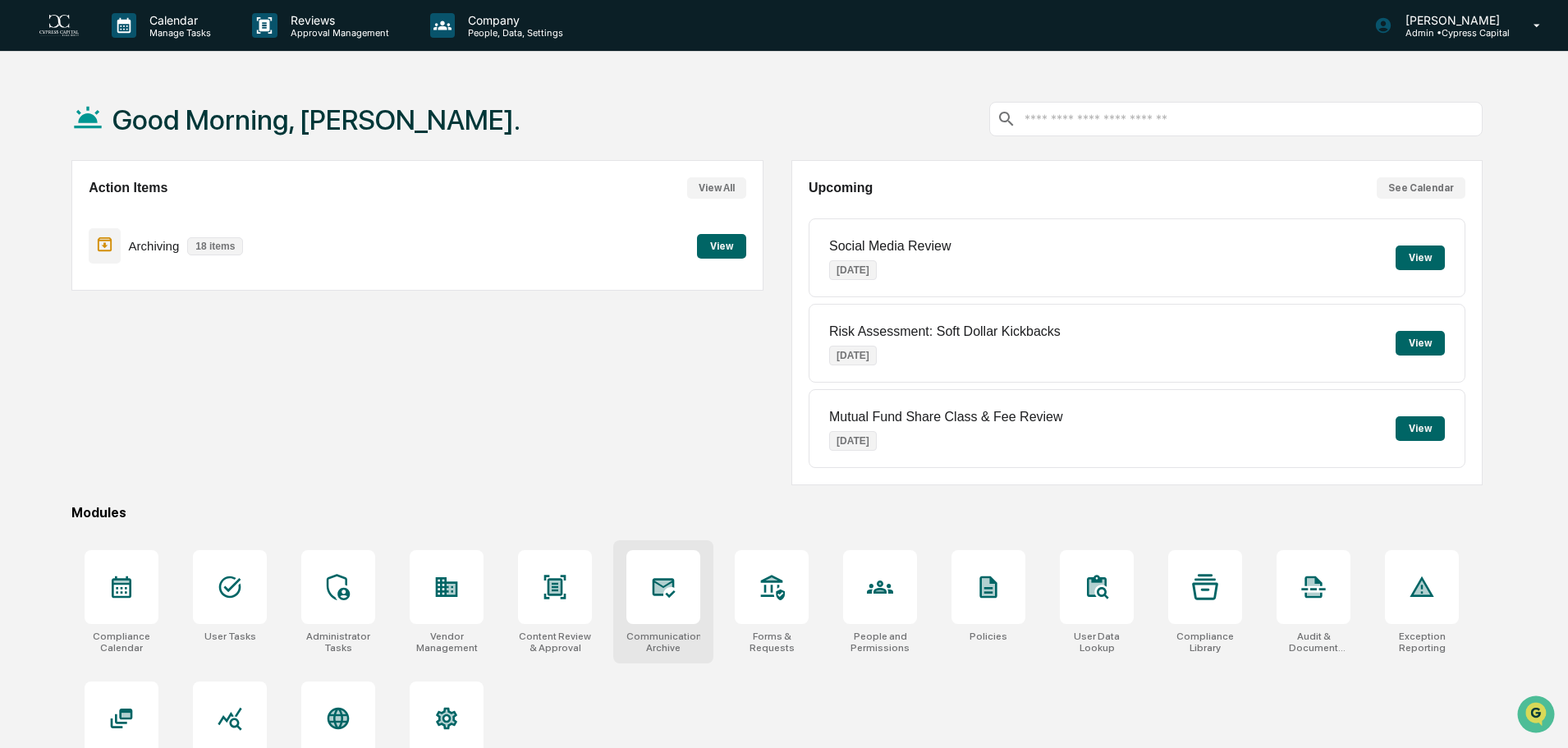
click at [676, 588] on icon at bounding box center [663, 587] width 26 height 26
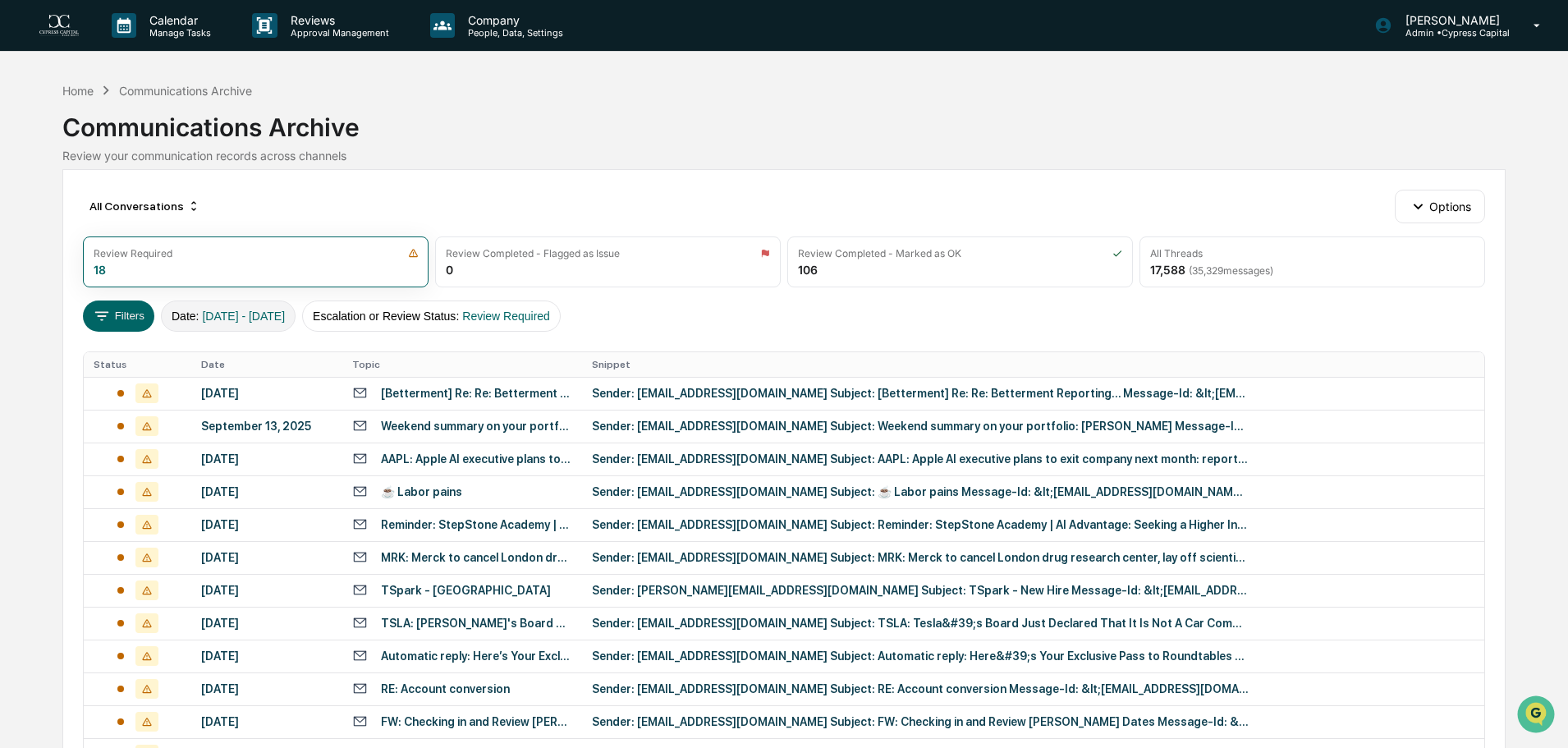
click at [285, 318] on span "01/01/2024 - 12/31/2025" at bounding box center [244, 316] width 83 height 13
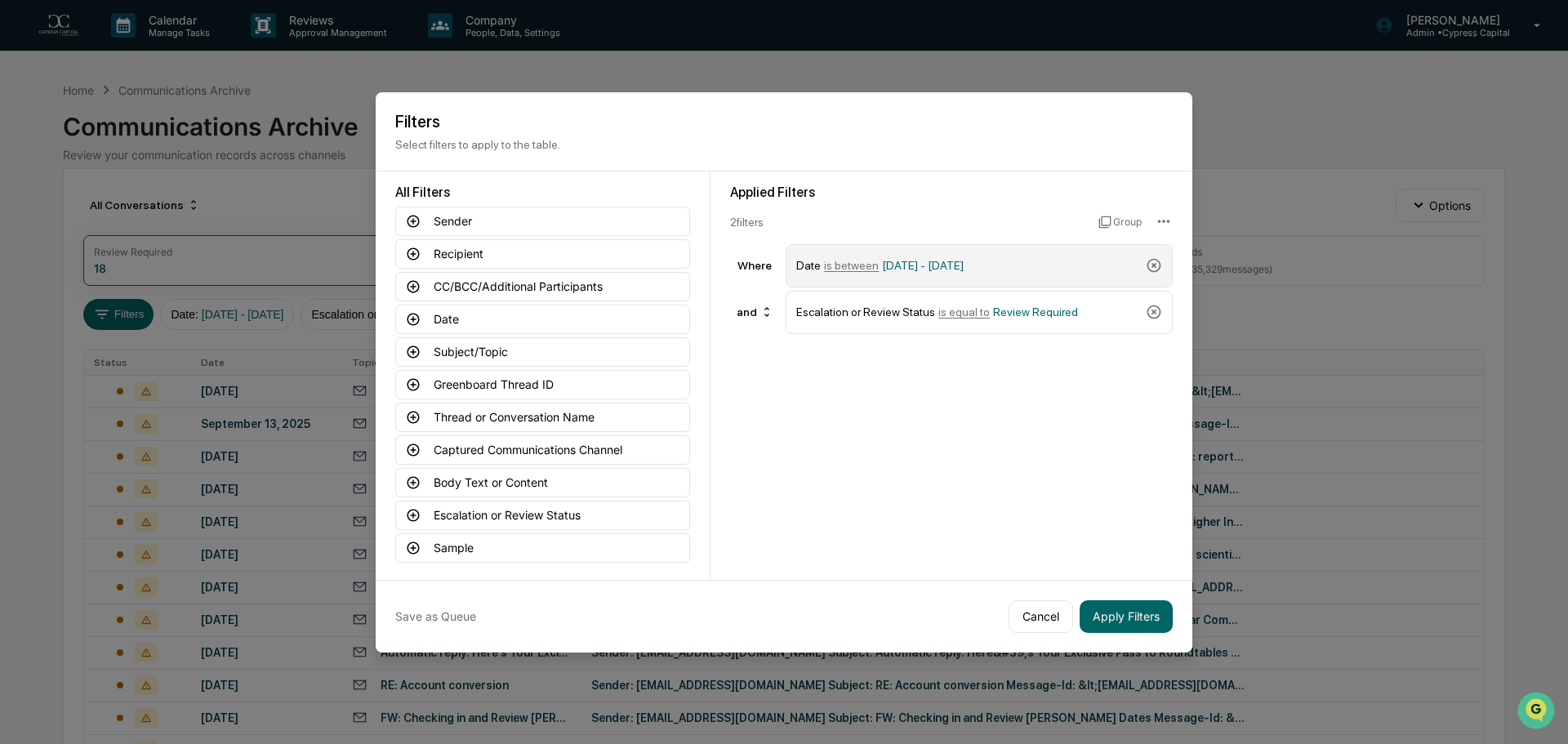
click at [1076, 272] on div "Date is between 01/01/2024 - 12/31/2025" at bounding box center [967, 265] width 343 height 29
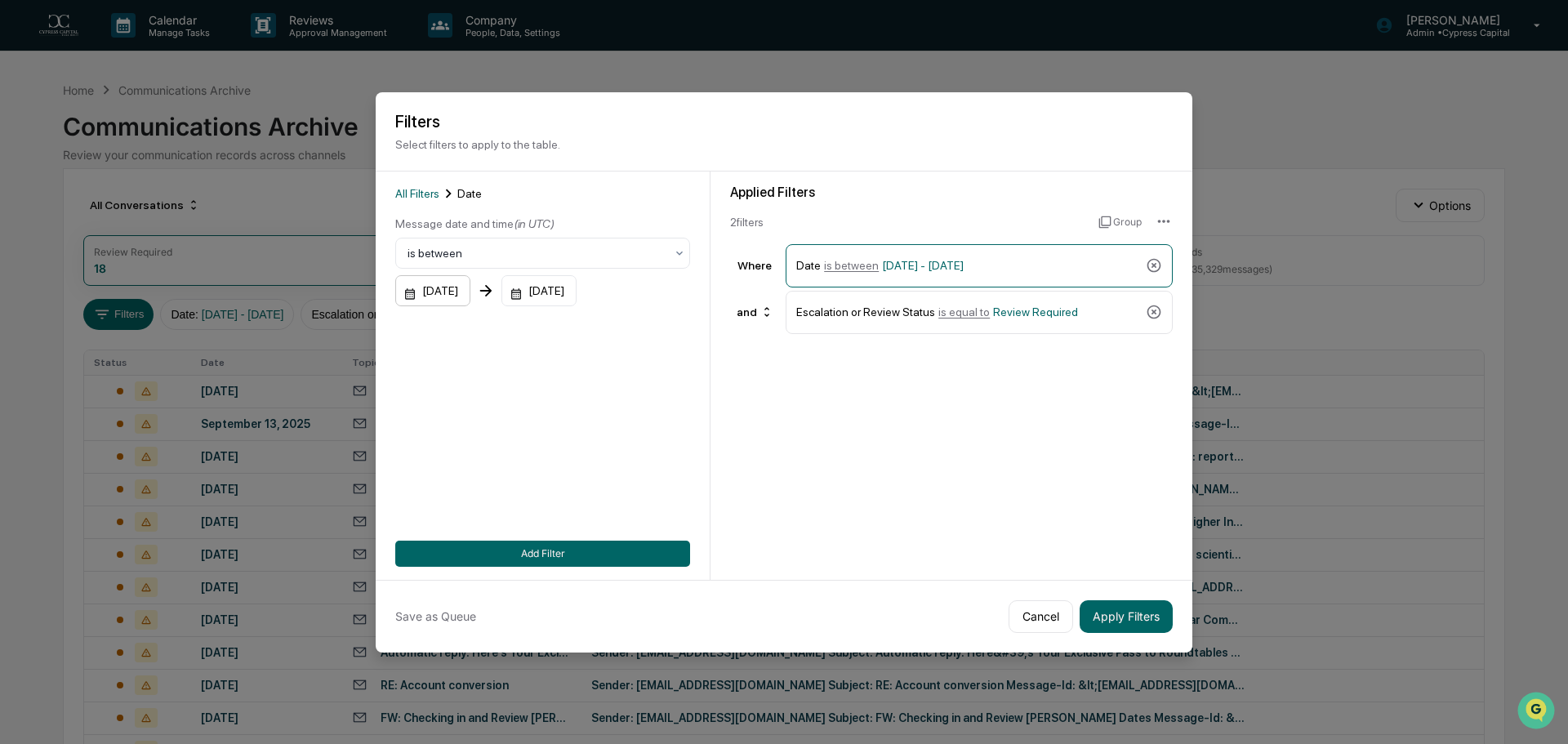
click at [471, 288] on div "01/01/2024" at bounding box center [433, 291] width 76 height 31
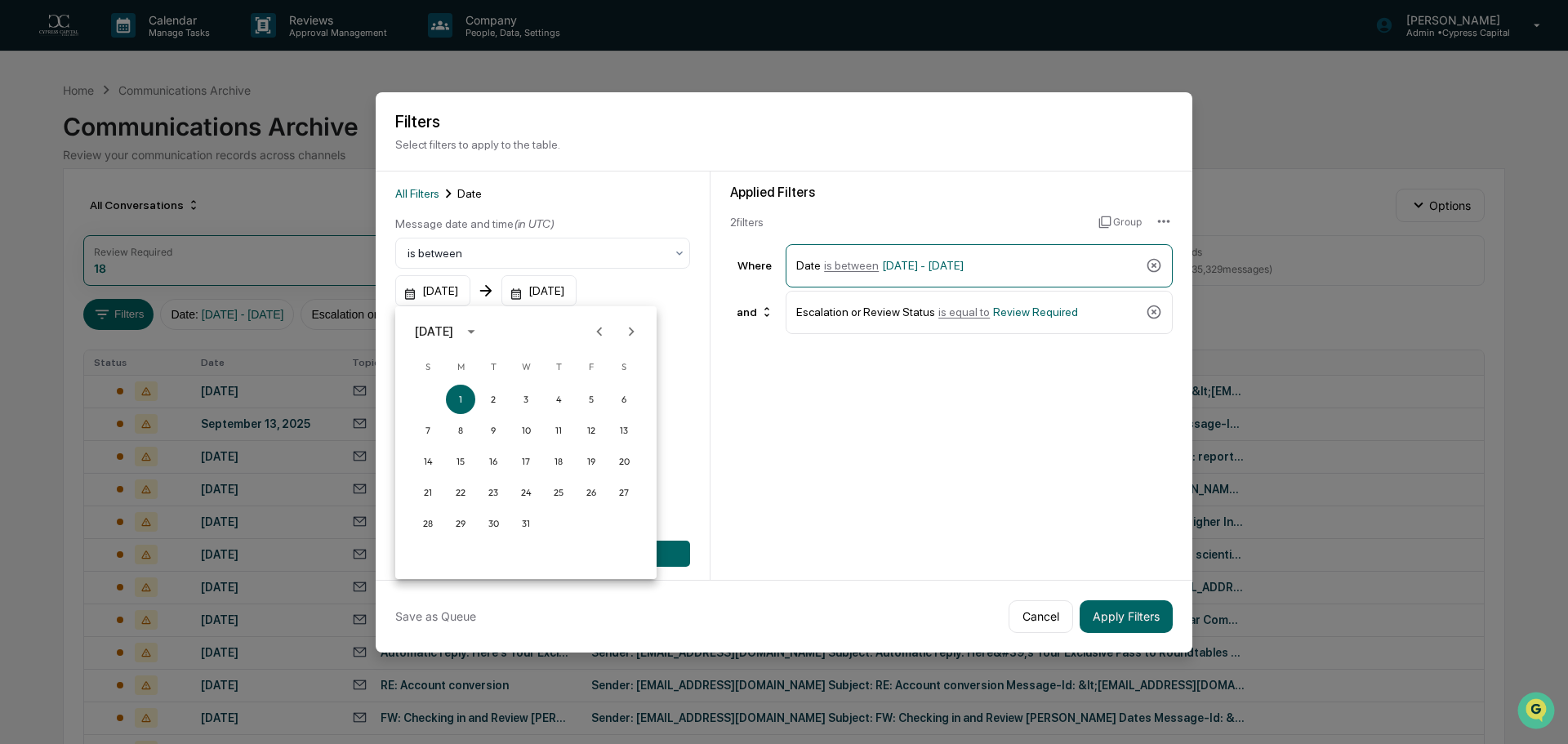
click at [453, 333] on div "January 2024" at bounding box center [434, 331] width 39 height 18
click at [620, 464] on button "2025" at bounding box center [611, 464] width 59 height 29
click at [458, 407] on button "Apr" at bounding box center [441, 414] width 59 height 29
click at [486, 394] on button "1" at bounding box center [494, 400] width 29 height 29
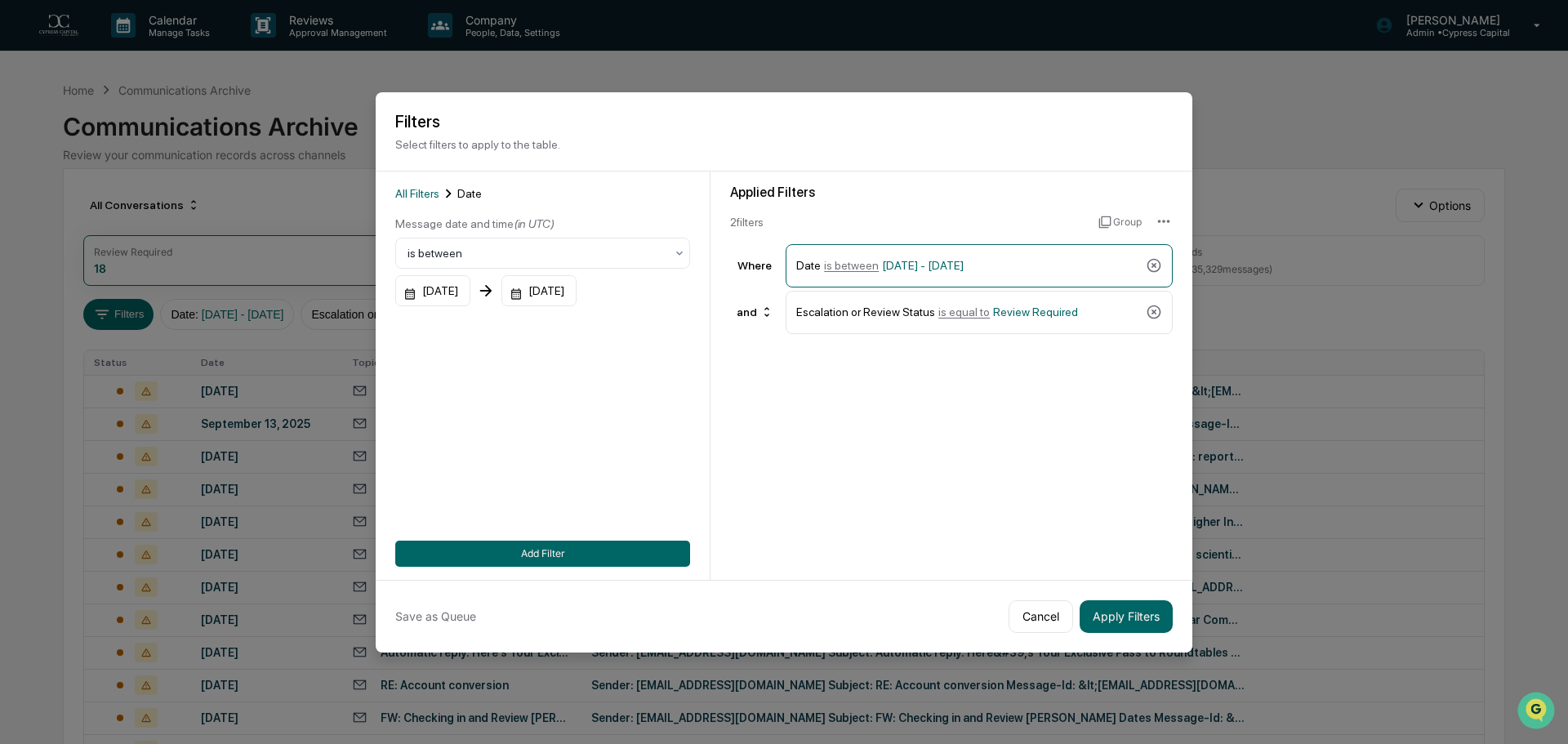
click at [576, 273] on div "Message date and time (in UTC) is between 04/01/2025 12/31/2025" at bounding box center [543, 261] width 295 height 90
click at [577, 296] on div "12/31/2025" at bounding box center [539, 291] width 76 height 31
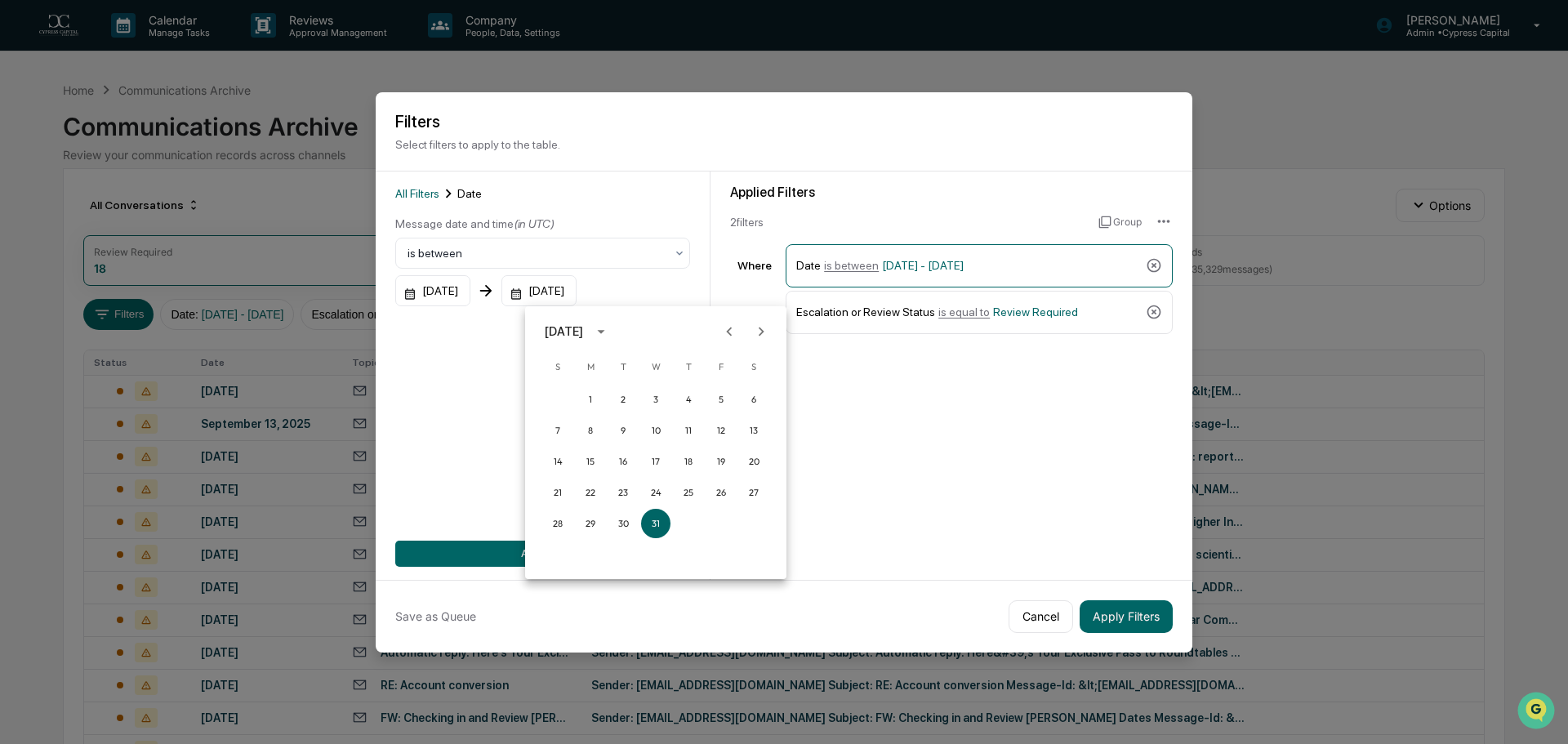
click at [583, 326] on div "December 2025" at bounding box center [564, 331] width 39 height 18
click at [724, 463] on button "2025" at bounding box center [741, 464] width 59 height 29
click at [743, 427] on button "Jun" at bounding box center [741, 414] width 59 height 29
click at [598, 513] on button "30" at bounding box center [591, 523] width 29 height 29
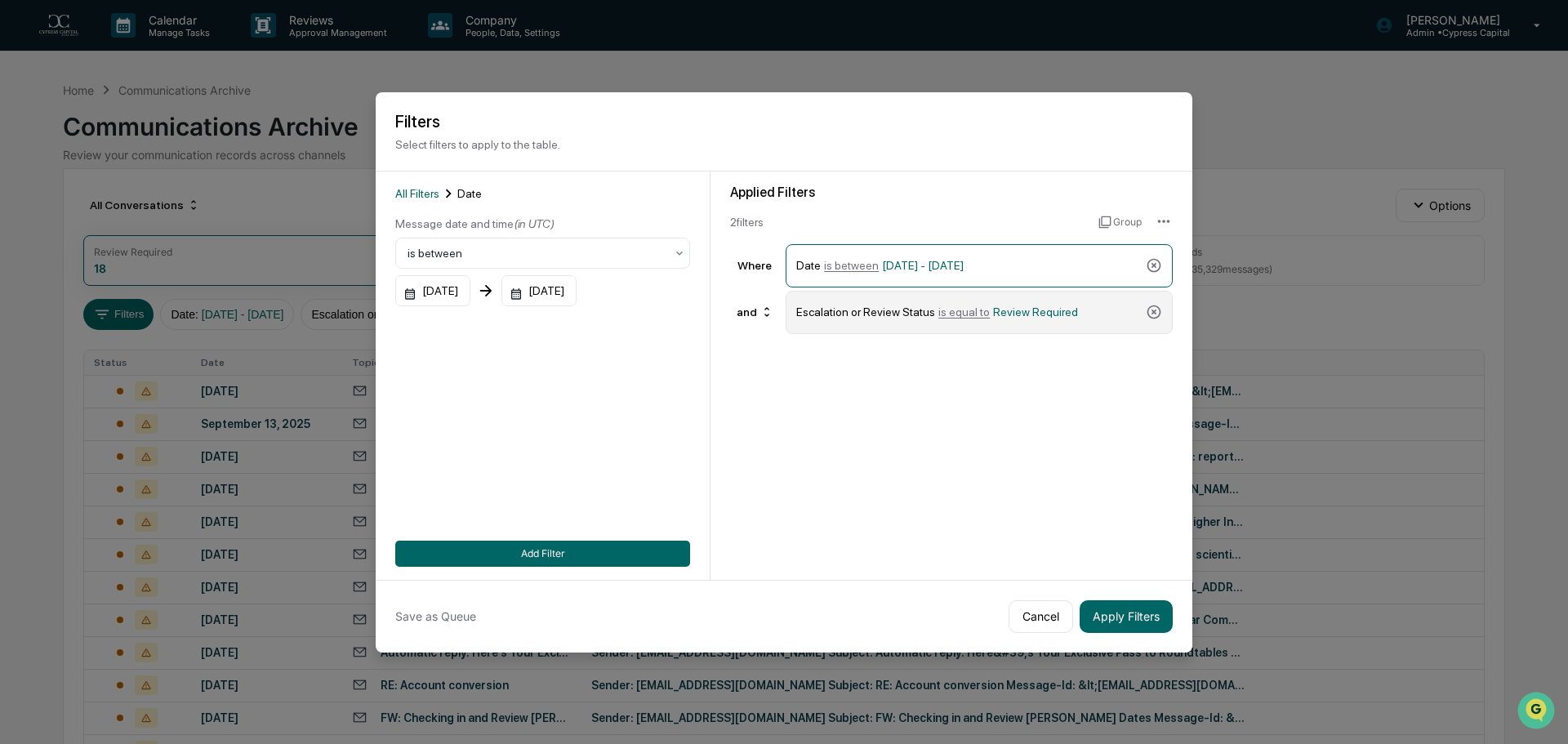
click at [1079, 329] on div "Escalation or Review Status is equal to Review Required" at bounding box center [979, 312] width 387 height 43
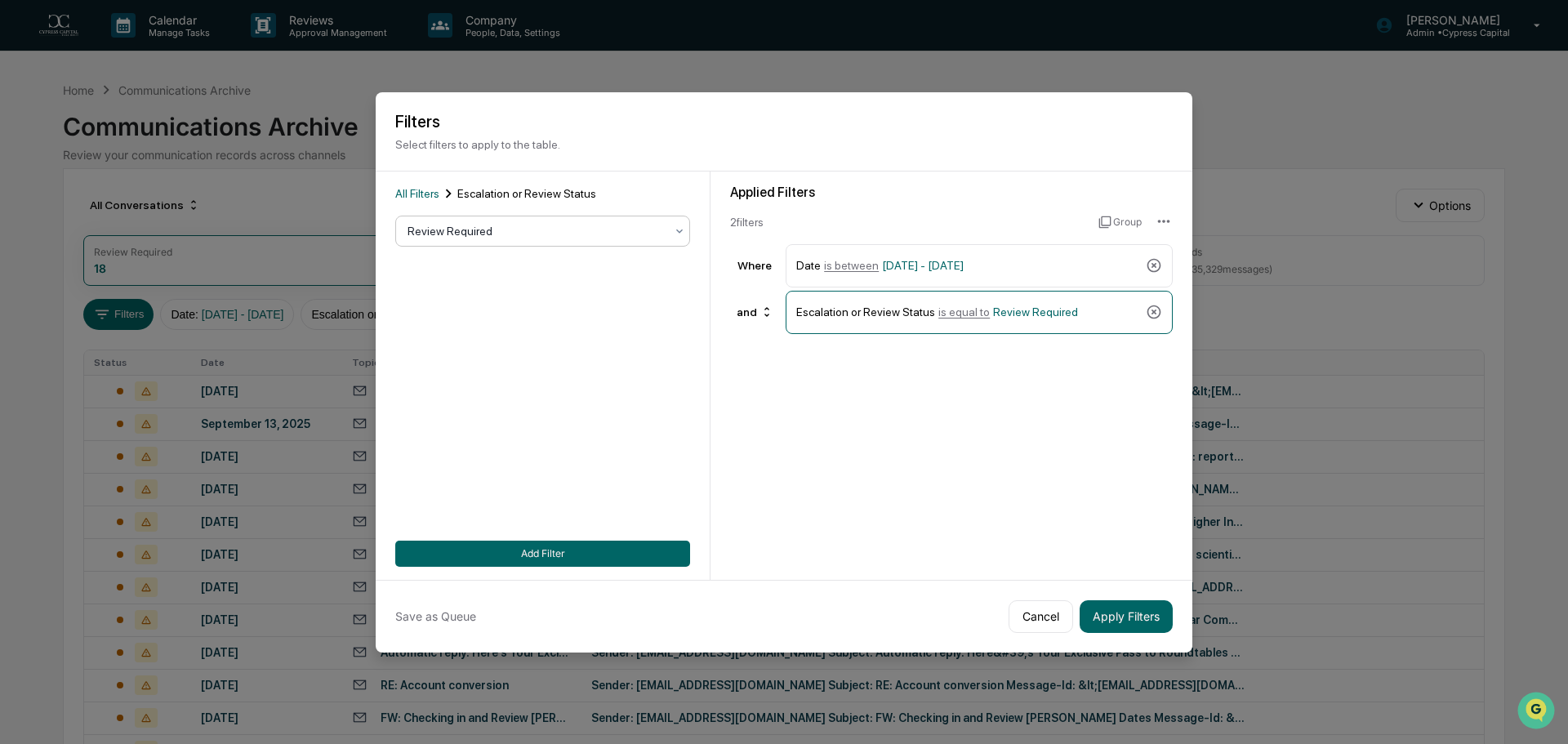
click at [475, 223] on div at bounding box center [535, 231] width 257 height 17
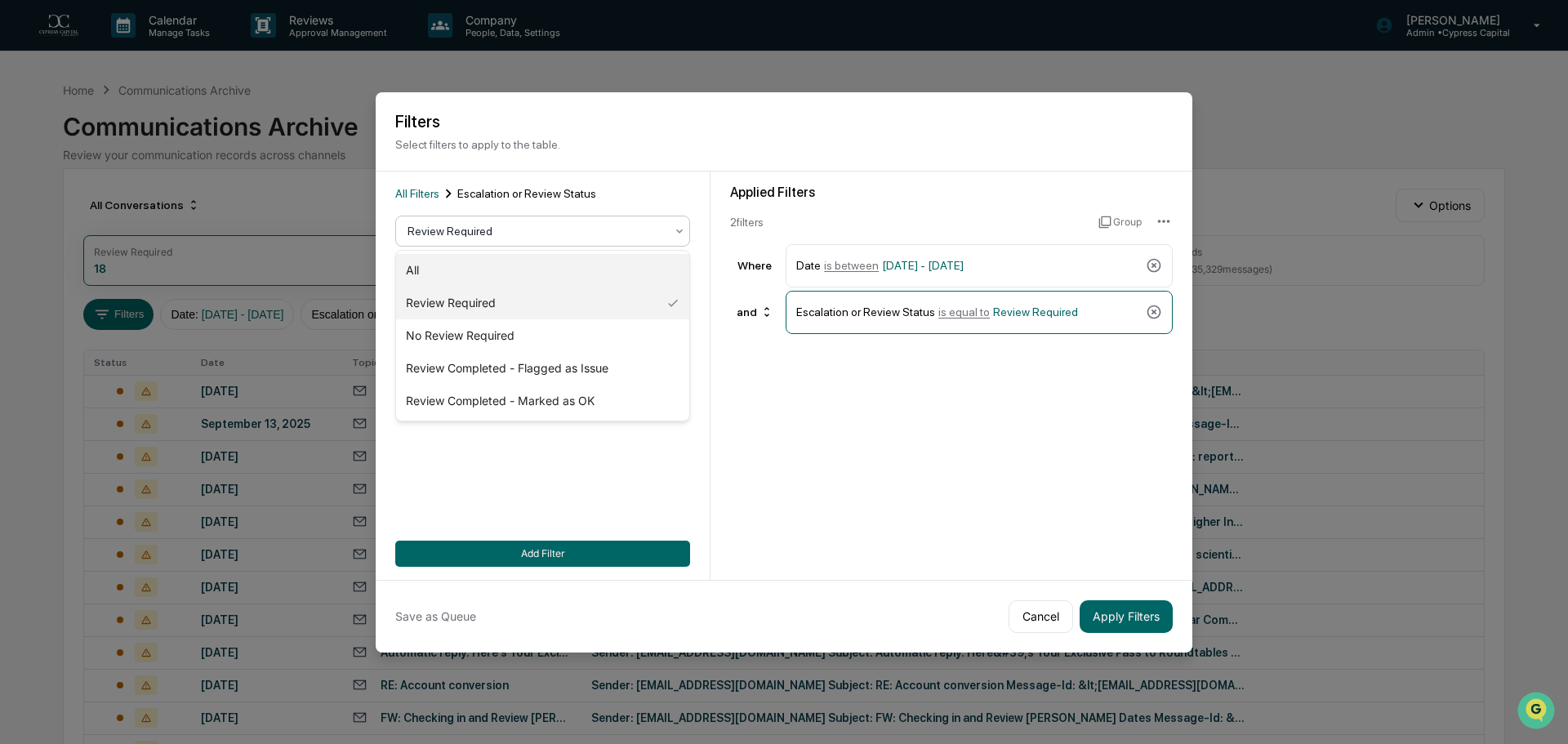
click at [472, 270] on div "All" at bounding box center [543, 270] width 293 height 32
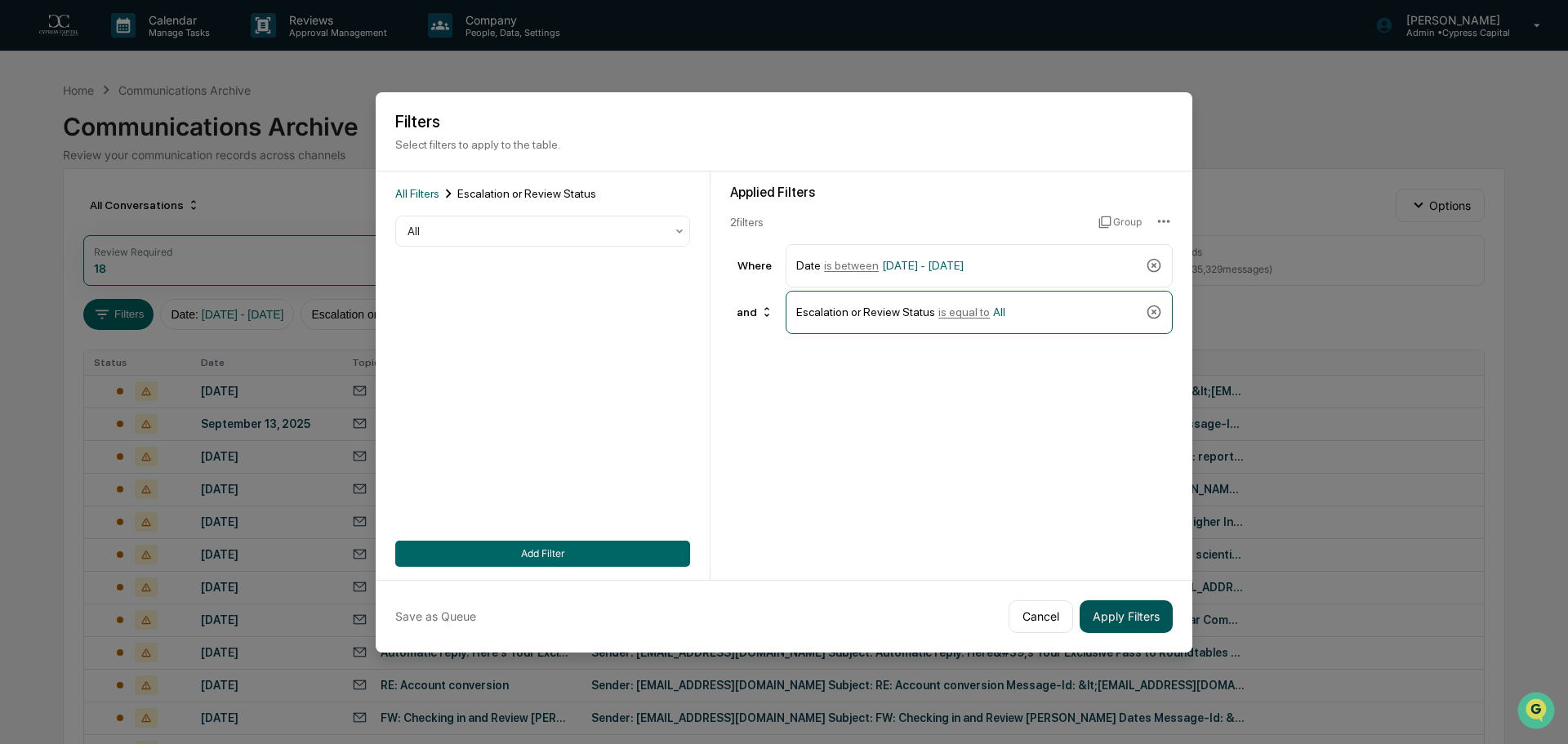
click at [1148, 615] on button "Apply Filters" at bounding box center [1126, 616] width 93 height 32
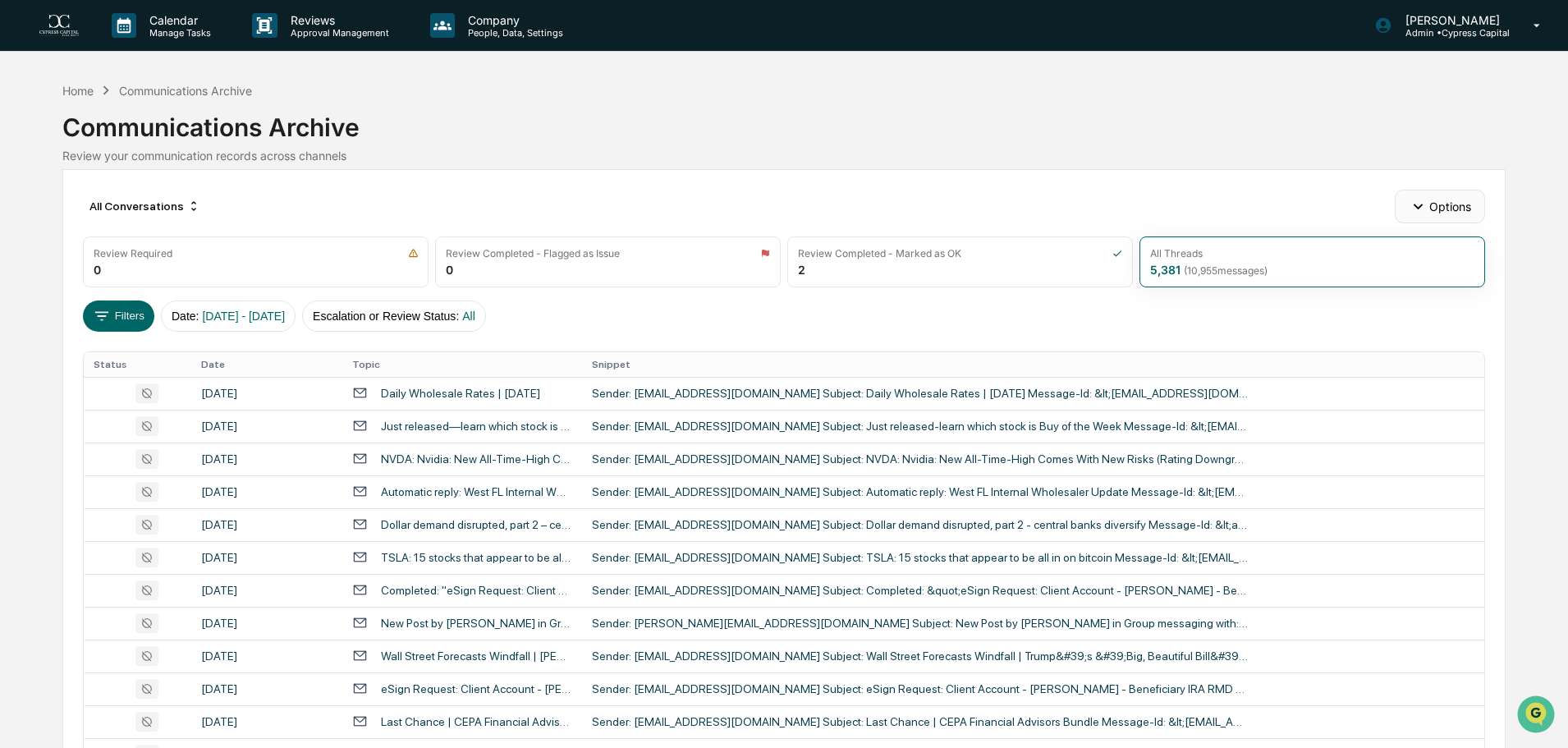
click at [1452, 204] on button "Options" at bounding box center [1439, 206] width 90 height 32
click at [1286, 180] on div "All Conversations Options Review Required 0 Review Completed - Flagged as Issue…" at bounding box center [784, 730] width 1443 height 1122
click at [114, 317] on button "Filters" at bounding box center [119, 316] width 71 height 31
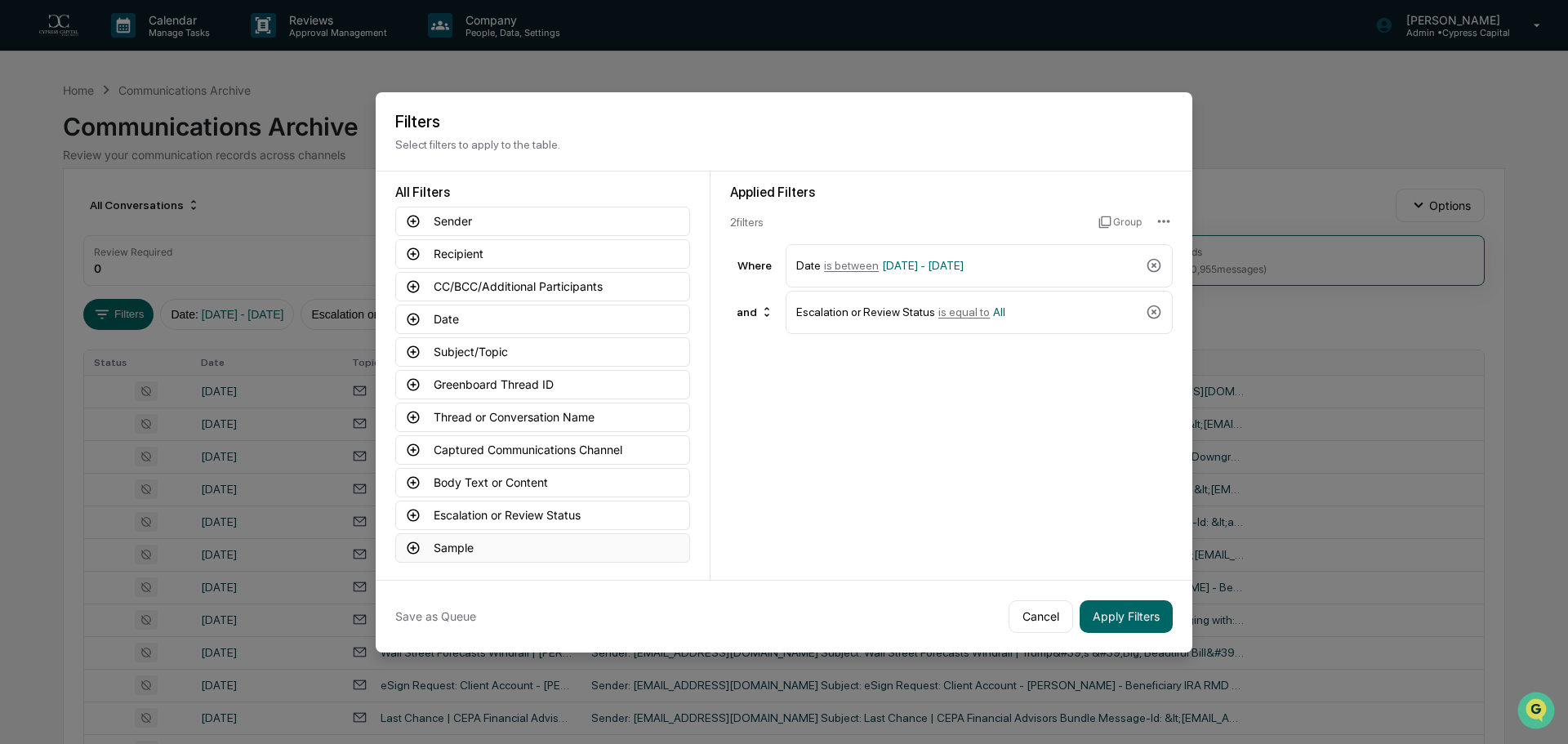
click at [473, 552] on button "Sample" at bounding box center [543, 548] width 295 height 29
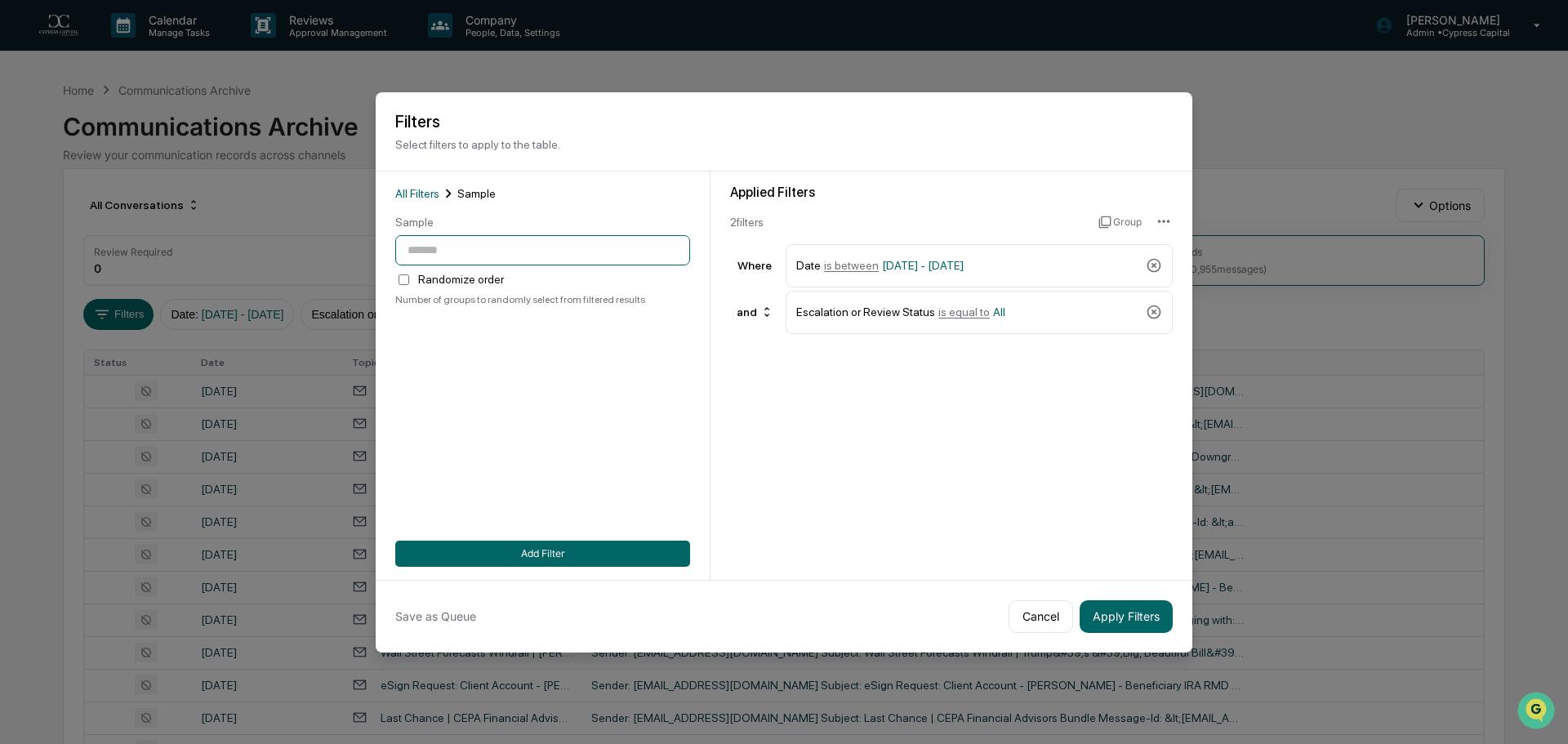
click at [456, 249] on input "number" at bounding box center [543, 250] width 295 height 30
click at [755, 427] on div "Applied Filters 2 filter s Group Where Date is between 04/01/2025 - 06/30/2025 …" at bounding box center [951, 375] width 482 height 408
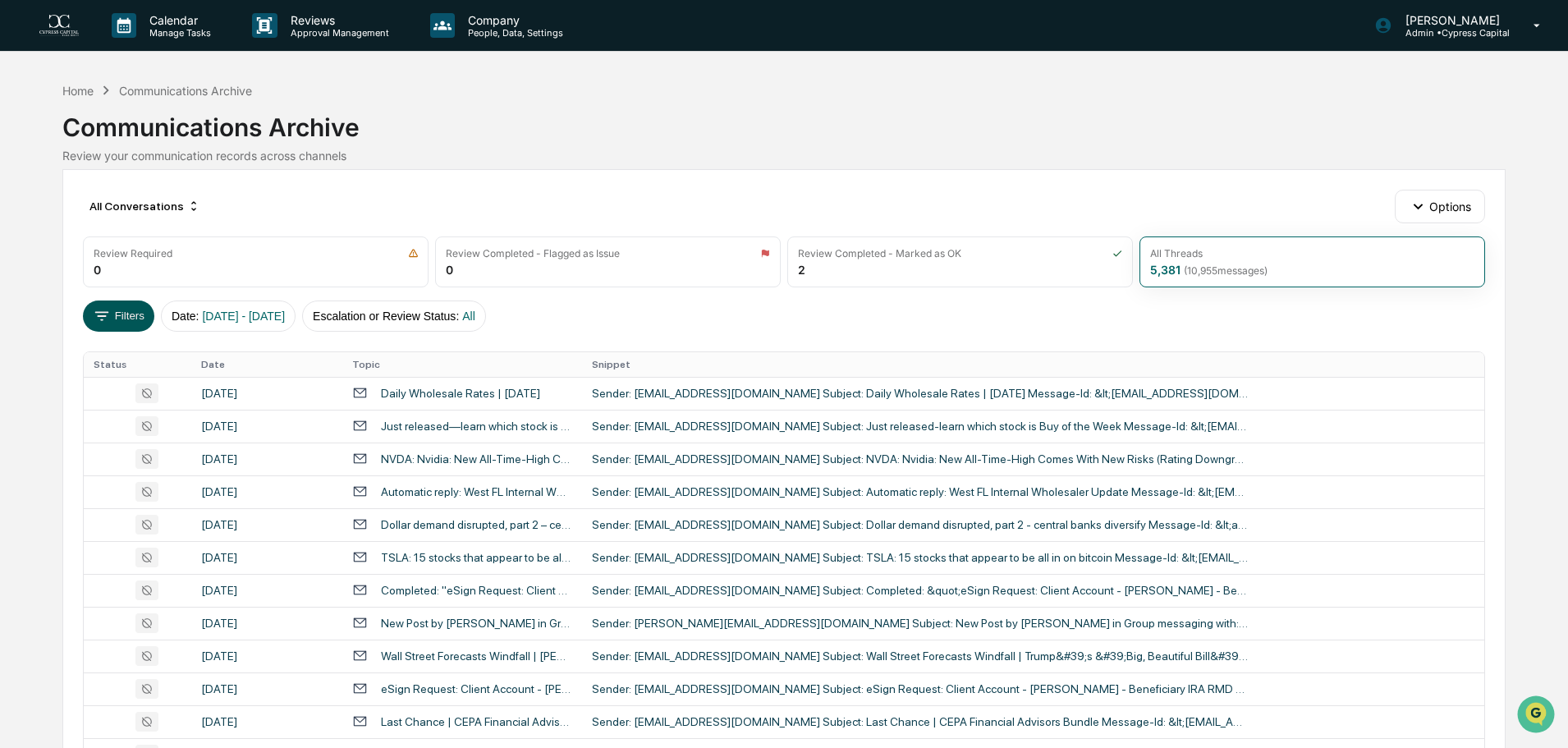
click at [132, 325] on button "Filters" at bounding box center [119, 316] width 71 height 31
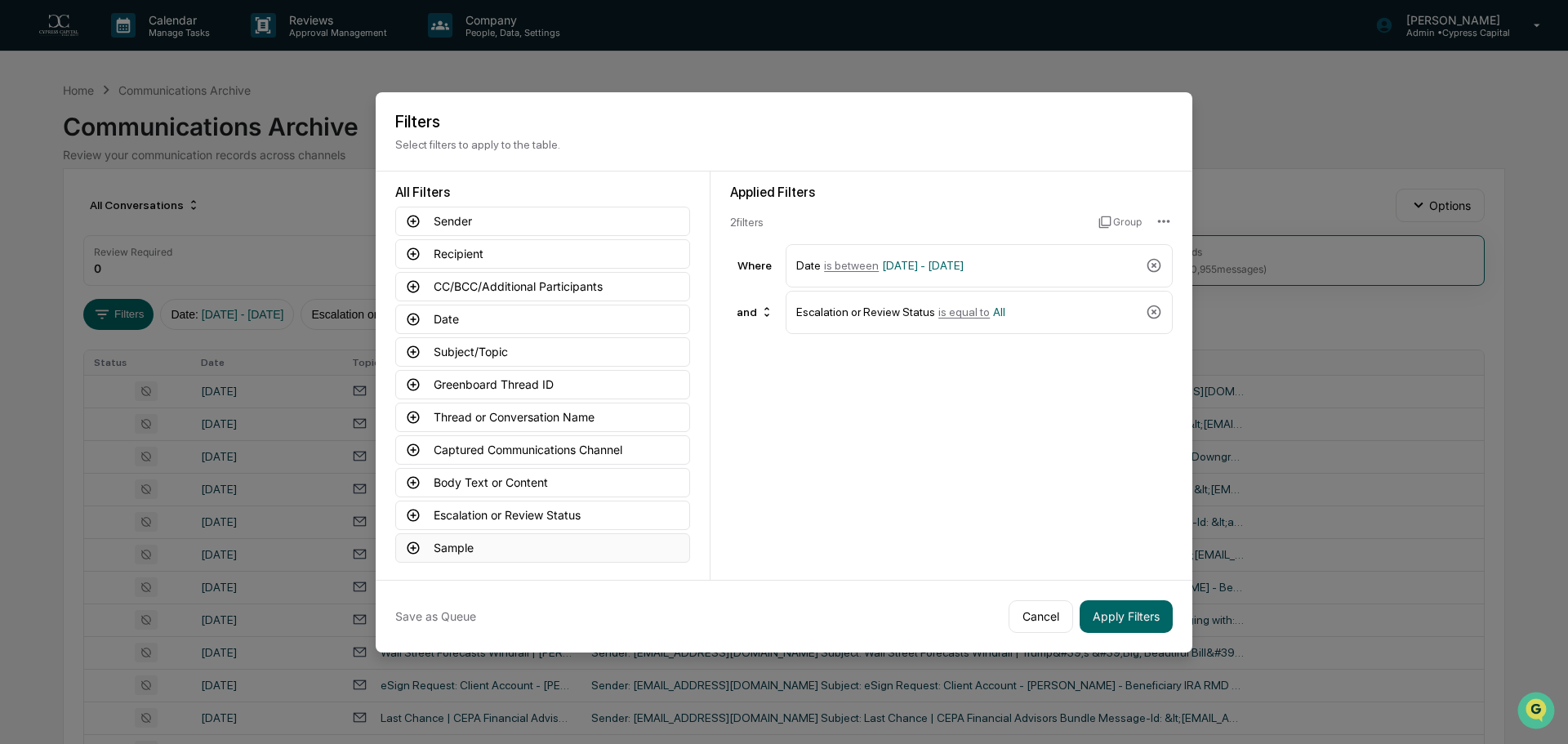
click at [458, 554] on button "Sample" at bounding box center [543, 548] width 295 height 29
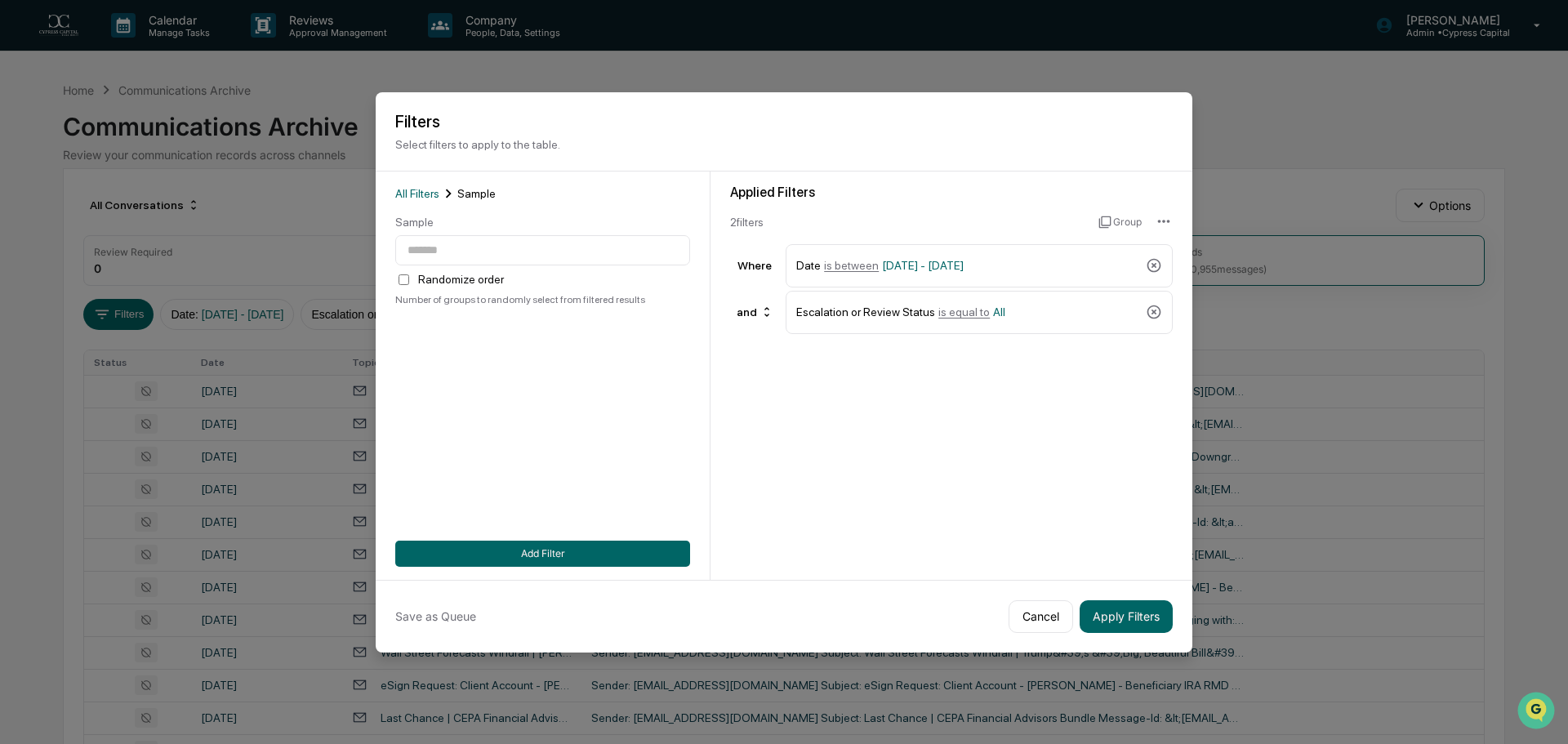
click at [478, 227] on div "Sample" at bounding box center [543, 222] width 295 height 13
click at [471, 249] on input "number" at bounding box center [543, 250] width 295 height 30
type input "***"
click at [595, 552] on button "Add Filter" at bounding box center [543, 553] width 295 height 26
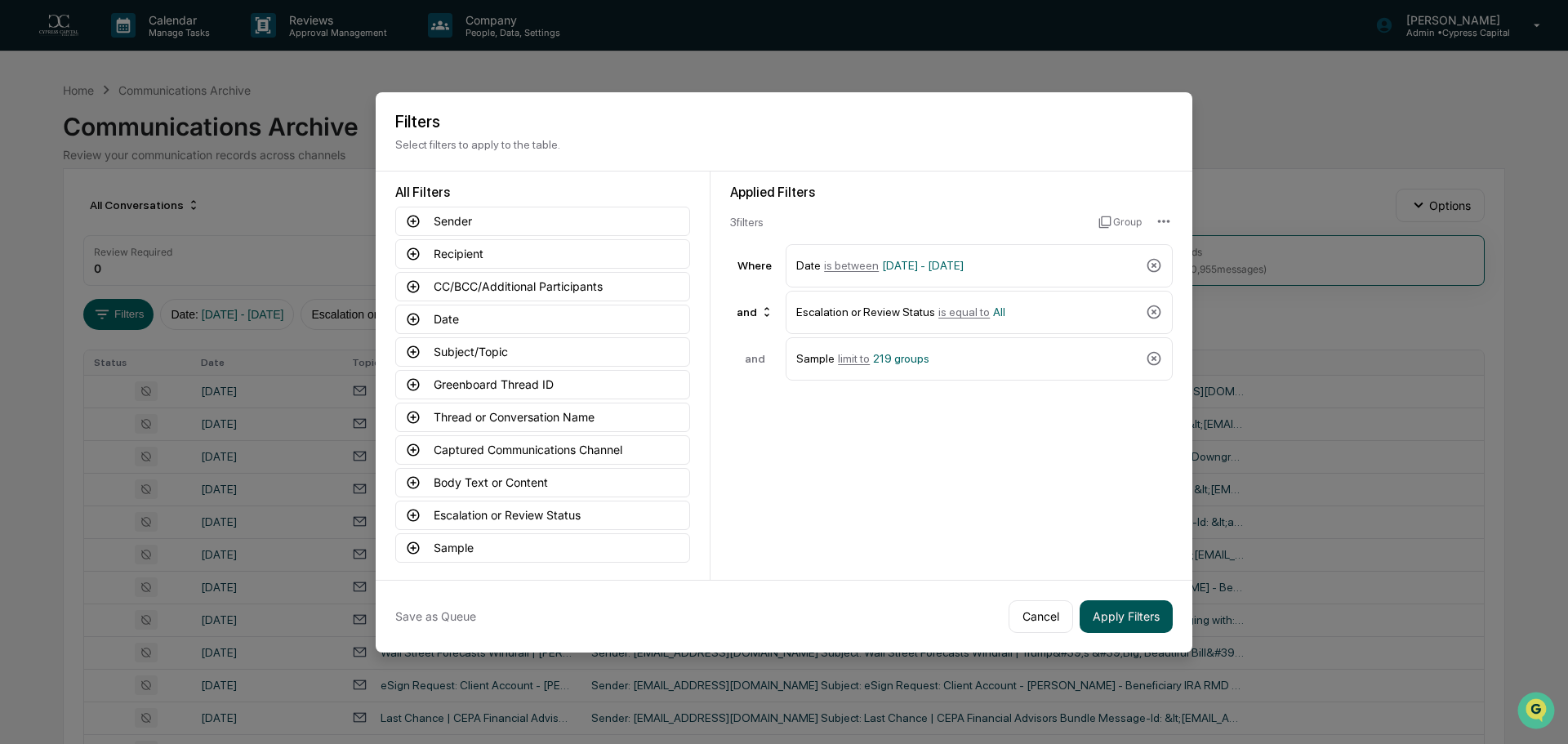
click at [1109, 625] on button "Apply Filters" at bounding box center [1126, 616] width 93 height 32
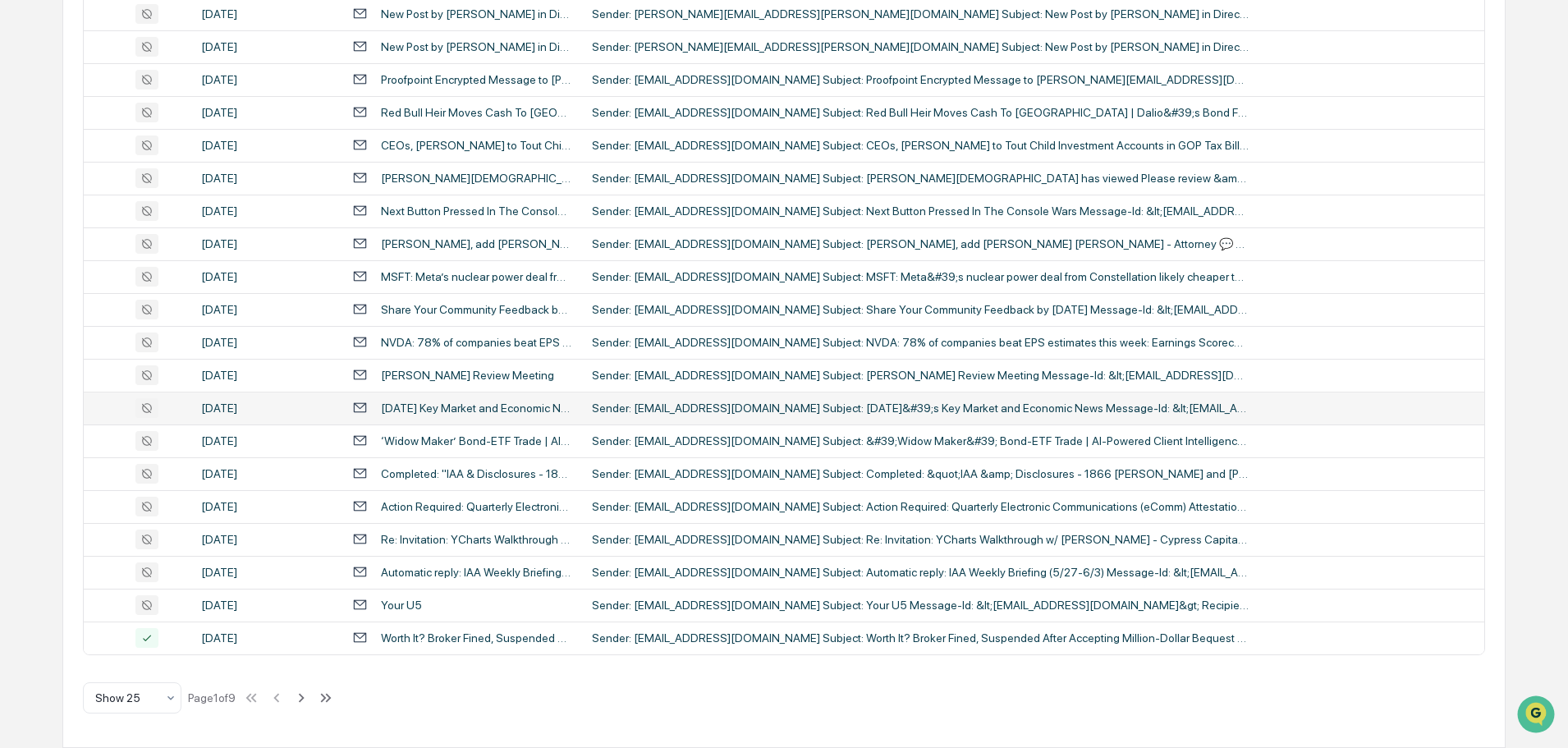
scroll to position [51, 0]
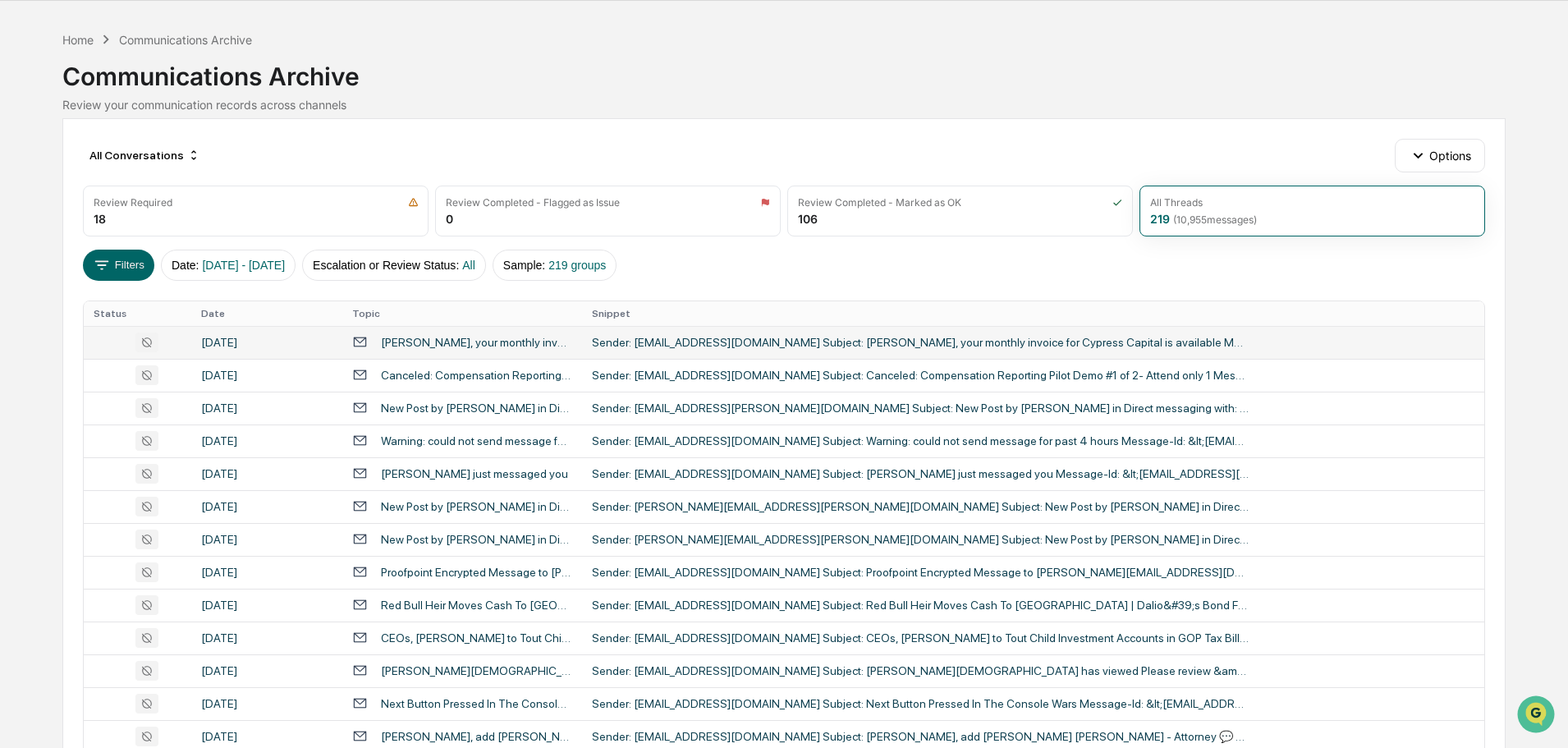
click at [721, 336] on div "Sender: [EMAIL_ADDRESS][DOMAIN_NAME] Subject: [PERSON_NAME], your monthly invoi…" at bounding box center [920, 343] width 657 height 13
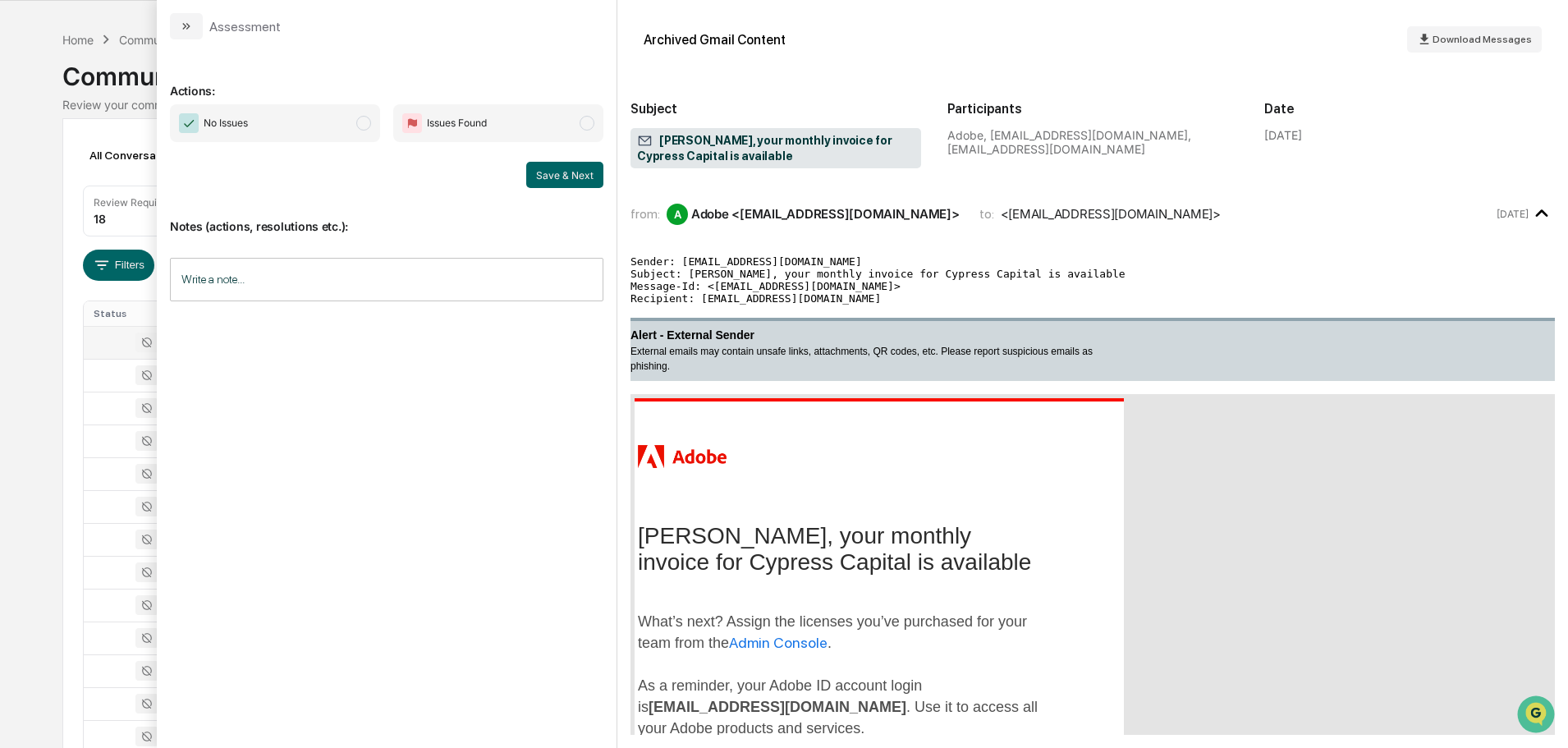
click at [361, 122] on span "modal" at bounding box center [364, 123] width 15 height 15
click at [552, 179] on button "Save & Next" at bounding box center [564, 175] width 77 height 26
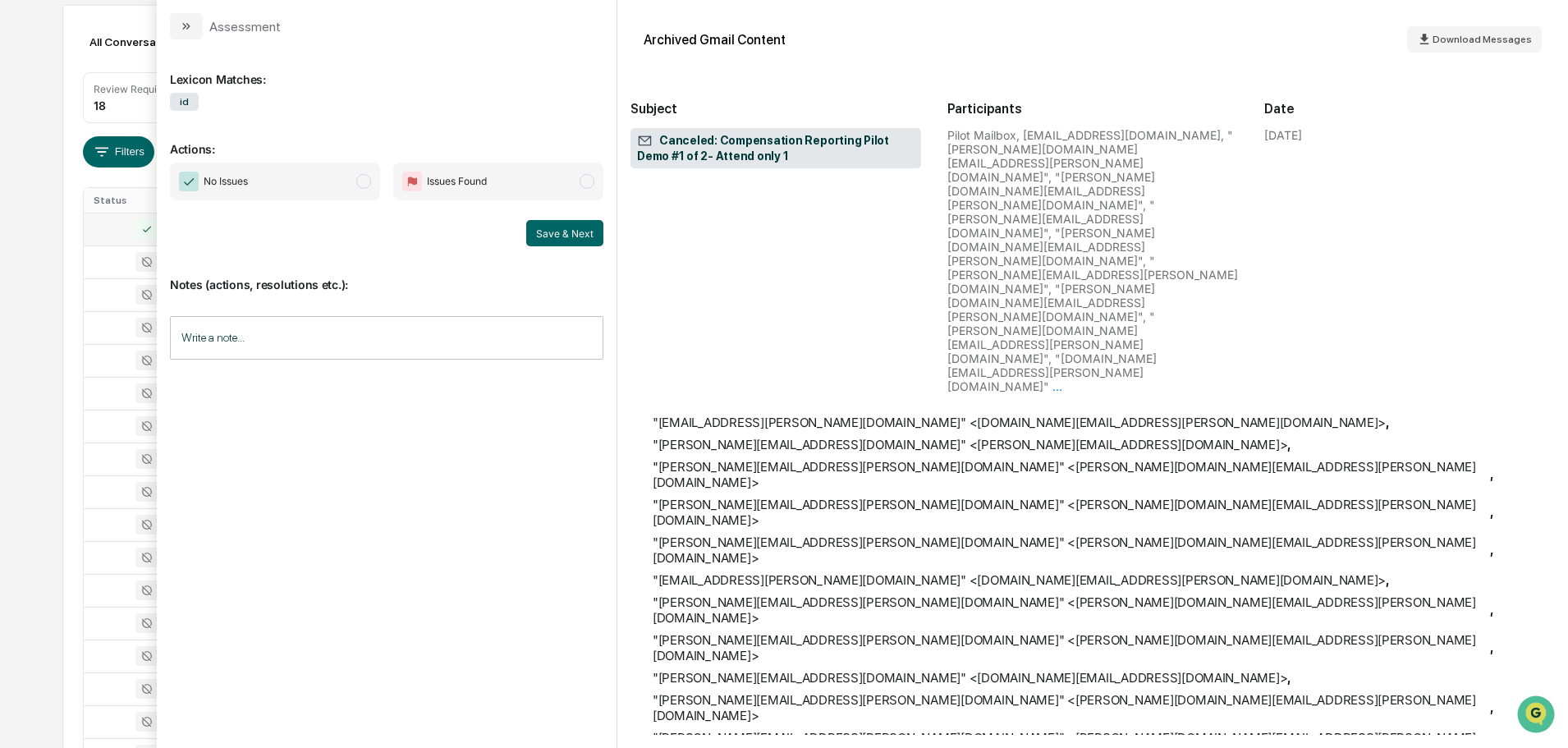
scroll to position [208747, 0]
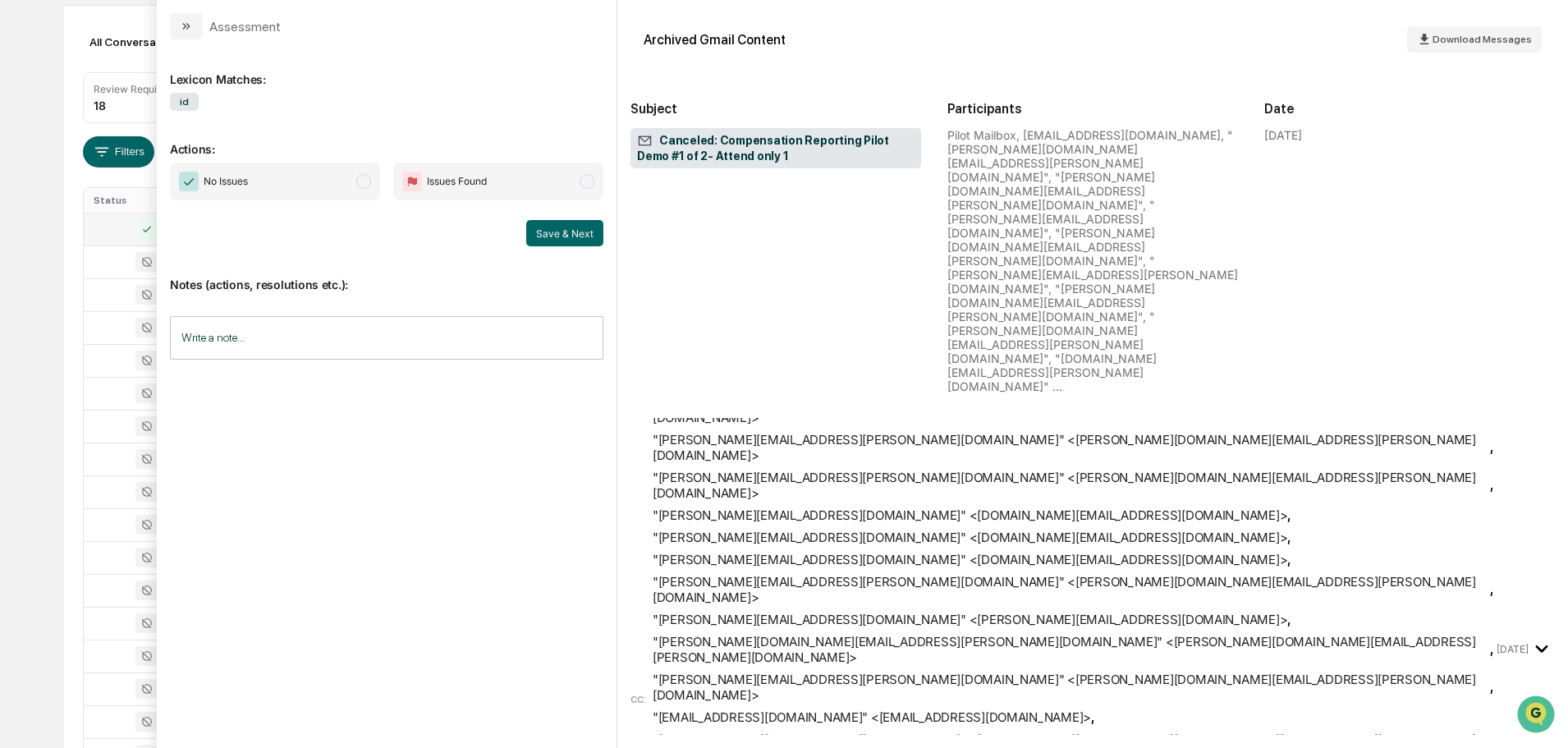
drag, startPoint x: 1550, startPoint y: 282, endPoint x: 35, endPoint y: 32, distance: 1535.5
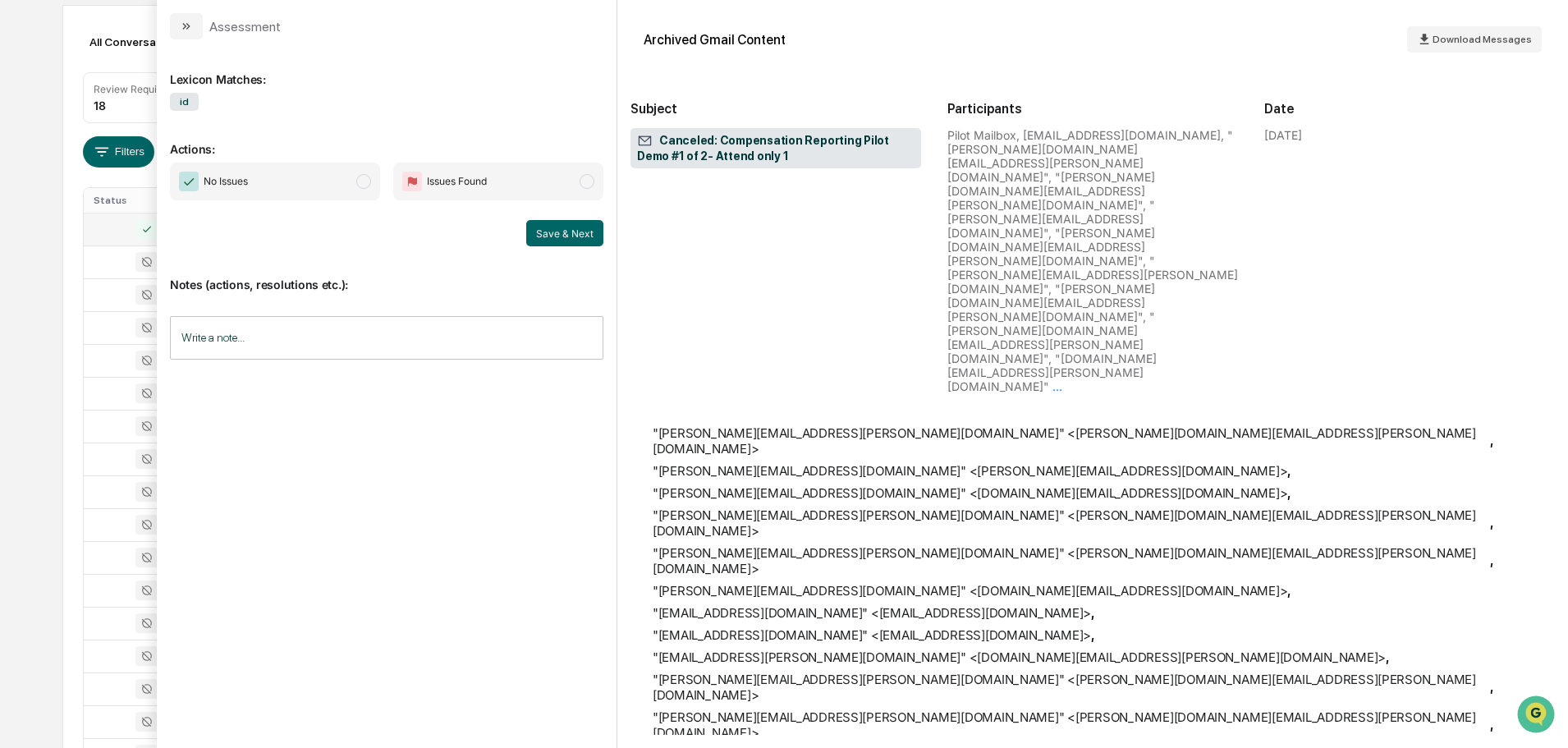
scroll to position [207762, 0]
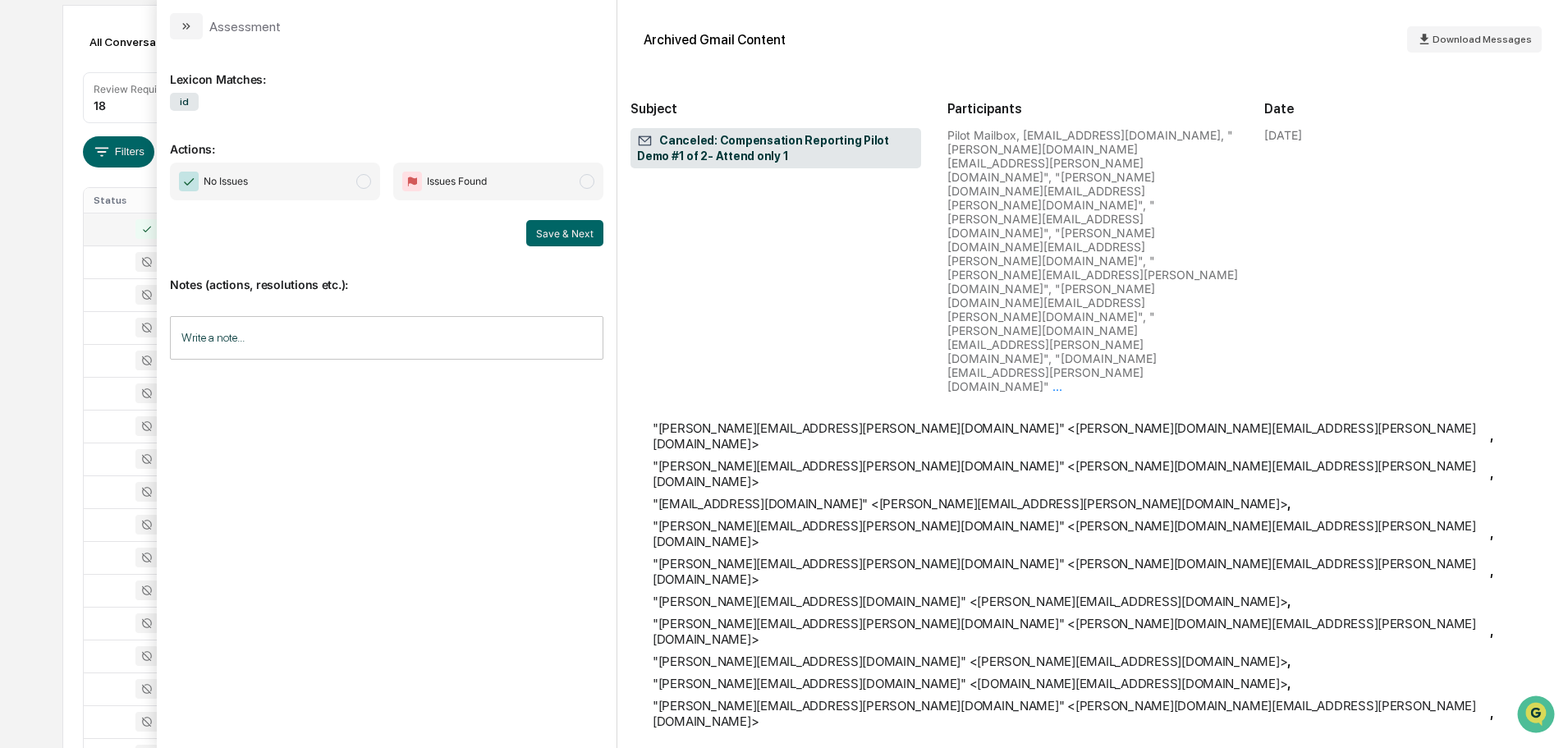
click at [339, 181] on span "No Issues" at bounding box center [275, 181] width 210 height 38
click at [582, 235] on button "Save & Next" at bounding box center [564, 233] width 77 height 26
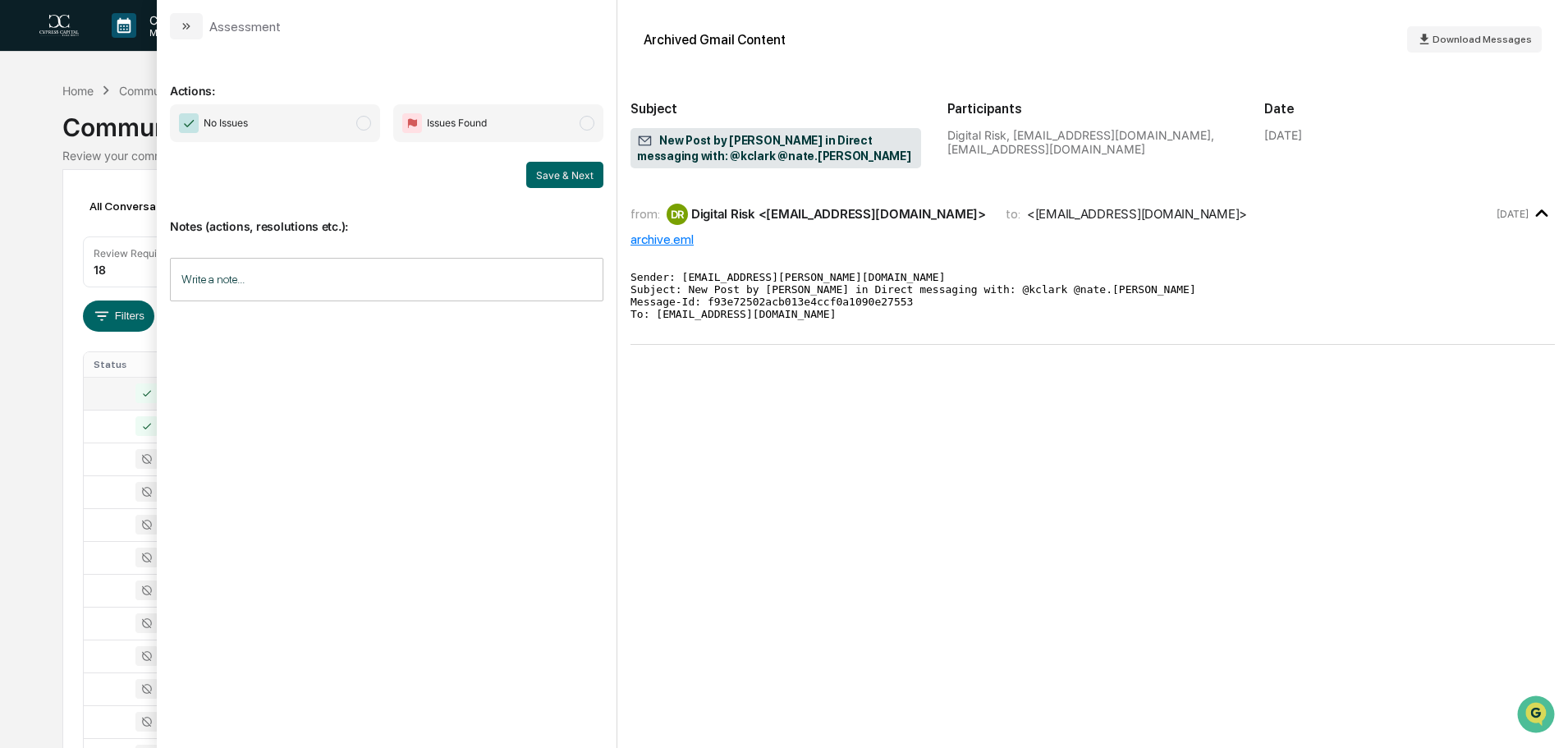
click at [330, 119] on span "No Issues" at bounding box center [275, 123] width 210 height 38
click at [574, 180] on button "Save & Next" at bounding box center [564, 175] width 77 height 26
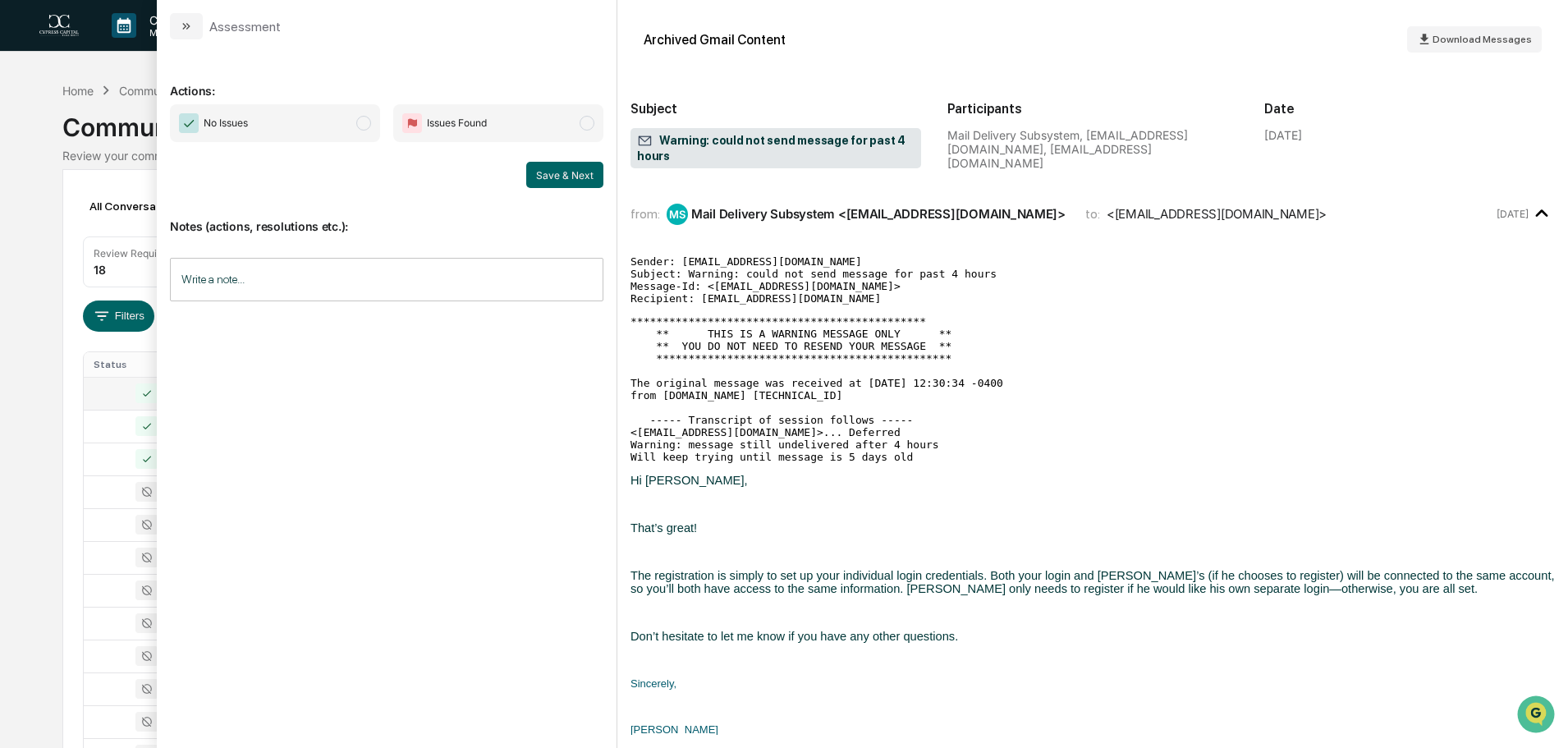
click at [242, 128] on span "No Issues" at bounding box center [226, 123] width 44 height 17
click at [567, 176] on button "Save & Next" at bounding box center [564, 175] width 77 height 26
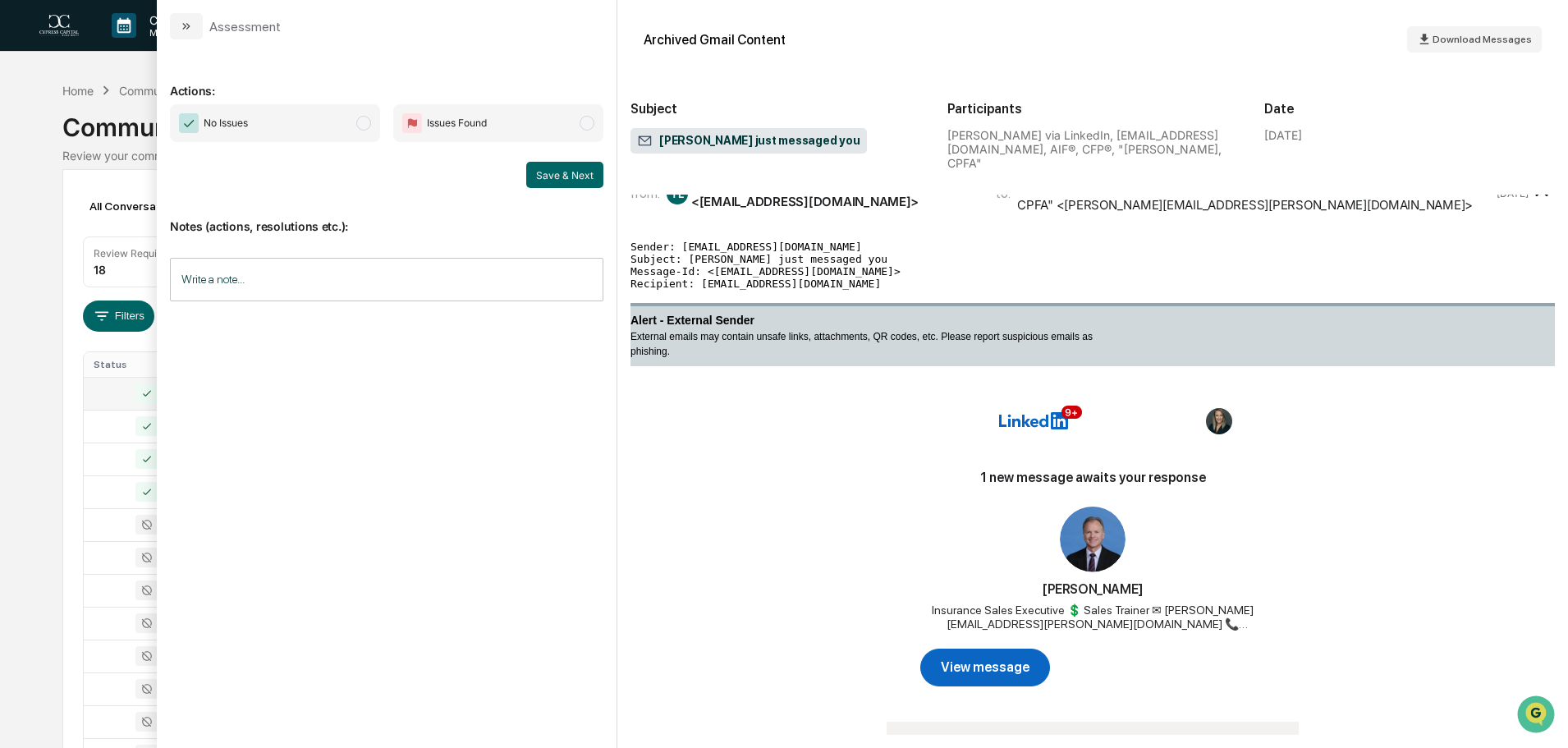
scroll to position [20, 0]
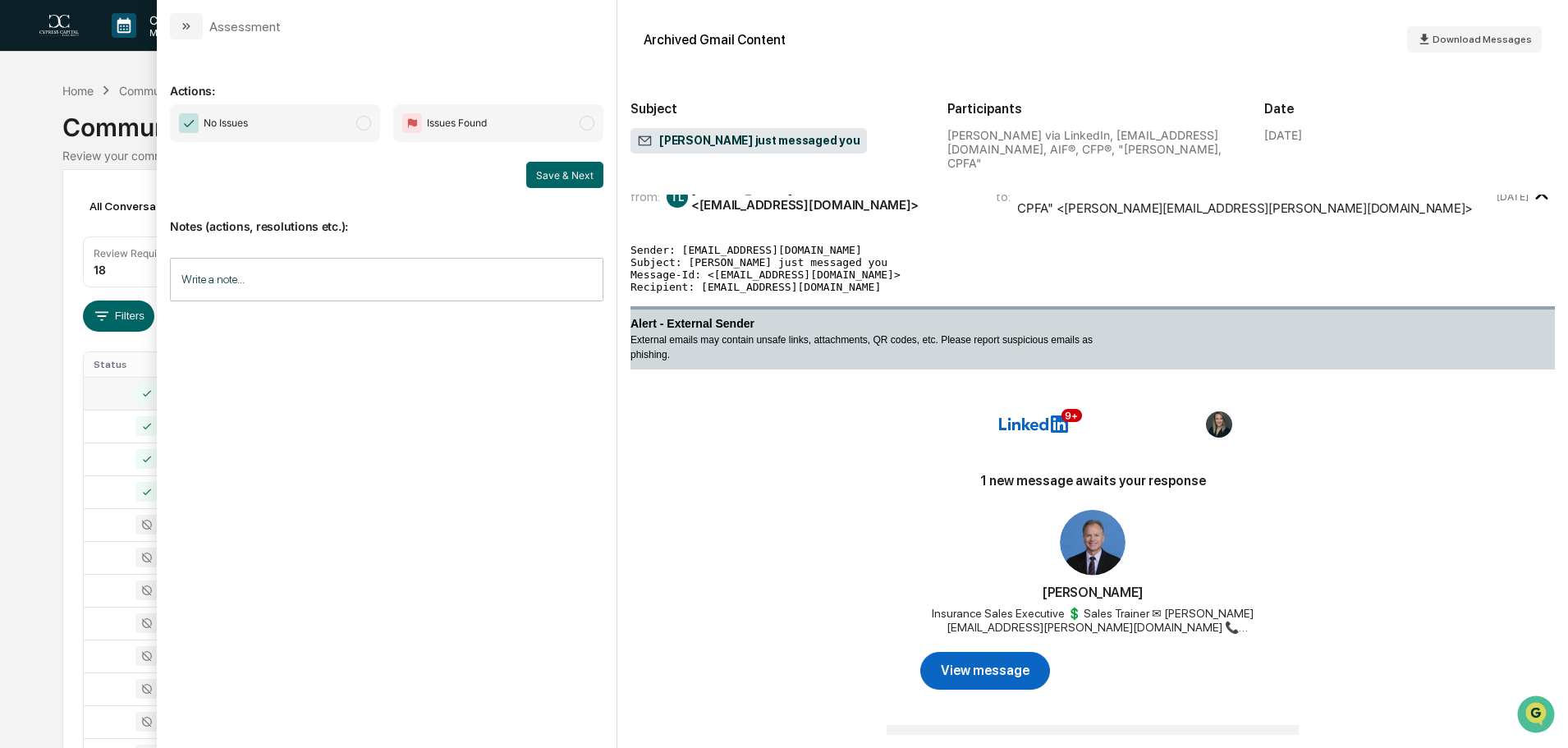
drag, startPoint x: 305, startPoint y: 131, endPoint x: 322, endPoint y: 141, distance: 19.7
click at [305, 131] on span "No Issues" at bounding box center [275, 123] width 210 height 38
click at [577, 178] on button "Save & Next" at bounding box center [564, 175] width 77 height 26
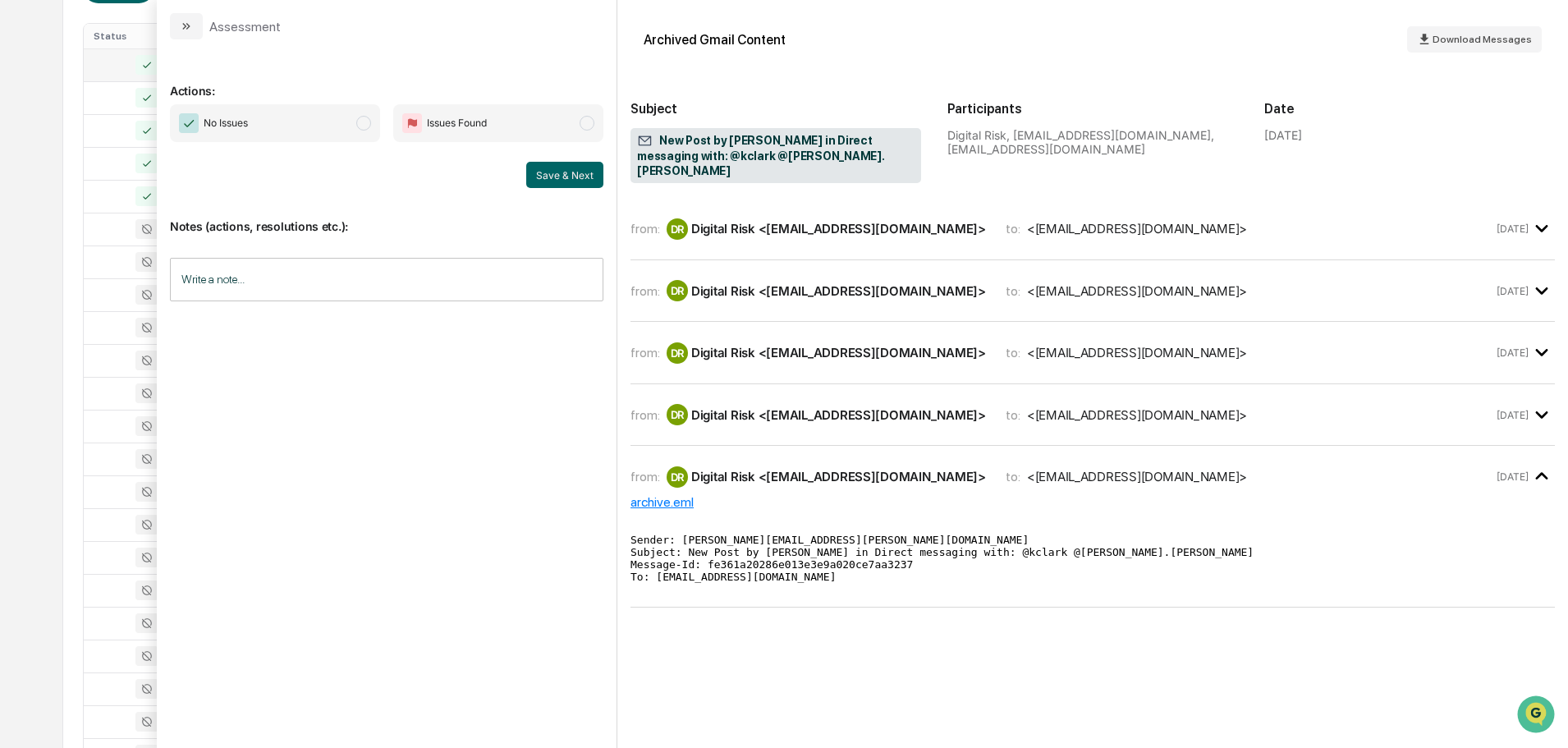
scroll to position [543, 0]
click at [1543, 217] on icon "modal" at bounding box center [1542, 228] width 27 height 27
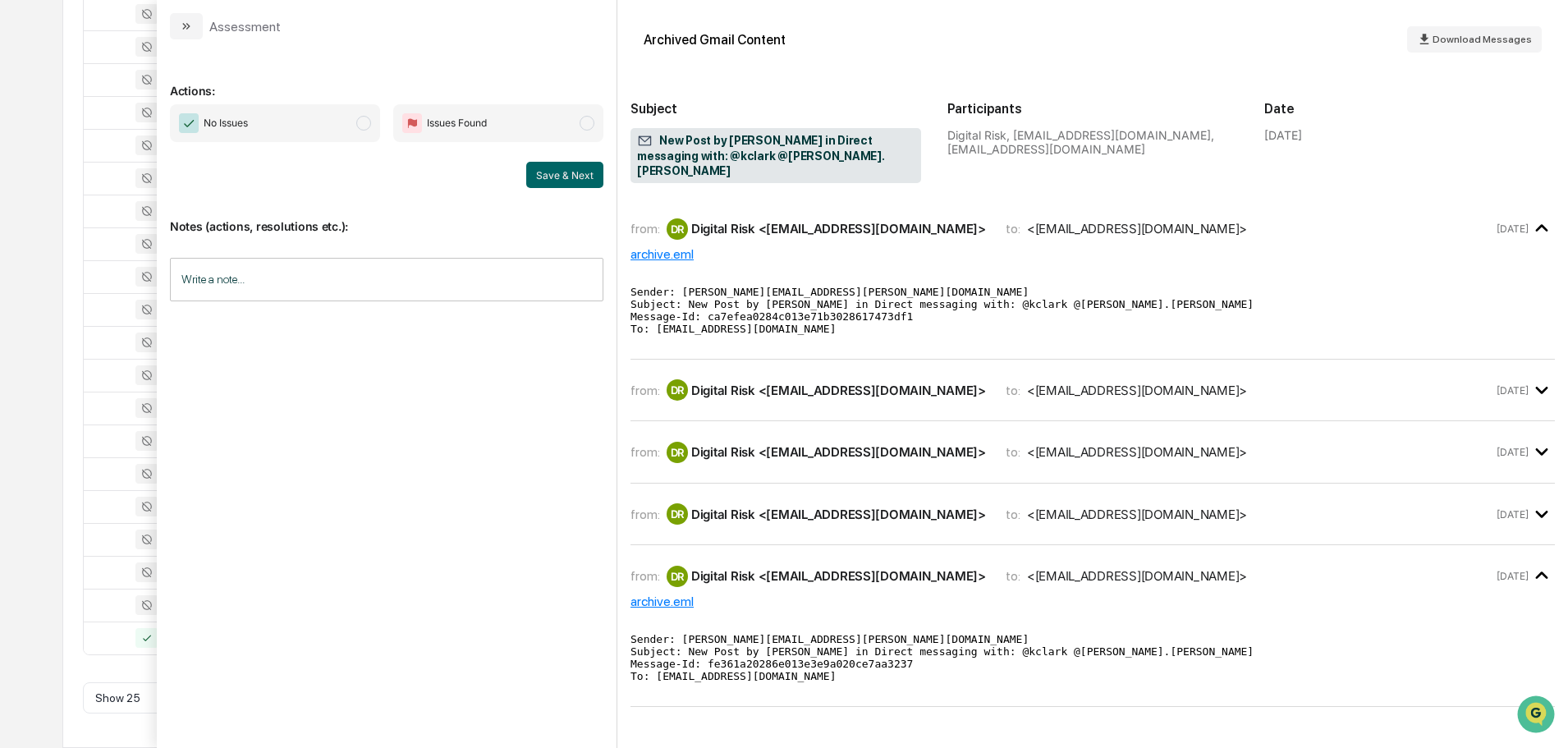
click at [1543, 217] on icon "modal" at bounding box center [1542, 228] width 27 height 27
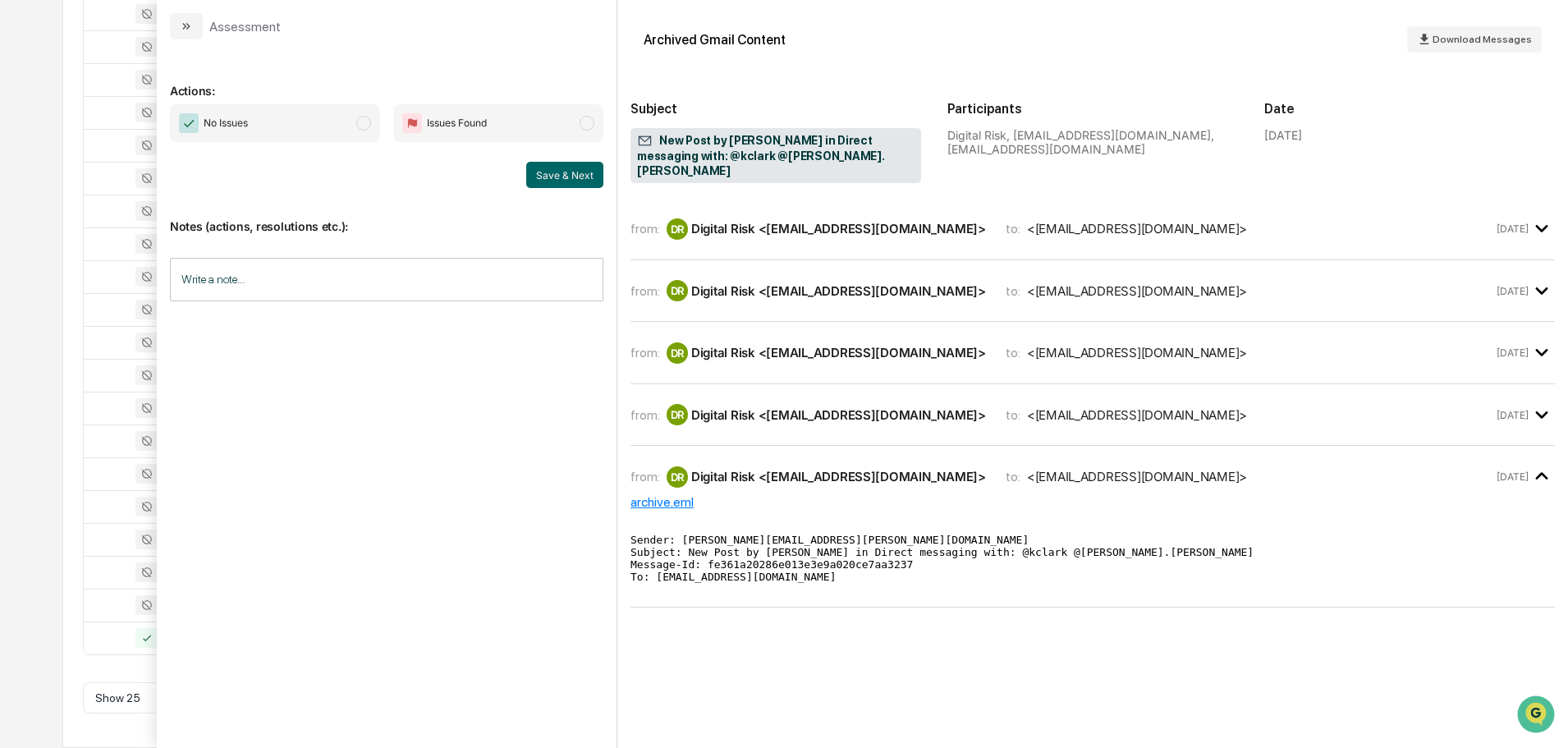
click at [1540, 278] on icon "modal" at bounding box center [1542, 291] width 27 height 27
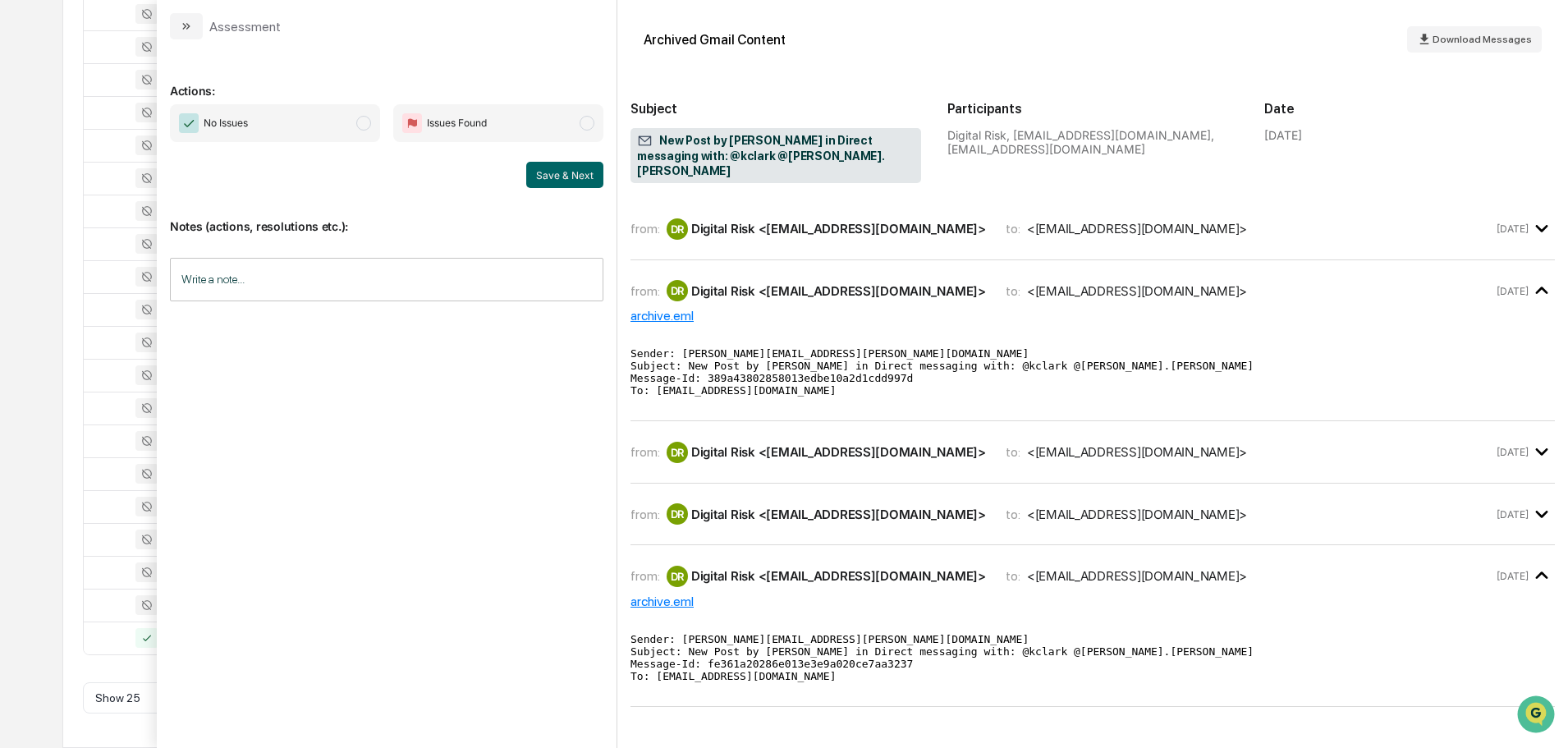
click at [1539, 278] on icon "modal" at bounding box center [1542, 291] width 27 height 27
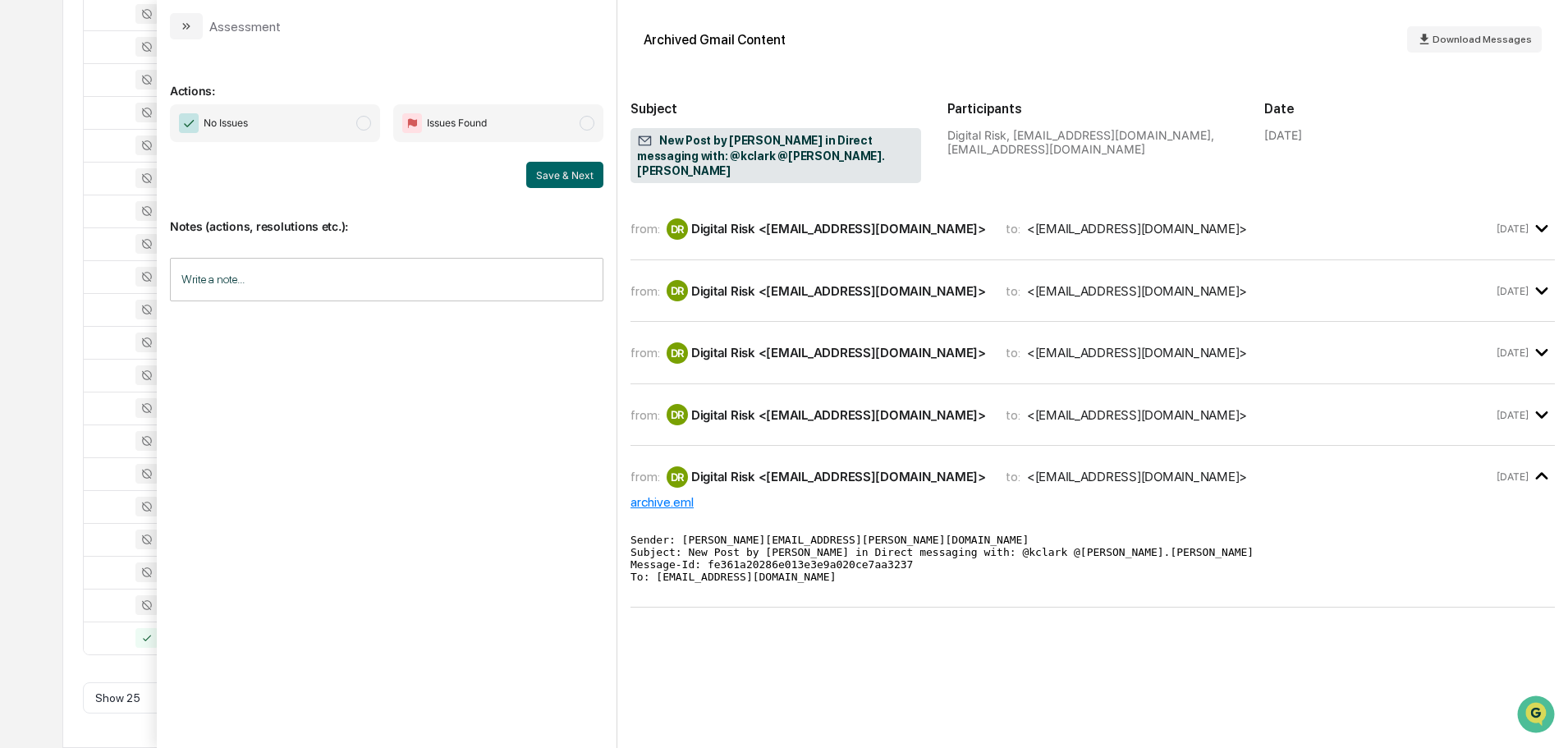
click at [266, 127] on span "No Issues" at bounding box center [275, 123] width 210 height 38
click at [537, 181] on button "Save & Next" at bounding box center [564, 175] width 77 height 26
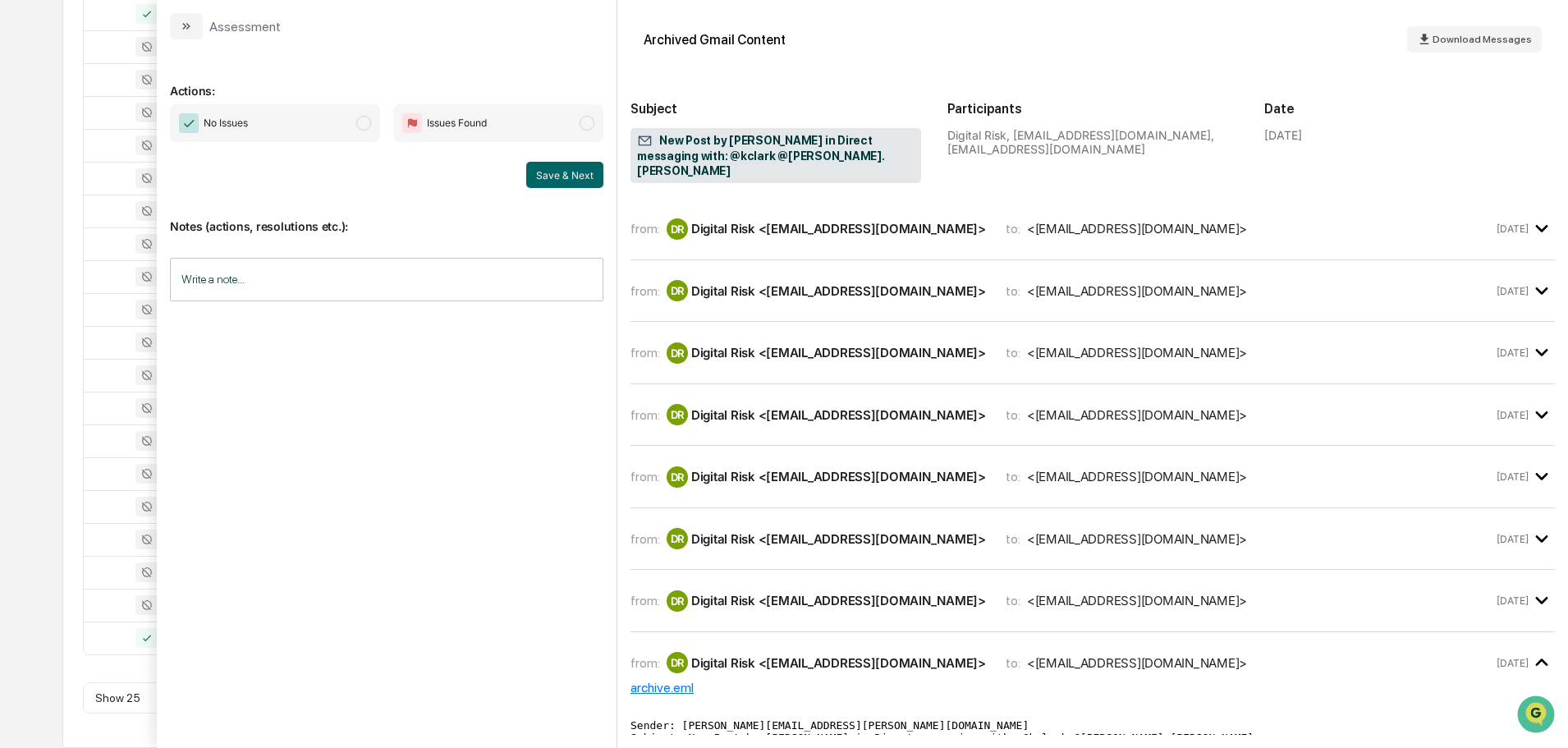
click at [321, 114] on span "No Issues" at bounding box center [275, 123] width 210 height 38
click at [546, 178] on button "Save & Next" at bounding box center [564, 175] width 77 height 26
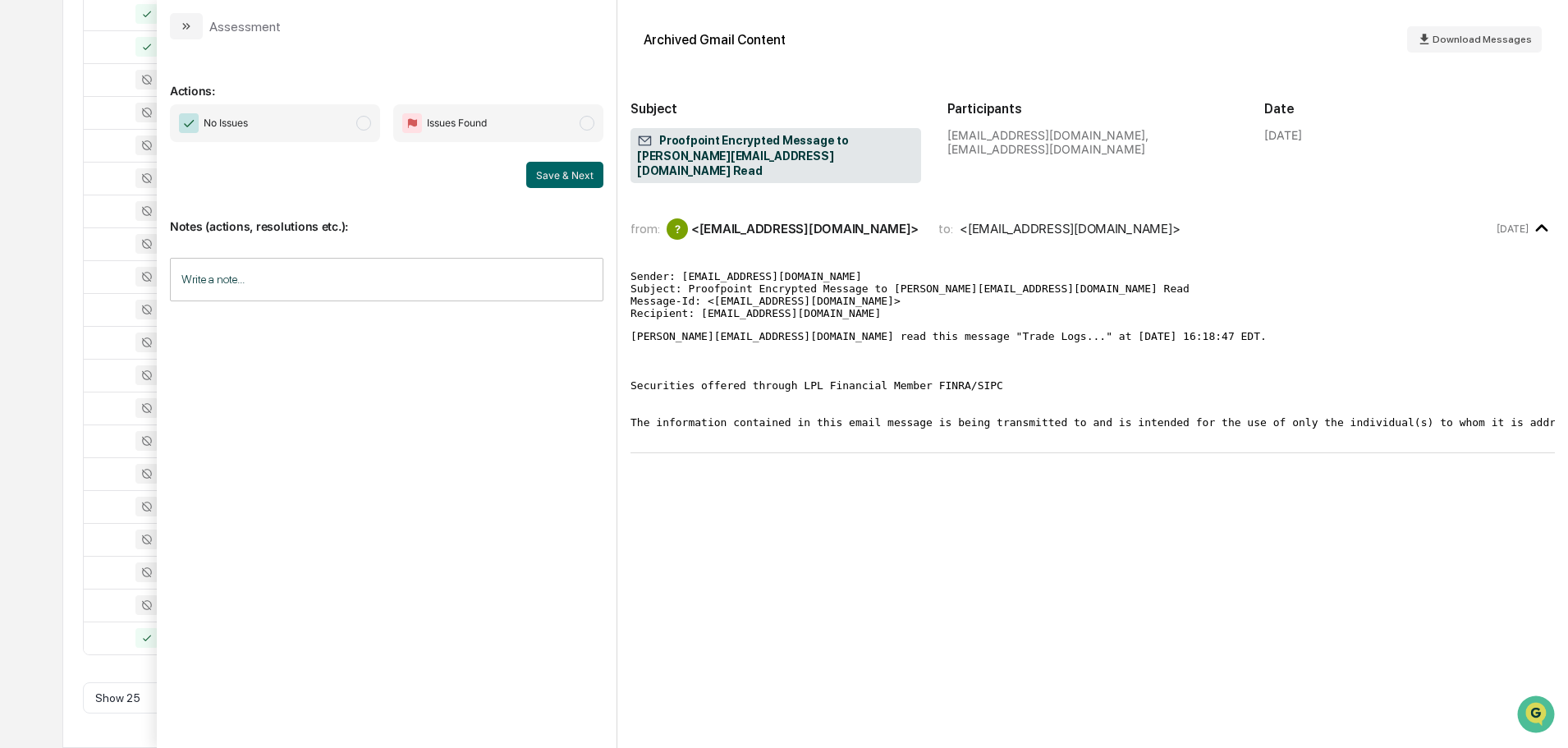
click at [284, 122] on span "No Issues" at bounding box center [275, 123] width 210 height 38
click at [558, 174] on button "Save & Next" at bounding box center [564, 175] width 77 height 26
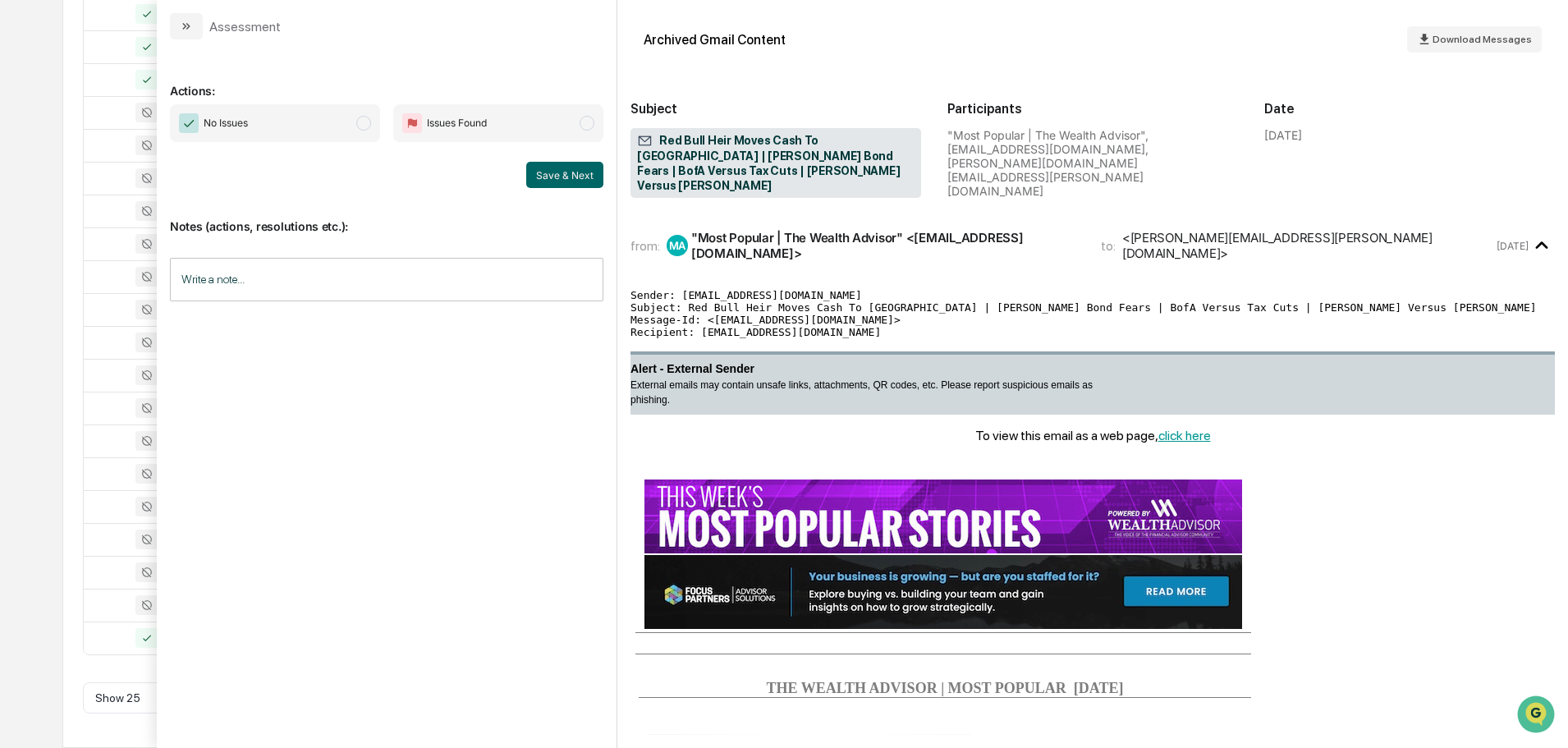
click at [323, 123] on span "No Issues" at bounding box center [275, 123] width 210 height 38
click at [541, 177] on button "Save & Next" at bounding box center [564, 175] width 77 height 26
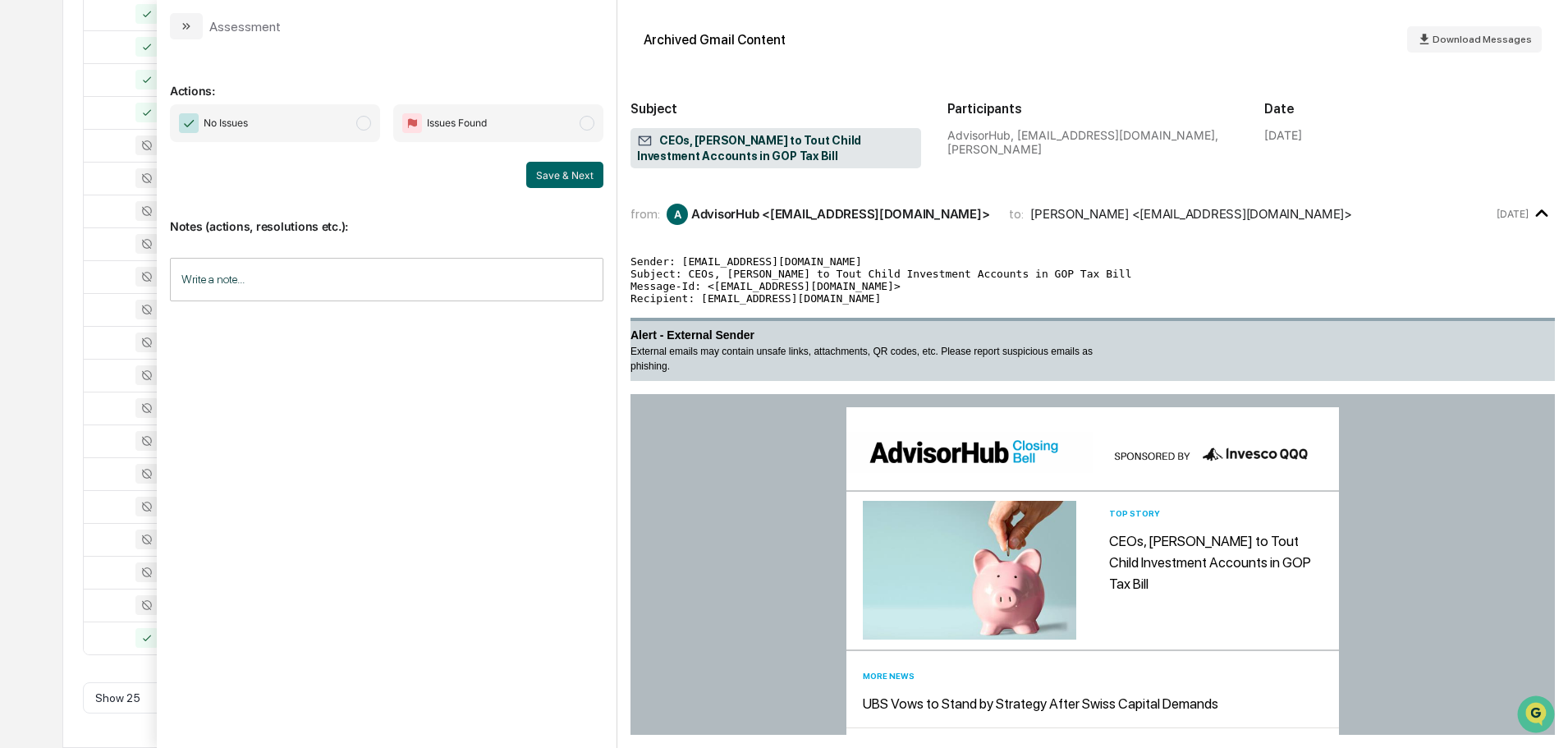
click at [295, 122] on span "No Issues" at bounding box center [275, 123] width 210 height 38
click at [554, 178] on button "Save & Next" at bounding box center [564, 175] width 77 height 26
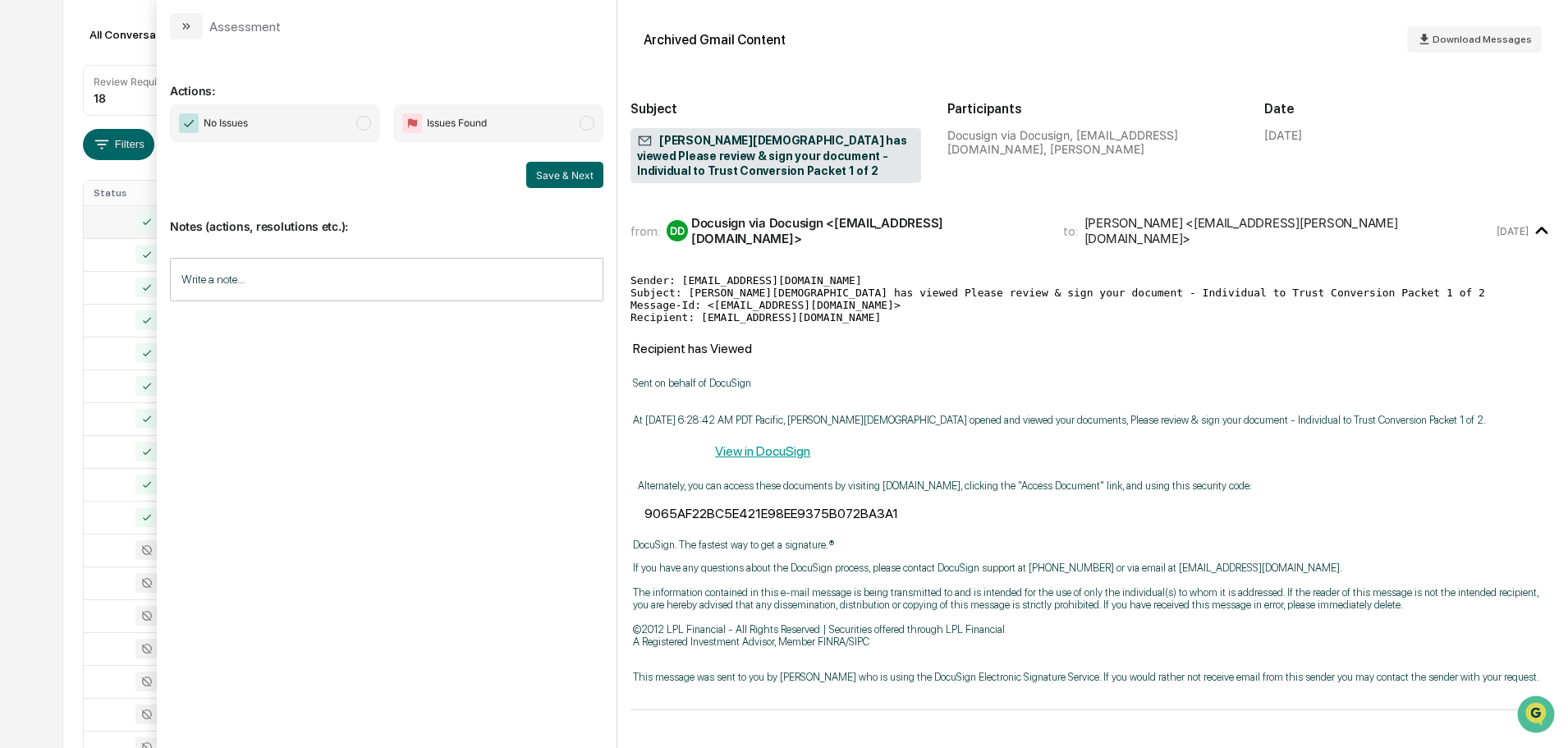
scroll to position [133, 0]
click at [302, 133] on span "No Issues" at bounding box center [275, 123] width 210 height 38
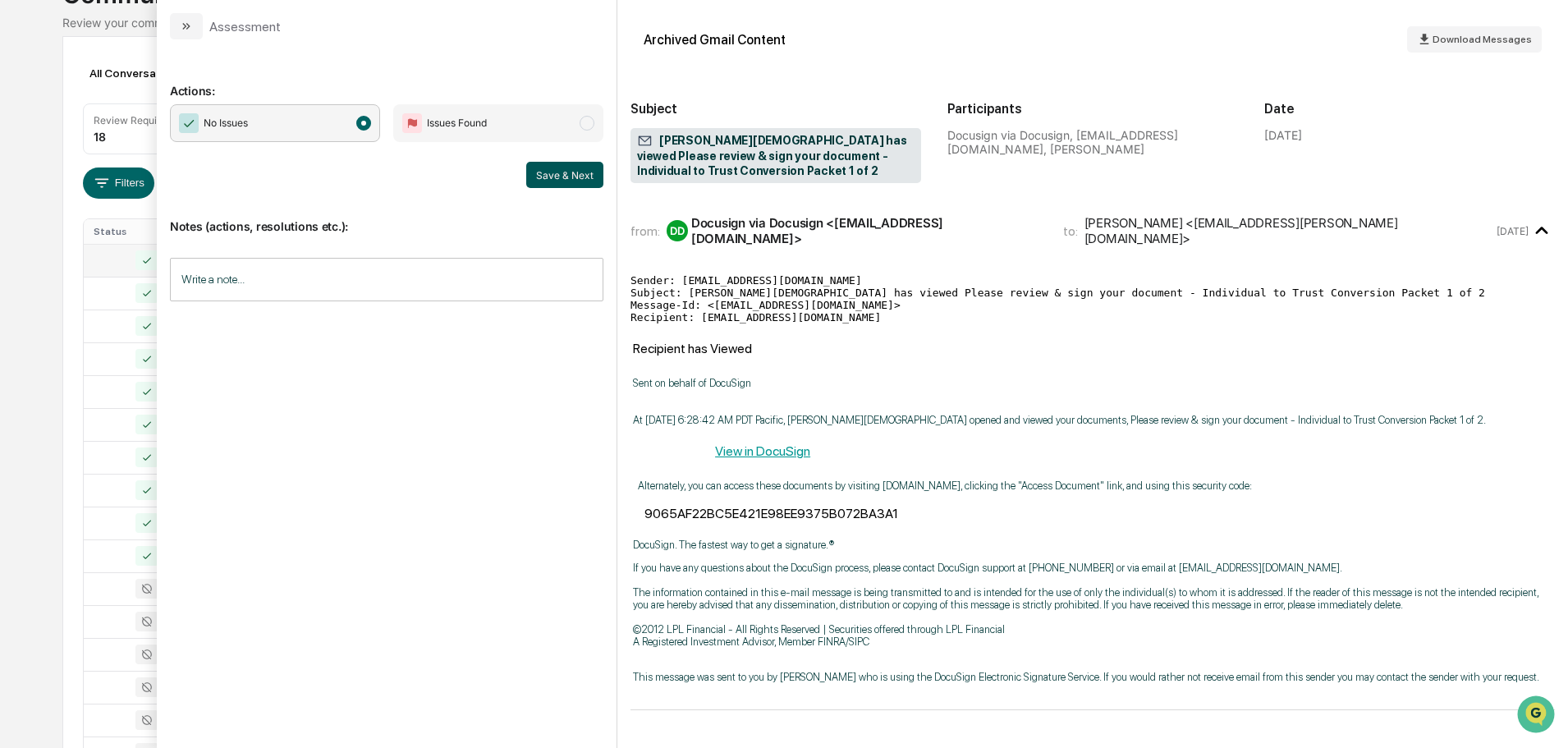
click at [583, 175] on button "Save & Next" at bounding box center [564, 175] width 77 height 26
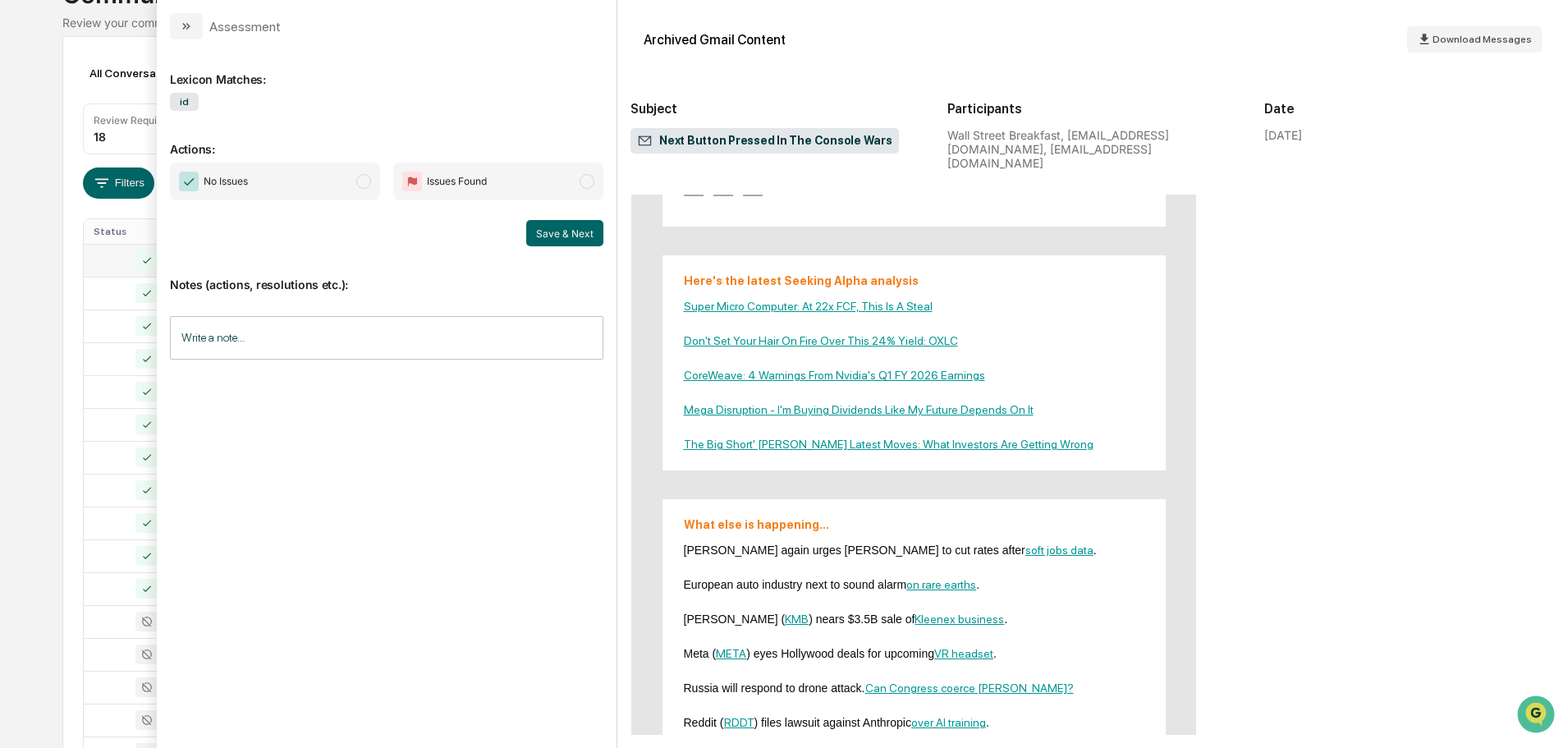
scroll to position [1313, 0]
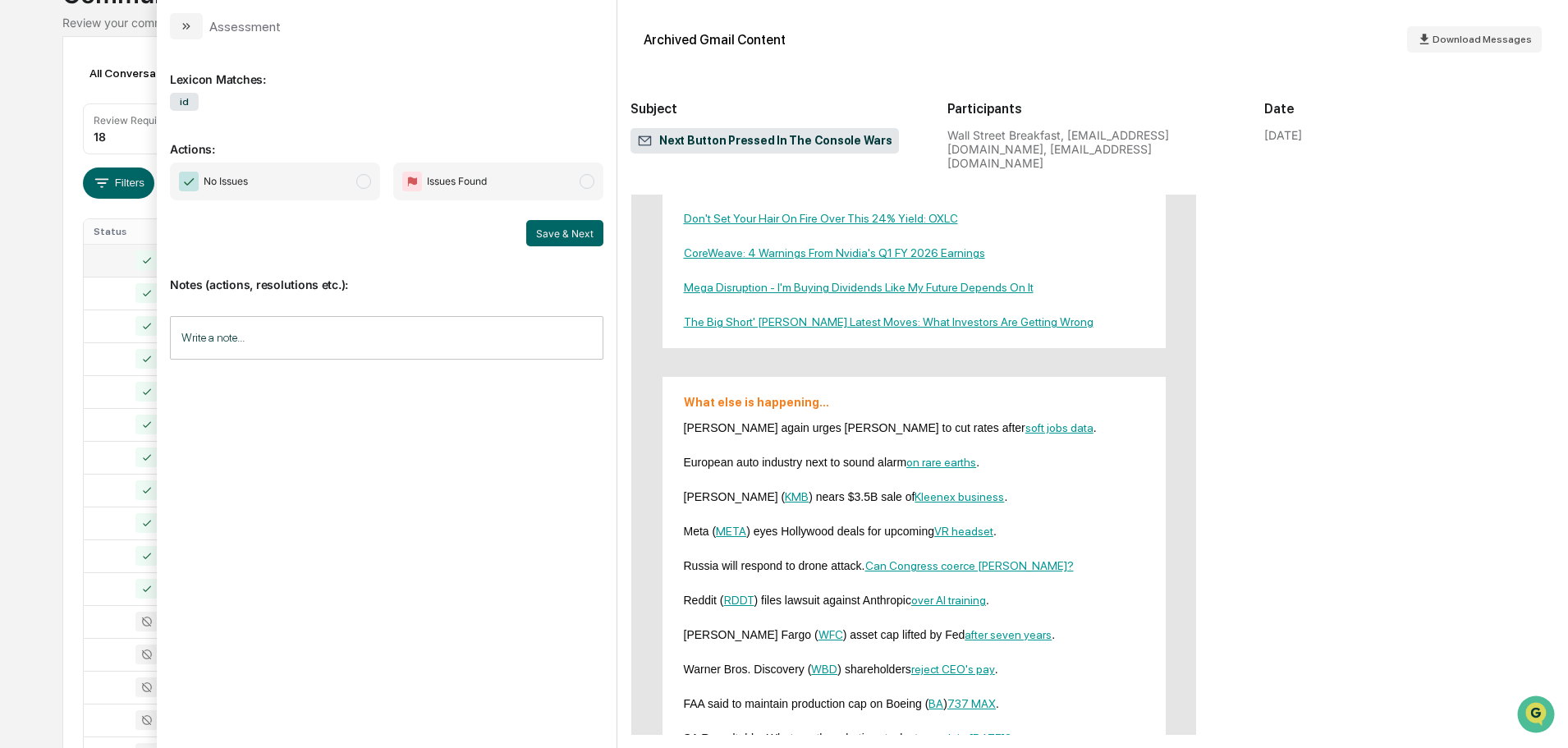
click at [288, 184] on span "No Issues" at bounding box center [275, 181] width 210 height 38
click at [583, 239] on button "Save & Next" at bounding box center [564, 233] width 77 height 26
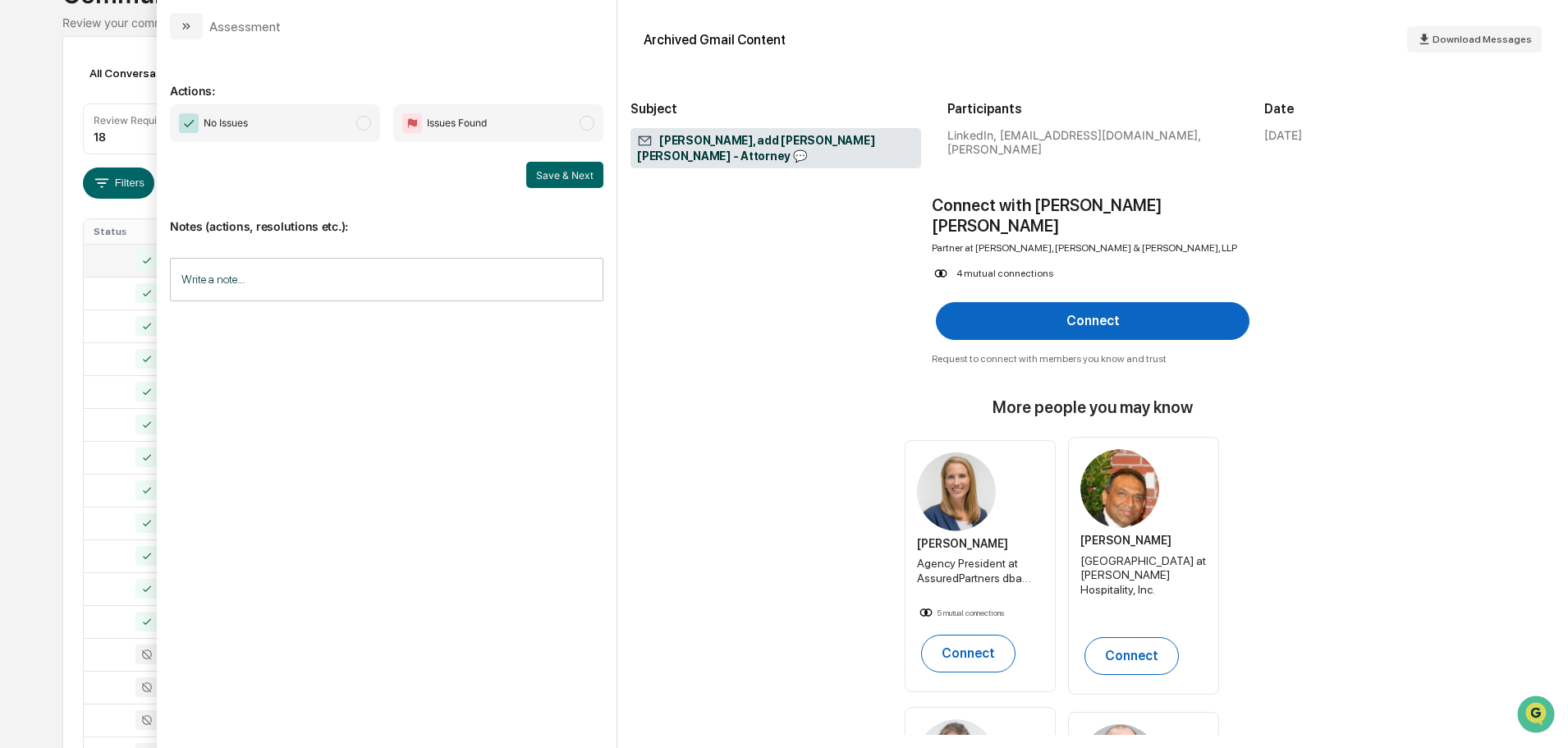
scroll to position [410, 0]
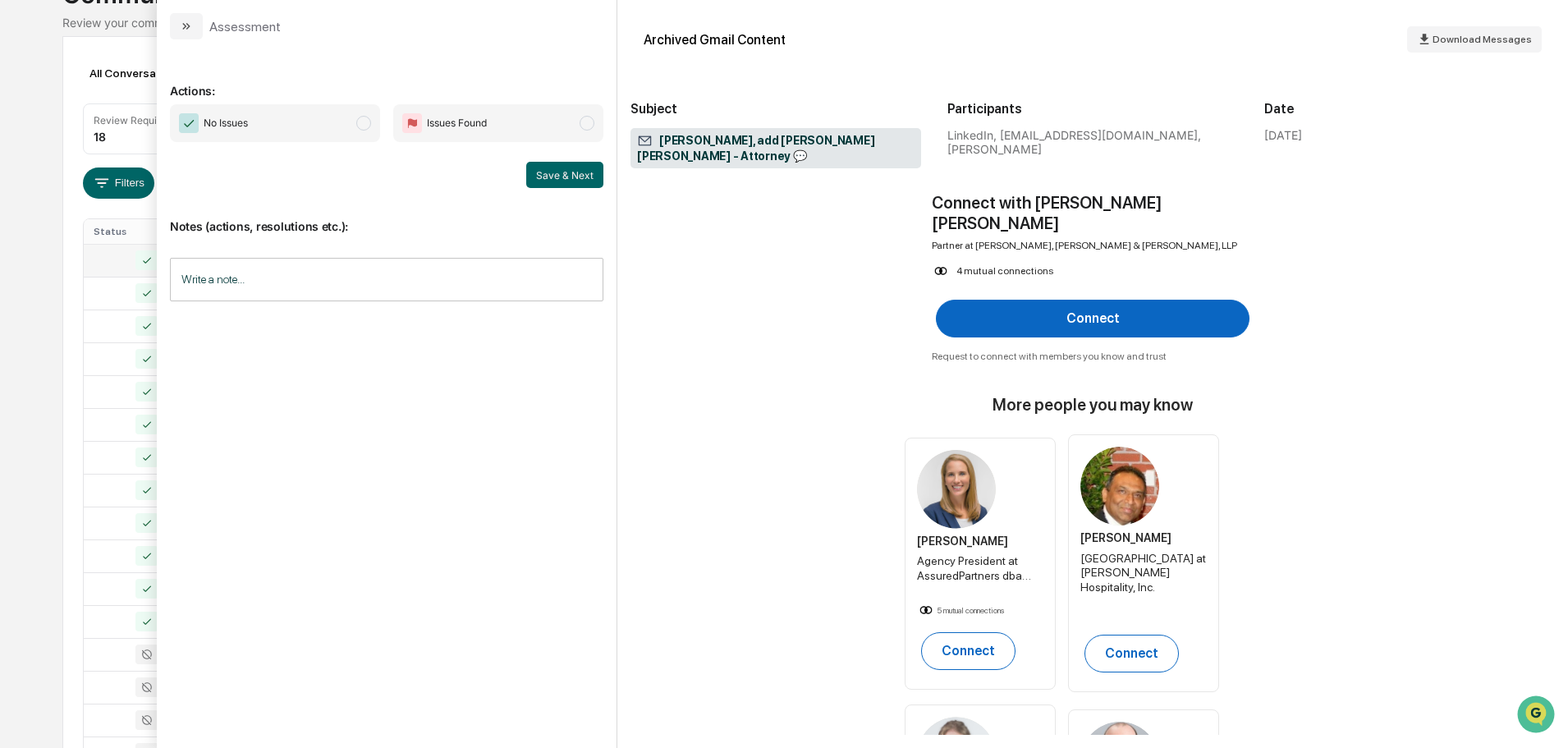
click at [299, 125] on span "No Issues" at bounding box center [275, 123] width 210 height 38
click at [556, 175] on button "Save & Next" at bounding box center [564, 175] width 77 height 26
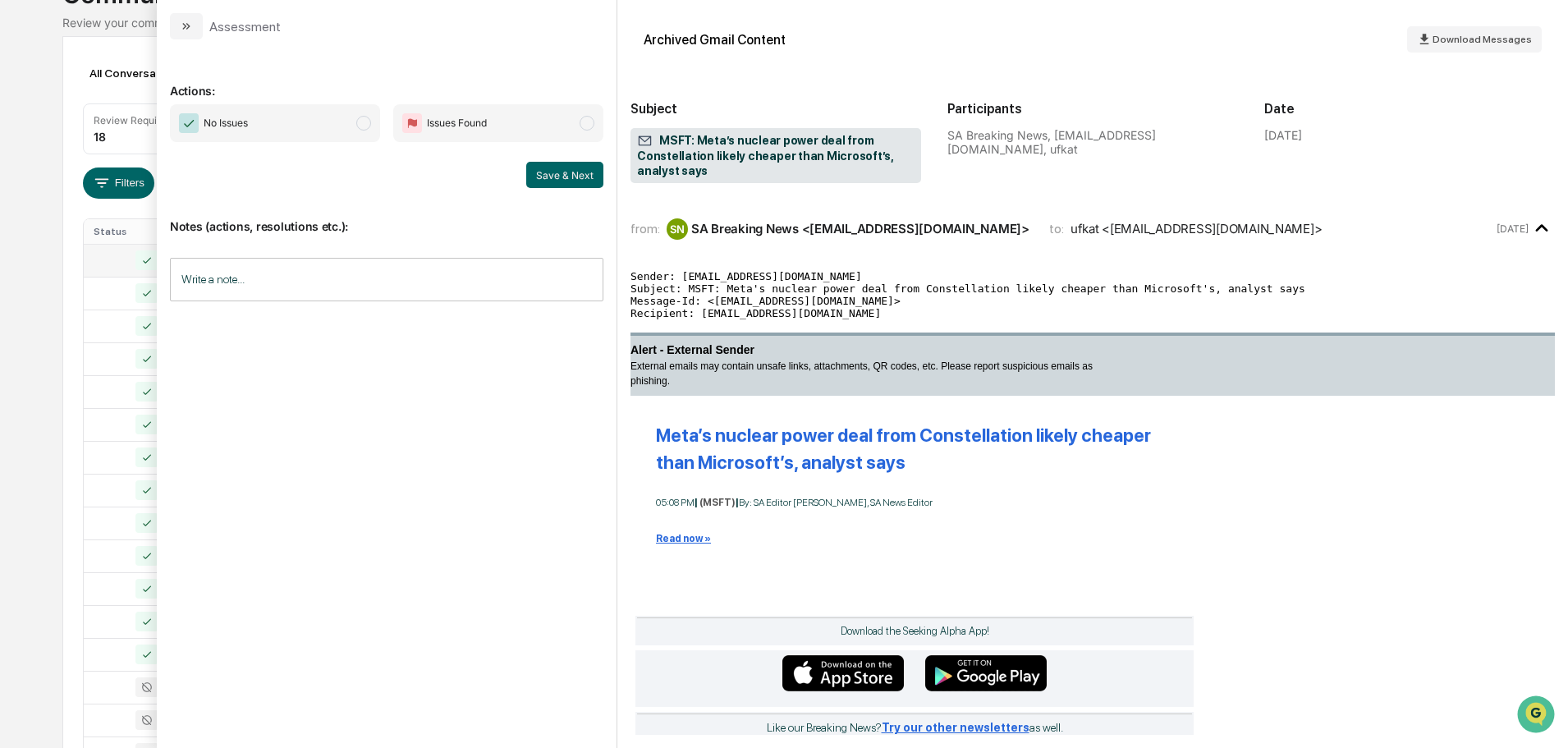
click at [340, 119] on span "No Issues" at bounding box center [275, 123] width 210 height 38
click at [545, 179] on button "Save & Next" at bounding box center [564, 175] width 77 height 26
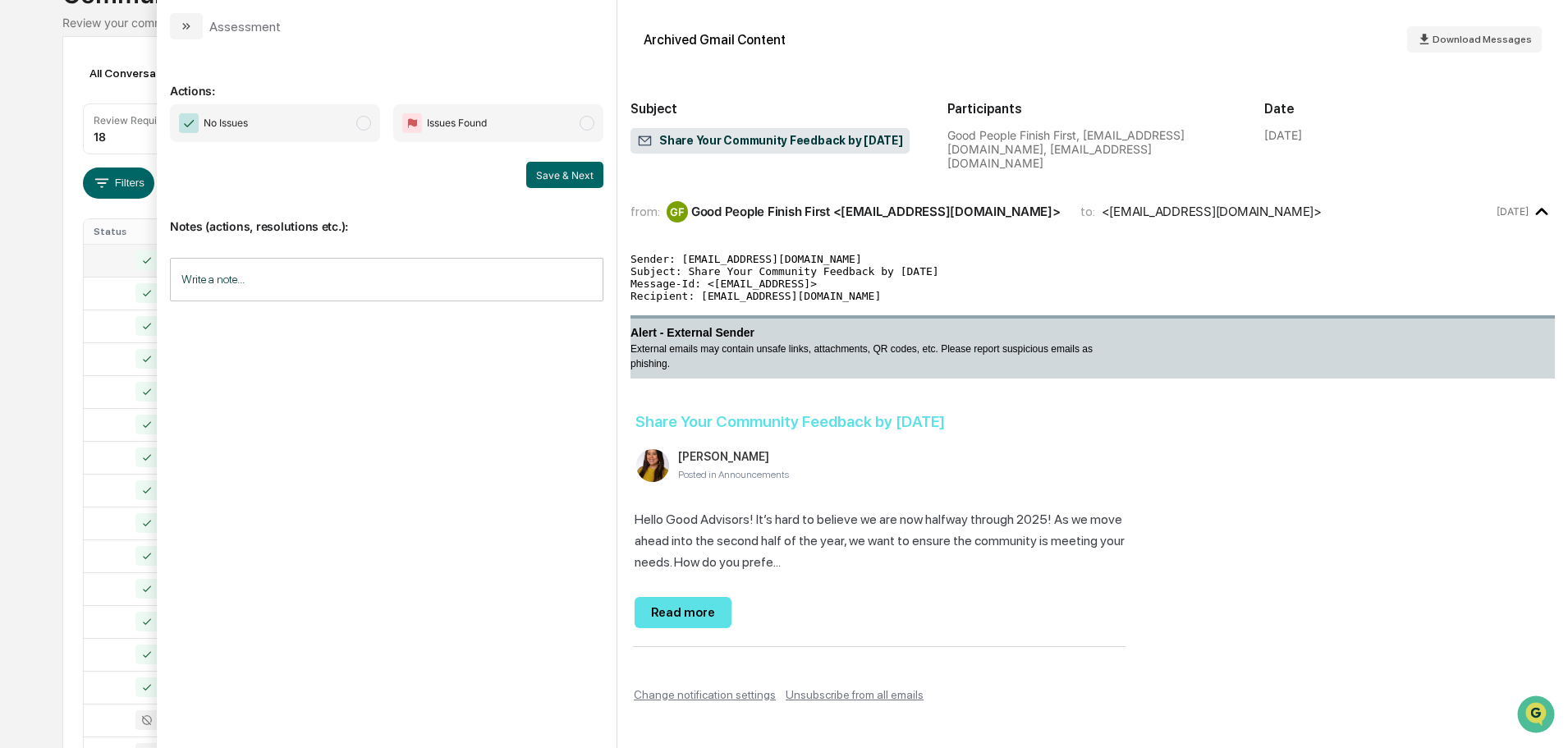
click at [364, 130] on span "modal" at bounding box center [364, 123] width 15 height 15
click at [558, 170] on button "Save & Next" at bounding box center [564, 175] width 77 height 26
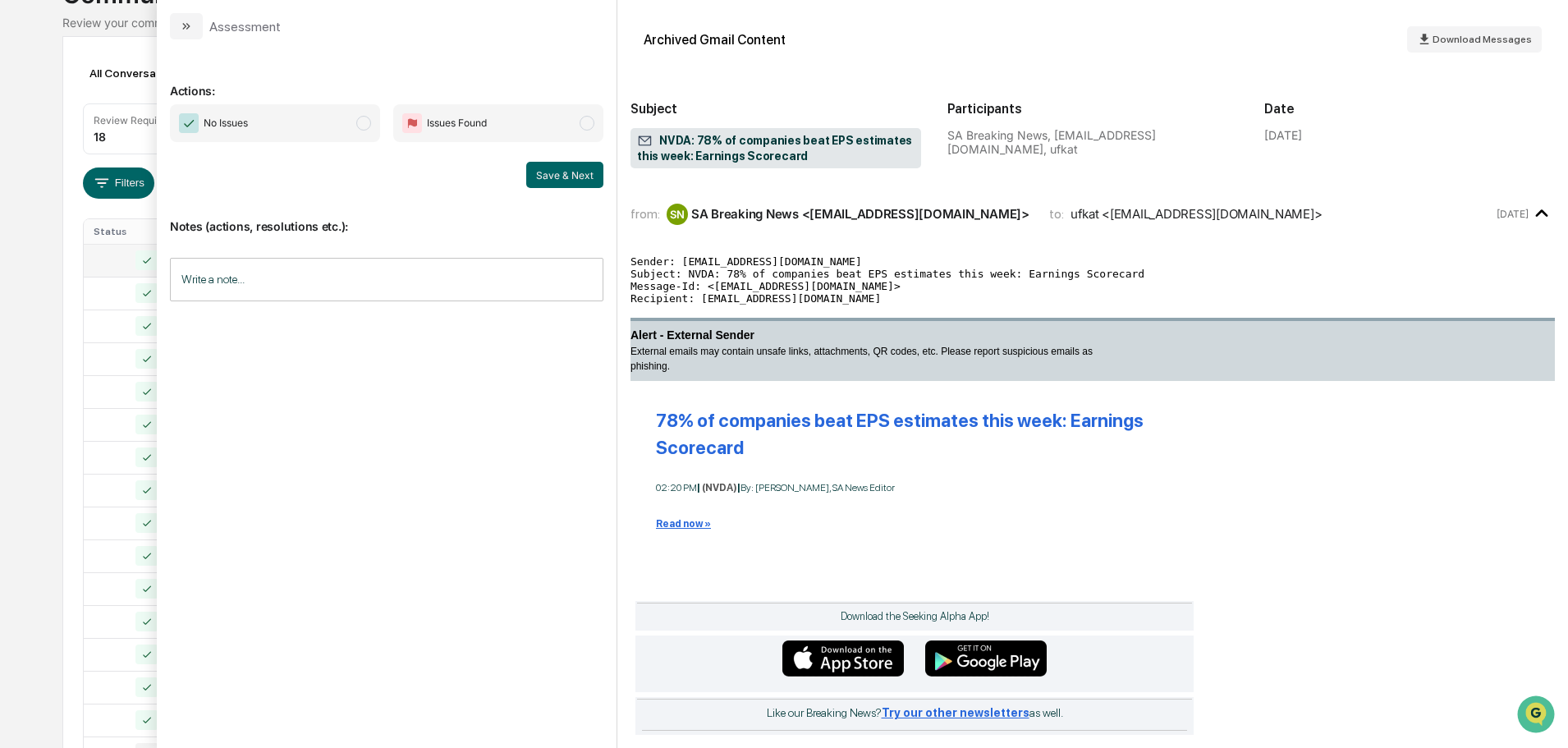
click at [339, 125] on span "No Issues" at bounding box center [275, 123] width 210 height 38
click at [566, 178] on button "Save & Next" at bounding box center [564, 175] width 77 height 26
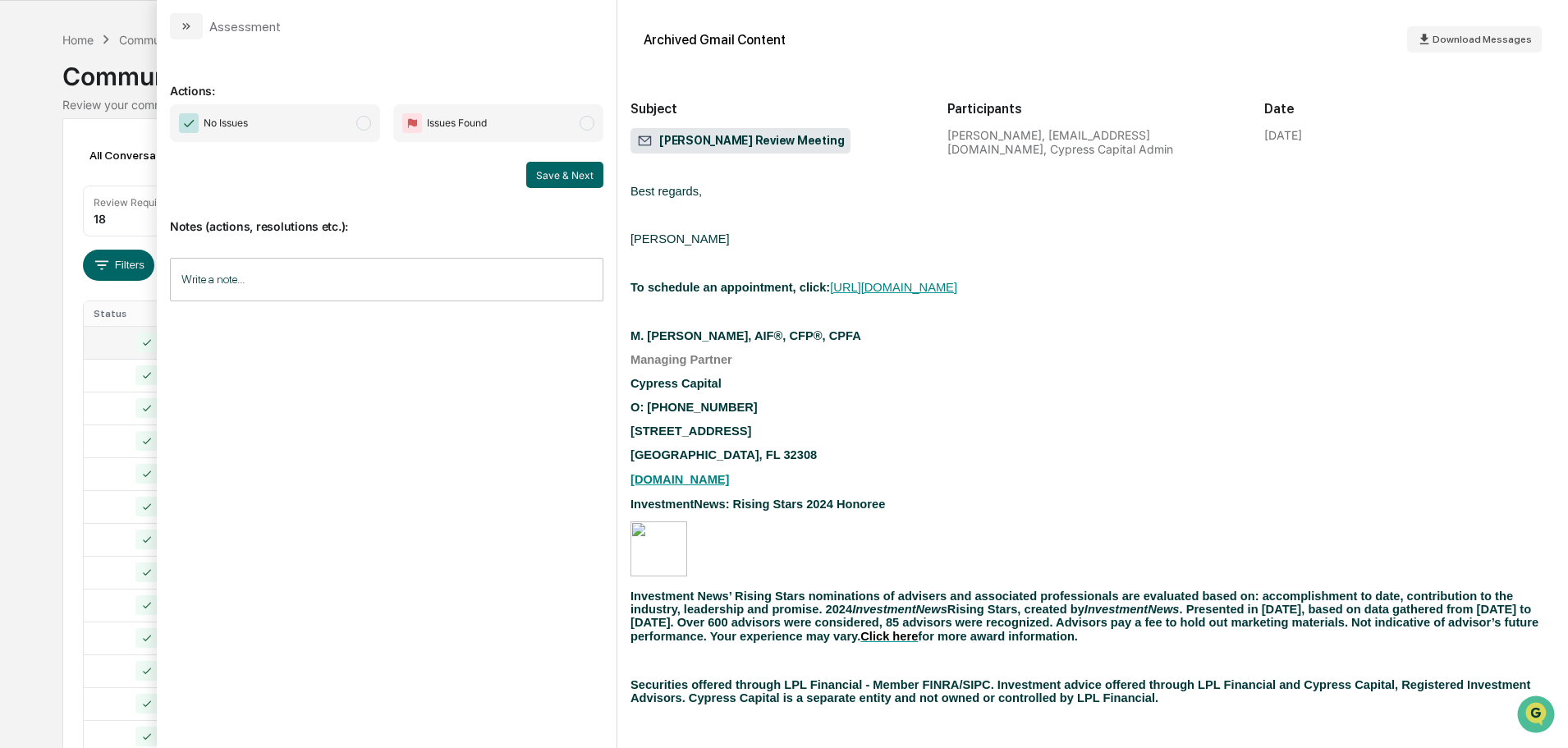
scroll to position [393, 0]
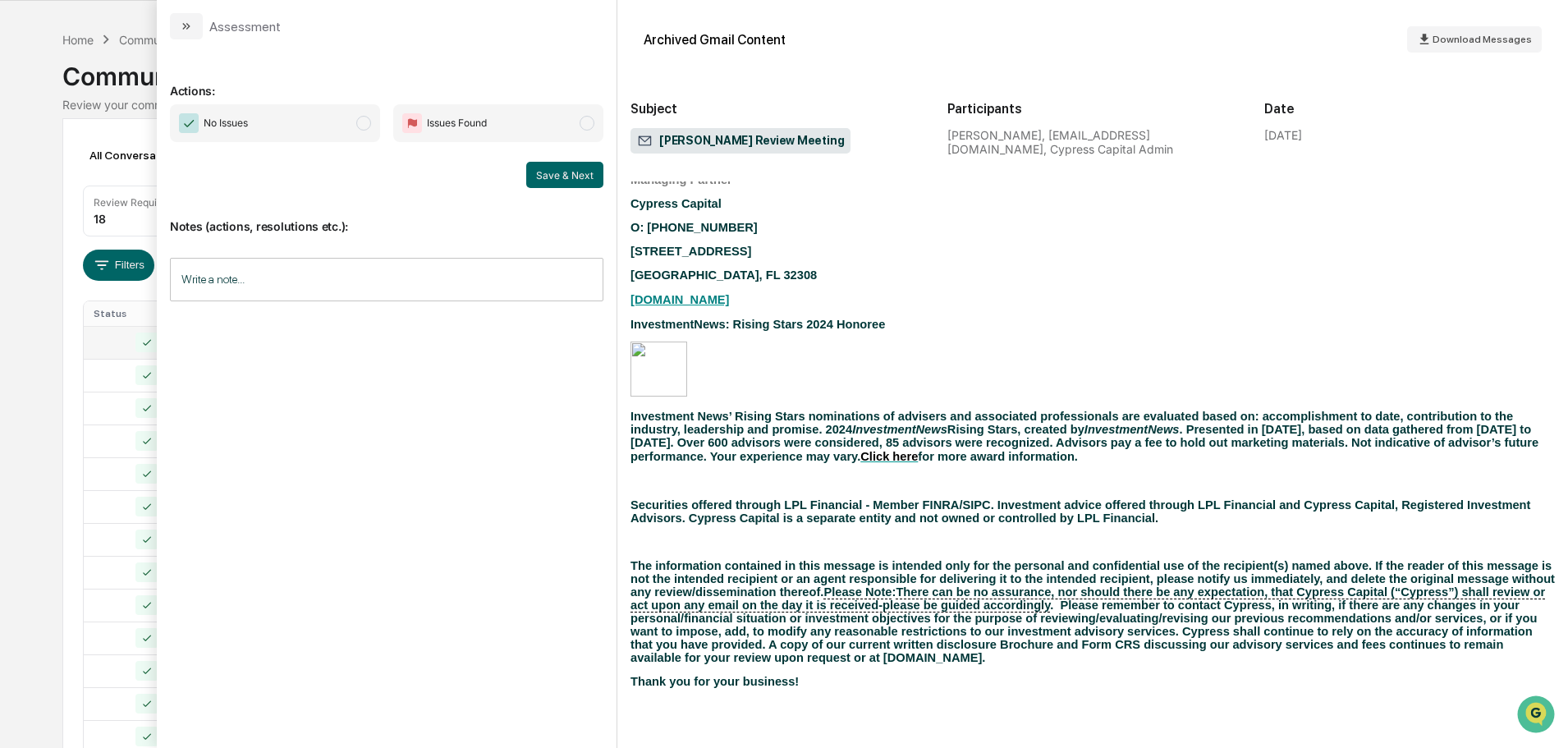
click at [349, 133] on span "No Issues" at bounding box center [275, 123] width 210 height 38
click at [561, 177] on button "Save & Next" at bounding box center [564, 175] width 77 height 26
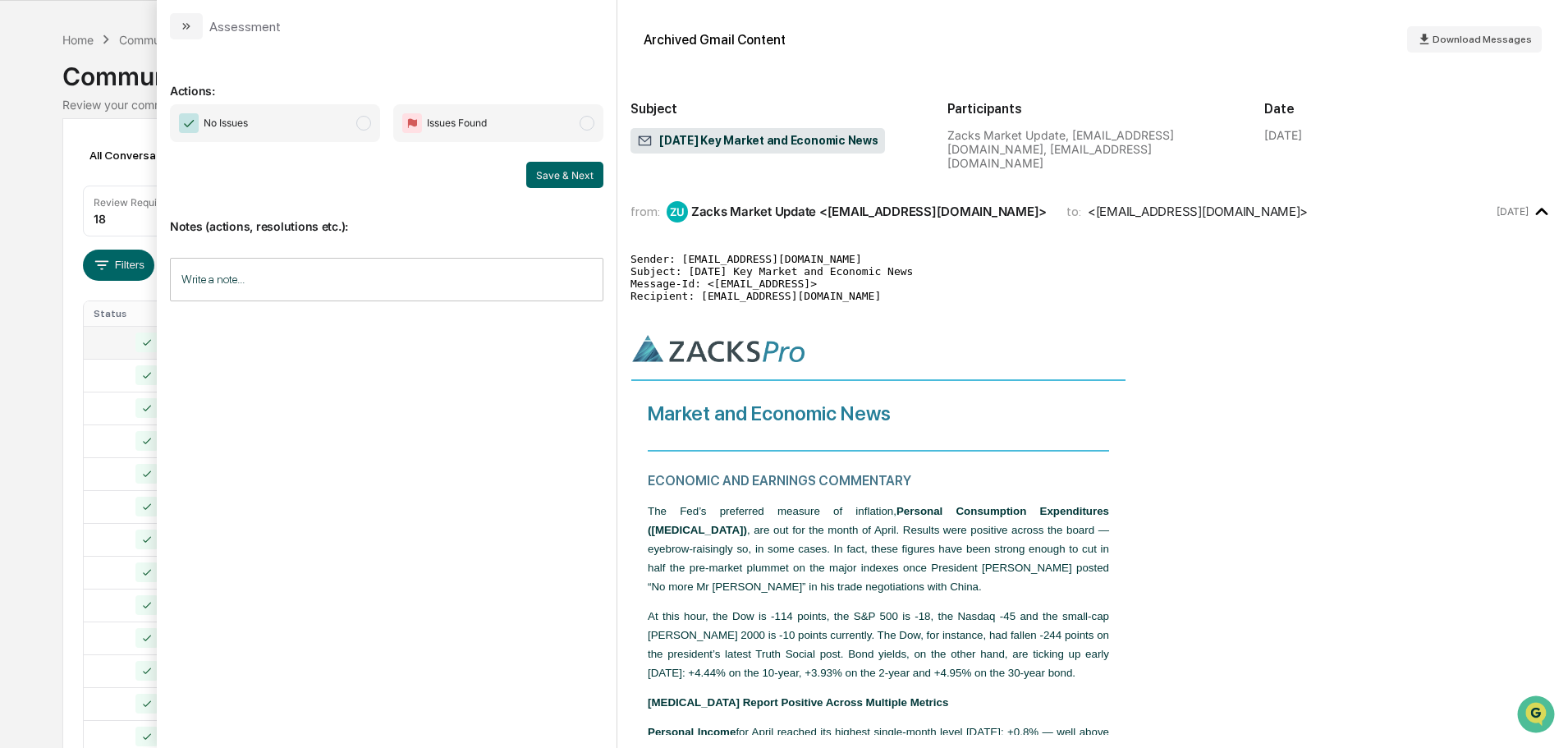
click at [339, 128] on span "No Issues" at bounding box center [275, 123] width 210 height 38
click at [583, 171] on button "Save & Next" at bounding box center [564, 175] width 77 height 26
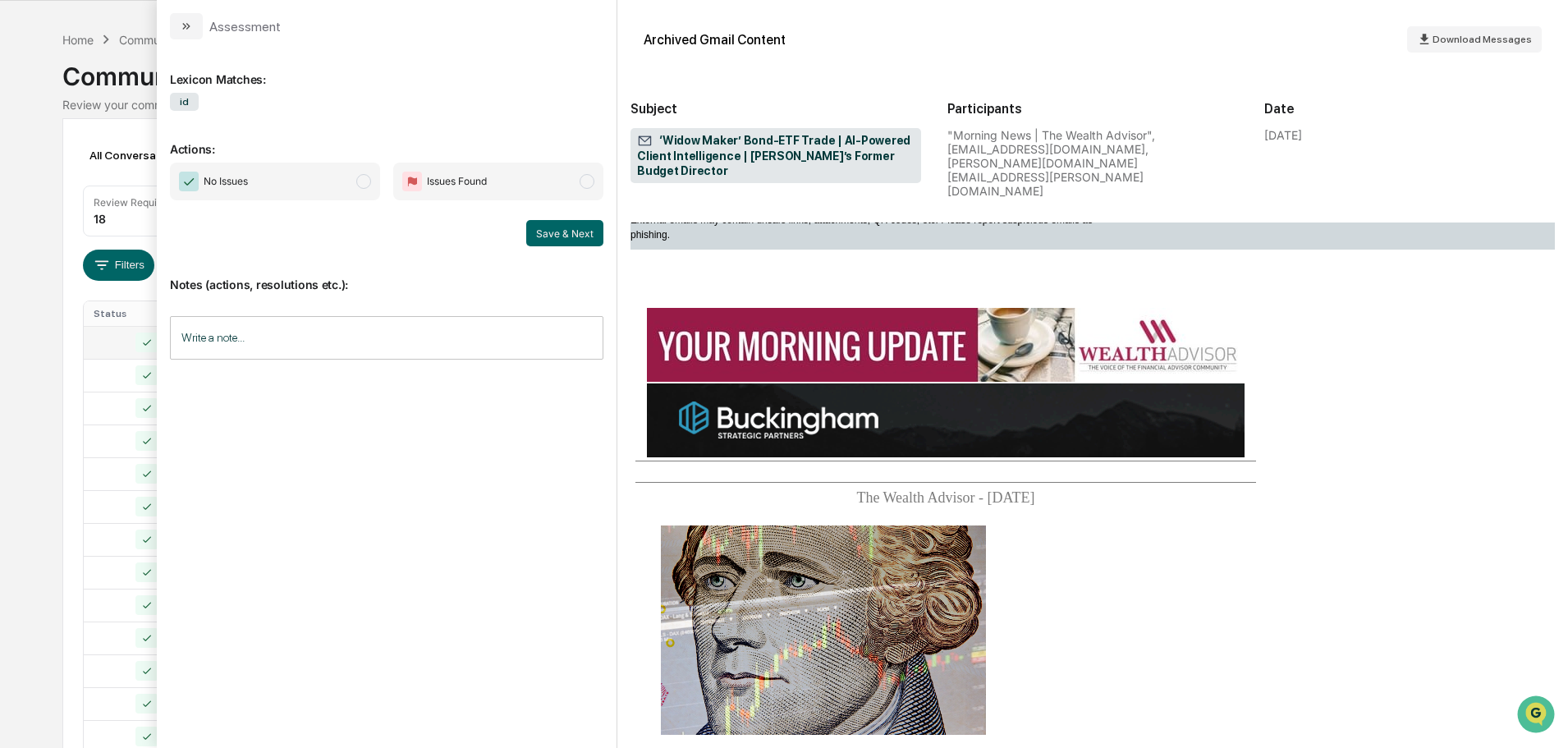
scroll to position [82, 0]
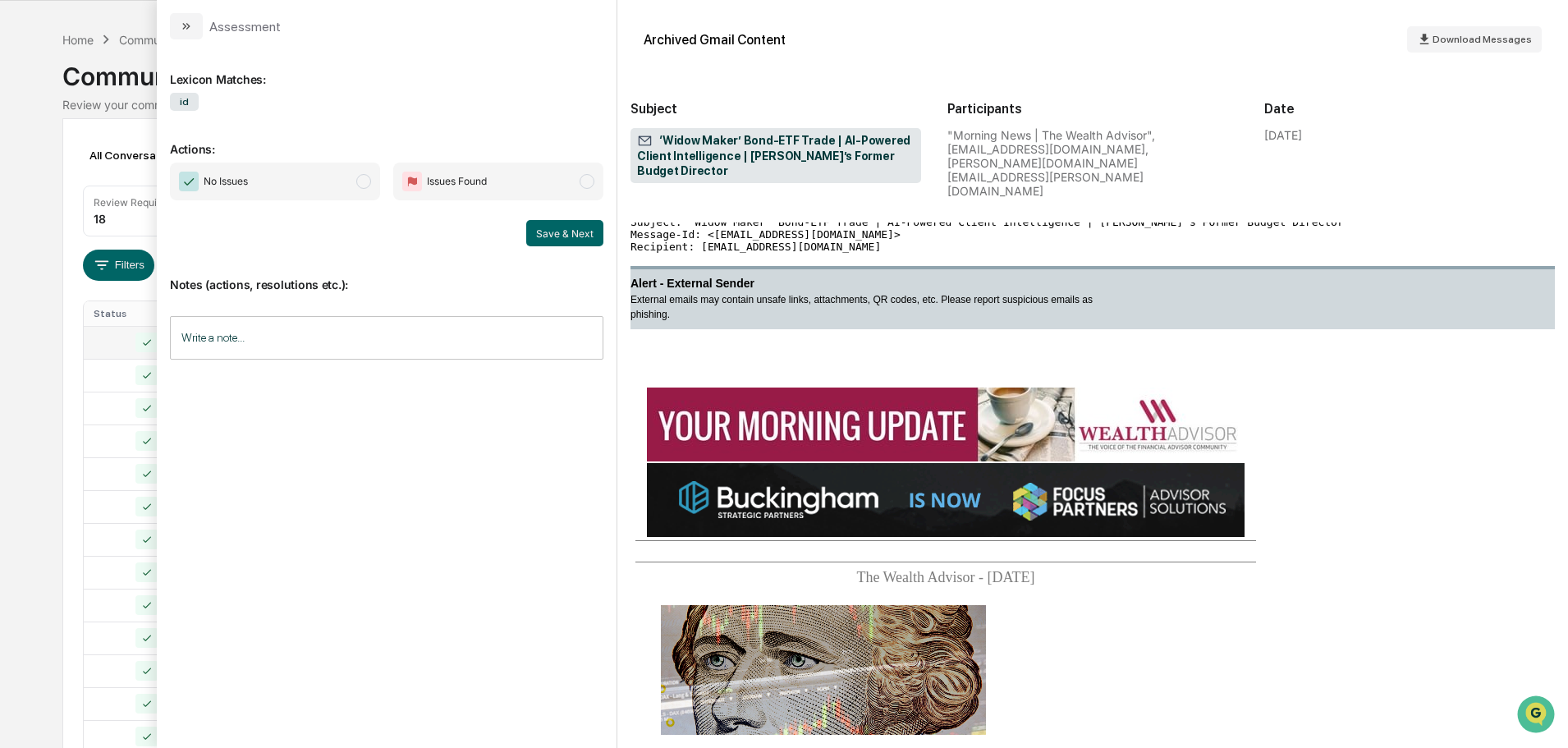
drag, startPoint x: 348, startPoint y: 177, endPoint x: 372, endPoint y: 182, distance: 24.5
click at [348, 177] on span "No Issues" at bounding box center [275, 181] width 210 height 38
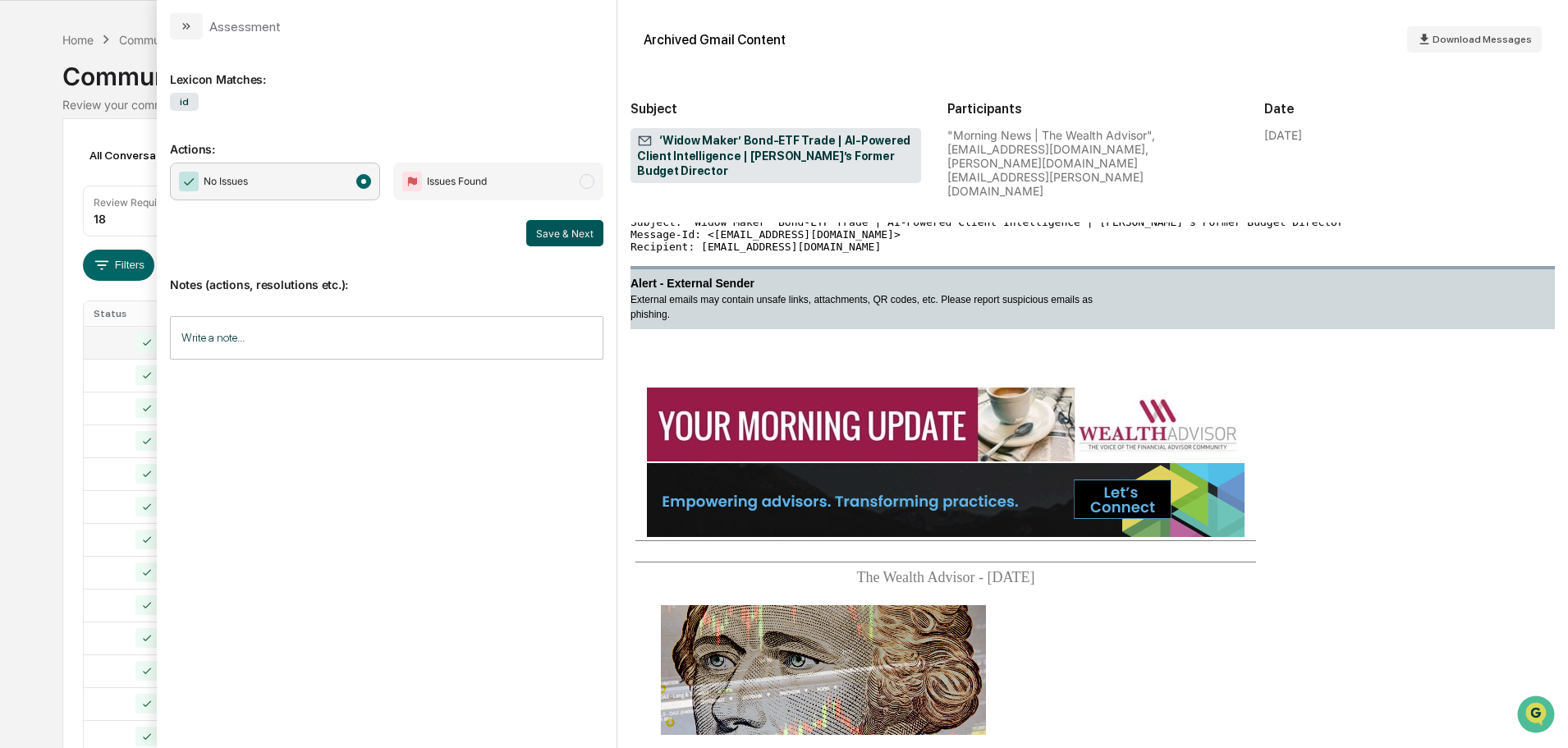
click at [554, 228] on button "Save & Next" at bounding box center [564, 233] width 77 height 26
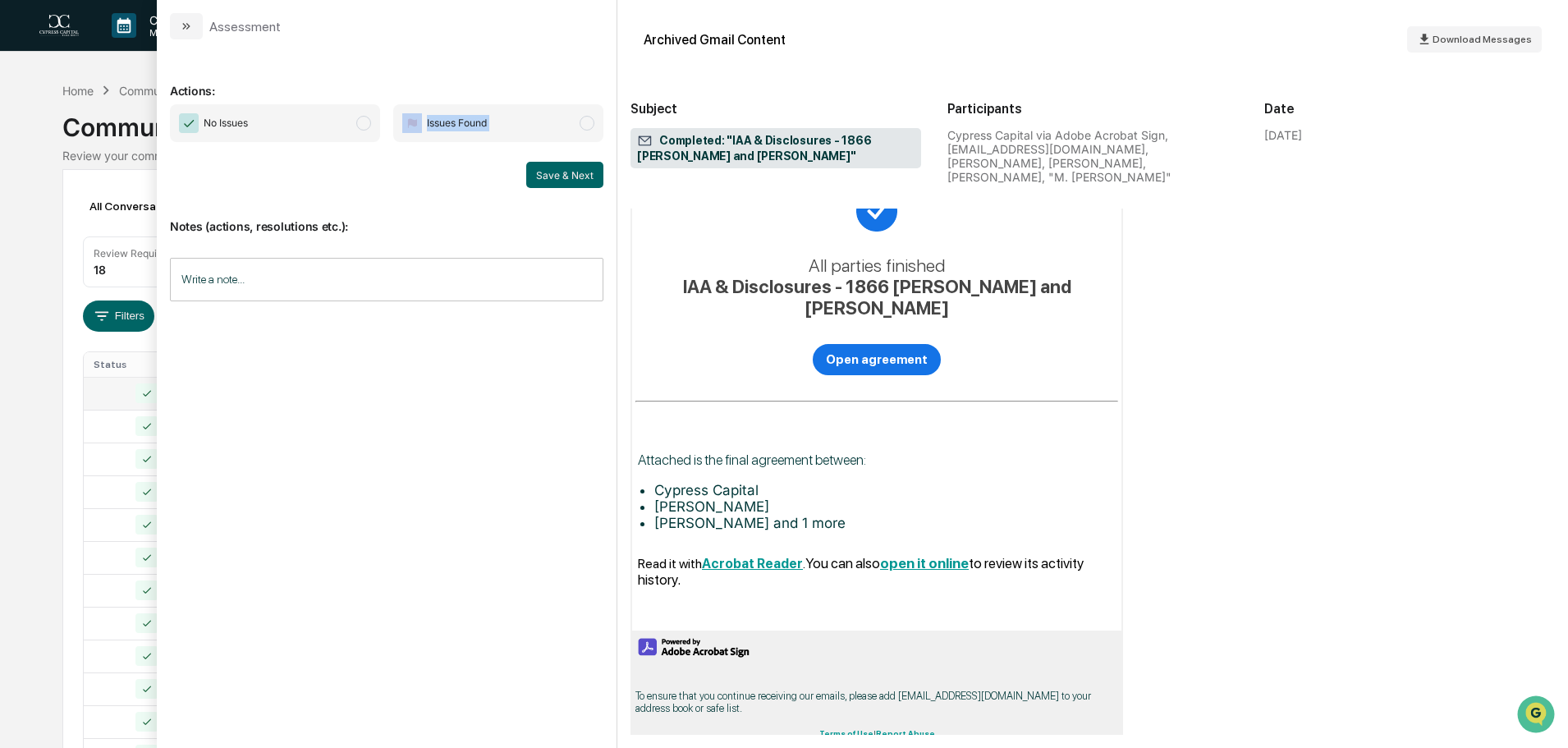
drag, startPoint x: 285, startPoint y: 142, endPoint x: 293, endPoint y: 143, distance: 8.1
click at [293, 143] on div "No Issues Issues Found Save & Next" at bounding box center [387, 146] width 433 height 83
click at [304, 129] on span "No Issues" at bounding box center [275, 123] width 210 height 38
click at [553, 173] on button "Save & Next" at bounding box center [564, 175] width 77 height 26
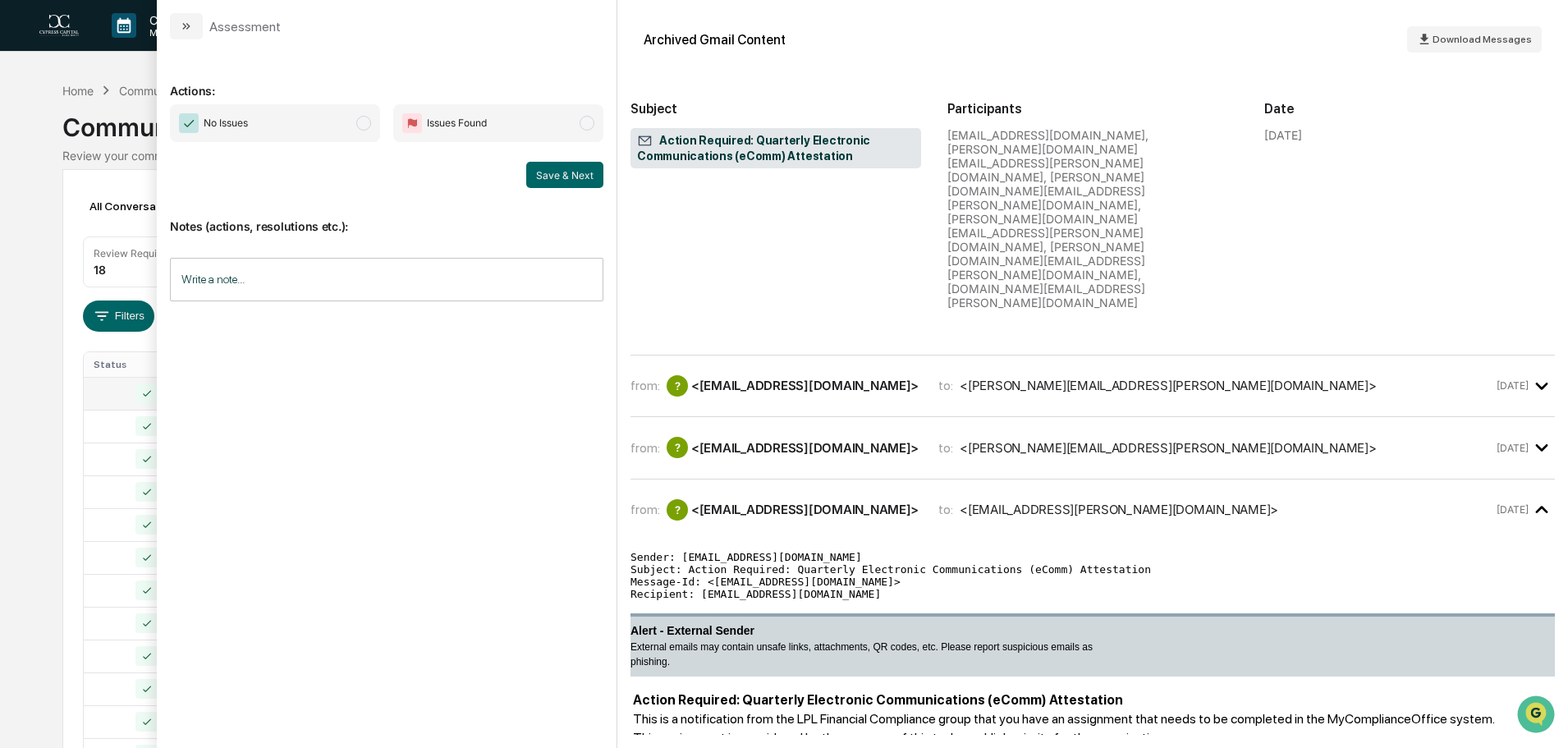
scroll to position [38, 0]
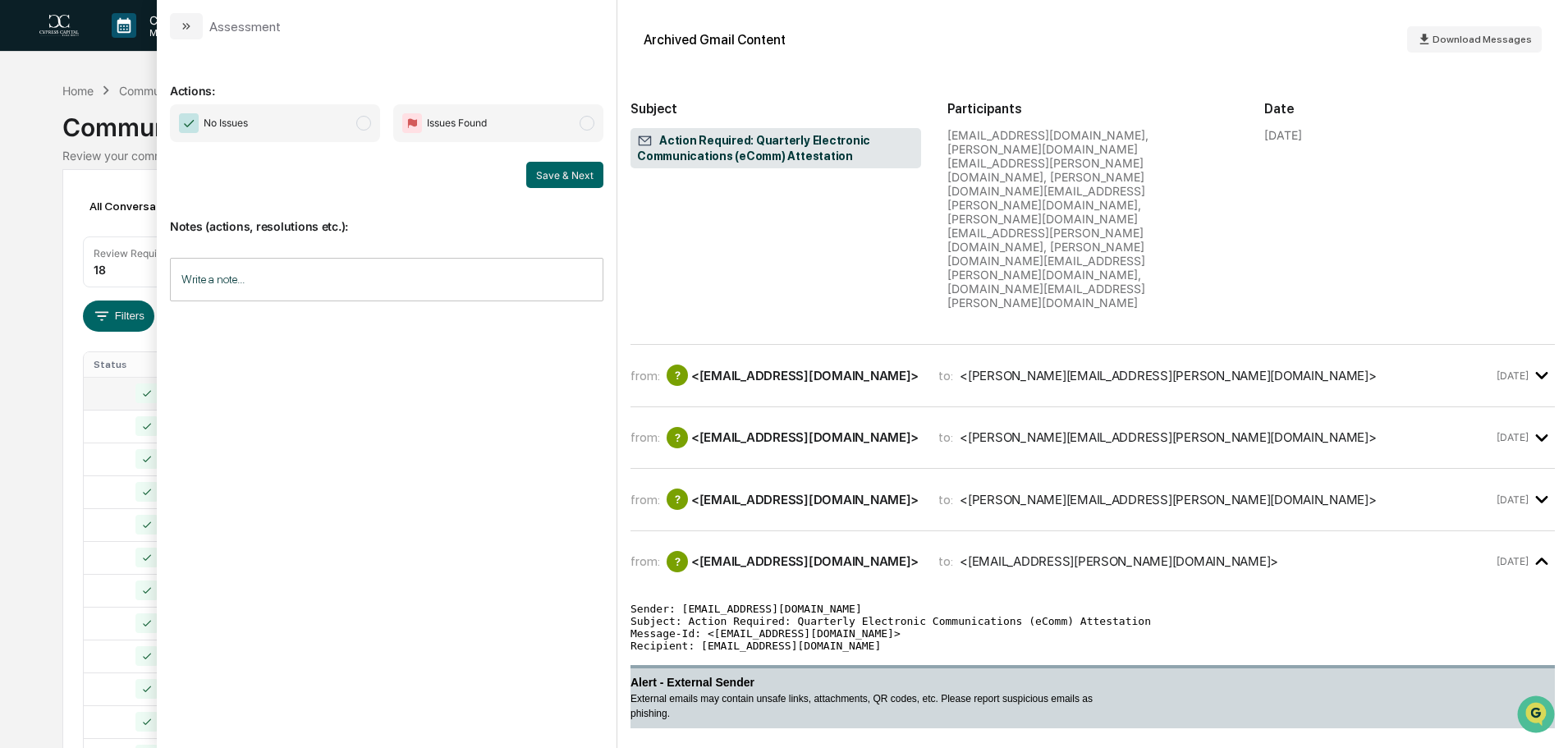
drag, startPoint x: 355, startPoint y: 145, endPoint x: 355, endPoint y: 127, distance: 18.0
click at [355, 142] on div "No Issues Issues Found Save & Next" at bounding box center [387, 146] width 433 height 83
click at [355, 124] on span "No Issues" at bounding box center [275, 123] width 210 height 38
click at [552, 169] on button "Save & Next" at bounding box center [564, 175] width 77 height 26
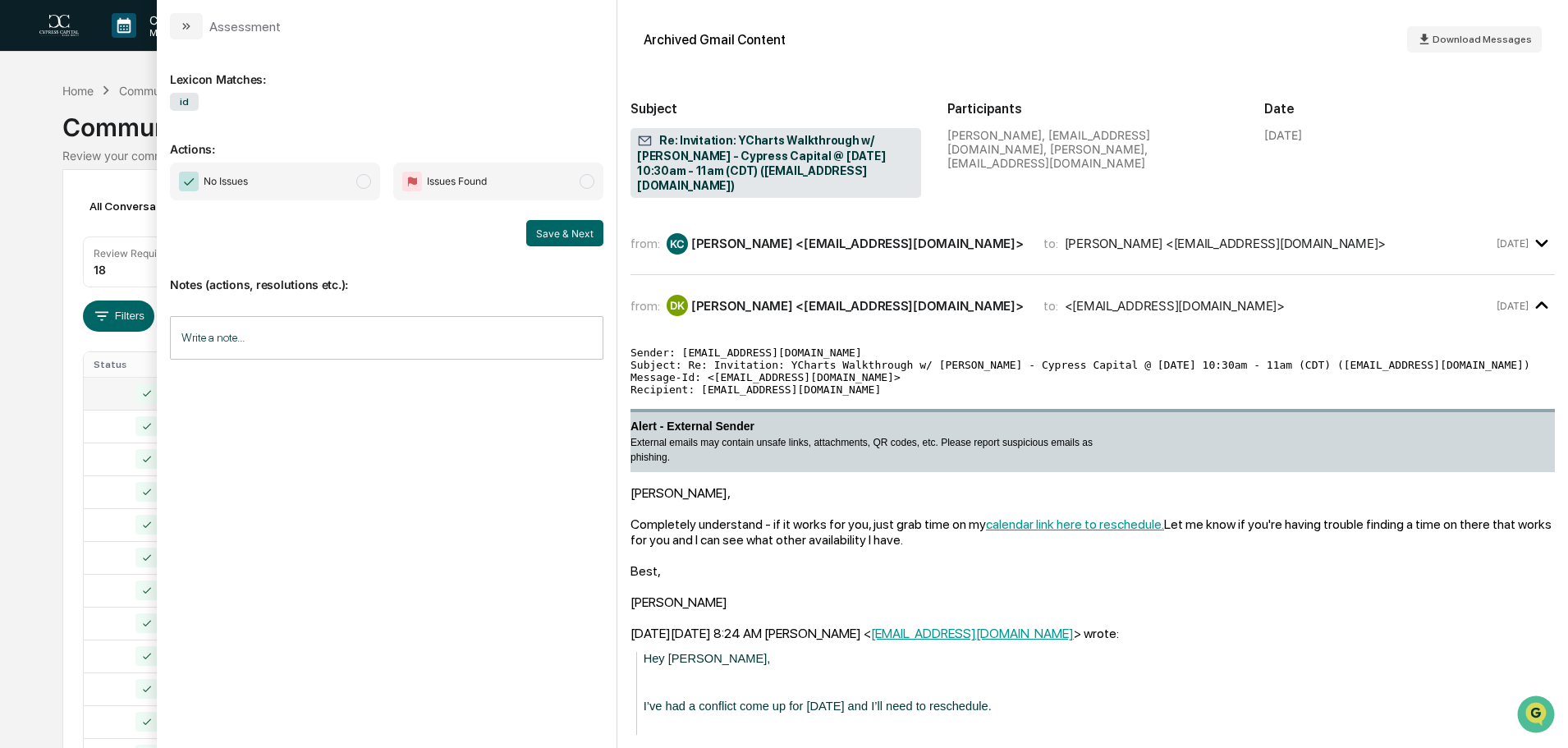
click at [271, 179] on span "No Issues" at bounding box center [275, 181] width 210 height 38
click at [565, 231] on button "Save & Next" at bounding box center [564, 233] width 77 height 26
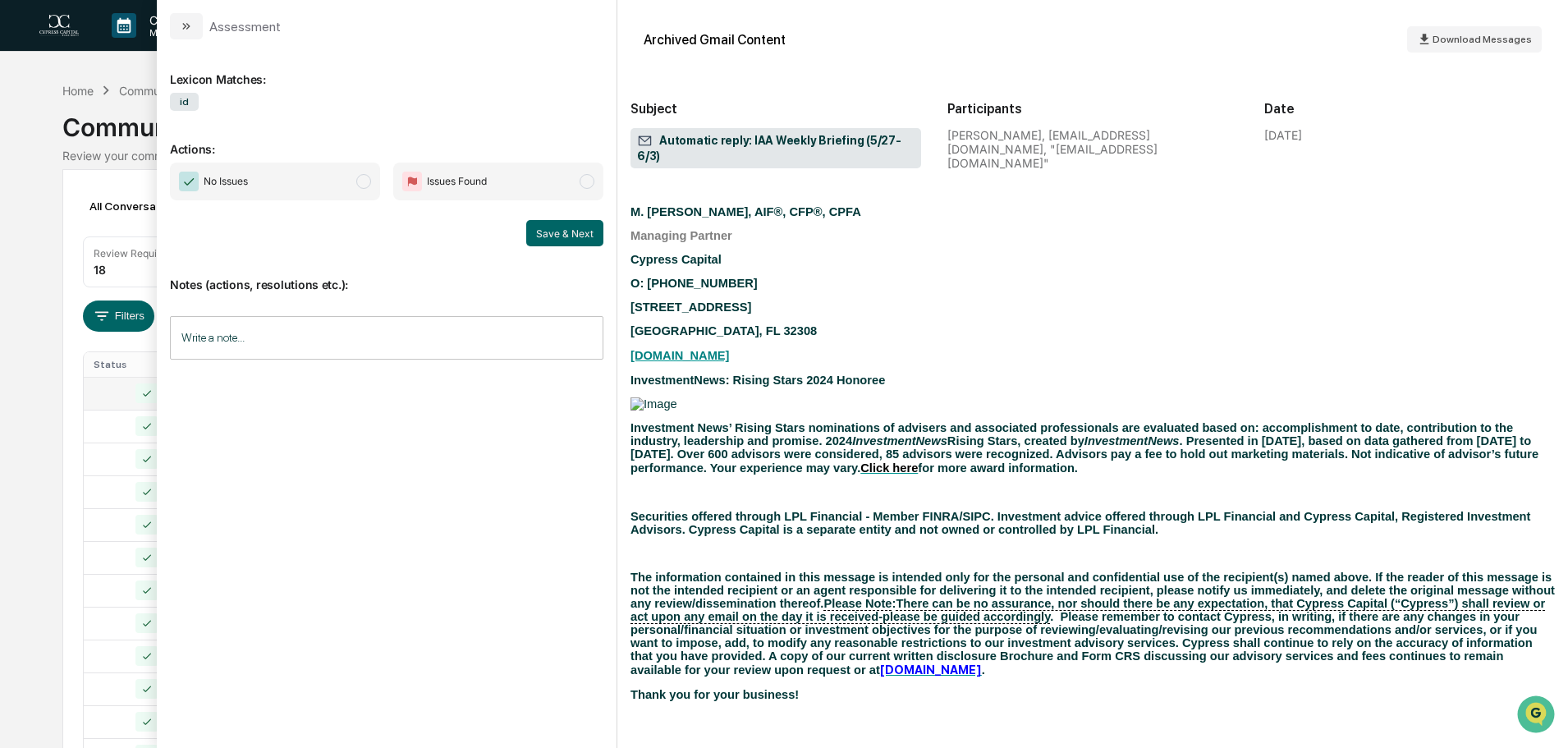
scroll to position [282, 0]
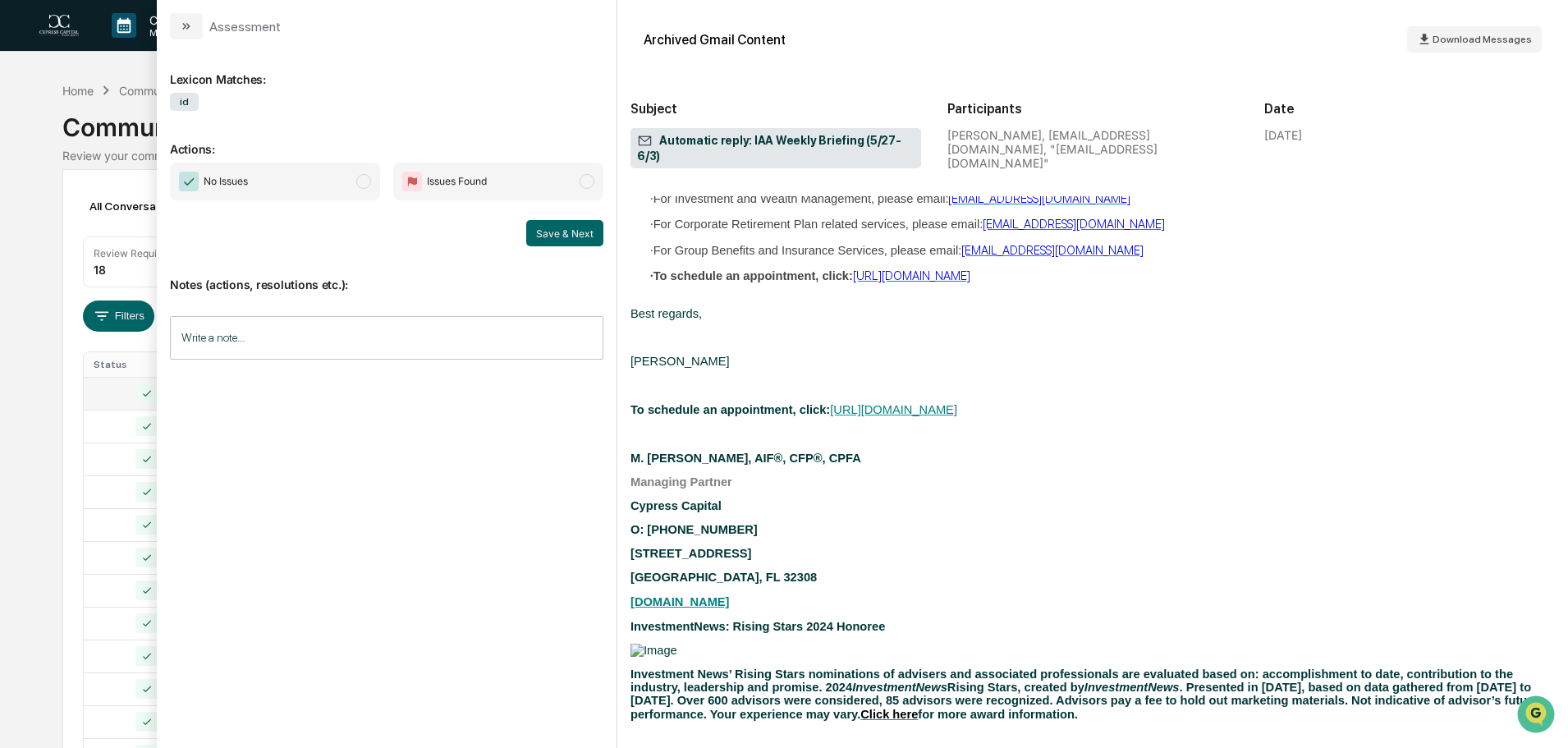
click at [329, 181] on span "No Issues" at bounding box center [275, 181] width 210 height 38
click at [557, 232] on button "Save & Next" at bounding box center [564, 233] width 77 height 26
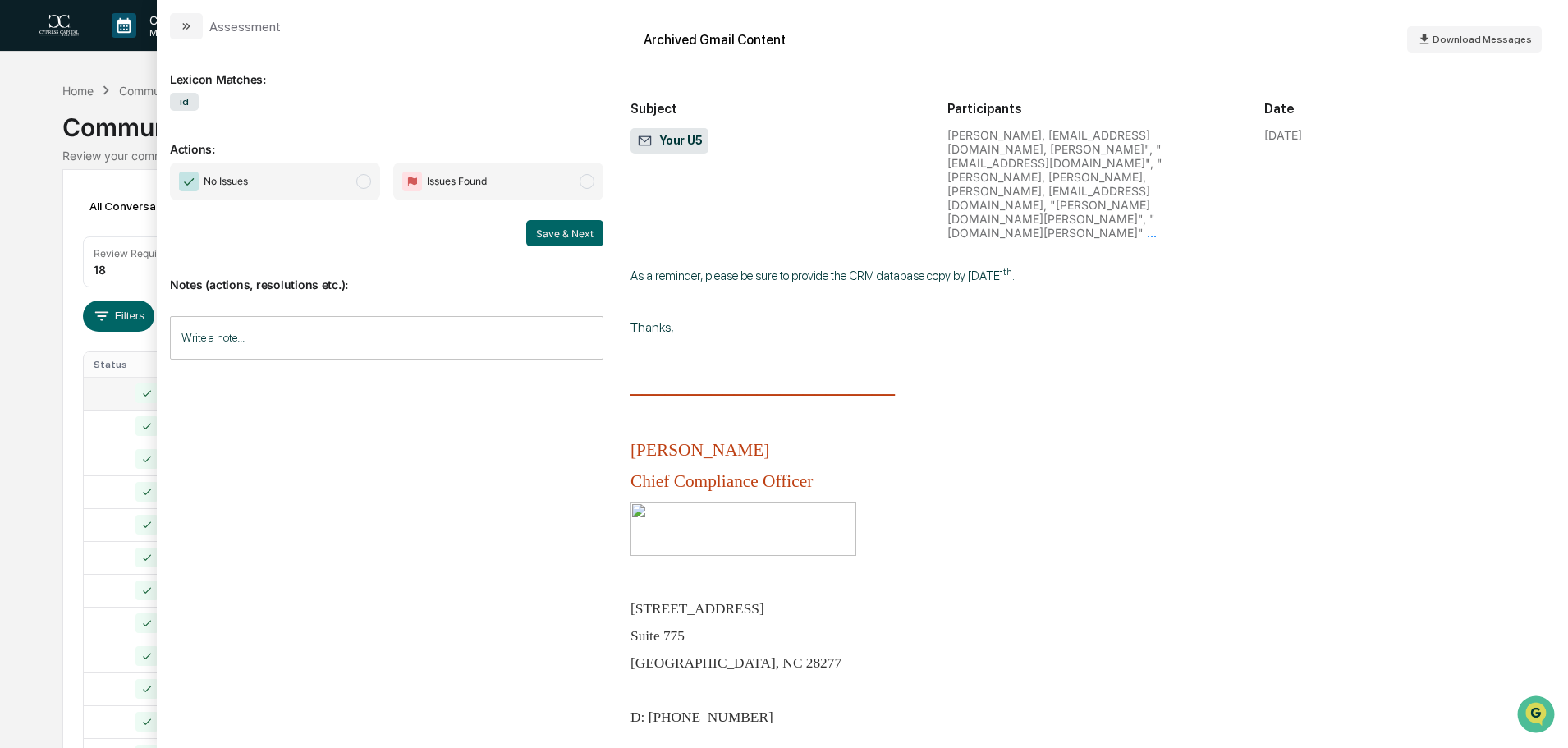
scroll to position [6101, 0]
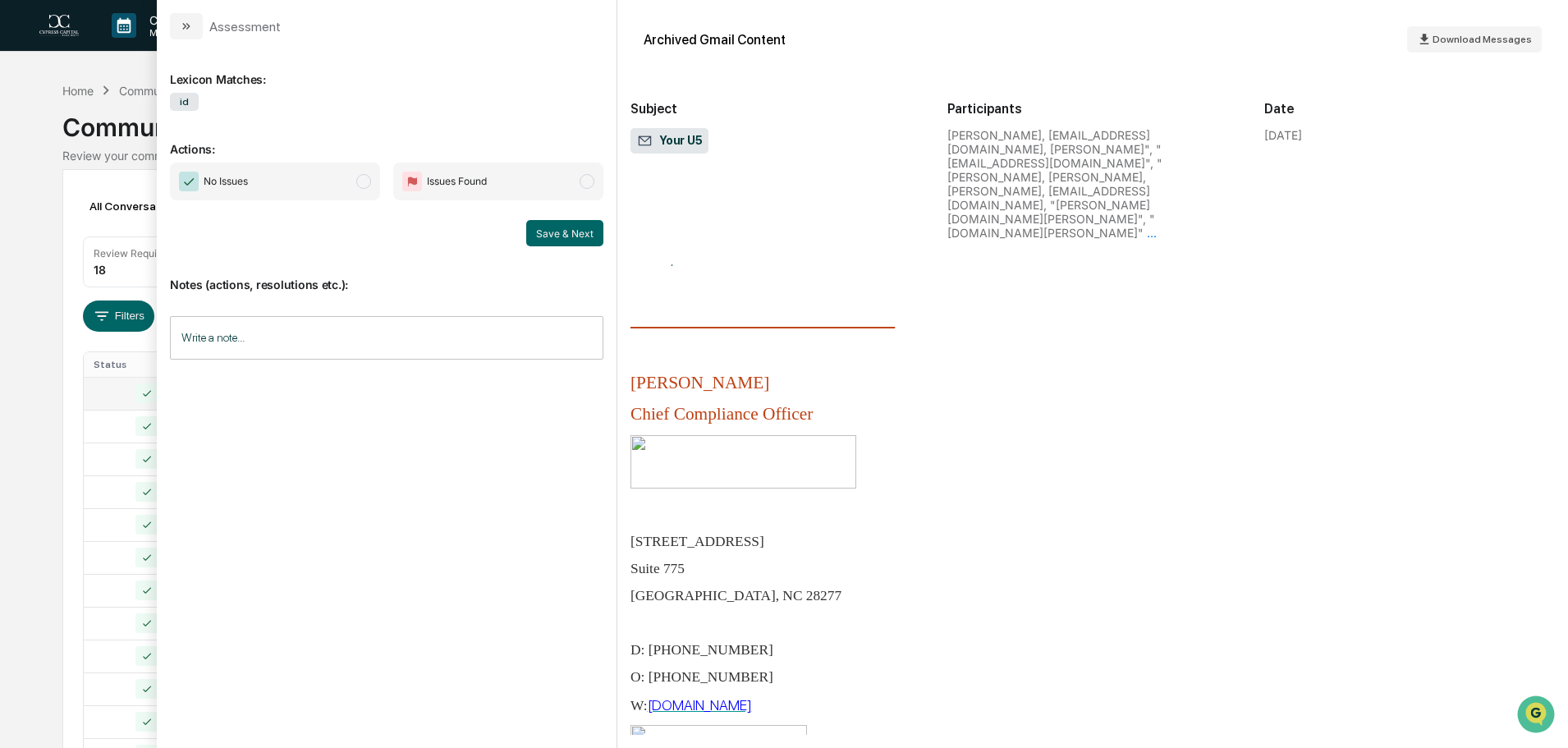
drag, startPoint x: 294, startPoint y: 188, endPoint x: 340, endPoint y: 201, distance: 47.8
click at [294, 187] on span "No Issues" at bounding box center [275, 181] width 210 height 38
click at [570, 241] on button "Save & Next" at bounding box center [564, 233] width 77 height 26
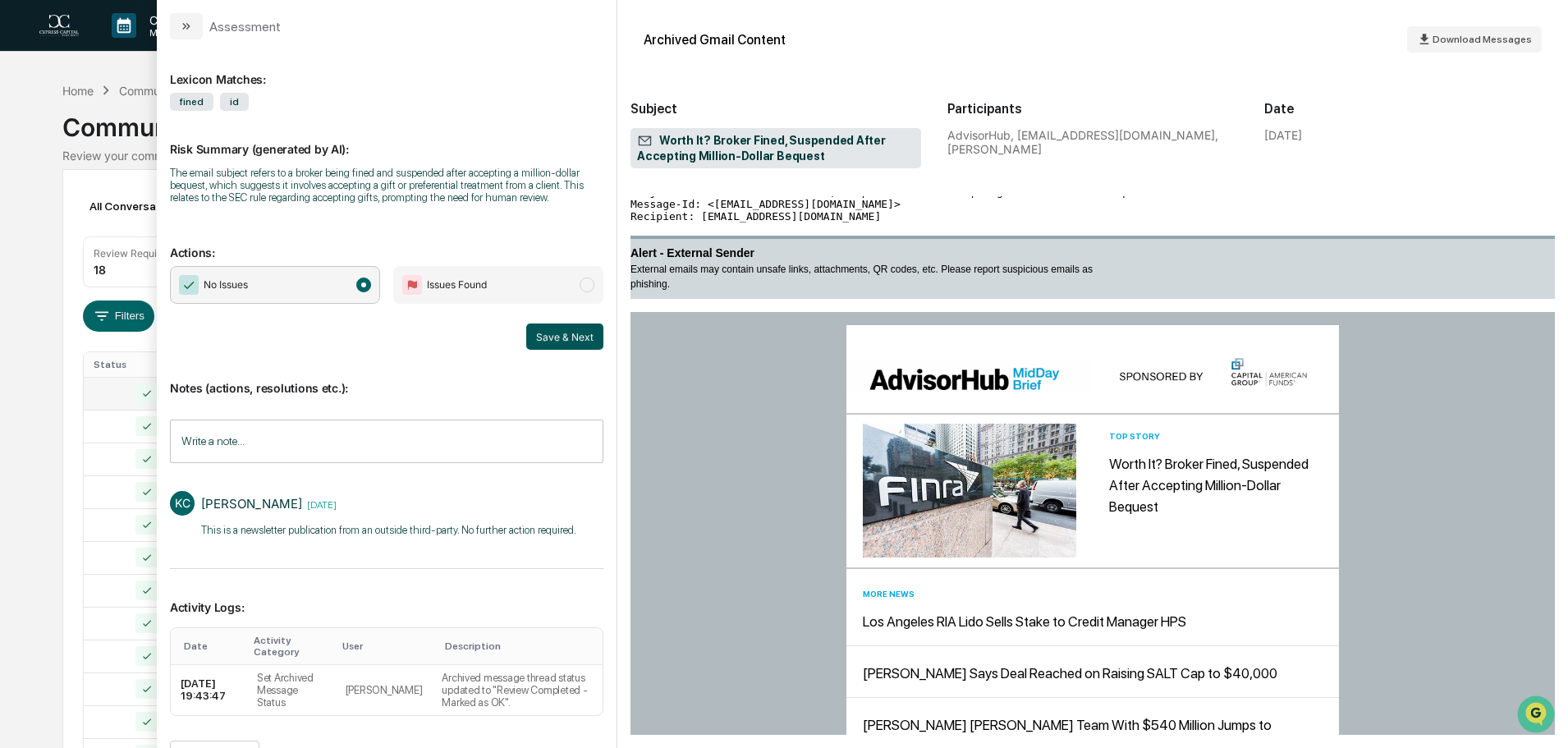
click at [563, 339] on button "Save & Next" at bounding box center [564, 336] width 77 height 26
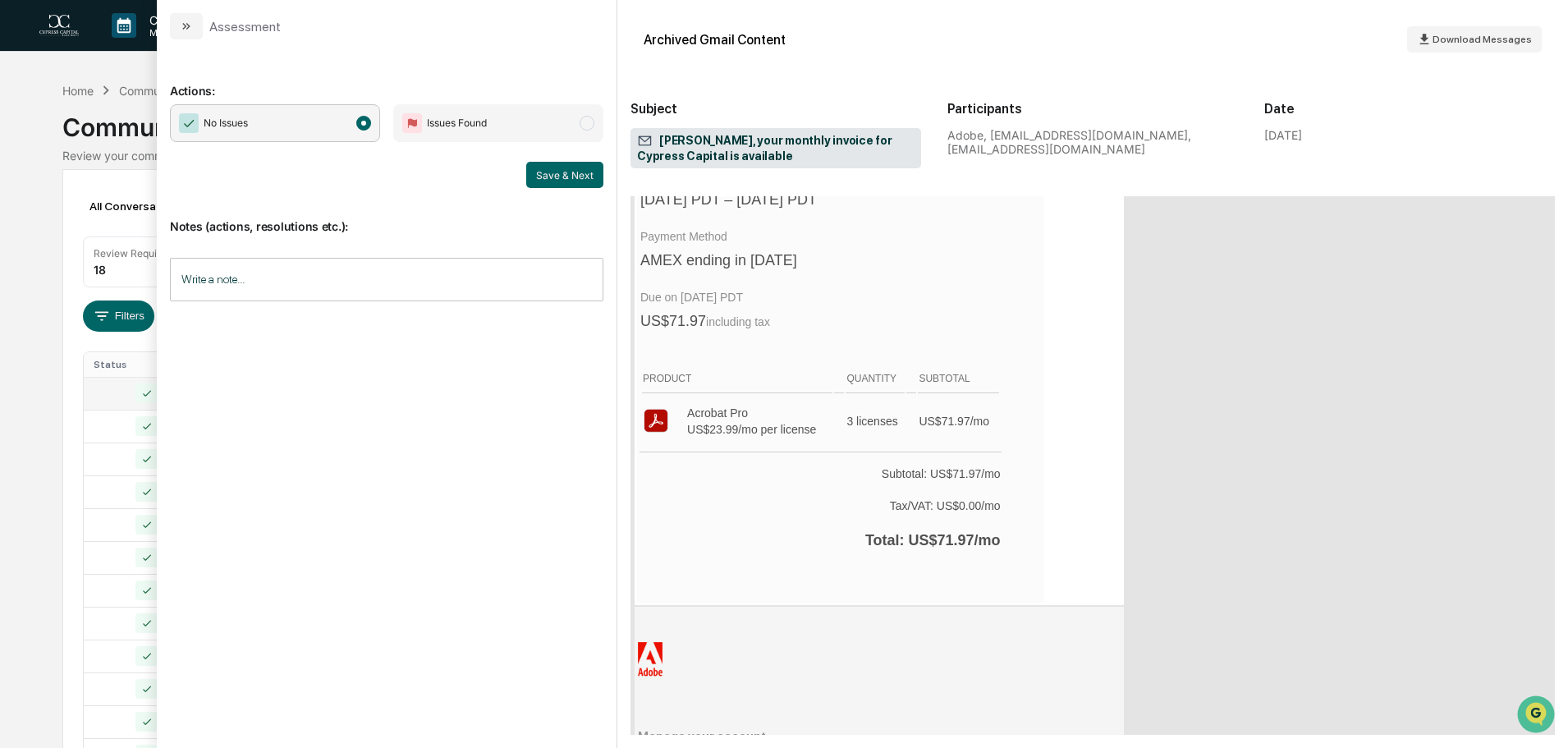
scroll to position [492, 0]
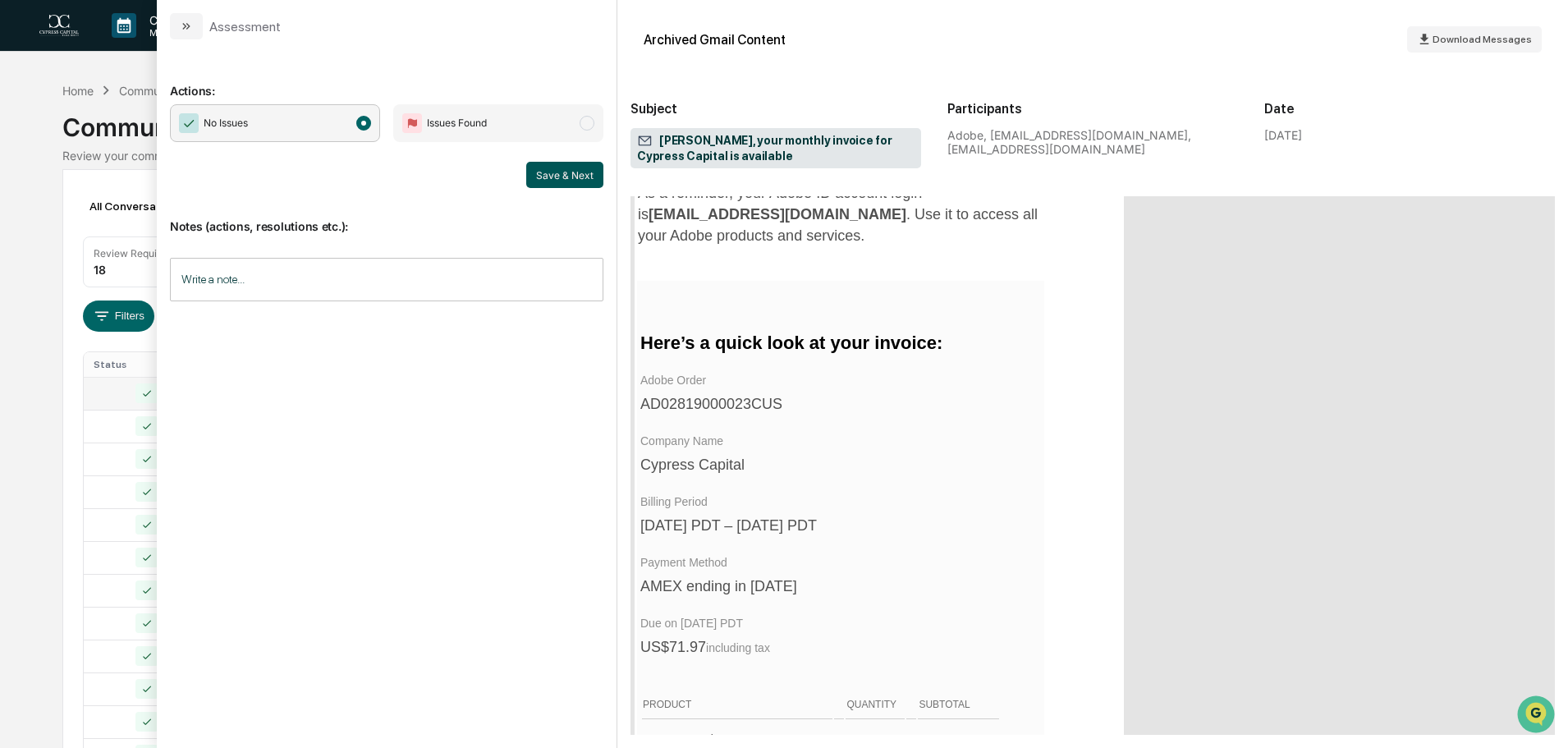
click at [571, 175] on button "Save & Next" at bounding box center [564, 175] width 77 height 26
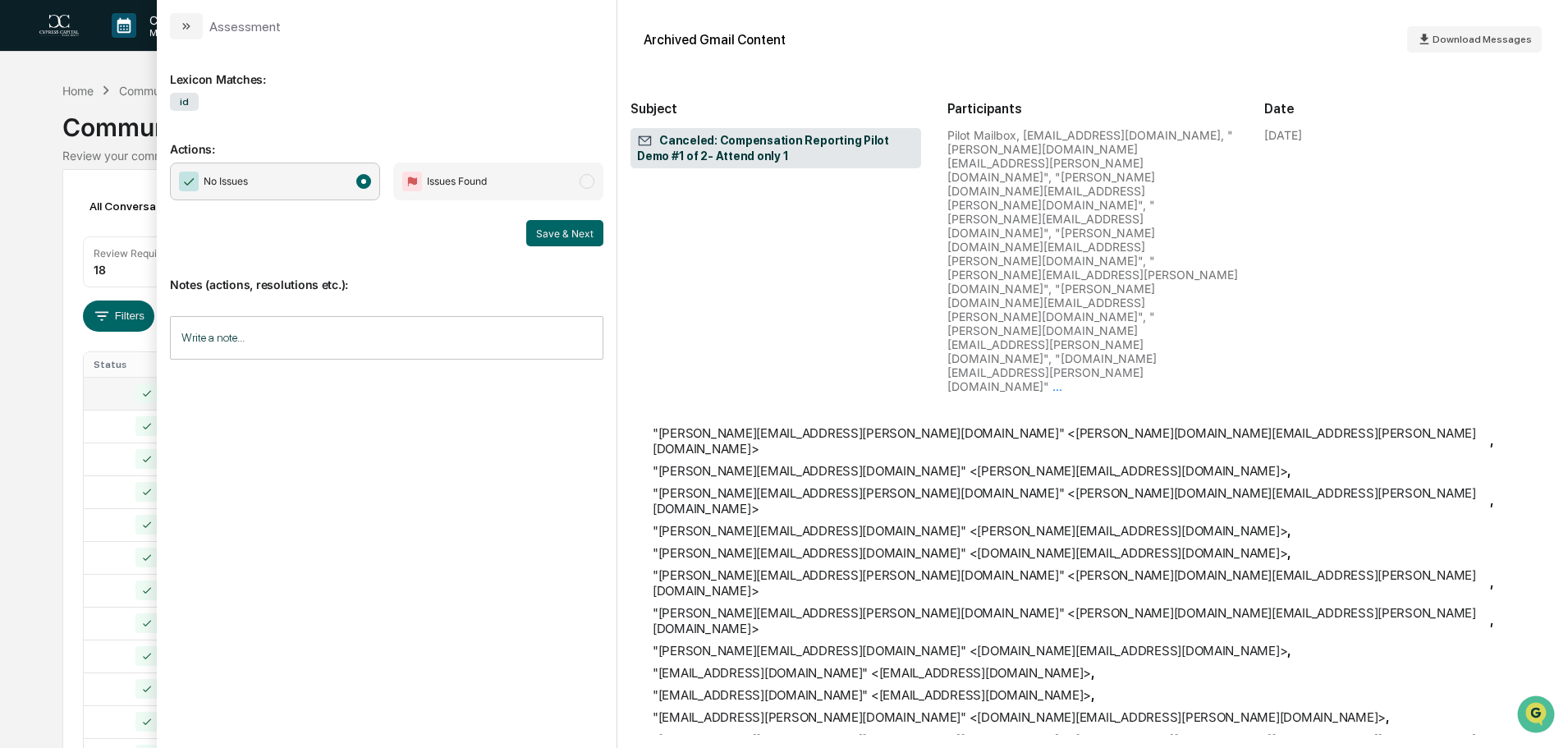
scroll to position [208747, 0]
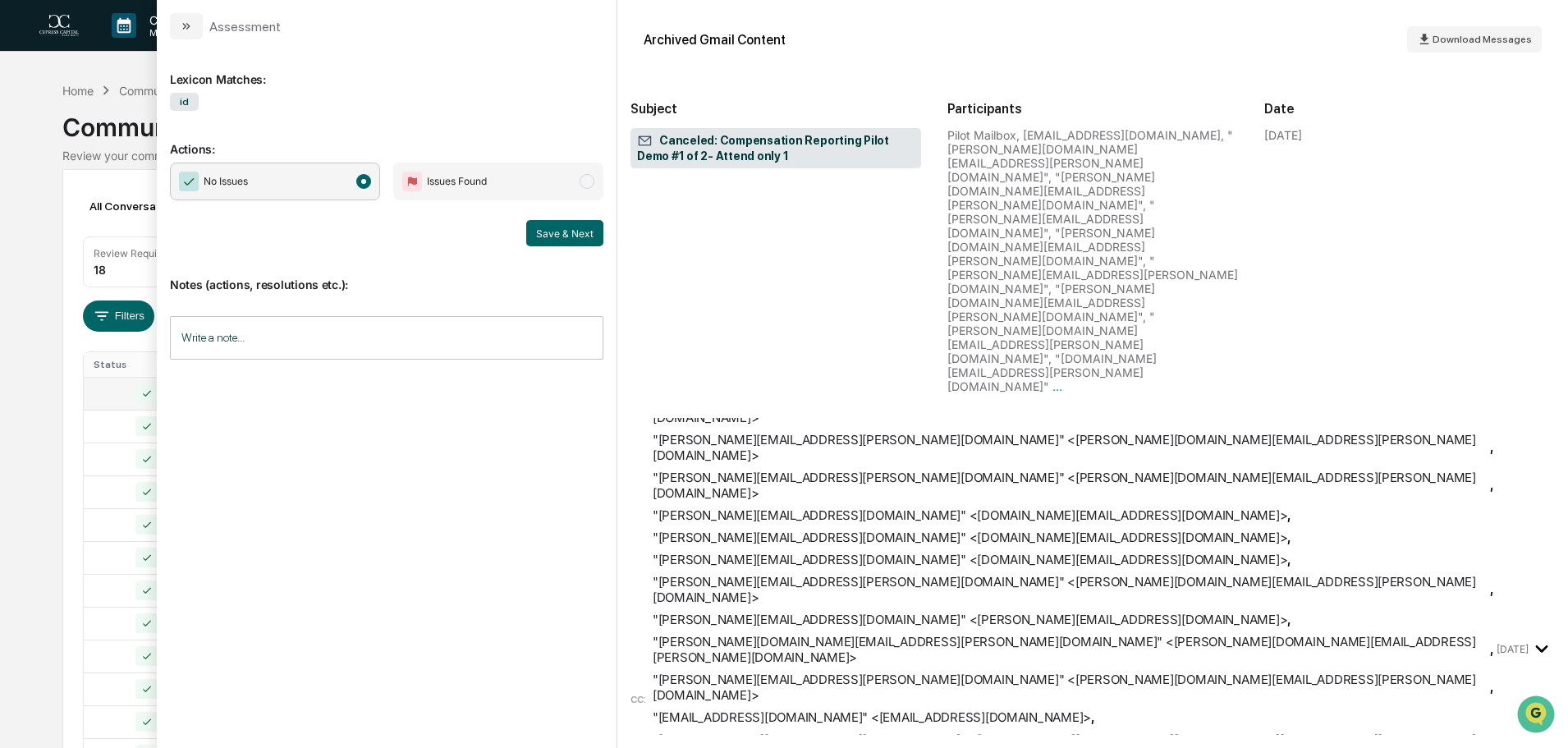
drag, startPoint x: 1551, startPoint y: 271, endPoint x: 30, endPoint y: 29, distance: 1540.1
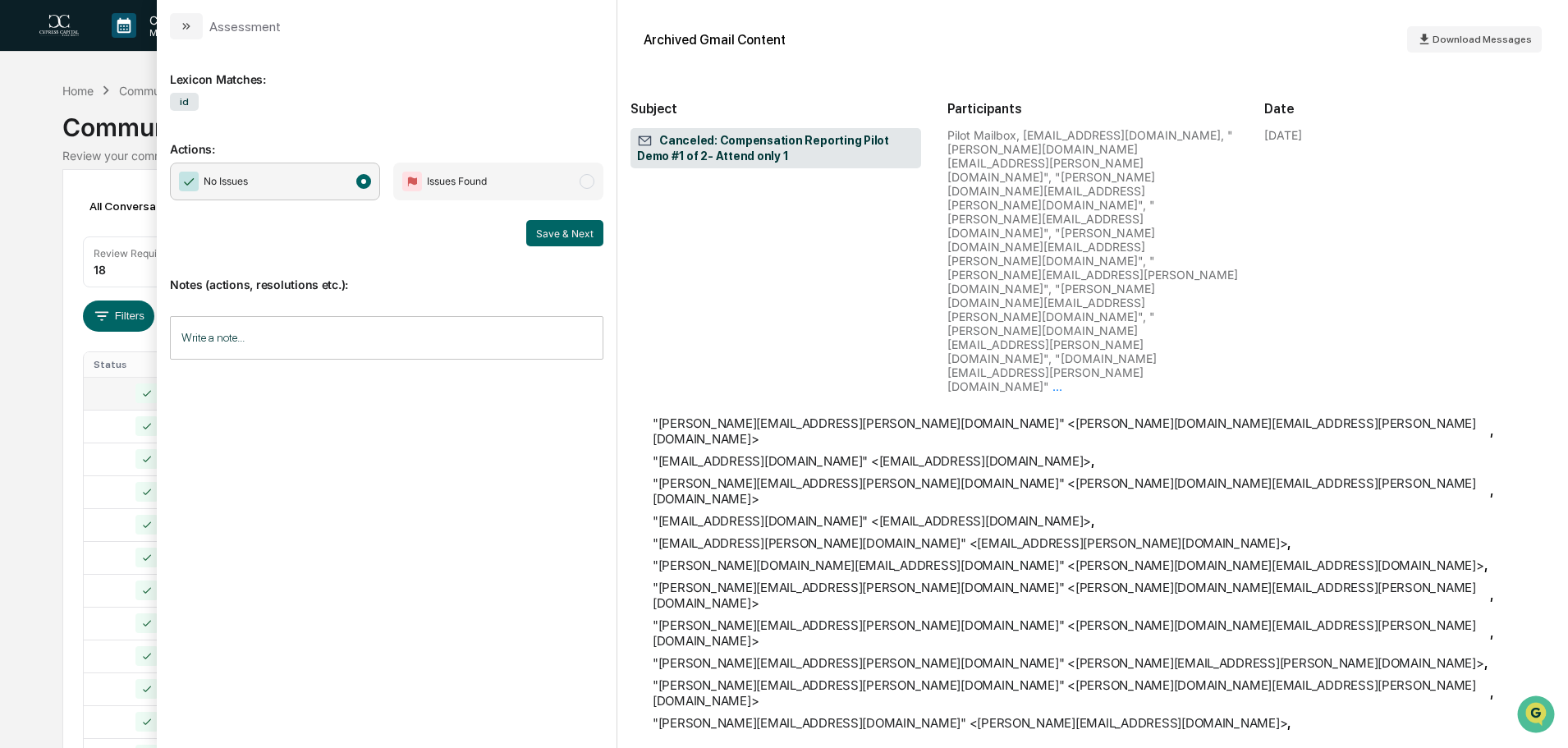
scroll to position [204644, 0]
click at [558, 235] on button "Save & Next" at bounding box center [564, 233] width 77 height 26
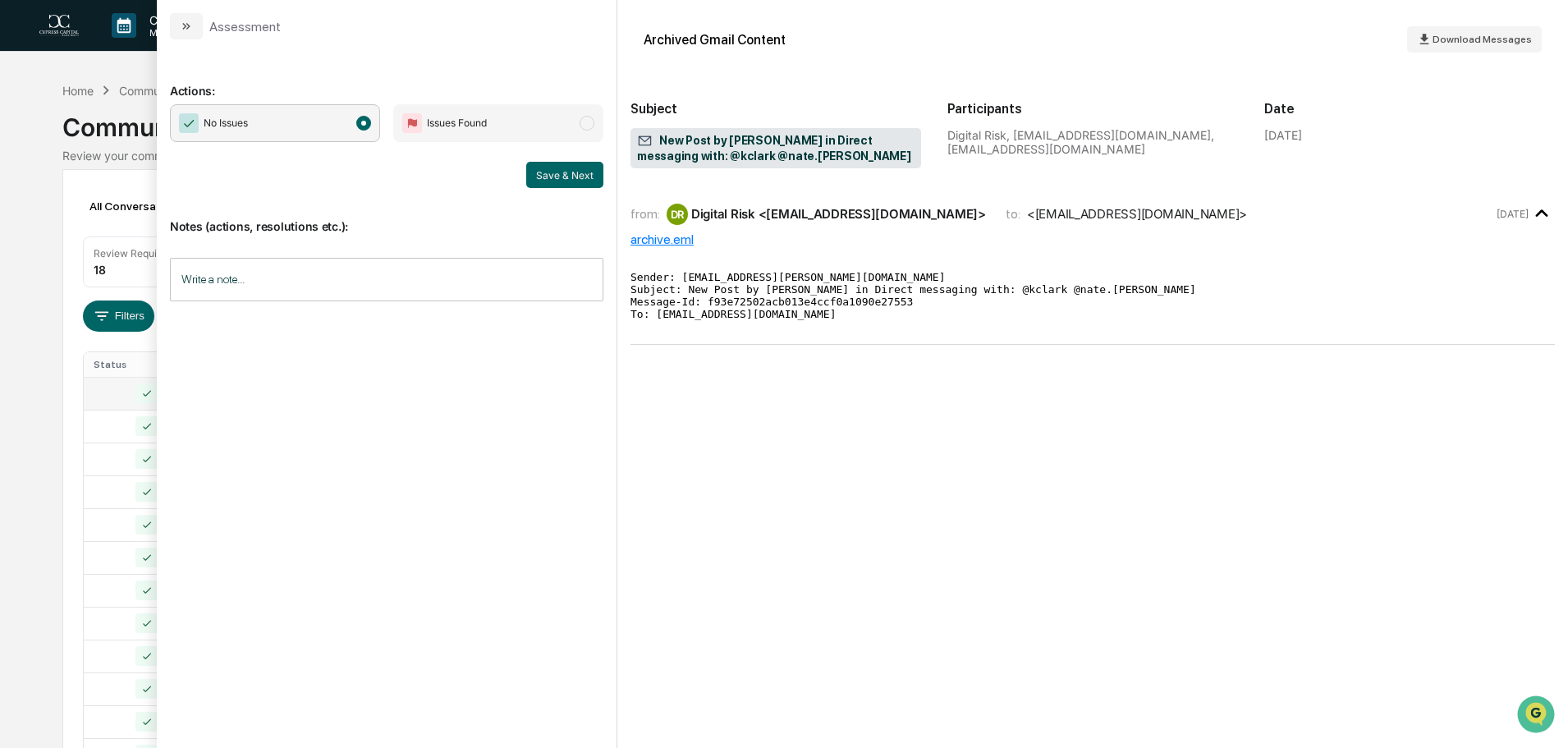
click at [571, 178] on button "Save & Next" at bounding box center [564, 175] width 77 height 26
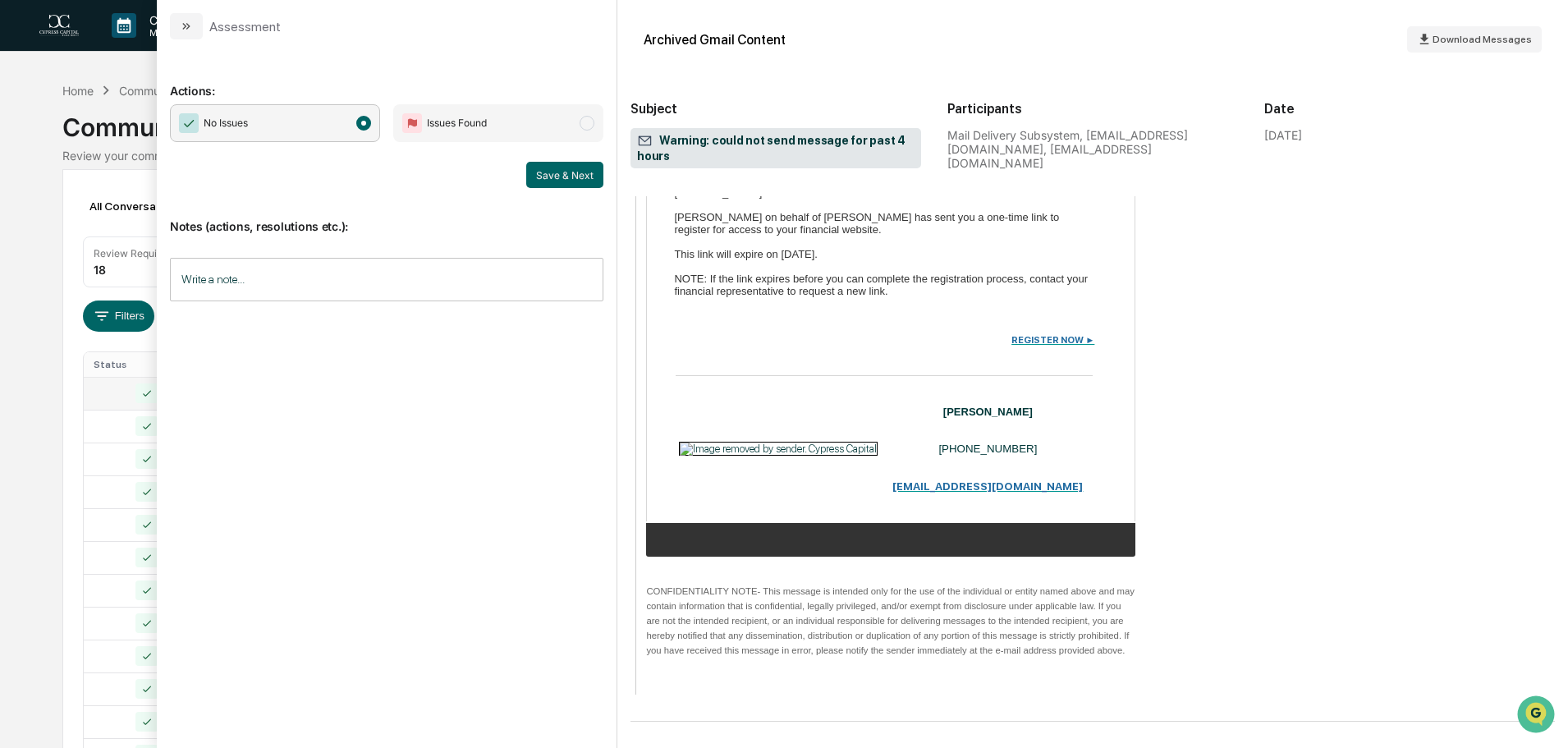
scroll to position [1509, 0]
click at [561, 180] on button "Save & Next" at bounding box center [564, 175] width 77 height 26
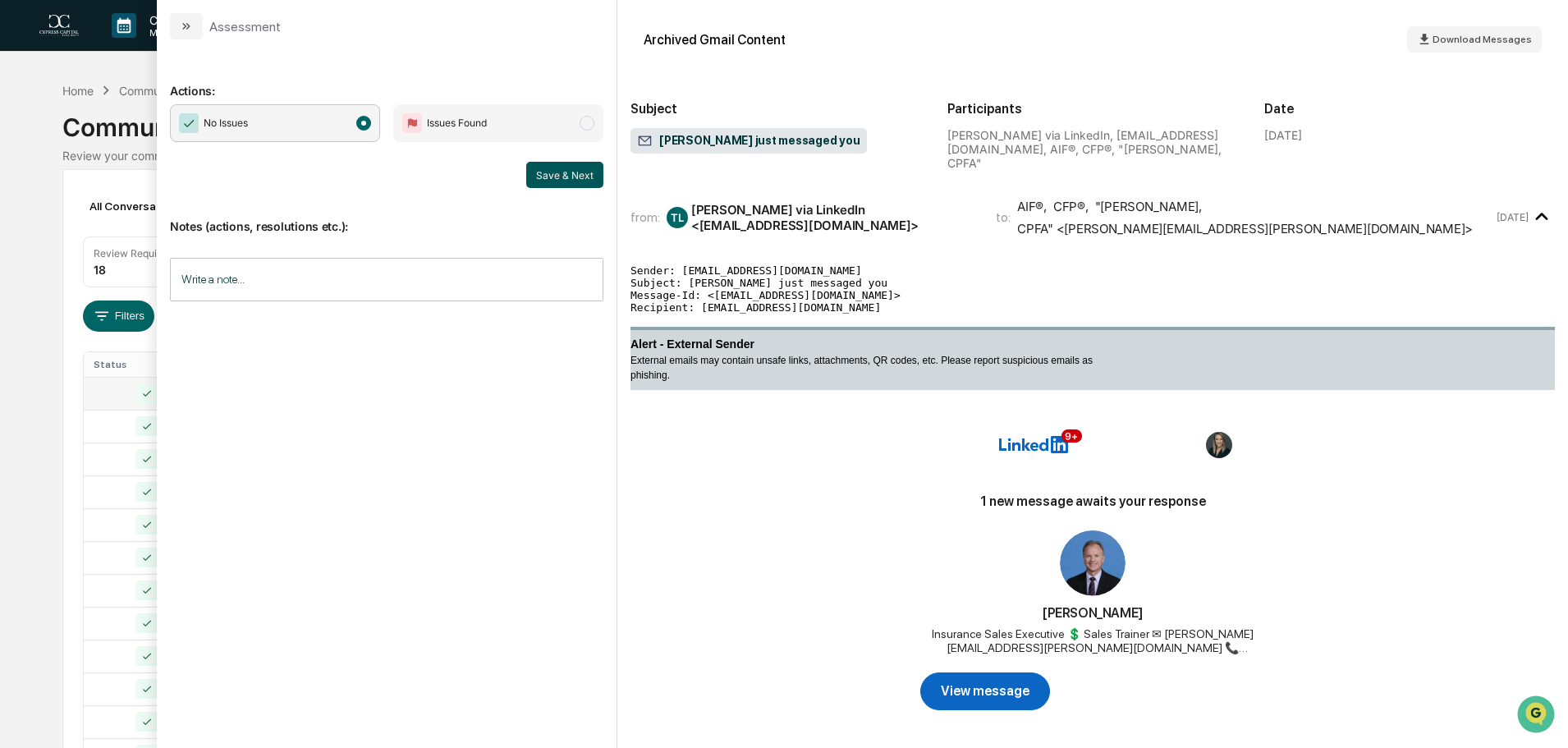
click at [579, 177] on button "Save & Next" at bounding box center [564, 175] width 77 height 26
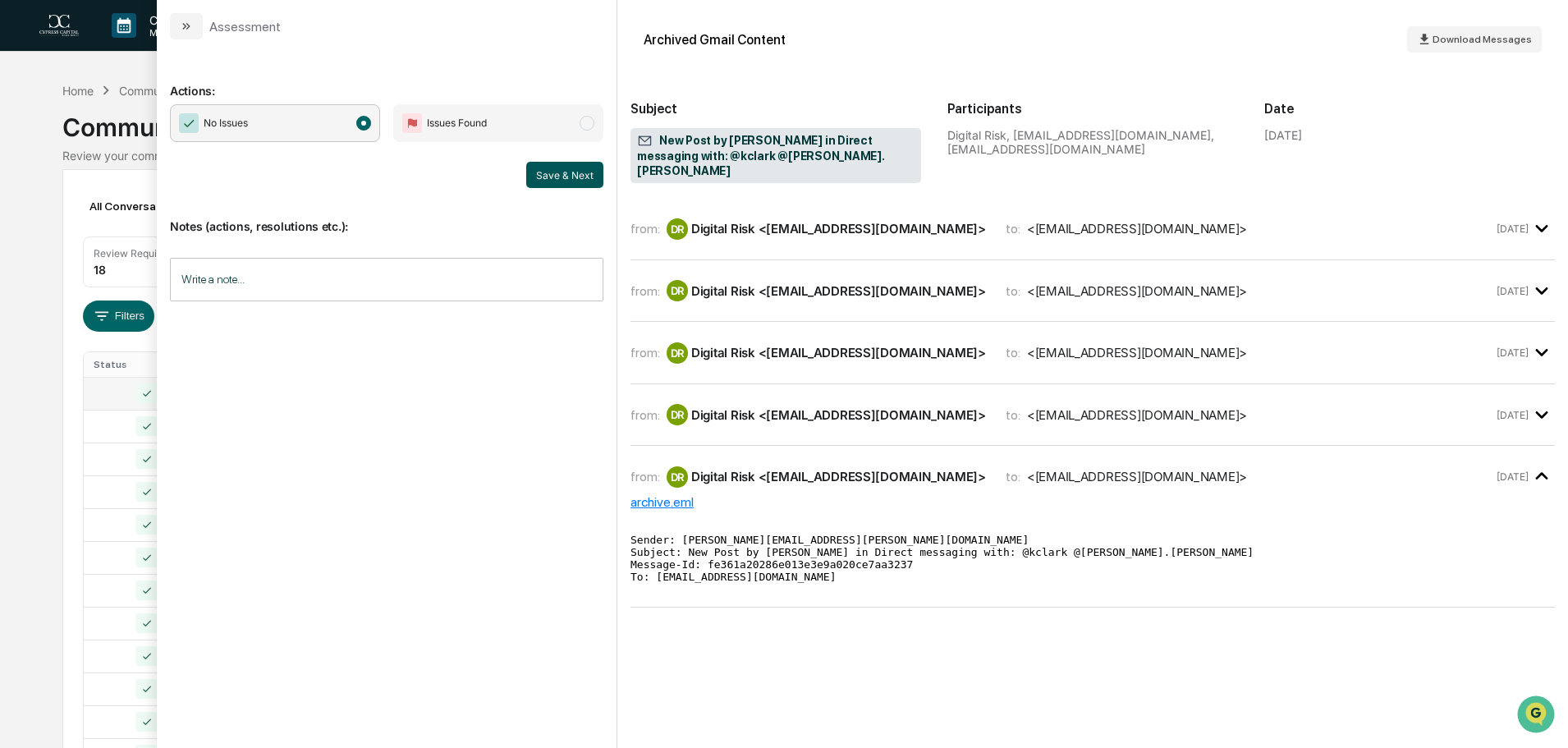
click at [568, 177] on button "Save & Next" at bounding box center [564, 175] width 77 height 26
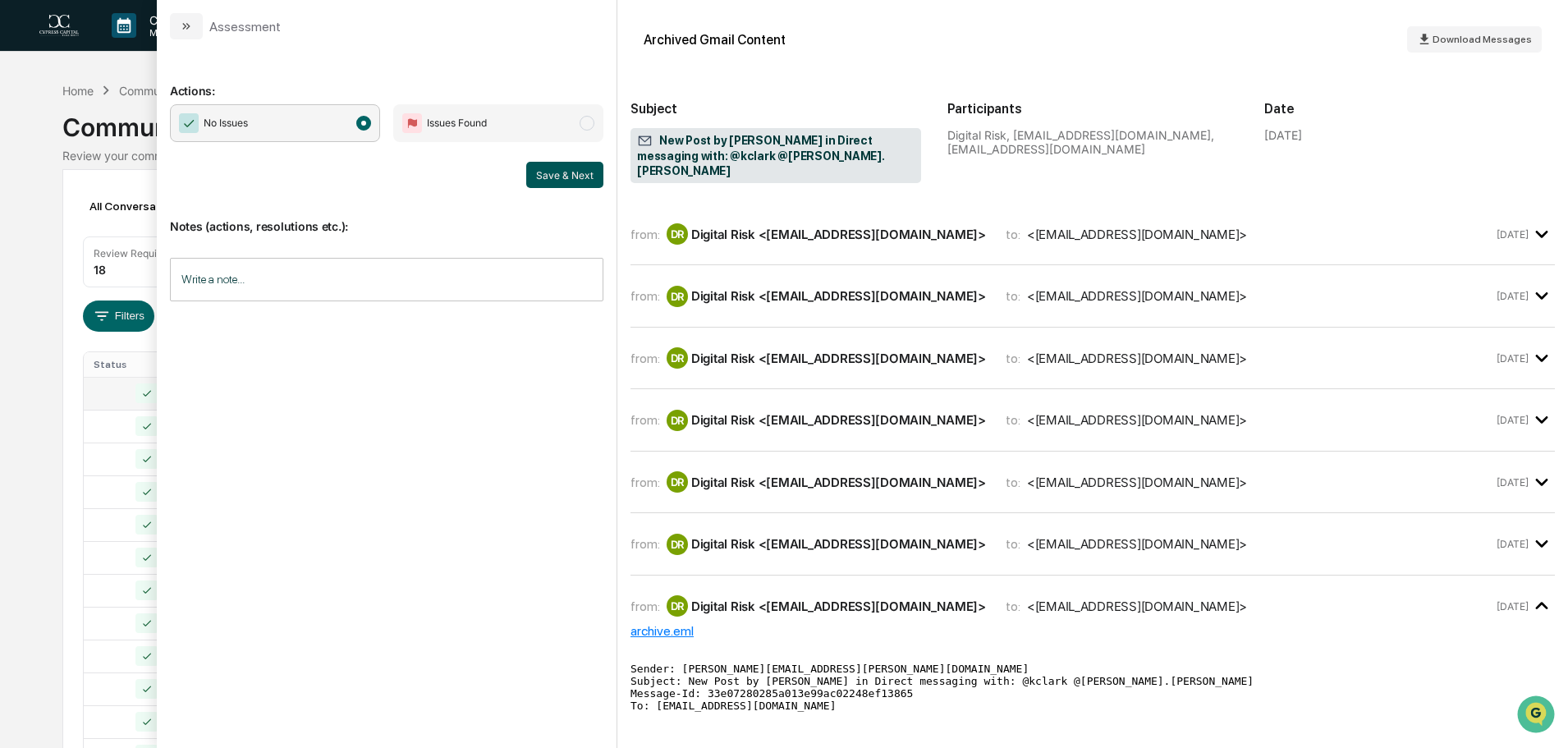
click at [558, 177] on button "Save & Next" at bounding box center [564, 175] width 77 height 26
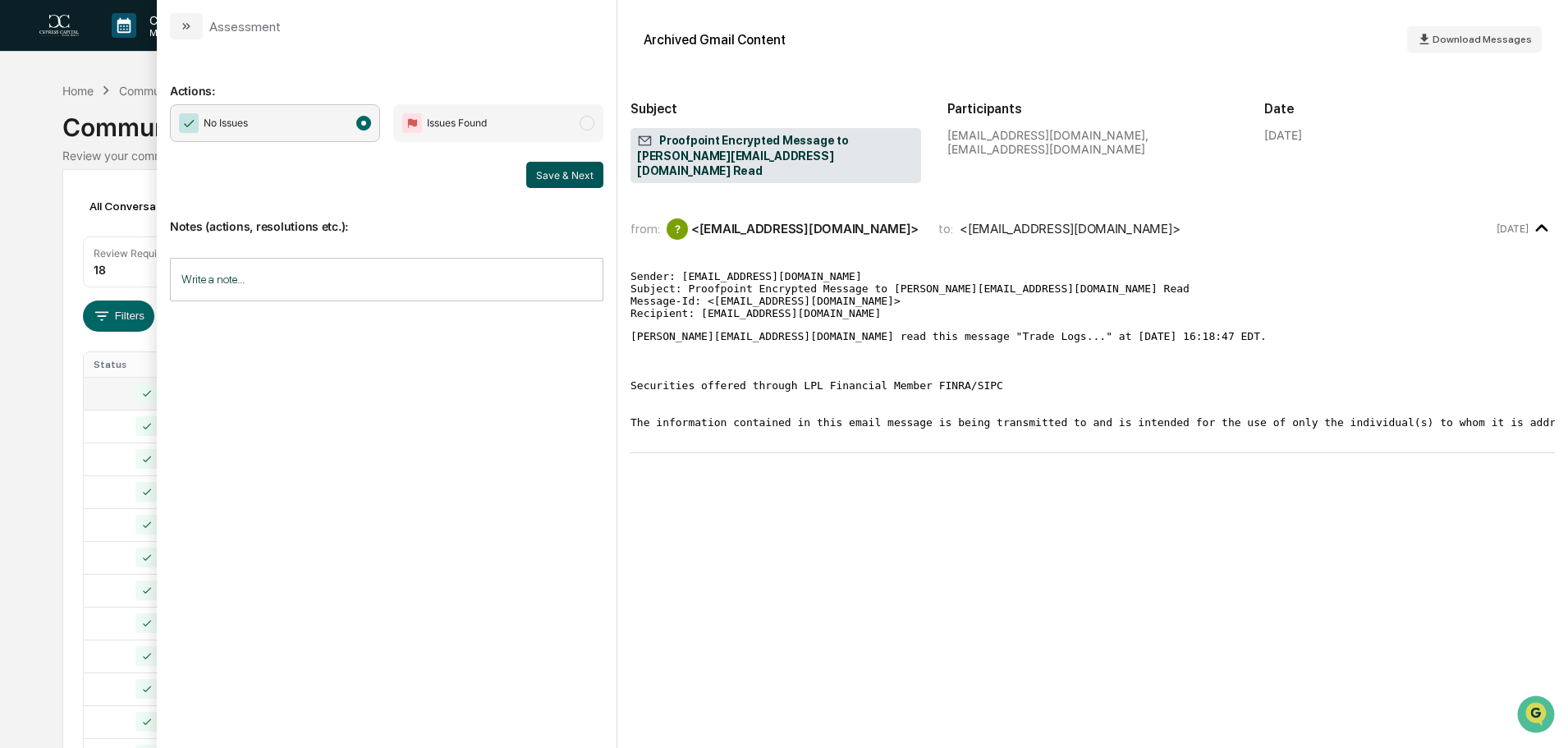
click at [568, 180] on button "Save & Next" at bounding box center [564, 175] width 77 height 26
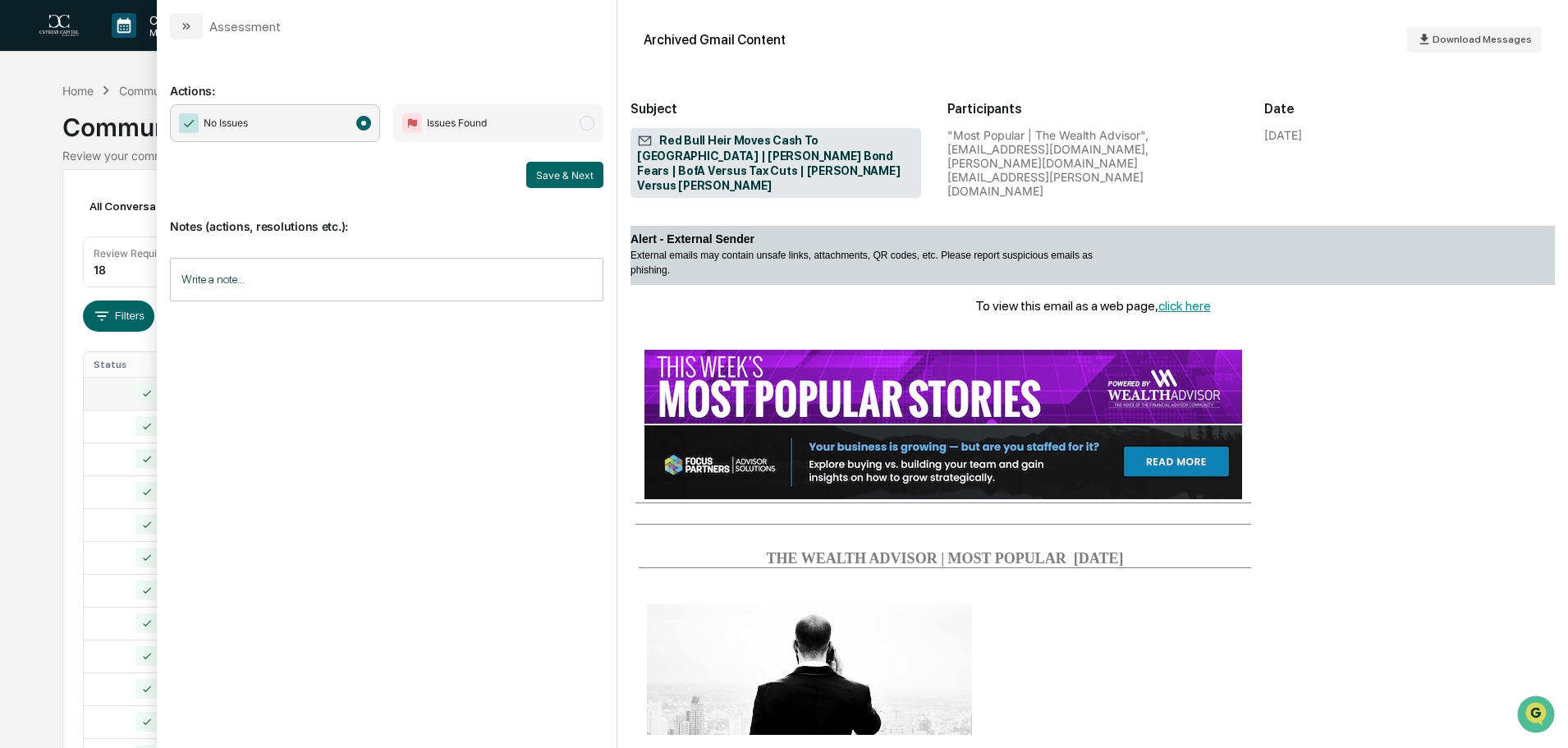
scroll to position [492, 0]
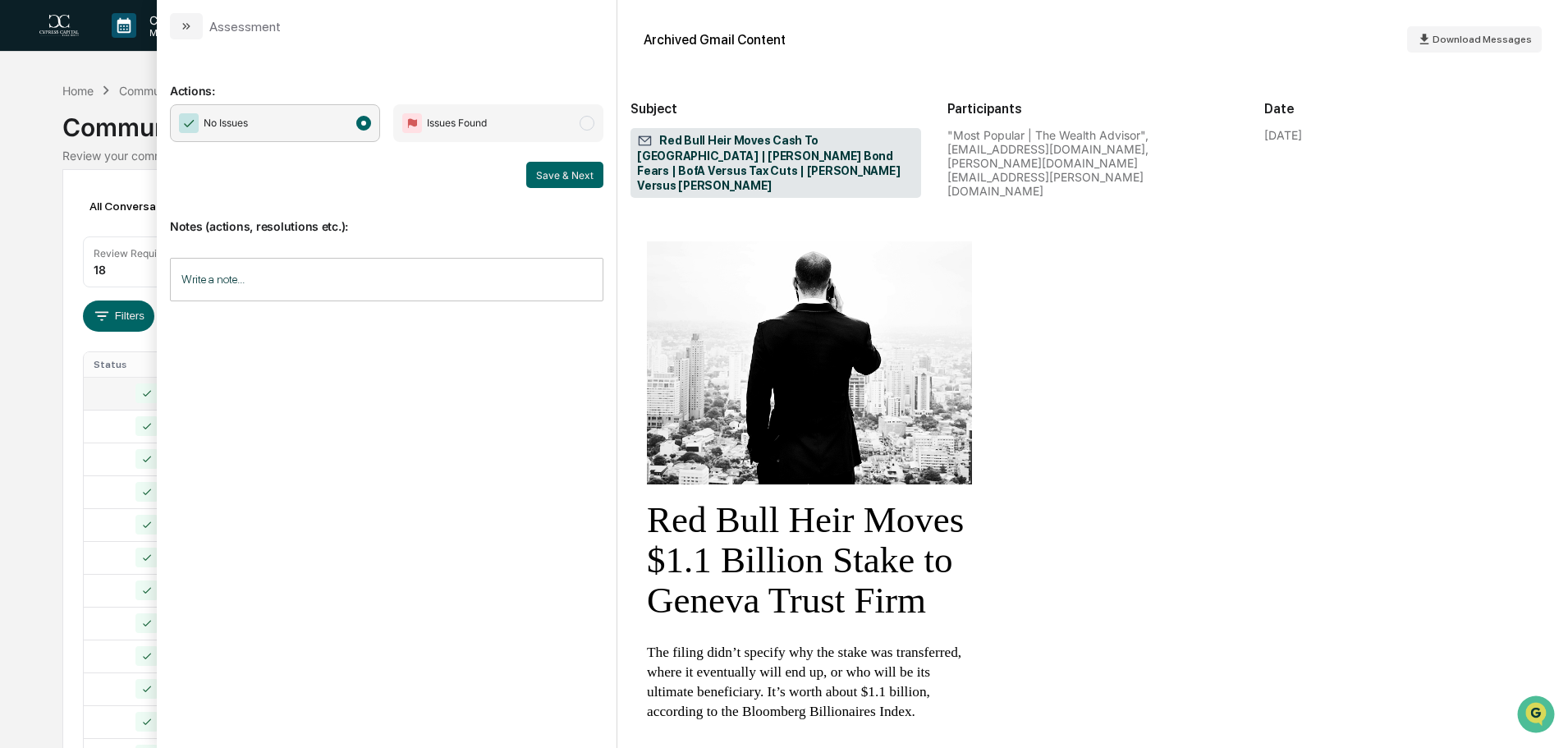
click at [29, 234] on div "Calendar Manage Tasks Reviews Approval Management Company People, Data, Setting…" at bounding box center [784, 645] width 1568 height 1291
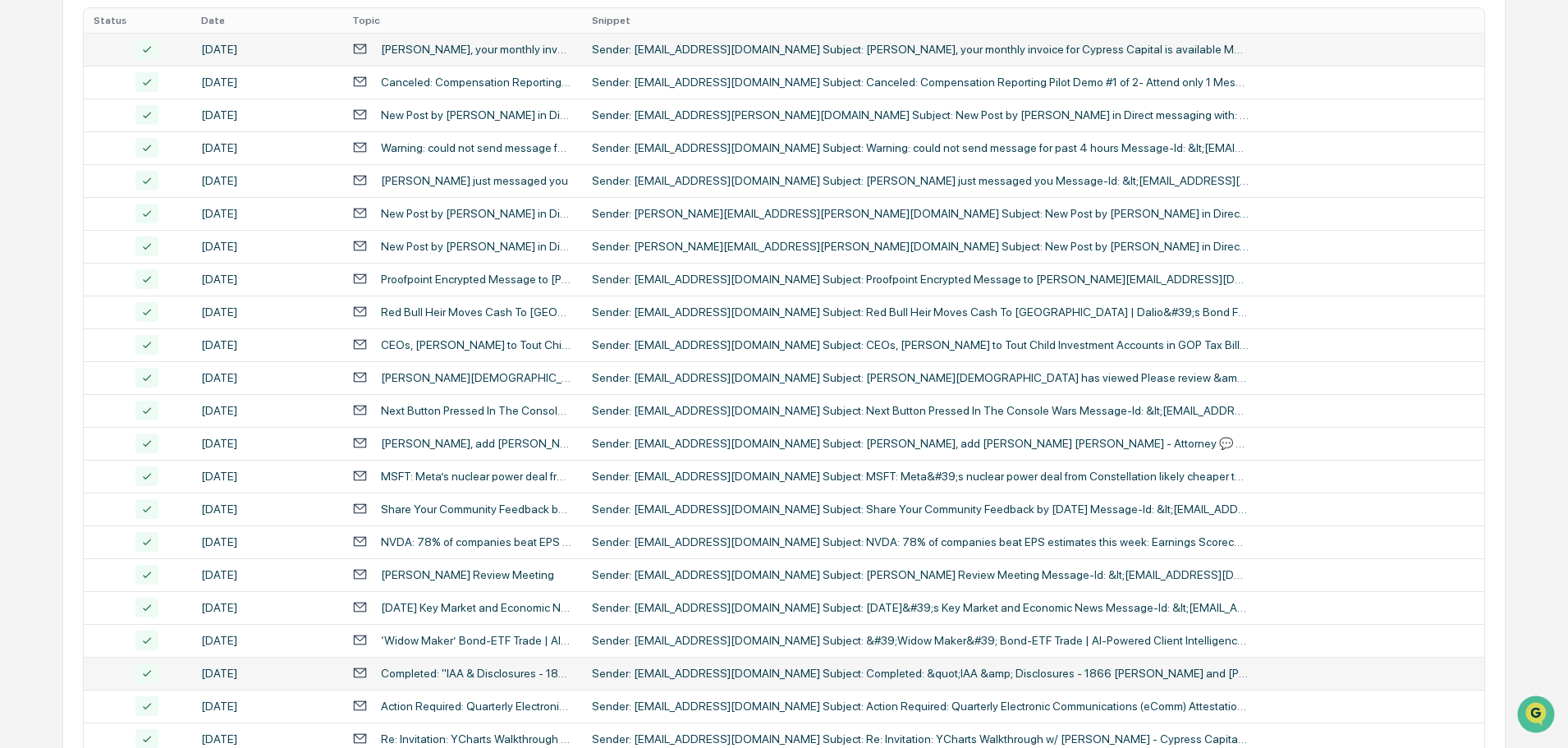
scroll to position [543, 0]
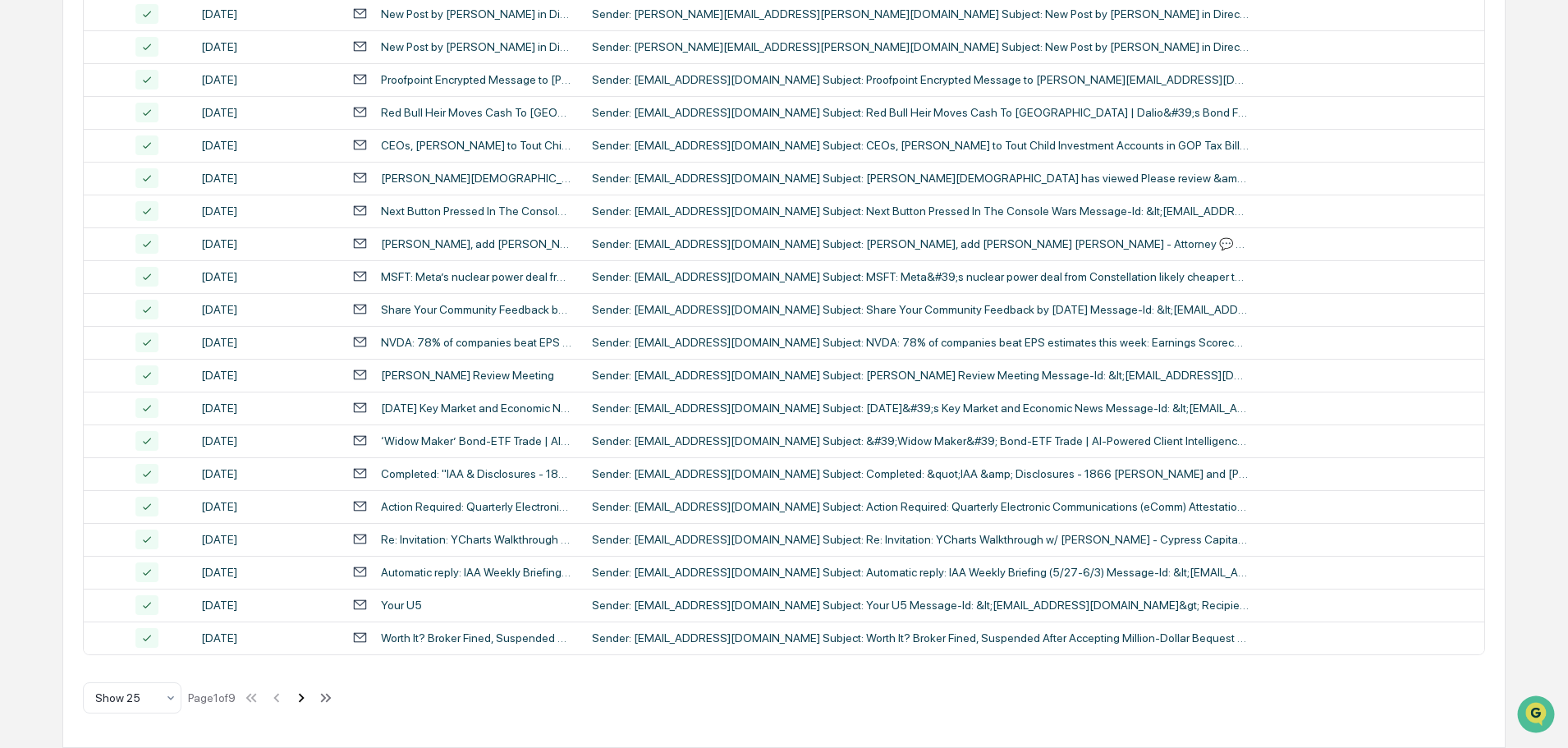
click at [305, 696] on icon at bounding box center [302, 697] width 6 height 9
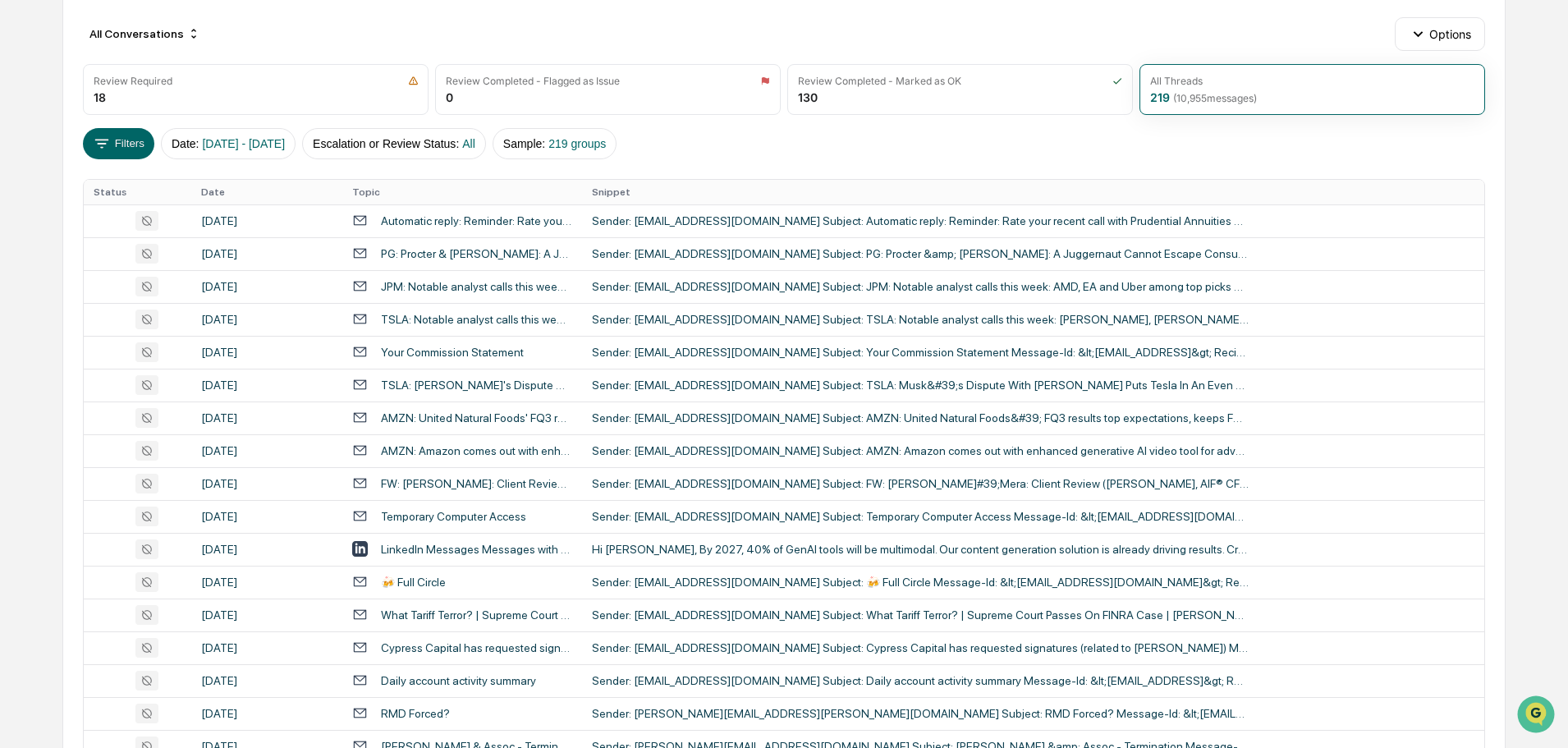
scroll to position [133, 0]
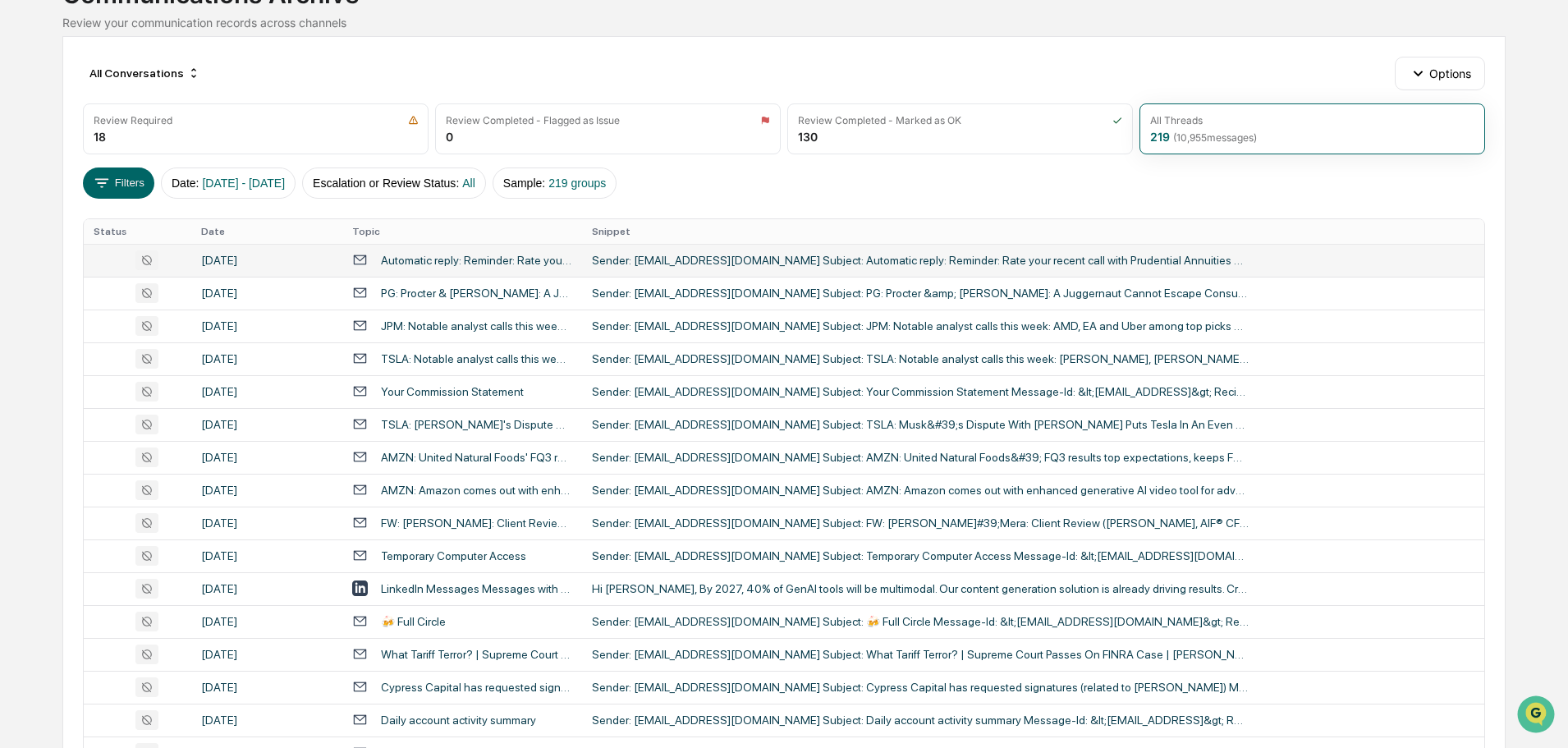
click at [526, 263] on div "Automatic reply: Reminder: Rate your recent call with Prudential Annuities" at bounding box center [476, 260] width 192 height 13
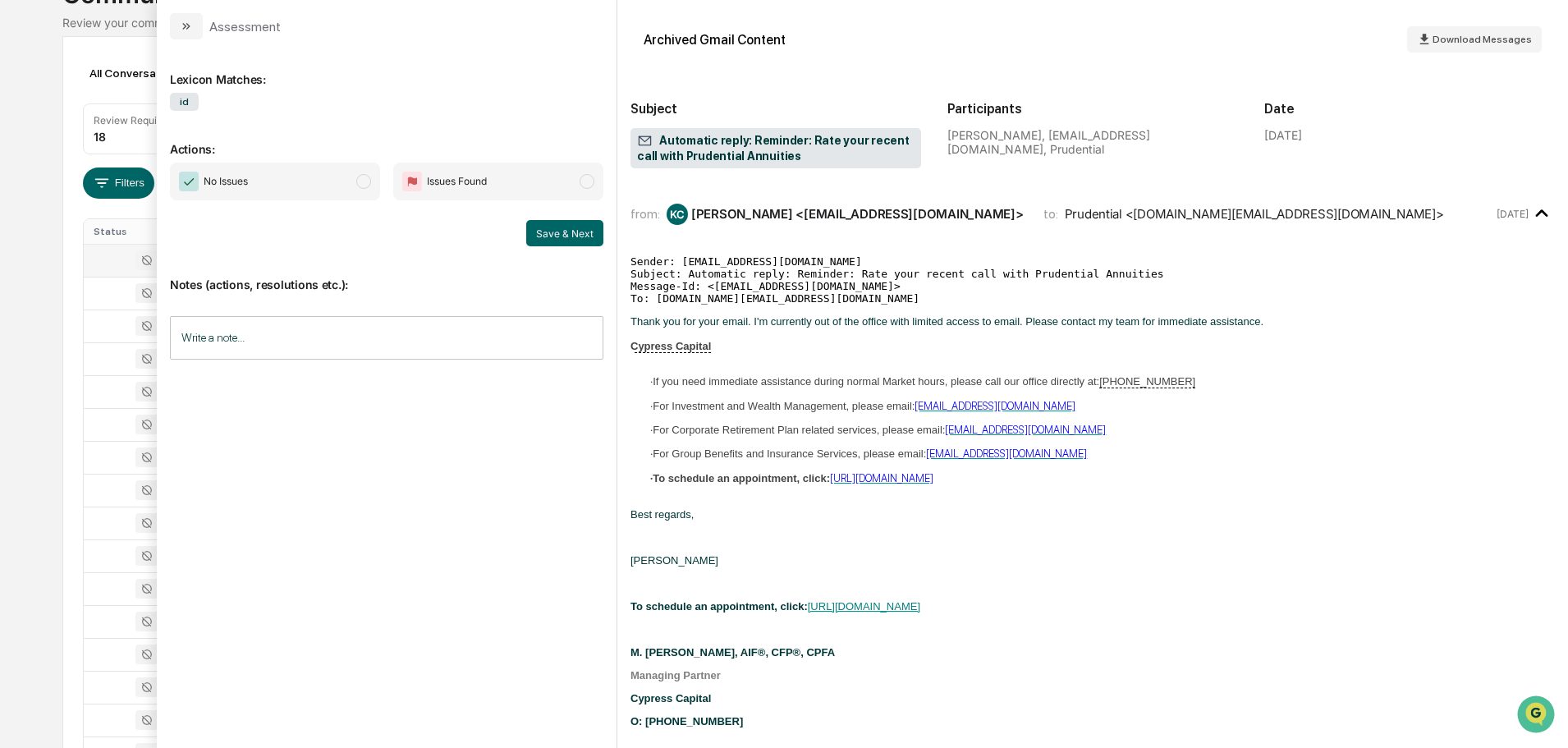
click at [202, 179] on span "No Issues" at bounding box center [213, 181] width 69 height 19
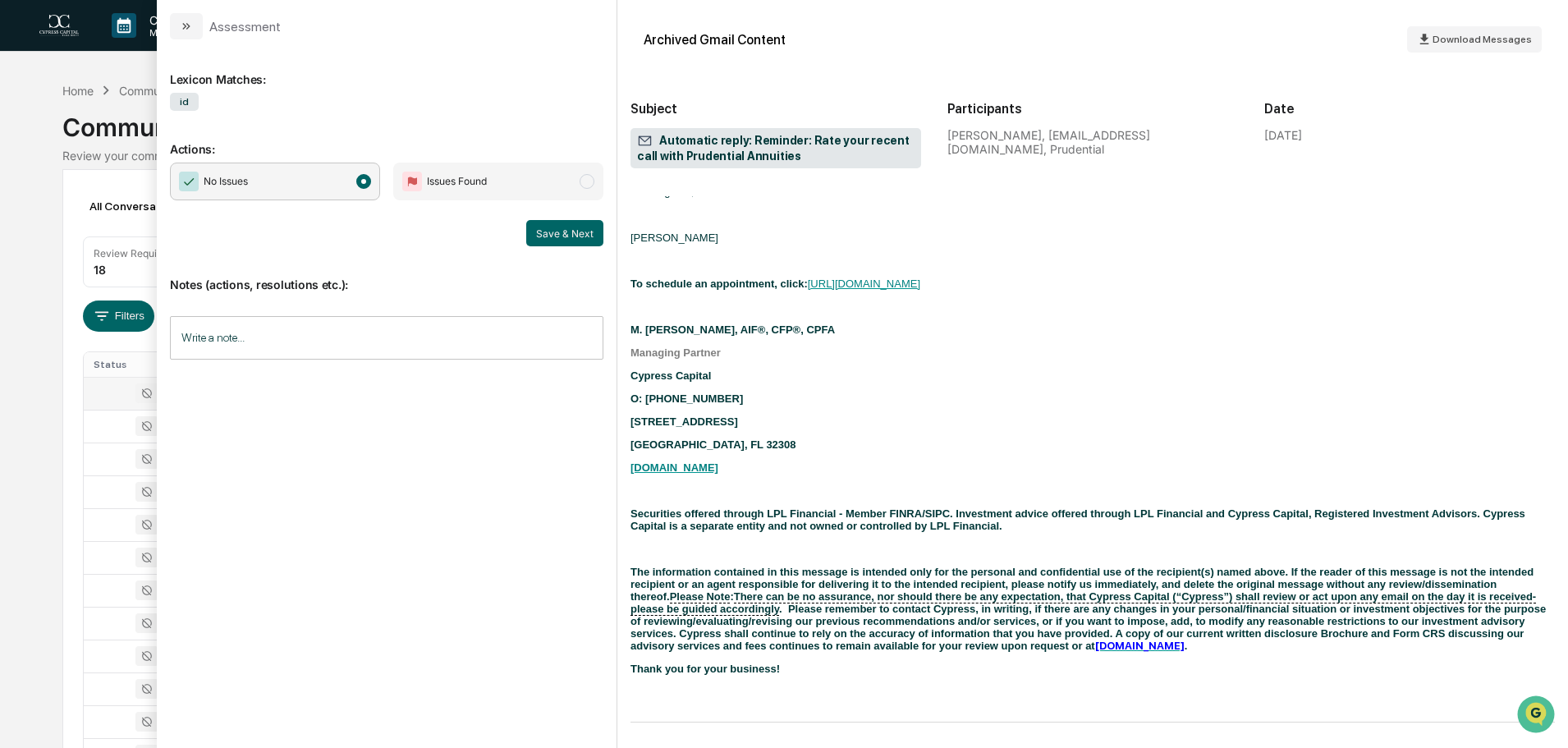
click at [565, 231] on button "Save & Next" at bounding box center [564, 233] width 77 height 26
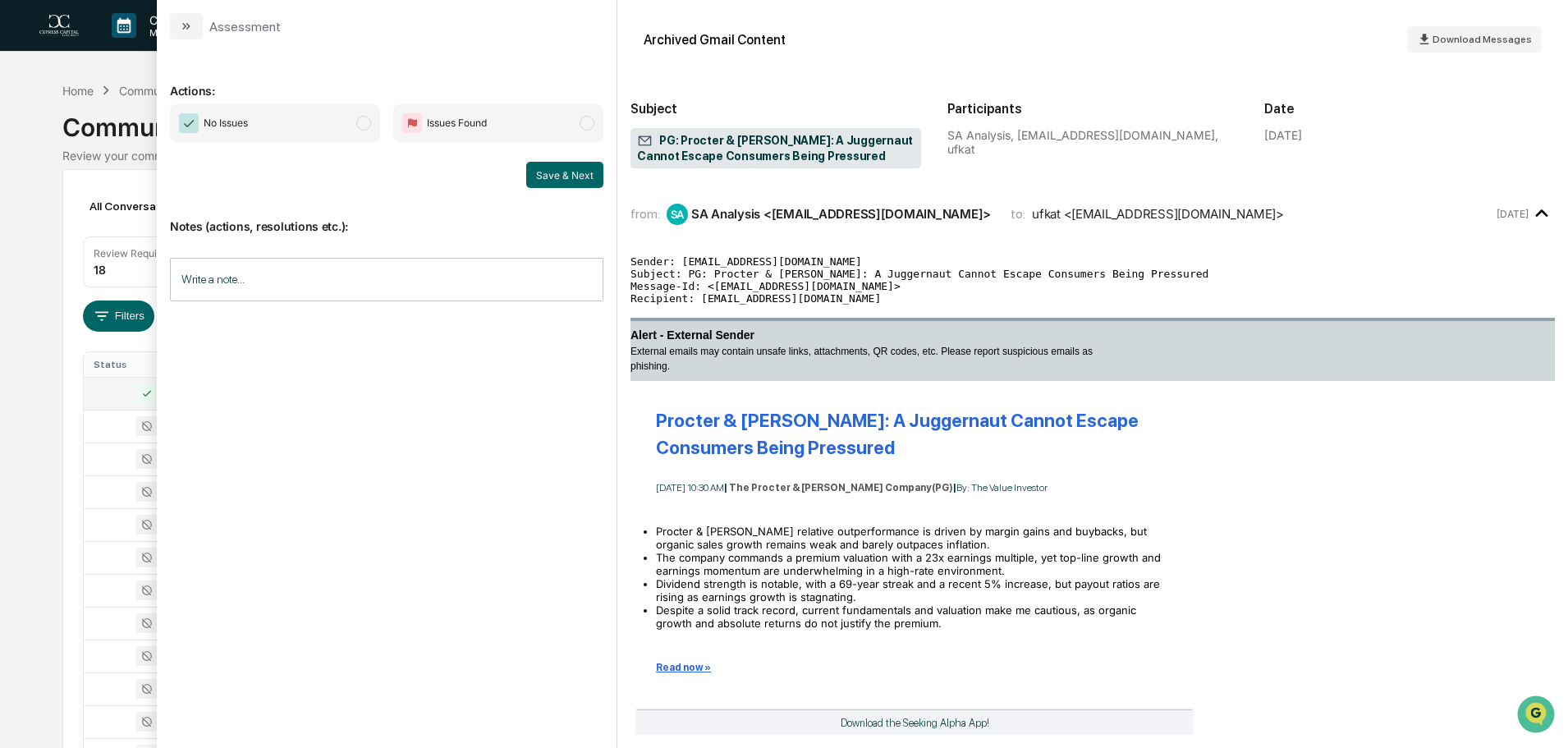
click at [330, 131] on span "No Issues" at bounding box center [275, 123] width 210 height 38
click at [579, 177] on button "Save & Next" at bounding box center [564, 175] width 77 height 26
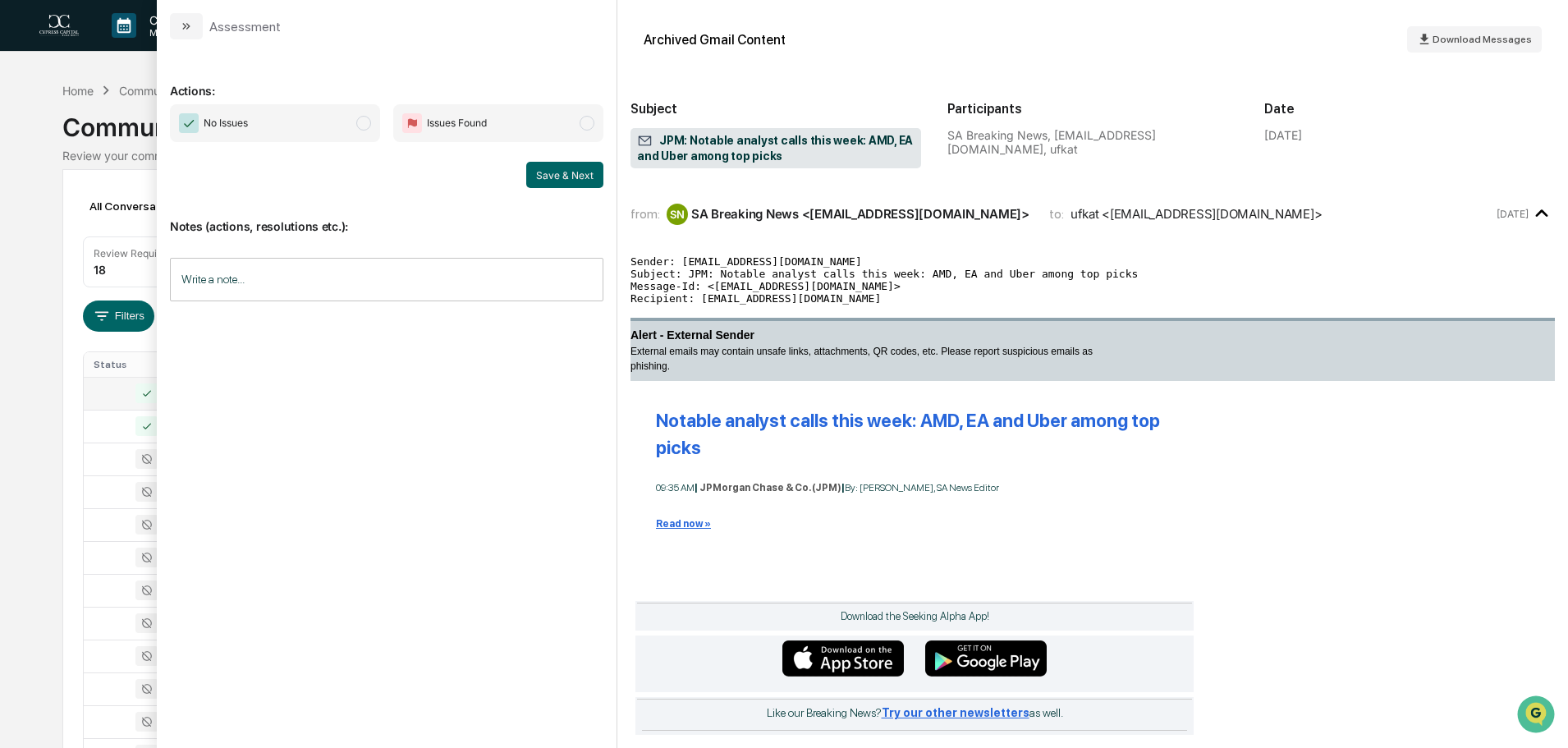
drag, startPoint x: 360, startPoint y: 116, endPoint x: 412, endPoint y: 145, distance: 59.5
click at [360, 118] on span "modal" at bounding box center [364, 123] width 15 height 15
click at [565, 178] on button "Save & Next" at bounding box center [564, 175] width 77 height 26
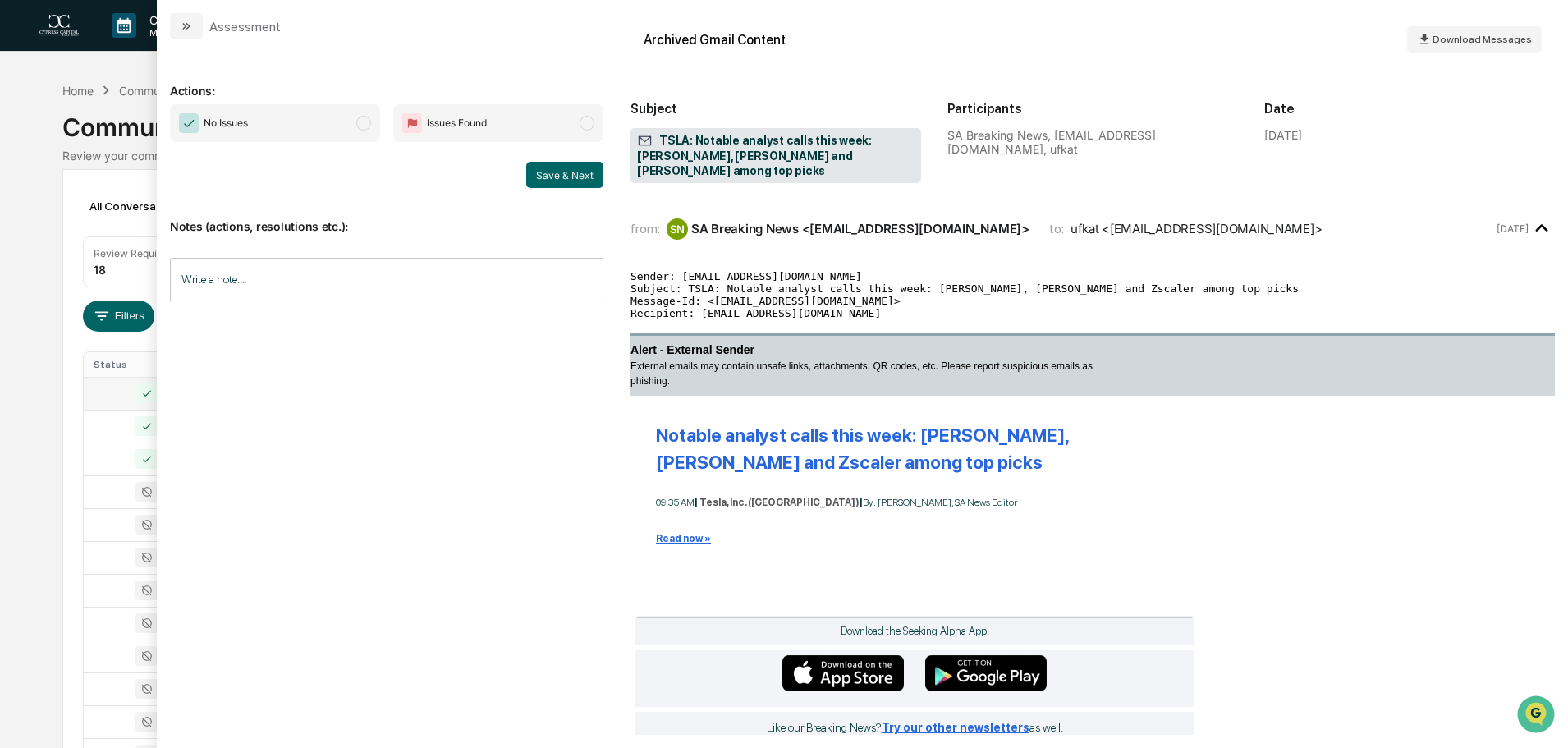
click at [322, 109] on span "No Issues" at bounding box center [275, 123] width 210 height 38
click at [563, 175] on button "Save & Next" at bounding box center [564, 175] width 77 height 26
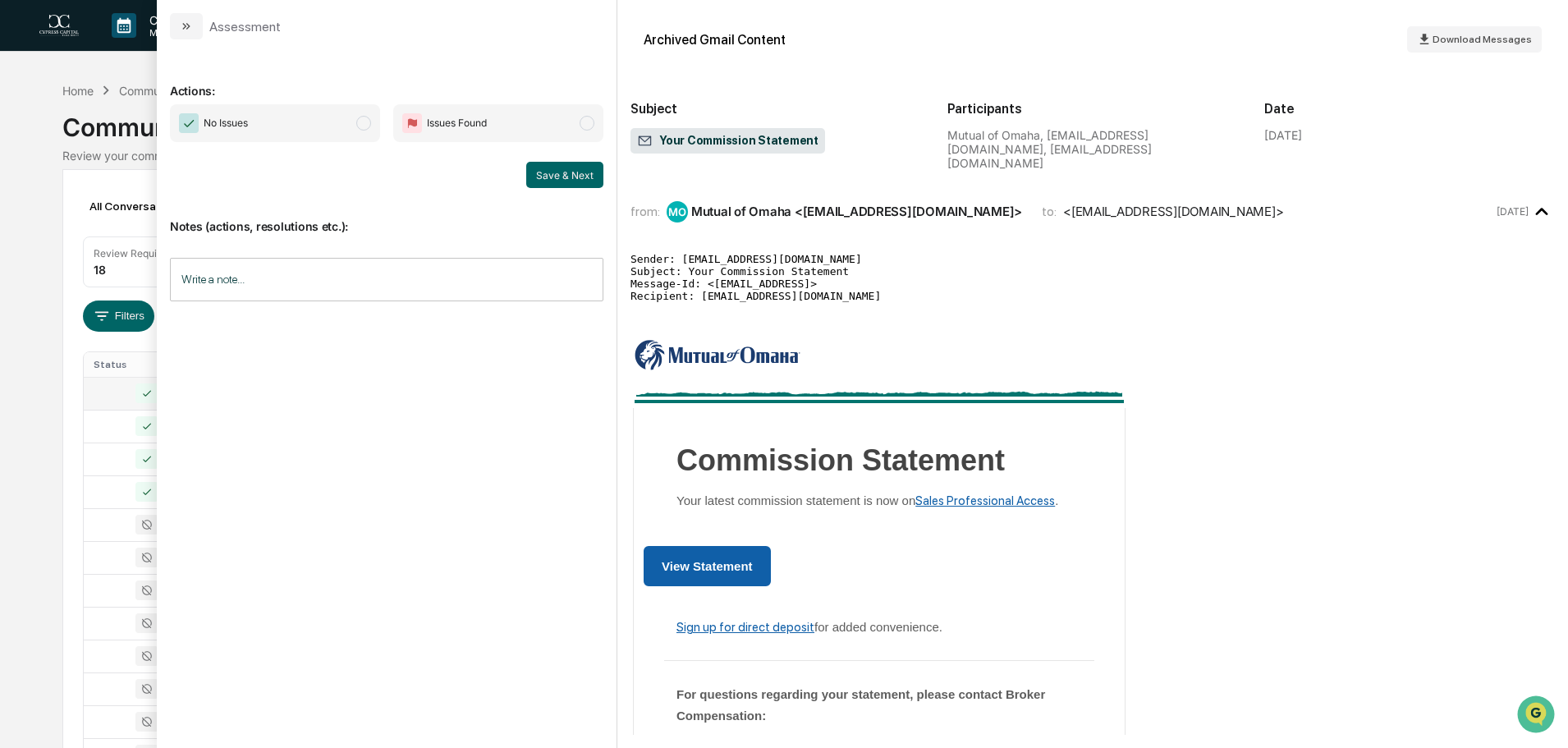
drag, startPoint x: 315, startPoint y: 124, endPoint x: 380, endPoint y: 144, distance: 68.0
click at [315, 124] on span "No Issues" at bounding box center [275, 123] width 210 height 38
click at [541, 177] on button "Save & Next" at bounding box center [564, 175] width 77 height 26
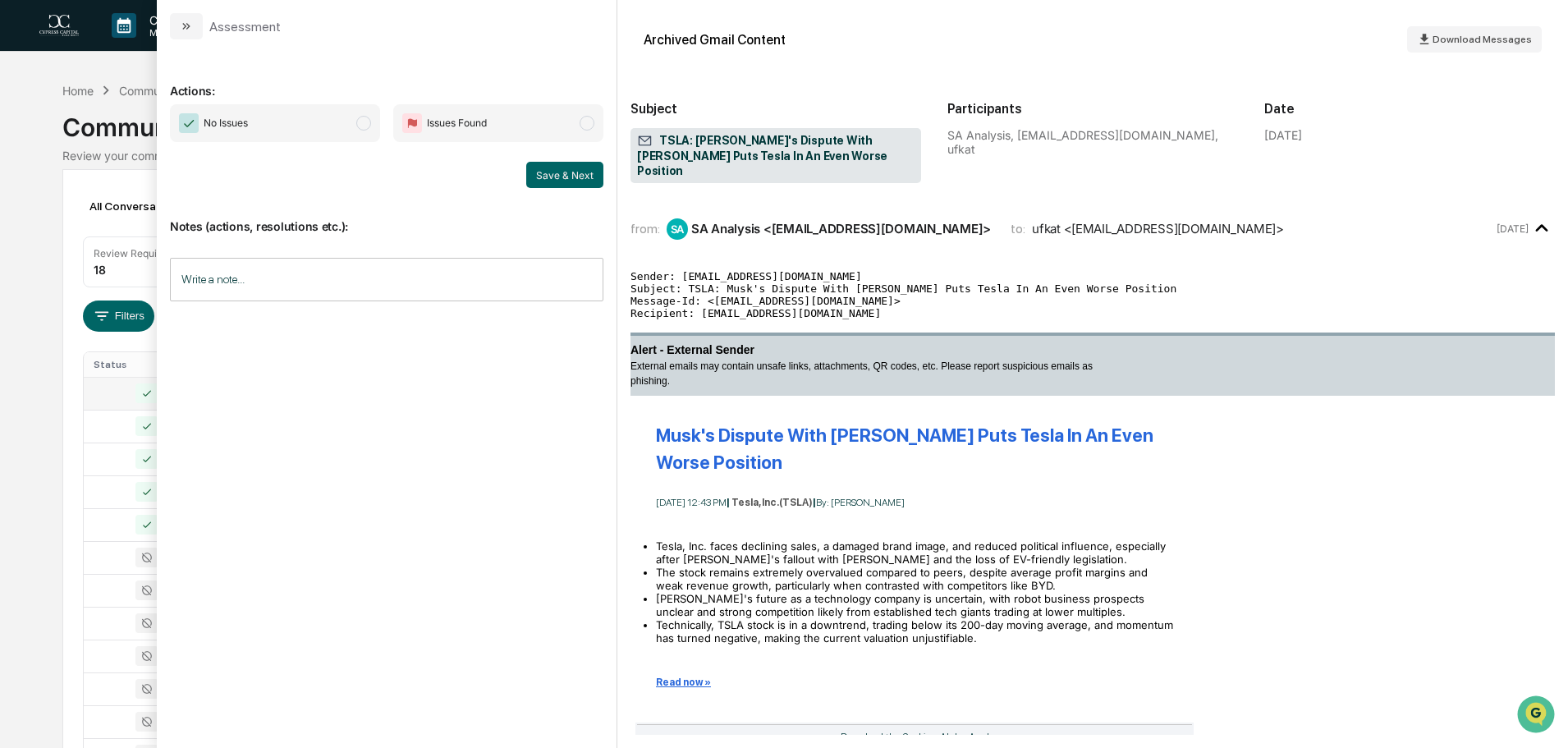
click at [333, 121] on span "No Issues" at bounding box center [275, 123] width 210 height 38
click at [577, 174] on button "Save & Next" at bounding box center [564, 175] width 77 height 26
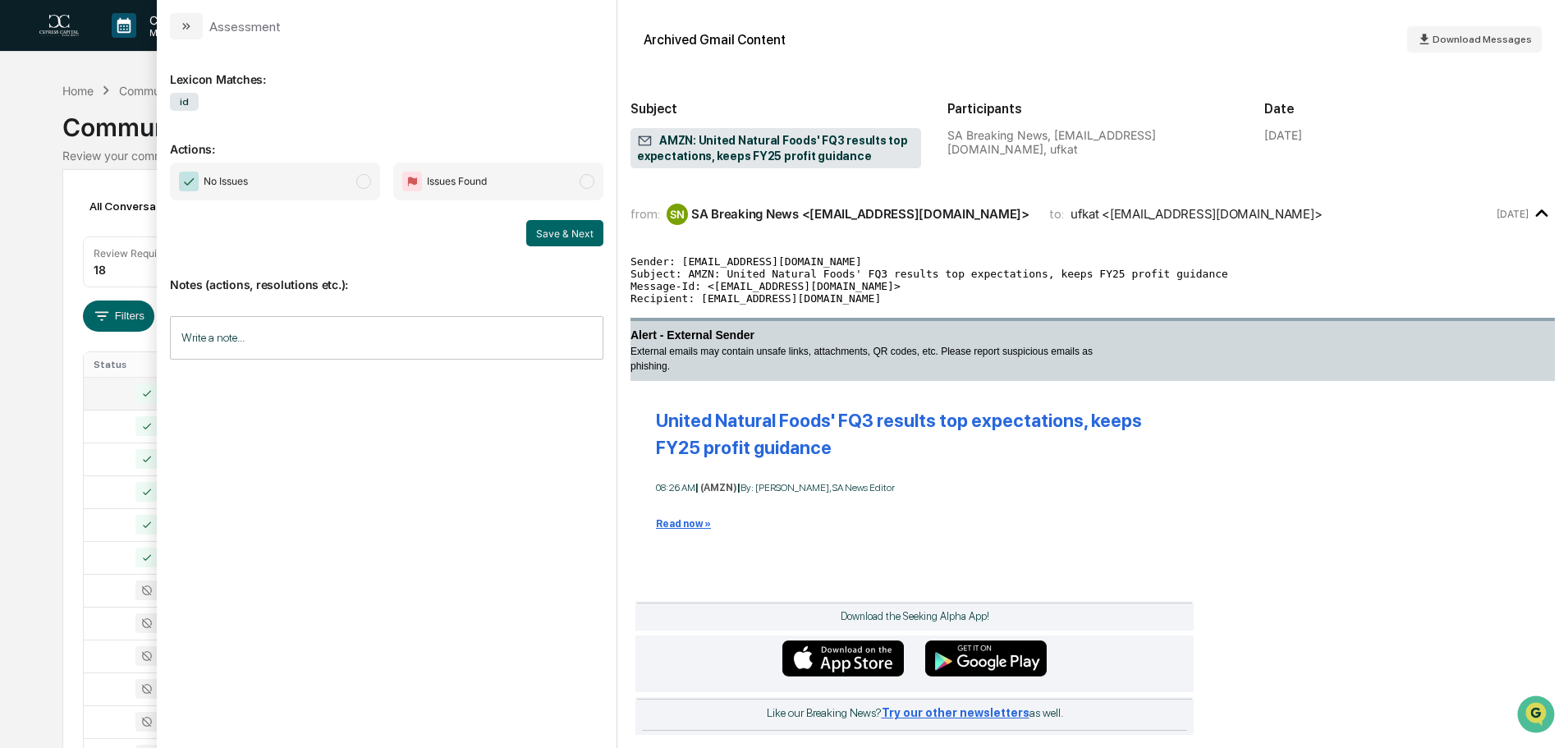
click at [340, 182] on span "No Issues" at bounding box center [275, 181] width 210 height 38
click at [578, 231] on button "Save & Next" at bounding box center [564, 233] width 77 height 26
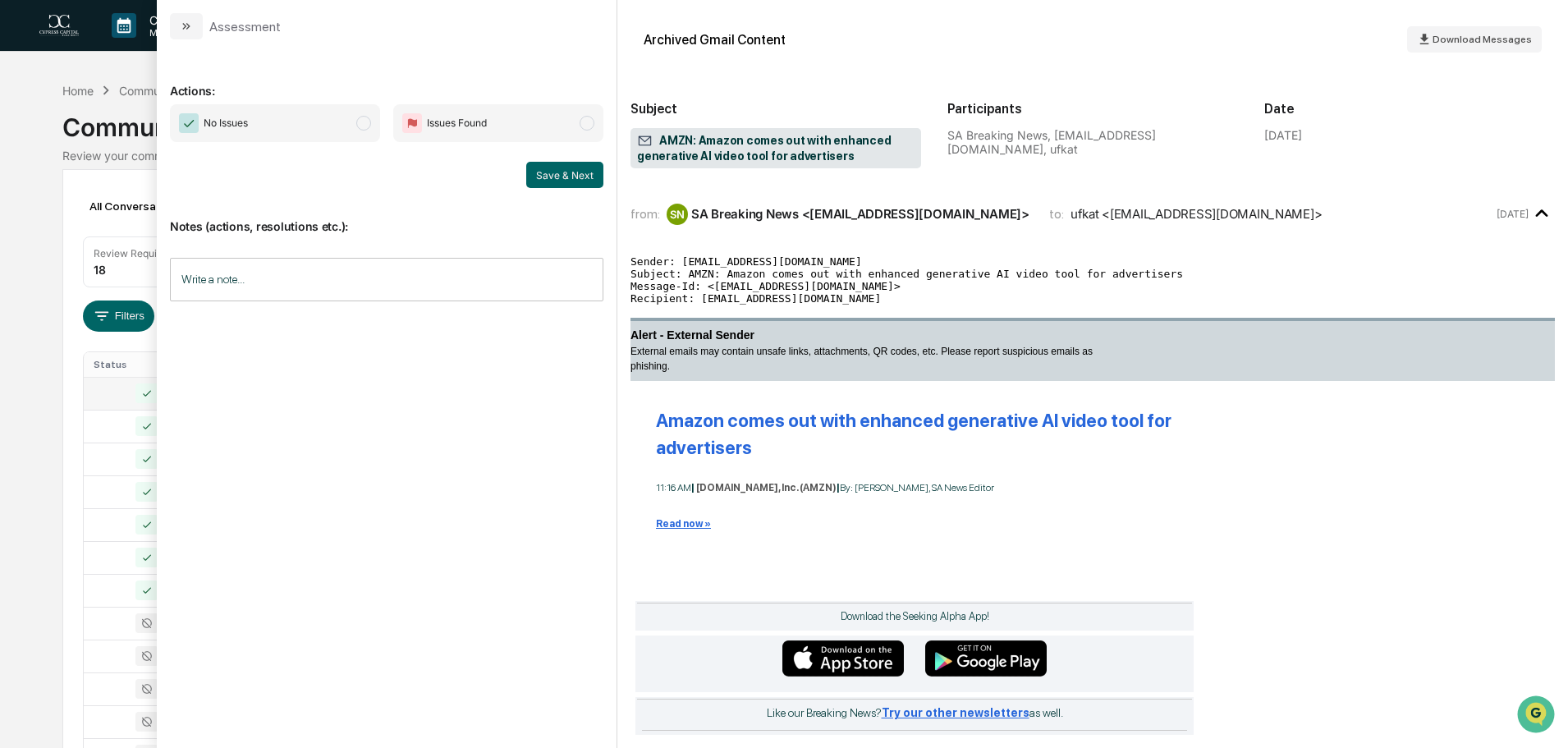
click at [336, 130] on span "No Issues" at bounding box center [275, 123] width 210 height 38
click at [562, 172] on button "Save & Next" at bounding box center [564, 175] width 77 height 26
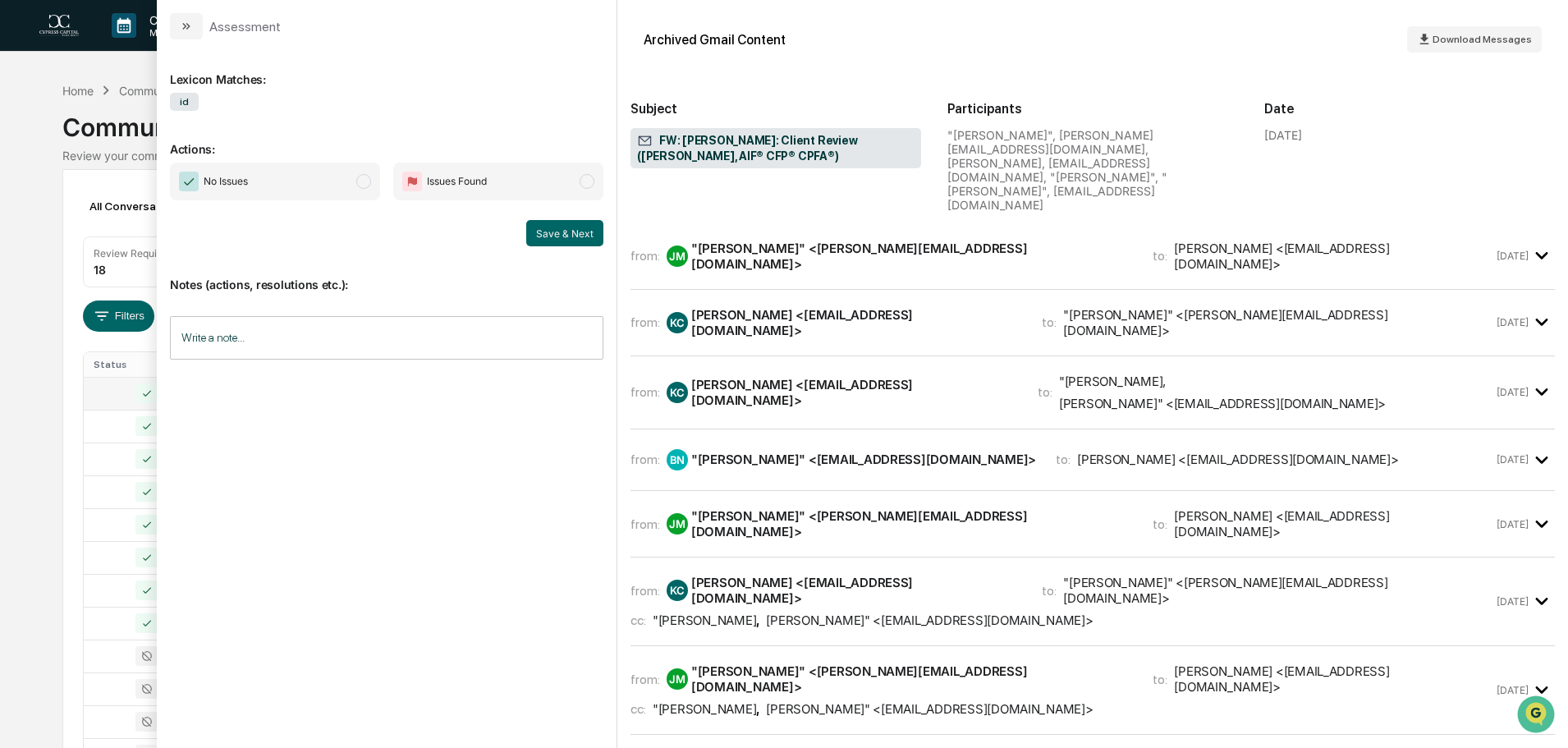
click at [279, 182] on span "No Issues" at bounding box center [275, 181] width 210 height 38
click at [572, 233] on button "Save & Next" at bounding box center [564, 233] width 77 height 26
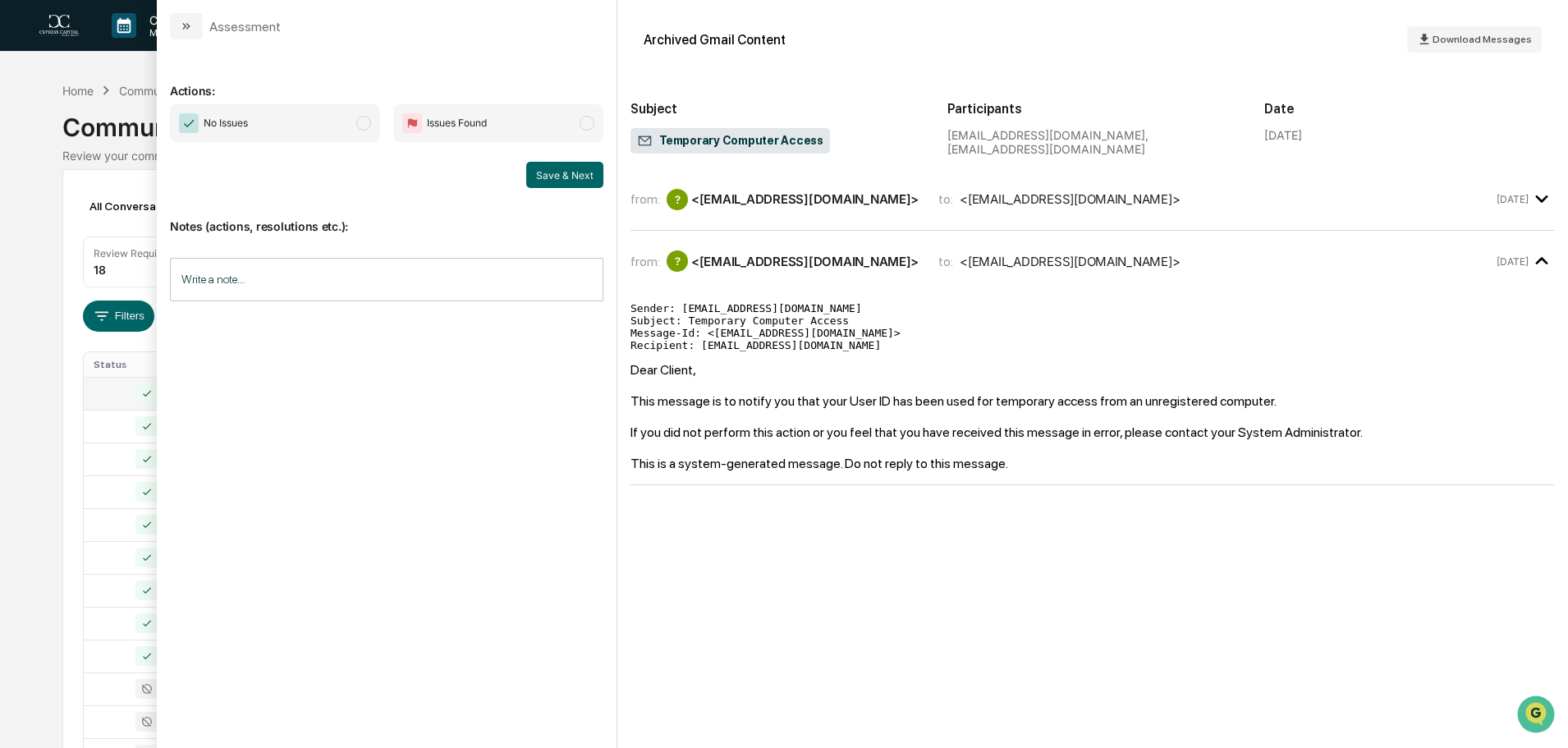
click at [270, 119] on span "No Issues" at bounding box center [275, 123] width 210 height 38
click at [558, 173] on button "Save & Next" at bounding box center [564, 175] width 77 height 26
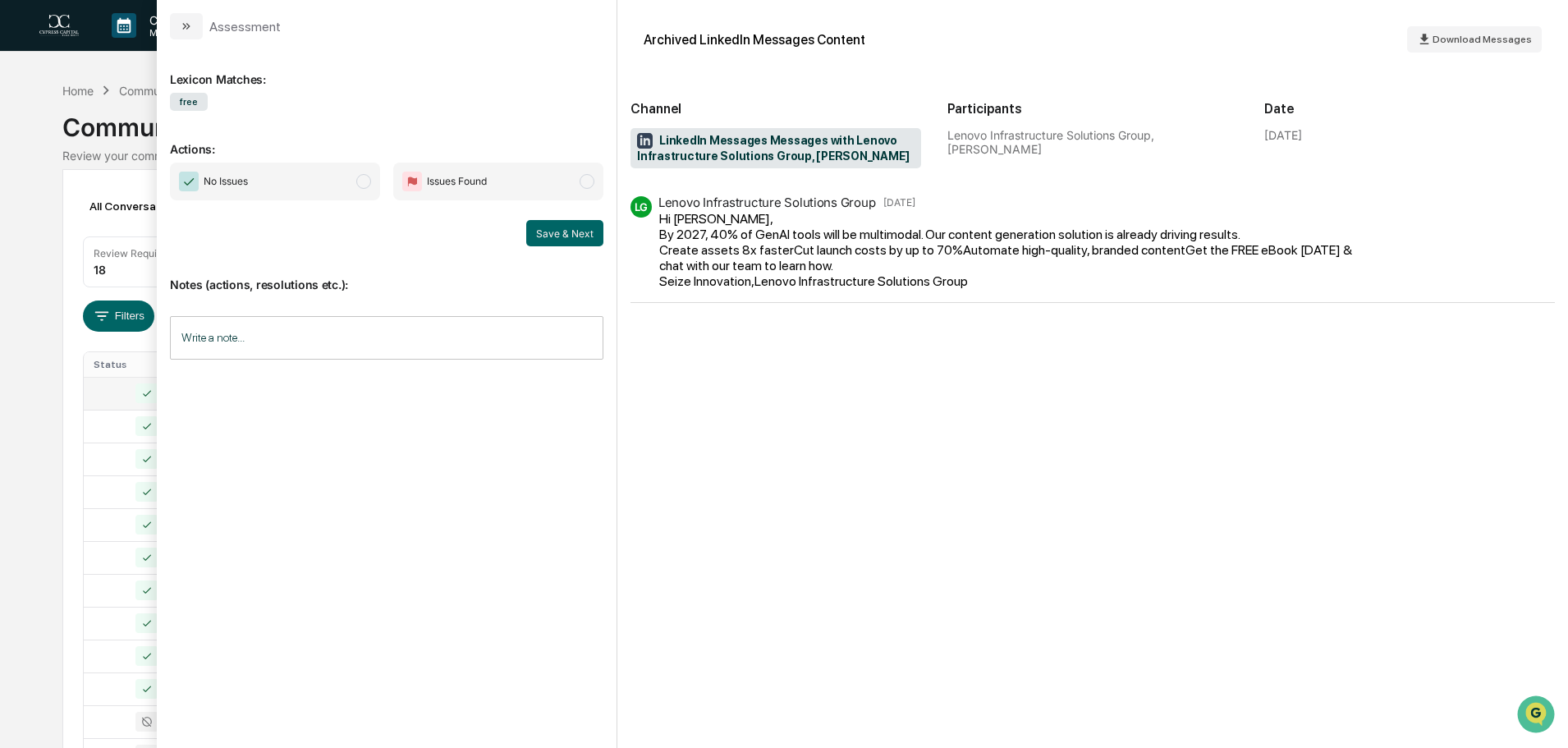
click at [322, 180] on span "No Issues" at bounding box center [275, 181] width 210 height 38
click at [555, 232] on button "Save & Next" at bounding box center [564, 233] width 77 height 26
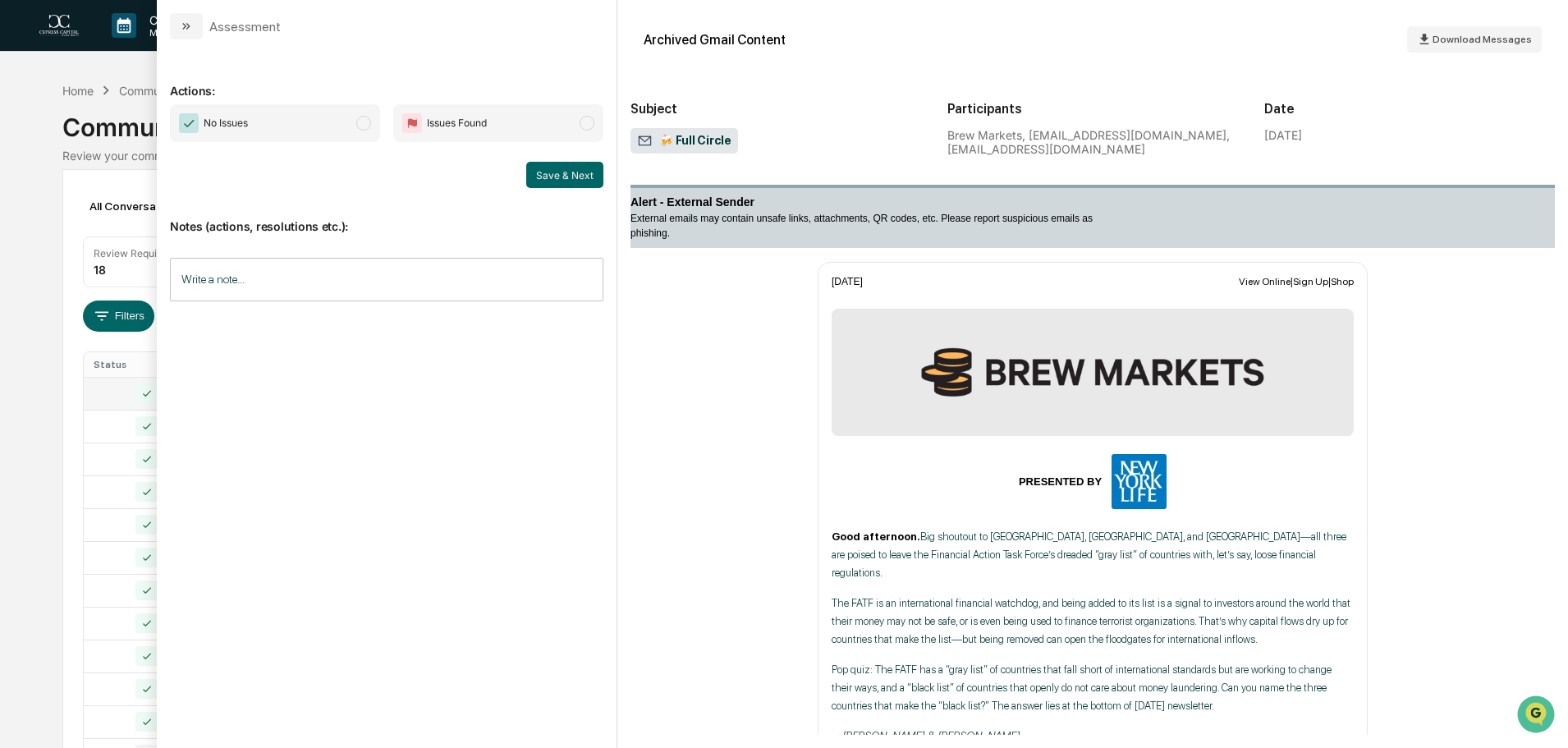
scroll to position [82, 0]
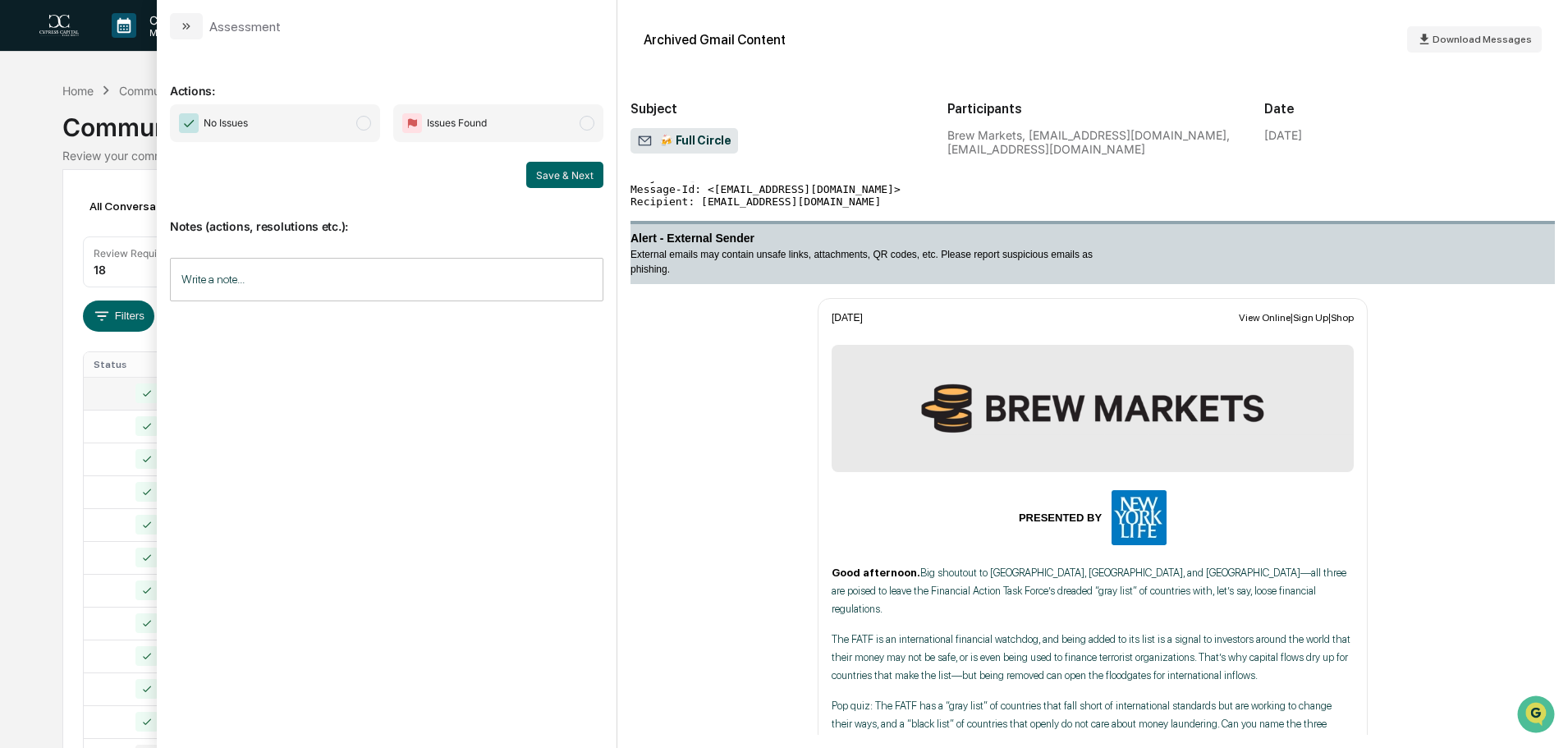
click at [310, 107] on span "No Issues" at bounding box center [275, 123] width 210 height 38
click at [569, 170] on button "Save & Next" at bounding box center [564, 175] width 77 height 26
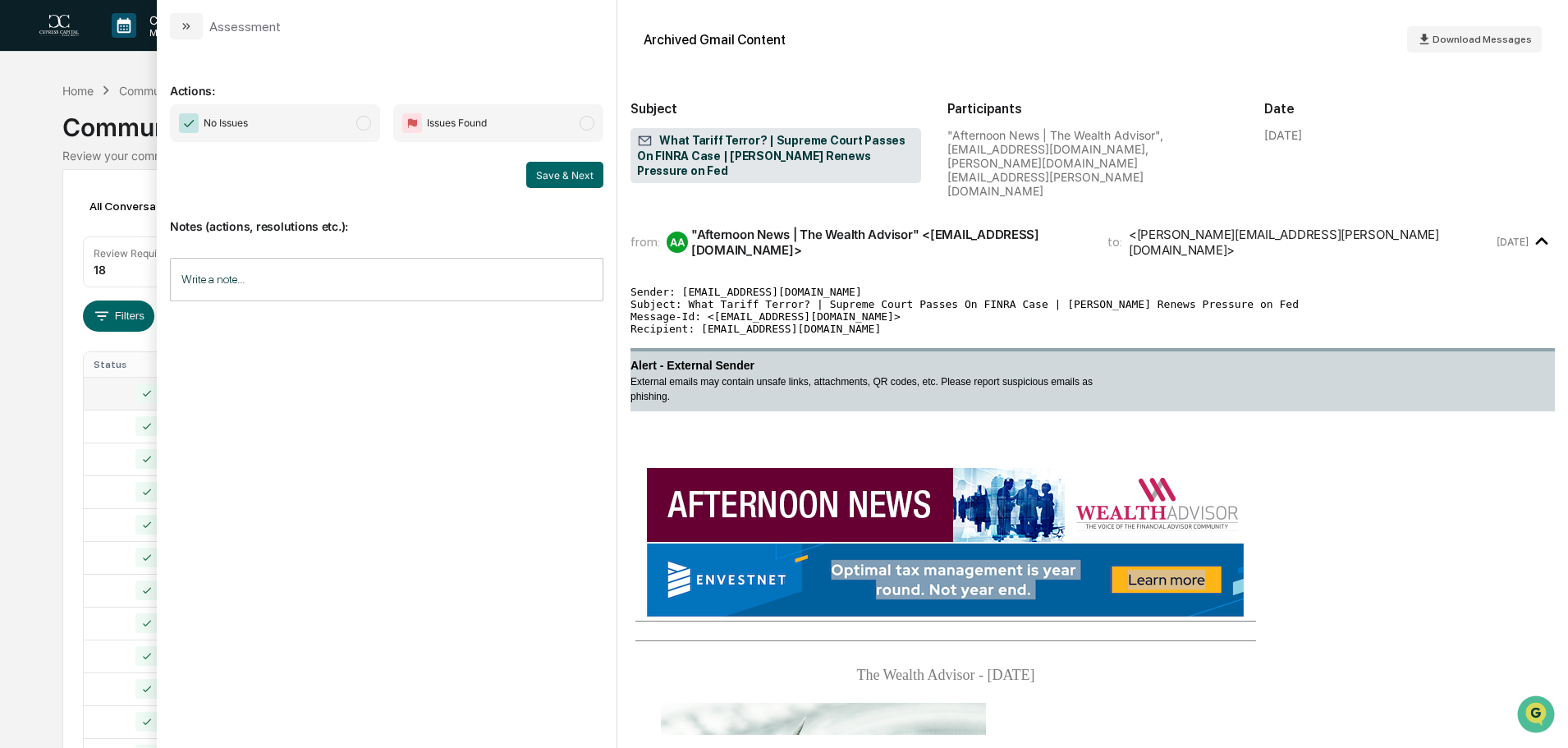
click at [312, 114] on span "No Issues" at bounding box center [275, 123] width 210 height 38
click at [568, 180] on button "Save & Next" at bounding box center [564, 175] width 77 height 26
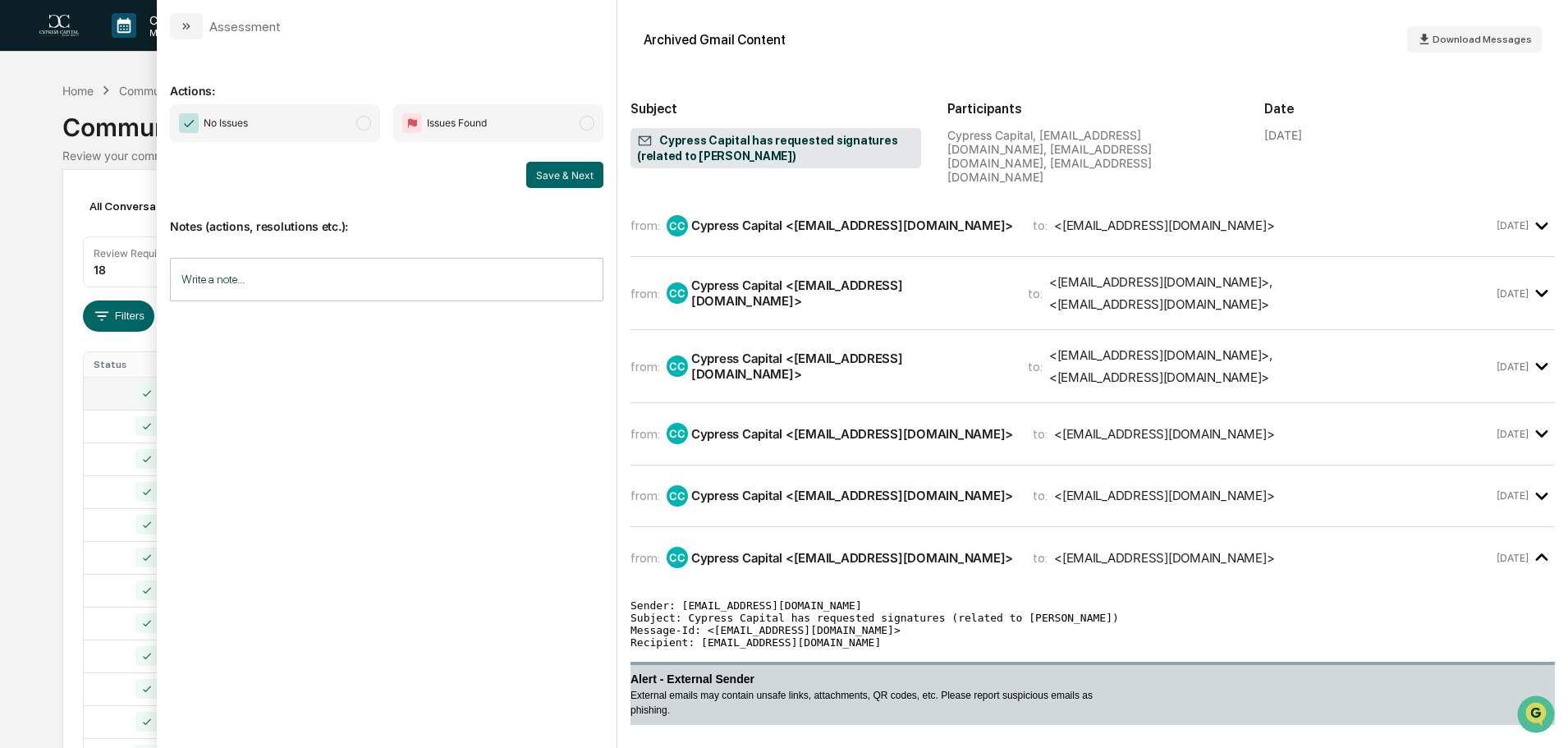
click at [352, 129] on span "No Issues" at bounding box center [275, 123] width 210 height 38
click at [1228, 485] on div "from: CC Cypress Capital <info@app.advicepay.com> to: <emccarty@mycycap.com>" at bounding box center [1062, 495] width 863 height 21
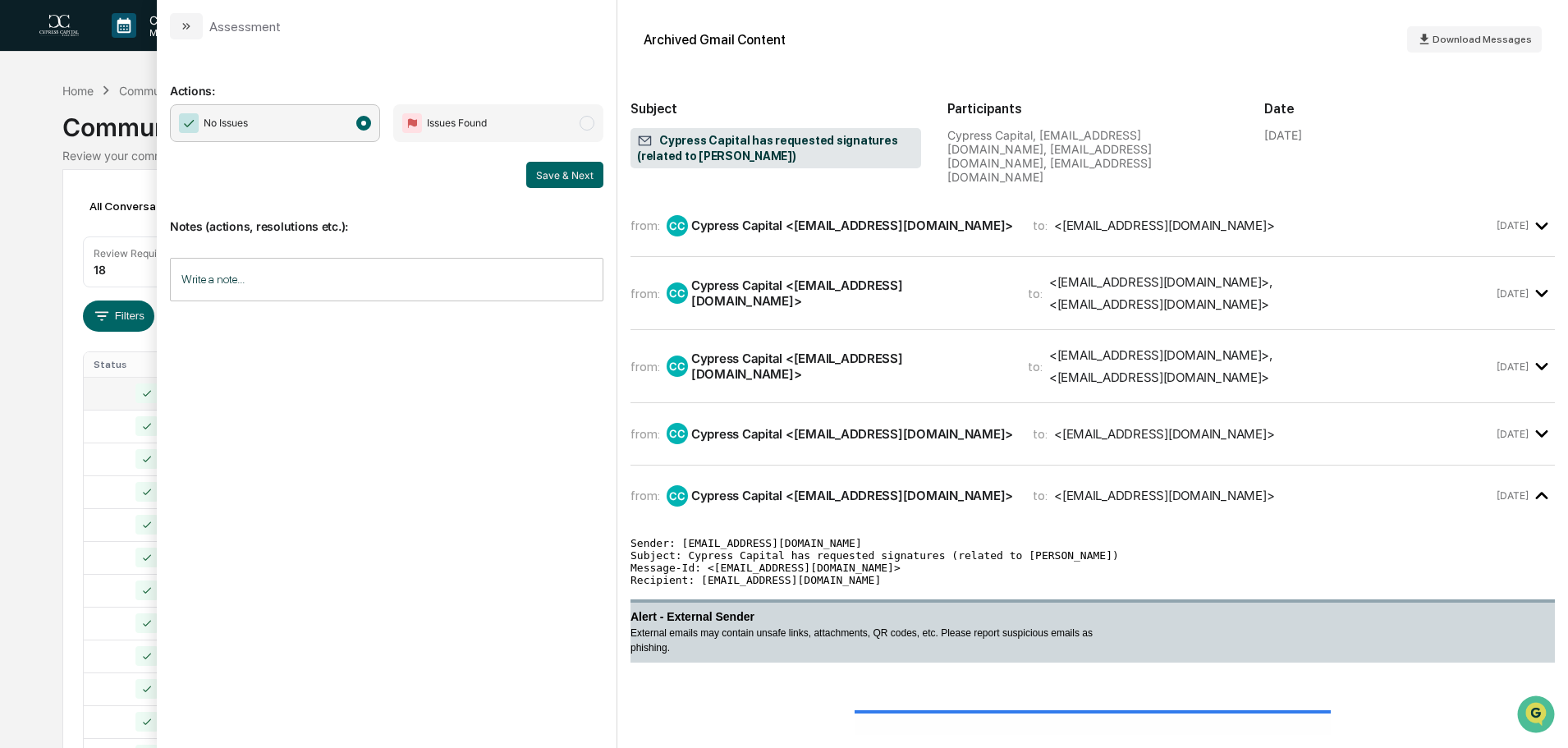
click at [1212, 423] on div "from: CC Cypress Capital <info@app.advicepay.com> to: <emccarty@mycycap.com>" at bounding box center [1062, 433] width 863 height 21
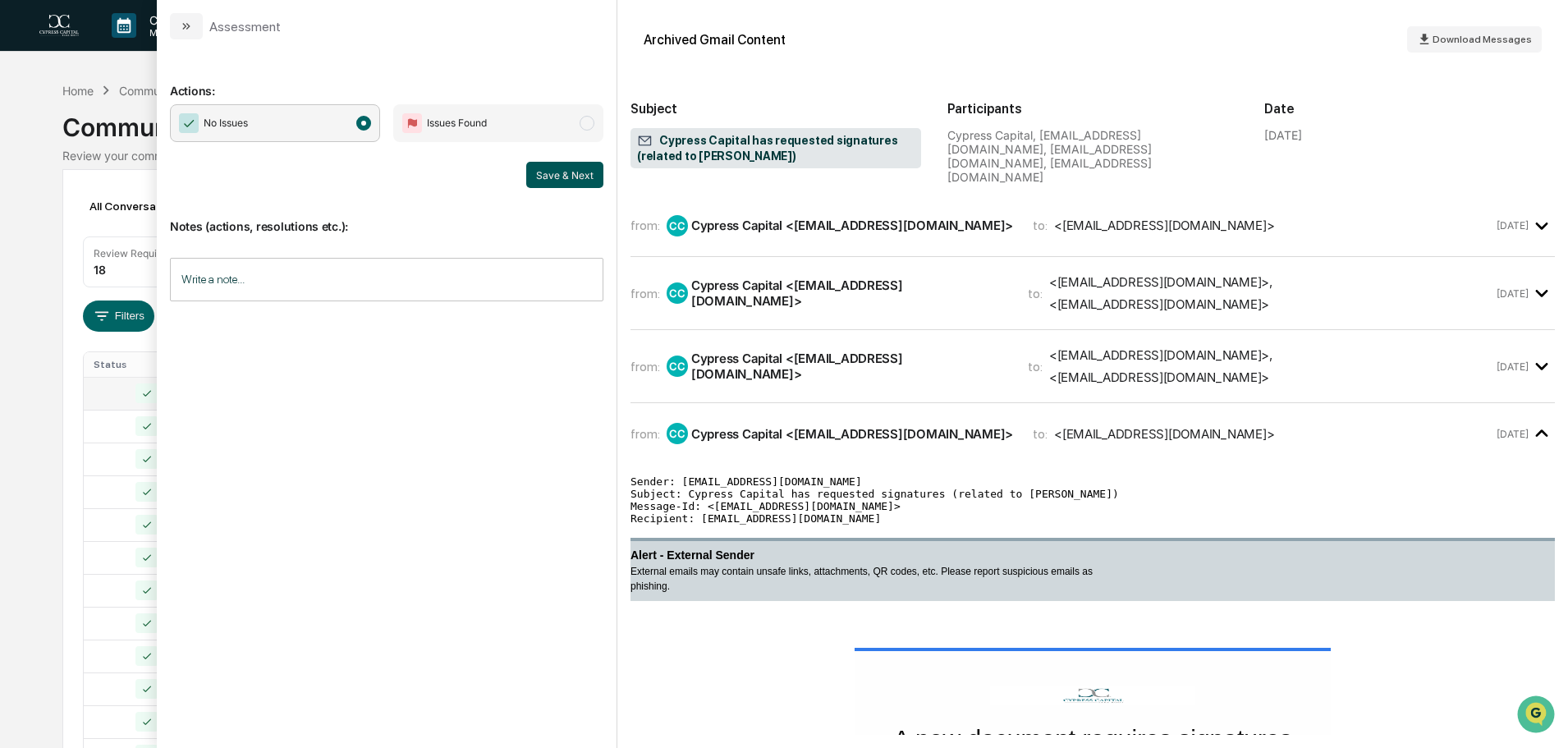
click at [583, 171] on button "Save & Next" at bounding box center [564, 175] width 77 height 26
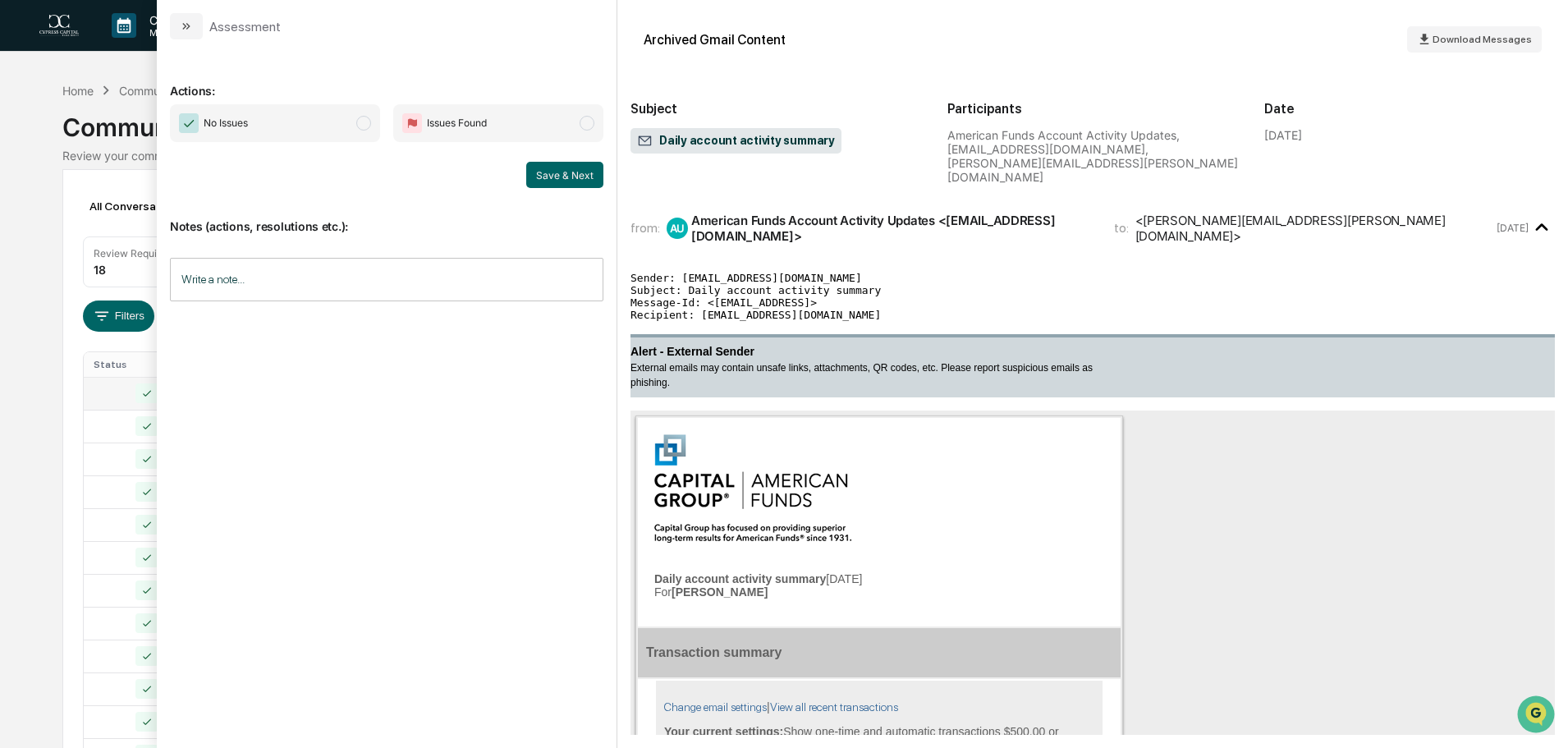
click at [324, 119] on span "No Issues" at bounding box center [275, 123] width 210 height 38
click at [561, 168] on button "Save & Next" at bounding box center [564, 175] width 77 height 26
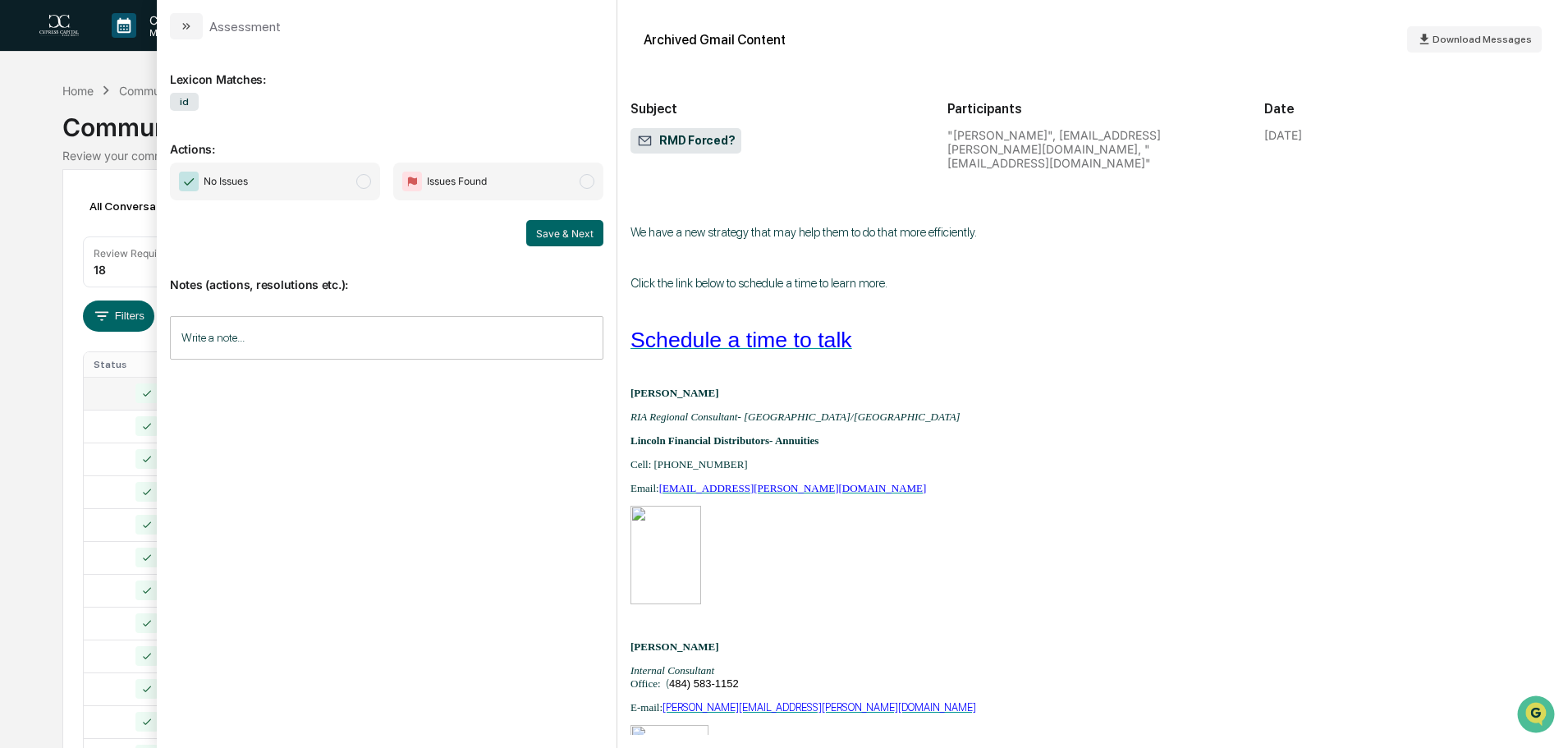
scroll to position [27, 0]
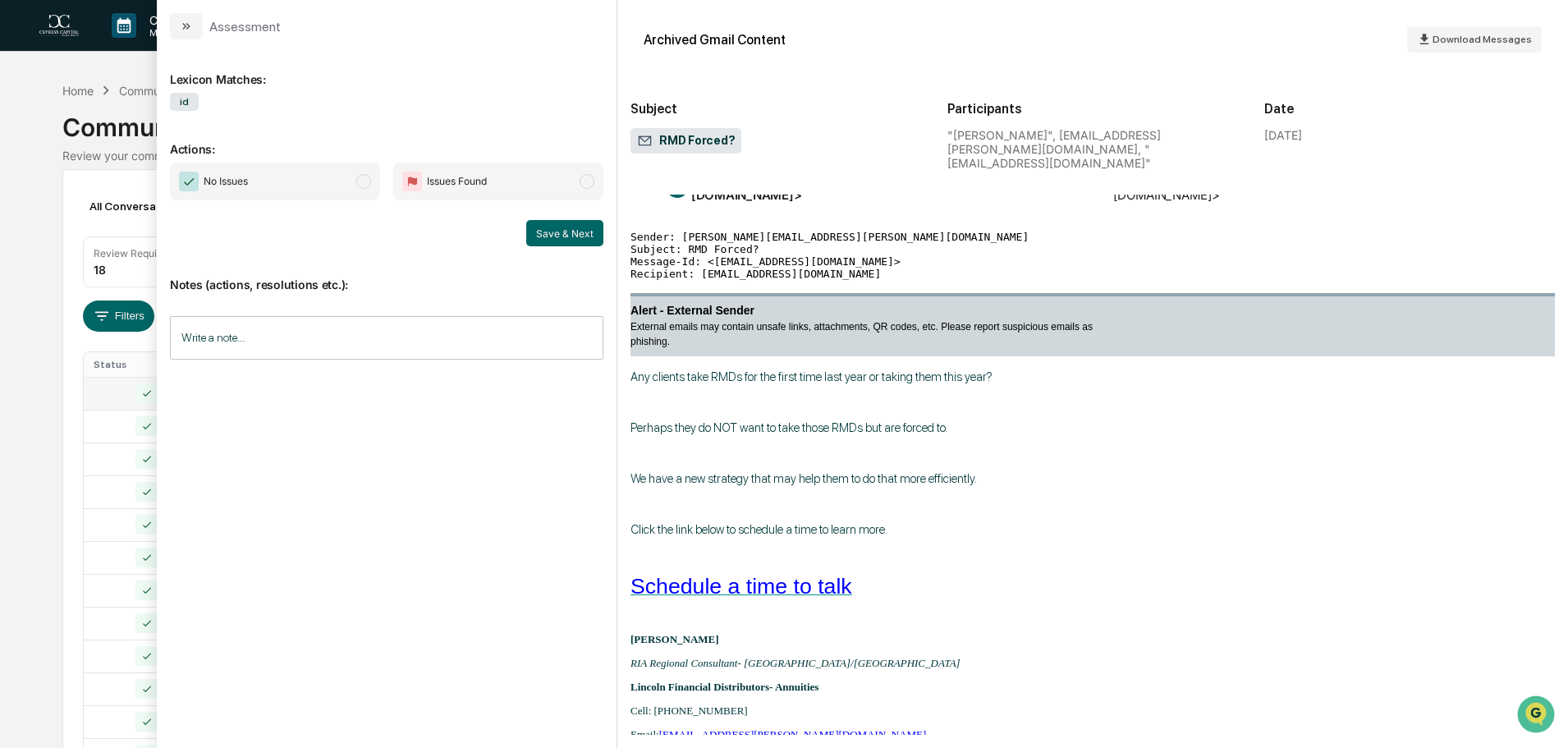
click at [315, 176] on span "No Issues" at bounding box center [275, 181] width 210 height 38
click at [584, 243] on button "Save & Next" at bounding box center [564, 233] width 77 height 26
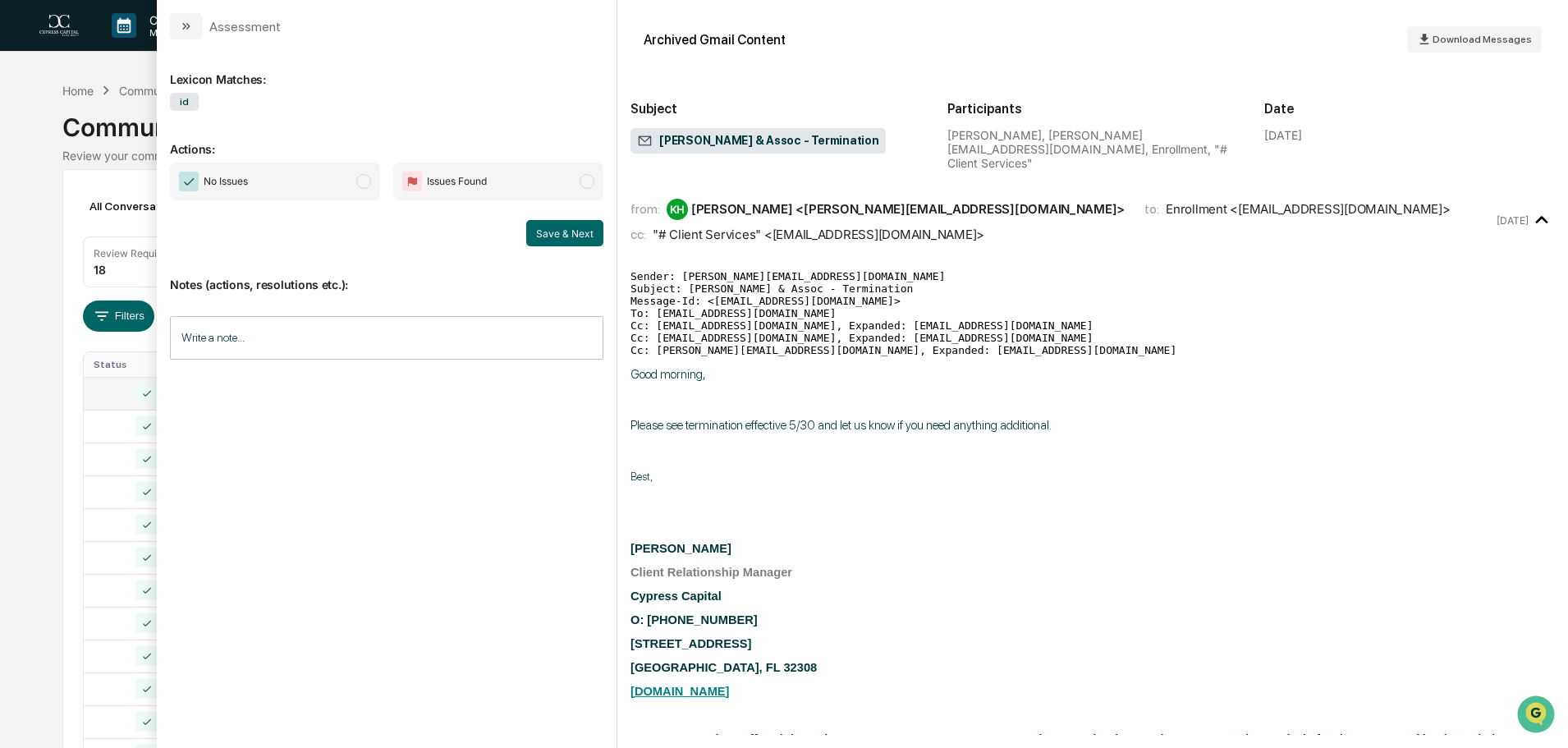
click at [307, 181] on span "No Issues" at bounding box center [275, 181] width 210 height 38
click at [567, 238] on button "Save & Next" at bounding box center [564, 233] width 77 height 26
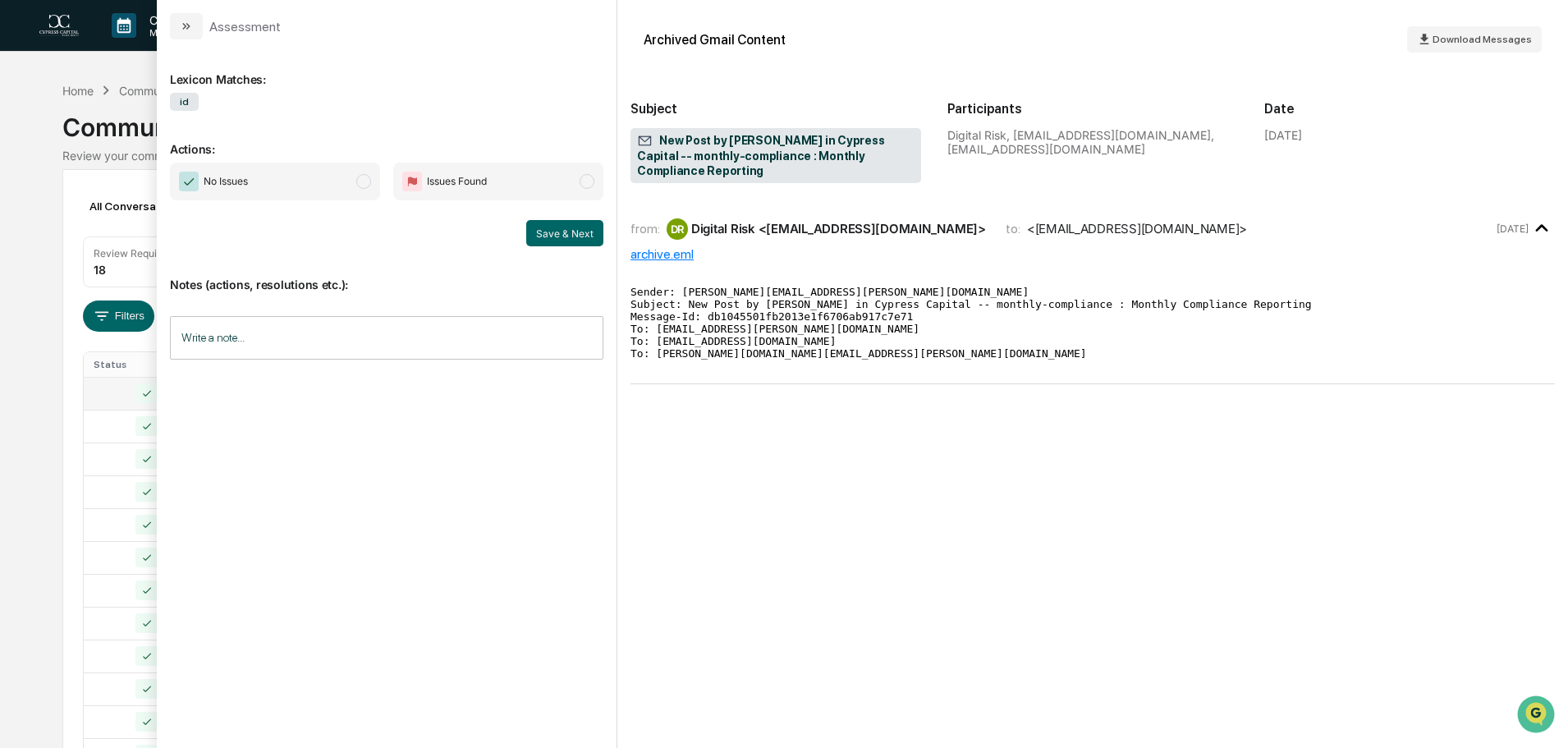
click at [325, 181] on span "No Issues" at bounding box center [275, 181] width 210 height 38
click at [548, 231] on button "Save & Next" at bounding box center [564, 233] width 77 height 26
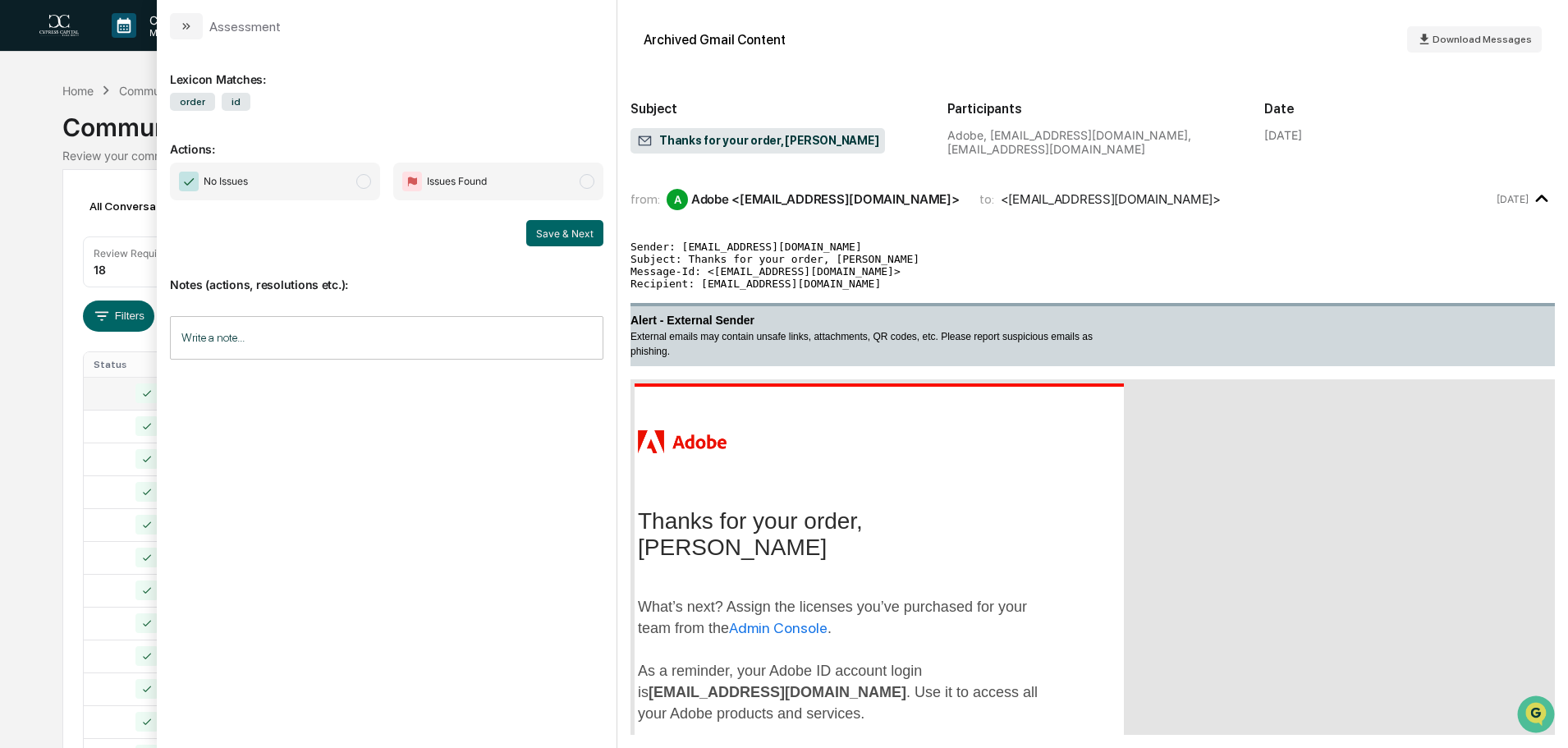
click at [331, 175] on span "No Issues" at bounding box center [275, 181] width 210 height 38
click at [574, 231] on button "Save & Next" at bounding box center [564, 233] width 77 height 26
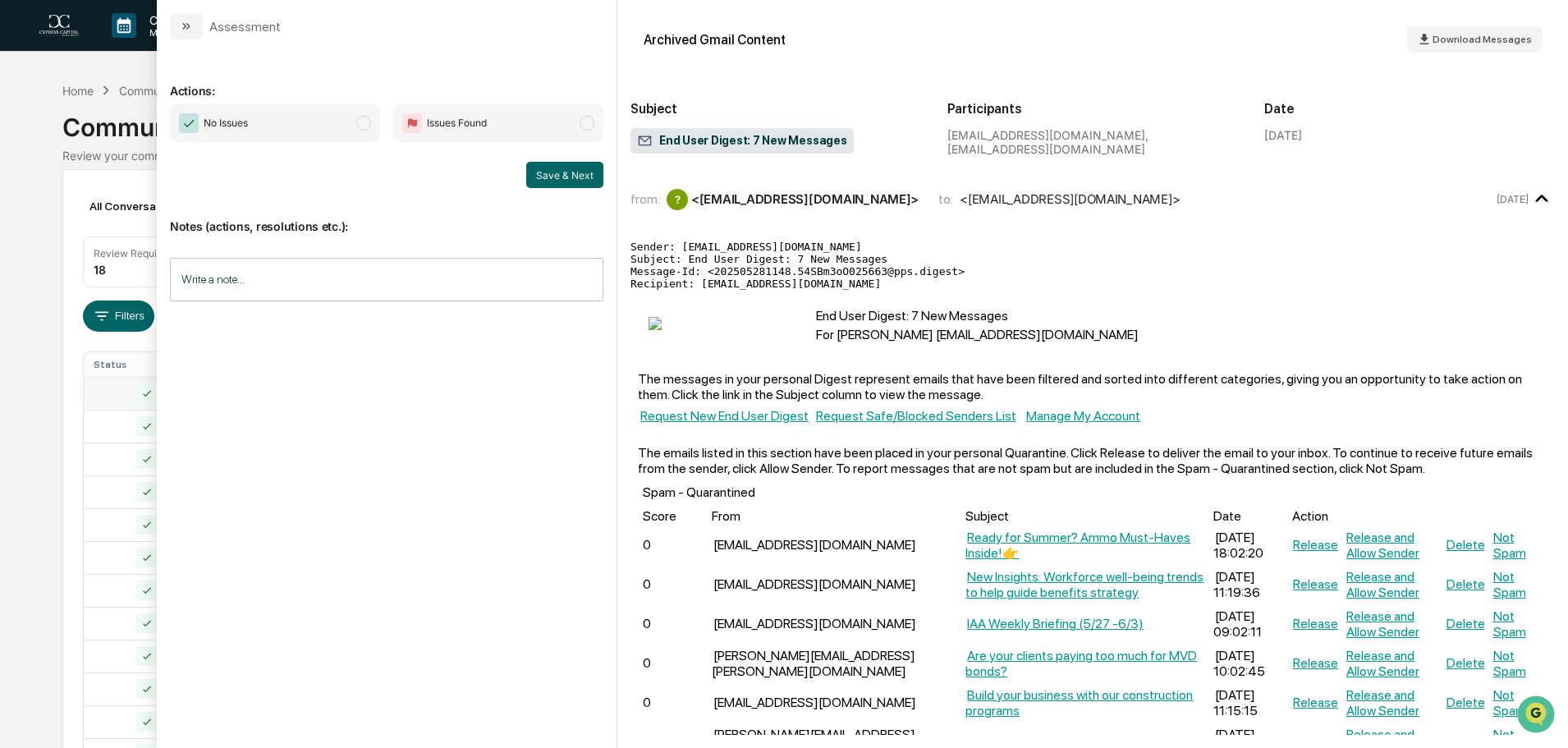
click at [352, 126] on span "No Issues" at bounding box center [275, 123] width 210 height 38
click at [555, 175] on button "Save & Next" at bounding box center [564, 175] width 77 height 26
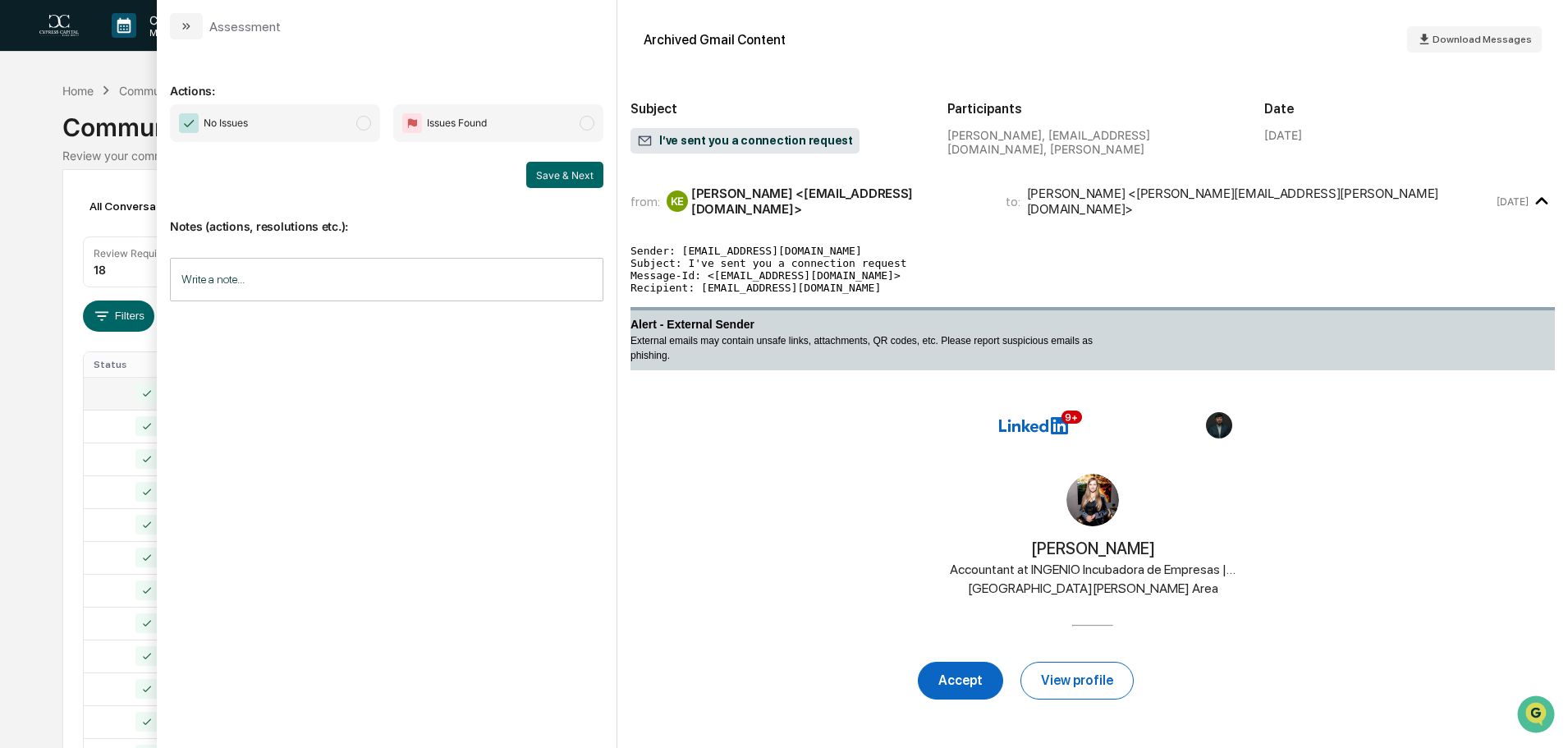
drag, startPoint x: 334, startPoint y: 119, endPoint x: 363, endPoint y: 136, distance: 33.6
click at [334, 118] on span "No Issues" at bounding box center [275, 123] width 210 height 38
drag, startPoint x: 568, startPoint y: 179, endPoint x: 575, endPoint y: 188, distance: 11.4
click at [575, 188] on div "Actions: No Issues Issues Found Save & Next Notes (actions, resolutions etc.): …" at bounding box center [387, 387] width 433 height 668
click at [561, 163] on button "Save & Next" at bounding box center [564, 175] width 77 height 26
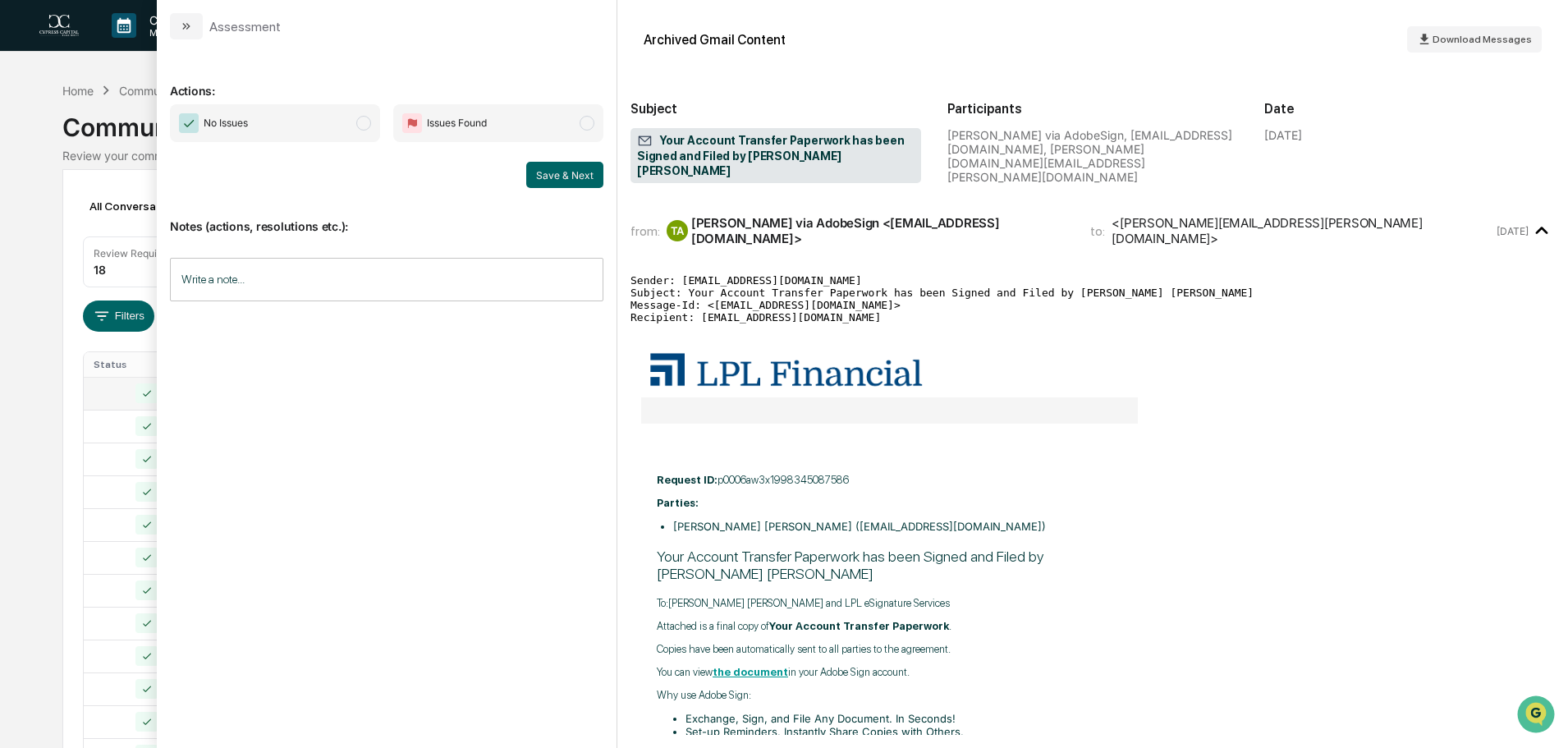
click at [349, 122] on span "No Issues" at bounding box center [275, 123] width 210 height 38
click at [557, 180] on button "Save & Next" at bounding box center [564, 175] width 77 height 26
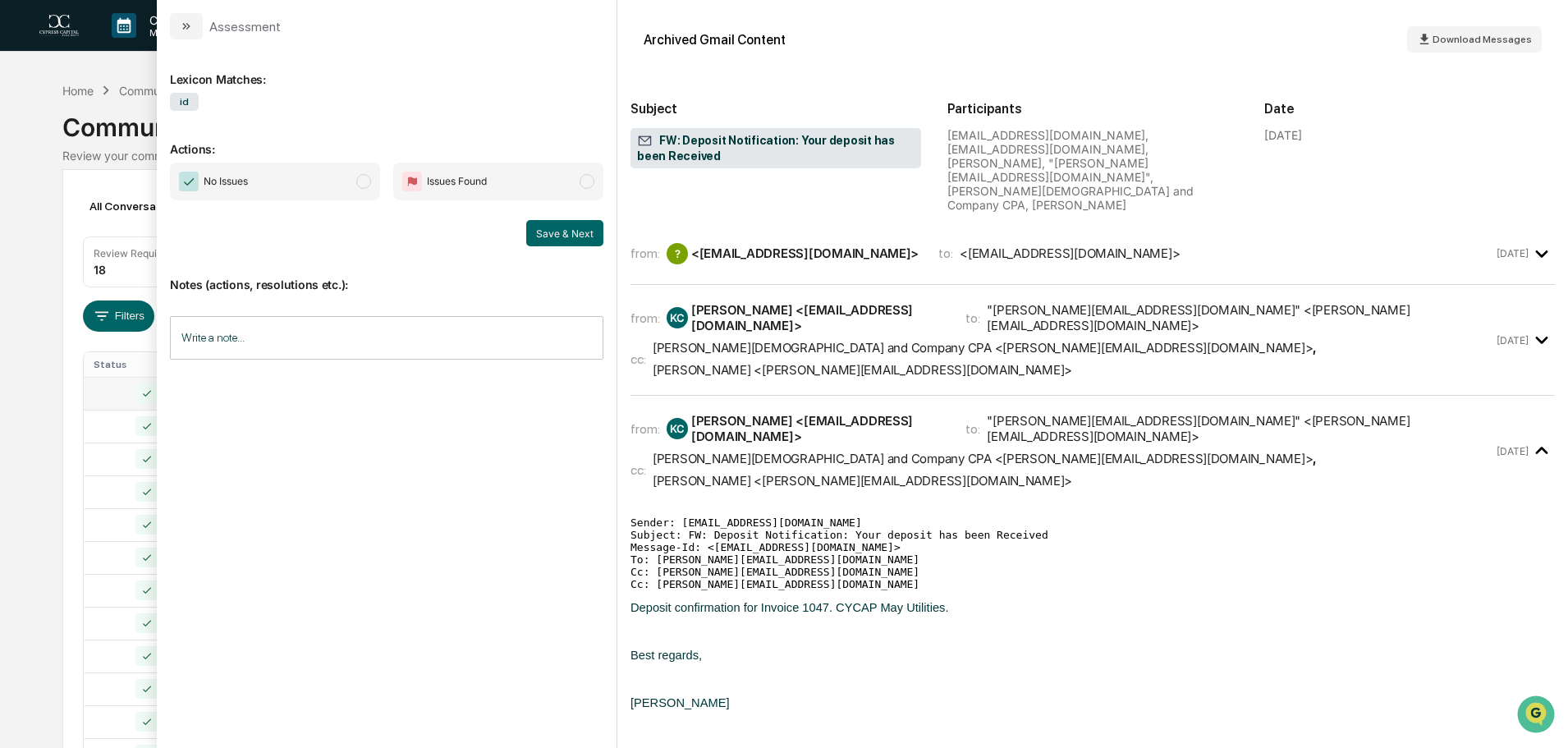
click at [1532, 327] on icon "modal" at bounding box center [1542, 340] width 27 height 27
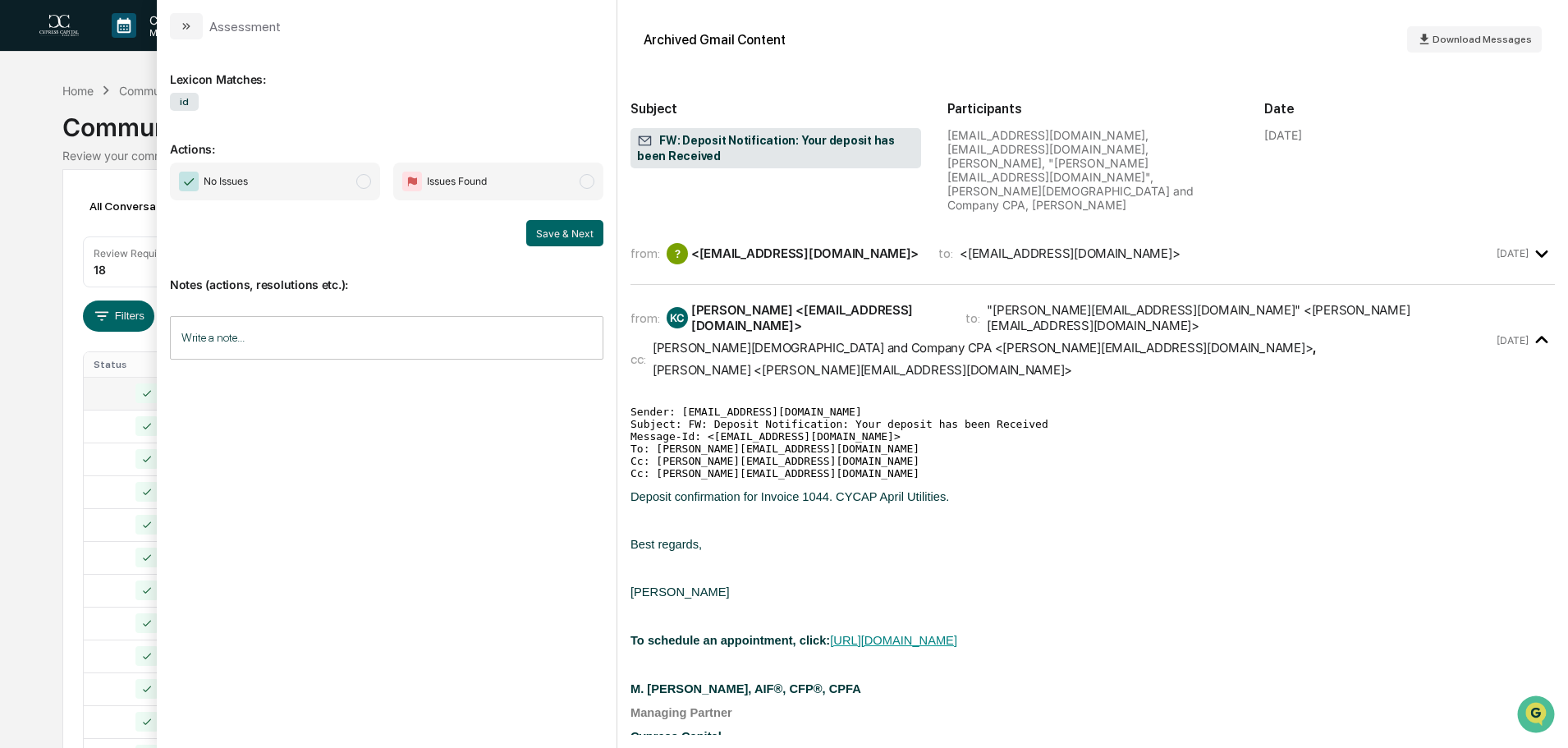
click at [1536, 336] on icon "modal" at bounding box center [1541, 340] width 12 height 7
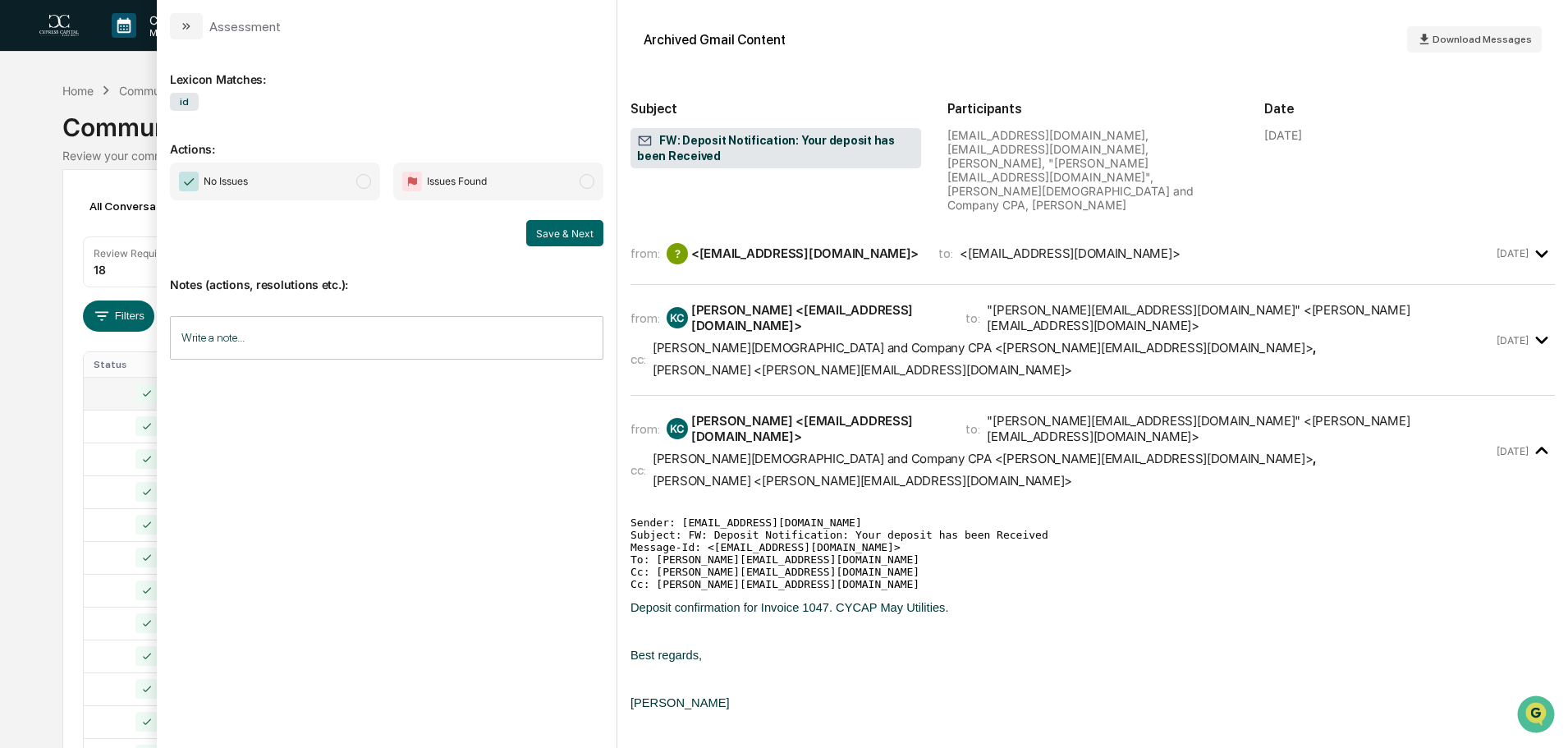
click at [1529, 241] on icon "modal" at bounding box center [1542, 254] width 27 height 27
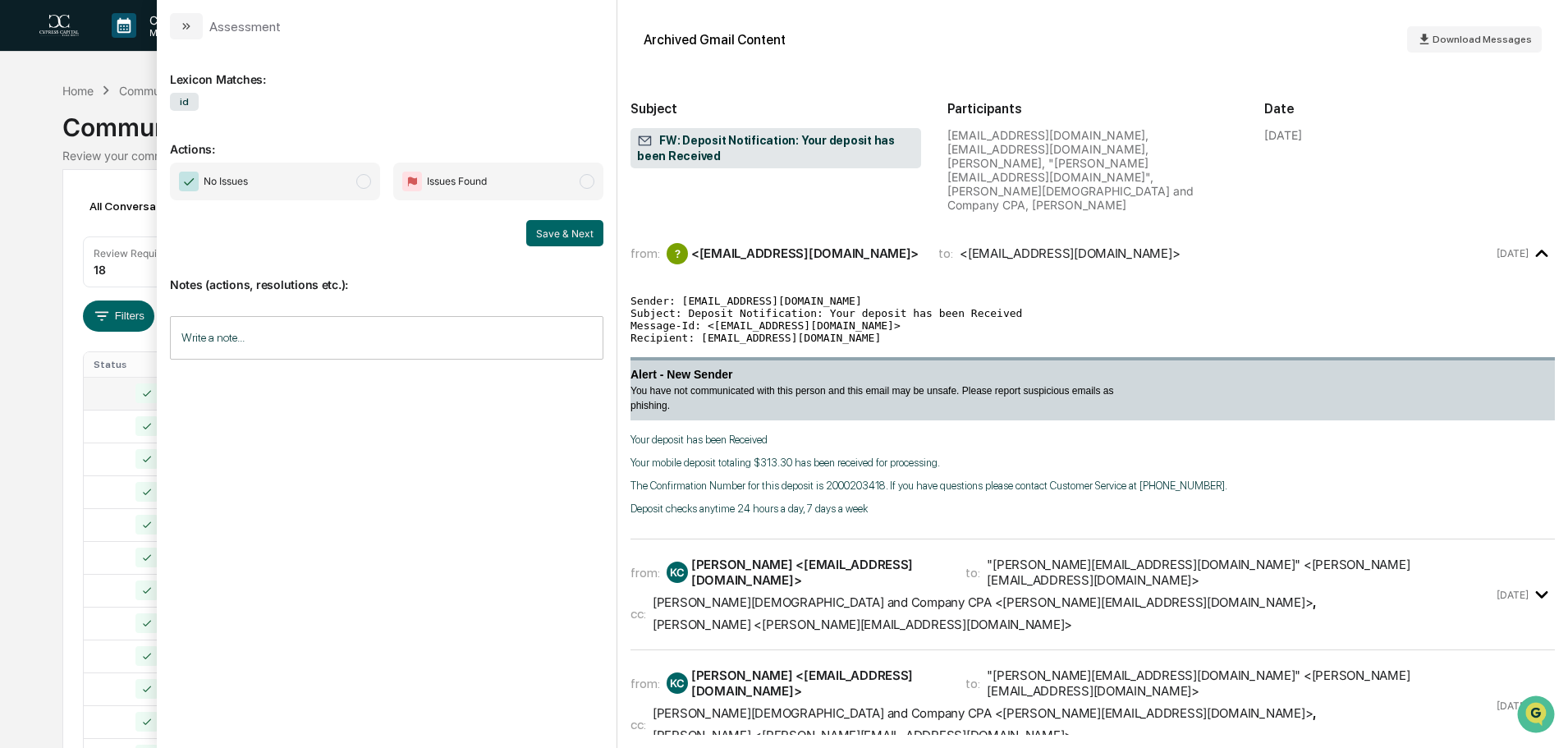
click at [1529, 241] on icon "modal" at bounding box center [1542, 254] width 27 height 27
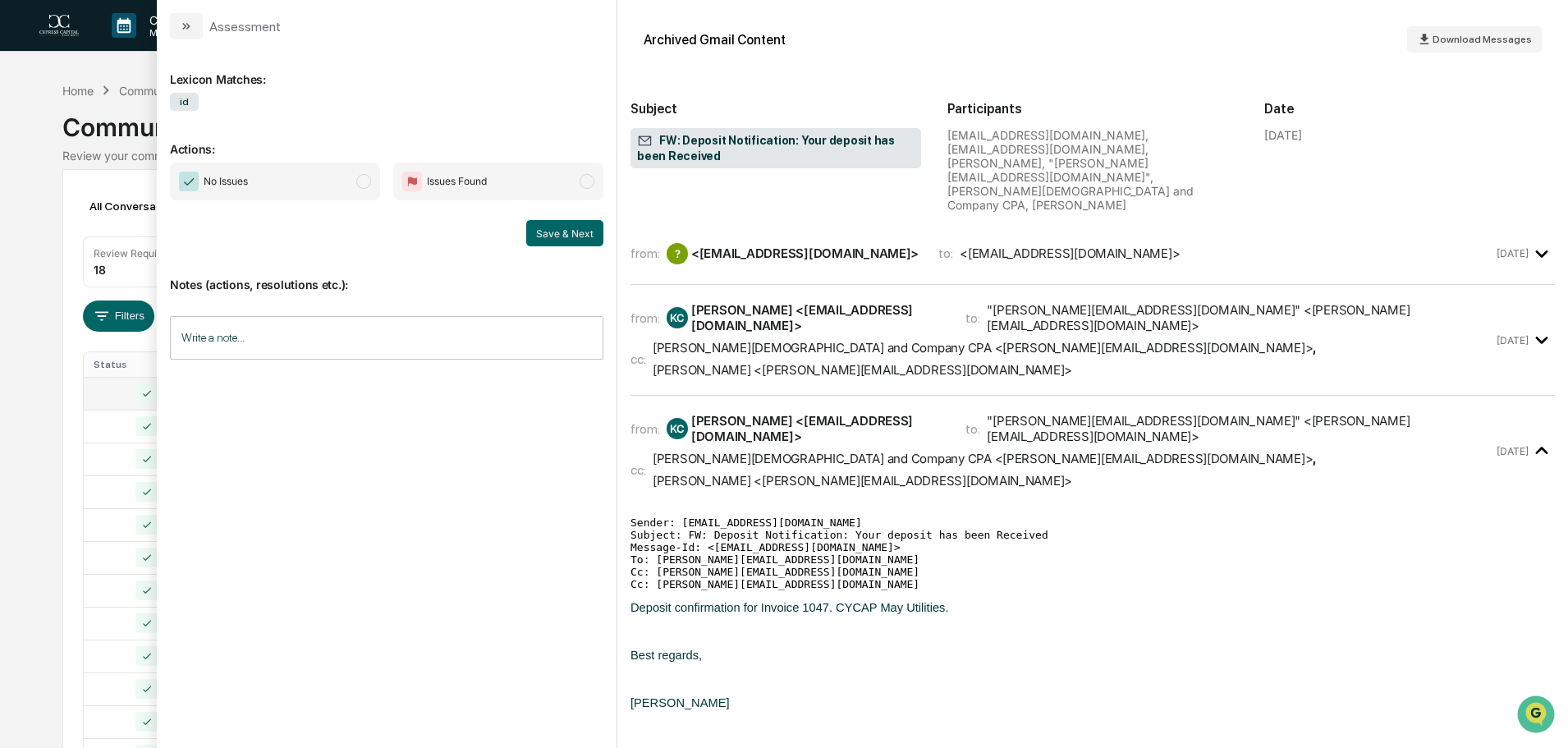
click at [316, 170] on span "No Issues" at bounding box center [275, 181] width 210 height 38
click at [581, 235] on button "Save & Next" at bounding box center [564, 233] width 77 height 26
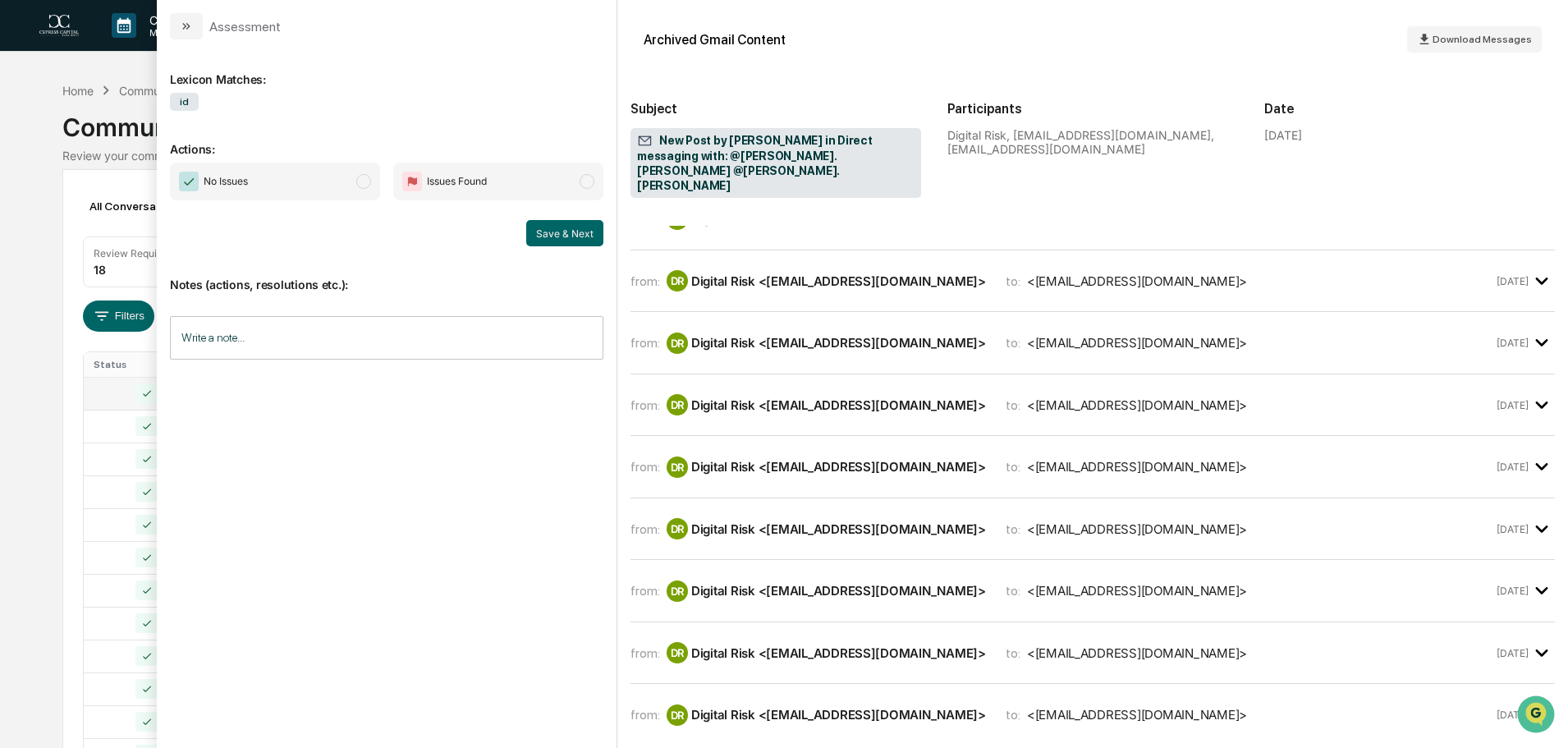
scroll to position [12, 0]
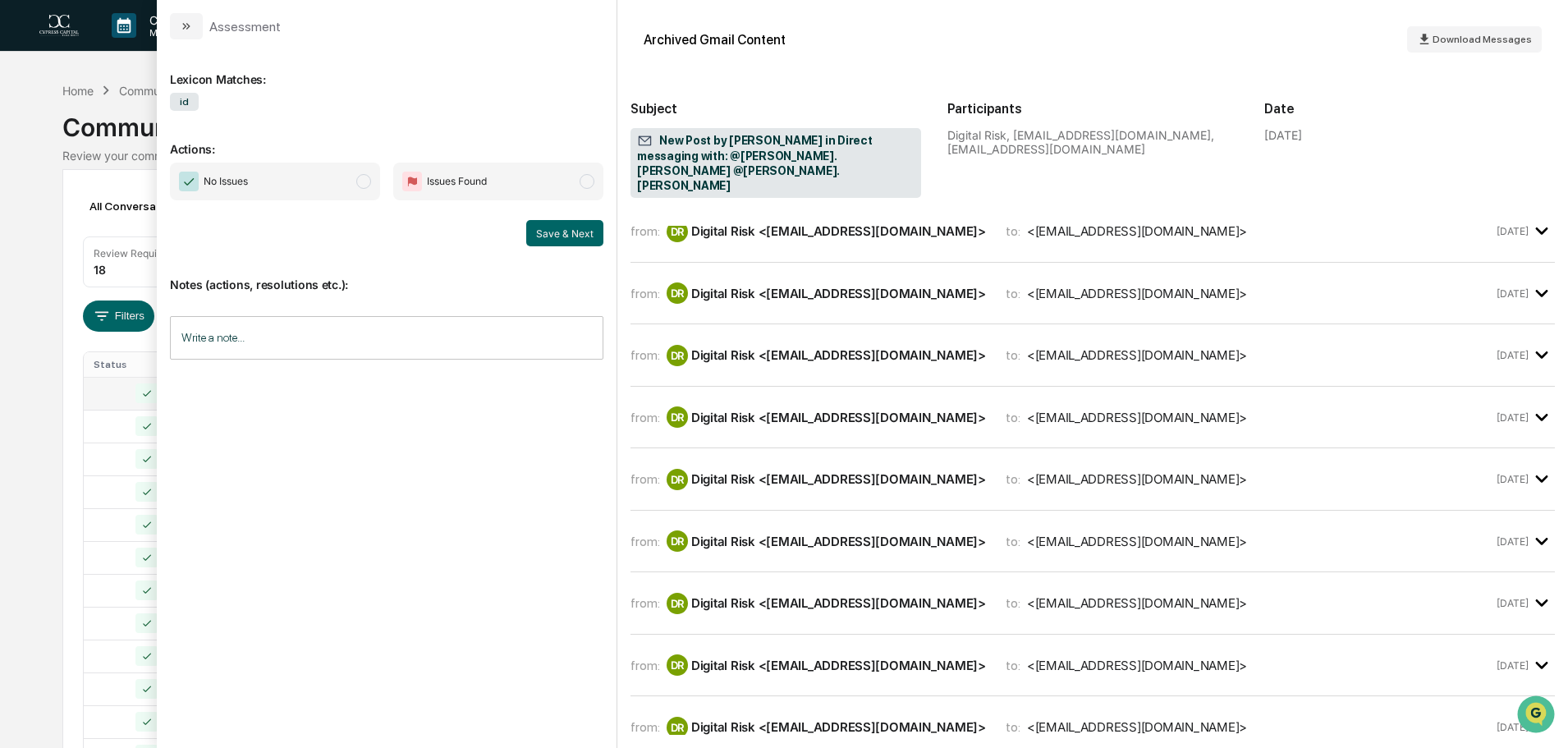
drag, startPoint x: 317, startPoint y: 191, endPoint x: 325, endPoint y: 194, distance: 8.5
click at [325, 194] on span "No Issues" at bounding box center [275, 181] width 210 height 38
click at [571, 228] on button "Save & Next" at bounding box center [564, 233] width 77 height 26
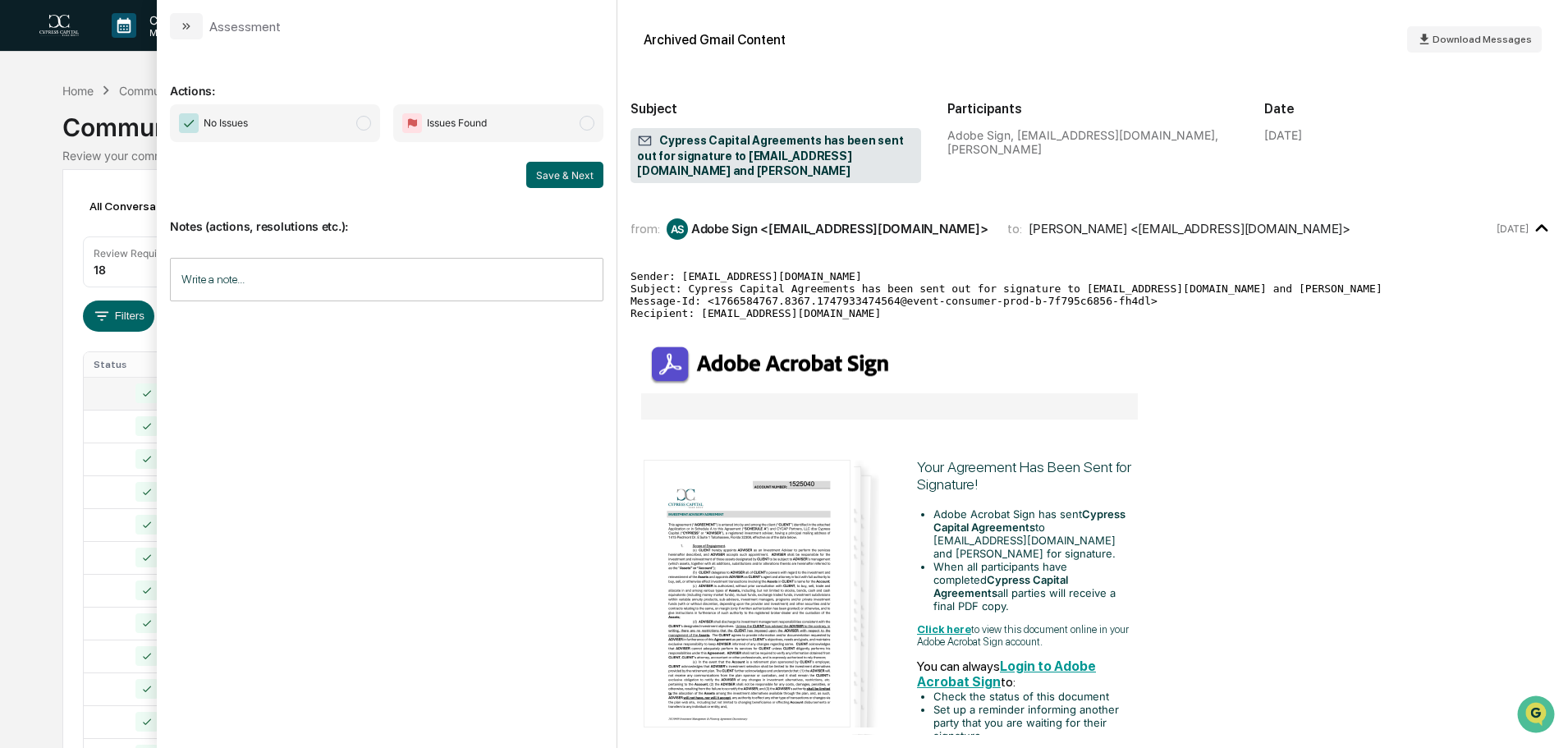
click at [338, 119] on span "No Issues" at bounding box center [275, 123] width 210 height 38
click at [559, 175] on button "Save & Next" at bounding box center [564, 175] width 77 height 26
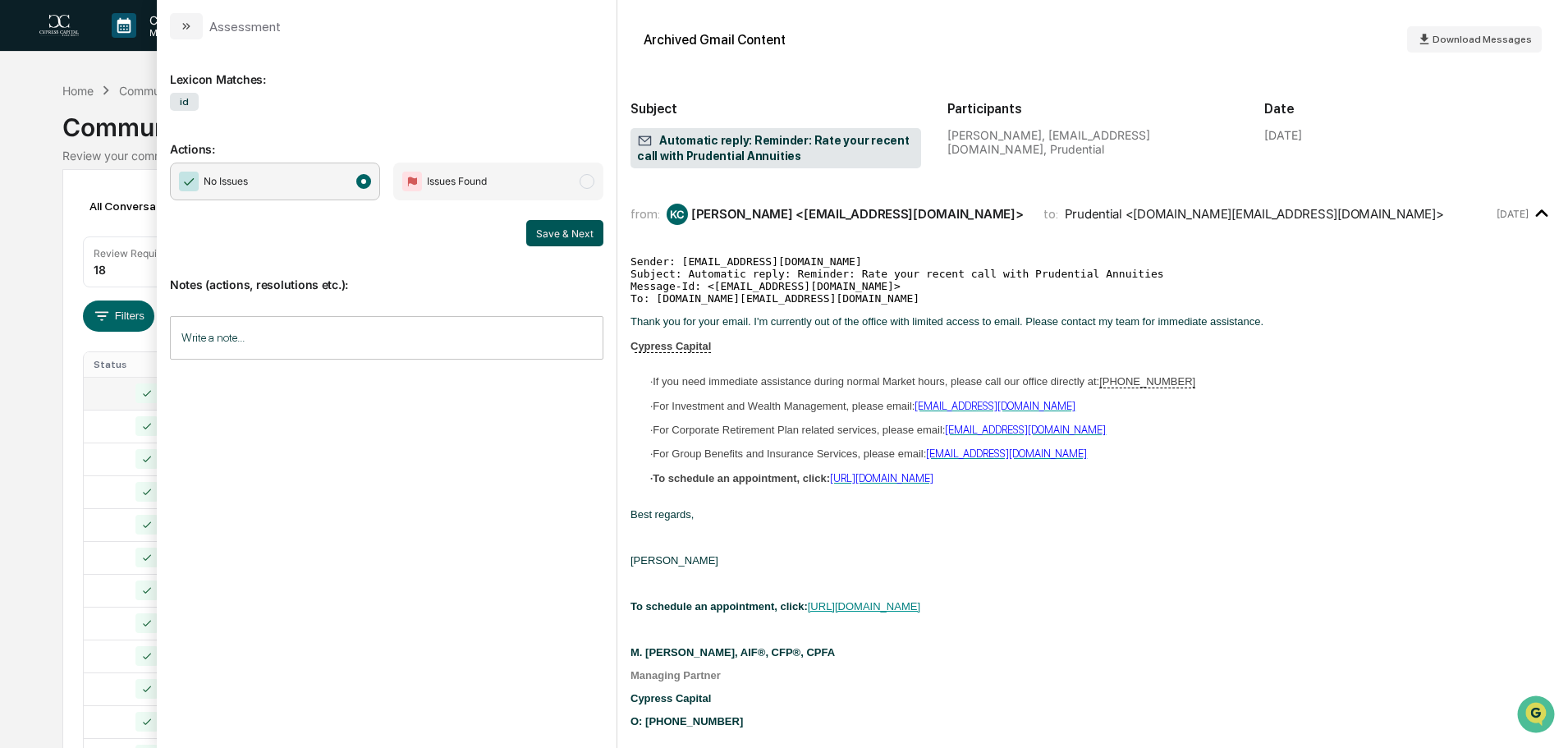
click at [574, 240] on button "Save & Next" at bounding box center [564, 233] width 77 height 26
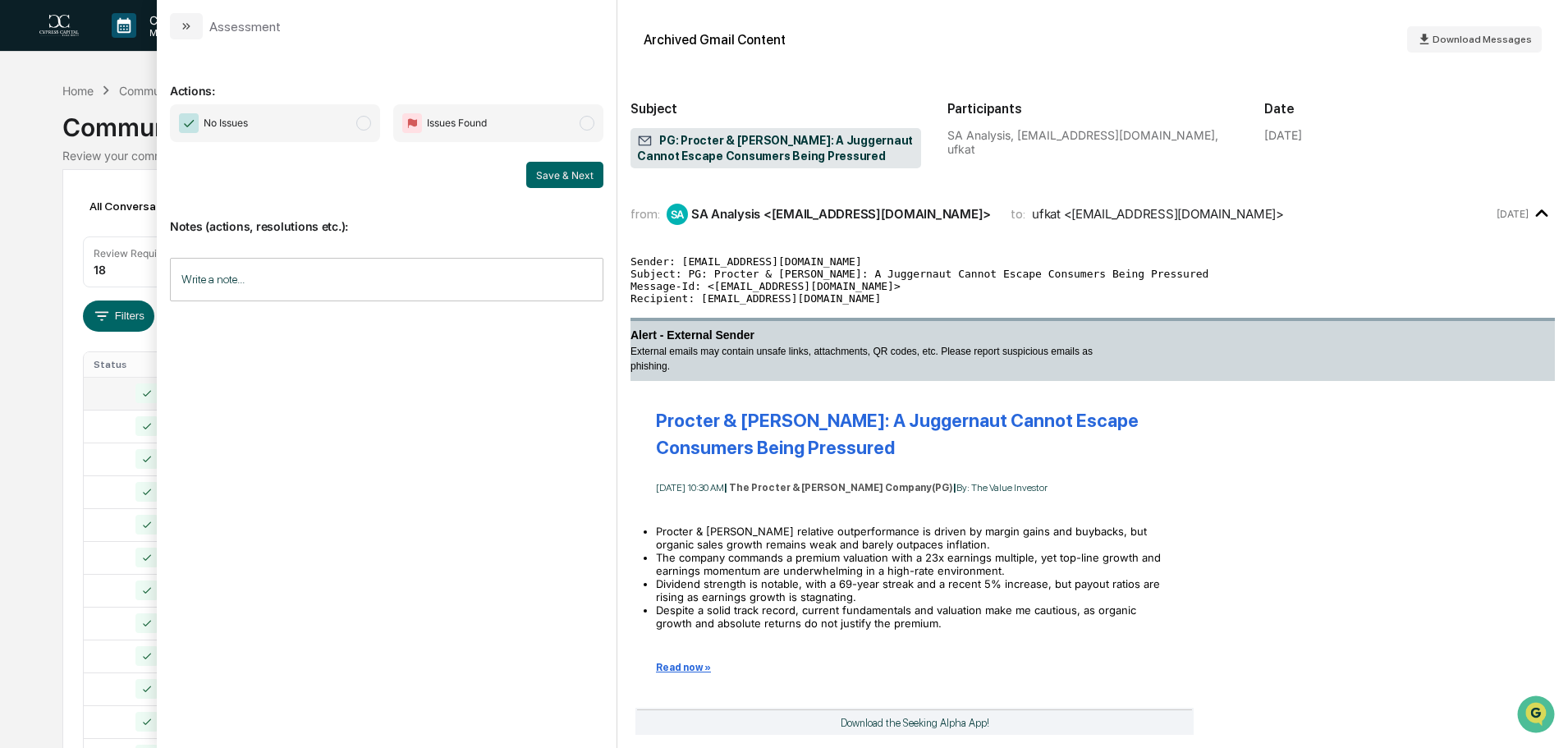
drag, startPoint x: 350, startPoint y: 123, endPoint x: 385, endPoint y: 134, distance: 36.7
click at [350, 122] on span "No Issues" at bounding box center [275, 123] width 210 height 38
click at [562, 178] on button "Save & Next" at bounding box center [564, 175] width 77 height 26
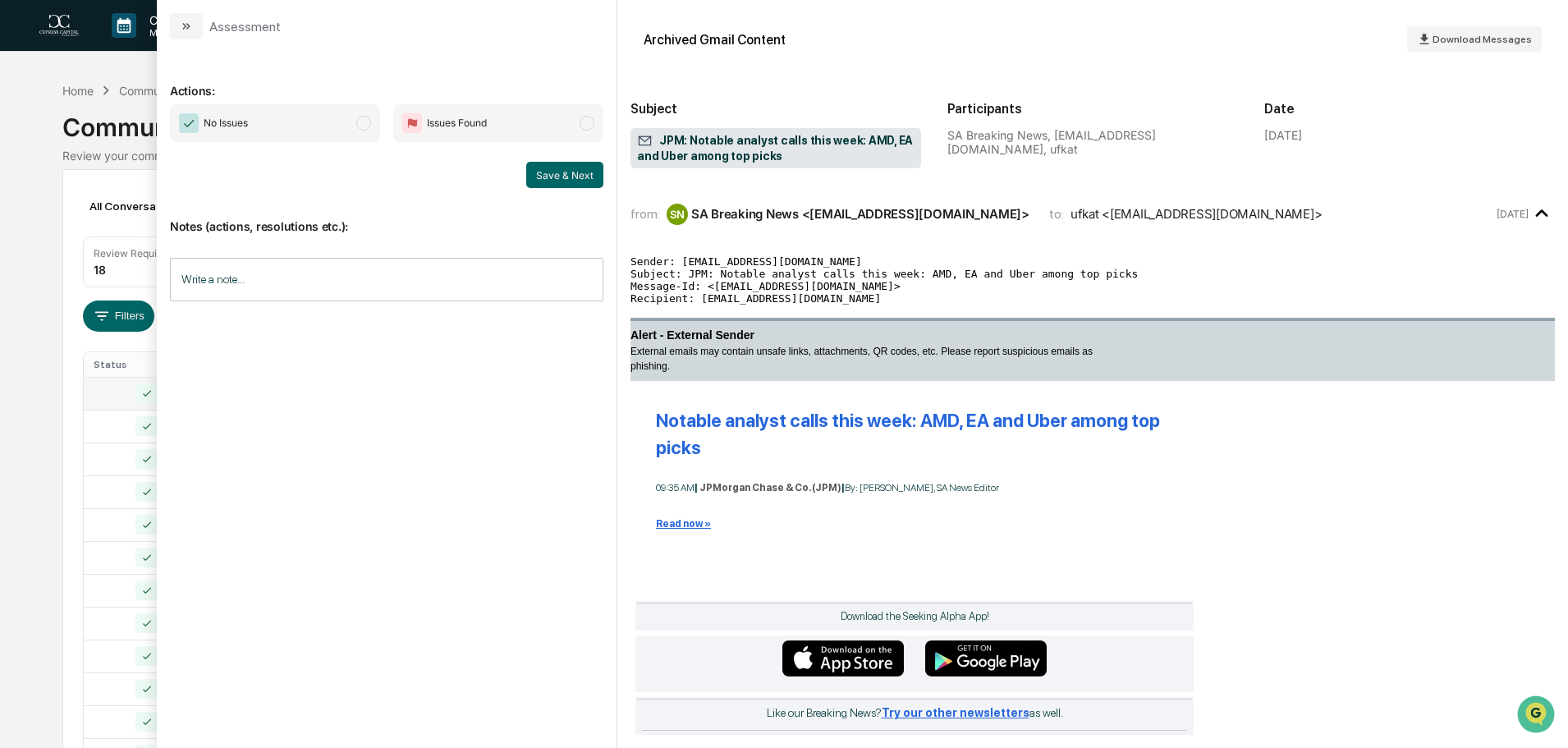
click at [326, 131] on span "No Issues" at bounding box center [275, 123] width 210 height 38
click at [563, 181] on button "Save & Next" at bounding box center [564, 175] width 77 height 26
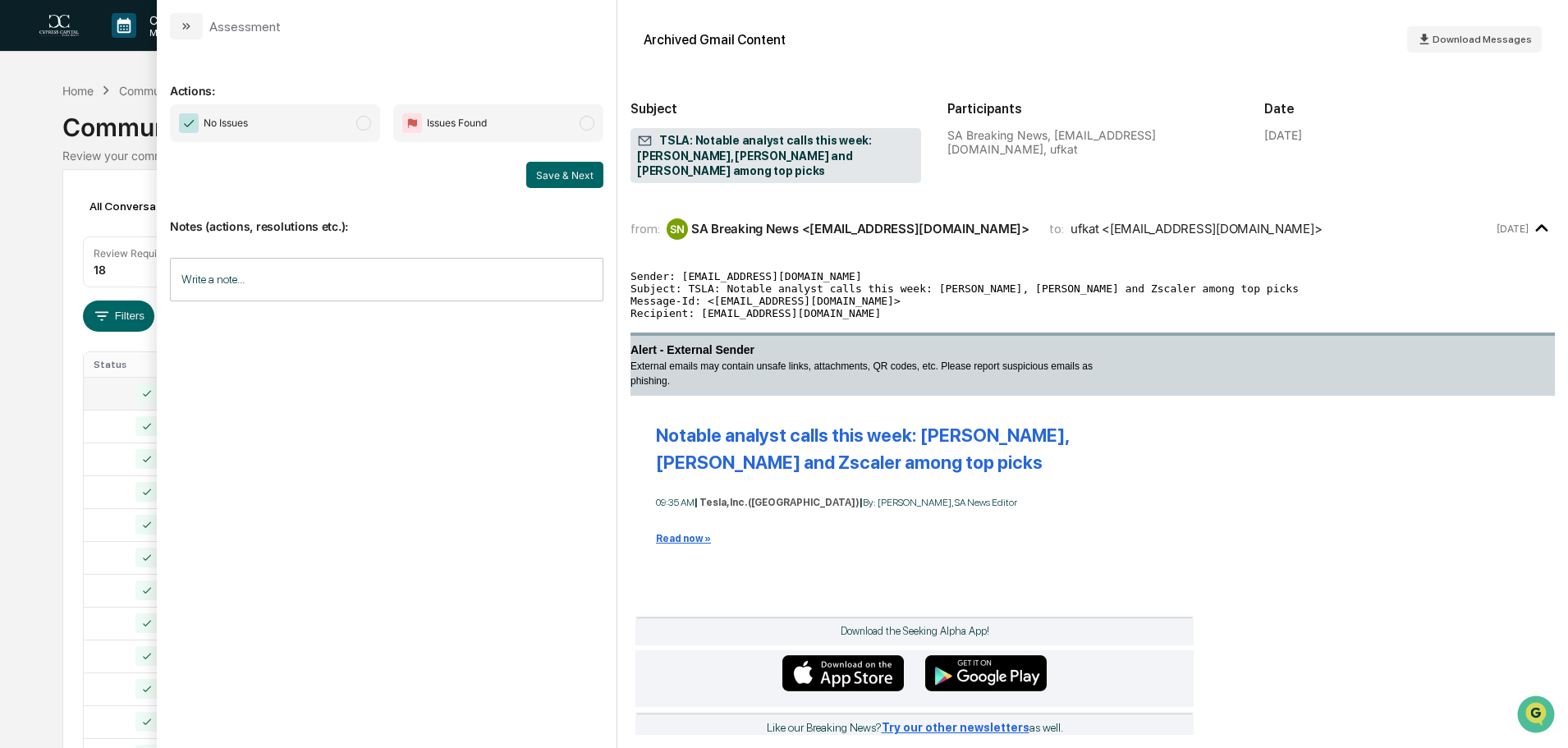
click at [358, 118] on span "No Issues" at bounding box center [275, 123] width 210 height 38
click at [582, 180] on button "Save & Next" at bounding box center [564, 175] width 77 height 26
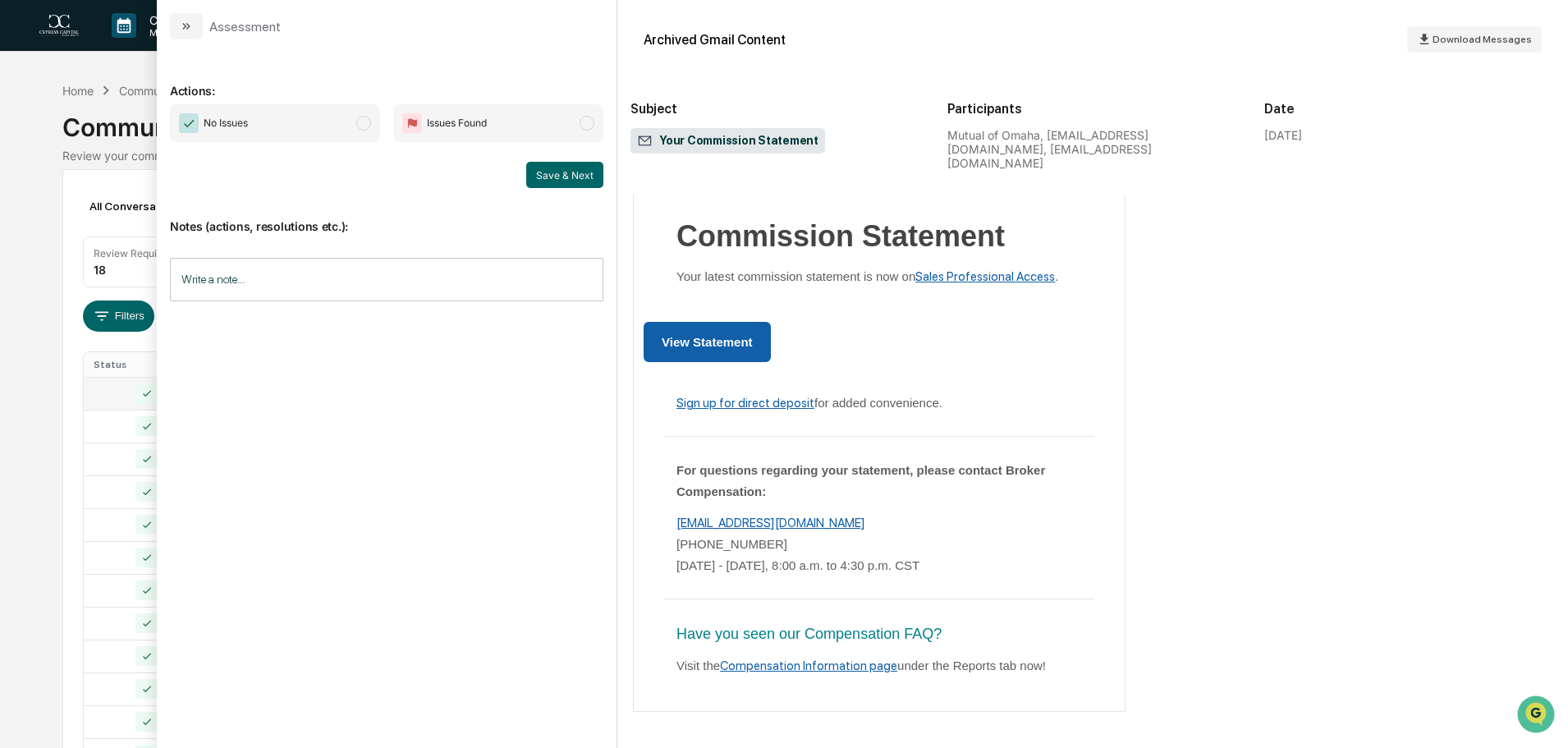
scroll to position [44, 0]
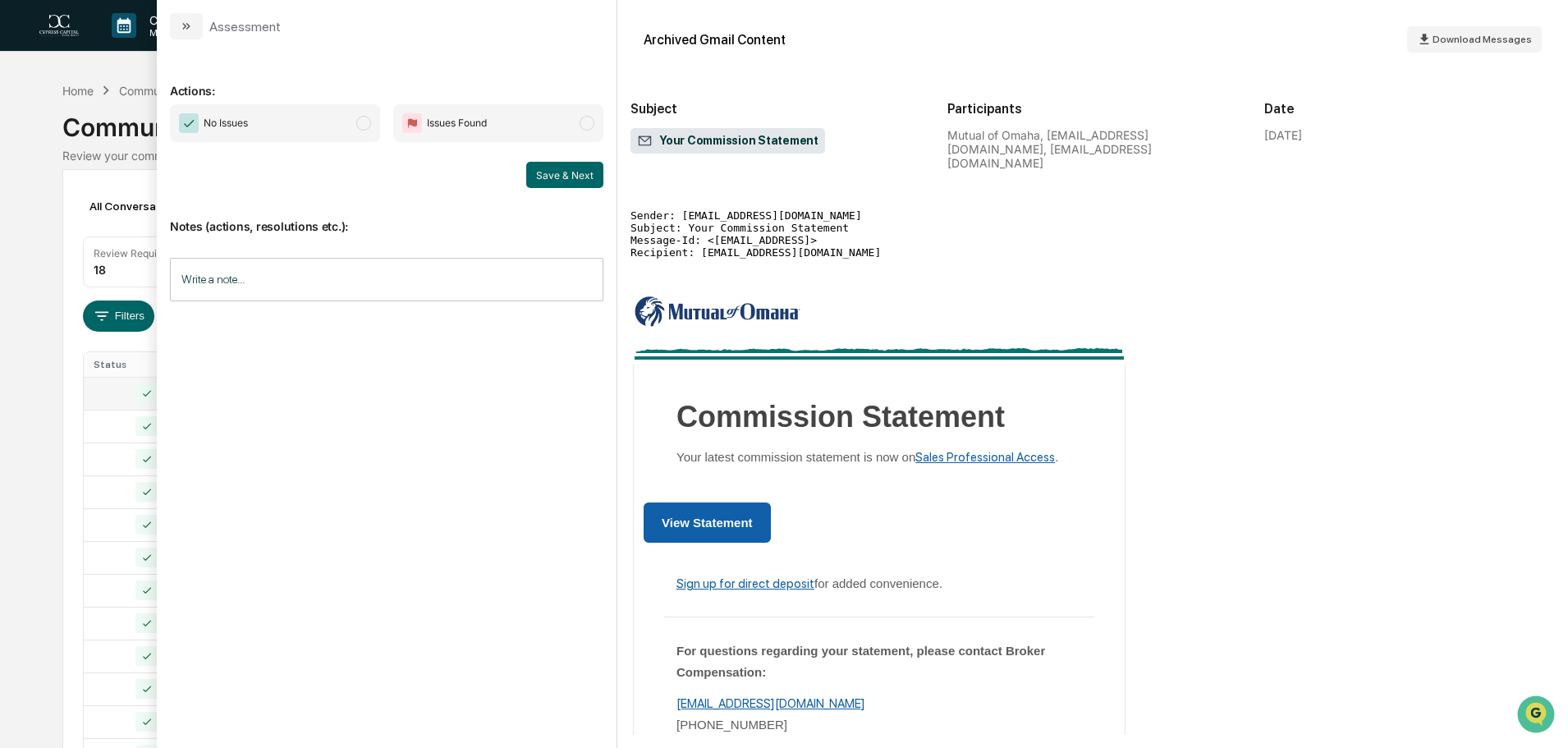
click at [339, 118] on span "No Issues" at bounding box center [275, 123] width 210 height 38
click at [586, 177] on button "Save & Next" at bounding box center [564, 175] width 77 height 26
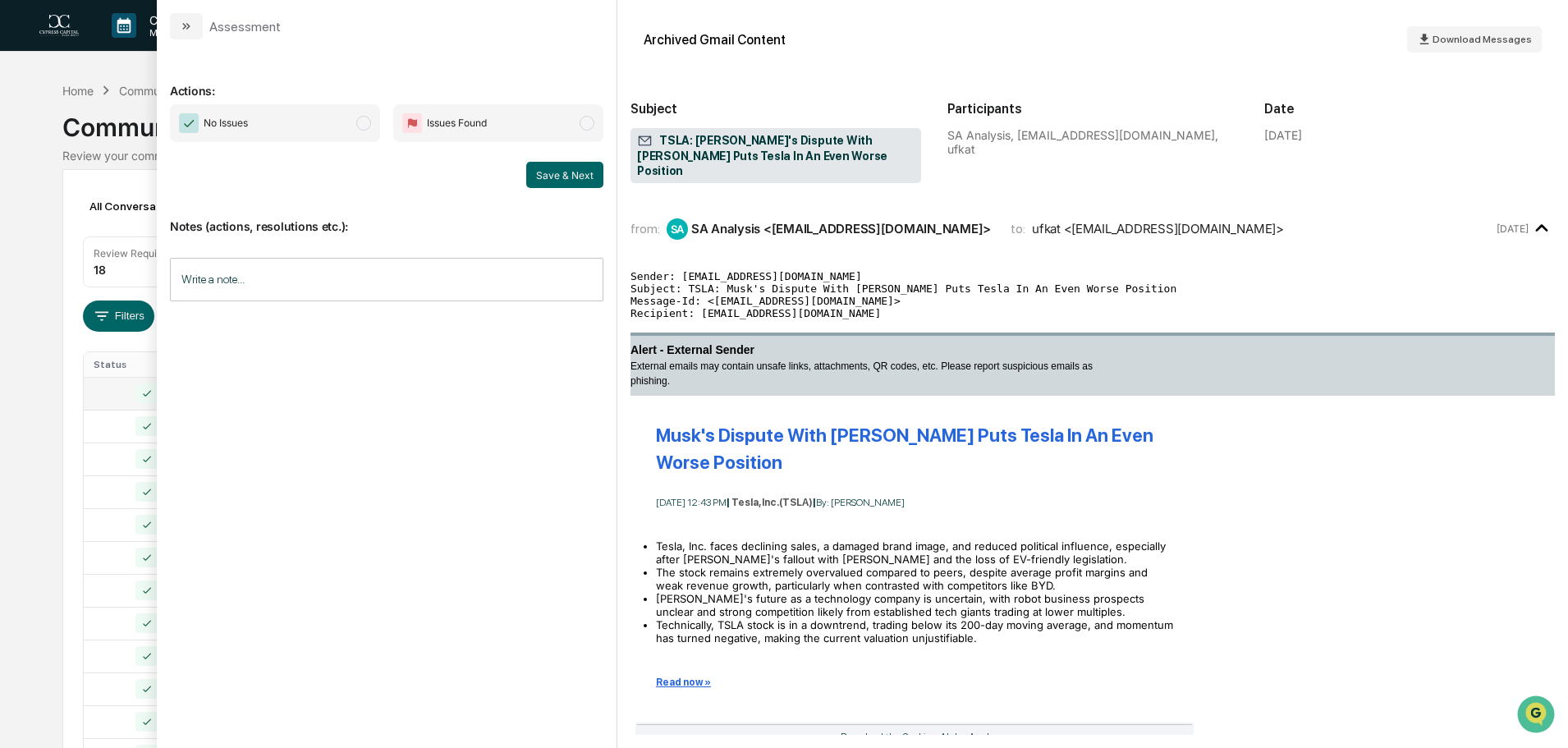
click at [373, 118] on span "No Issues" at bounding box center [275, 123] width 210 height 38
click at [572, 172] on button "Save & Next" at bounding box center [564, 175] width 77 height 26
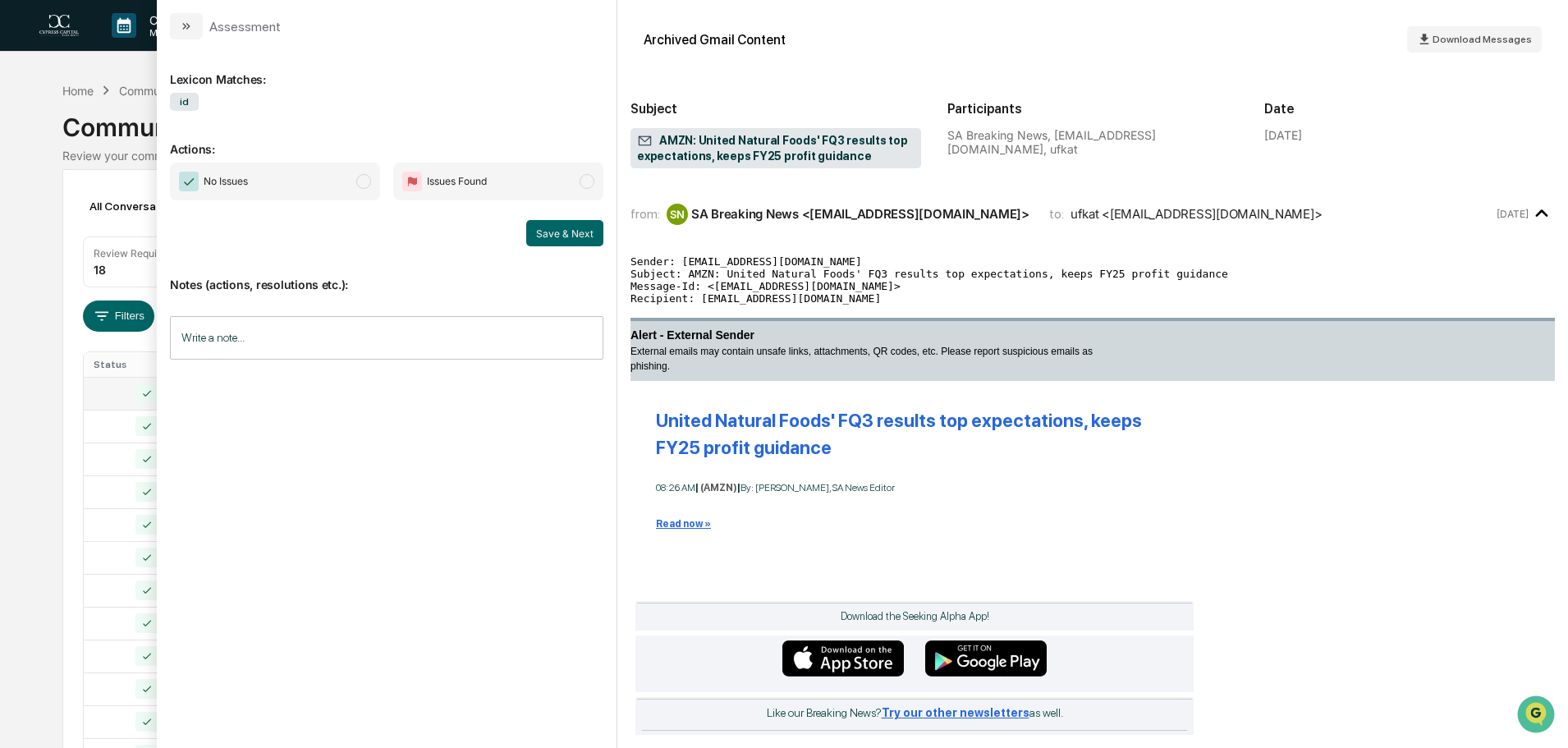
click at [330, 172] on span "No Issues" at bounding box center [275, 181] width 210 height 38
click at [592, 236] on button "Save & Next" at bounding box center [564, 233] width 77 height 26
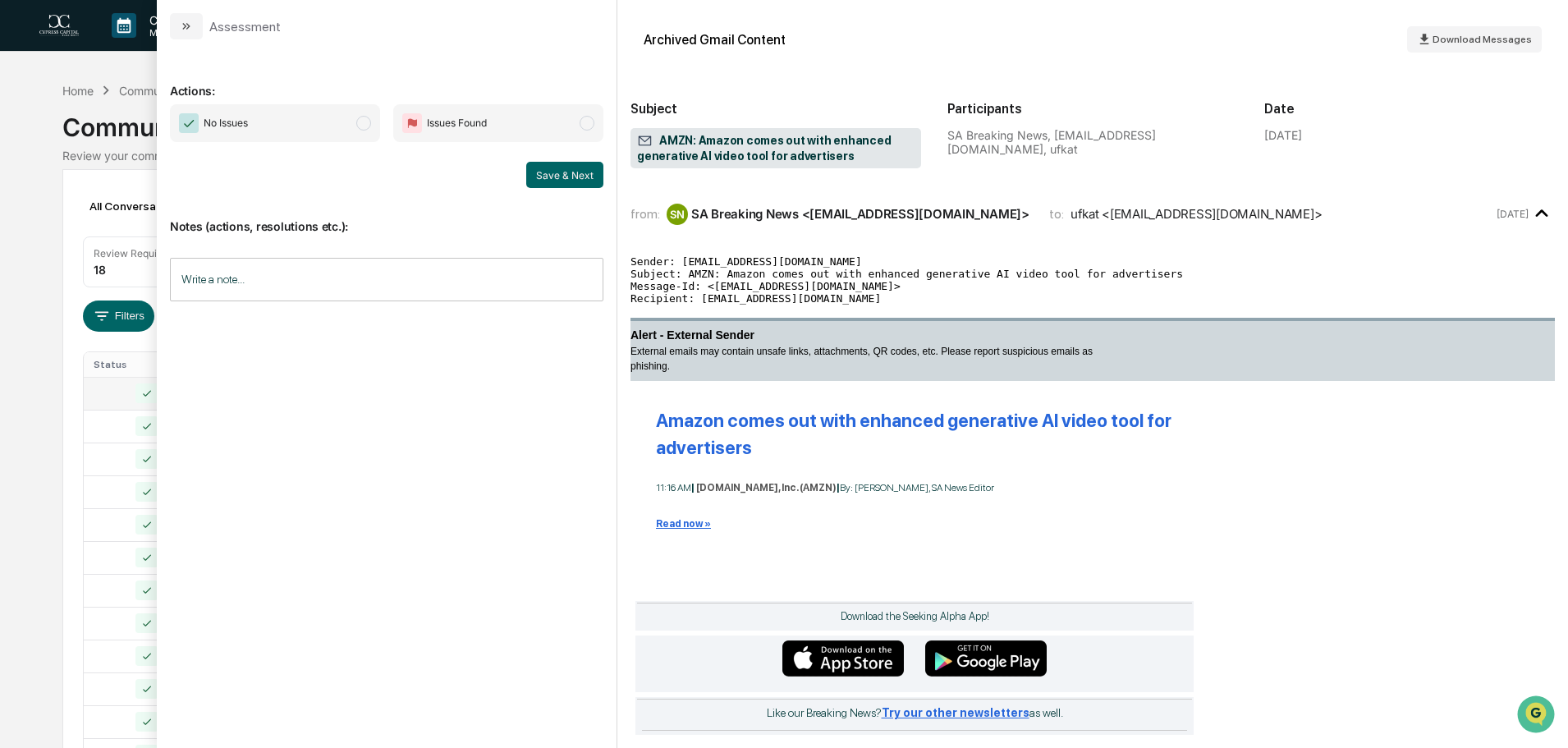
click at [344, 134] on span "No Issues" at bounding box center [275, 123] width 210 height 38
click at [569, 178] on button "Save & Next" at bounding box center [564, 175] width 77 height 26
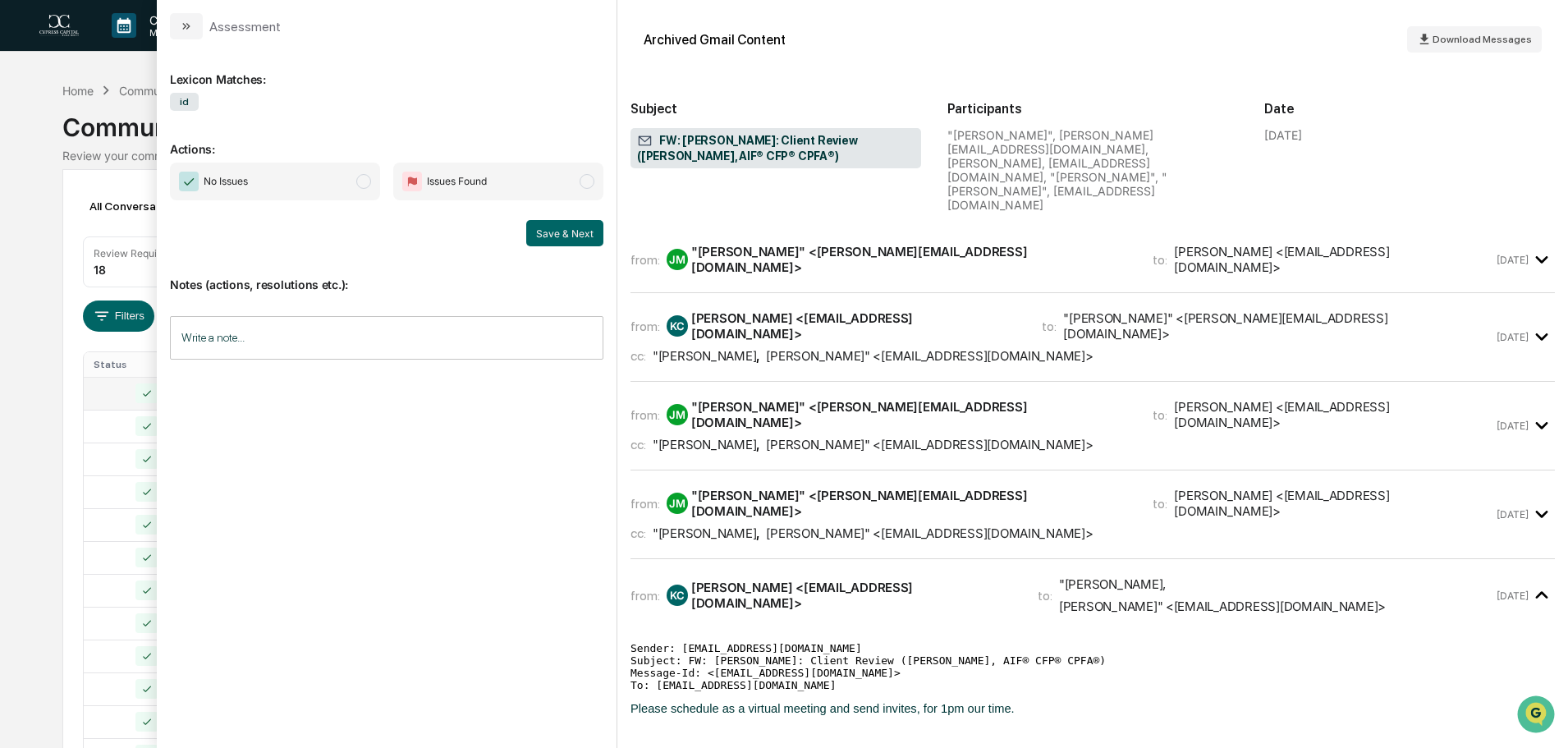
scroll to position [48, 0]
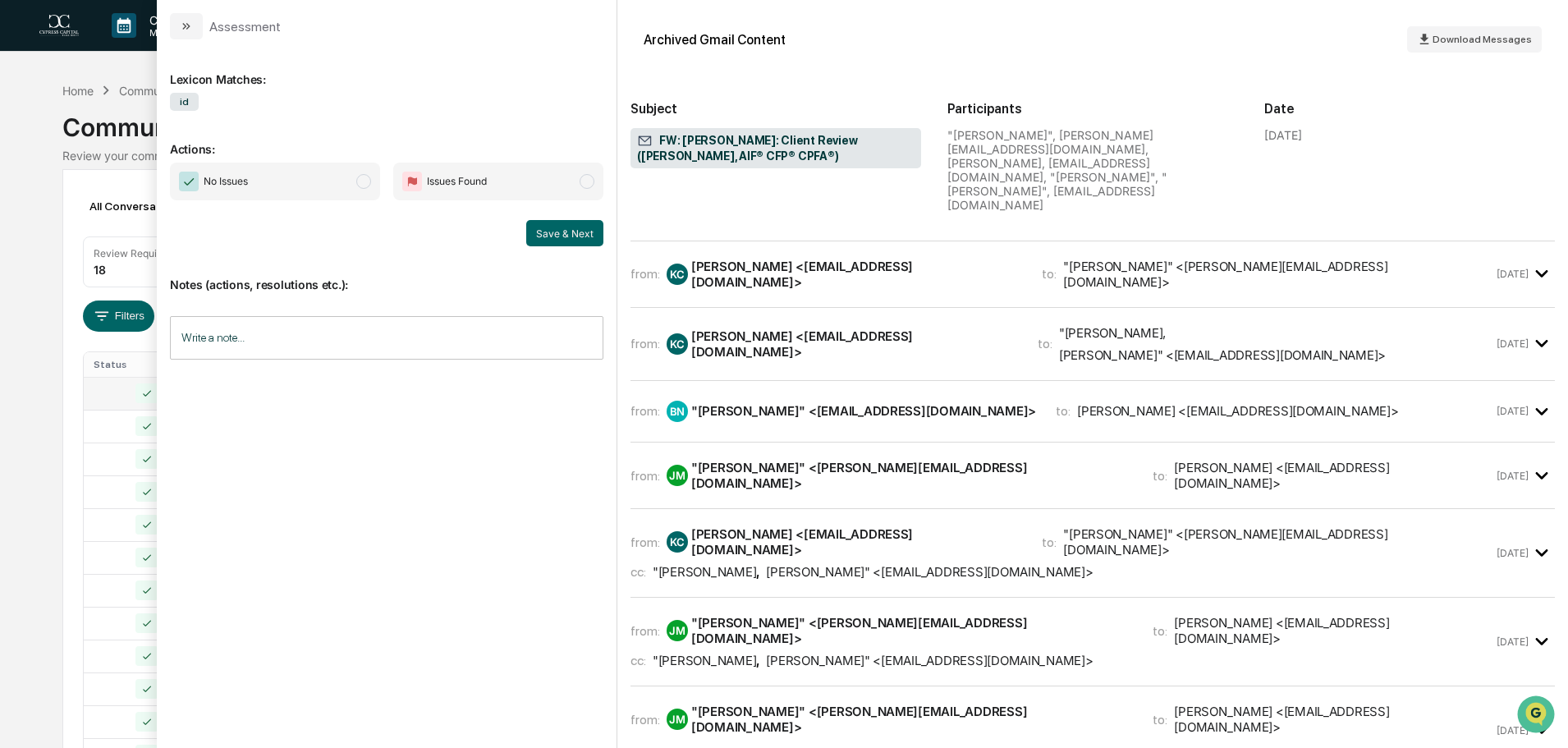
click at [329, 188] on span "No Issues" at bounding box center [275, 181] width 210 height 38
click at [577, 231] on button "Save & Next" at bounding box center [564, 233] width 77 height 26
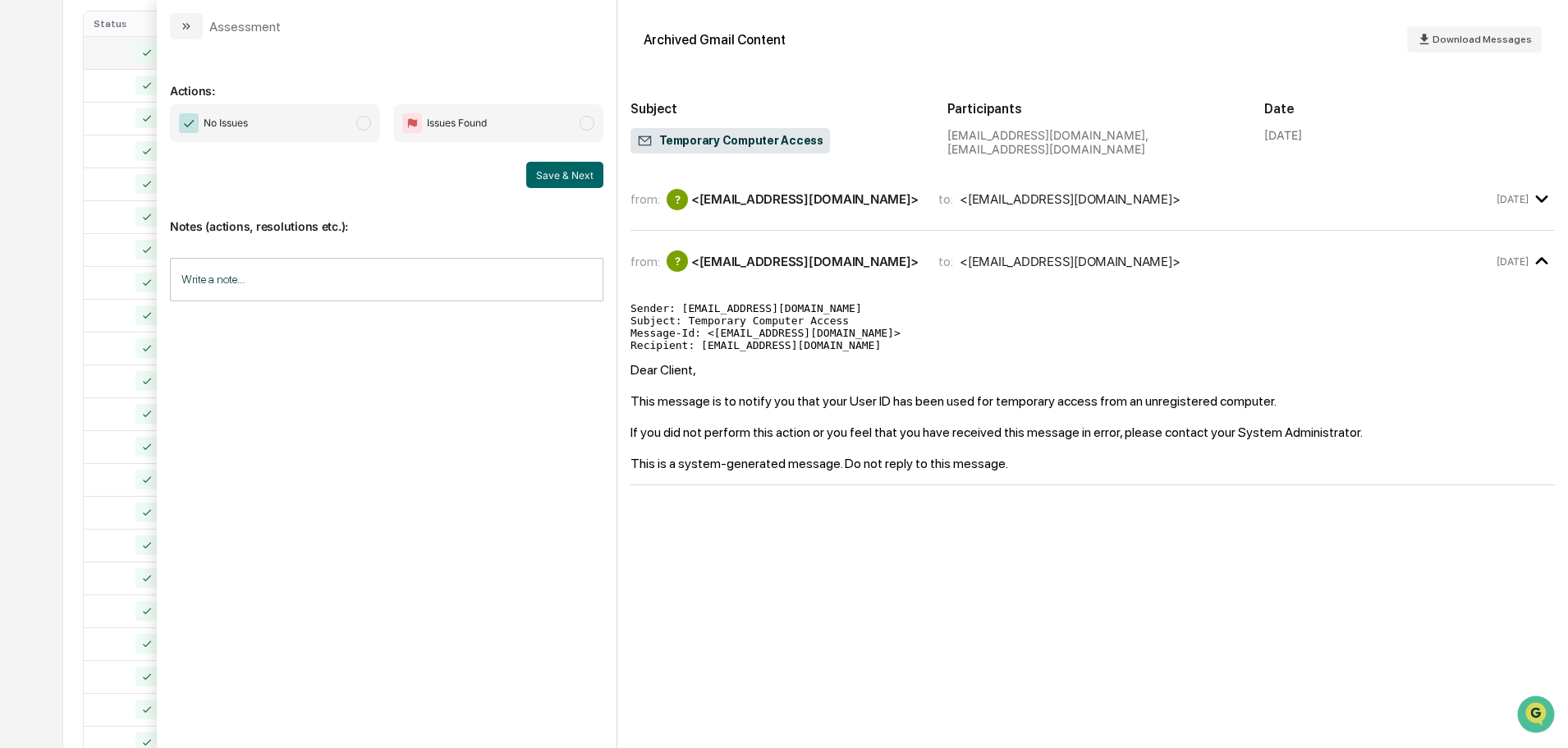
scroll to position [410, 0]
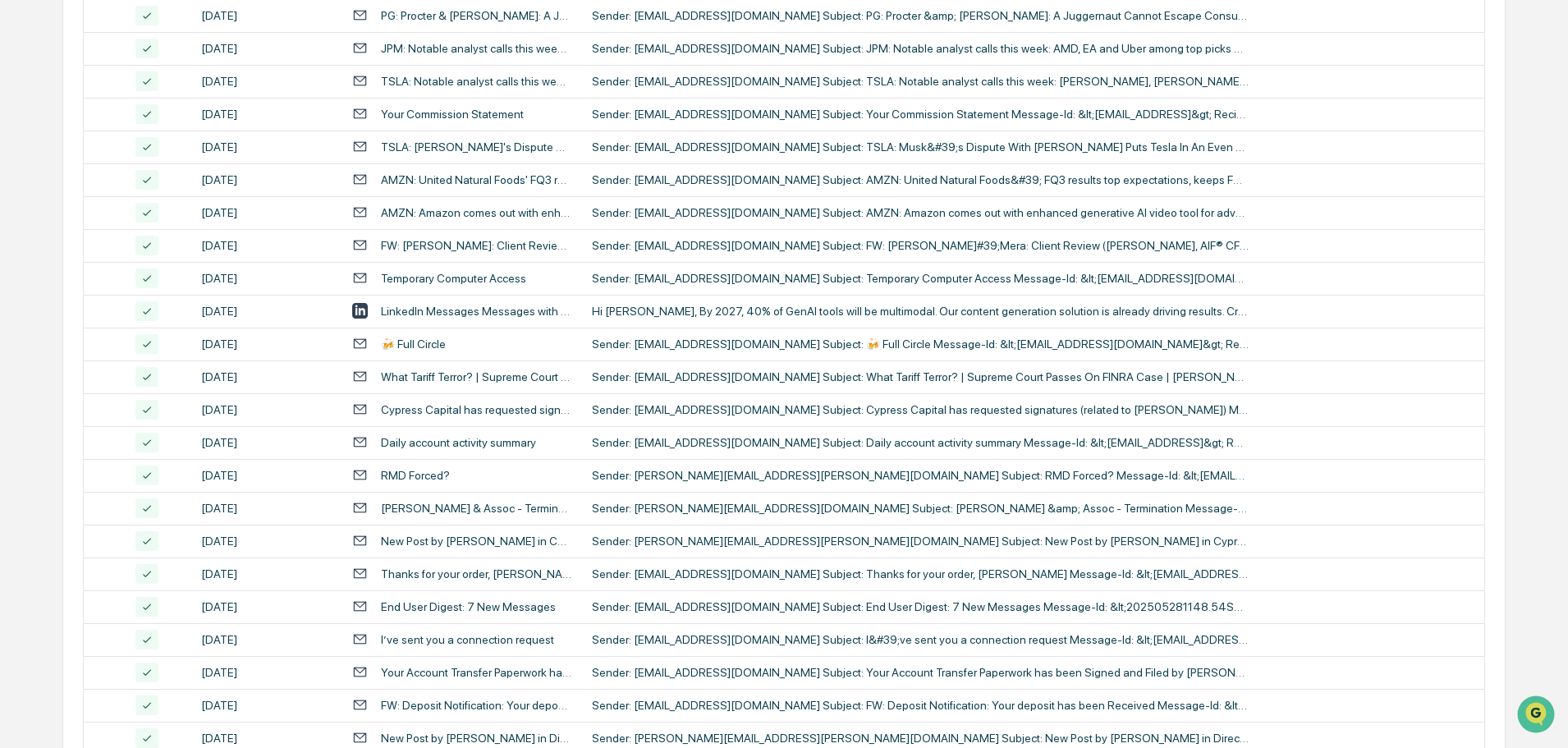
click at [43, 220] on div "Calendar Manage Tasks Reviews Approval Management Company People, Data, Setting…" at bounding box center [784, 235] width 1568 height 1291
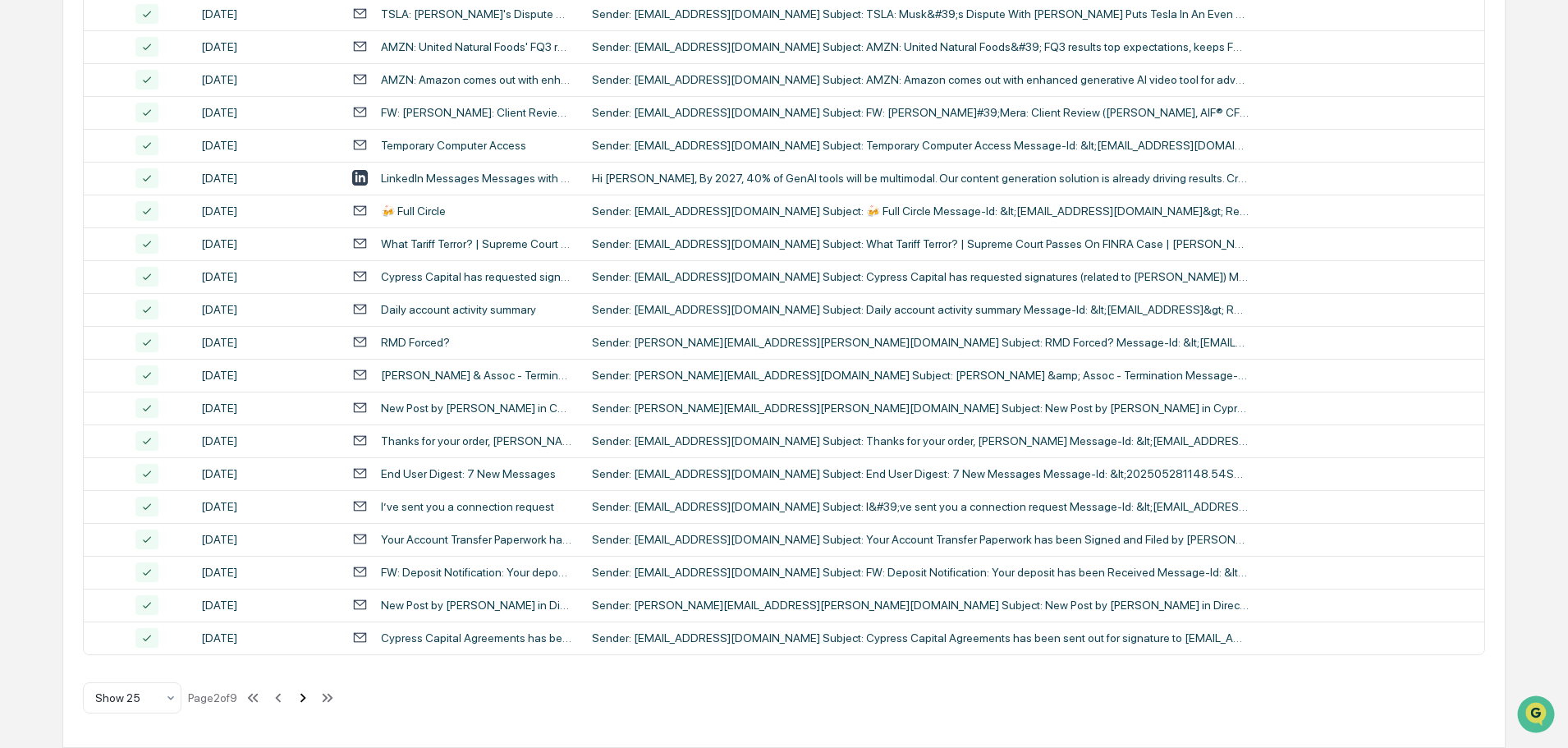
click at [311, 701] on icon at bounding box center [303, 698] width 19 height 19
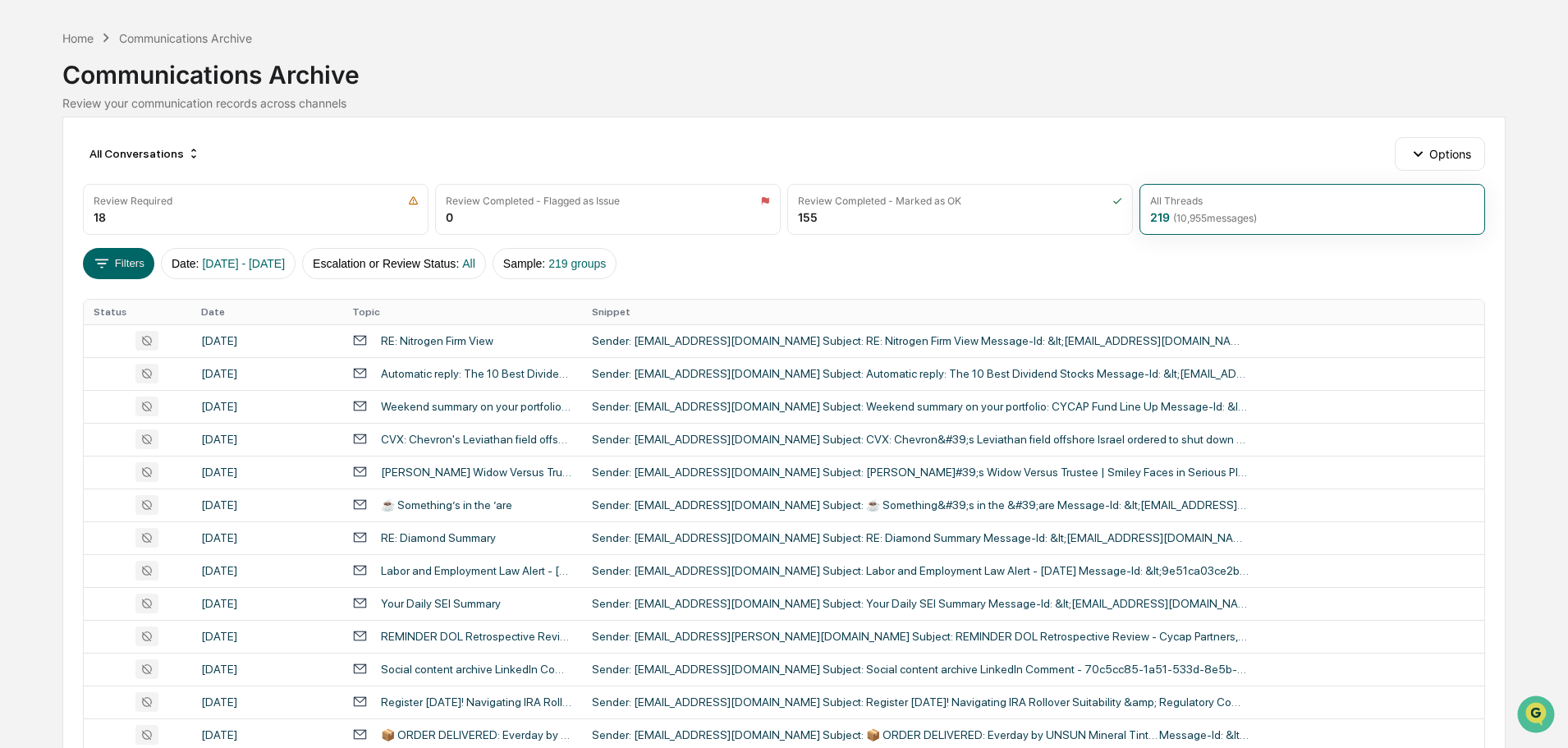
scroll to position [51, 0]
click at [296, 344] on div "[DATE]" at bounding box center [267, 343] width 132 height 13
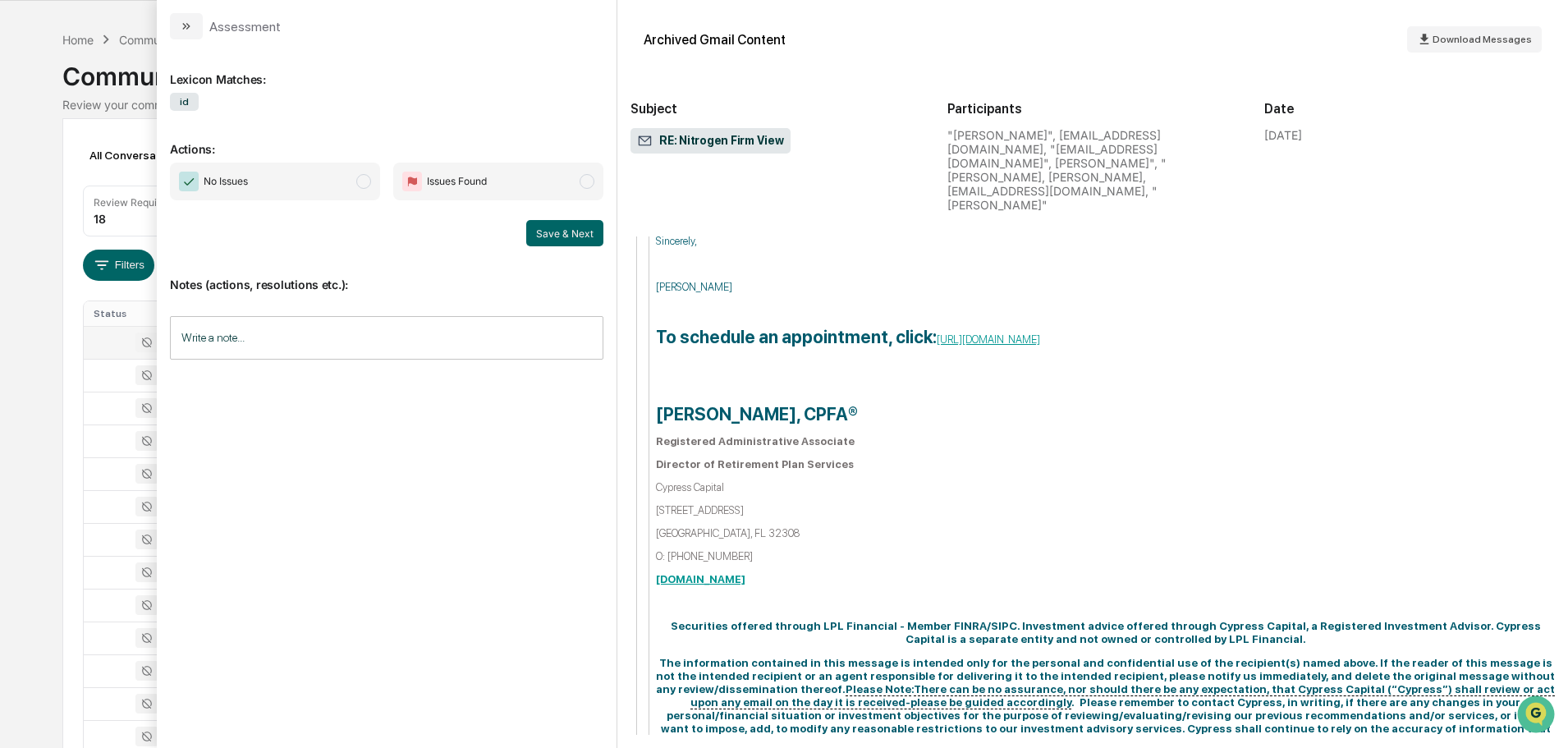
scroll to position [2784, 0]
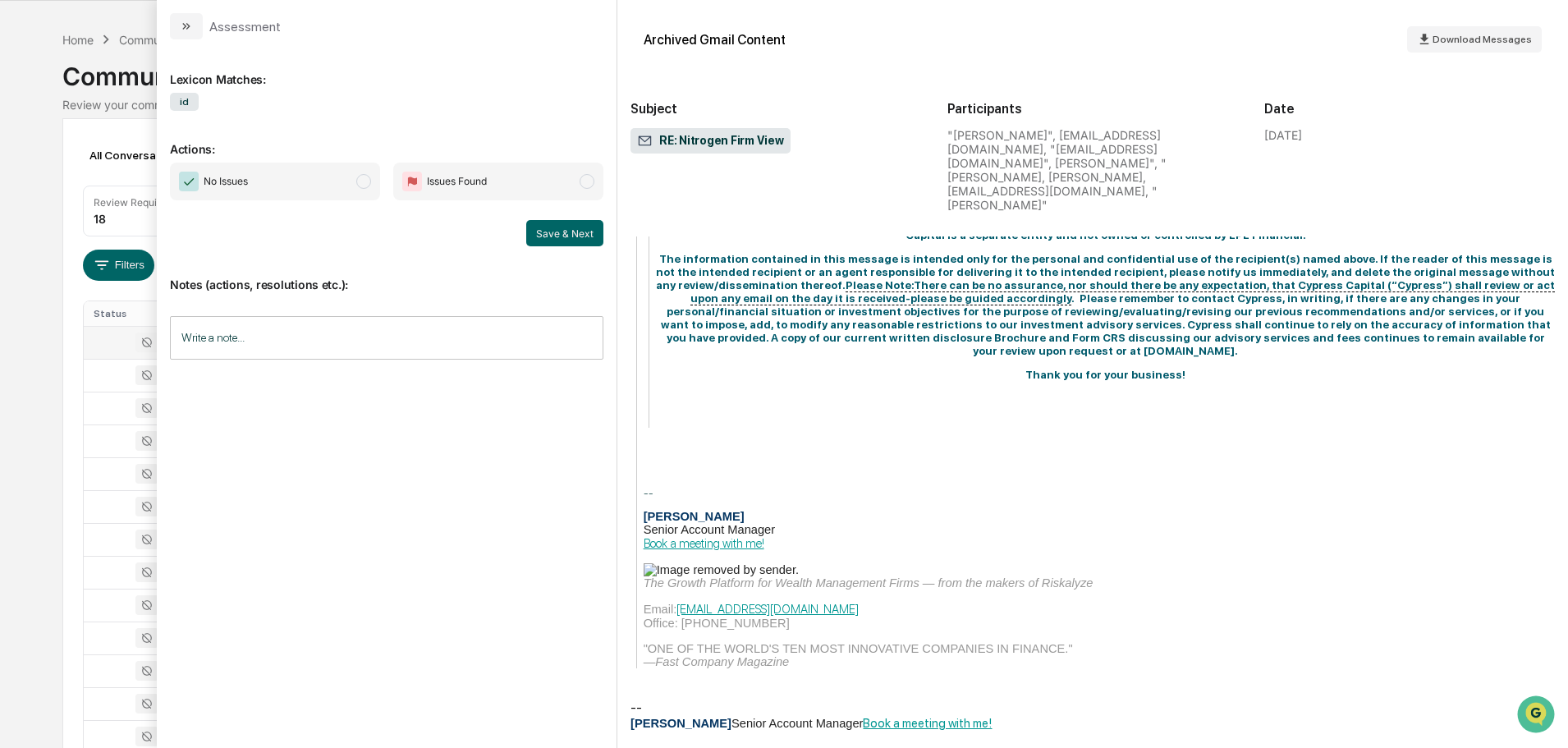
click at [288, 166] on div "Lexicon Matches: id Actions: No Issues Issues Found Save & Next Notes (actions,…" at bounding box center [387, 387] width 433 height 668
click at [295, 170] on span "No Issues" at bounding box center [275, 181] width 210 height 38
click at [576, 231] on button "Save & Next" at bounding box center [564, 233] width 77 height 26
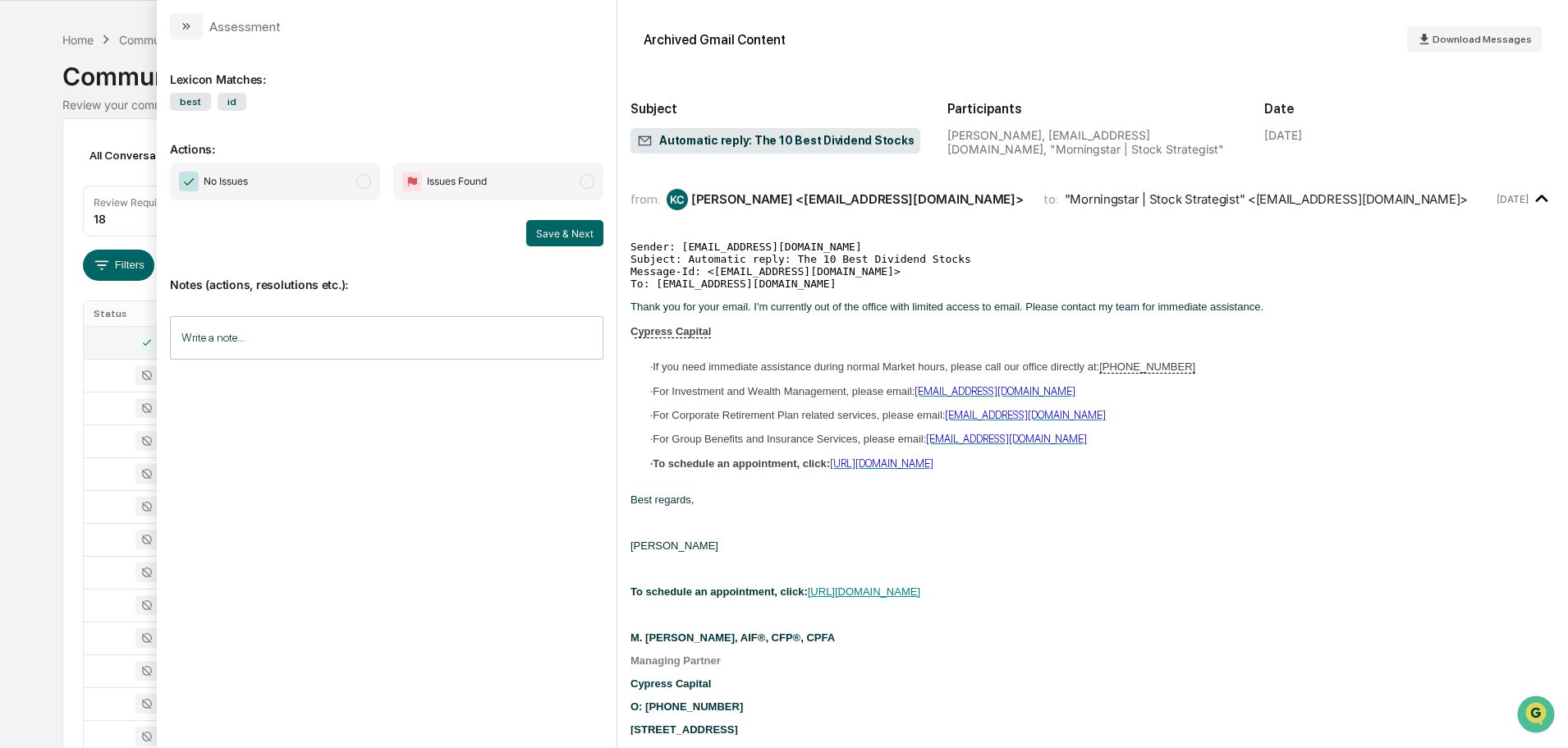
click at [322, 185] on span "No Issues" at bounding box center [275, 181] width 210 height 38
click at [559, 231] on button "Save & Next" at bounding box center [564, 233] width 77 height 26
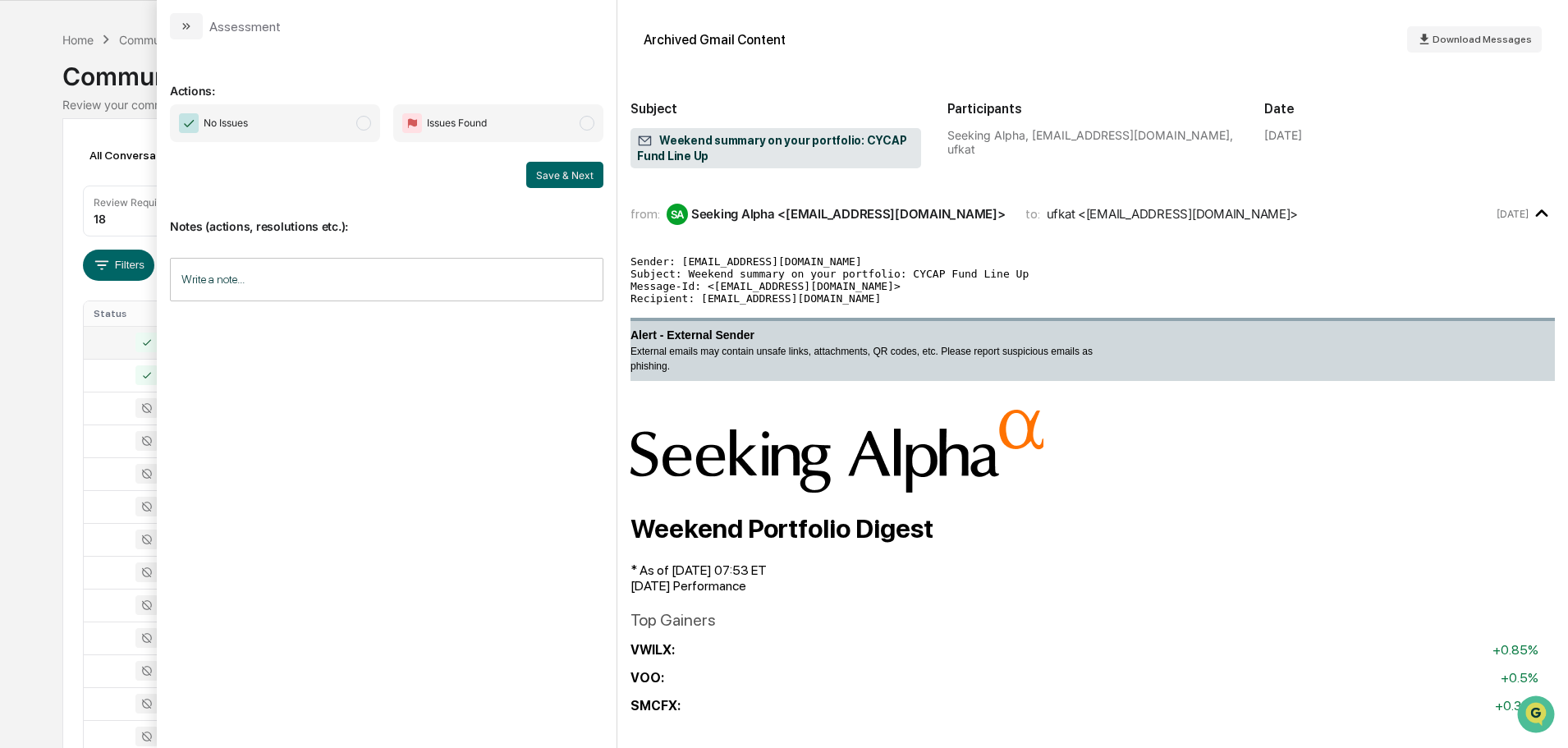
click at [332, 127] on span "No Issues" at bounding box center [275, 123] width 210 height 38
click at [575, 180] on button "Save & Next" at bounding box center [564, 175] width 77 height 26
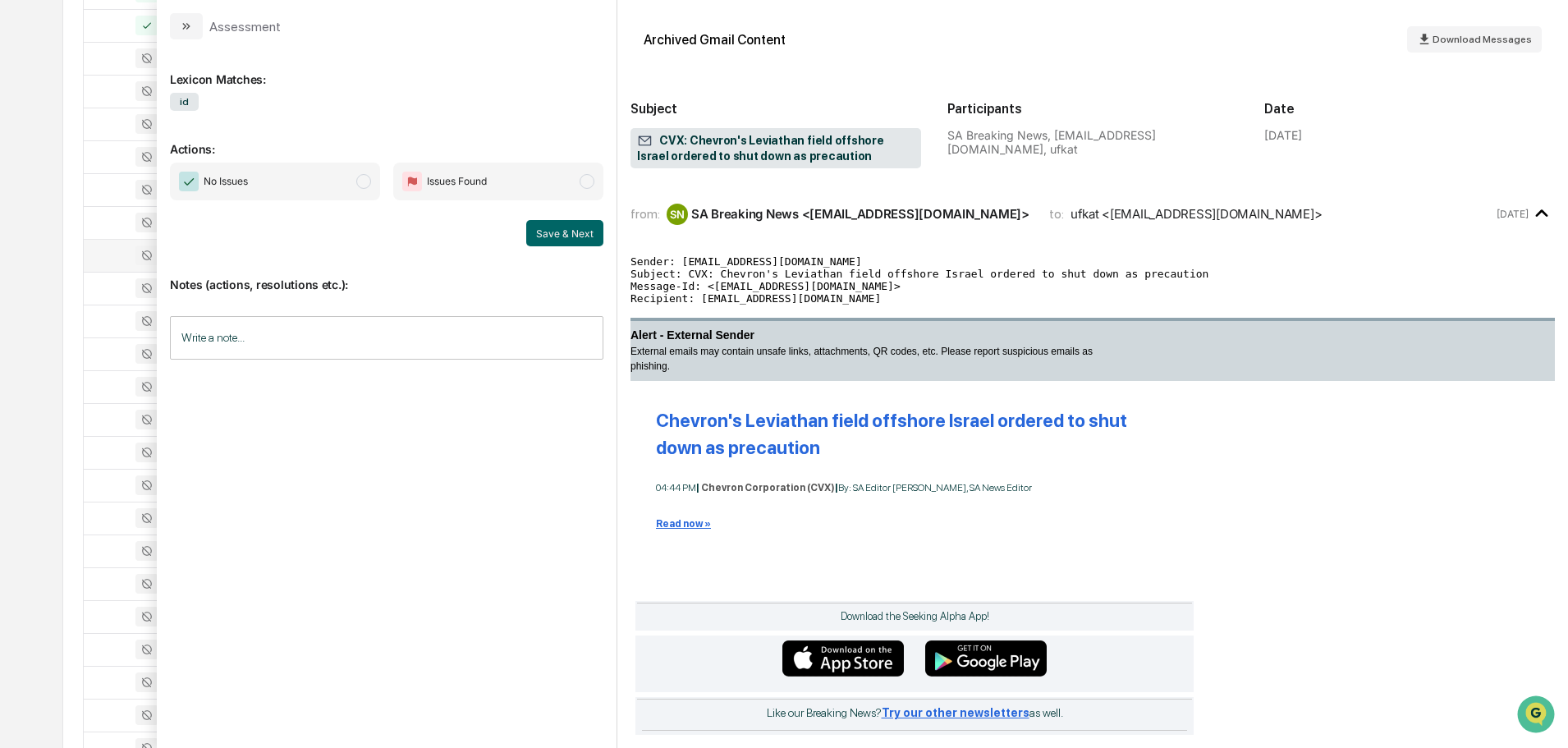
scroll to position [461, 0]
drag, startPoint x: 336, startPoint y: 176, endPoint x: 351, endPoint y: 187, distance: 18.6
click at [336, 177] on span "No Issues" at bounding box center [275, 181] width 210 height 38
click at [556, 226] on button "Save & Next" at bounding box center [564, 233] width 77 height 26
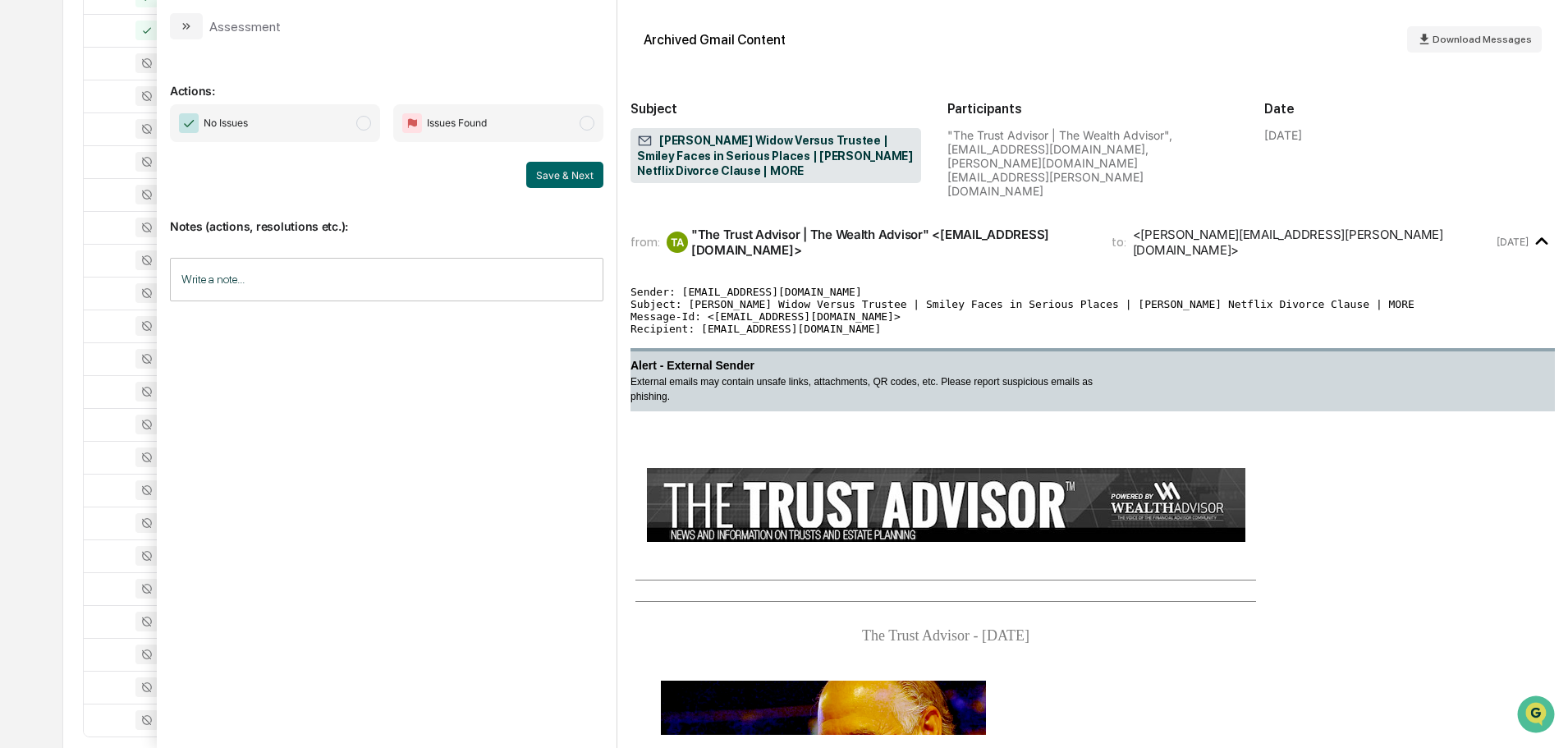
drag, startPoint x: 338, startPoint y: 125, endPoint x: 358, endPoint y: 138, distance: 23.9
click at [337, 124] on span "No Issues" at bounding box center [275, 123] width 210 height 38
click at [565, 176] on button "Save & Next" at bounding box center [564, 175] width 77 height 26
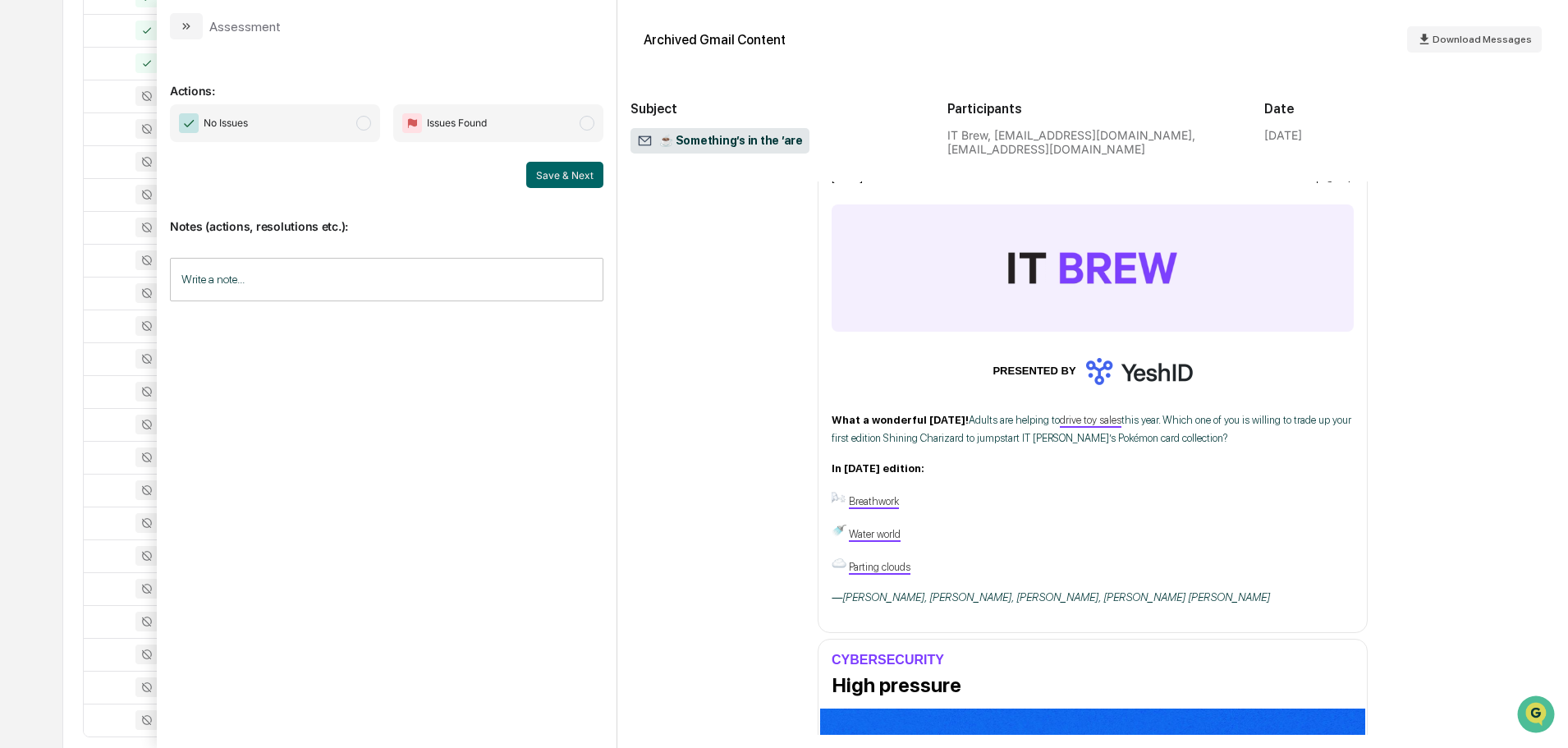
scroll to position [82, 0]
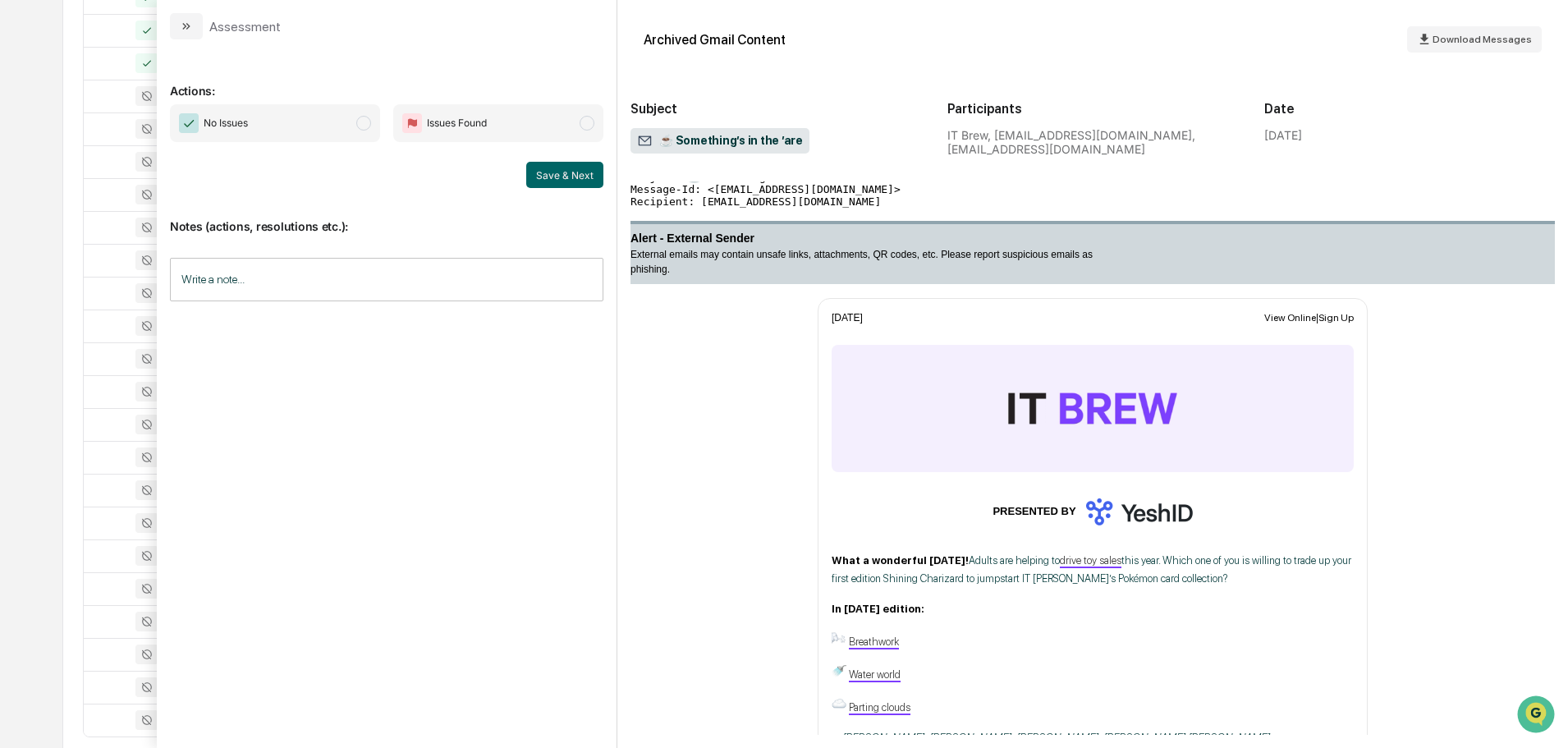
click at [333, 116] on span "No Issues" at bounding box center [275, 123] width 210 height 38
click at [554, 175] on button "Save & Next" at bounding box center [564, 175] width 77 height 26
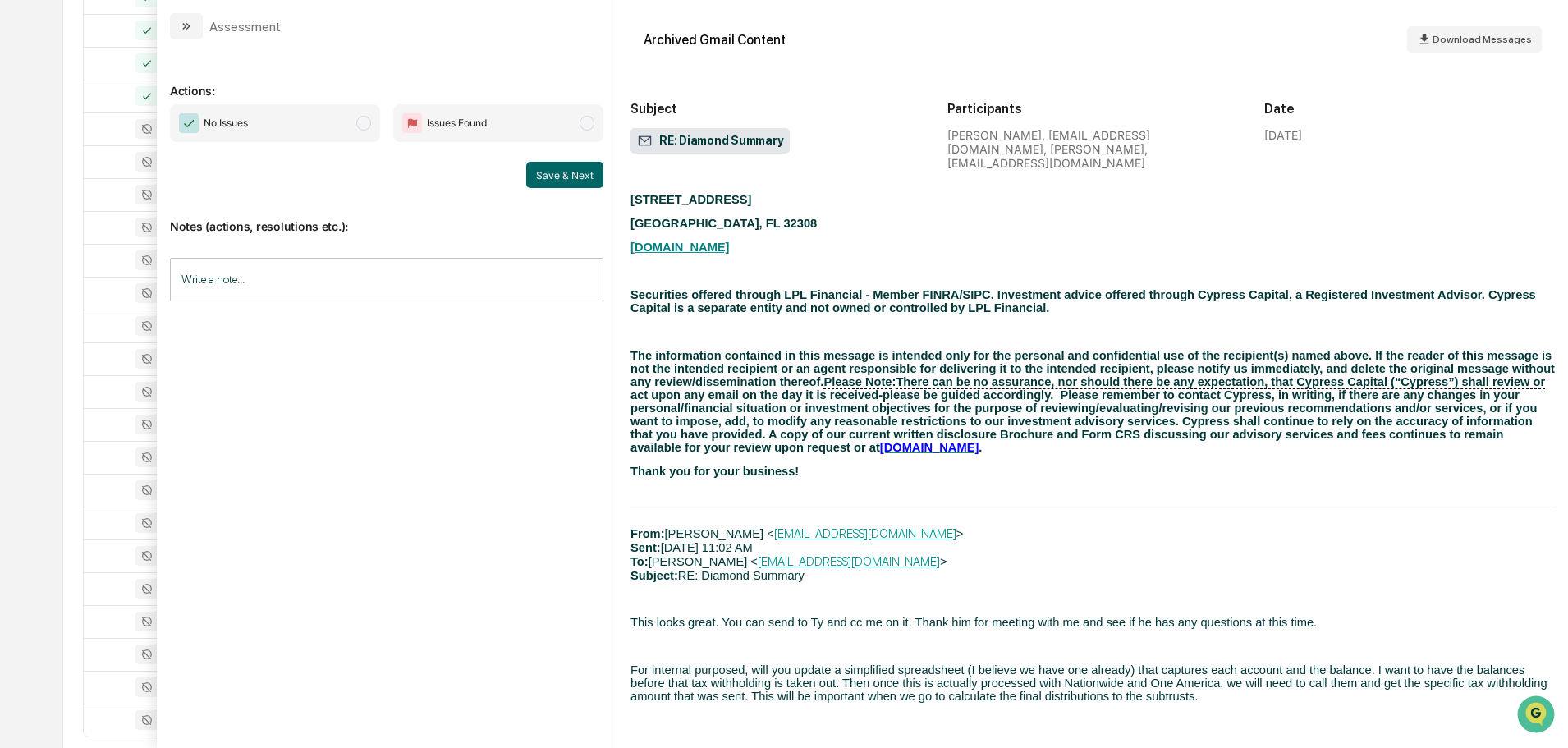
scroll to position [2790, 0]
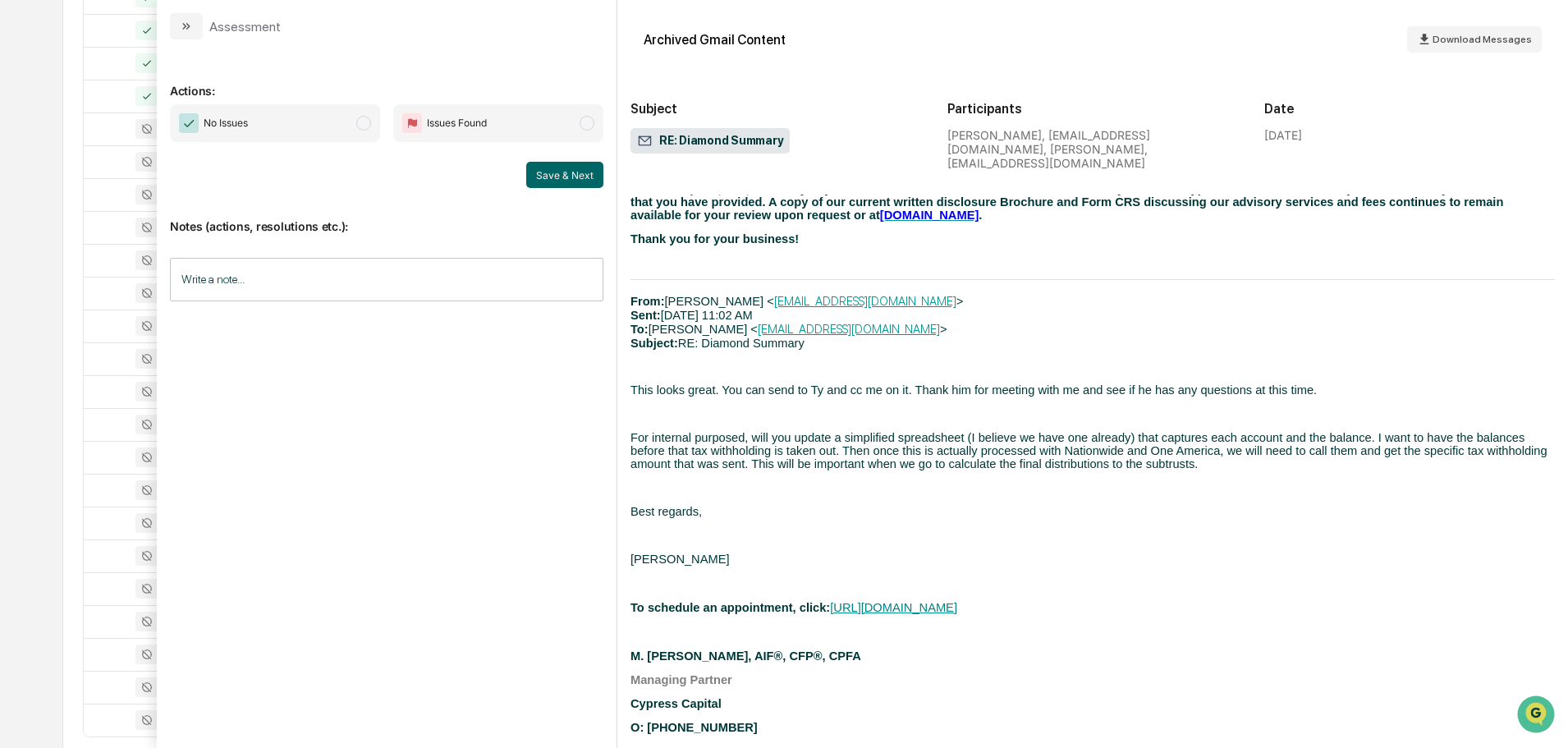
click at [1516, 430] on span "For internal purposed, will you update a simplified spreadsheet (I believe we h…" at bounding box center [1089, 450] width 917 height 40
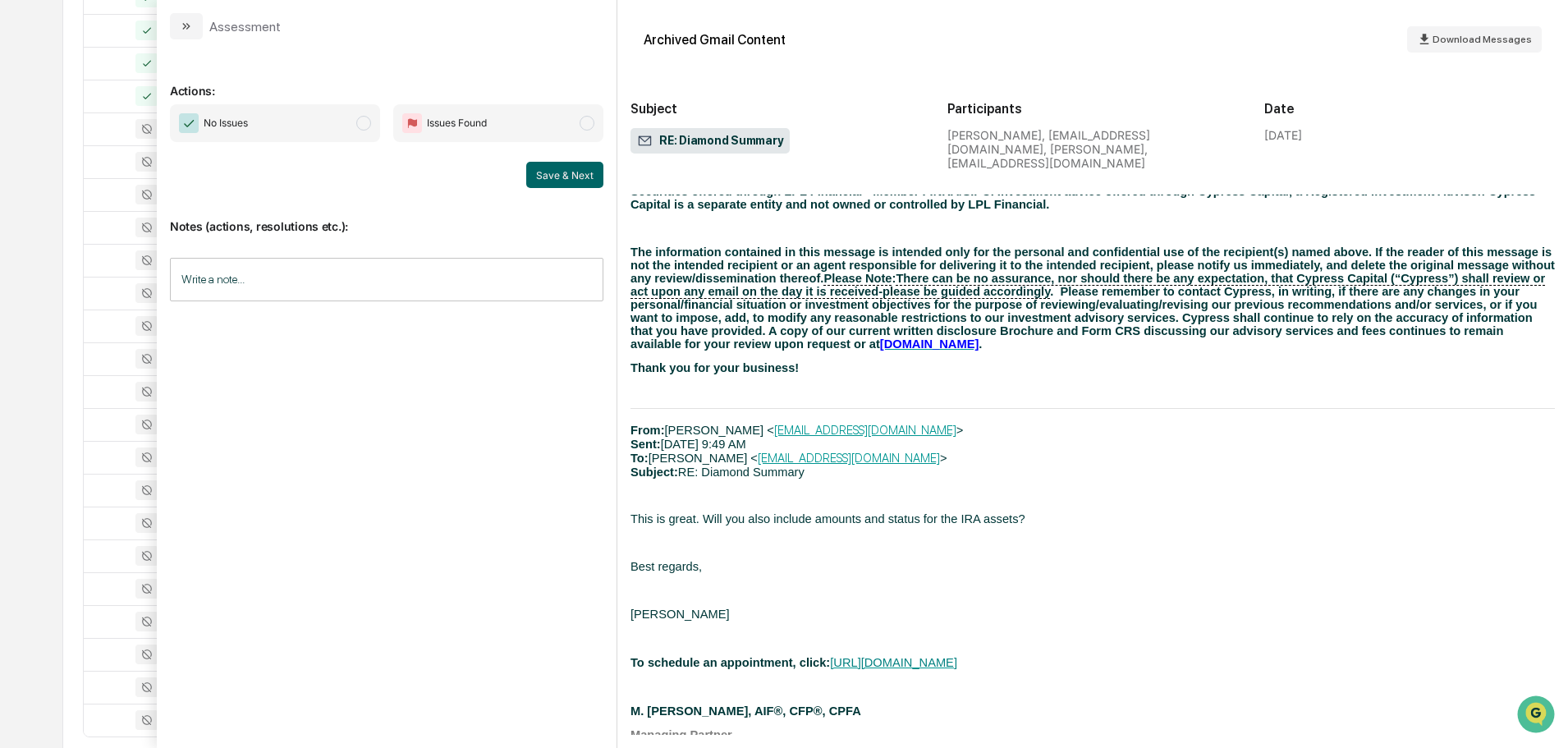
scroll to position [6402, 0]
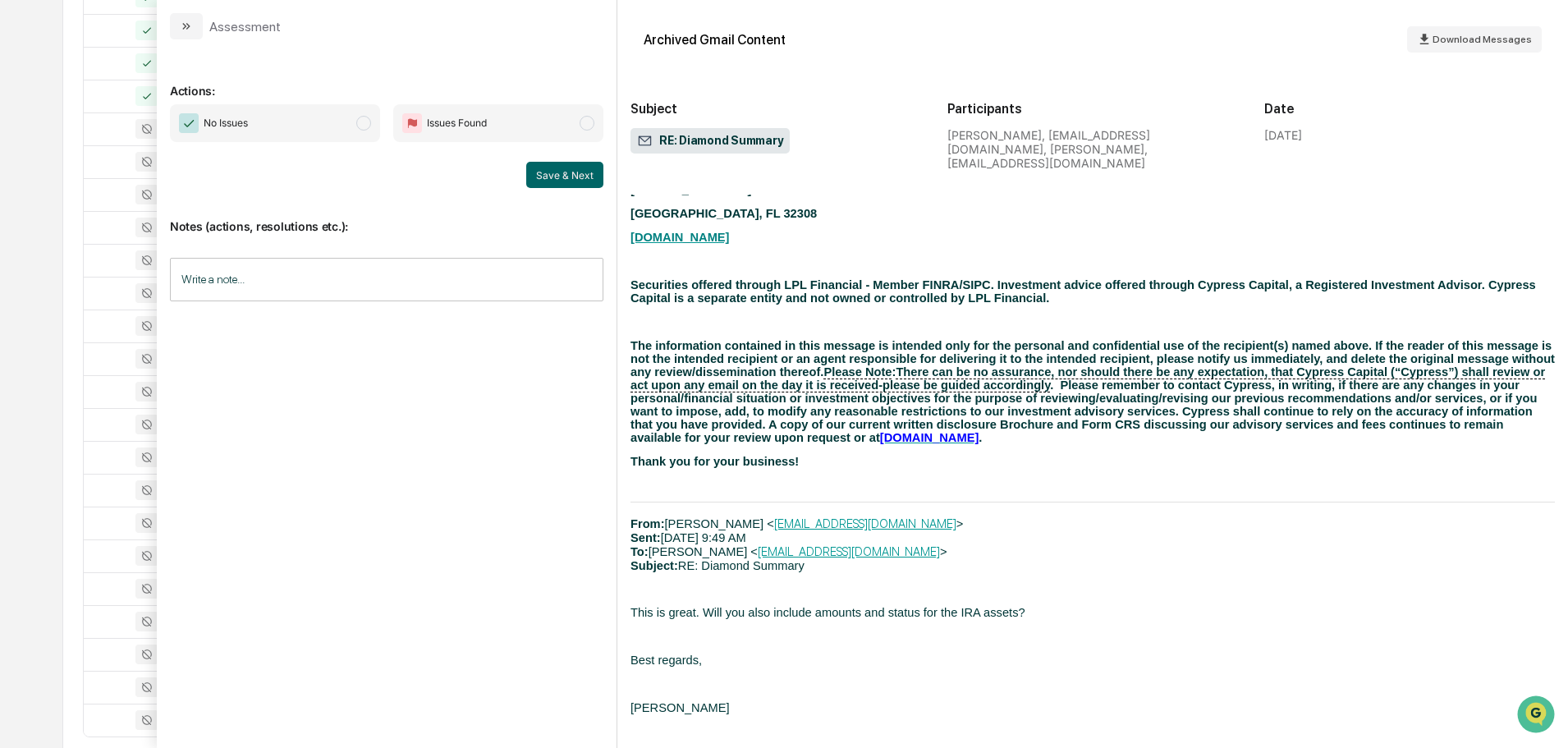
click at [286, 125] on span "No Issues" at bounding box center [275, 123] width 210 height 38
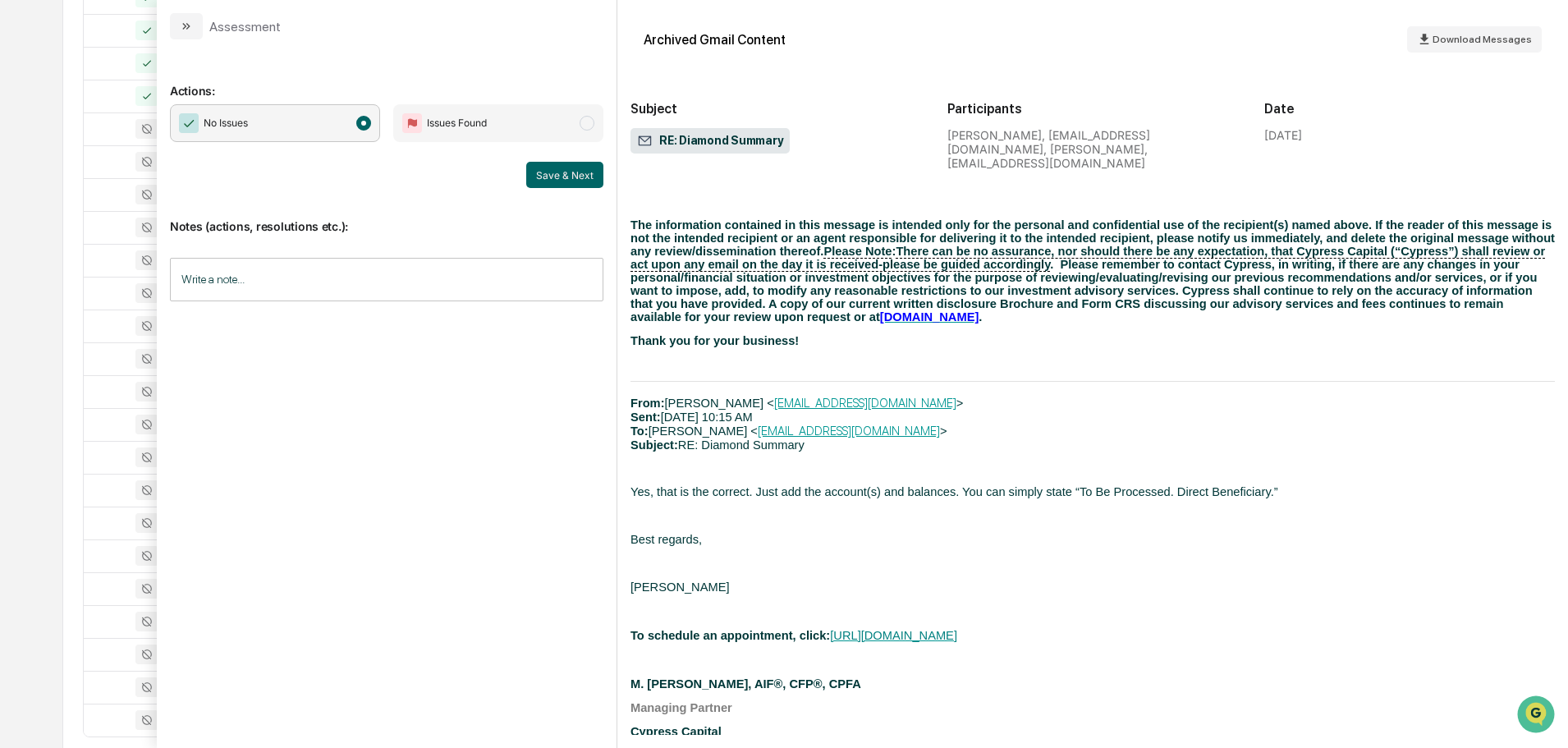
scroll to position [4865, 0]
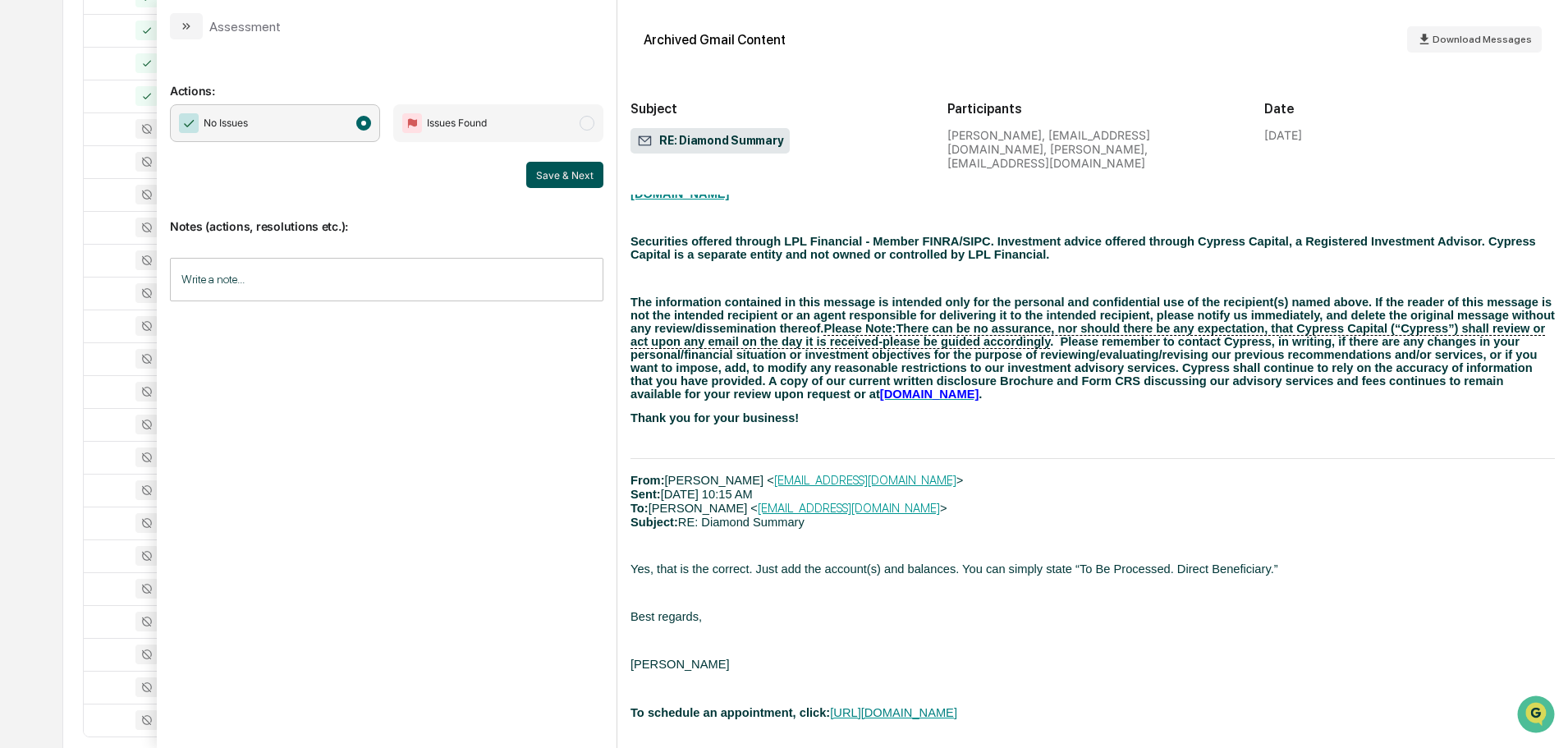
click at [572, 178] on button "Save & Next" at bounding box center [564, 175] width 77 height 26
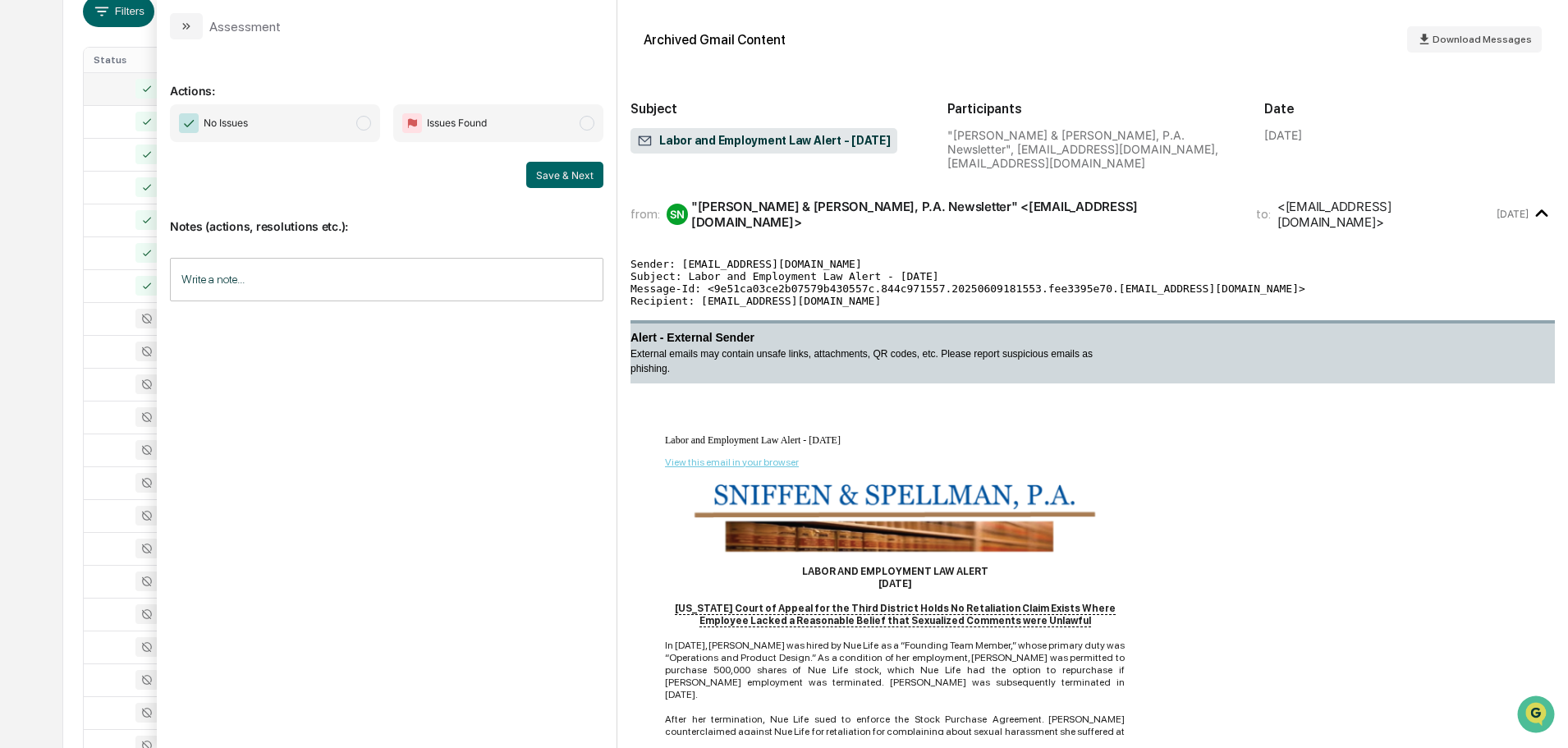
scroll to position [297, 0]
click at [357, 118] on span "No Issues" at bounding box center [275, 123] width 210 height 38
click at [547, 167] on button "Save & Next" at bounding box center [564, 175] width 77 height 26
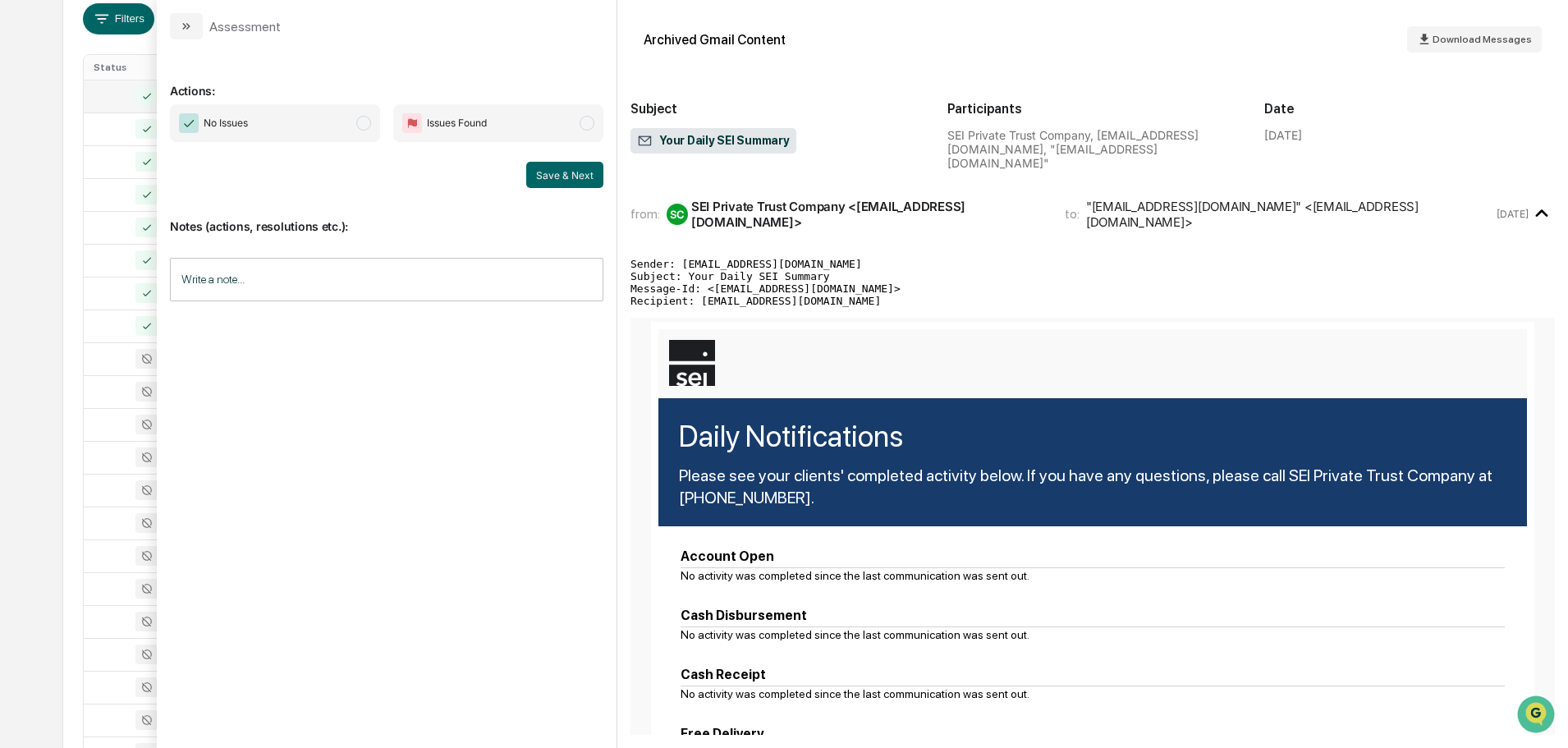
click at [326, 106] on span "No Issues" at bounding box center [275, 123] width 210 height 38
click at [583, 172] on button "Save & Next" at bounding box center [564, 175] width 77 height 26
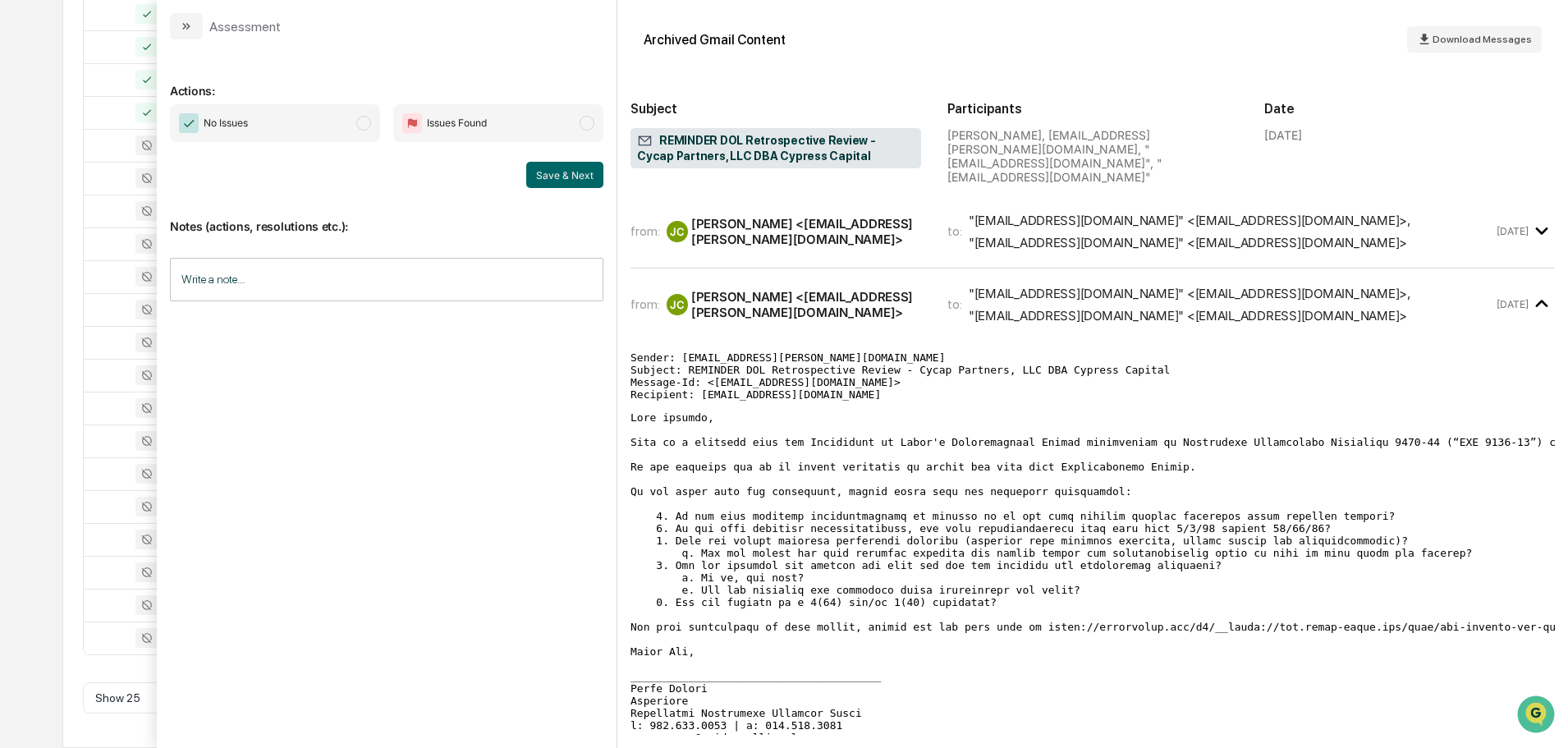
click at [1443, 221] on span ""emccarty@mycycap.com" <emccarty@mycycap.com> , "kclark@mycycap.com" <kclark@my…" at bounding box center [1231, 231] width 525 height 38
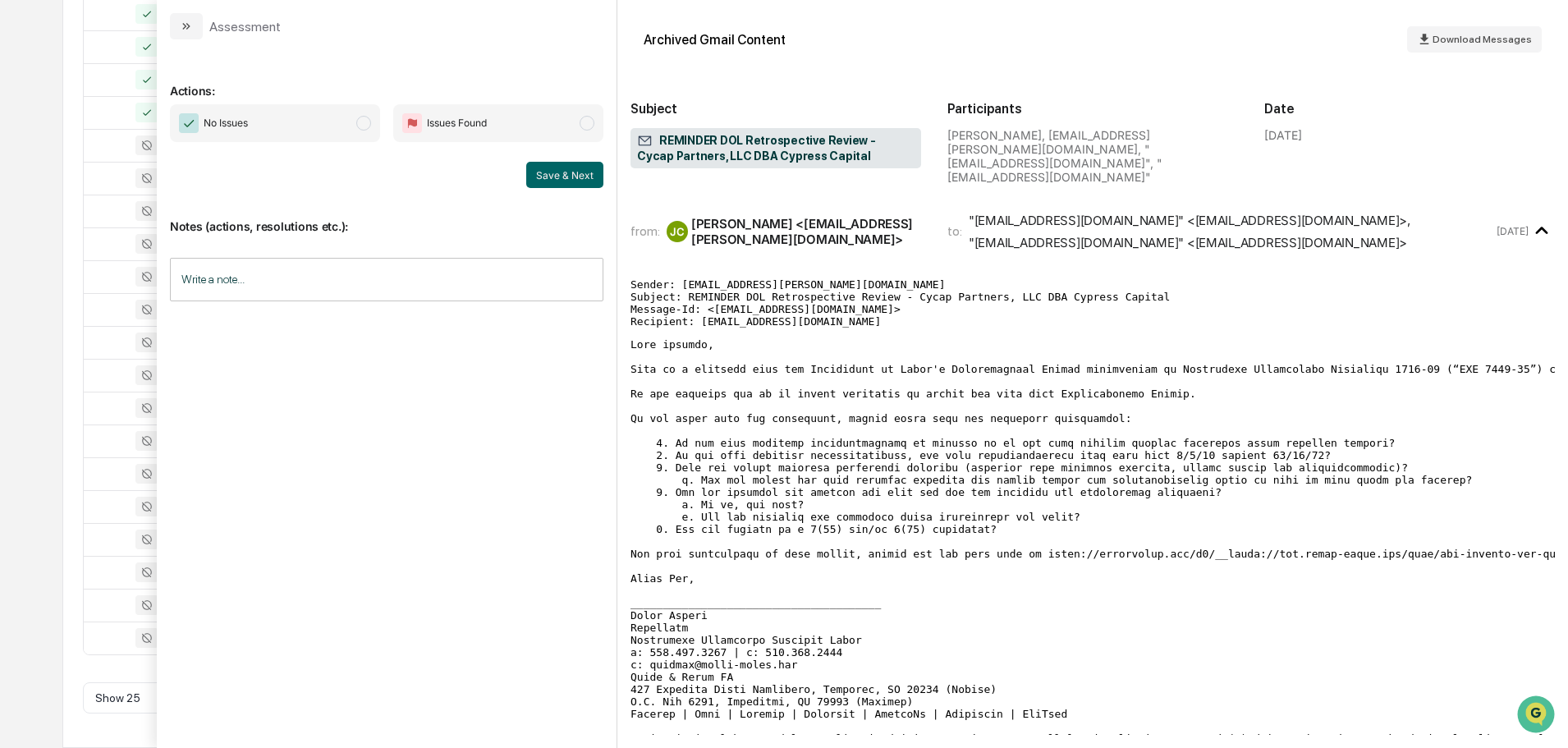
click at [1443, 221] on span ""emccarty@mycycap.com" <emccarty@mycycap.com> , "kclark@mycycap.com" <kclark@my…" at bounding box center [1231, 231] width 525 height 38
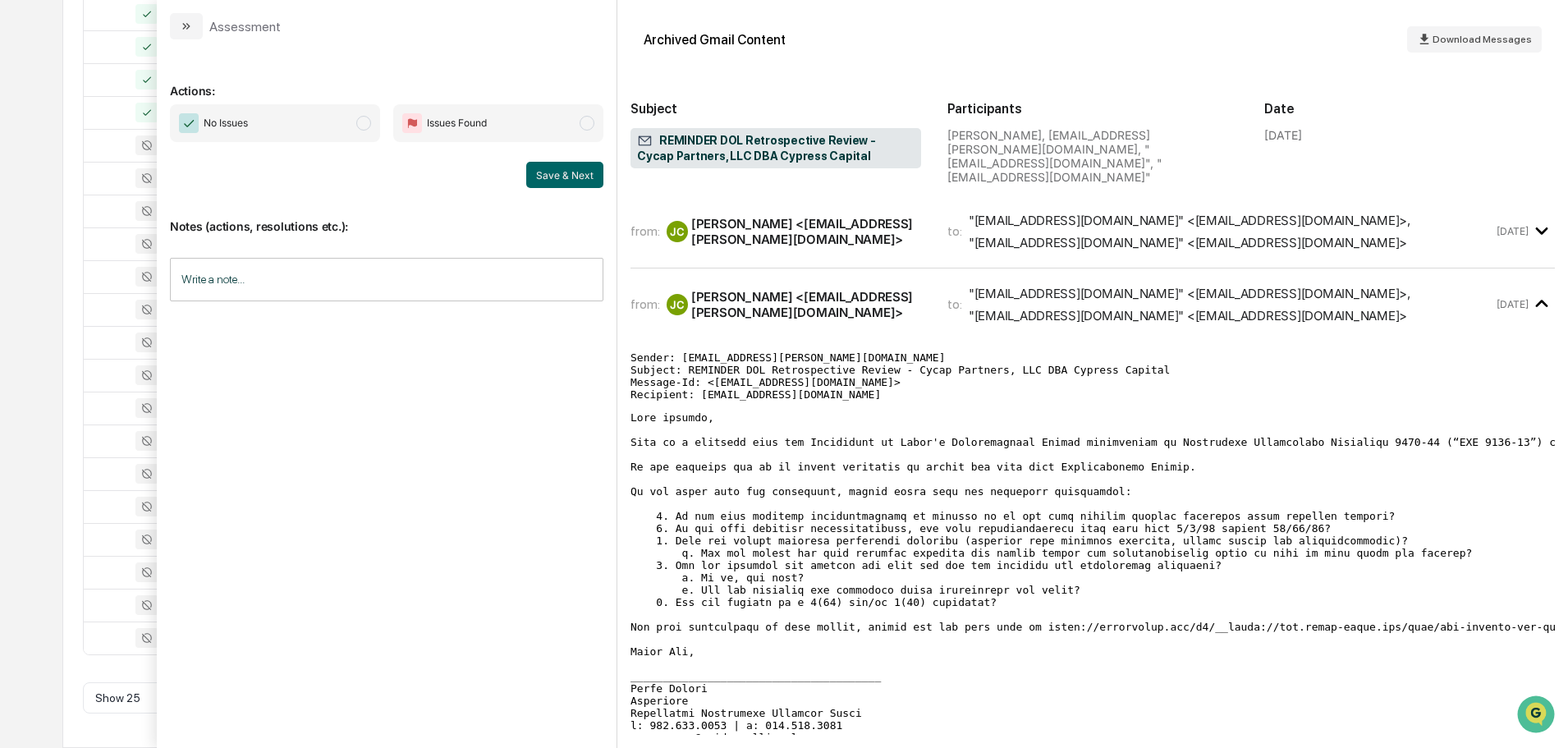
click at [1485, 305] on span ""emccarty@mycycap.com" <emccarty@mycycap.com> , "kclark@mycycap.com" <kclark@my…" at bounding box center [1231, 305] width 525 height 38
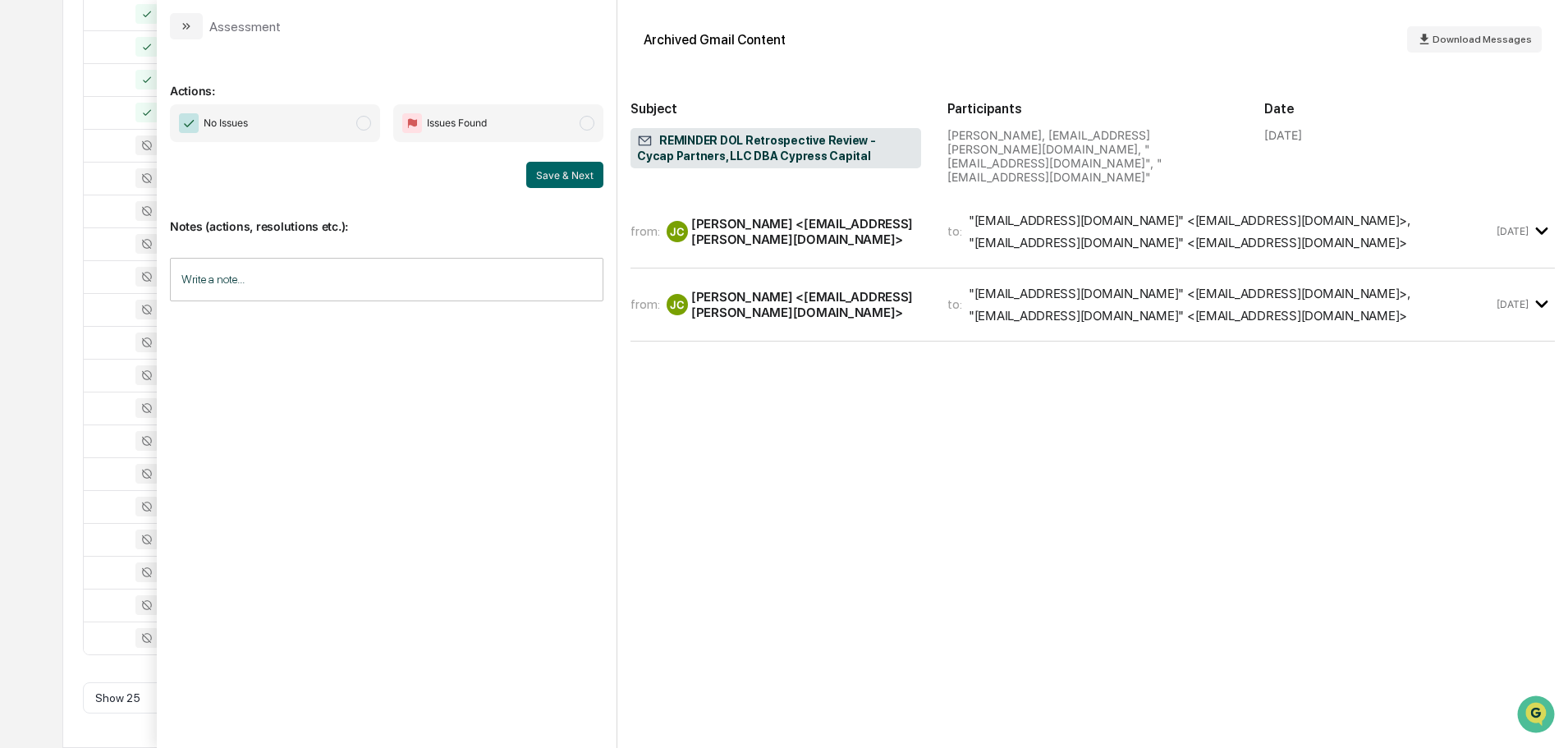
click at [285, 127] on span "No Issues" at bounding box center [275, 123] width 210 height 38
click at [579, 174] on button "Save & Next" at bounding box center [564, 175] width 77 height 26
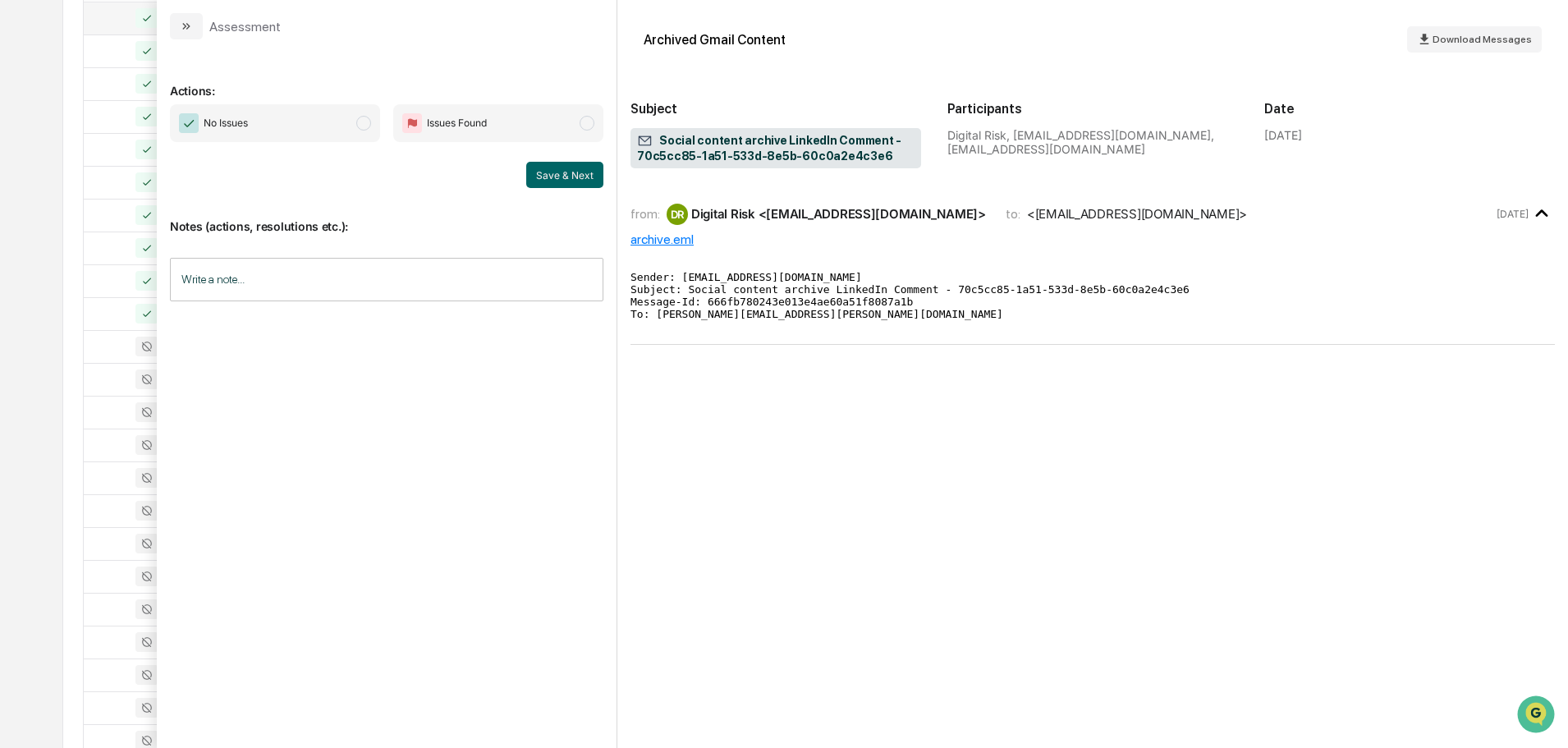
scroll to position [380, 0]
click at [304, 112] on span "No Issues" at bounding box center [275, 123] width 210 height 38
click at [554, 178] on button "Save & Next" at bounding box center [564, 175] width 77 height 26
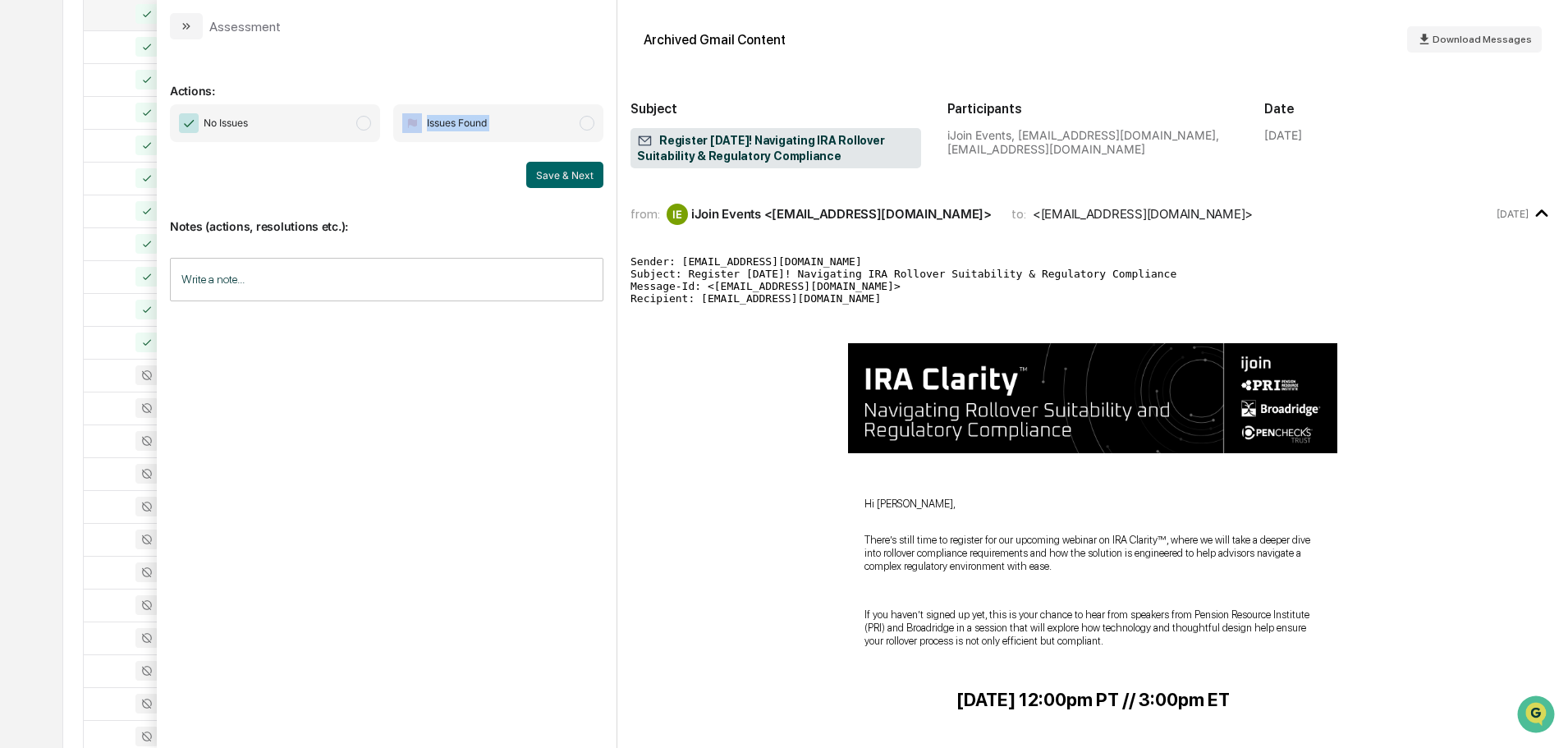
click at [348, 156] on div "No Issues Issues Found Save & Next" at bounding box center [387, 146] width 433 height 83
click at [354, 106] on span "No Issues" at bounding box center [275, 123] width 210 height 38
click at [546, 172] on button "Save & Next" at bounding box center [564, 175] width 77 height 26
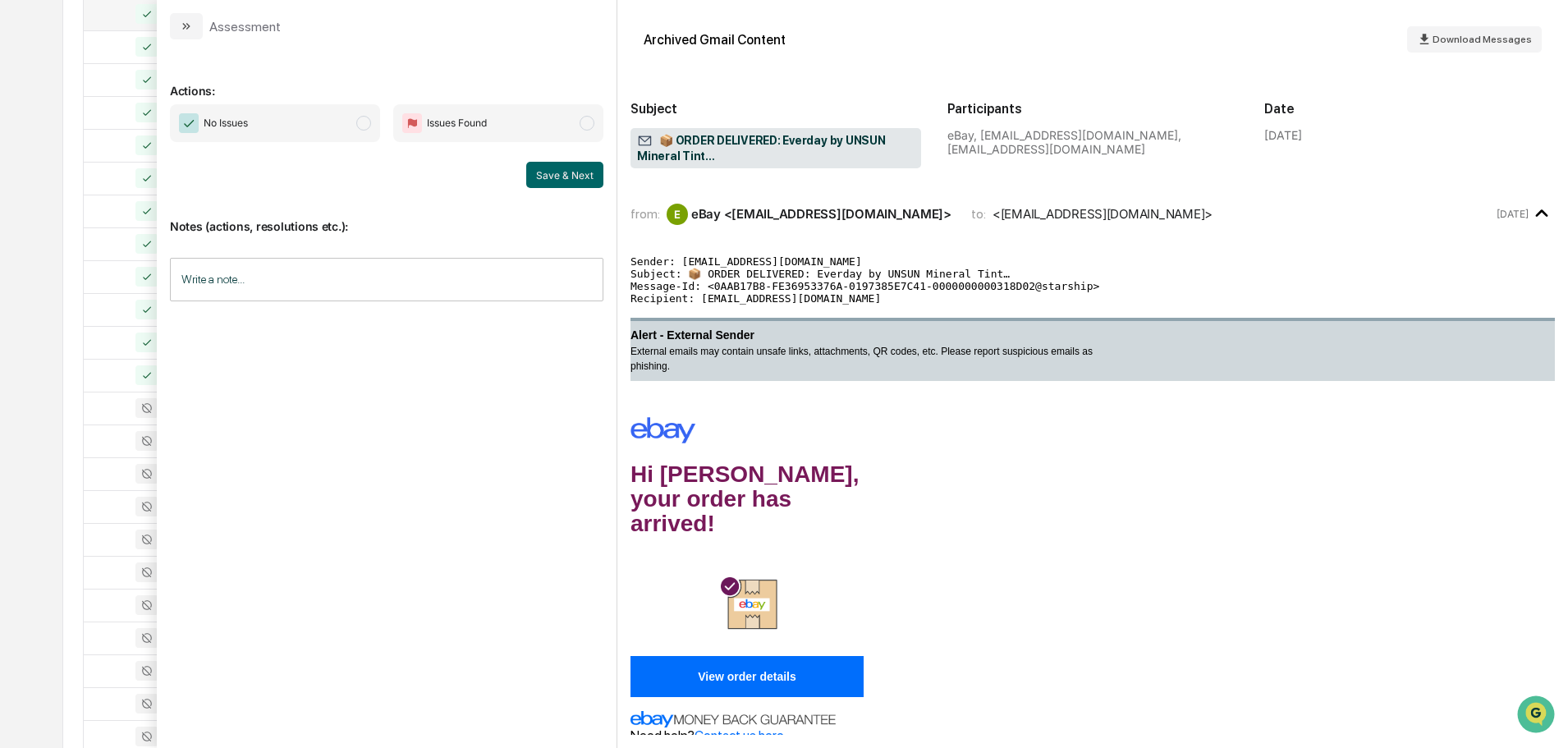
click at [370, 111] on span "No Issues" at bounding box center [275, 123] width 210 height 38
click at [554, 176] on button "Save & Next" at bounding box center [564, 175] width 77 height 26
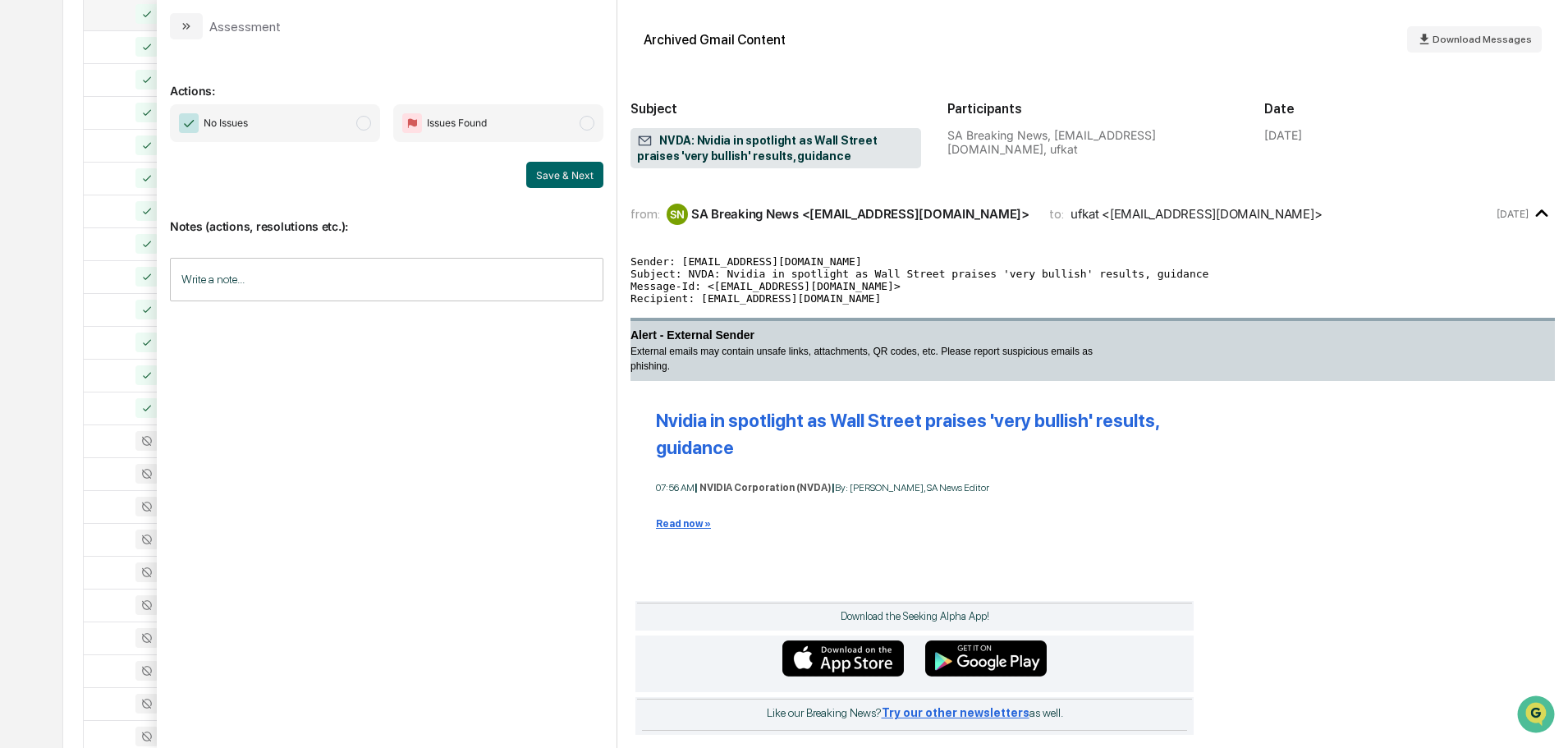
click at [338, 120] on span "No Issues" at bounding box center [275, 123] width 210 height 38
click at [546, 176] on button "Save & Next" at bounding box center [564, 175] width 77 height 26
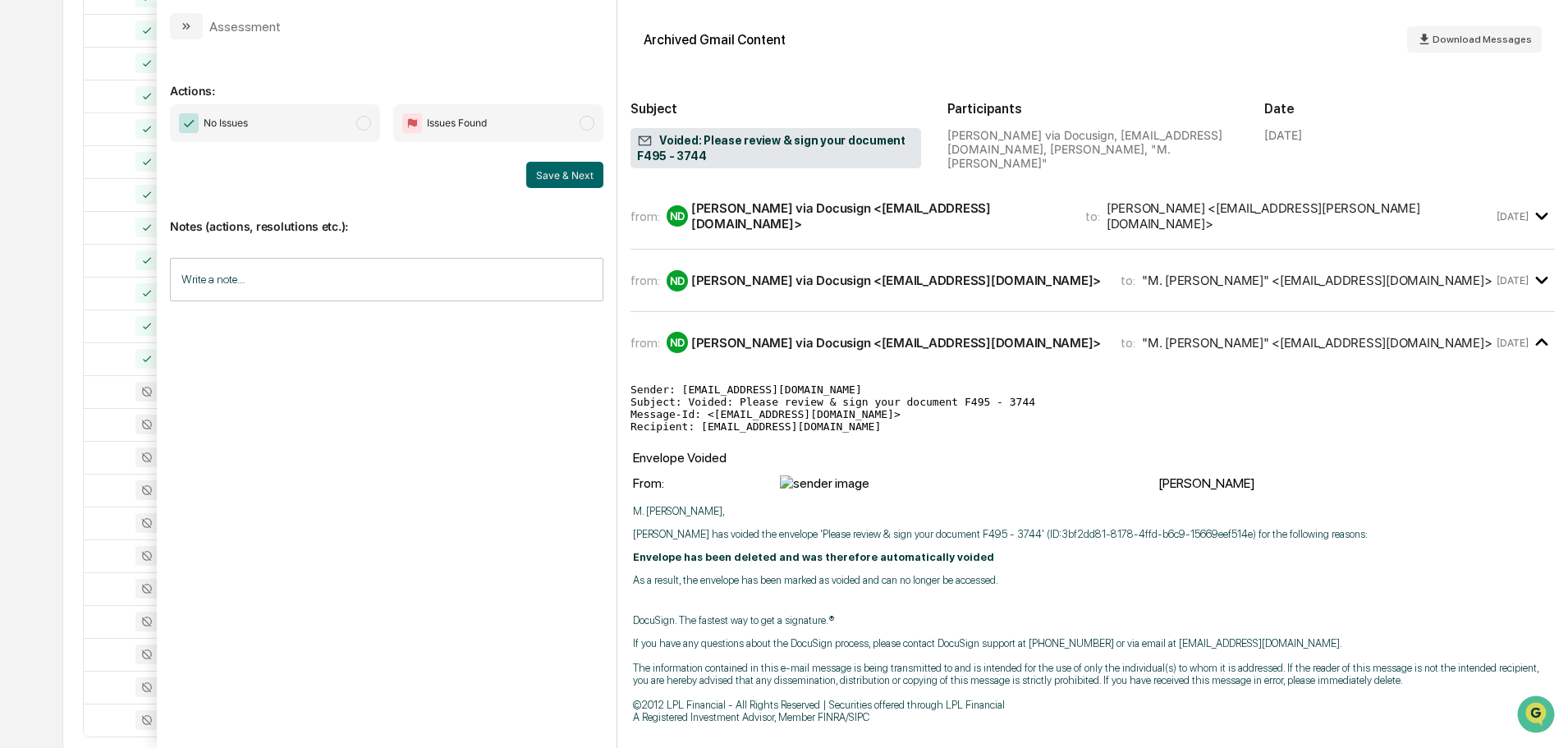
click at [1256, 277] on div ""M. Kate Clark" <kclark@mycycap.com>" at bounding box center [1317, 280] width 350 height 16
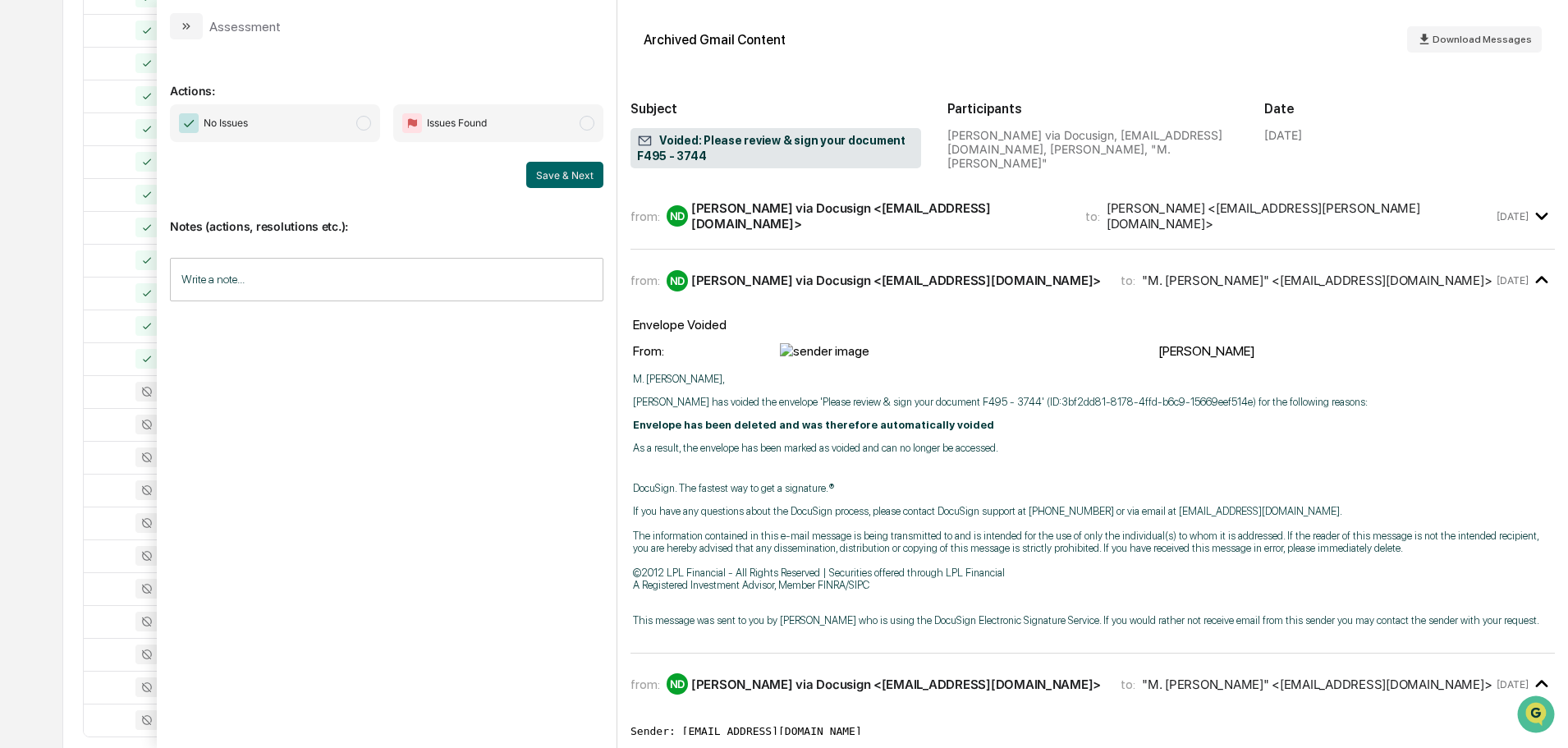
click at [1334, 275] on div "from: ND Nathaniel Blanco via Docusign <dse@docusign.net> to: "M. Kate Clark" <…" at bounding box center [1062, 280] width 863 height 21
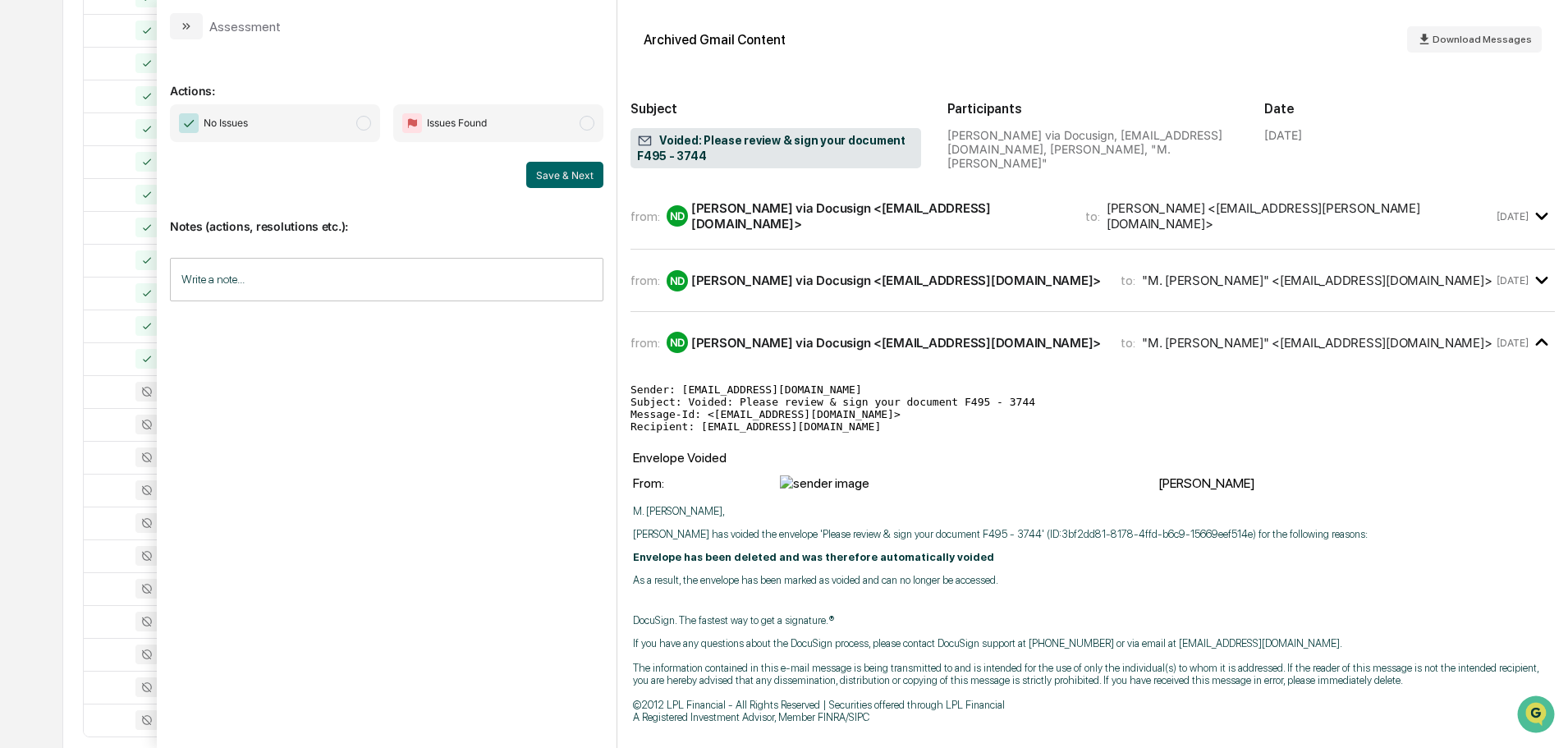
click at [220, 127] on span "No Issues" at bounding box center [226, 123] width 44 height 17
click at [569, 173] on button "Save & Next" at bounding box center [564, 175] width 77 height 26
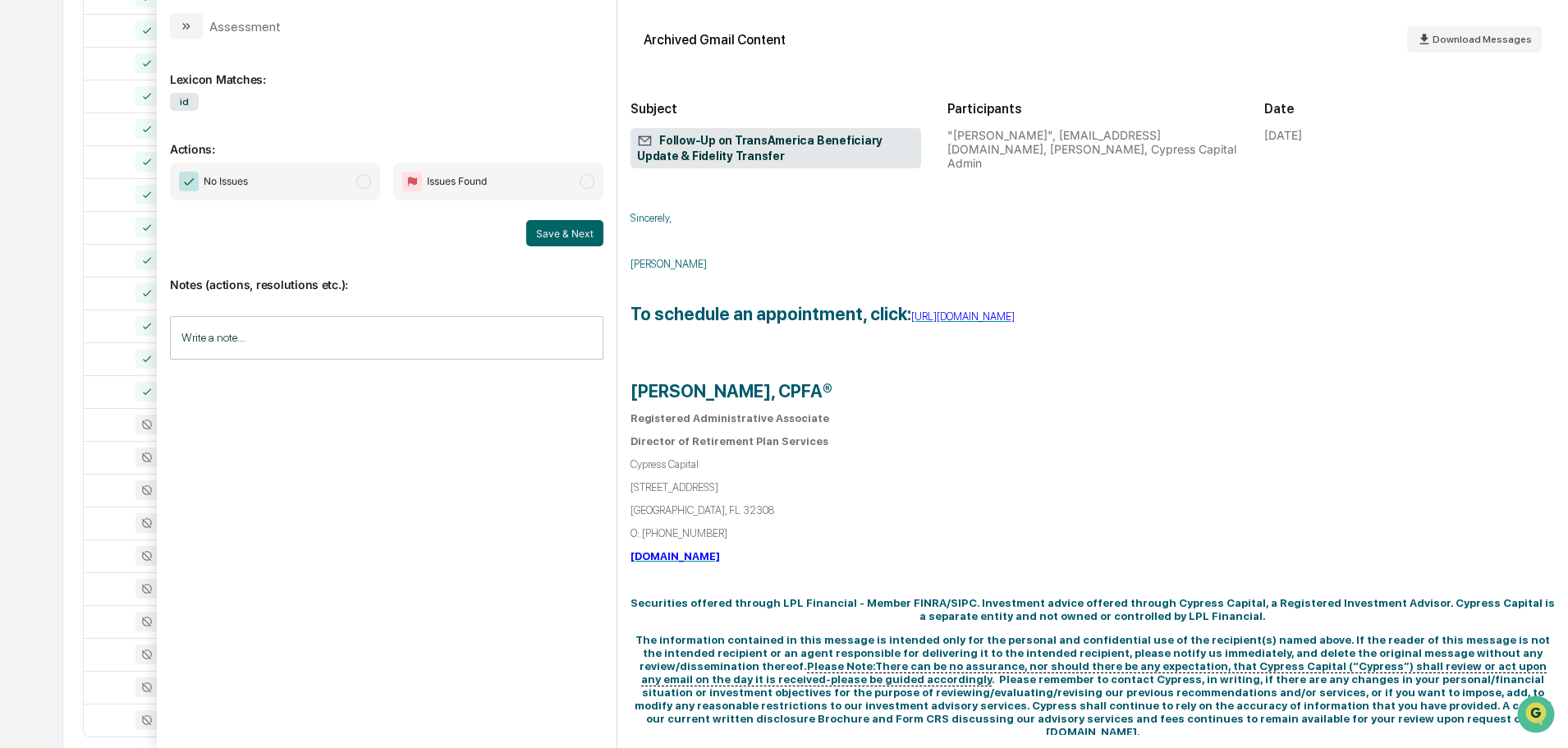
scroll to position [656, 0]
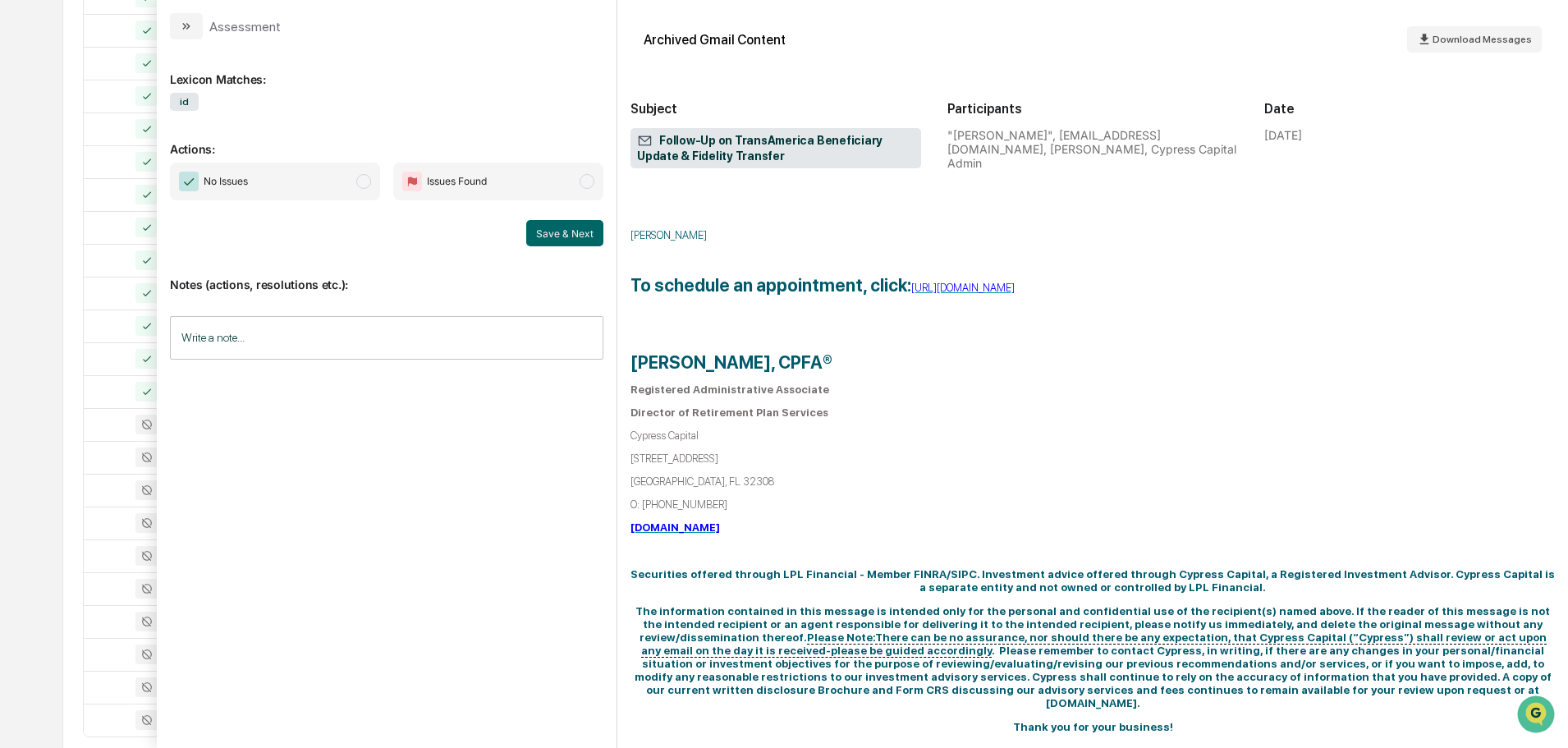
click at [307, 178] on span "No Issues" at bounding box center [275, 181] width 210 height 38
click at [564, 227] on button "Save & Next" at bounding box center [564, 233] width 77 height 26
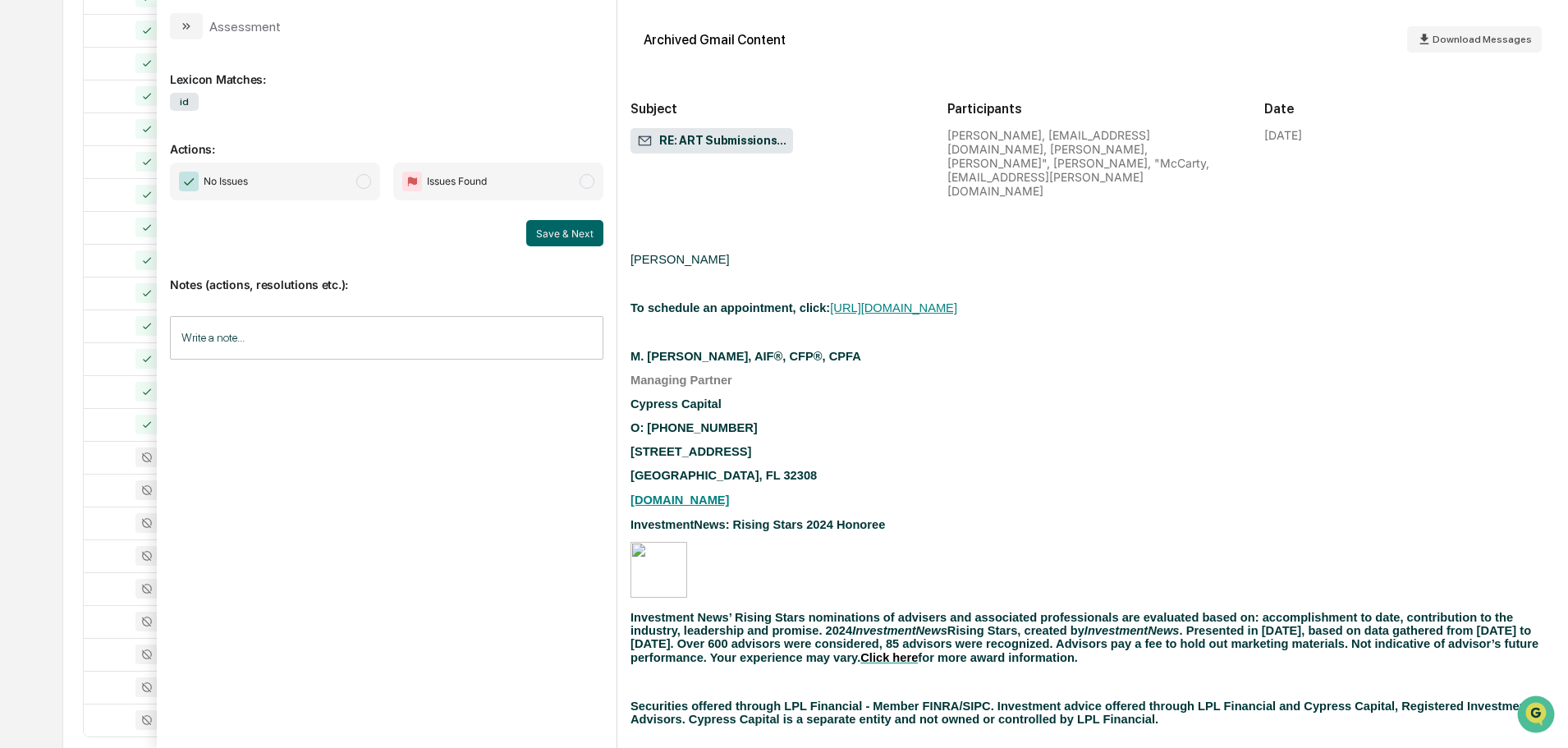
scroll to position [2873, 0]
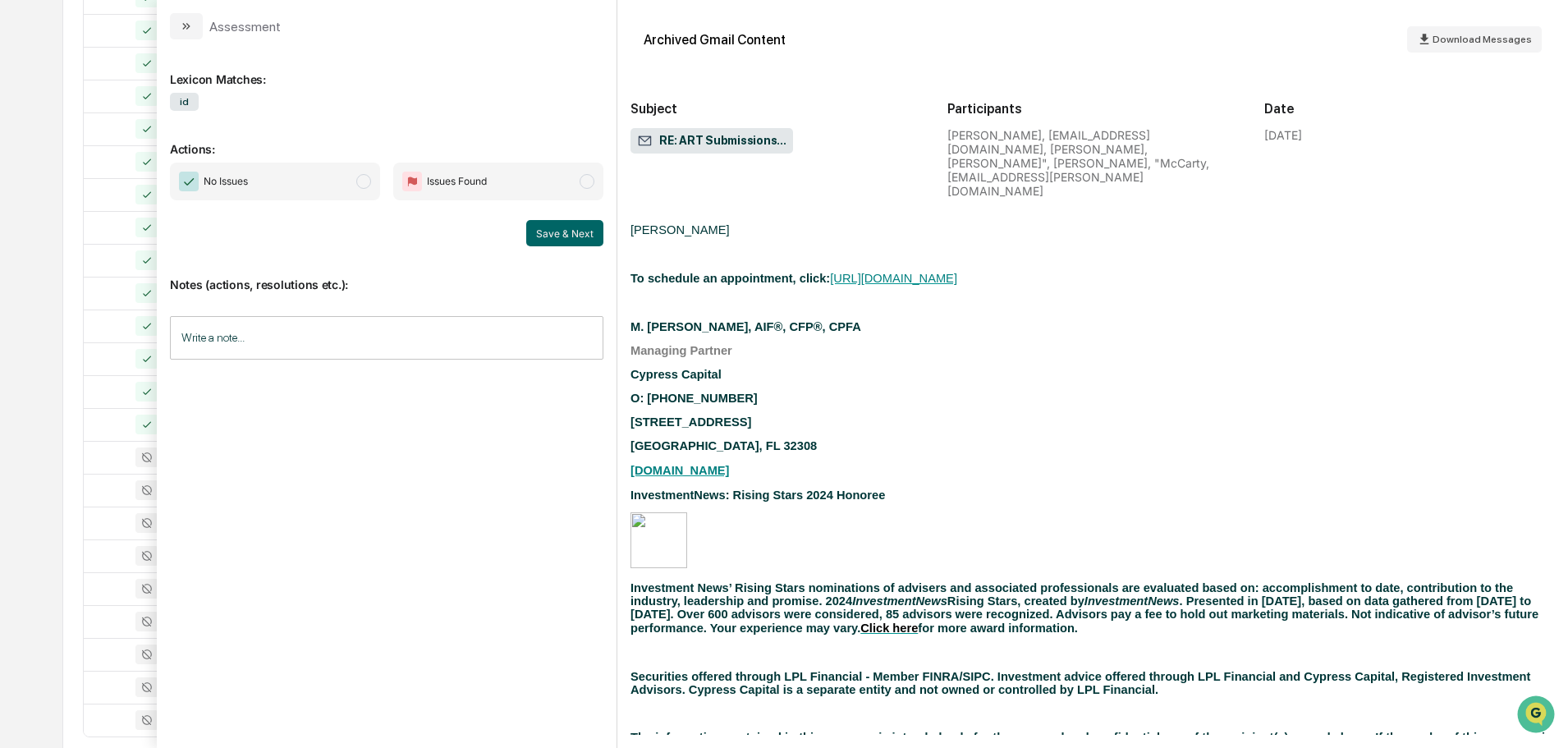
click at [293, 170] on span "No Issues" at bounding box center [275, 181] width 210 height 38
click at [541, 226] on button "Save & Next" at bounding box center [564, 233] width 77 height 26
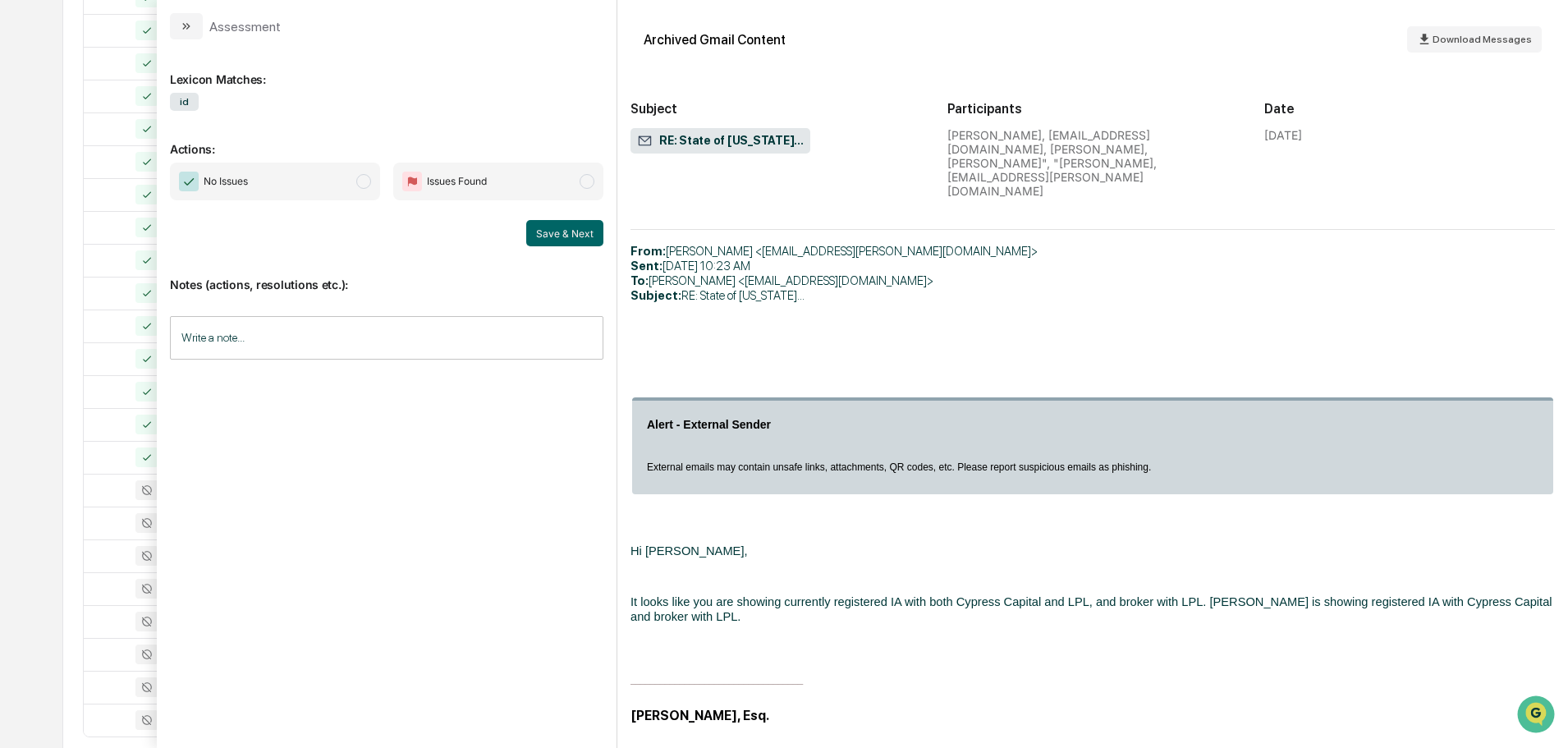
scroll to position [1313, 0]
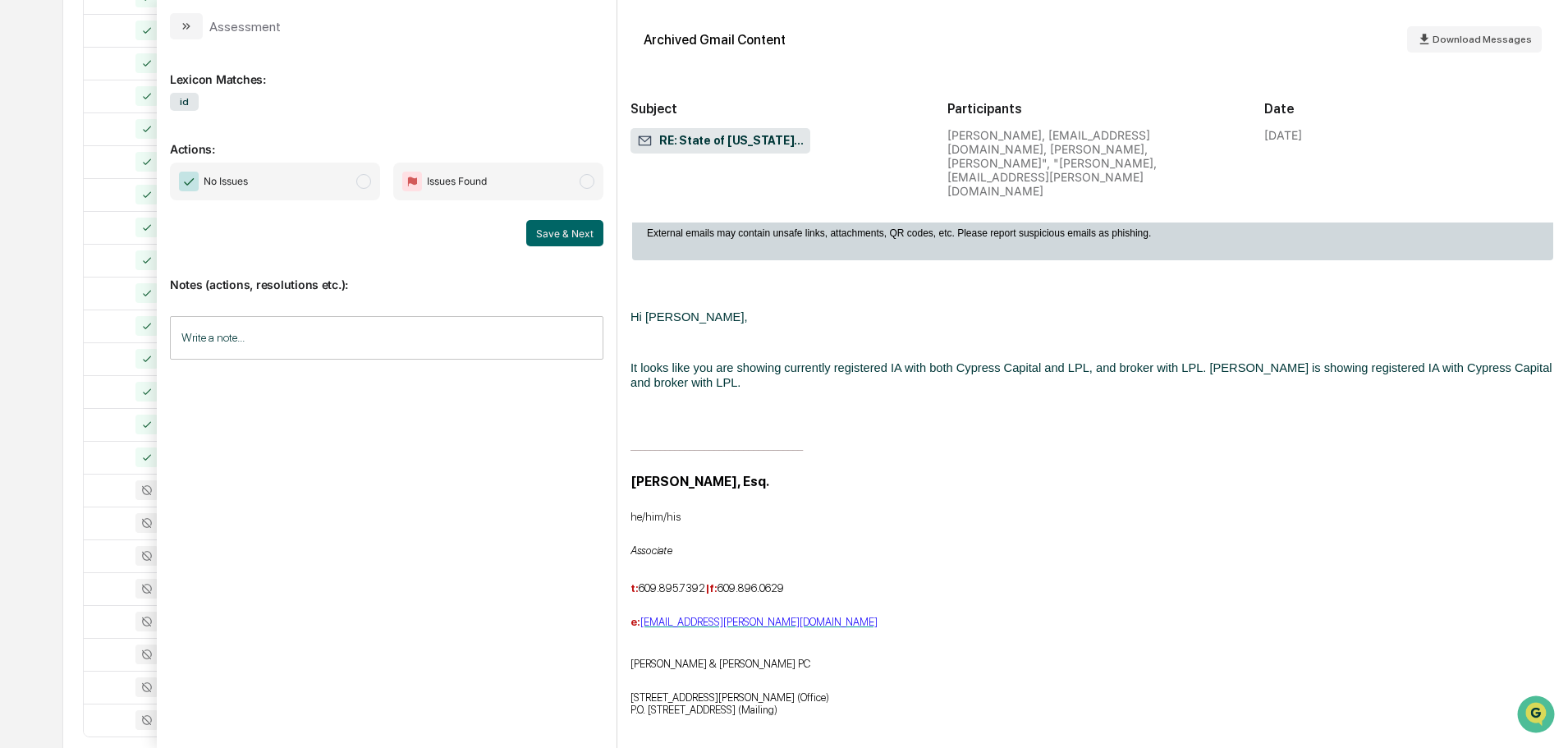
click at [290, 178] on span "No Issues" at bounding box center [275, 181] width 210 height 38
click at [554, 232] on button "Save & Next" at bounding box center [564, 233] width 77 height 26
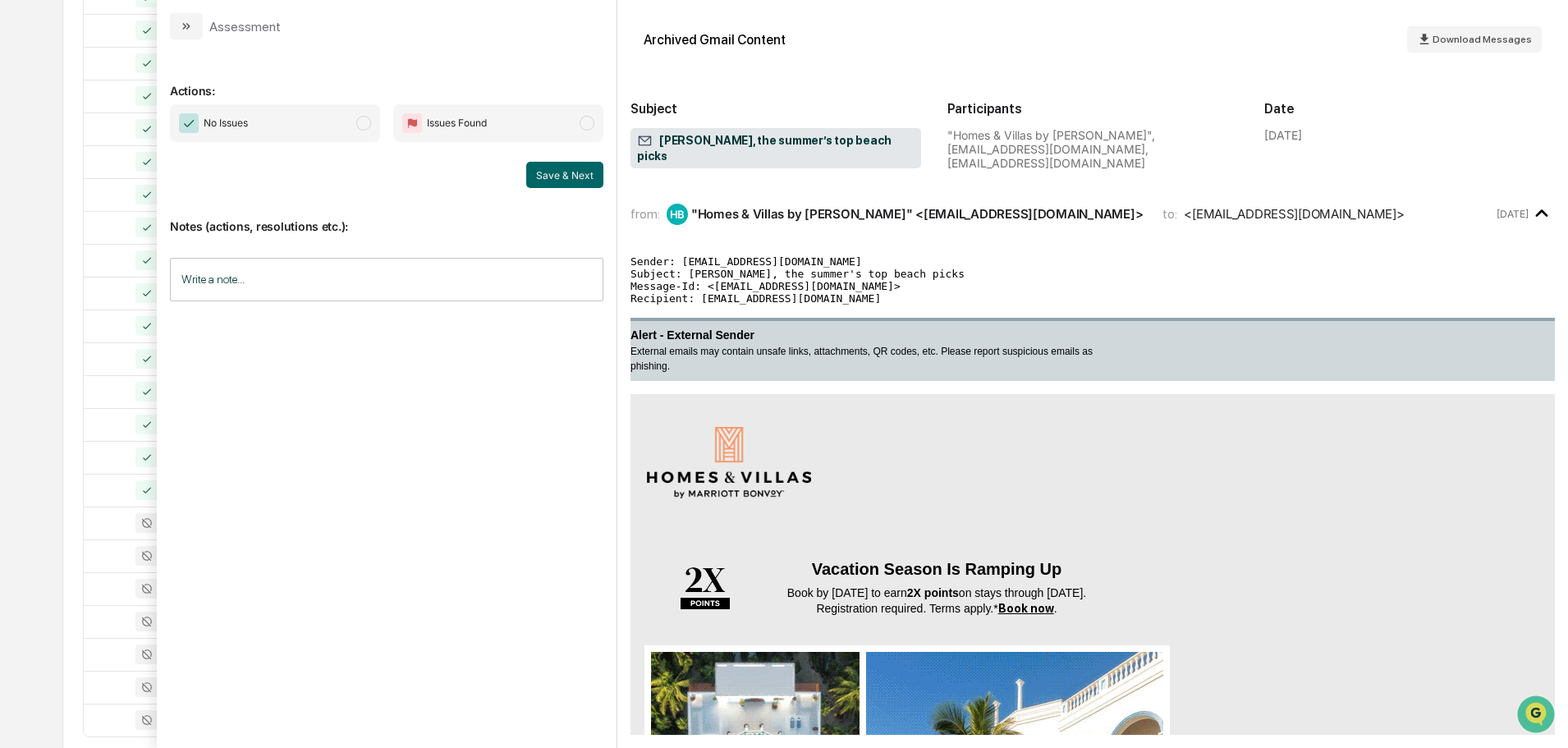
click at [311, 119] on span "No Issues" at bounding box center [275, 123] width 210 height 38
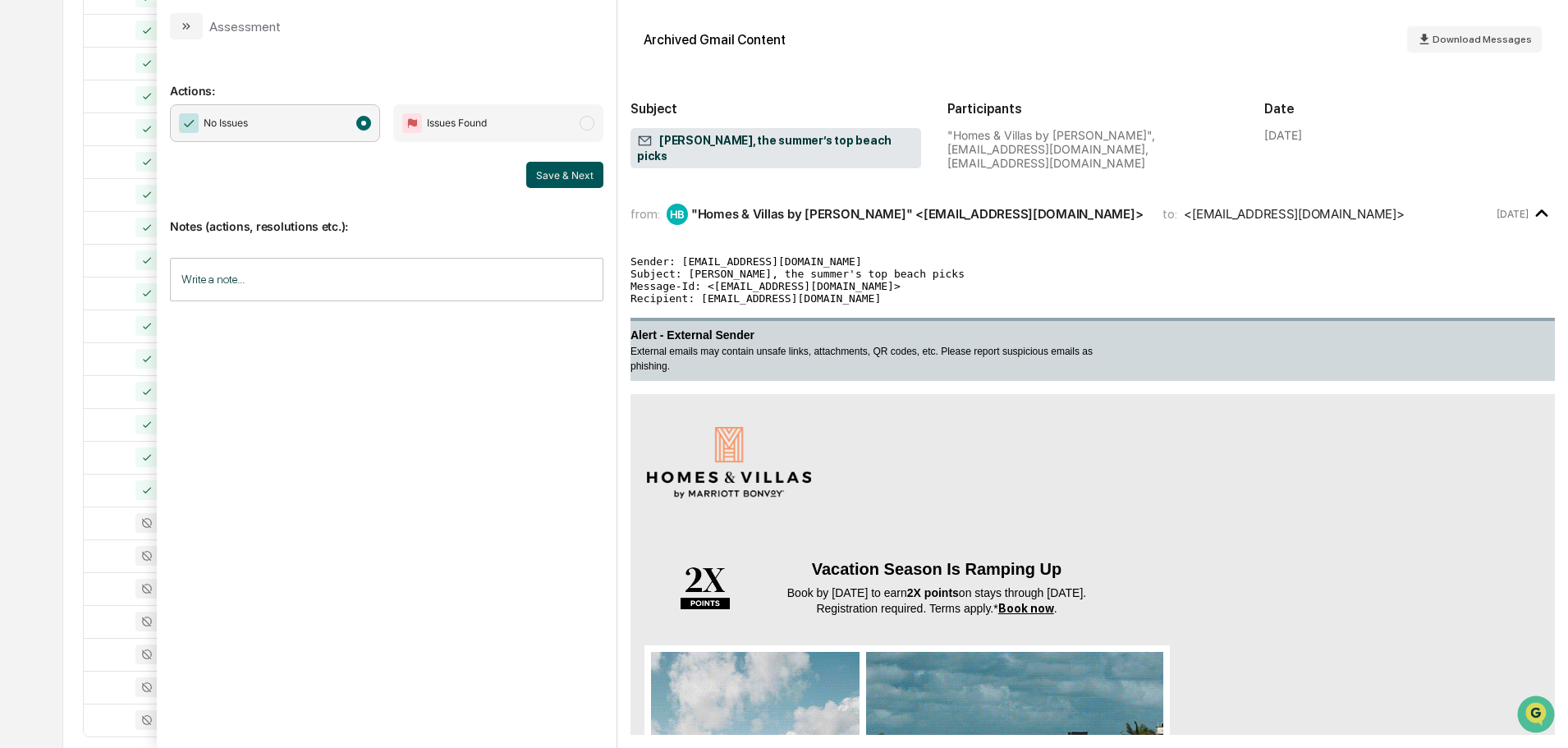
click at [558, 179] on button "Save & Next" at bounding box center [564, 175] width 77 height 26
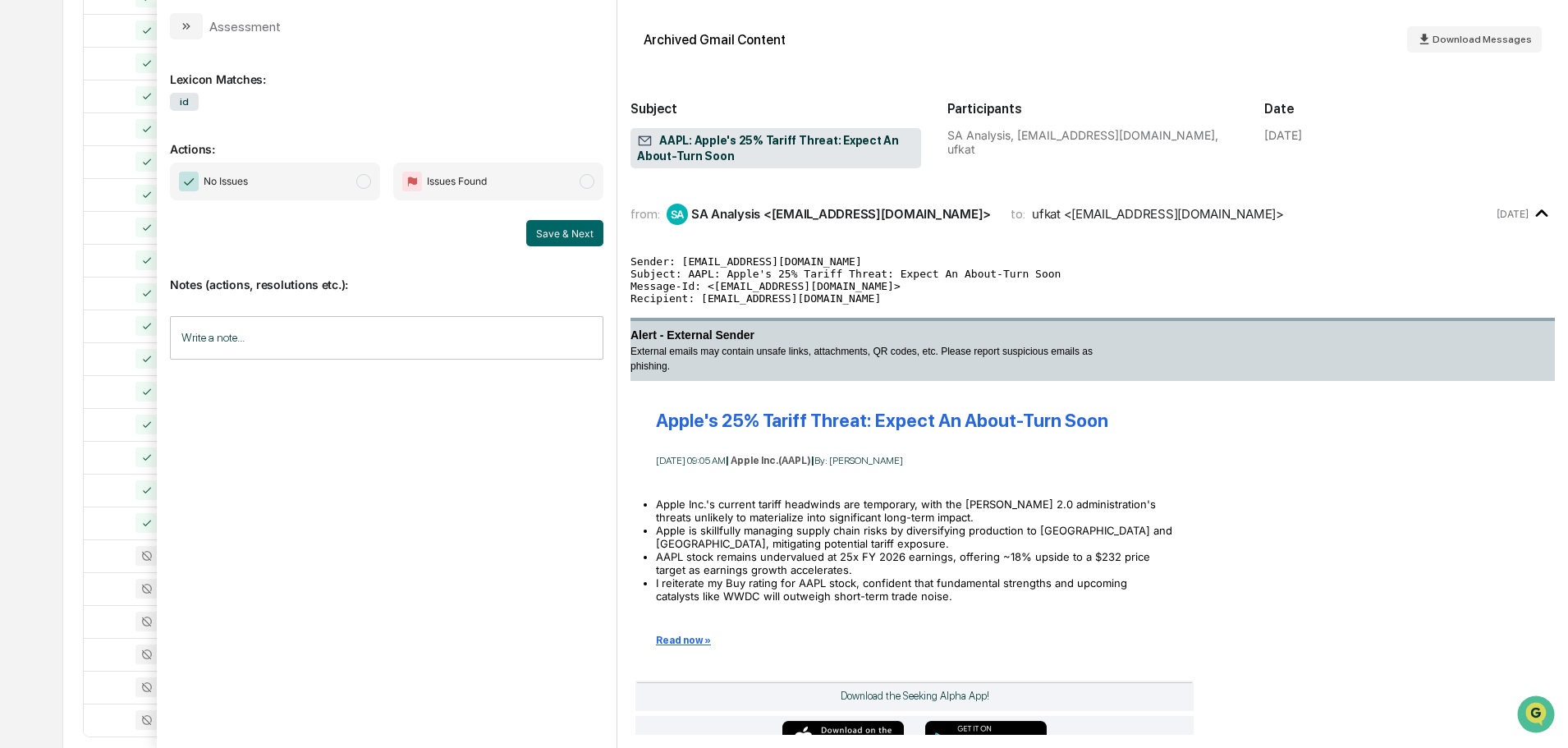
click at [336, 176] on span "No Issues" at bounding box center [275, 181] width 210 height 38
click at [573, 235] on button "Save & Next" at bounding box center [564, 233] width 77 height 26
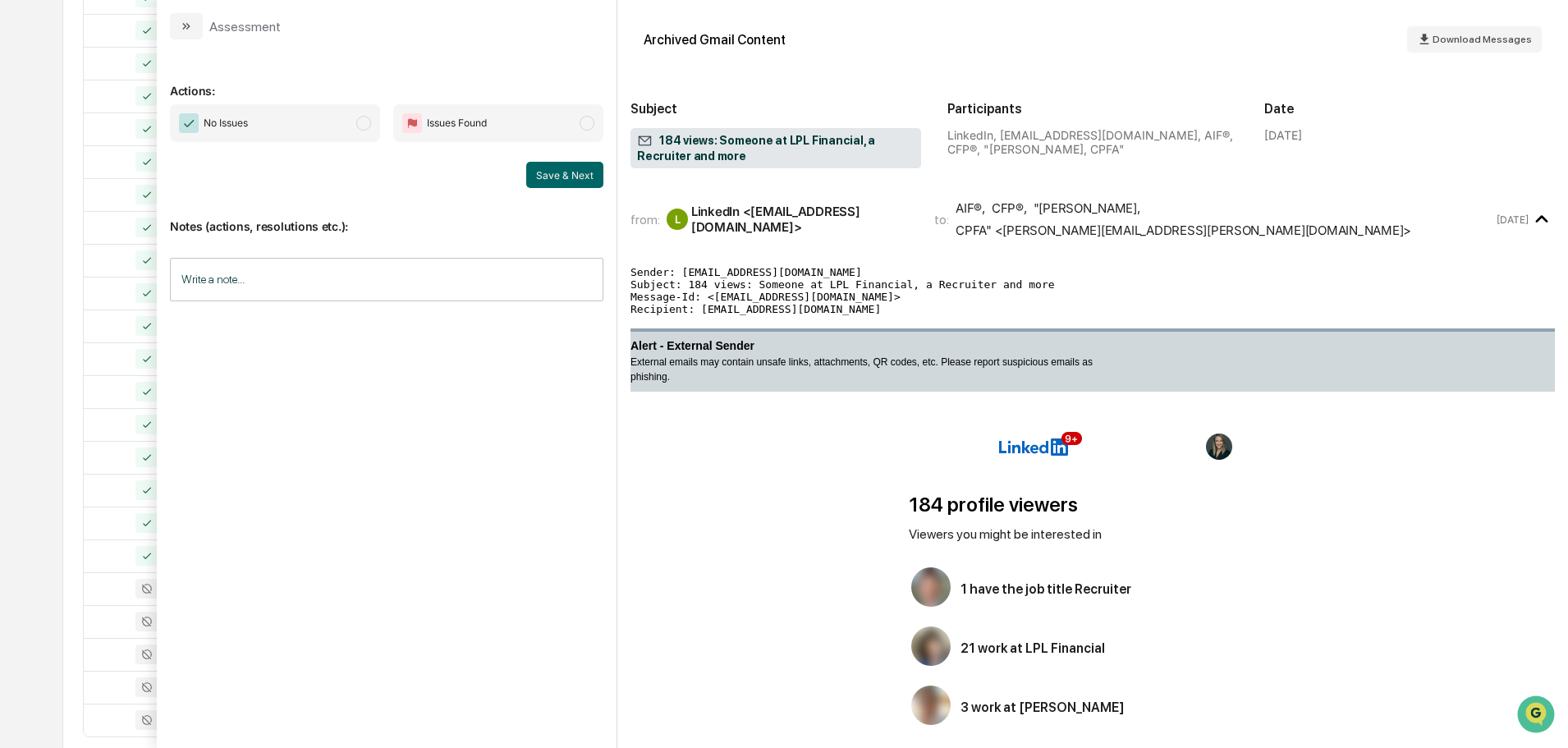
click at [271, 121] on span "No Issues" at bounding box center [275, 123] width 210 height 38
click at [554, 179] on button "Save & Next" at bounding box center [564, 175] width 77 height 26
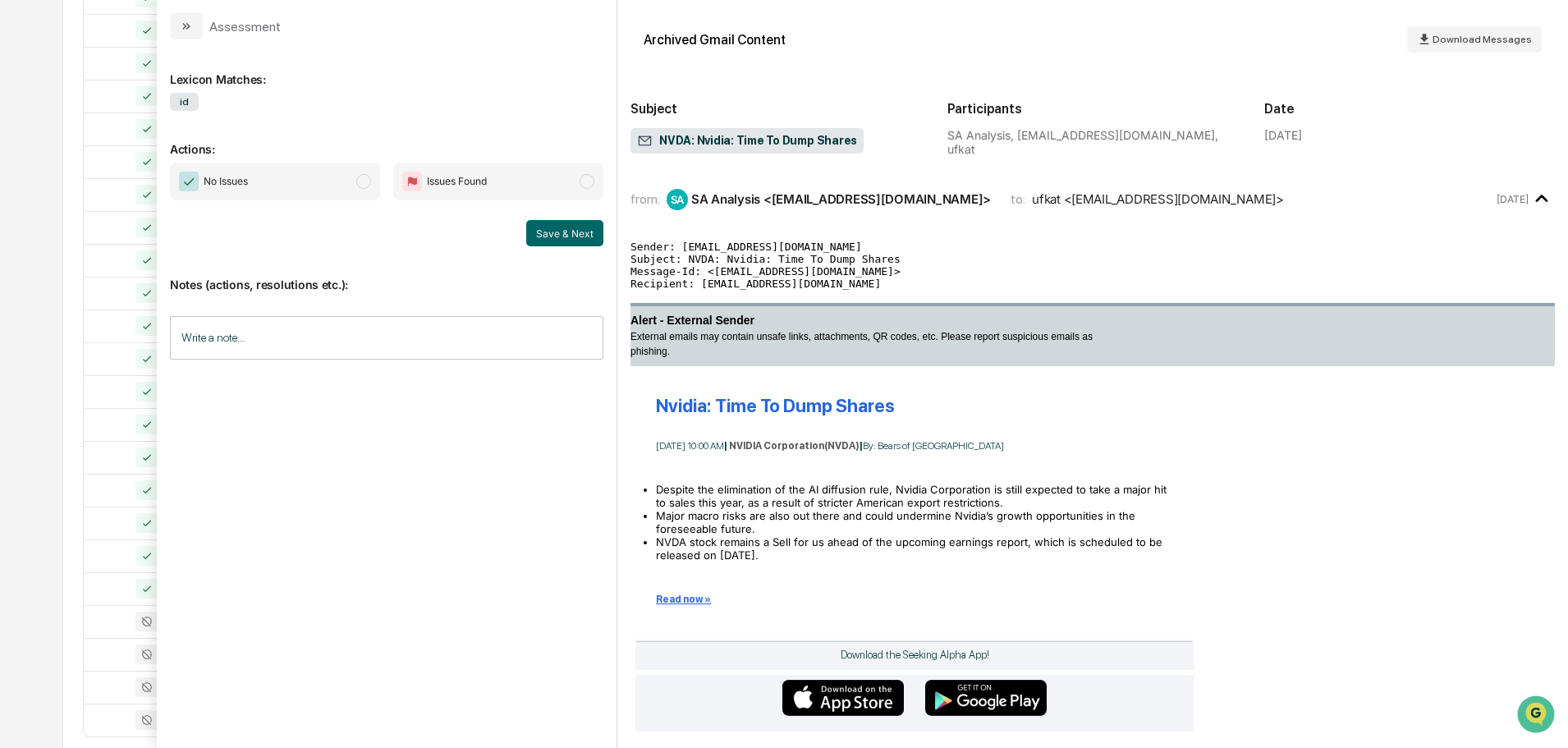
drag, startPoint x: 291, startPoint y: 177, endPoint x: 339, endPoint y: 187, distance: 49.0
click at [291, 176] on span "No Issues" at bounding box center [275, 181] width 210 height 38
click at [583, 235] on button "Save & Next" at bounding box center [564, 233] width 77 height 26
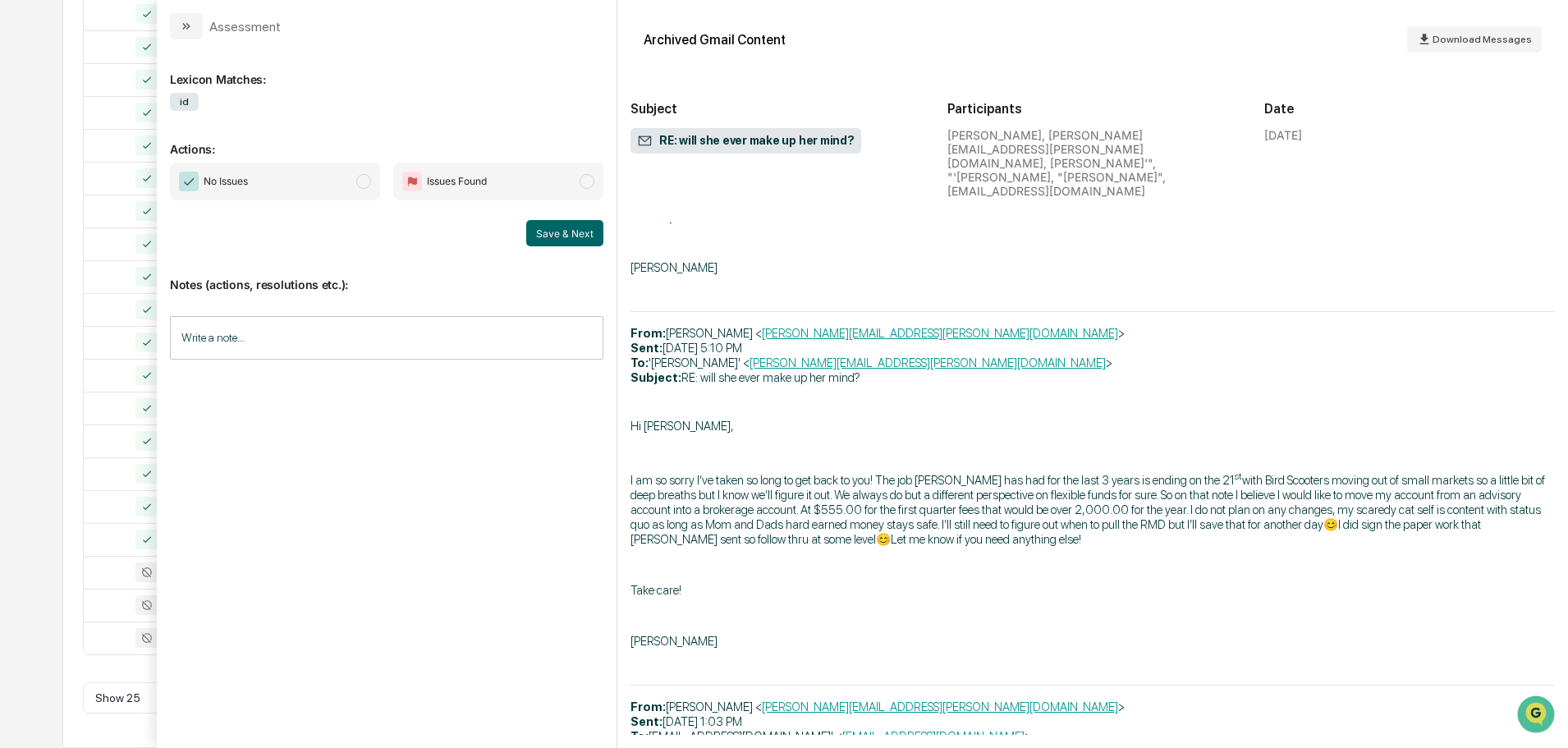
scroll to position [1515, 0]
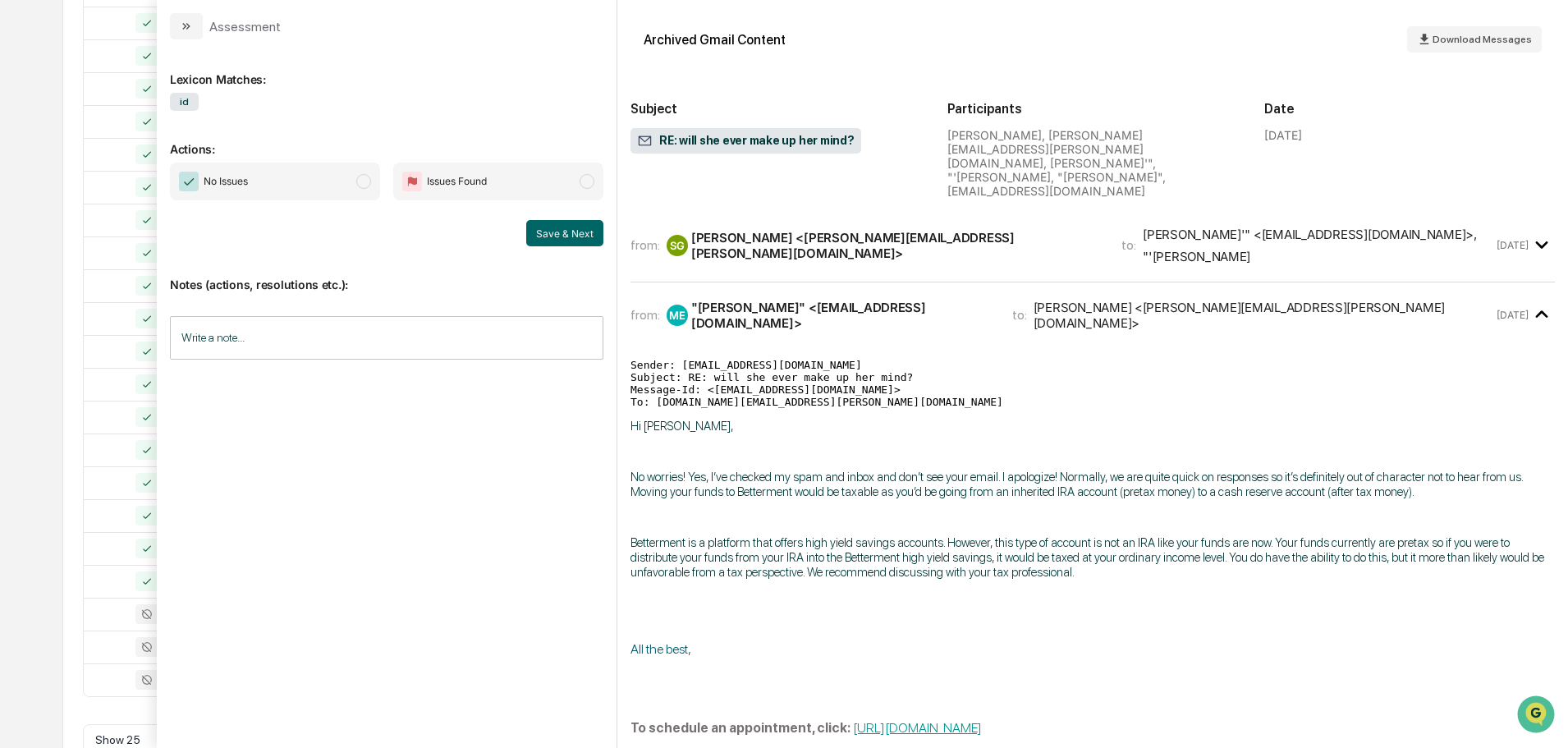
scroll to position [461, 0]
click at [295, 193] on span "No Issues" at bounding box center [275, 181] width 210 height 38
click at [552, 234] on button "Save & Next" at bounding box center [564, 233] width 77 height 26
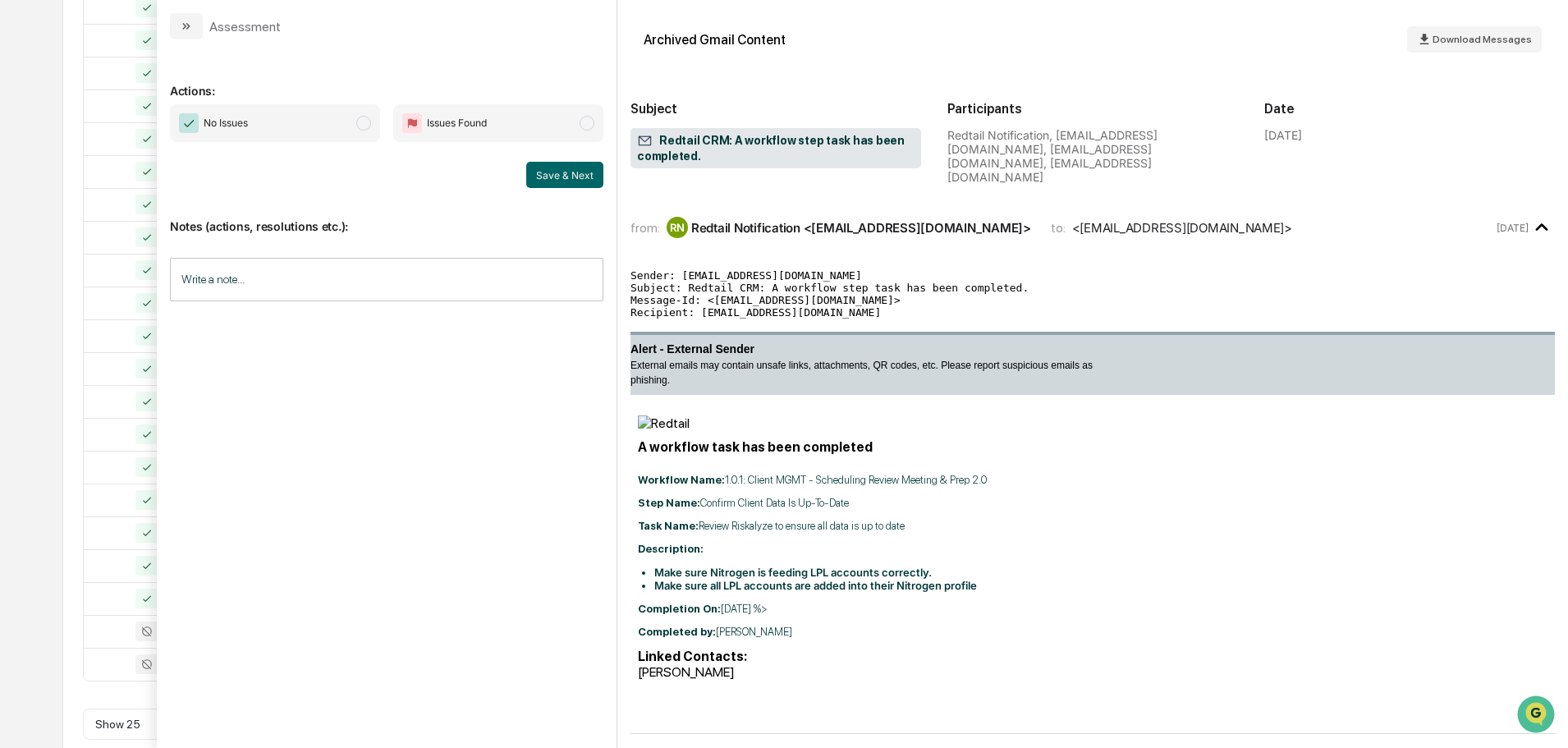
scroll to position [543, 0]
click at [353, 119] on span "No Issues" at bounding box center [275, 123] width 210 height 38
click at [557, 170] on button "Save & Next" at bounding box center [564, 175] width 77 height 26
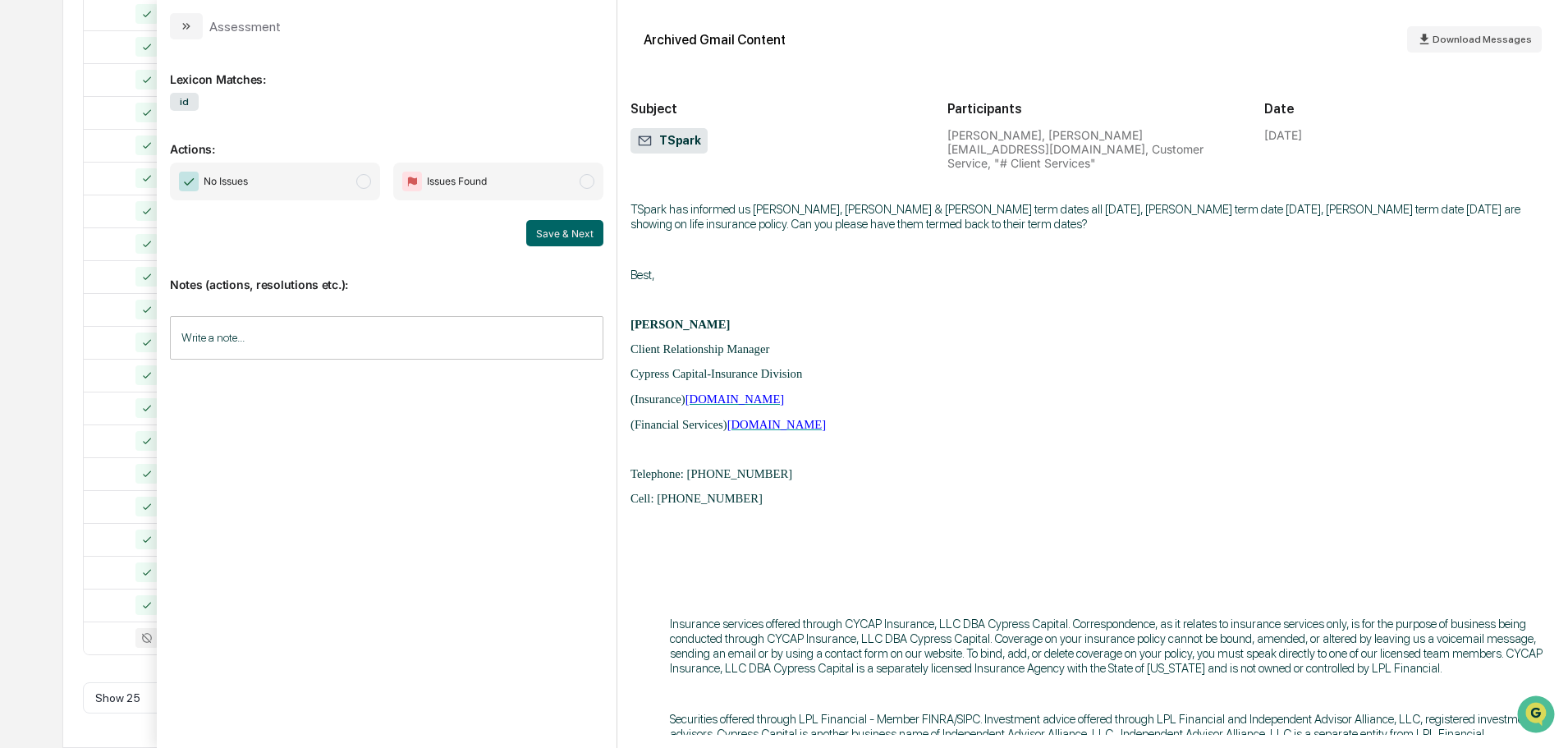
scroll to position [38, 0]
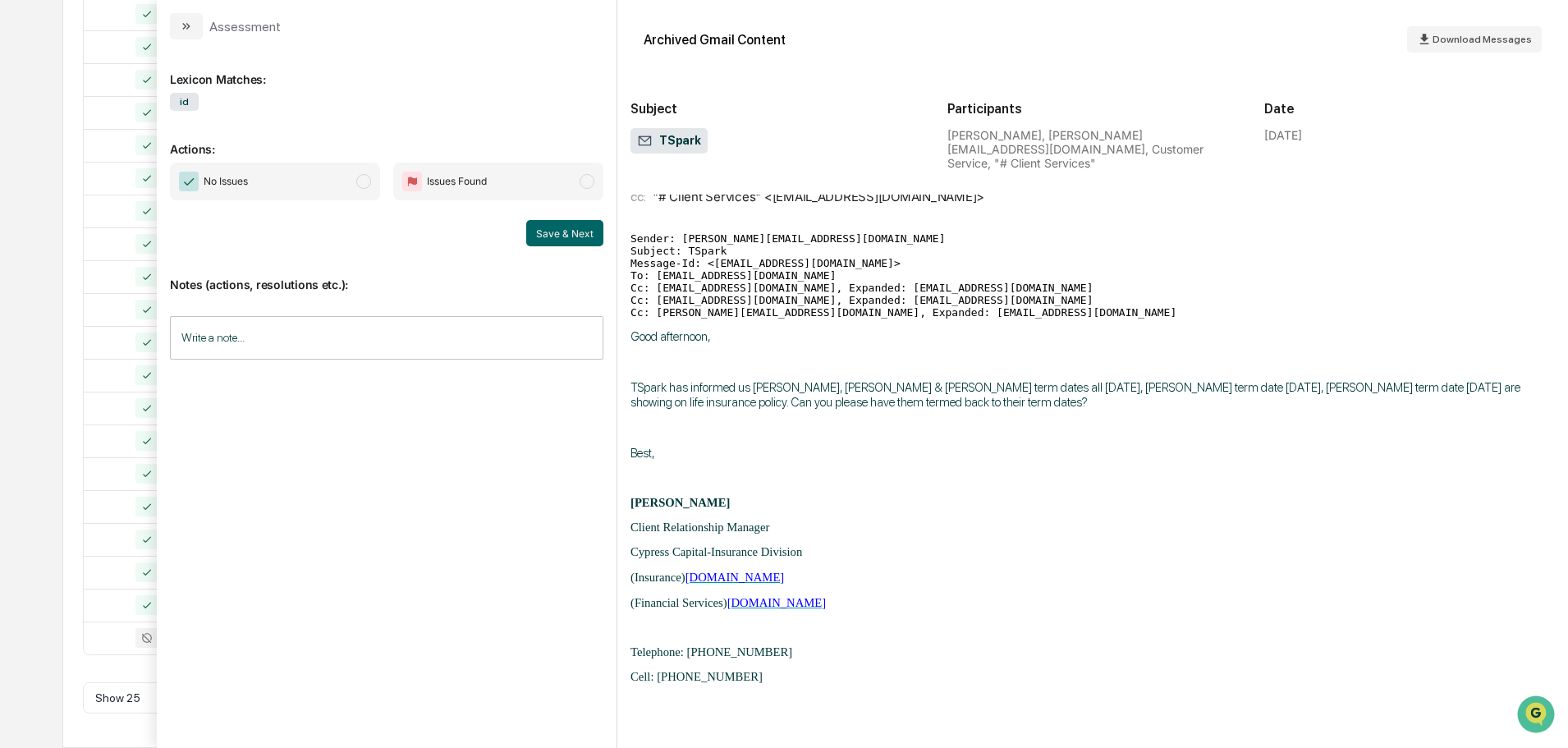
click at [315, 167] on span "No Issues" at bounding box center [275, 181] width 210 height 38
click at [583, 237] on button "Save & Next" at bounding box center [564, 233] width 77 height 26
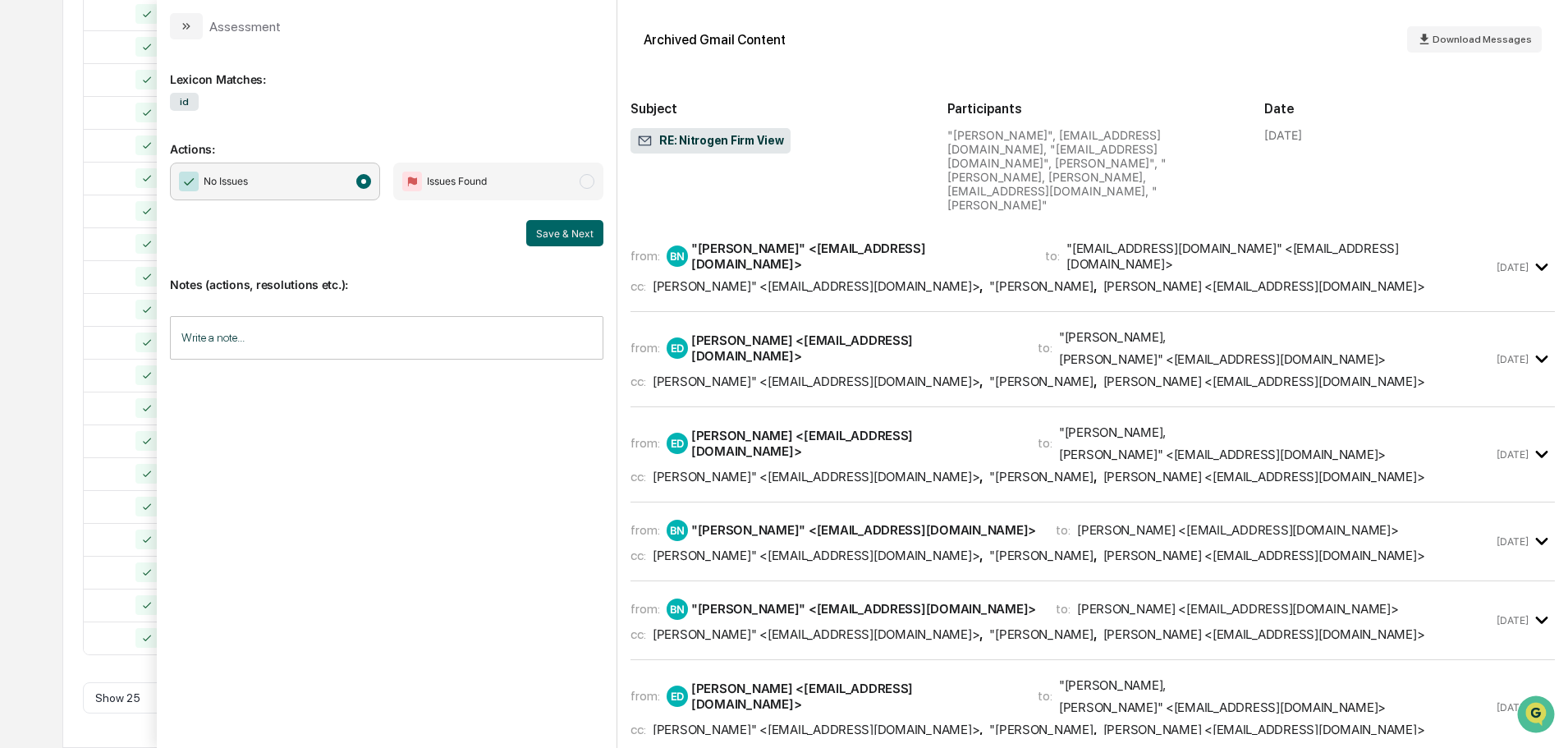
click at [82, 300] on div "All Conversations Options Review Required 18 Review Completed - Flagged as Issu…" at bounding box center [784, 187] width 1443 height 1122
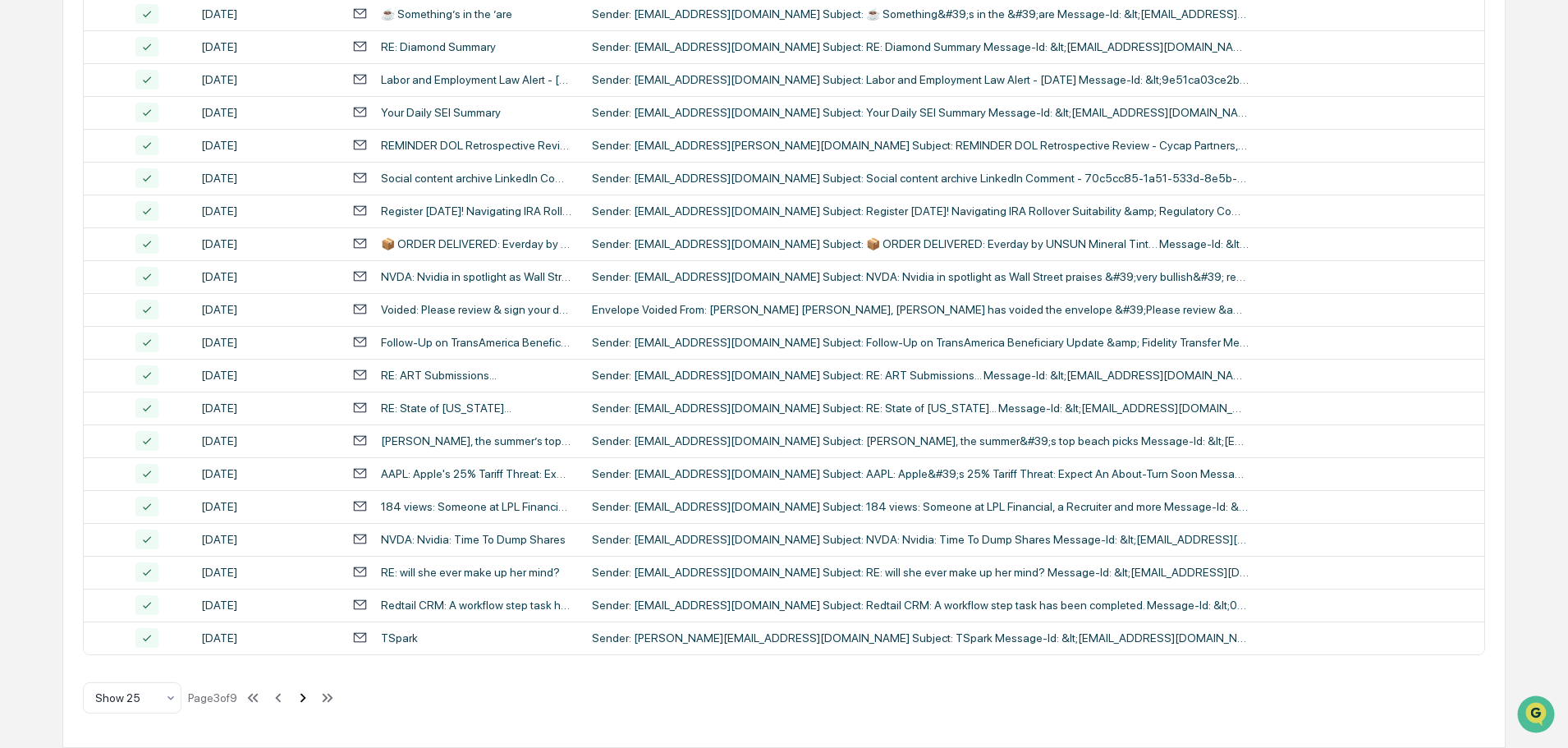
click at [305, 704] on icon at bounding box center [303, 698] width 19 height 19
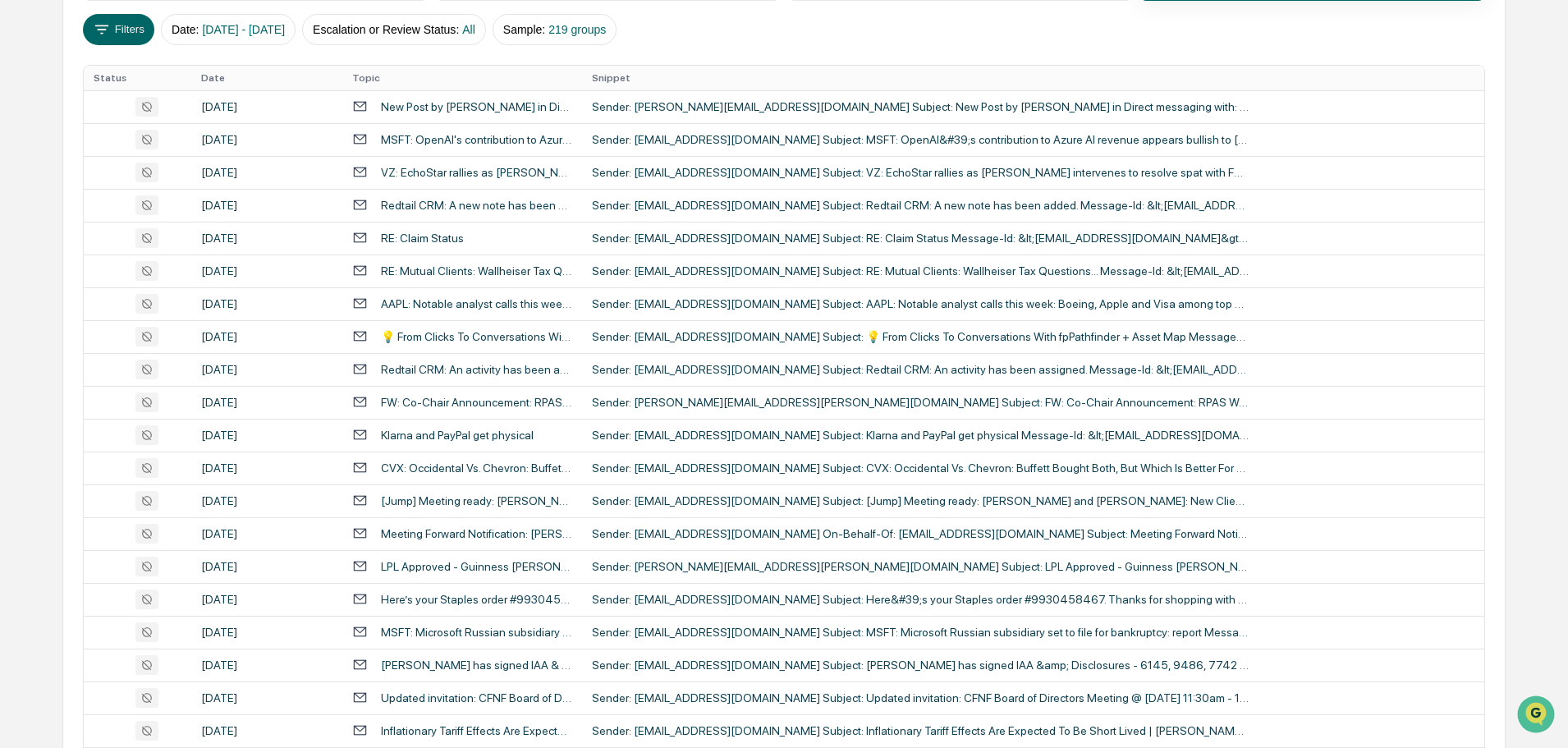
scroll to position [51, 0]
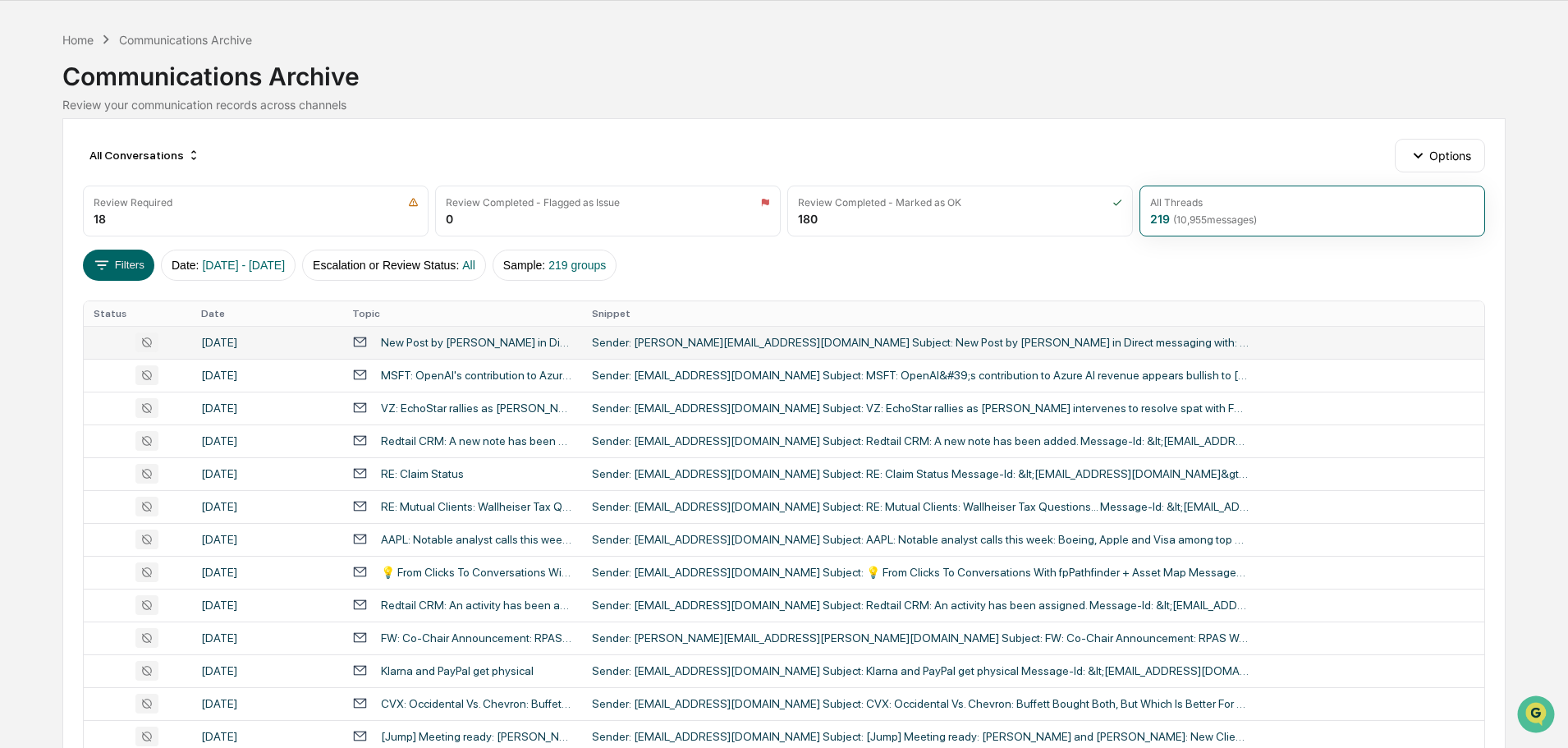
click at [471, 343] on div "New Post by [PERSON_NAME] in Direct messaging with: @nate.[PERSON_NAME] @[PERSO…" at bounding box center [476, 343] width 192 height 13
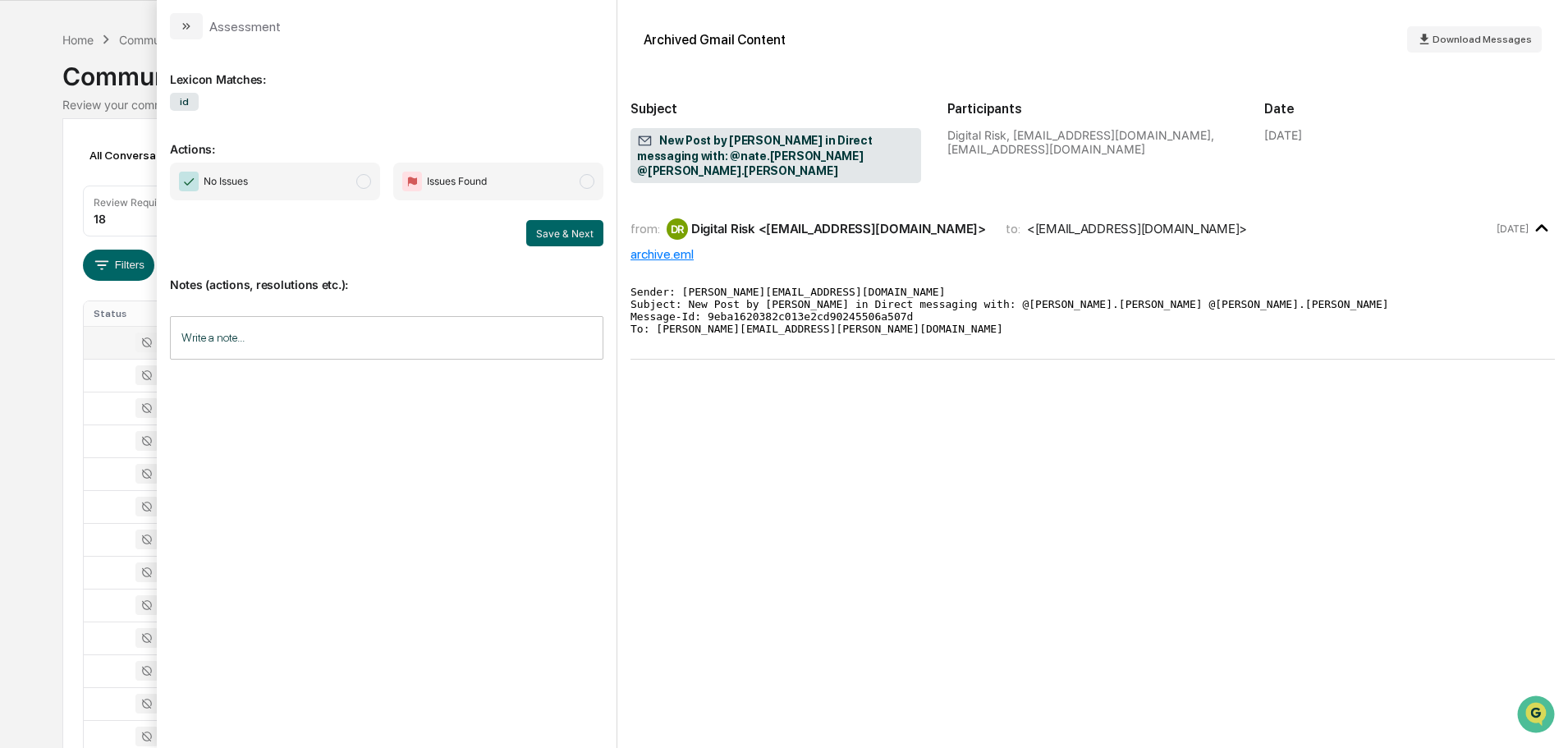
click at [285, 189] on span "No Issues" at bounding box center [275, 181] width 210 height 38
click at [594, 234] on button "Save & Next" at bounding box center [564, 233] width 77 height 26
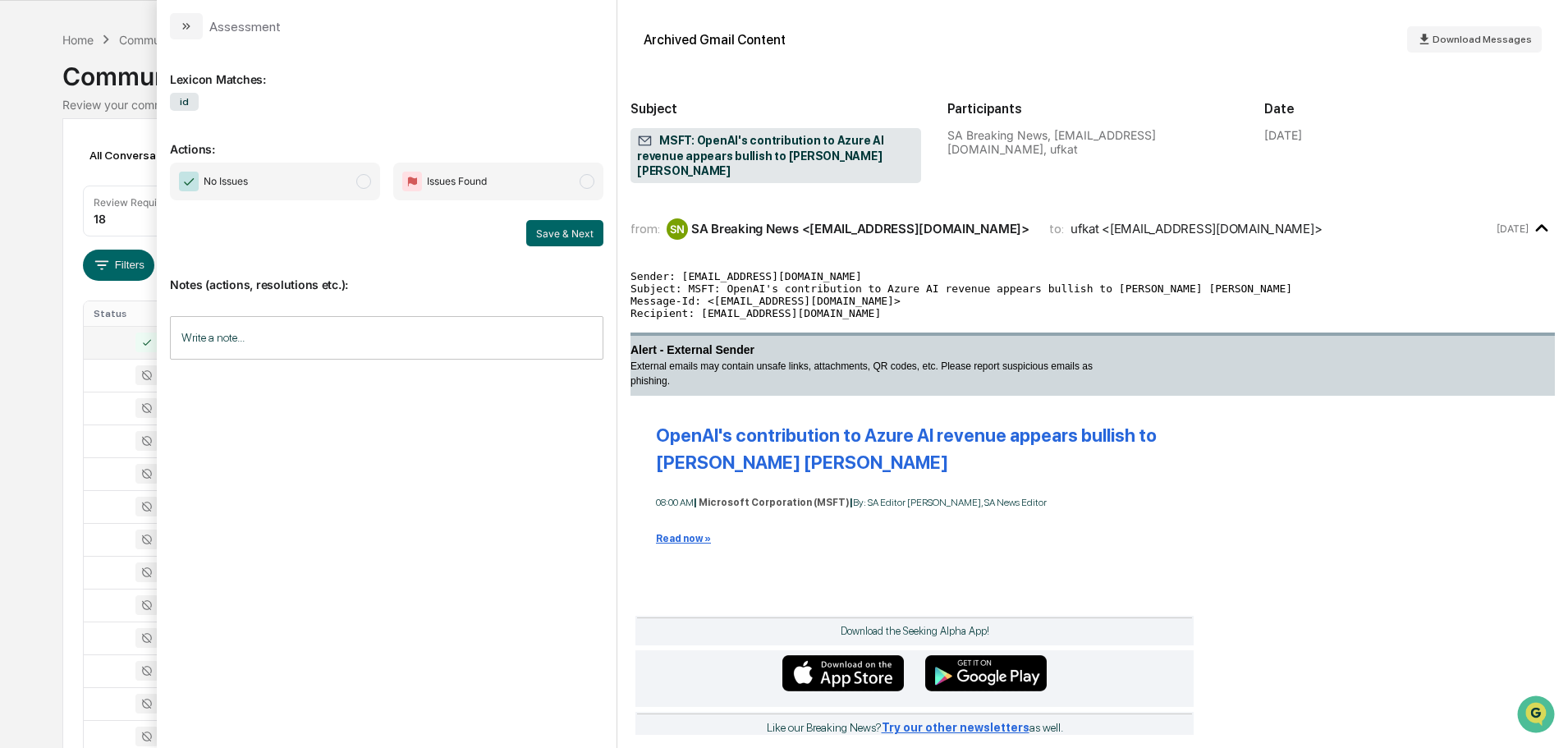
click at [347, 184] on span "No Issues" at bounding box center [275, 181] width 210 height 38
click at [575, 237] on button "Save & Next" at bounding box center [564, 233] width 77 height 26
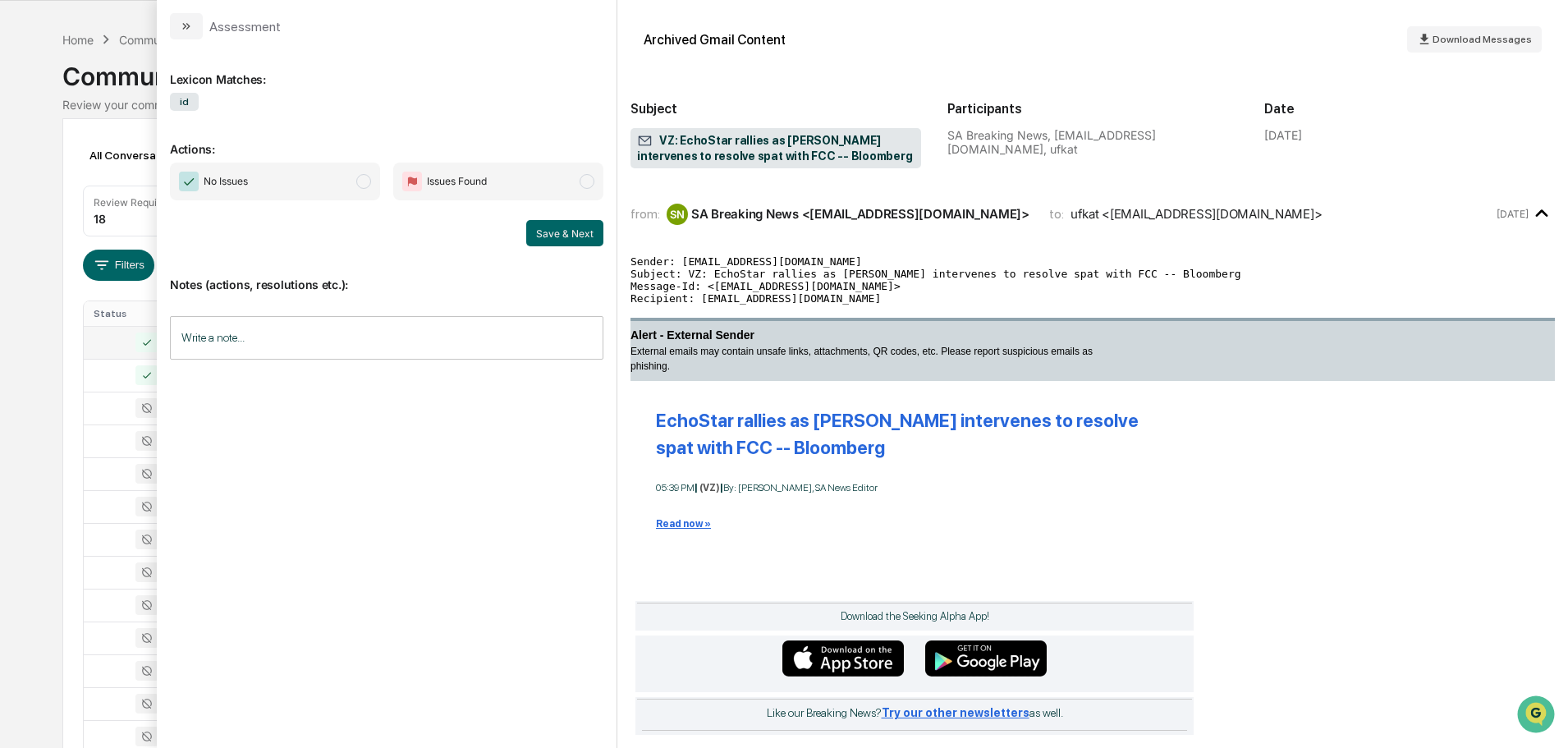
click at [328, 180] on span "No Issues" at bounding box center [275, 181] width 210 height 38
click at [549, 228] on button "Save & Next" at bounding box center [564, 233] width 77 height 26
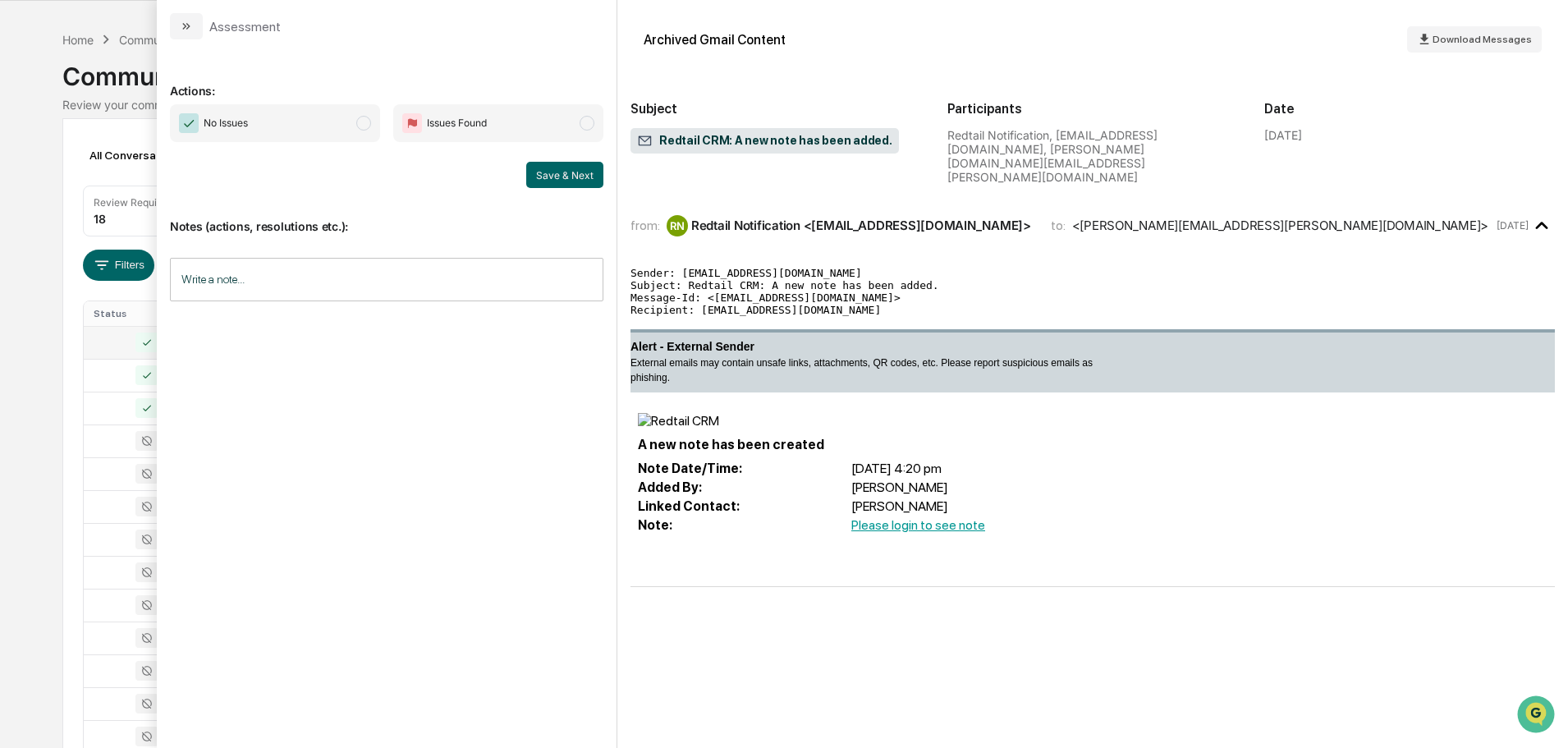
click at [309, 118] on span "No Issues" at bounding box center [275, 123] width 210 height 38
click at [566, 179] on button "Save & Next" at bounding box center [564, 175] width 77 height 26
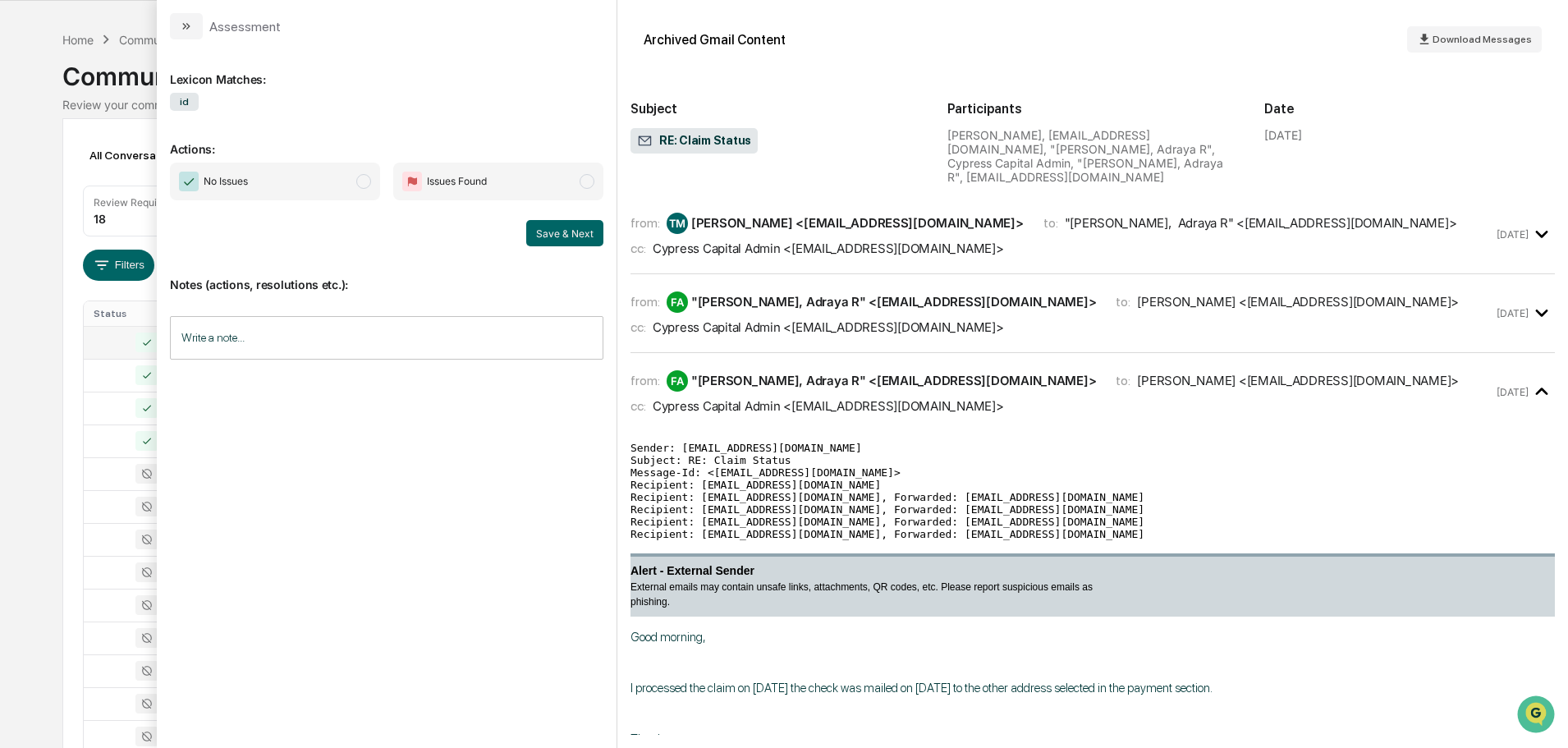
click at [294, 172] on span "No Issues" at bounding box center [275, 181] width 210 height 38
click at [564, 238] on button "Save & Next" at bounding box center [564, 233] width 77 height 26
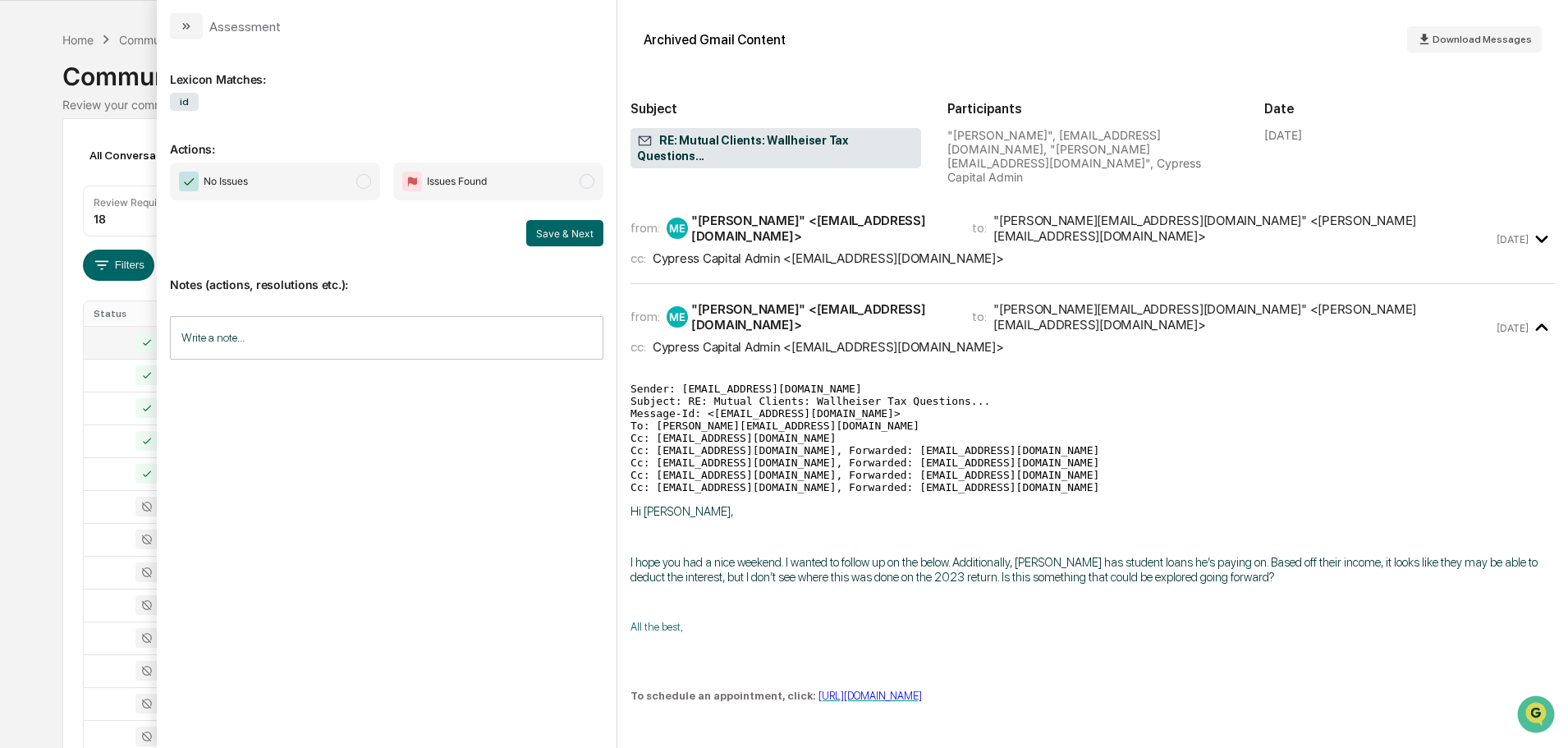
click at [288, 169] on span "No Issues" at bounding box center [275, 181] width 210 height 38
click at [560, 229] on button "Save & Next" at bounding box center [564, 233] width 77 height 26
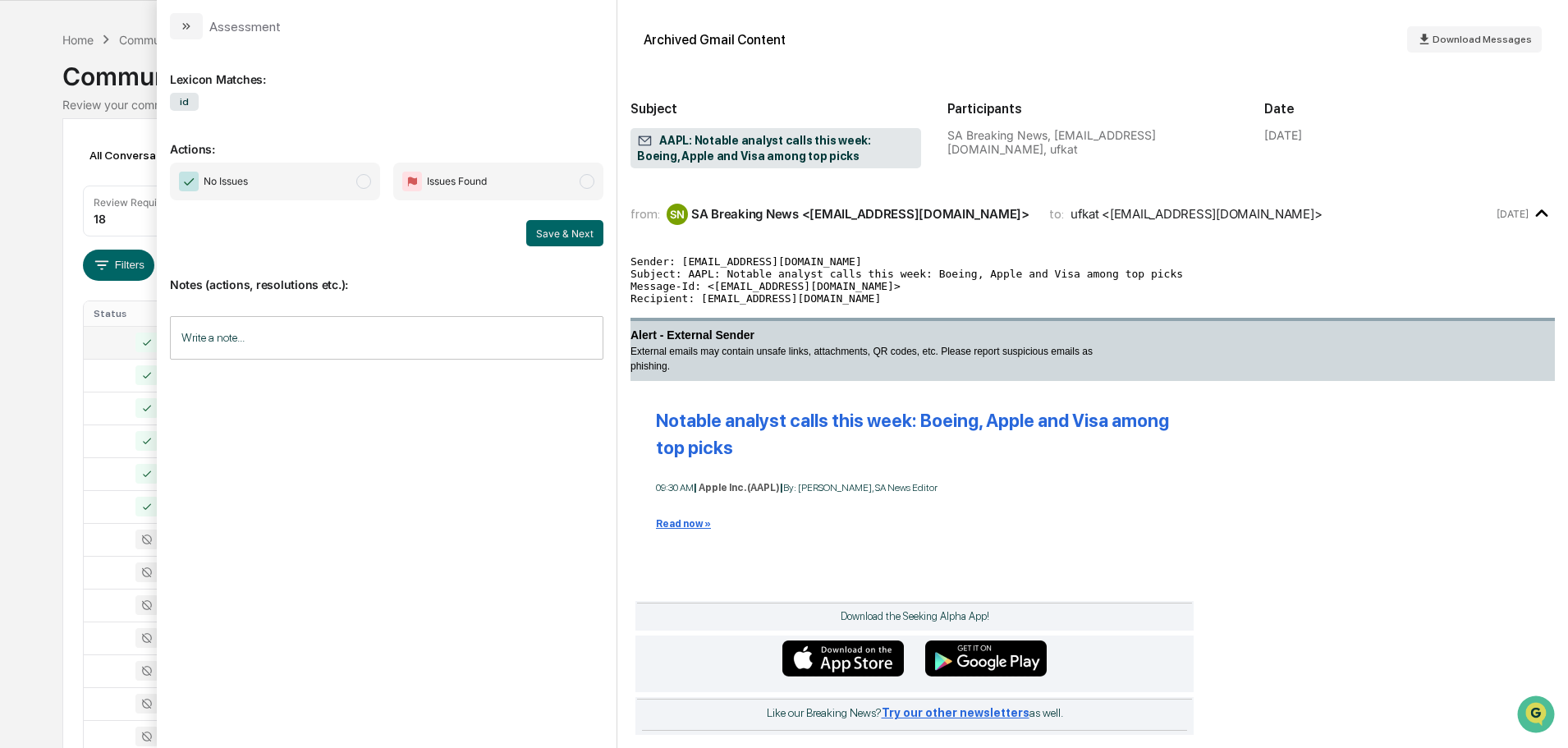
click at [318, 176] on span "No Issues" at bounding box center [275, 181] width 210 height 38
click at [575, 230] on button "Save & Next" at bounding box center [564, 233] width 77 height 26
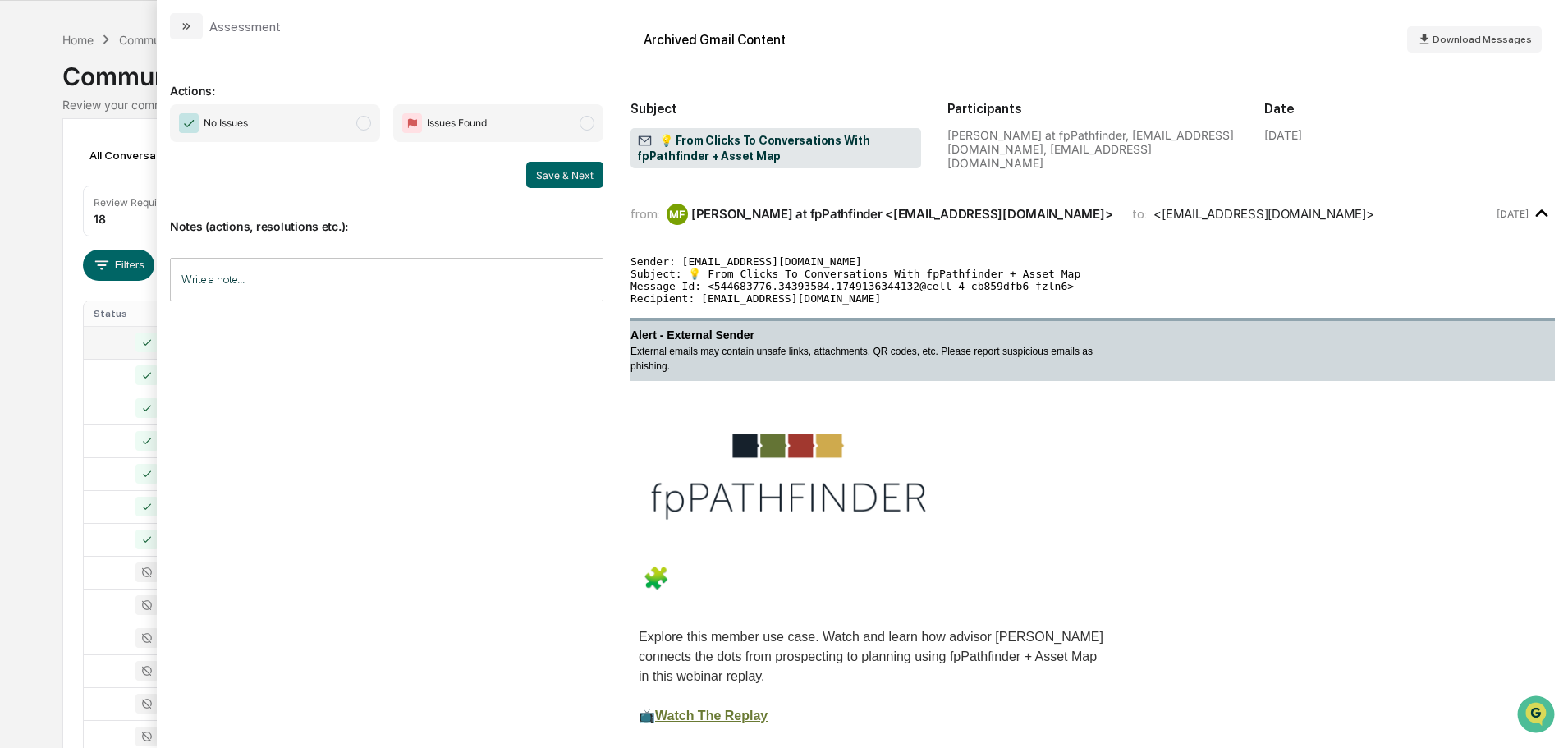
drag, startPoint x: 320, startPoint y: 106, endPoint x: 373, endPoint y: 121, distance: 55.1
click at [322, 106] on span "No Issues" at bounding box center [275, 123] width 210 height 38
click at [540, 169] on button "Save & Next" at bounding box center [564, 175] width 77 height 26
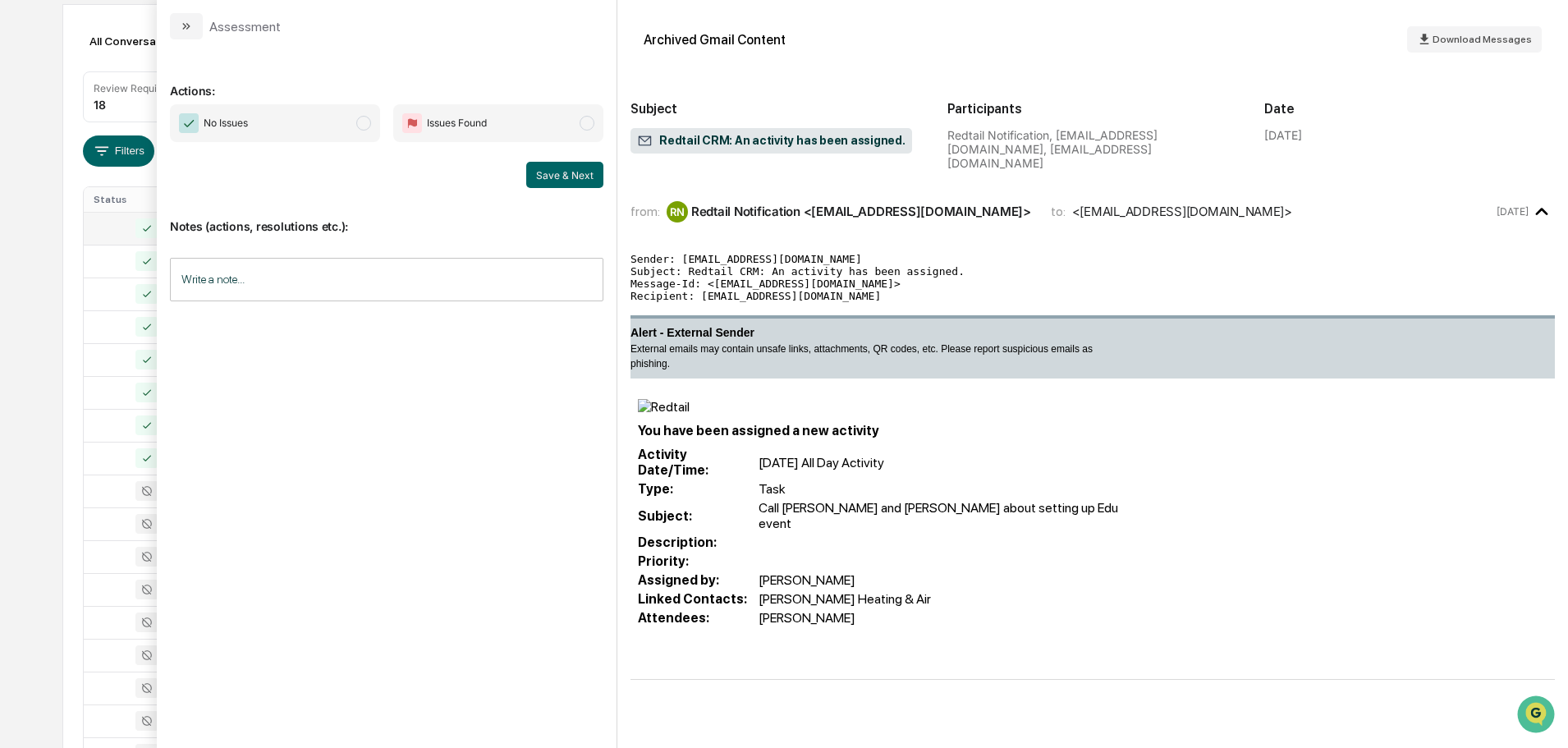
scroll to position [51, 0]
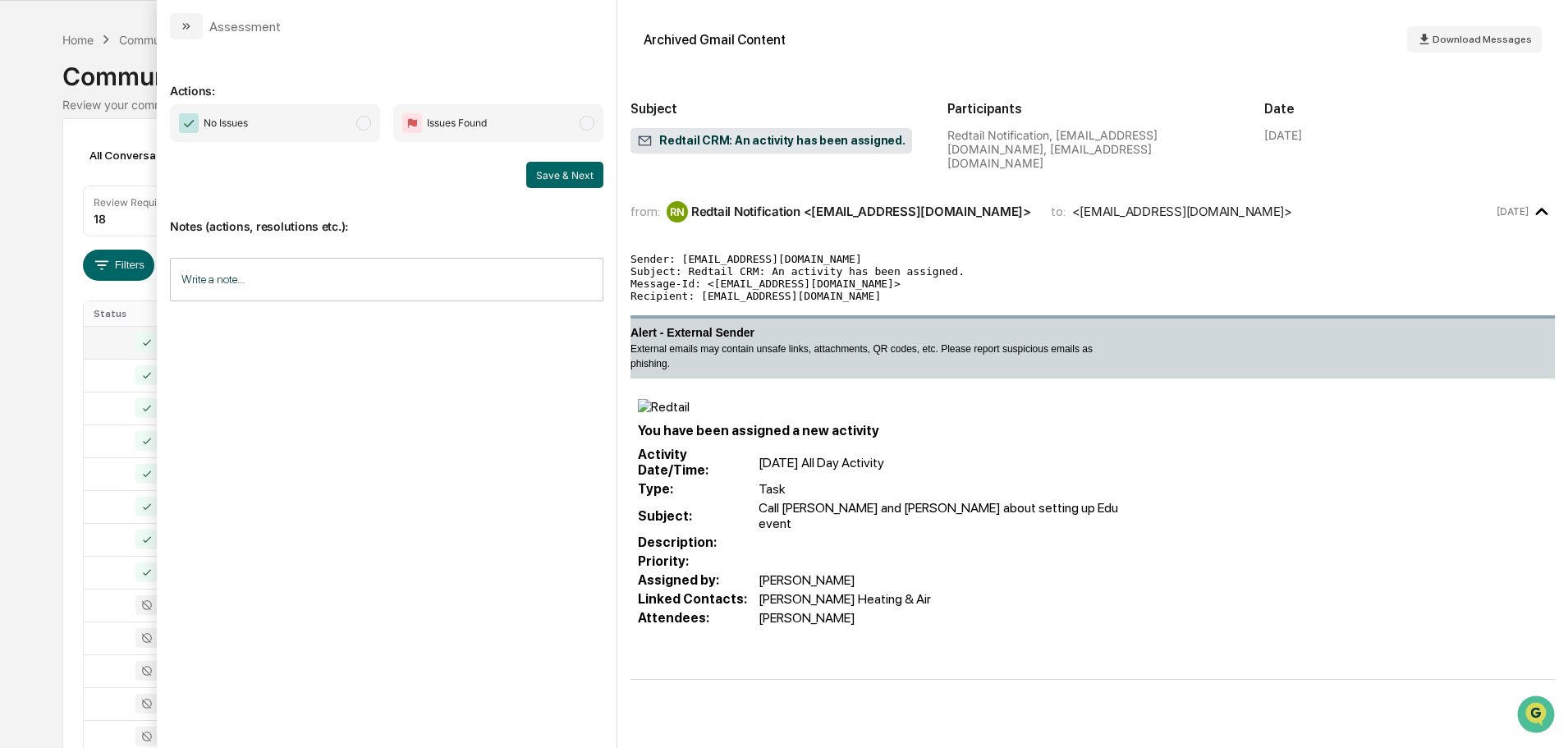
click at [321, 134] on span "No Issues" at bounding box center [275, 123] width 210 height 38
click at [570, 170] on button "Save & Next" at bounding box center [564, 175] width 77 height 26
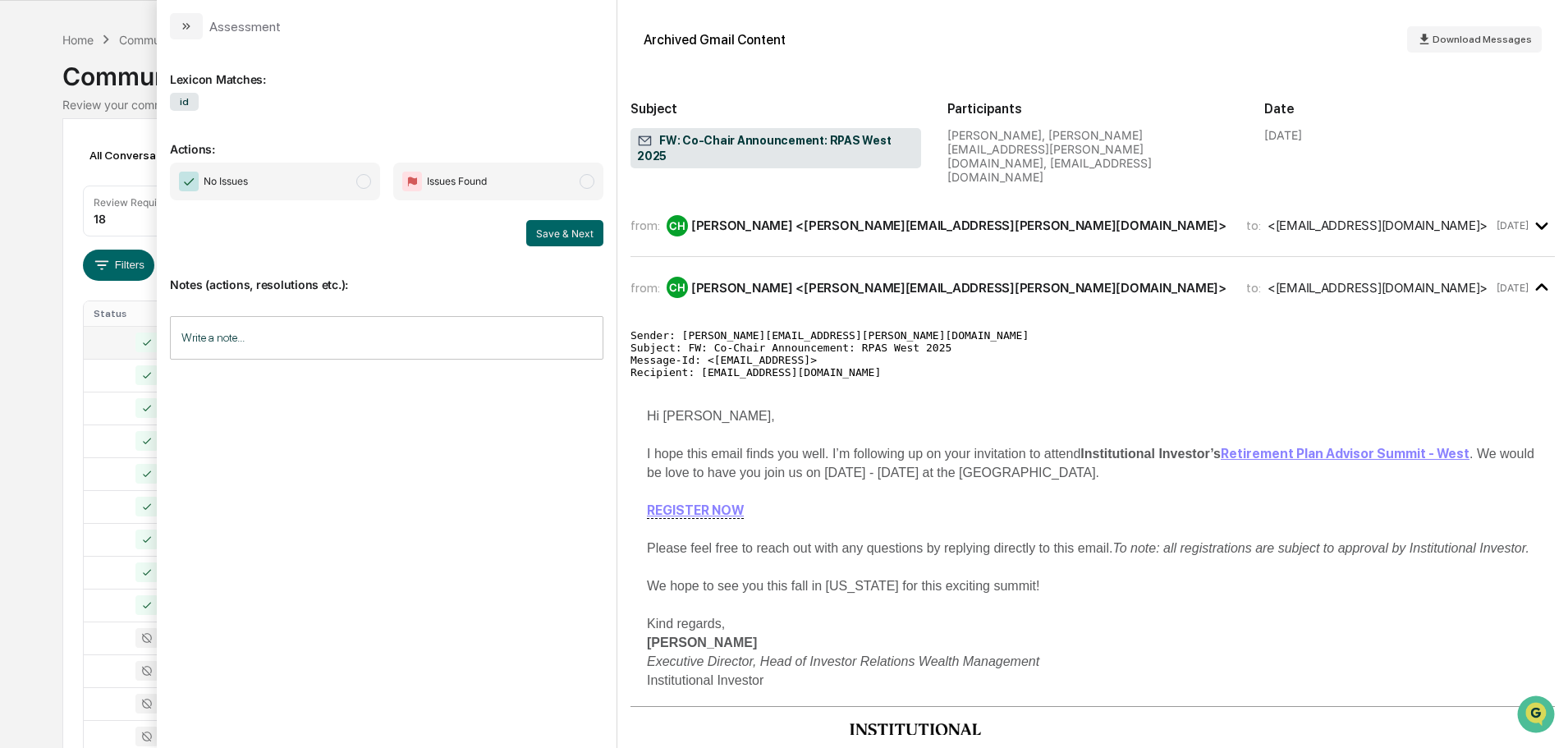
scroll to position [246, 0]
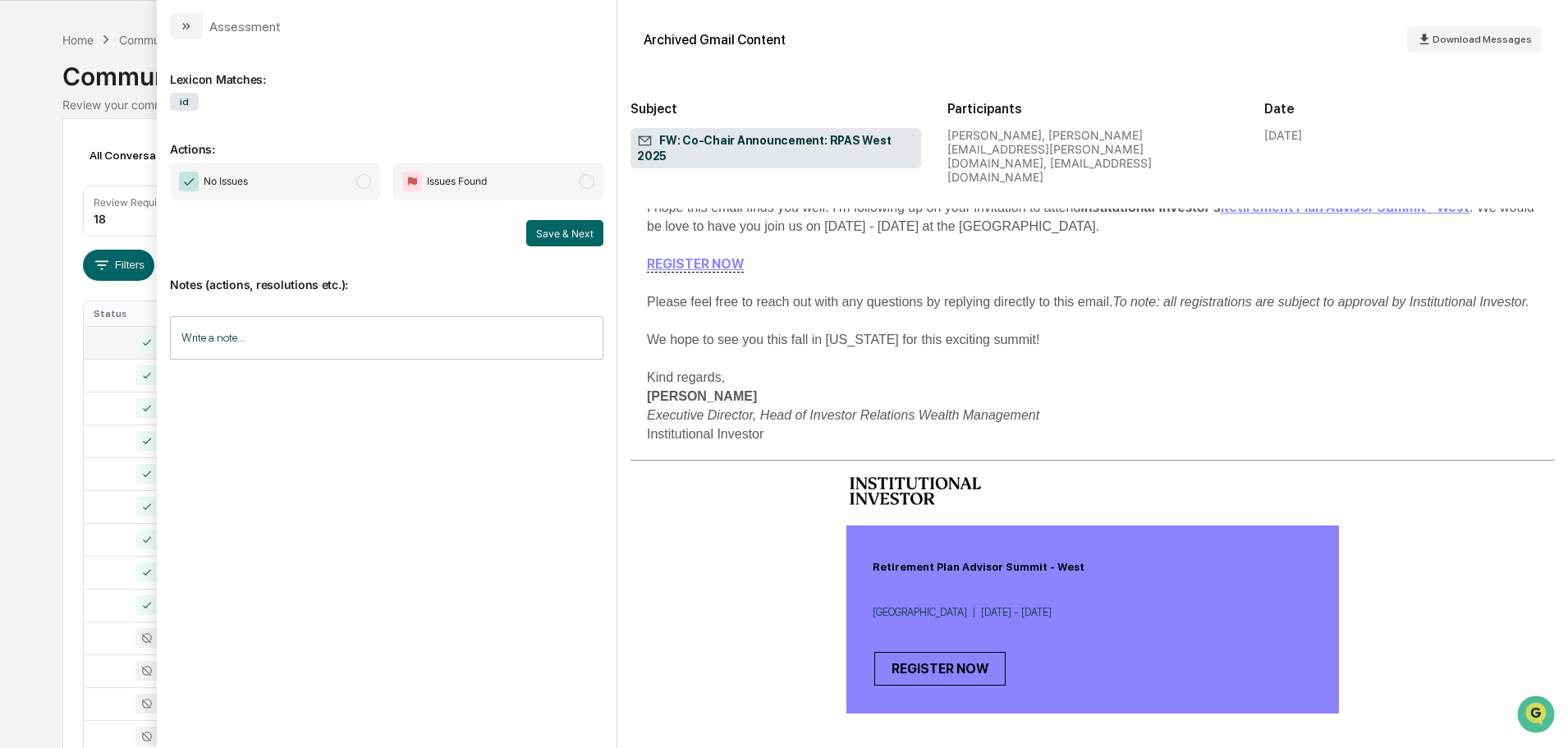
click at [276, 170] on span "No Issues" at bounding box center [275, 181] width 210 height 38
click at [564, 242] on button "Save & Next" at bounding box center [564, 233] width 77 height 26
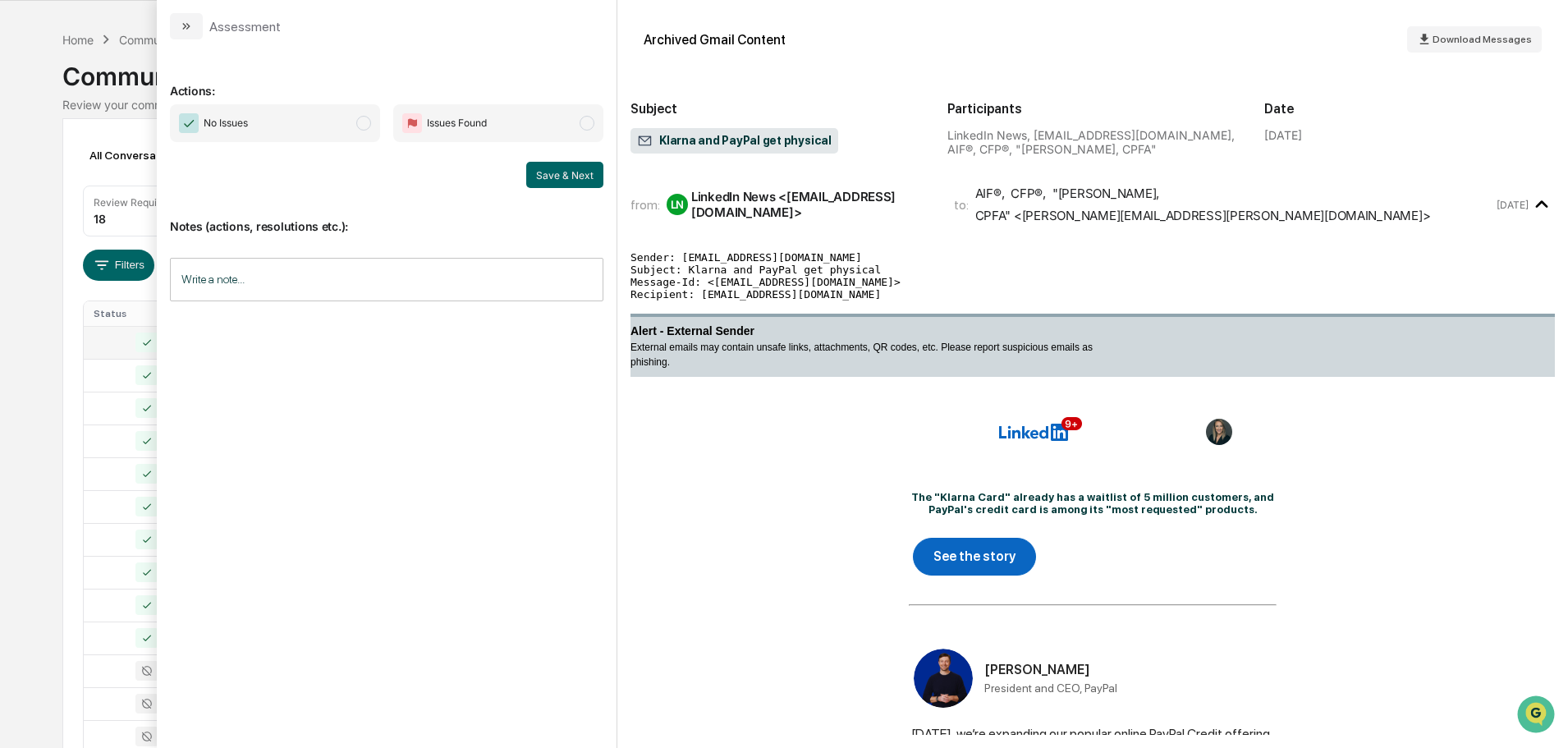
click at [329, 130] on span "No Issues" at bounding box center [275, 123] width 210 height 38
click at [585, 184] on button "Save & Next" at bounding box center [564, 175] width 77 height 26
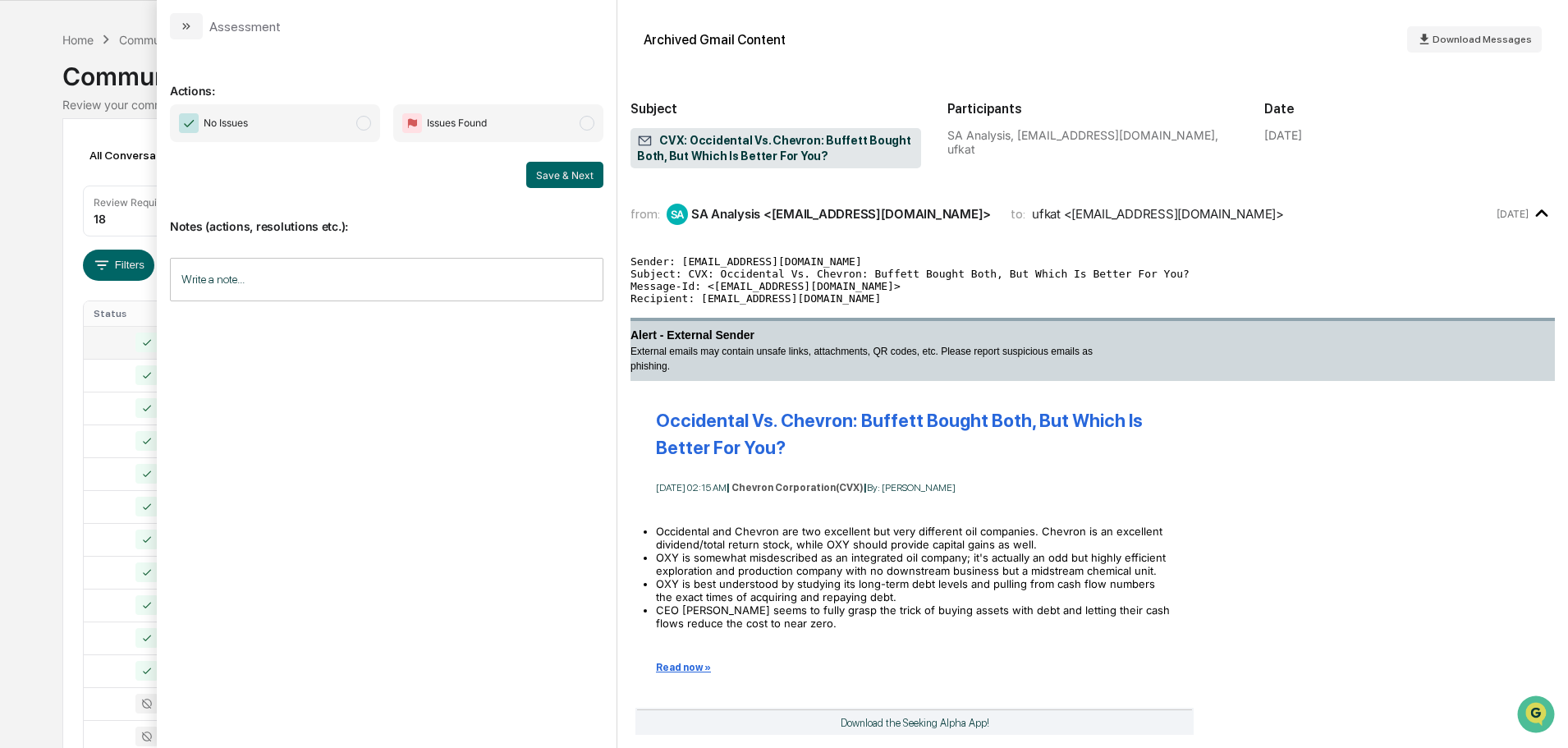
click at [307, 119] on span "No Issues" at bounding box center [275, 123] width 210 height 38
click at [574, 170] on button "Save & Next" at bounding box center [564, 175] width 77 height 26
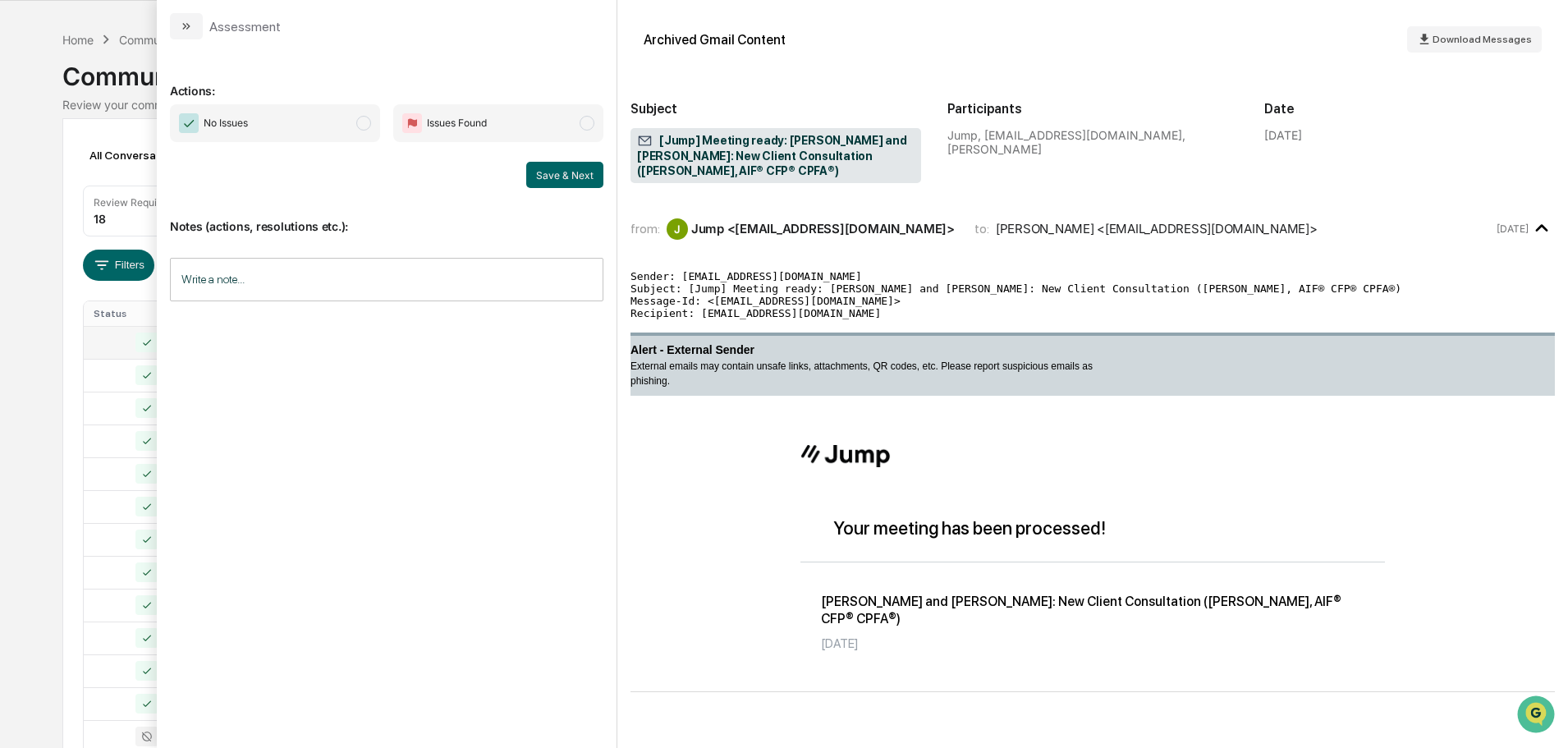
click at [273, 128] on span "No Issues" at bounding box center [275, 123] width 210 height 38
click at [550, 170] on button "Save & Next" at bounding box center [564, 175] width 77 height 26
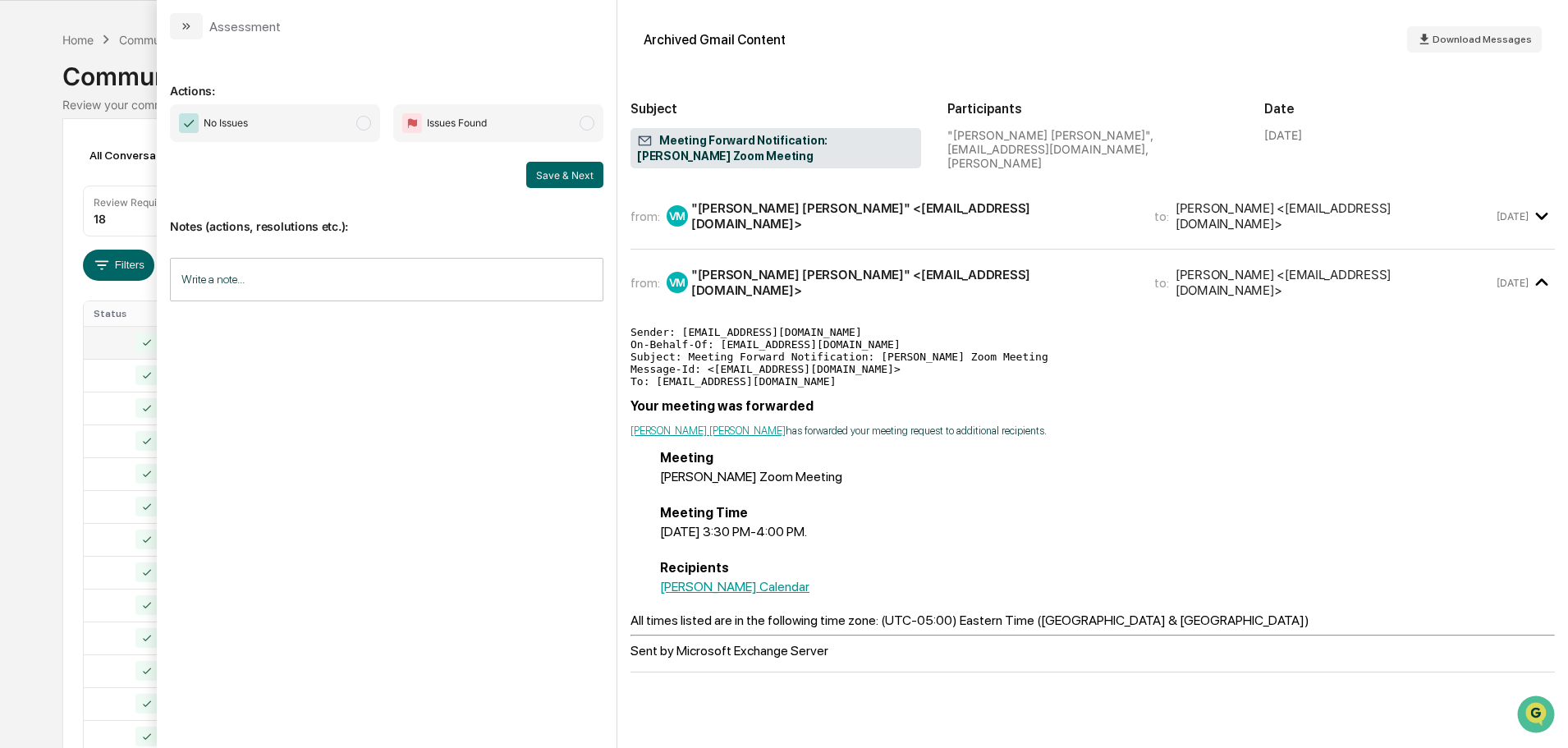
scroll to position [215, 0]
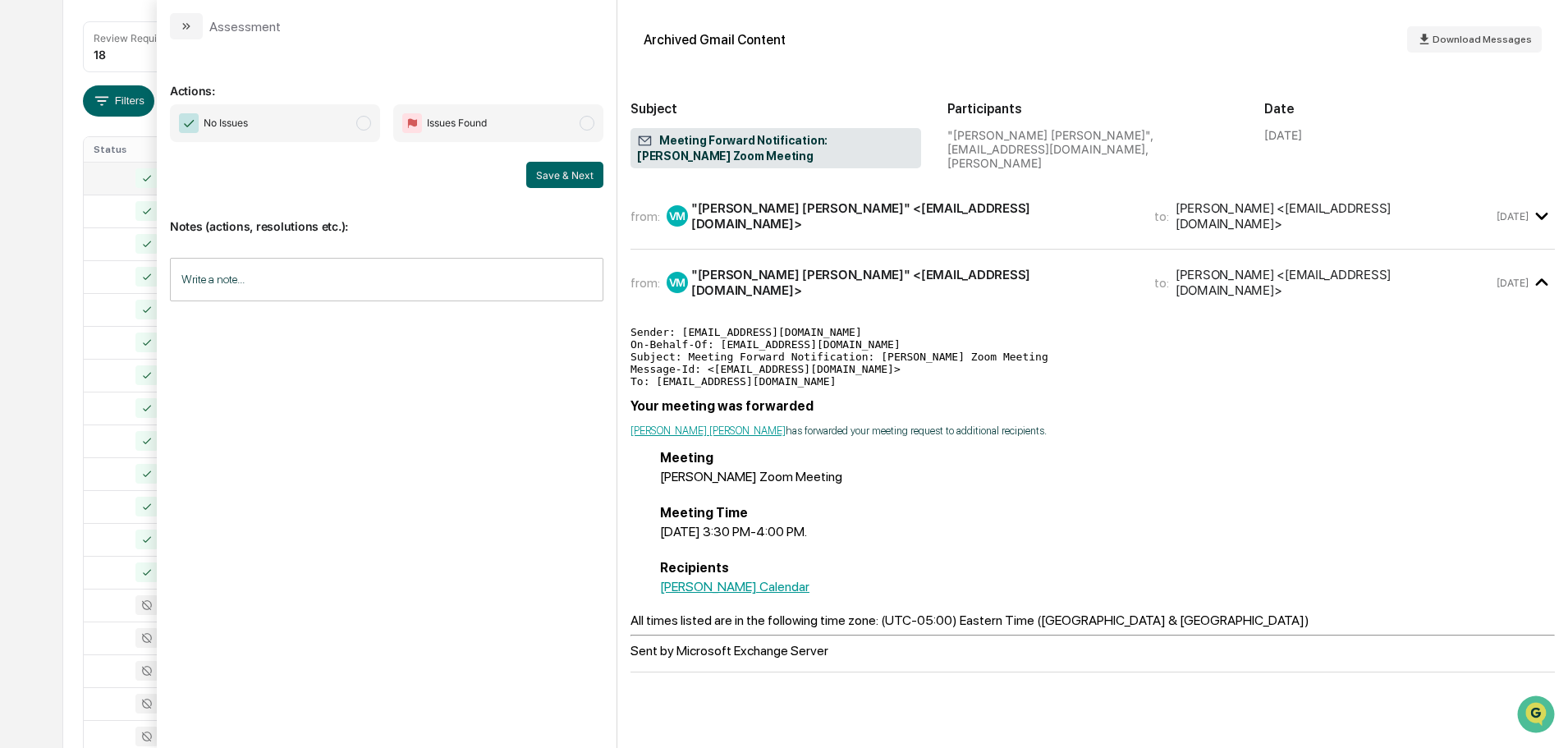
click at [318, 112] on span "No Issues" at bounding box center [275, 123] width 210 height 38
click at [538, 181] on button "Save & Next" at bounding box center [564, 175] width 77 height 26
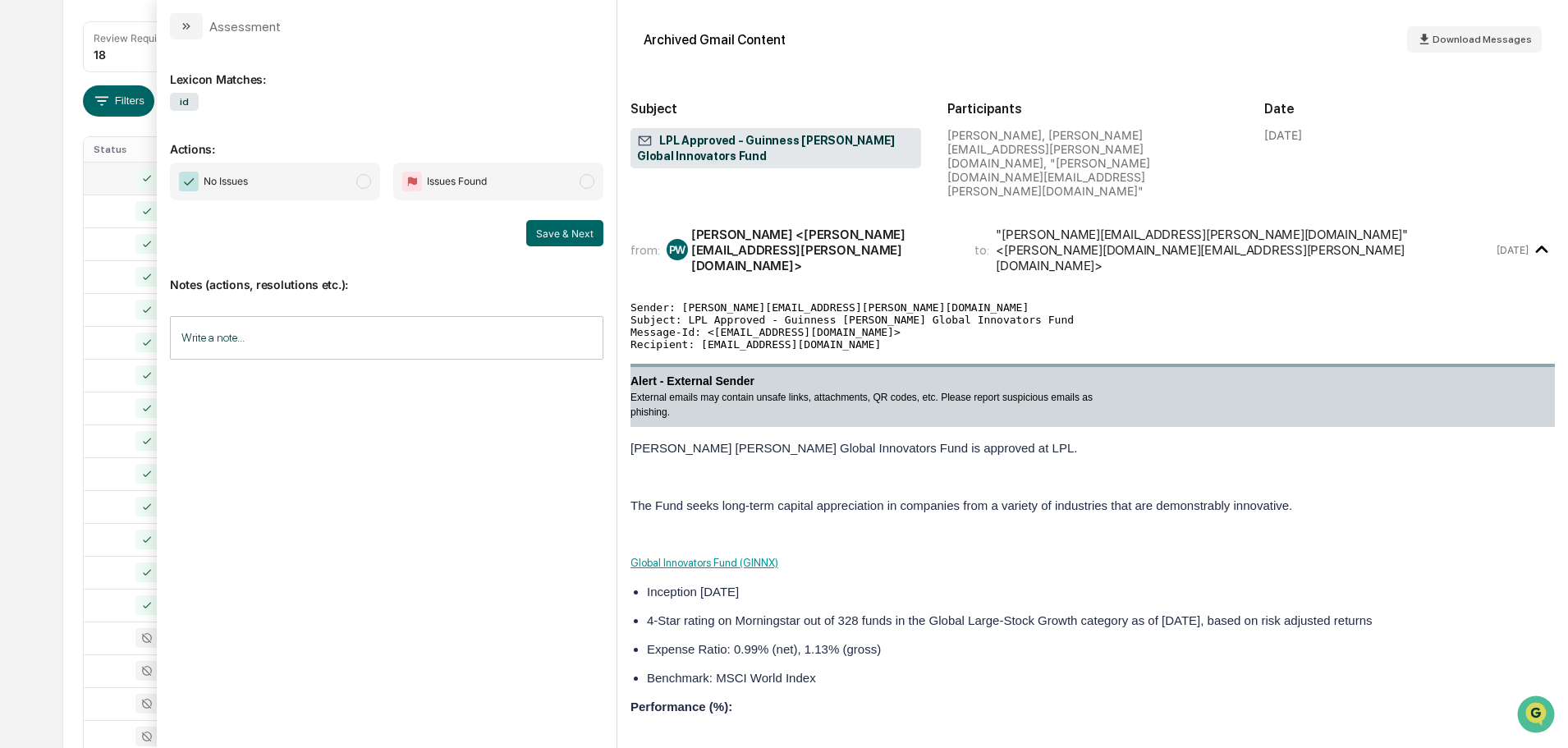
drag, startPoint x: 338, startPoint y: 176, endPoint x: 423, endPoint y: 196, distance: 87.3
click at [338, 177] on span "No Issues" at bounding box center [275, 181] width 210 height 38
click at [574, 228] on button "Save & Next" at bounding box center [564, 233] width 77 height 26
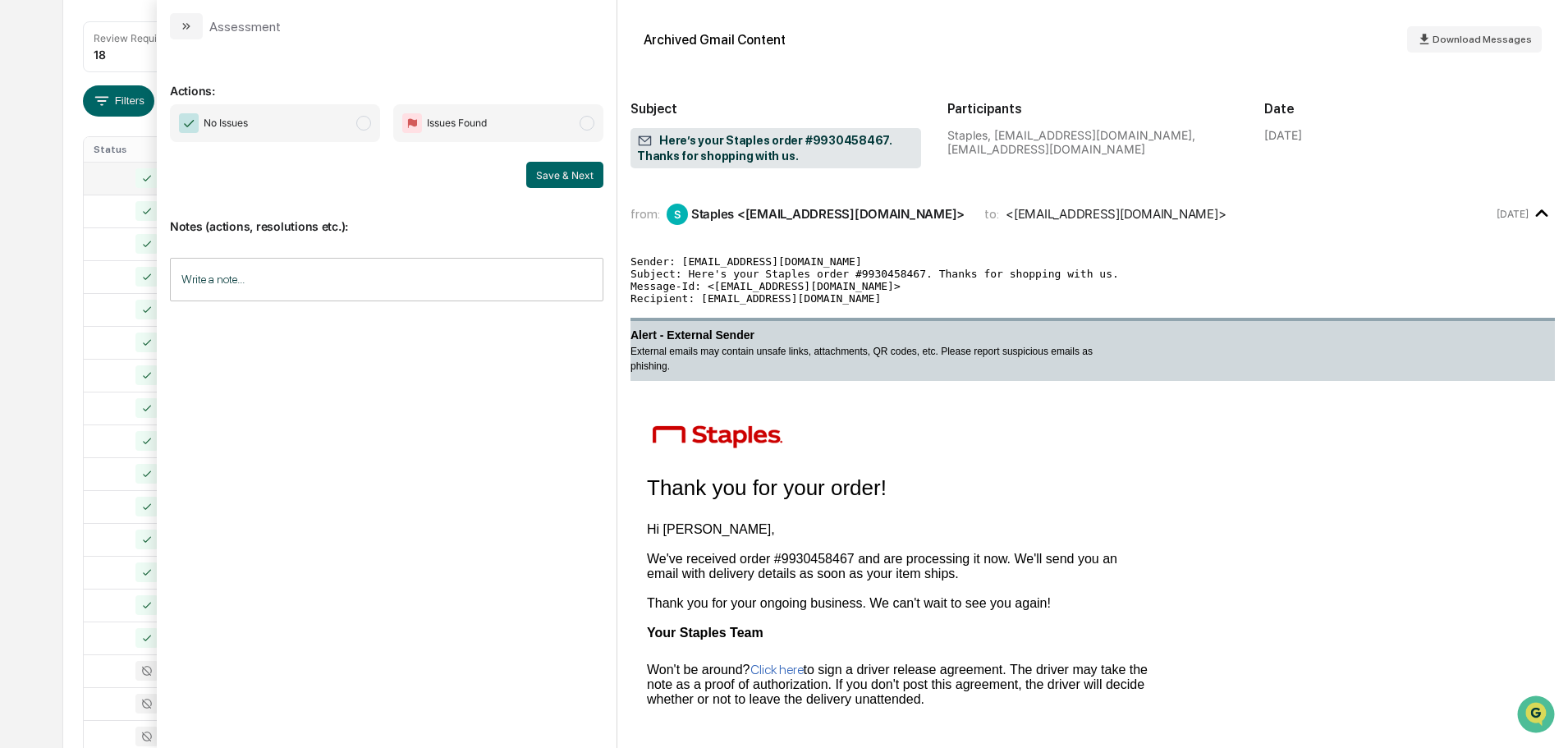
click at [320, 135] on span "No Issues" at bounding box center [275, 123] width 210 height 38
click at [555, 174] on button "Save & Next" at bounding box center [564, 175] width 77 height 26
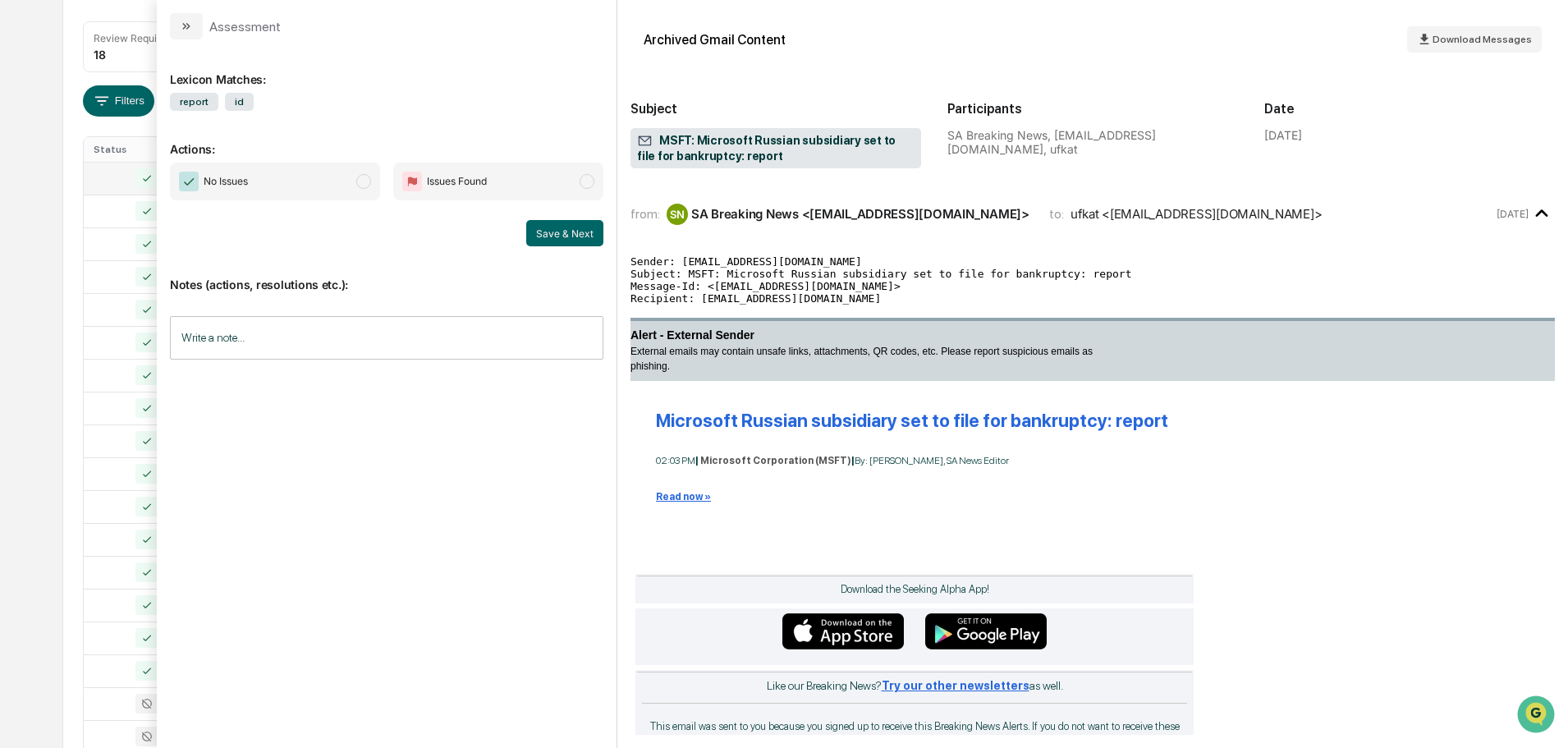
drag, startPoint x: 329, startPoint y: 174, endPoint x: 351, endPoint y: 178, distance: 22.4
click at [329, 175] on span "No Issues" at bounding box center [275, 181] width 210 height 38
click at [567, 235] on button "Save & Next" at bounding box center [564, 233] width 77 height 26
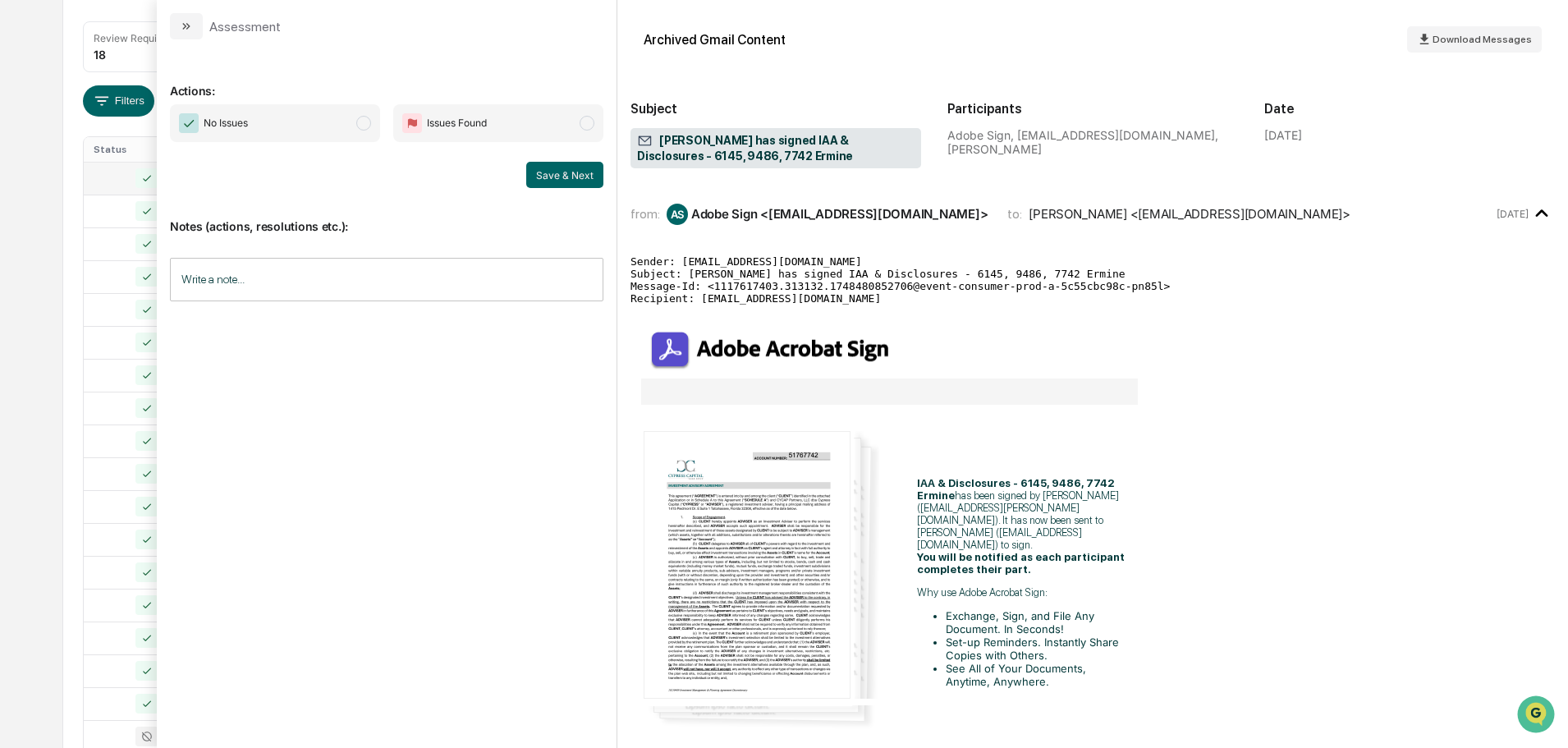
click at [346, 128] on span "No Issues" at bounding box center [275, 123] width 210 height 38
click at [539, 177] on button "Save & Next" at bounding box center [564, 175] width 77 height 26
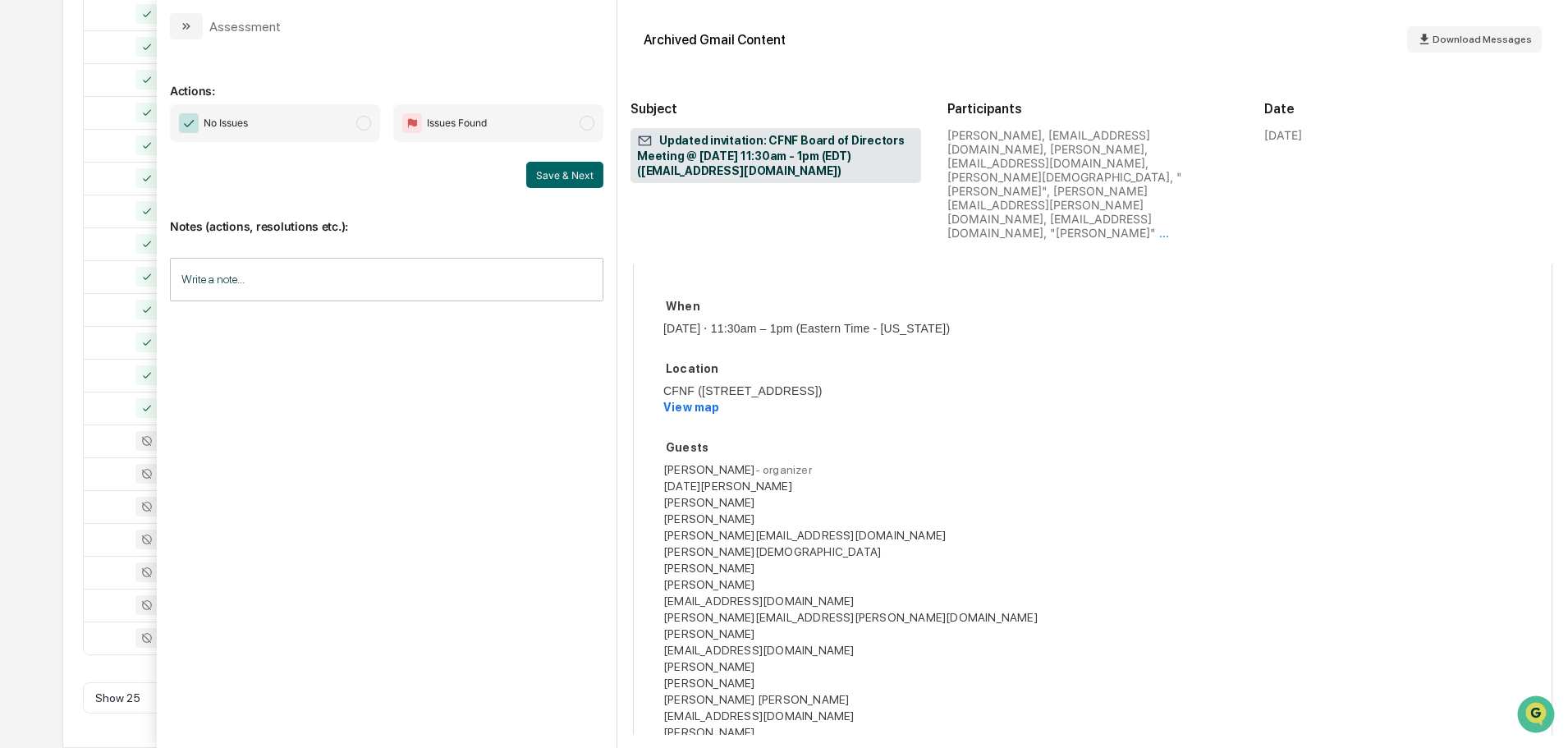
scroll to position [821, 0]
click at [300, 143] on div "No Issues Issues Found Save & Next" at bounding box center [387, 146] width 433 height 83
click at [345, 116] on span "No Issues" at bounding box center [275, 123] width 210 height 38
click at [592, 187] on button "Save & Next" at bounding box center [564, 175] width 77 height 26
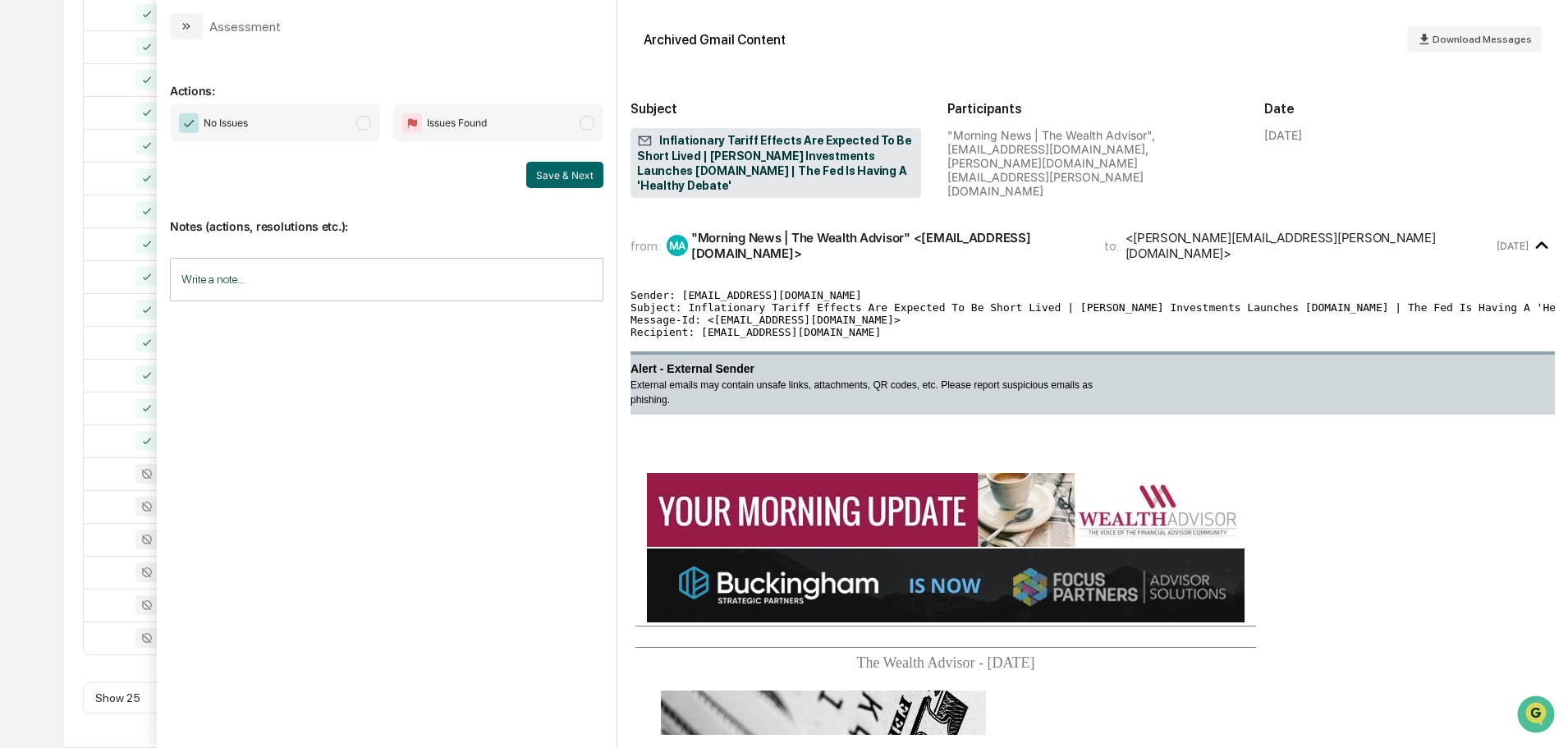
click at [275, 125] on span "No Issues" at bounding box center [275, 123] width 210 height 38
click at [587, 178] on button "Save & Next" at bounding box center [564, 175] width 77 height 26
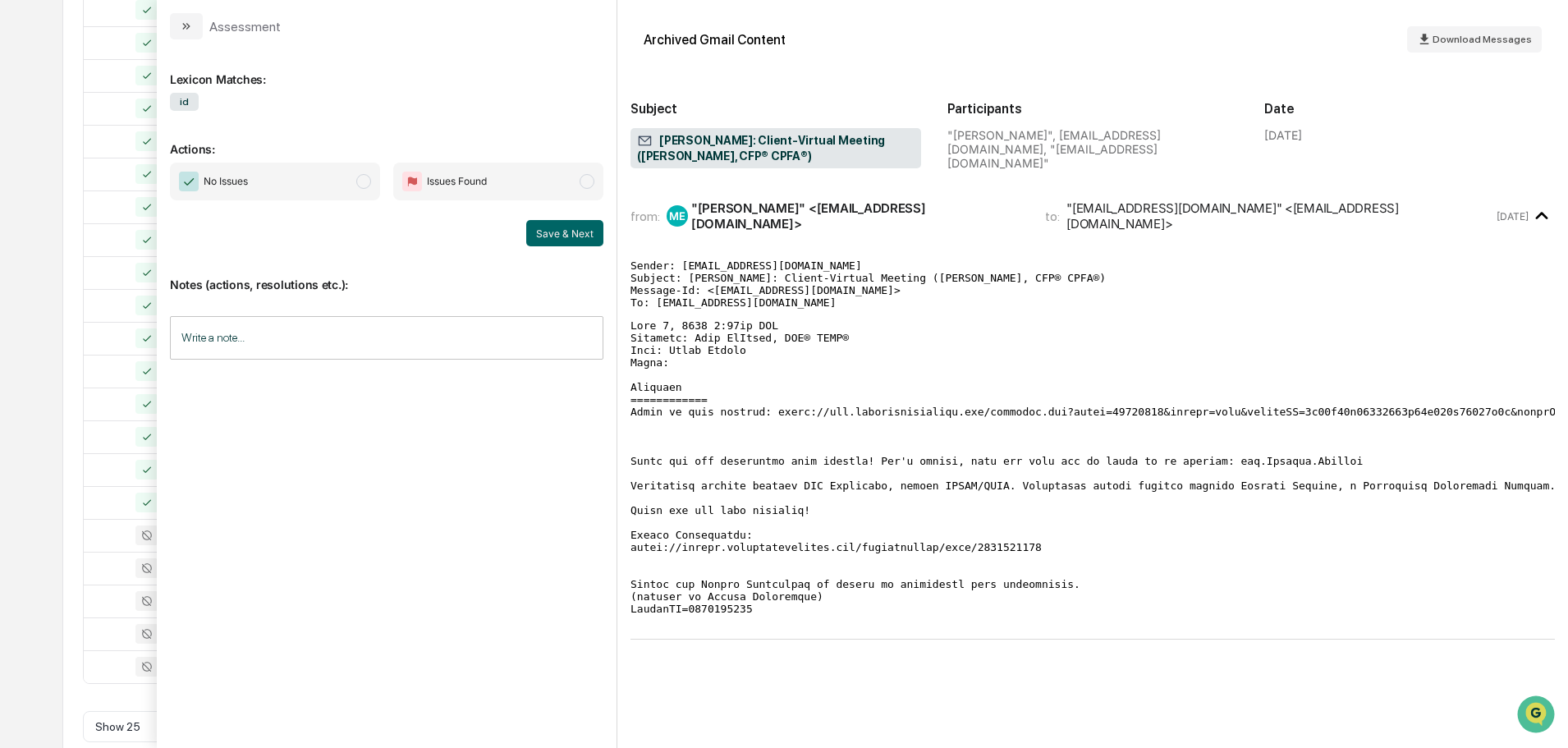
scroll to position [543, 0]
click at [302, 174] on span "No Issues" at bounding box center [275, 181] width 210 height 38
click at [547, 235] on button "Save & Next" at bounding box center [564, 233] width 77 height 26
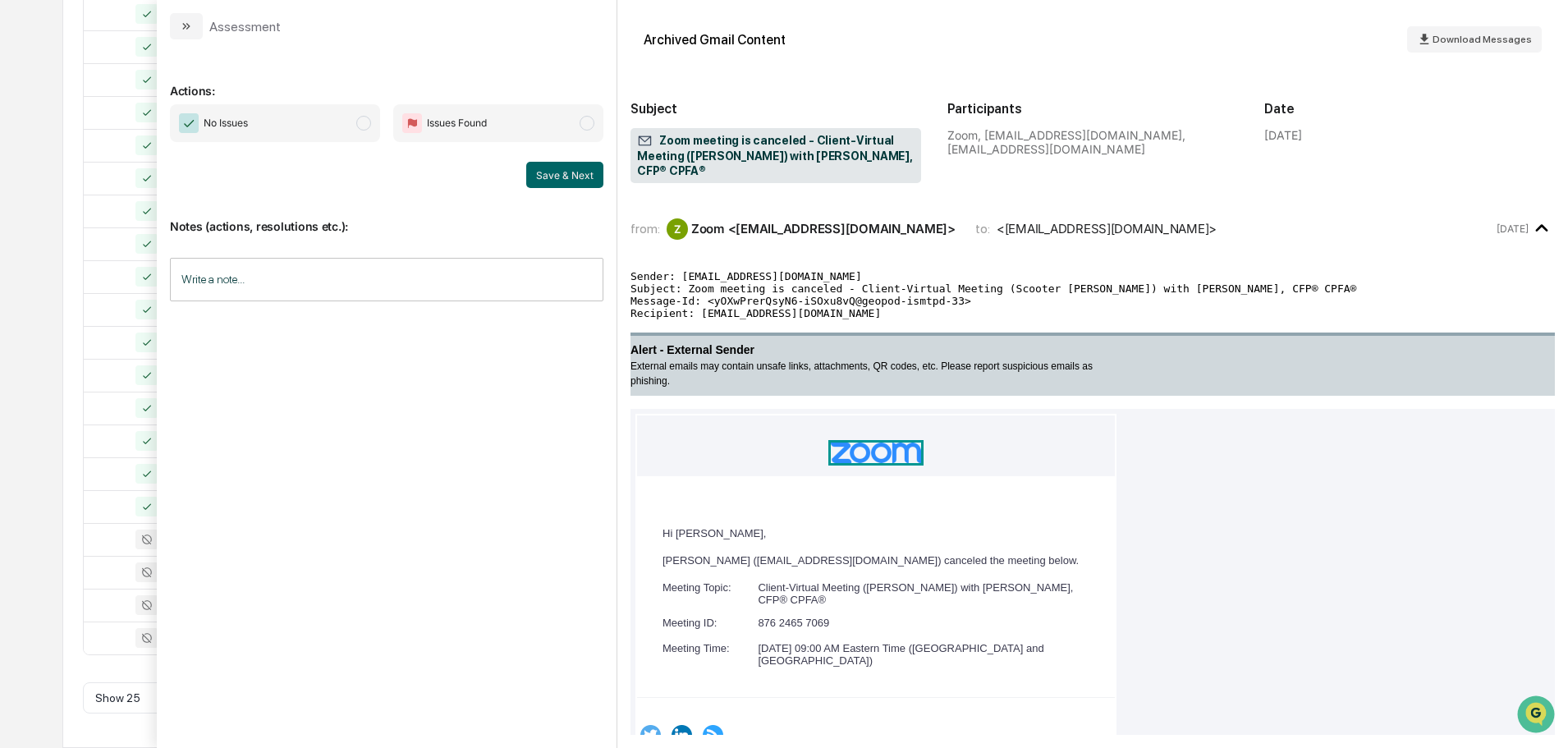
click at [315, 126] on span "No Issues" at bounding box center [275, 123] width 210 height 38
click at [553, 175] on button "Save & Next" at bounding box center [564, 175] width 77 height 26
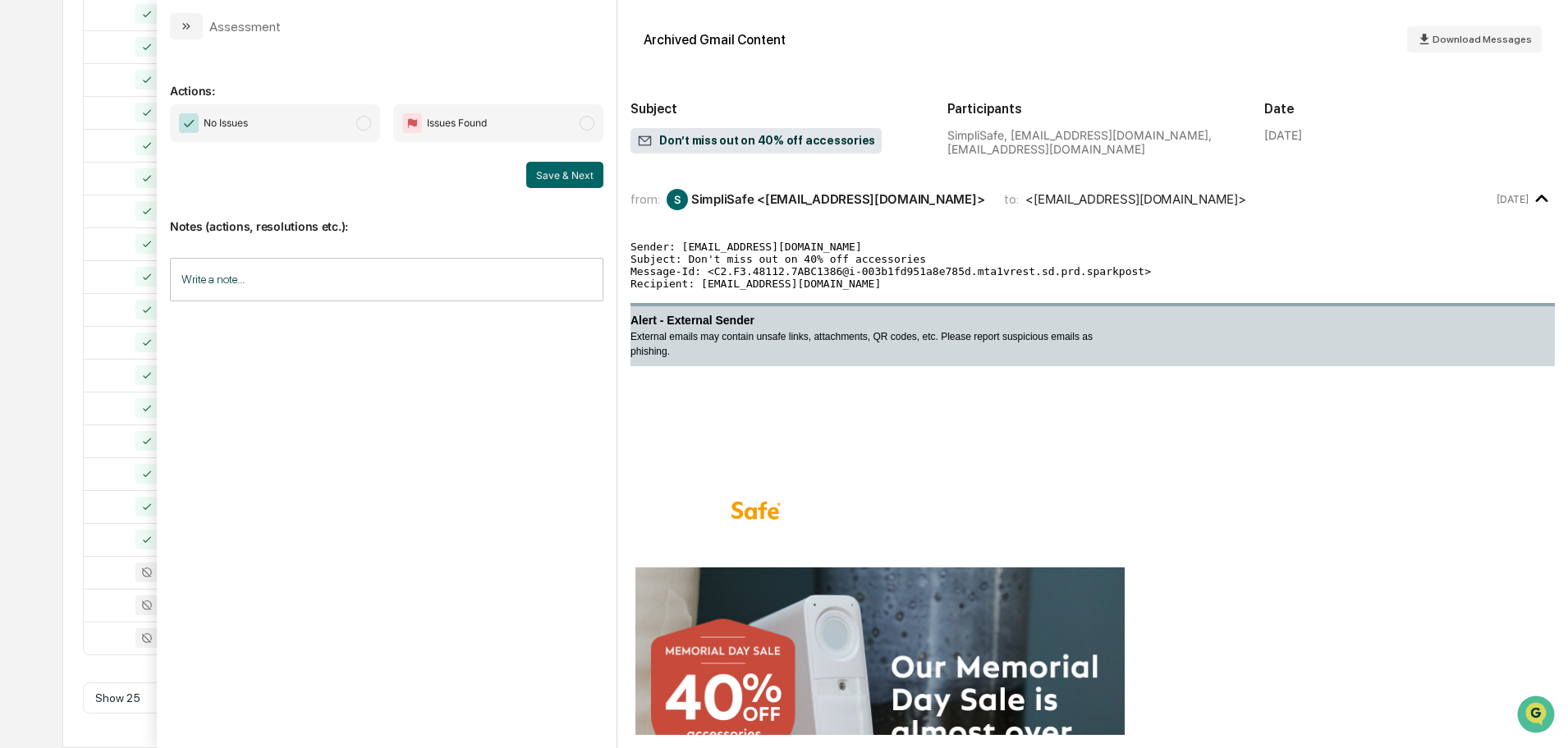
click at [346, 107] on span "No Issues" at bounding box center [275, 123] width 210 height 38
click at [583, 175] on button "Save & Next" at bounding box center [564, 175] width 77 height 26
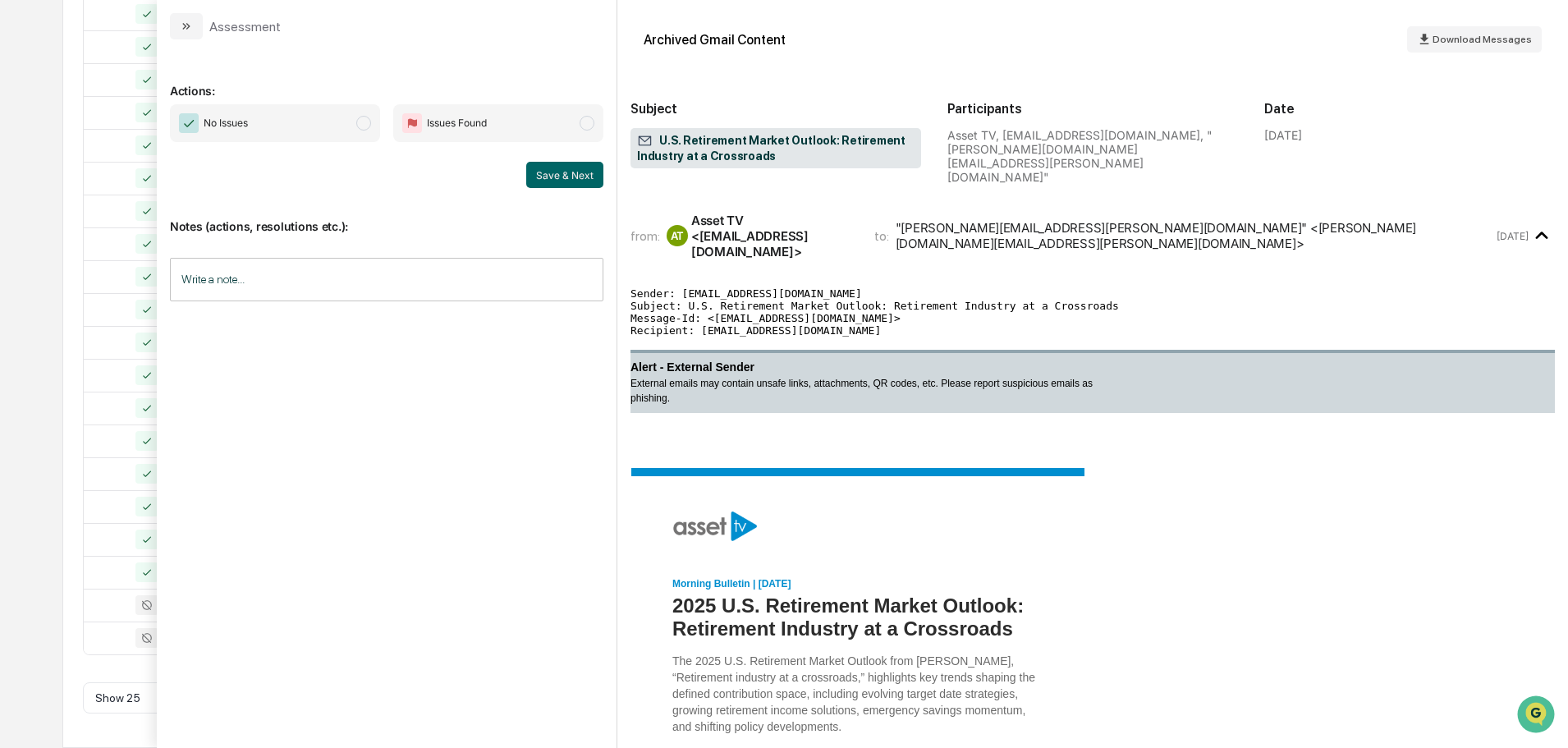
click at [348, 127] on span "No Issues" at bounding box center [275, 123] width 210 height 38
click at [593, 172] on button "Save & Next" at bounding box center [564, 175] width 77 height 26
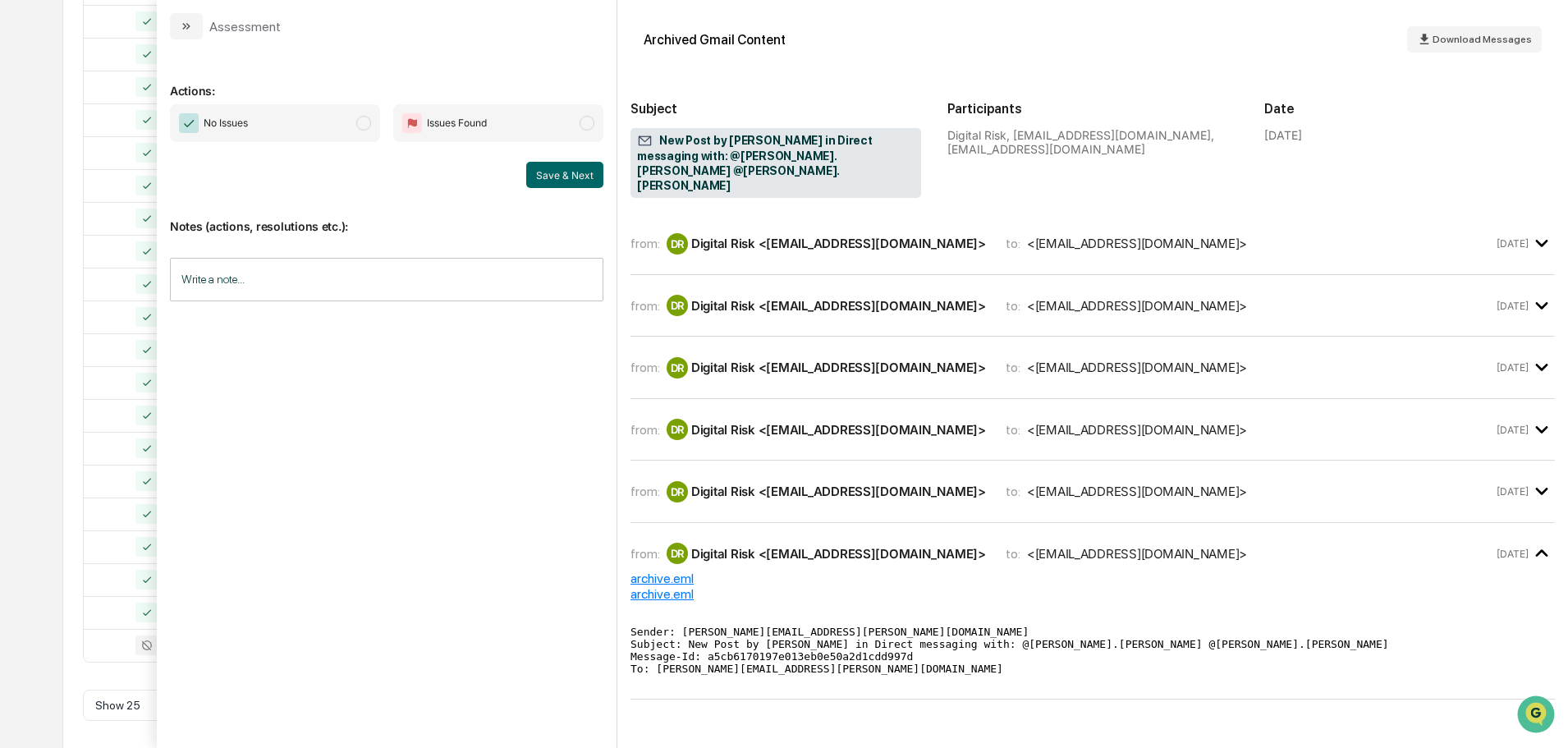
scroll to position [543, 0]
click at [307, 113] on span "No Issues" at bounding box center [275, 123] width 210 height 38
click at [572, 165] on button "Save & Next" at bounding box center [564, 175] width 77 height 26
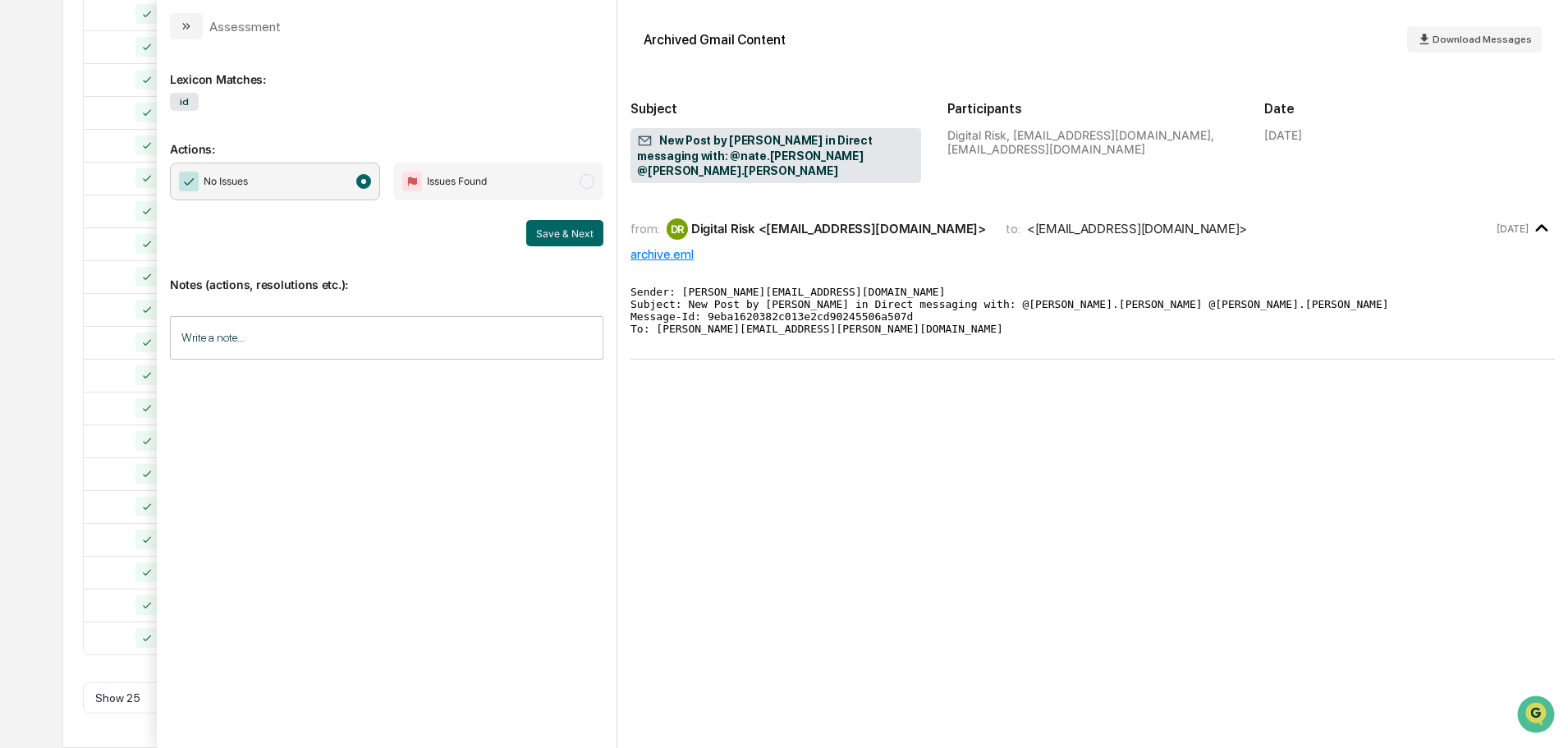
click at [44, 119] on div "Calendar Manage Tasks Reviews Approval Management Company People, Data, Setting…" at bounding box center [784, 102] width 1568 height 1291
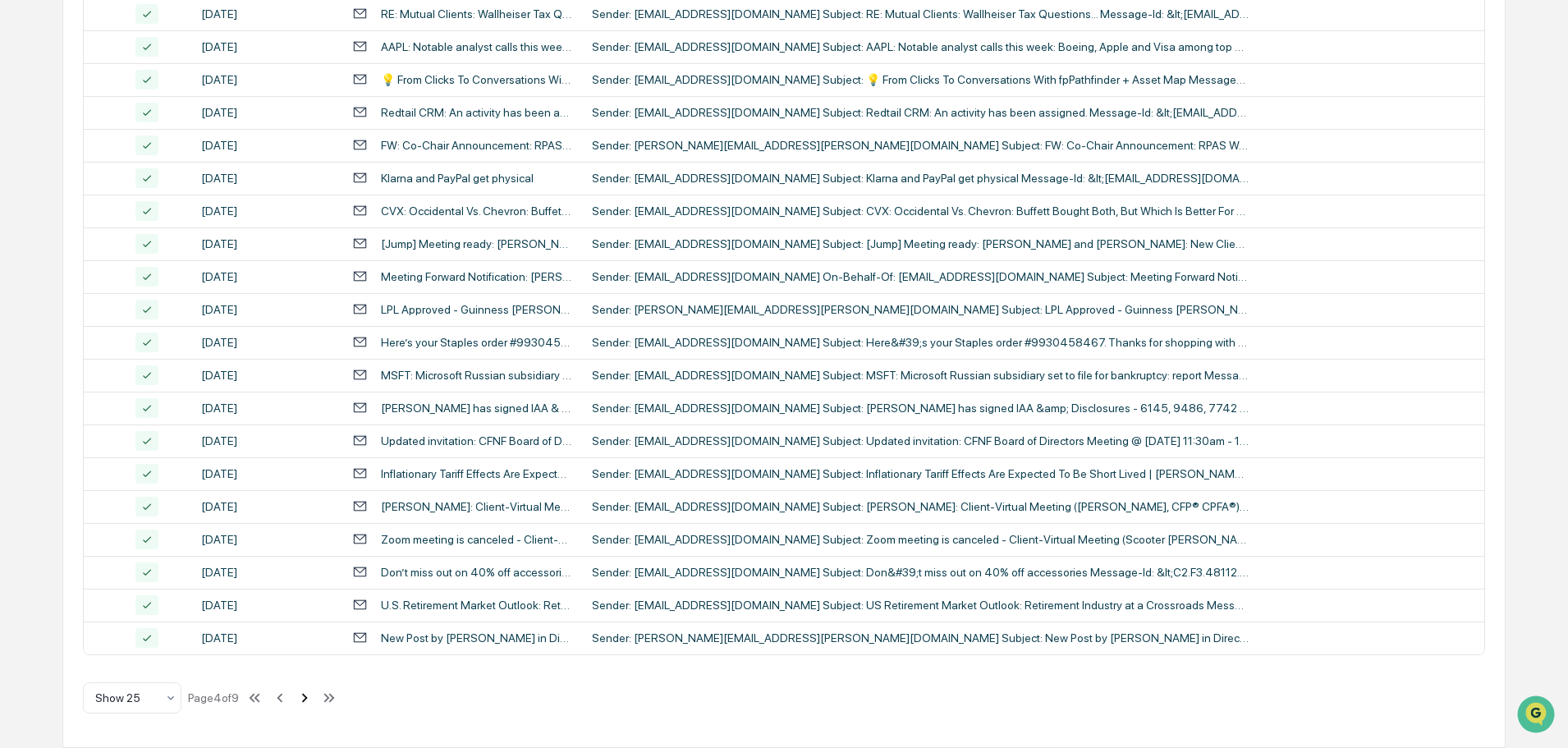
click at [307, 696] on icon at bounding box center [305, 698] width 19 height 19
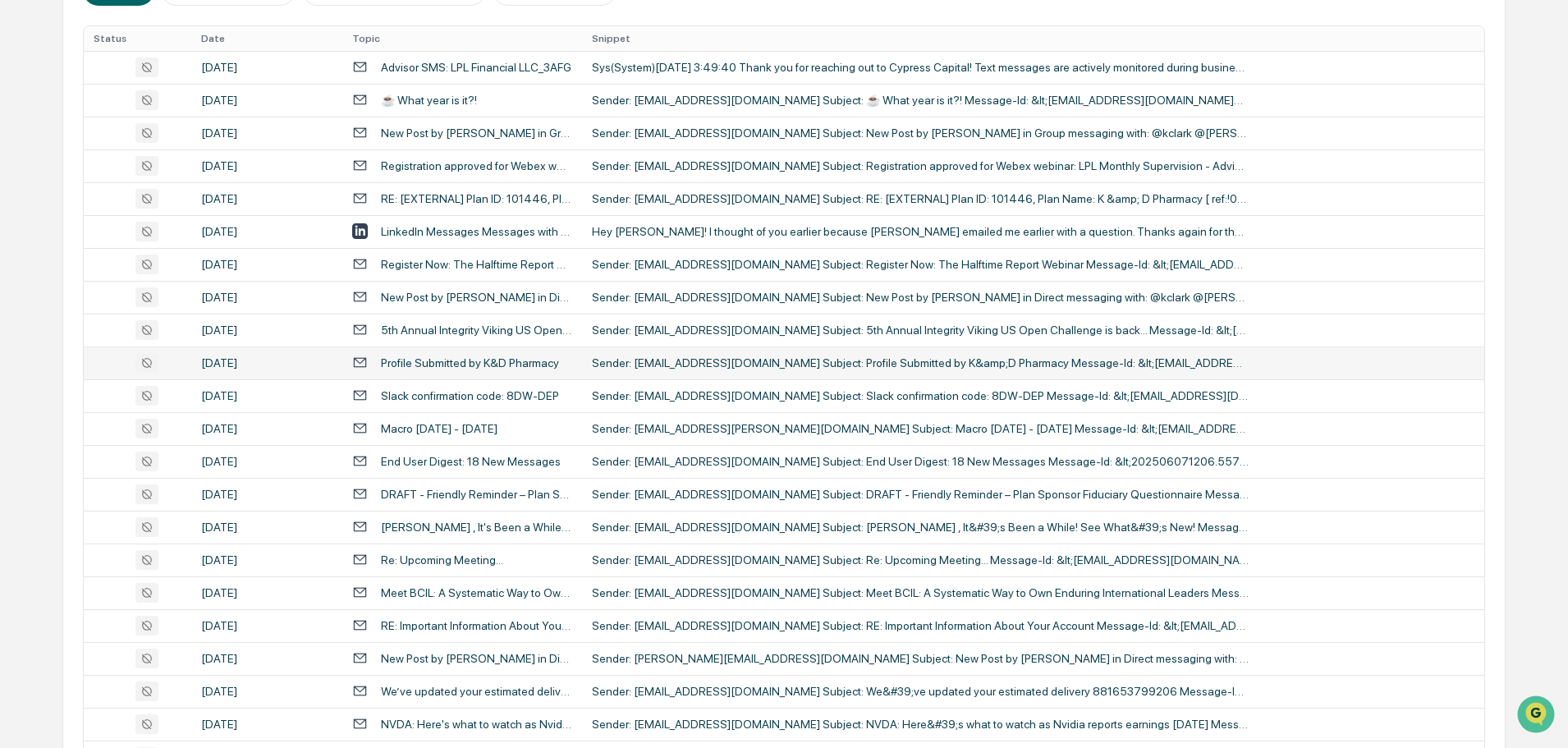
scroll to position [297, 0]
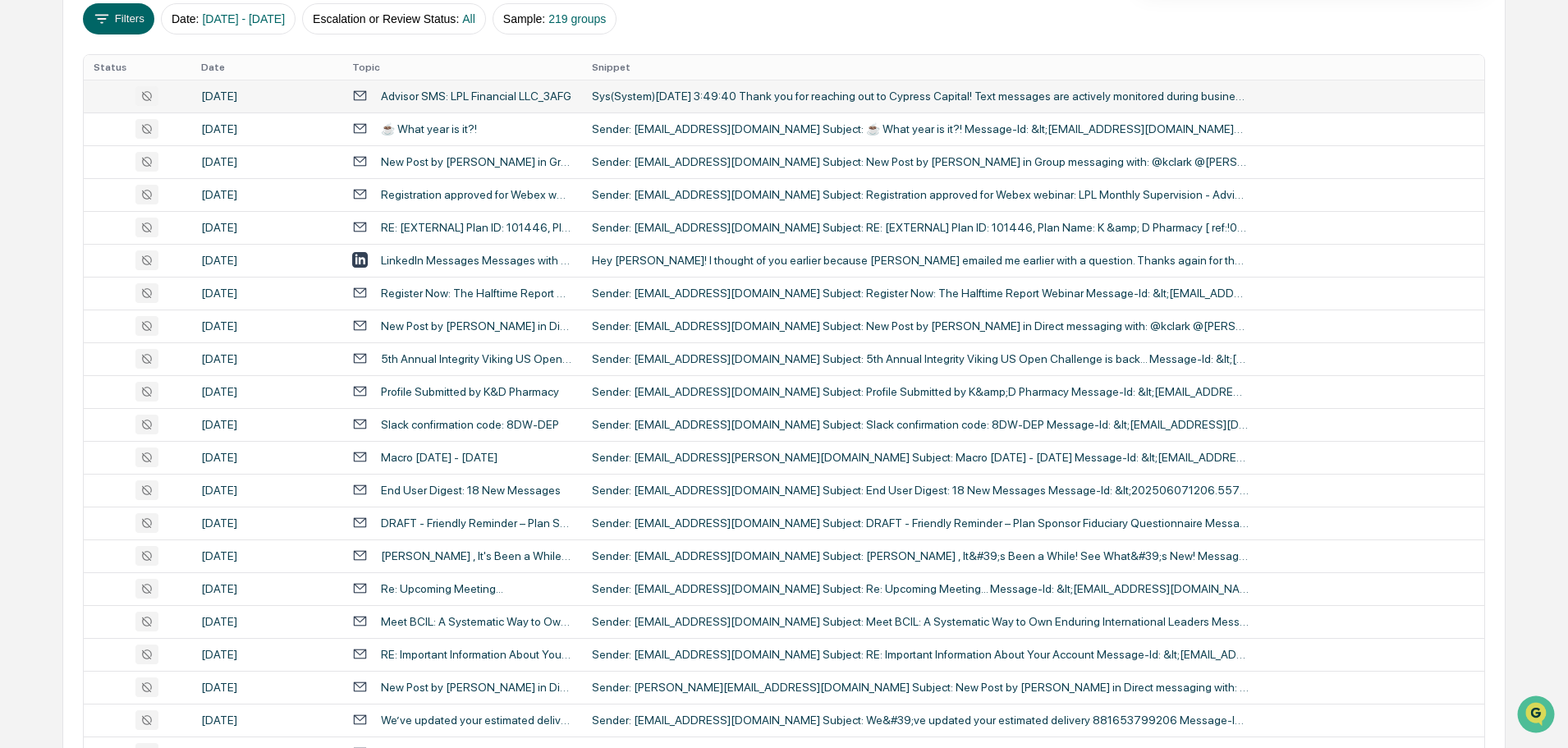
click at [492, 98] on div "Advisor SMS: LPL Financial LLC_3AFG" at bounding box center [476, 96] width 191 height 13
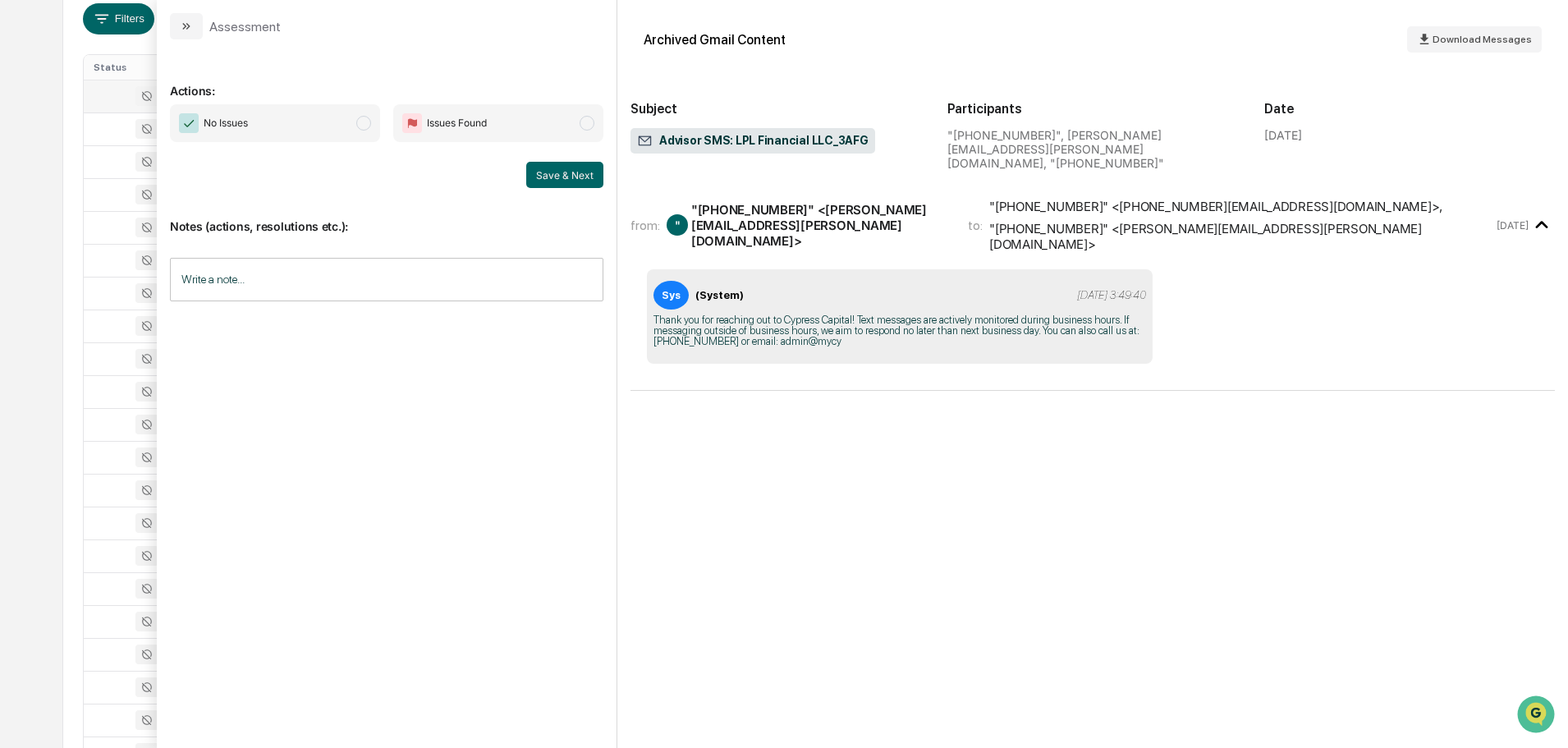
click at [335, 129] on span "No Issues" at bounding box center [275, 123] width 210 height 38
click at [567, 181] on button "Save & Next" at bounding box center [564, 175] width 77 height 26
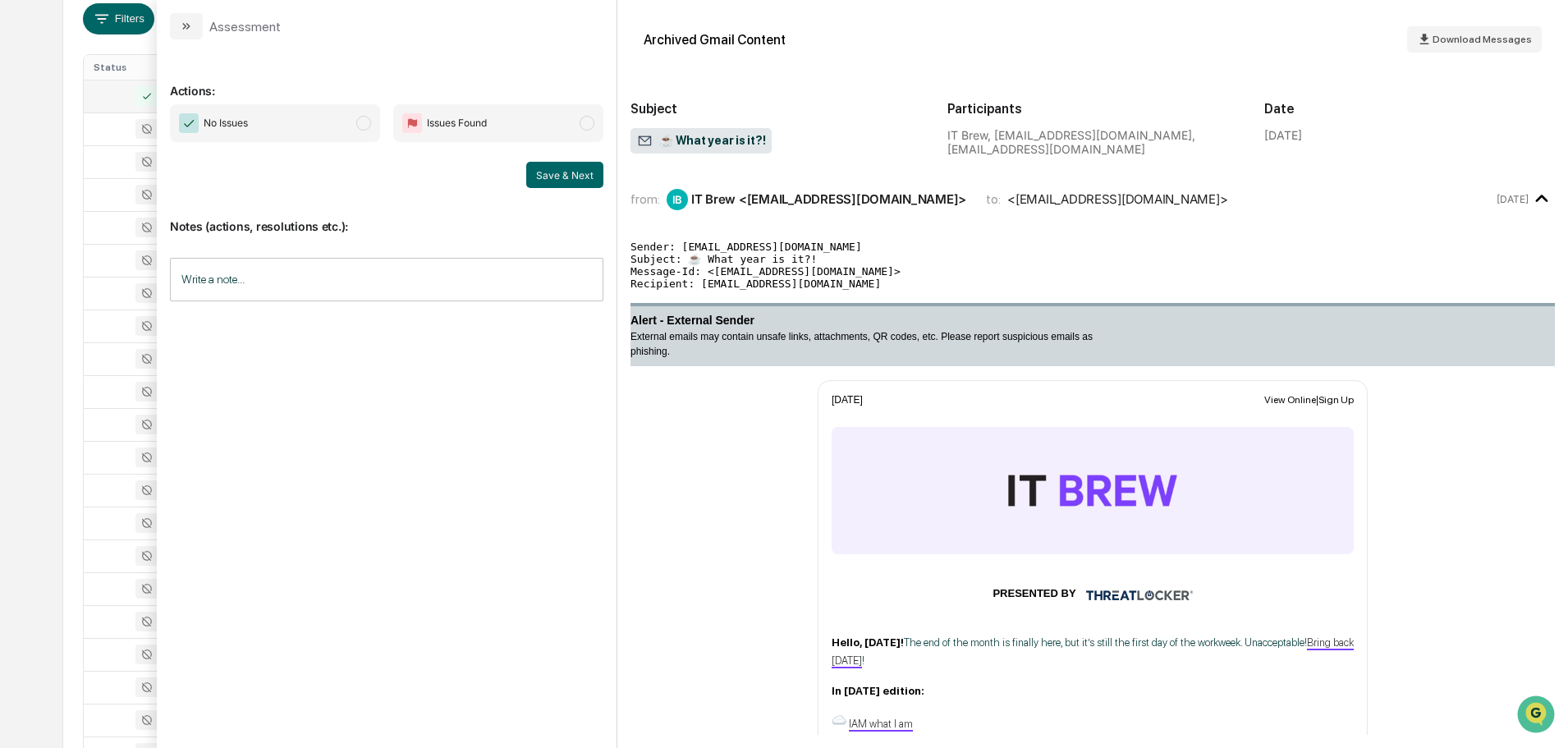
click at [307, 121] on span "No Issues" at bounding box center [275, 123] width 210 height 38
click at [555, 173] on button "Save & Next" at bounding box center [564, 175] width 77 height 26
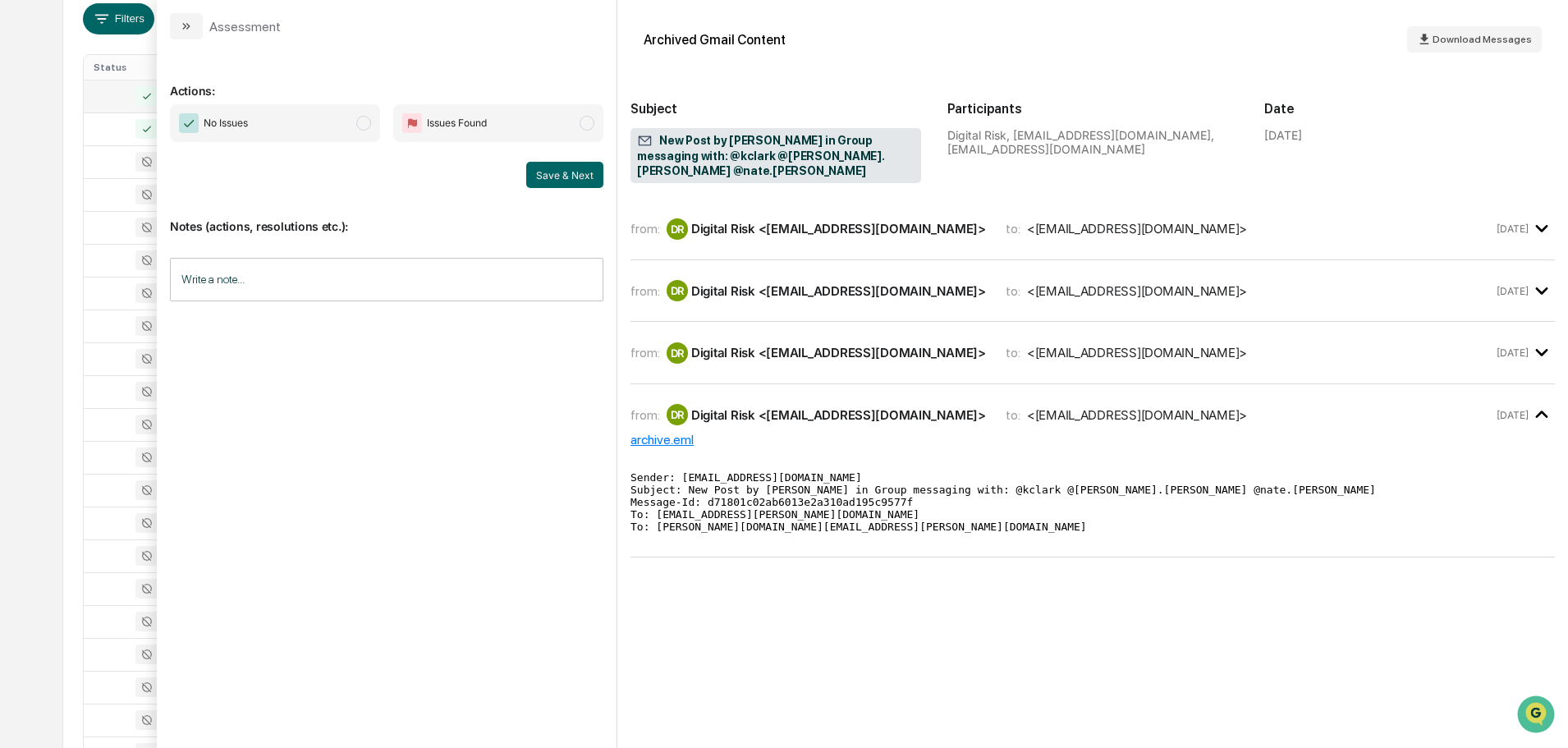
click at [341, 131] on span "No Issues" at bounding box center [275, 123] width 210 height 38
click at [573, 181] on button "Save & Next" at bounding box center [564, 175] width 77 height 26
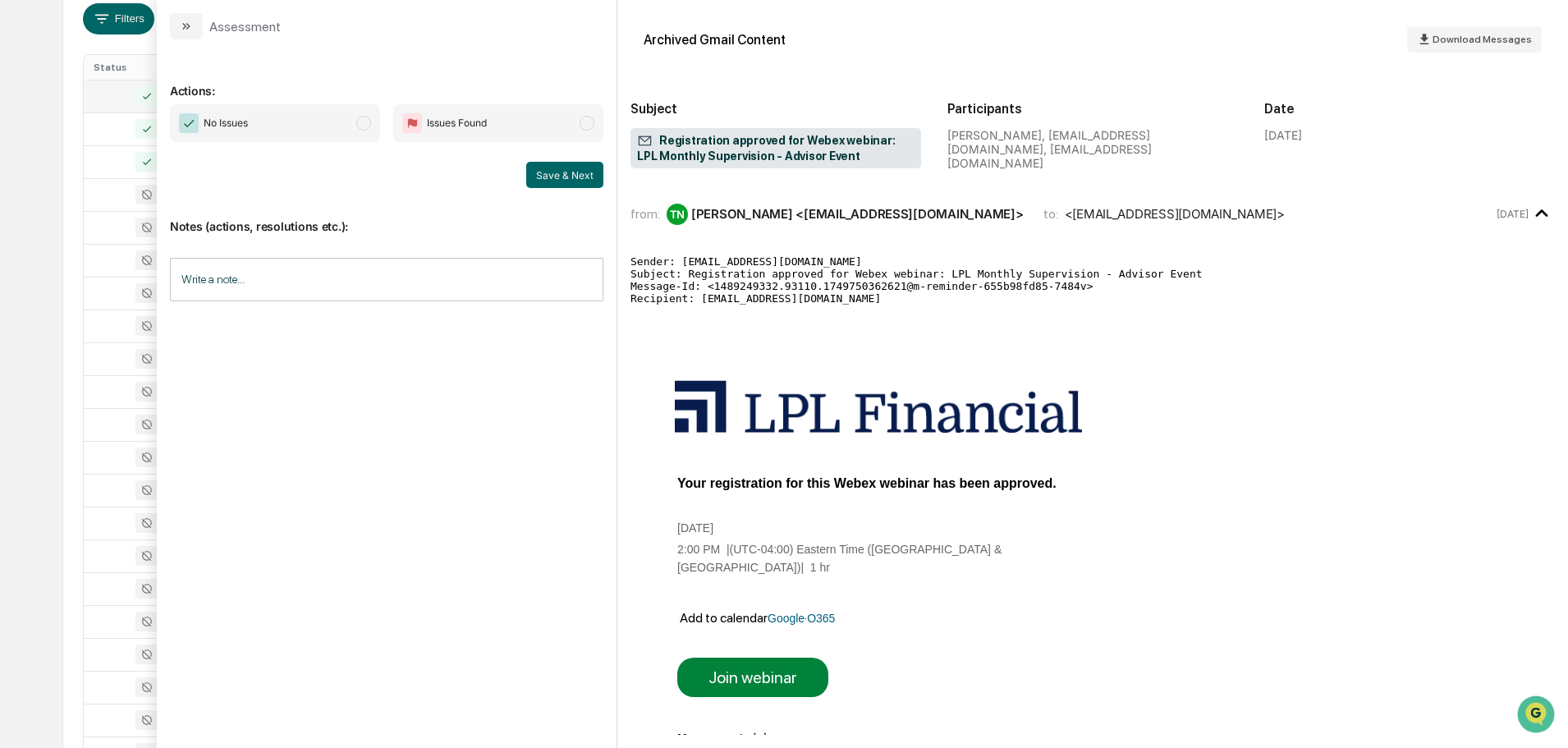
click at [283, 127] on span "No Issues" at bounding box center [275, 123] width 210 height 38
click at [554, 177] on button "Save & Next" at bounding box center [564, 175] width 77 height 26
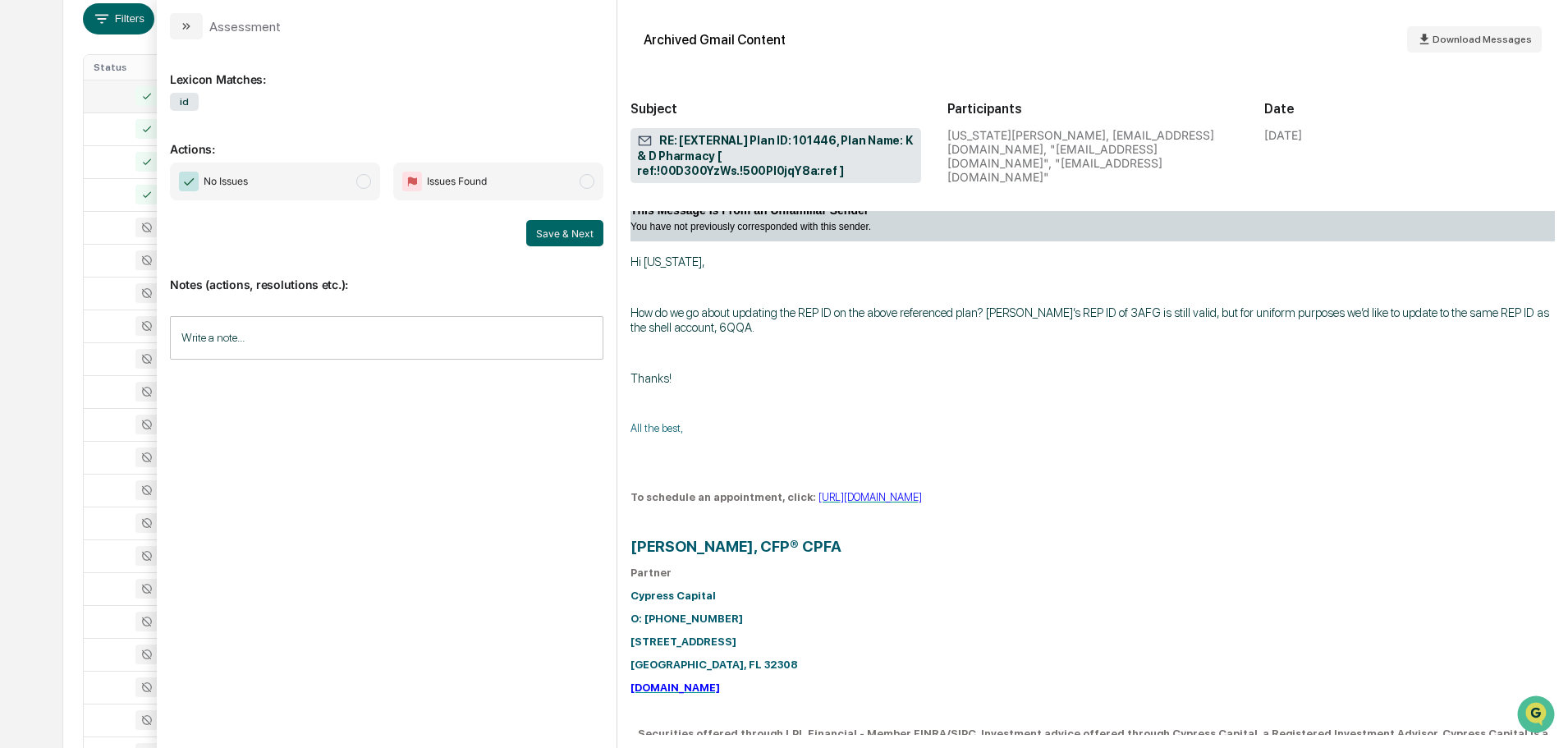
scroll to position [950, 0]
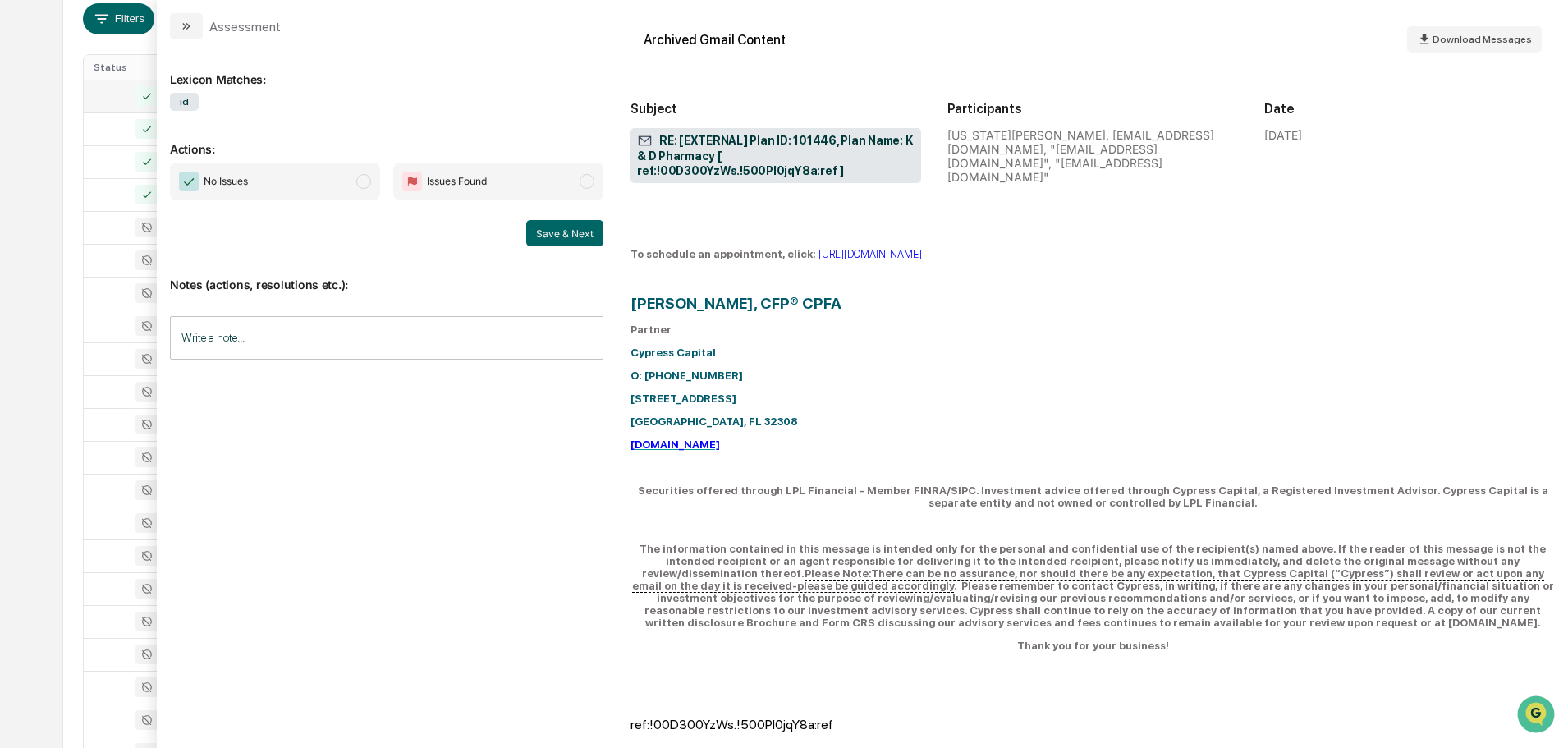
click at [276, 167] on span "No Issues" at bounding box center [275, 181] width 210 height 38
click at [546, 231] on button "Save & Next" at bounding box center [564, 233] width 77 height 26
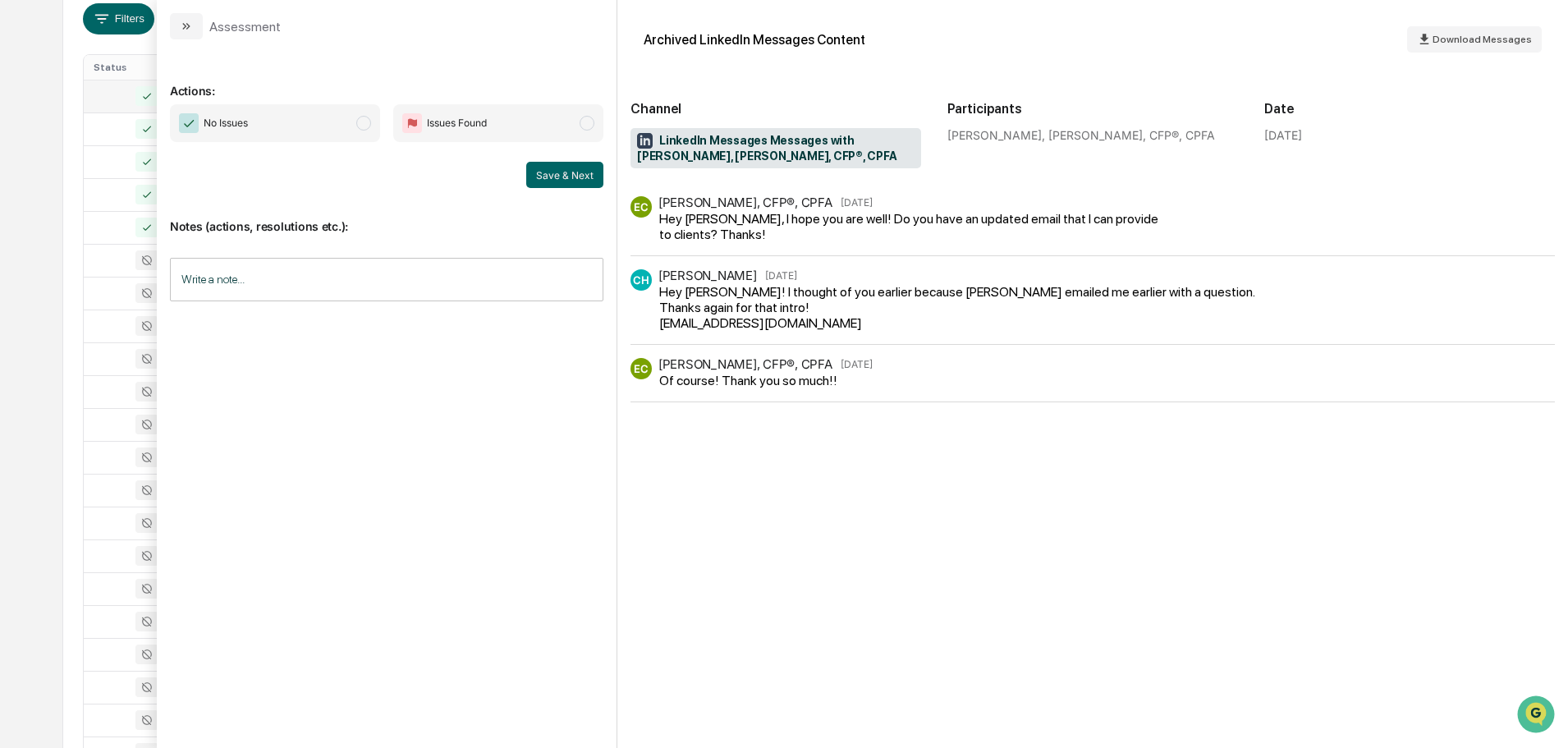
click at [287, 122] on span "No Issues" at bounding box center [275, 123] width 210 height 38
click at [597, 181] on button "Save & Next" at bounding box center [564, 175] width 77 height 26
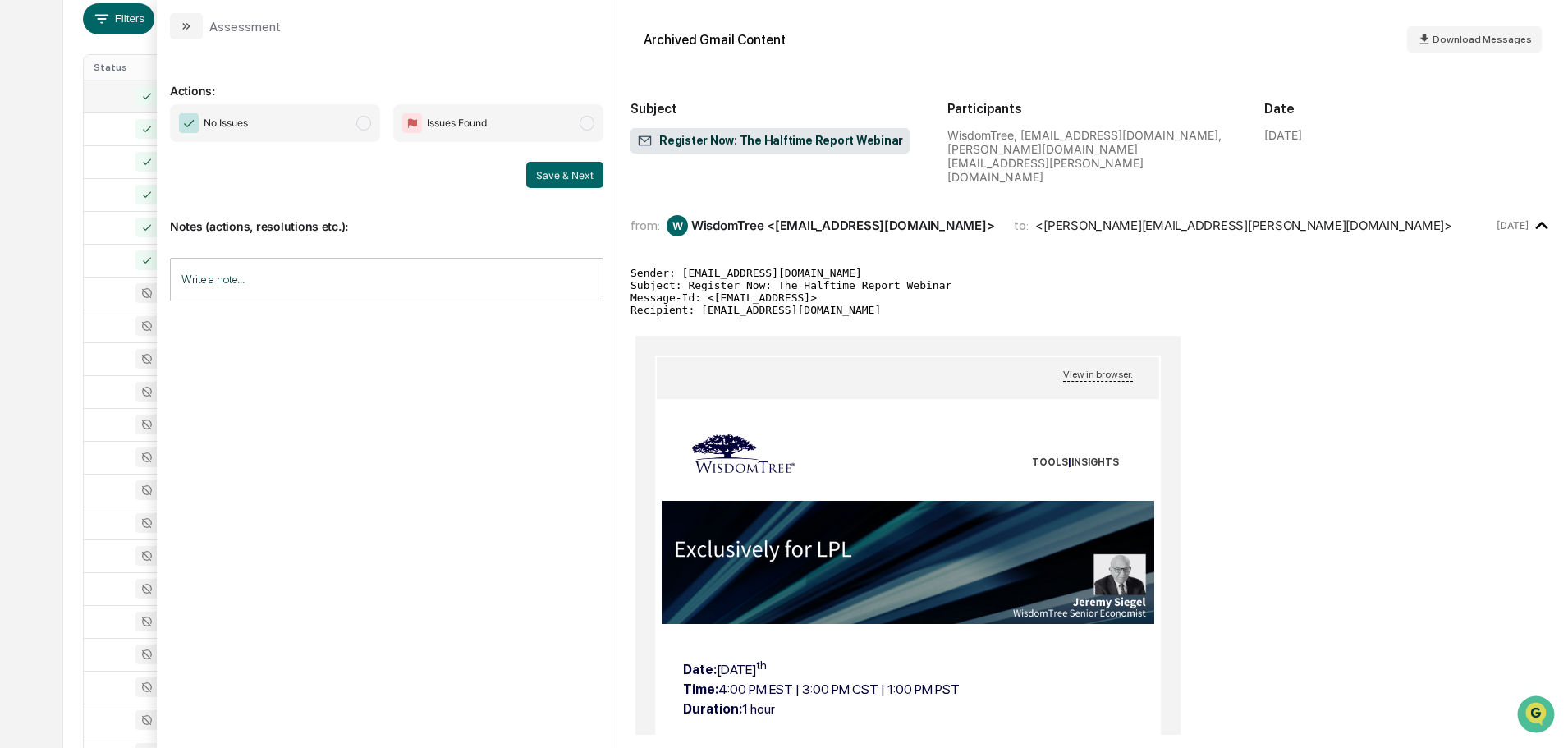
click at [311, 119] on span "No Issues" at bounding box center [275, 123] width 210 height 38
click at [570, 178] on button "Save & Next" at bounding box center [564, 175] width 77 height 26
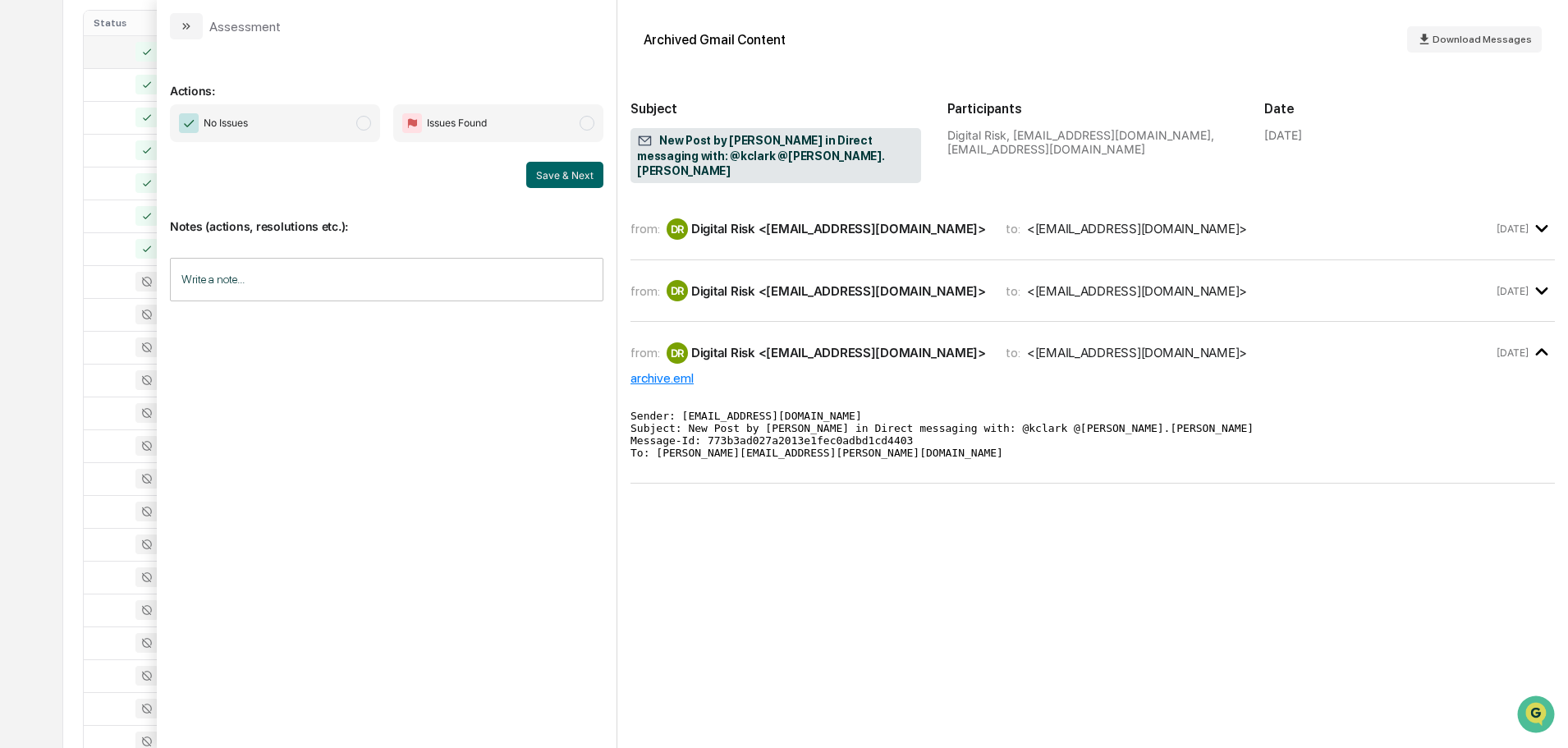
scroll to position [297, 0]
click at [339, 124] on span "No Issues" at bounding box center [275, 123] width 210 height 38
click at [570, 175] on button "Save & Next" at bounding box center [564, 175] width 77 height 26
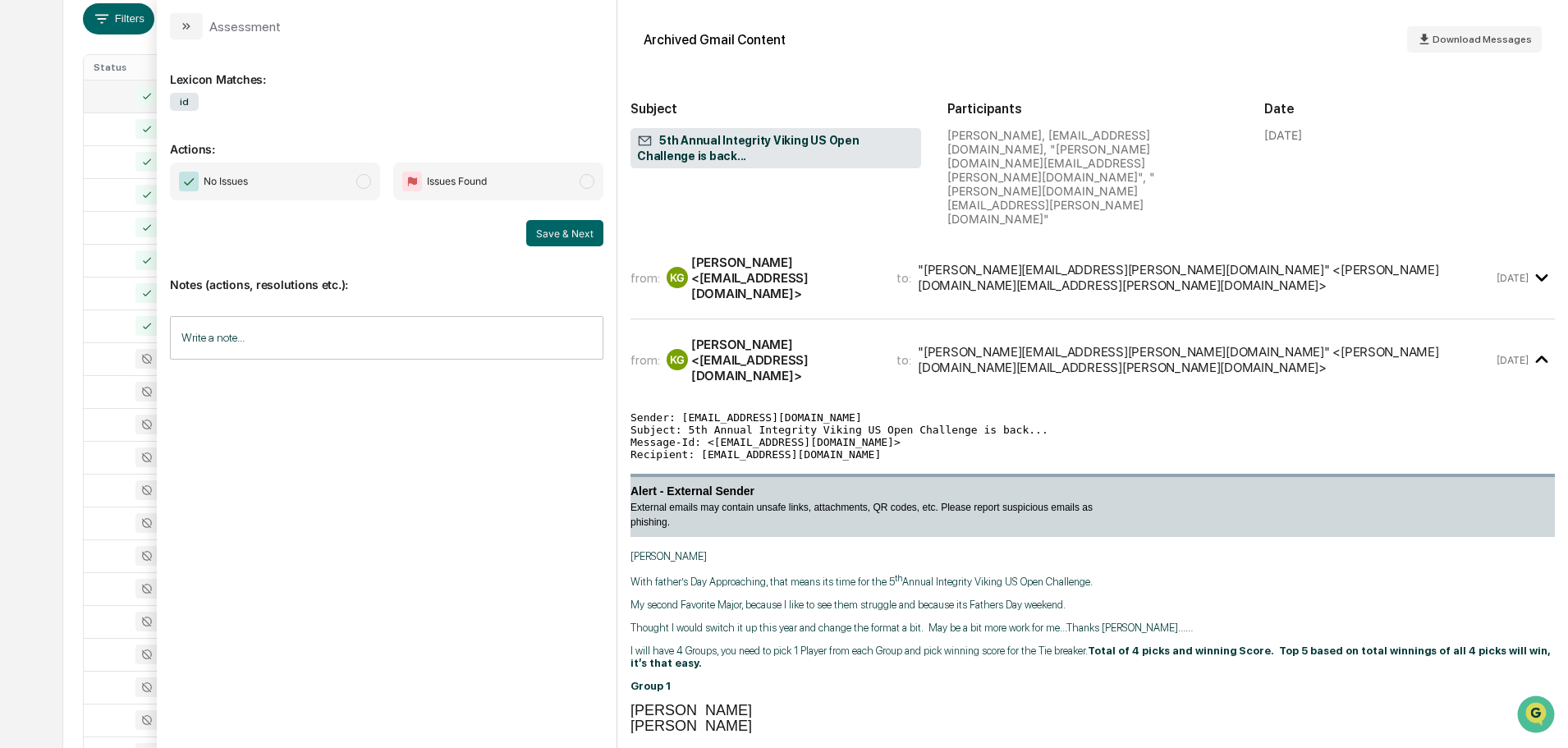
click at [287, 173] on span "No Issues" at bounding box center [275, 181] width 210 height 38
click at [554, 237] on button "Save & Next" at bounding box center [564, 233] width 77 height 26
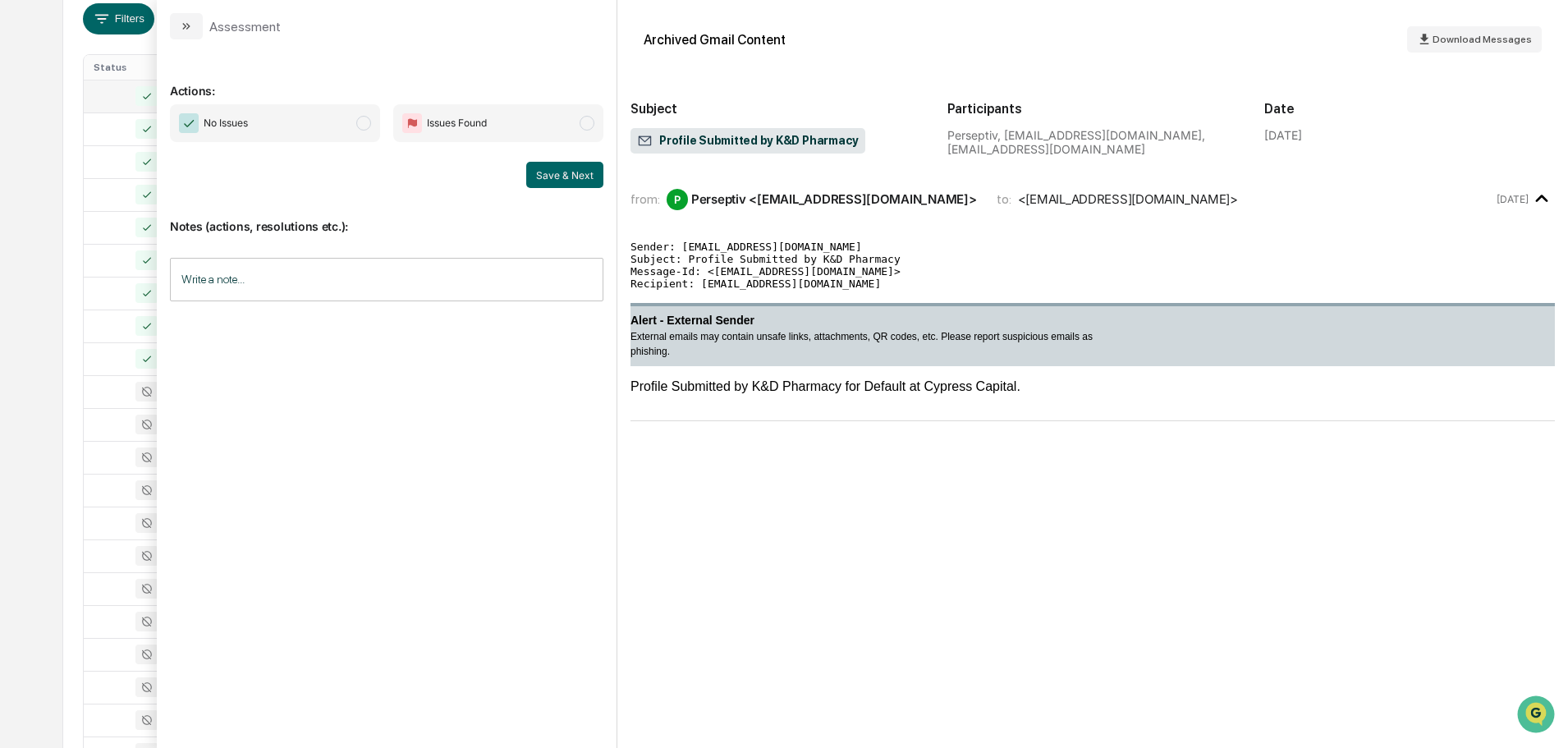
click at [345, 122] on span "No Issues" at bounding box center [275, 123] width 210 height 38
click at [561, 181] on button "Save & Next" at bounding box center [564, 175] width 77 height 26
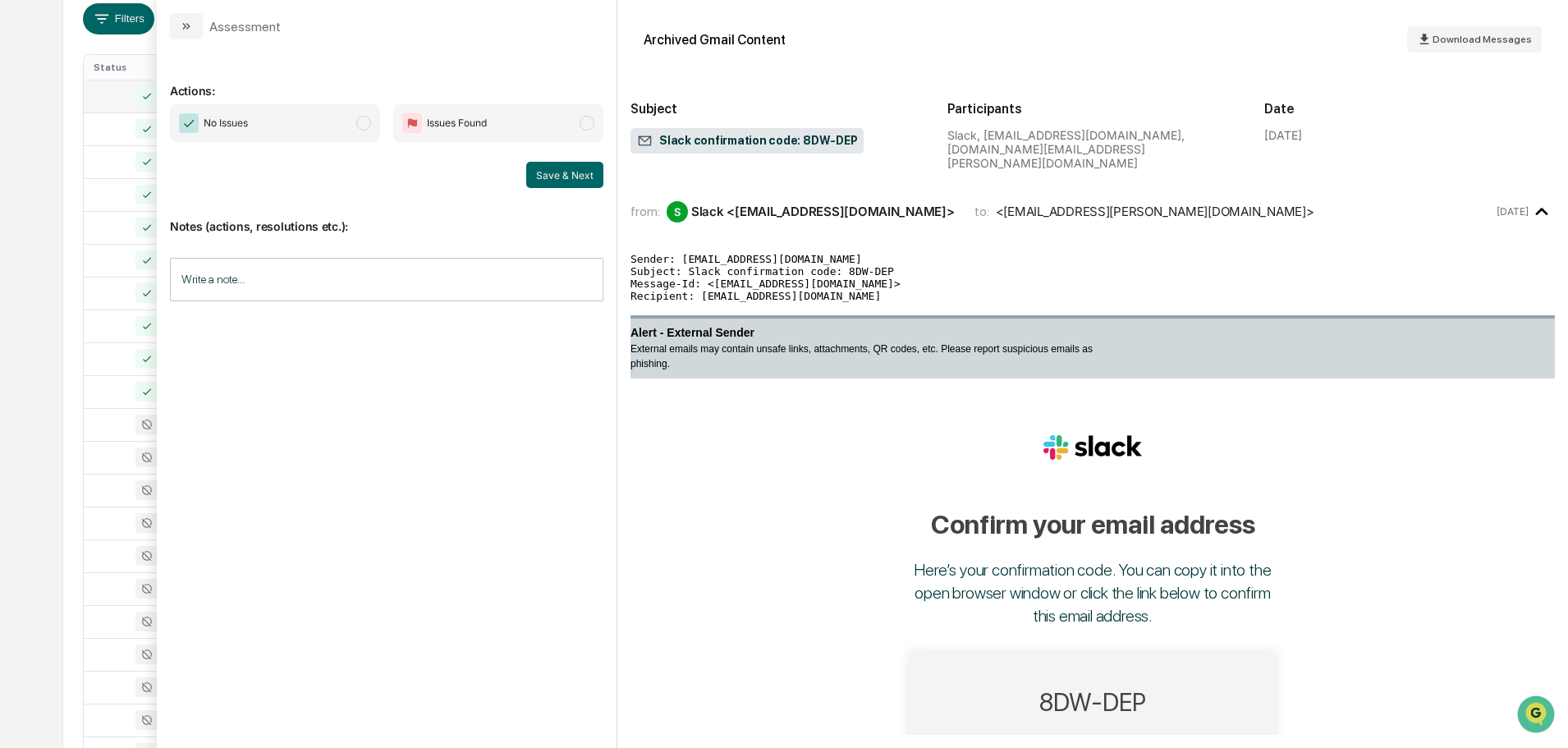
click at [266, 124] on span "No Issues" at bounding box center [275, 123] width 210 height 38
click at [558, 180] on button "Save & Next" at bounding box center [564, 175] width 77 height 26
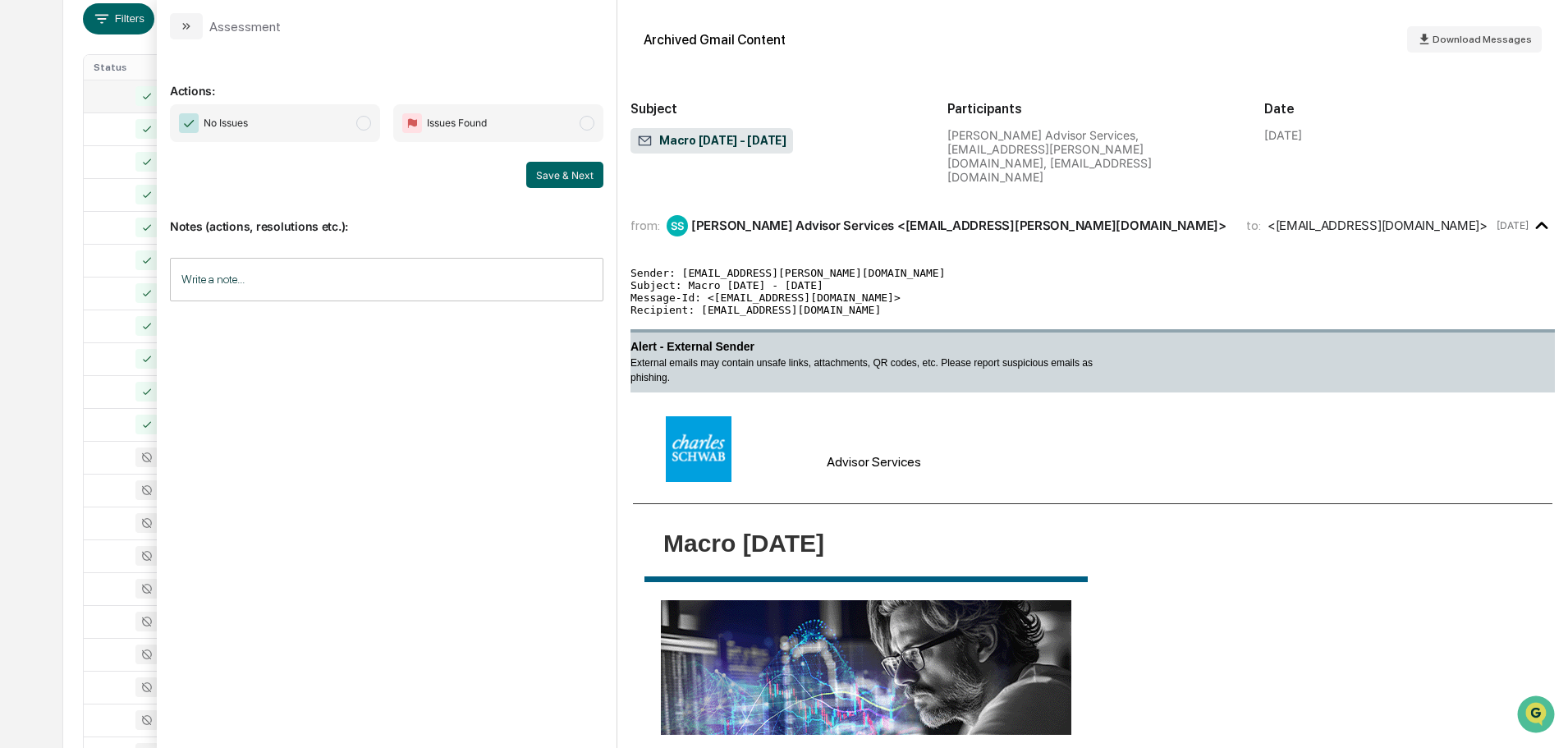
click at [329, 123] on span "No Issues" at bounding box center [275, 123] width 210 height 38
click at [568, 175] on button "Save & Next" at bounding box center [564, 175] width 77 height 26
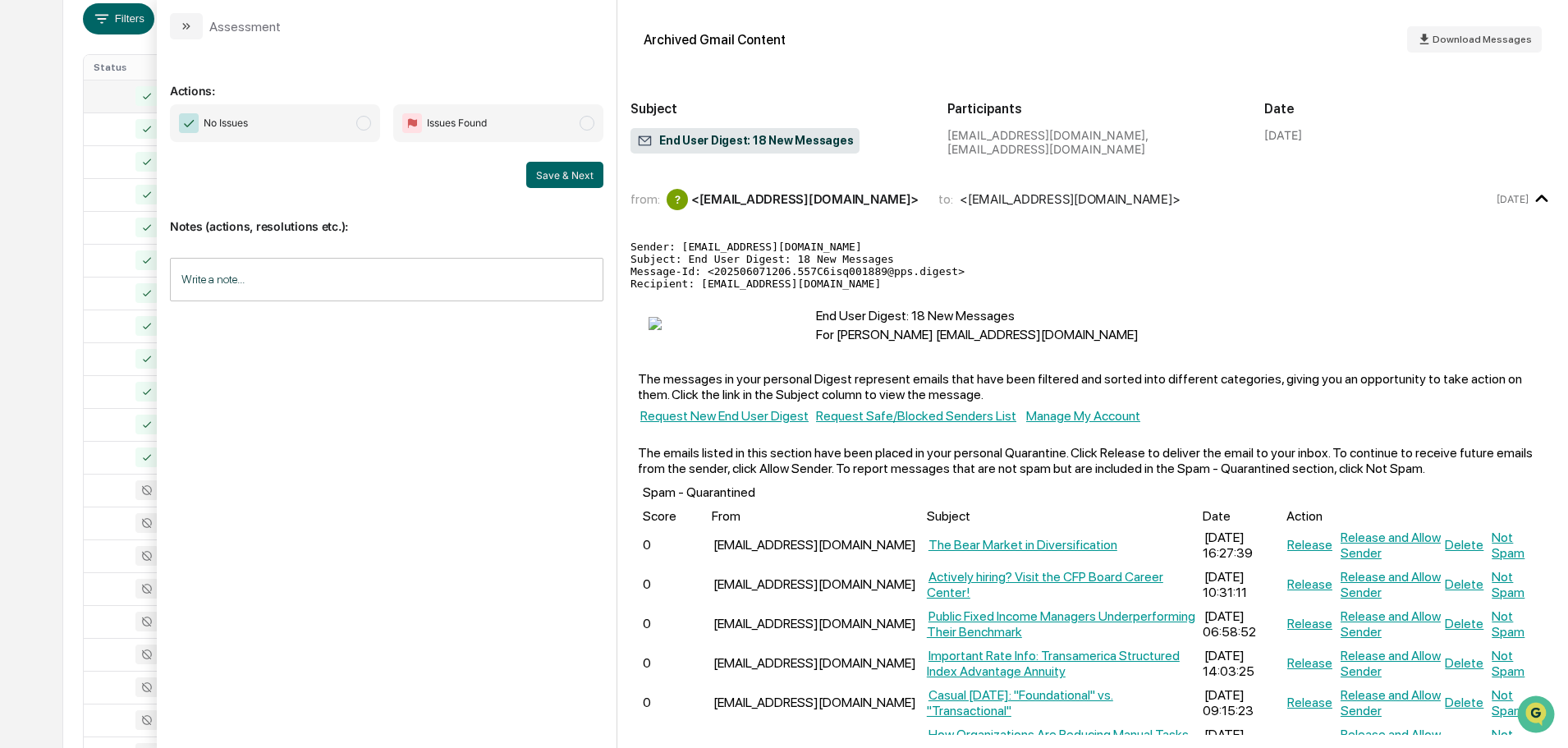
click at [321, 121] on span "No Issues" at bounding box center [275, 123] width 210 height 38
click at [585, 181] on button "Save & Next" at bounding box center [564, 175] width 77 height 26
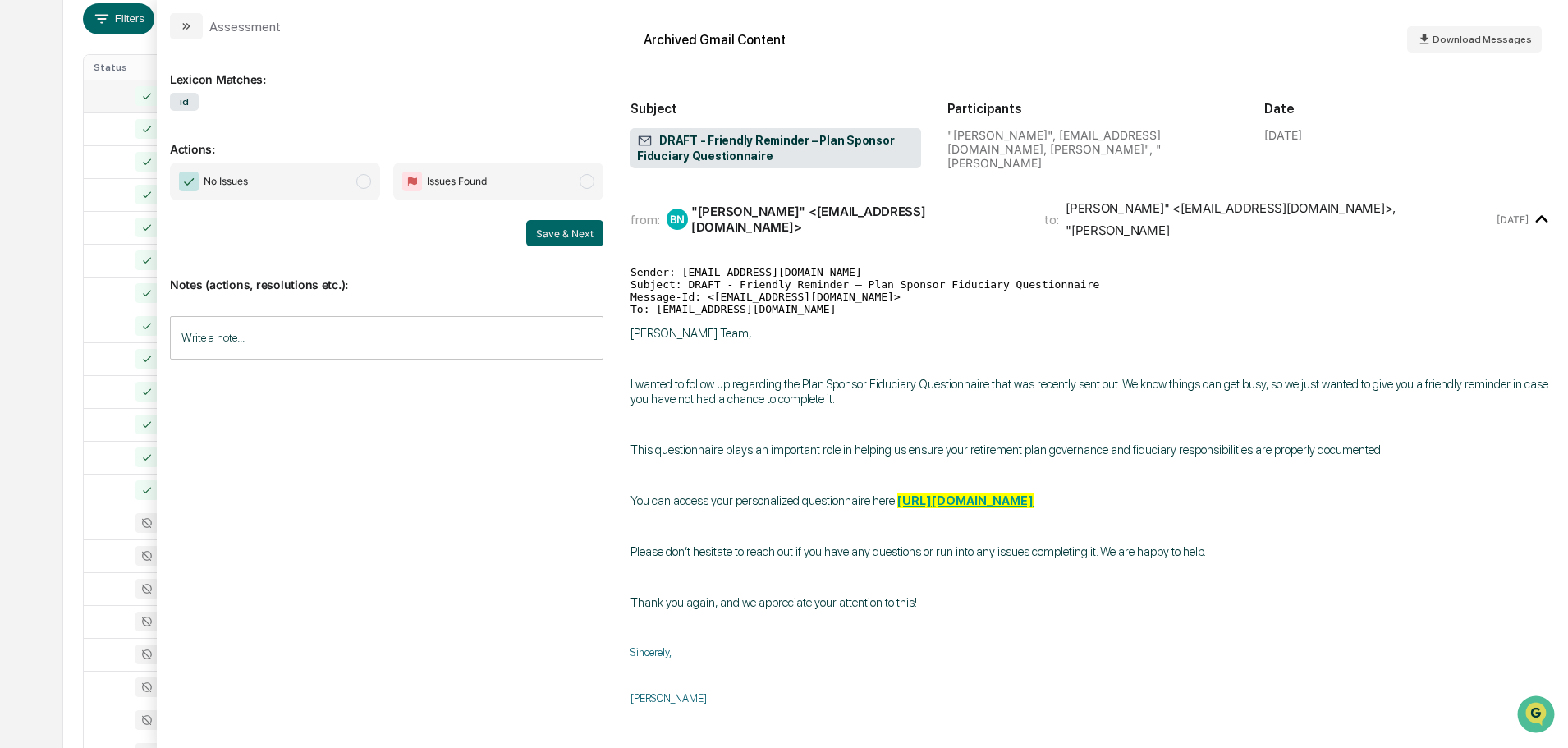
click at [330, 187] on span "No Issues" at bounding box center [275, 181] width 210 height 38
click at [584, 238] on button "Save & Next" at bounding box center [564, 233] width 77 height 26
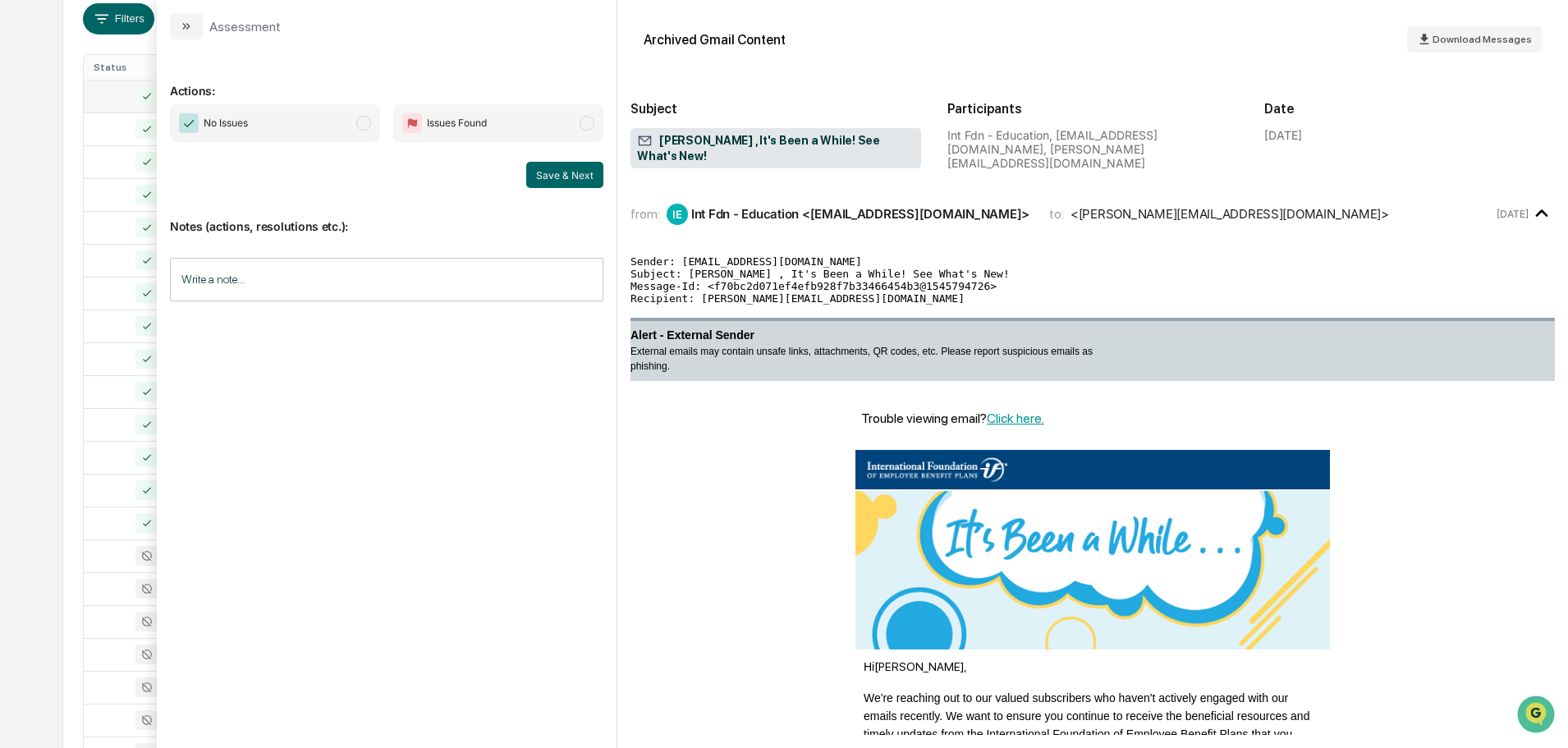
click at [321, 129] on span "No Issues" at bounding box center [275, 123] width 210 height 38
click at [567, 180] on button "Save & Next" at bounding box center [564, 175] width 77 height 26
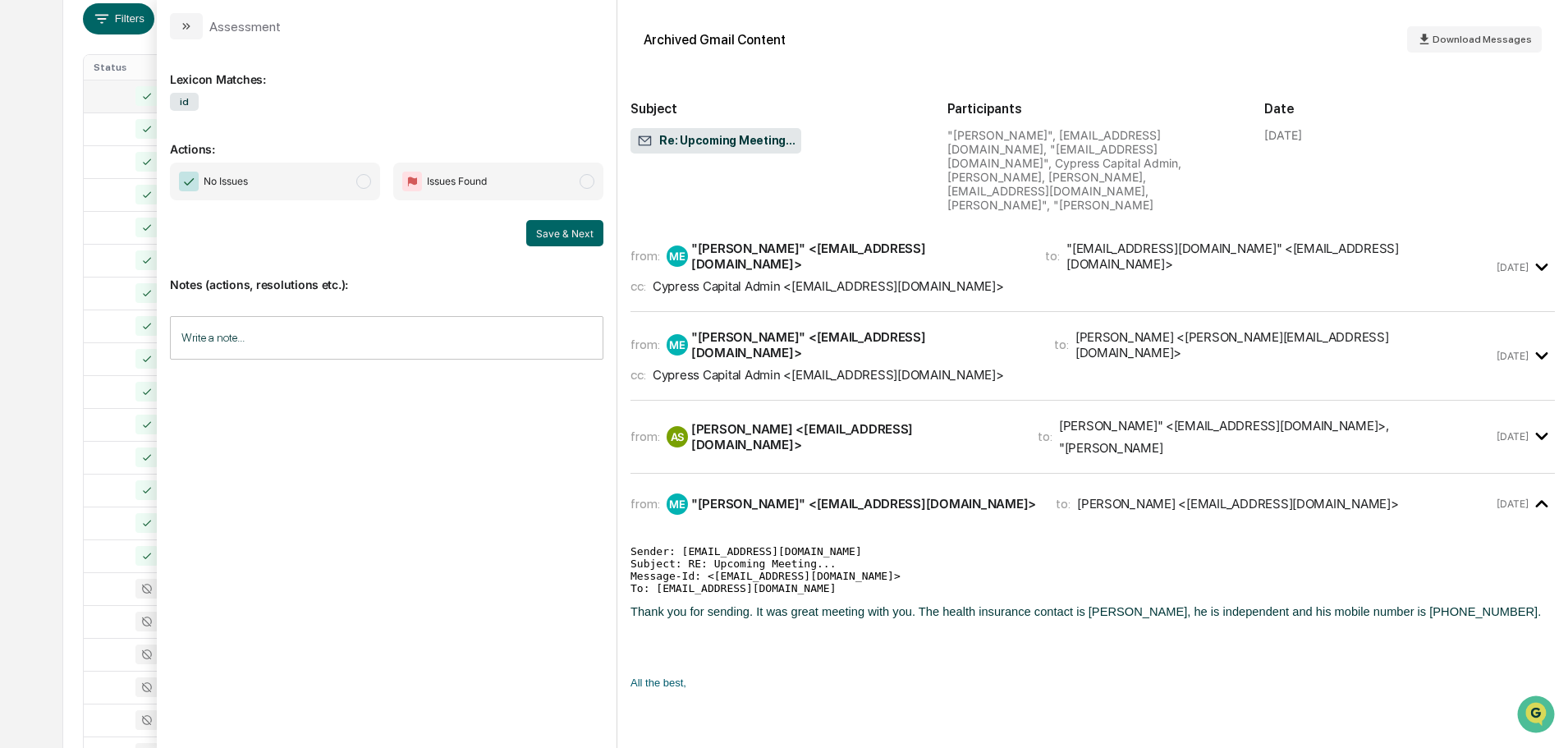
click at [322, 185] on span "No Issues" at bounding box center [275, 181] width 210 height 38
click at [554, 239] on button "Save & Next" at bounding box center [564, 233] width 77 height 26
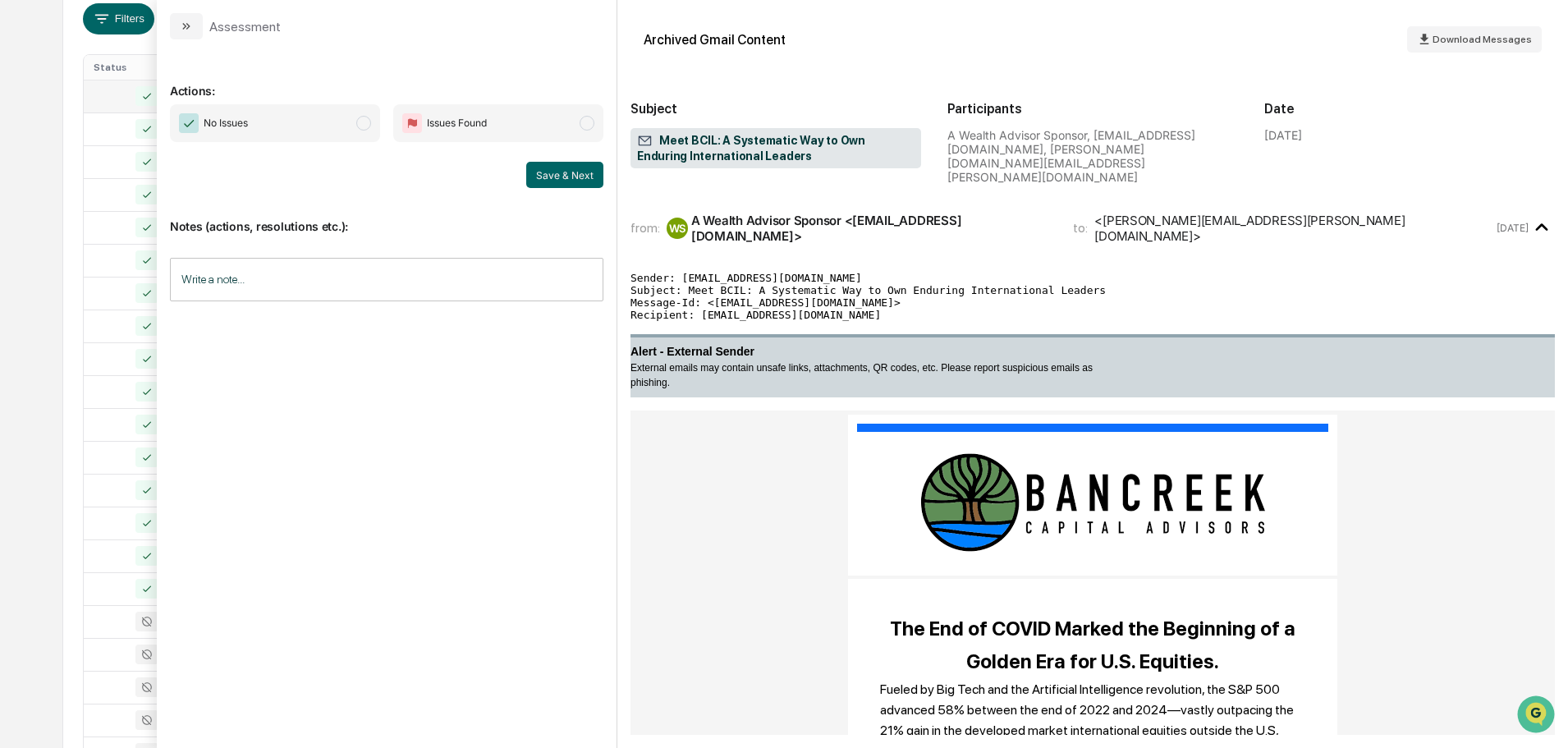
click at [316, 123] on span "No Issues" at bounding box center [275, 123] width 210 height 38
click at [568, 176] on button "Save & Next" at bounding box center [564, 175] width 77 height 26
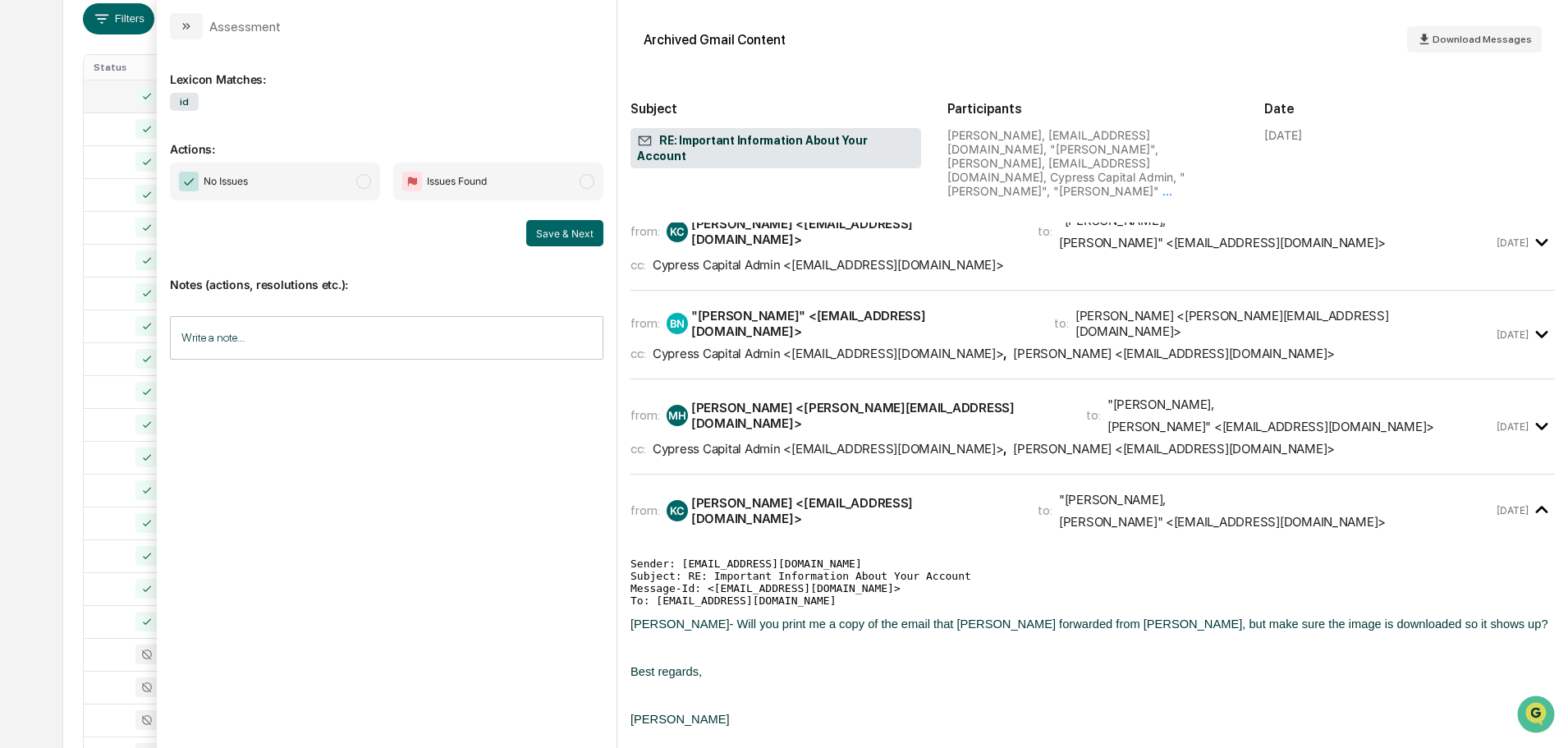
scroll to position [329, 0]
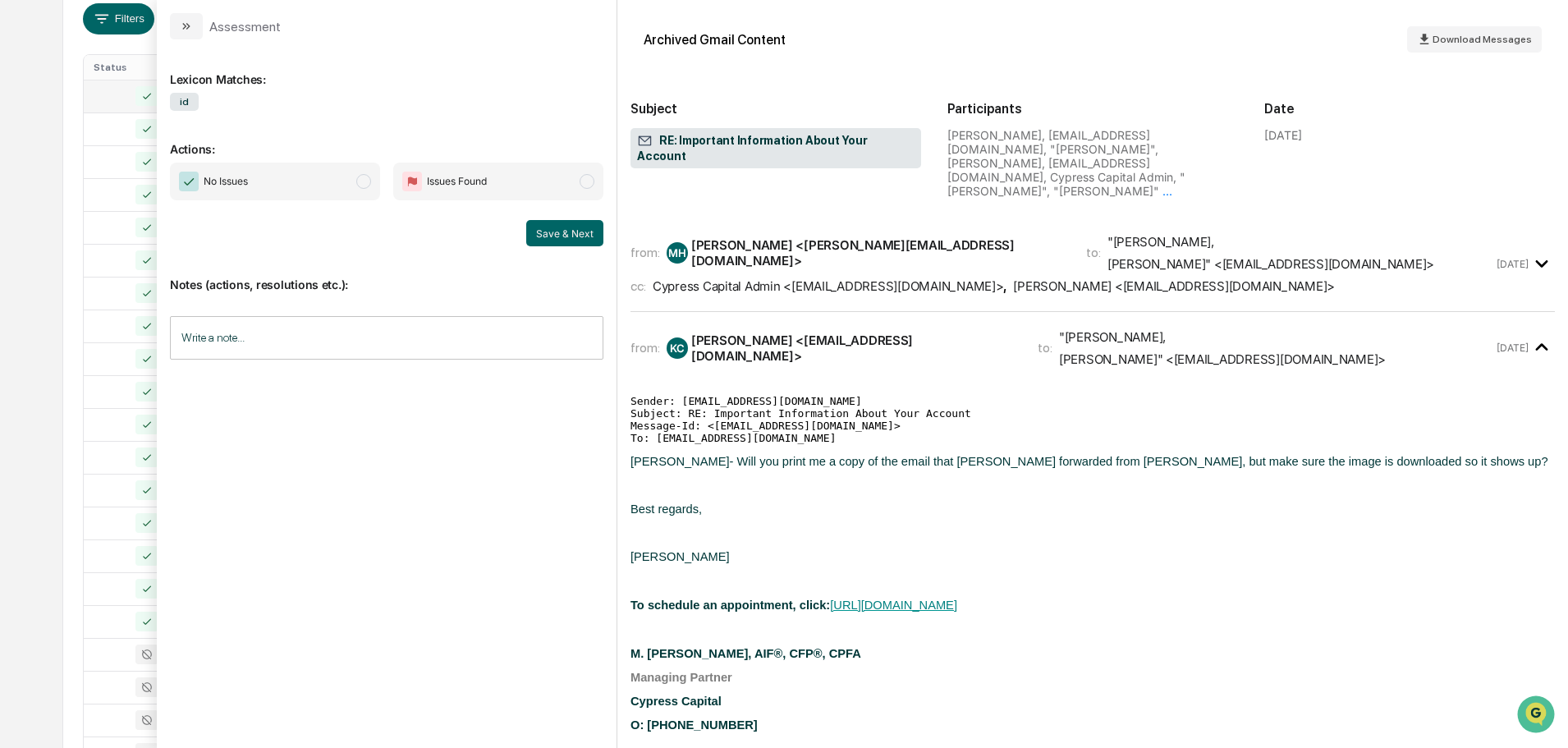
click at [307, 181] on span "No Issues" at bounding box center [275, 181] width 210 height 38
click at [568, 236] on button "Save & Next" at bounding box center [564, 233] width 77 height 26
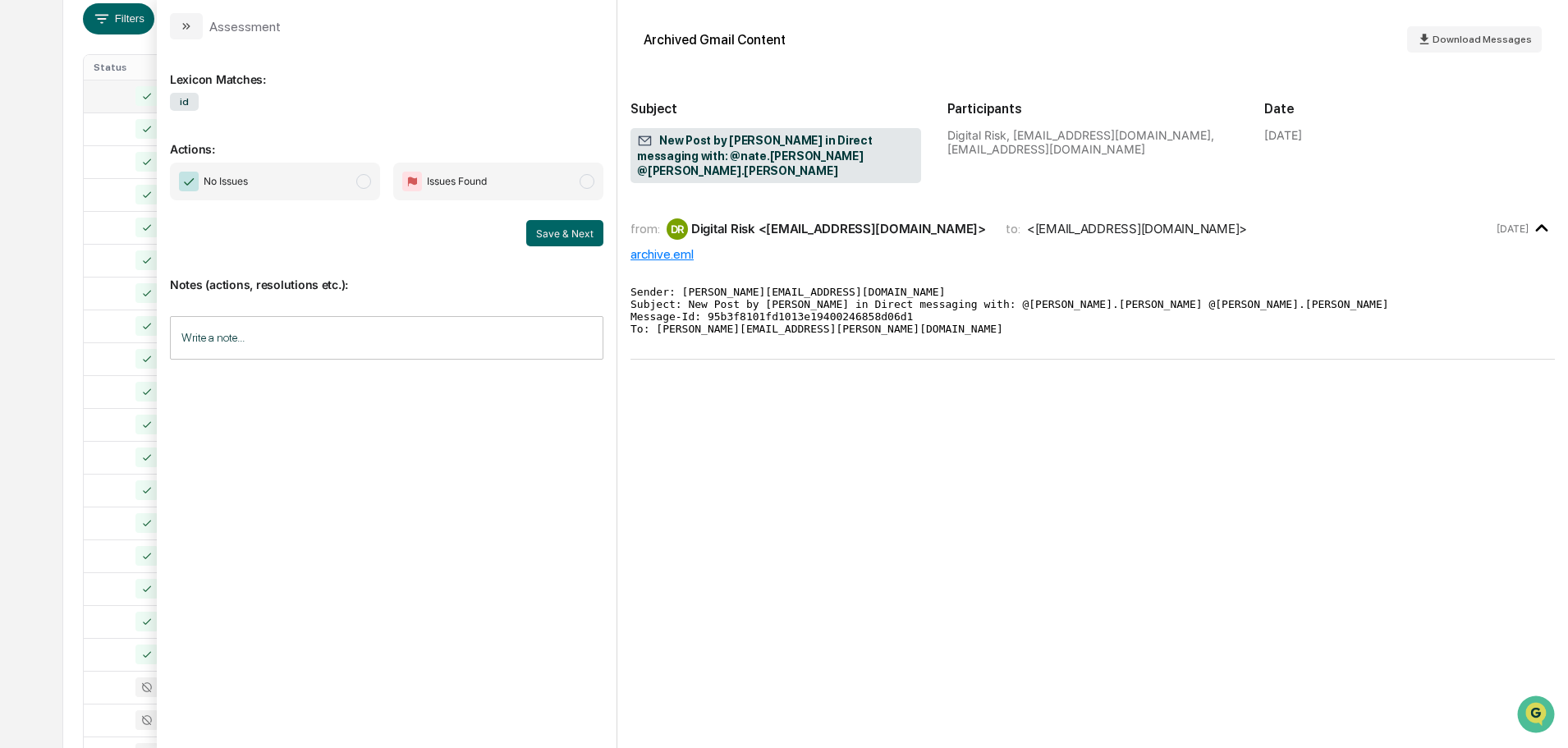
drag, startPoint x: 338, startPoint y: 187, endPoint x: 358, endPoint y: 186, distance: 20.0
click at [339, 186] on span "No Issues" at bounding box center [275, 181] width 210 height 38
click at [541, 235] on button "Save & Next" at bounding box center [564, 233] width 77 height 26
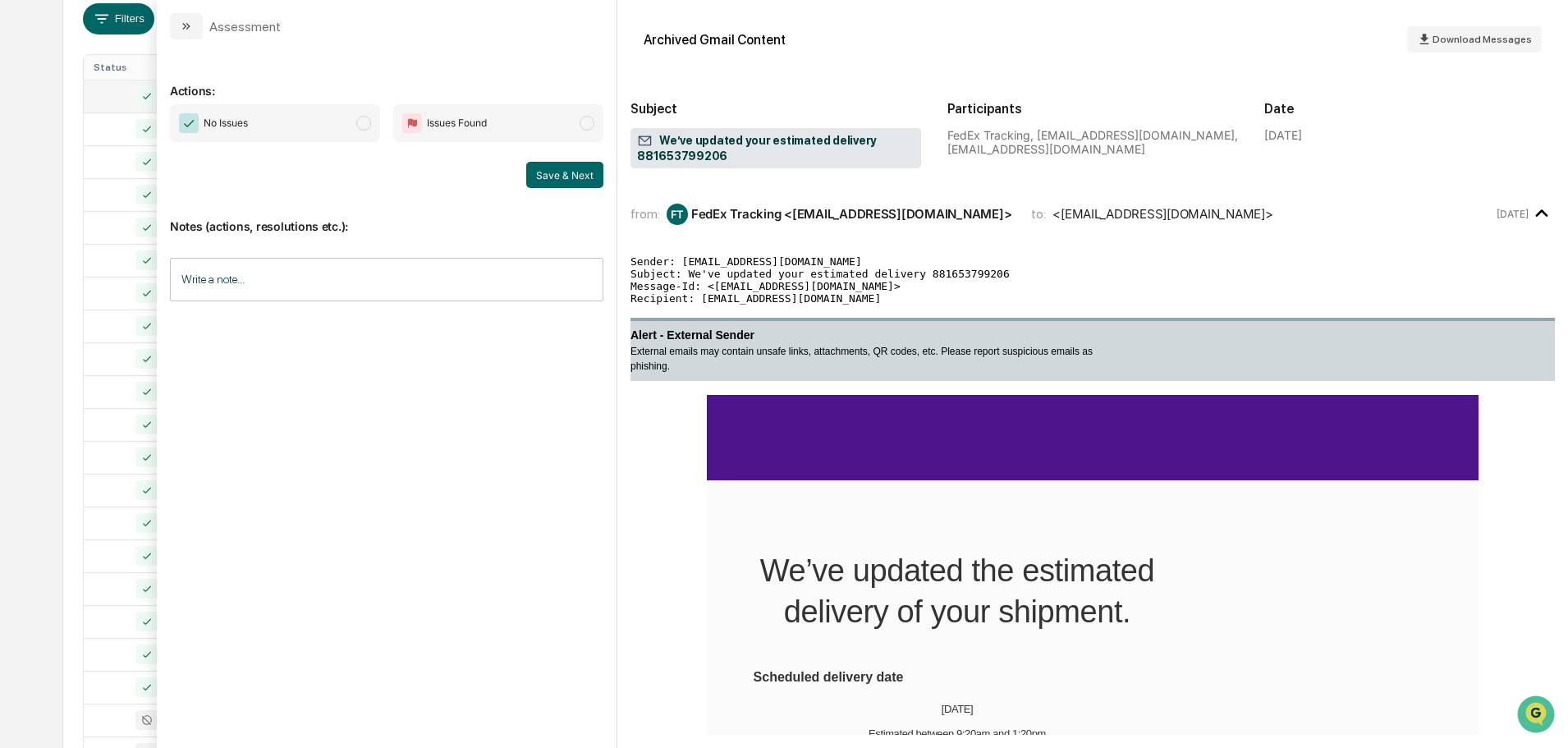
click at [317, 123] on span "No Issues" at bounding box center [275, 123] width 210 height 38
click at [553, 171] on button "Save & Next" at bounding box center [564, 175] width 77 height 26
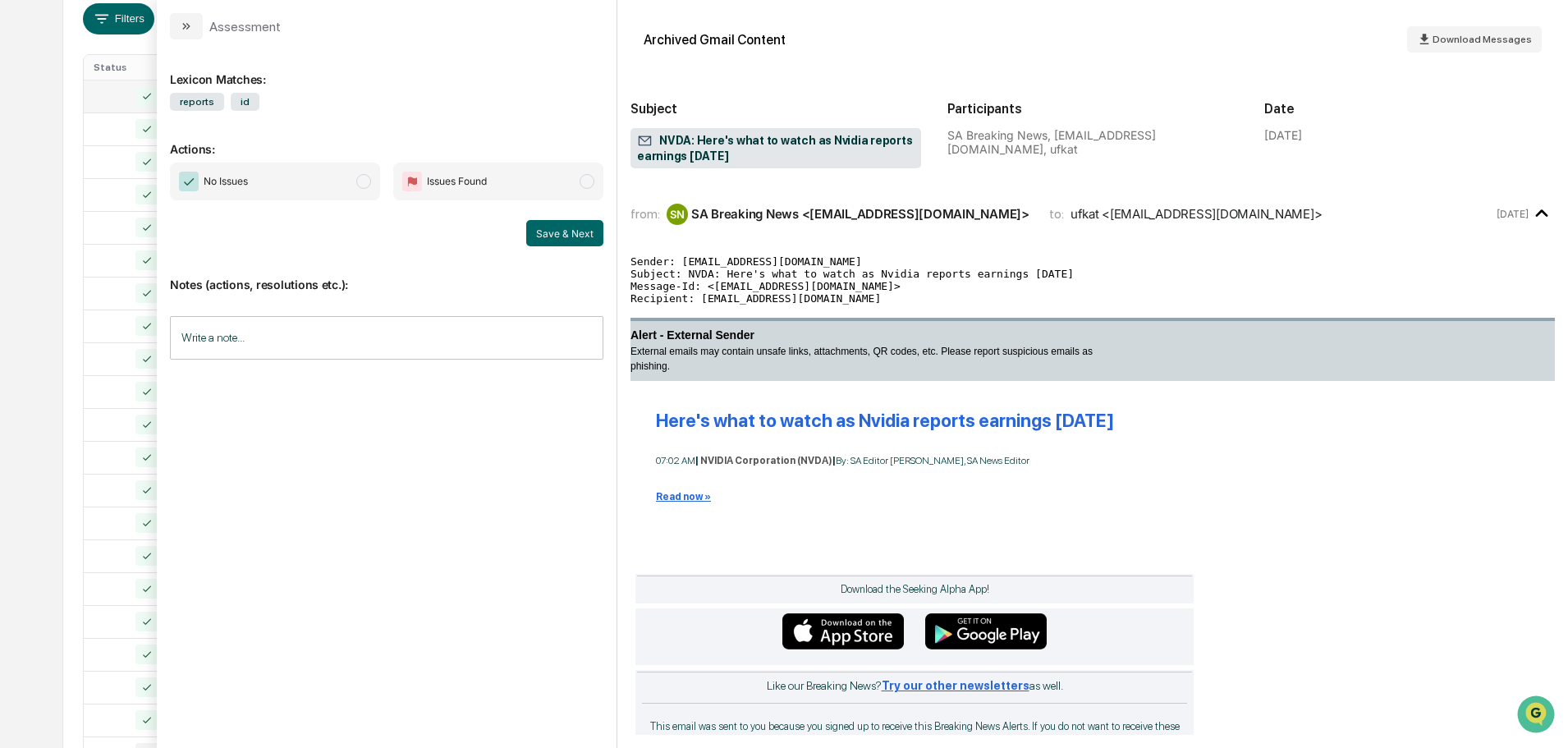
drag, startPoint x: 282, startPoint y: 174, endPoint x: 445, endPoint y: 217, distance: 168.6
click at [282, 174] on span "No Issues" at bounding box center [275, 181] width 210 height 38
click at [574, 235] on button "Save & Next" at bounding box center [564, 233] width 77 height 26
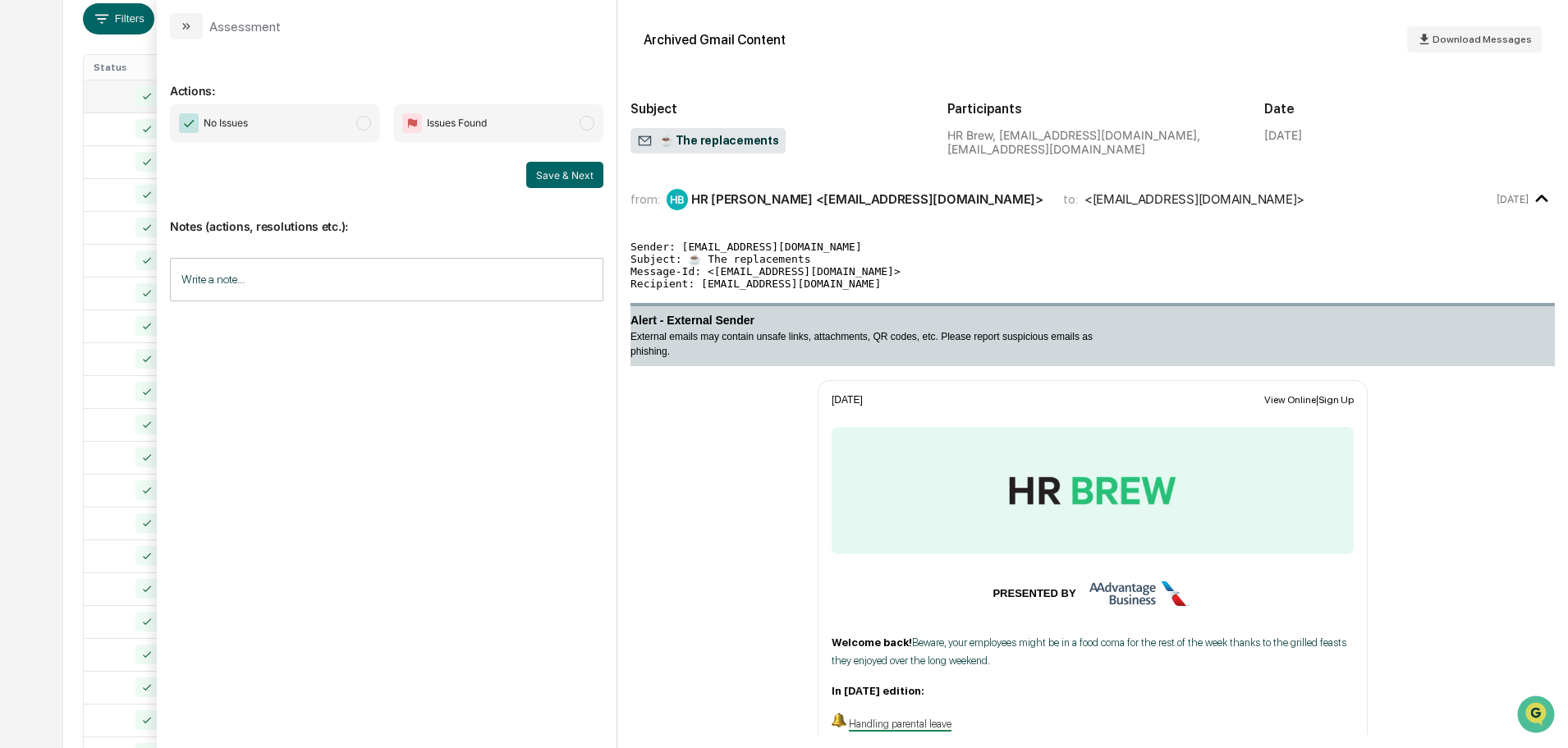
click at [318, 121] on span "No Issues" at bounding box center [275, 123] width 210 height 38
click at [545, 168] on button "Save & Next" at bounding box center [564, 175] width 77 height 26
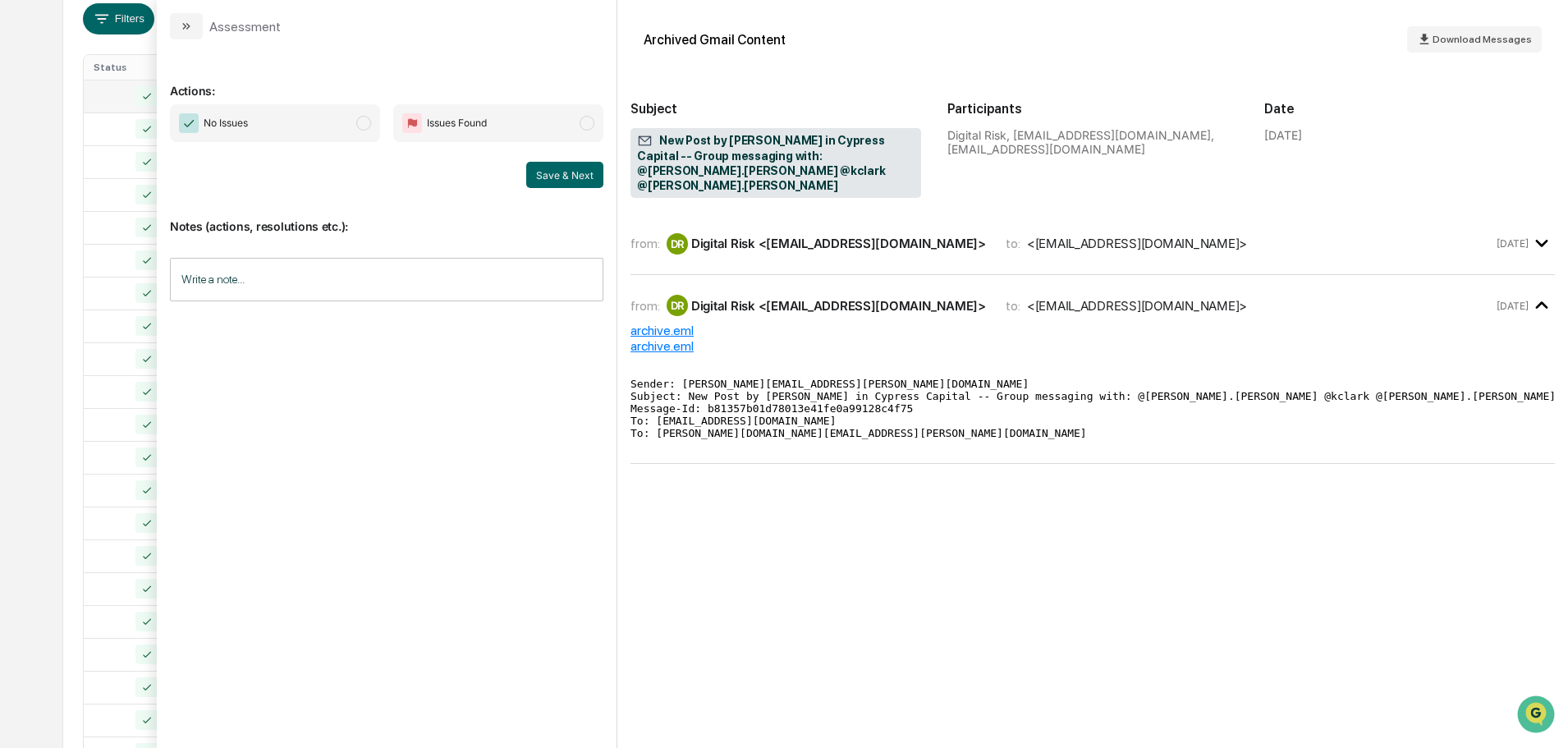
click at [341, 130] on span "No Issues" at bounding box center [275, 123] width 210 height 38
click at [574, 177] on button "Save & Next" at bounding box center [564, 175] width 77 height 26
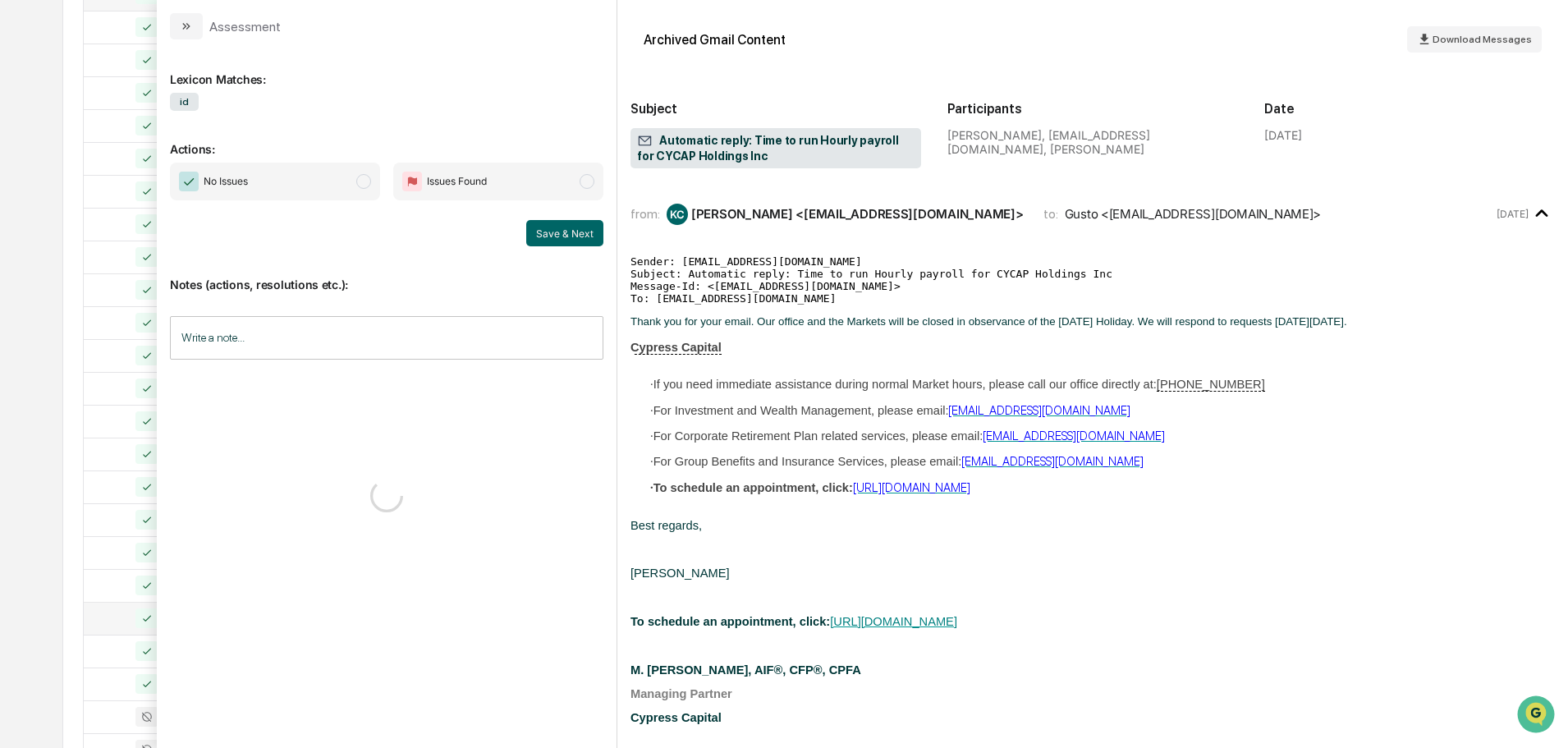
scroll to position [543, 0]
click at [317, 181] on span "No Issues" at bounding box center [275, 181] width 210 height 38
click at [568, 234] on button "Save & Next" at bounding box center [564, 233] width 77 height 26
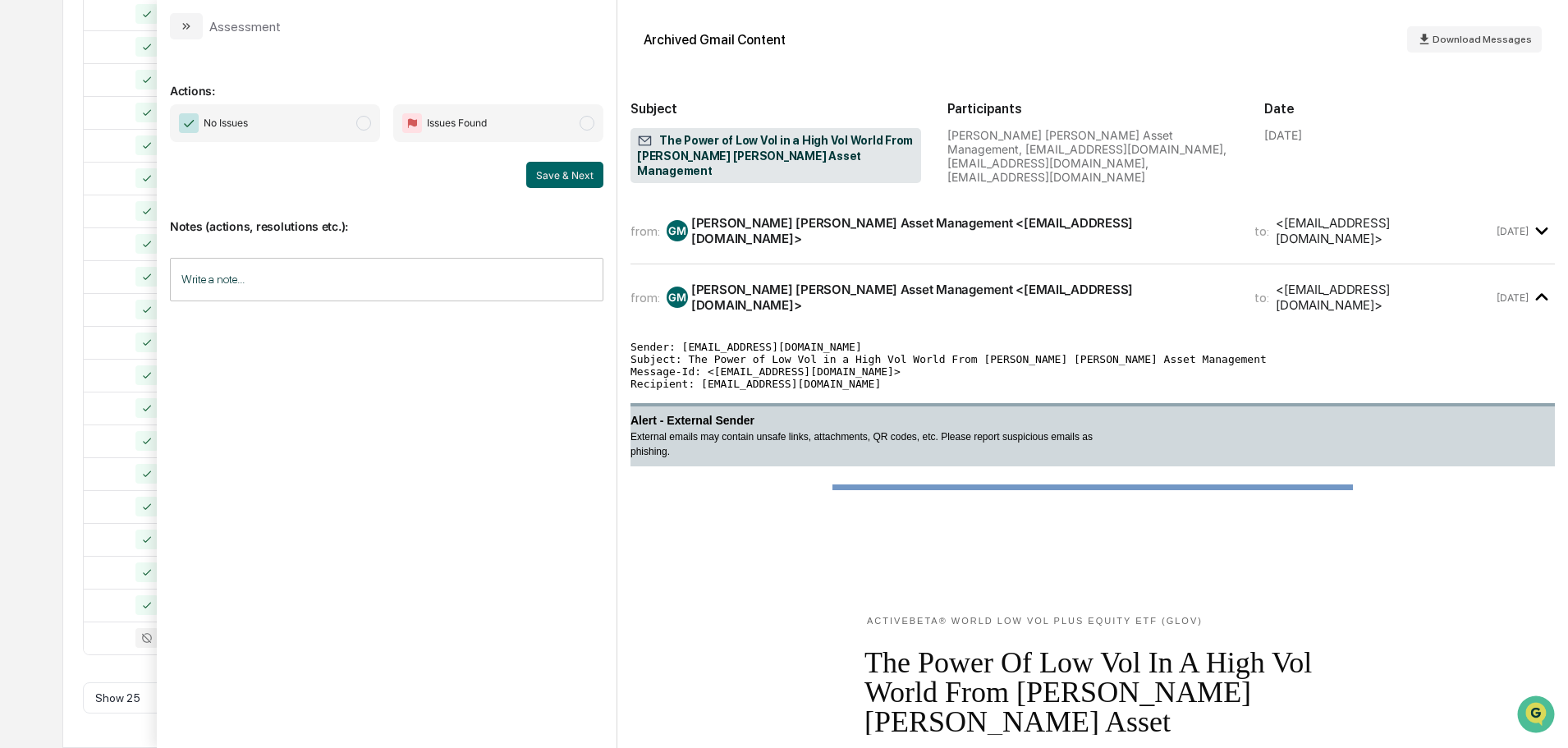
drag, startPoint x: 322, startPoint y: 129, endPoint x: 350, endPoint y: 137, distance: 29.1
click at [322, 128] on span "No Issues" at bounding box center [275, 123] width 210 height 38
click at [560, 178] on button "Save & Next" at bounding box center [564, 175] width 77 height 26
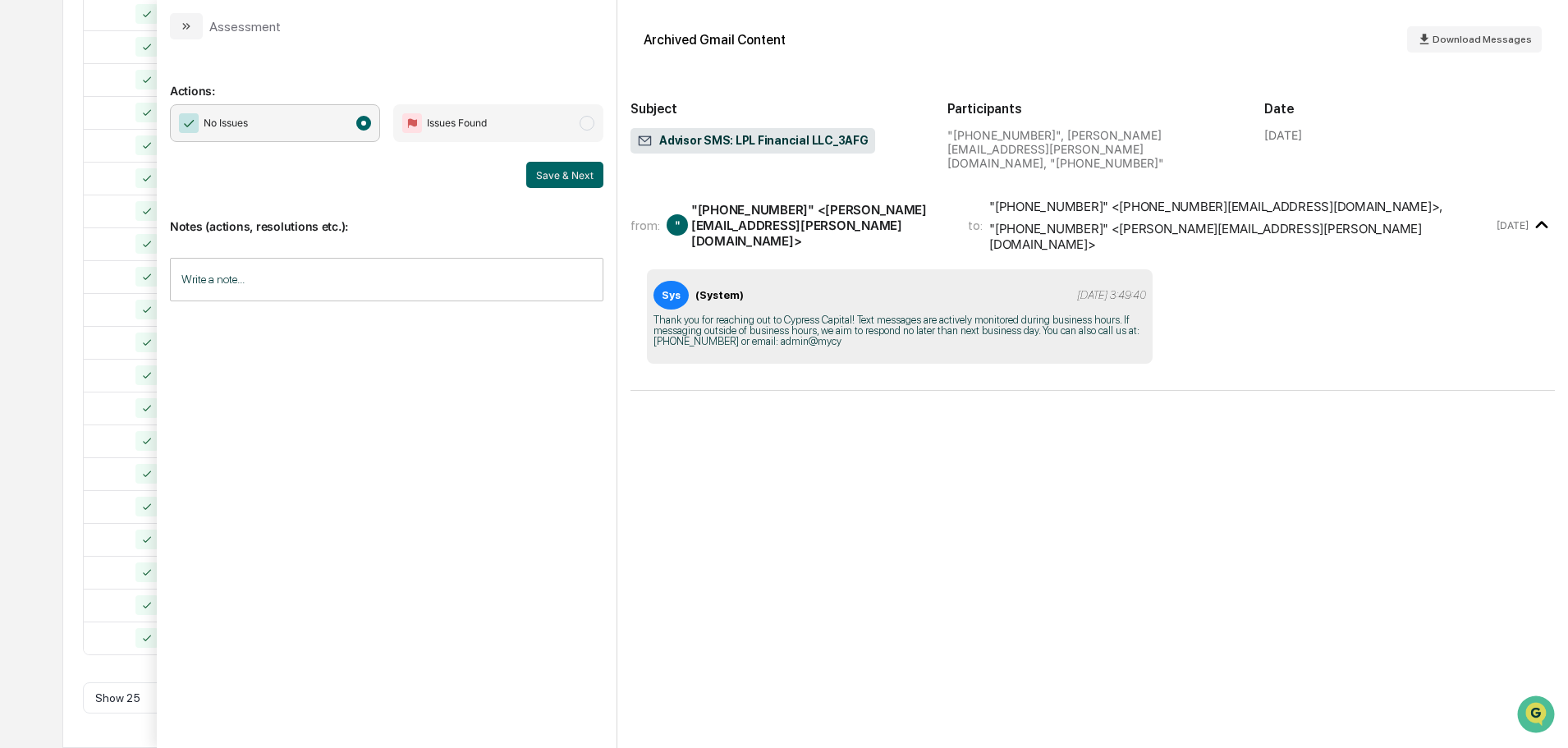
click at [75, 418] on div "All Conversations Options Review Required 18 Review Completed - Flagged as Issu…" at bounding box center [784, 187] width 1443 height 1122
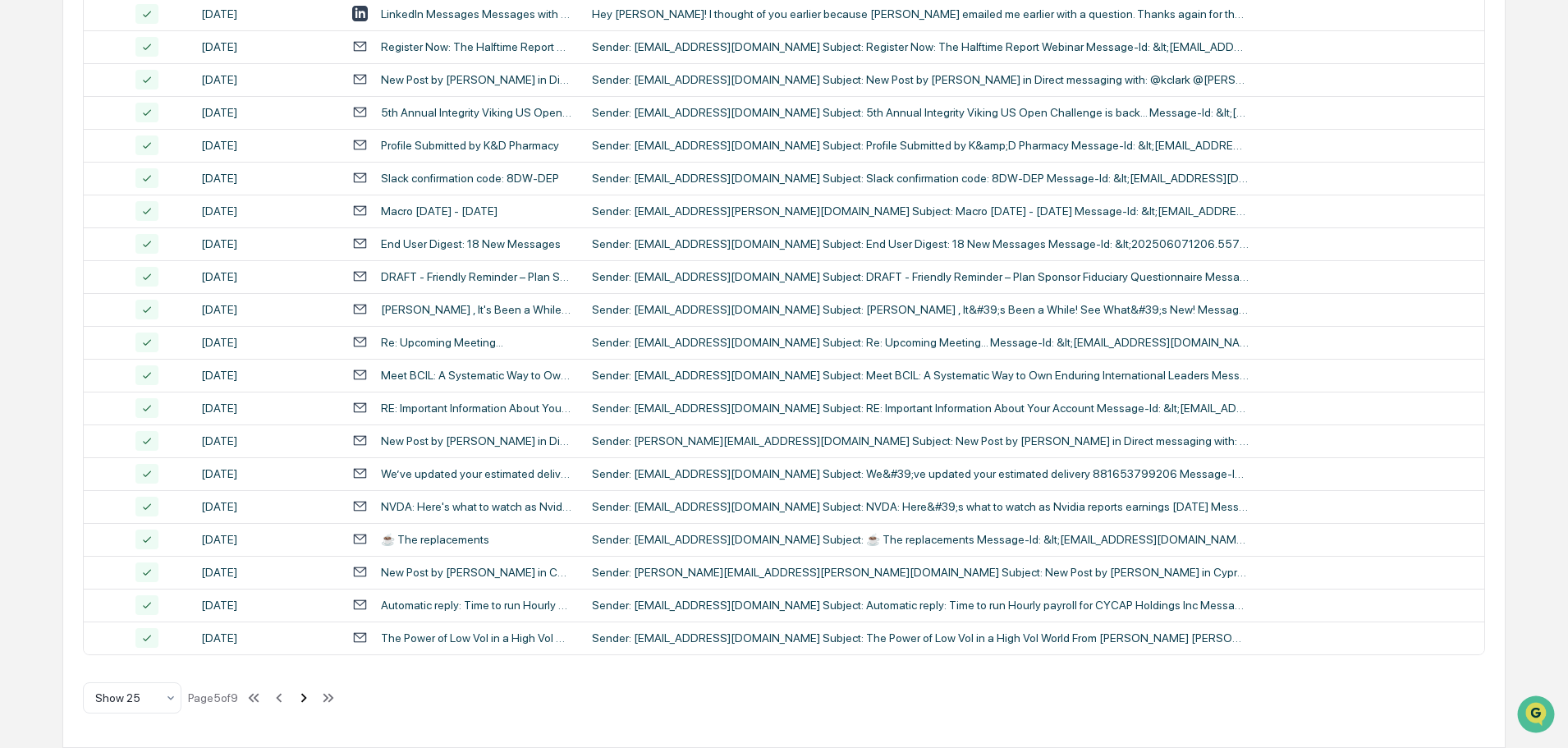
click at [306, 696] on icon at bounding box center [304, 698] width 19 height 19
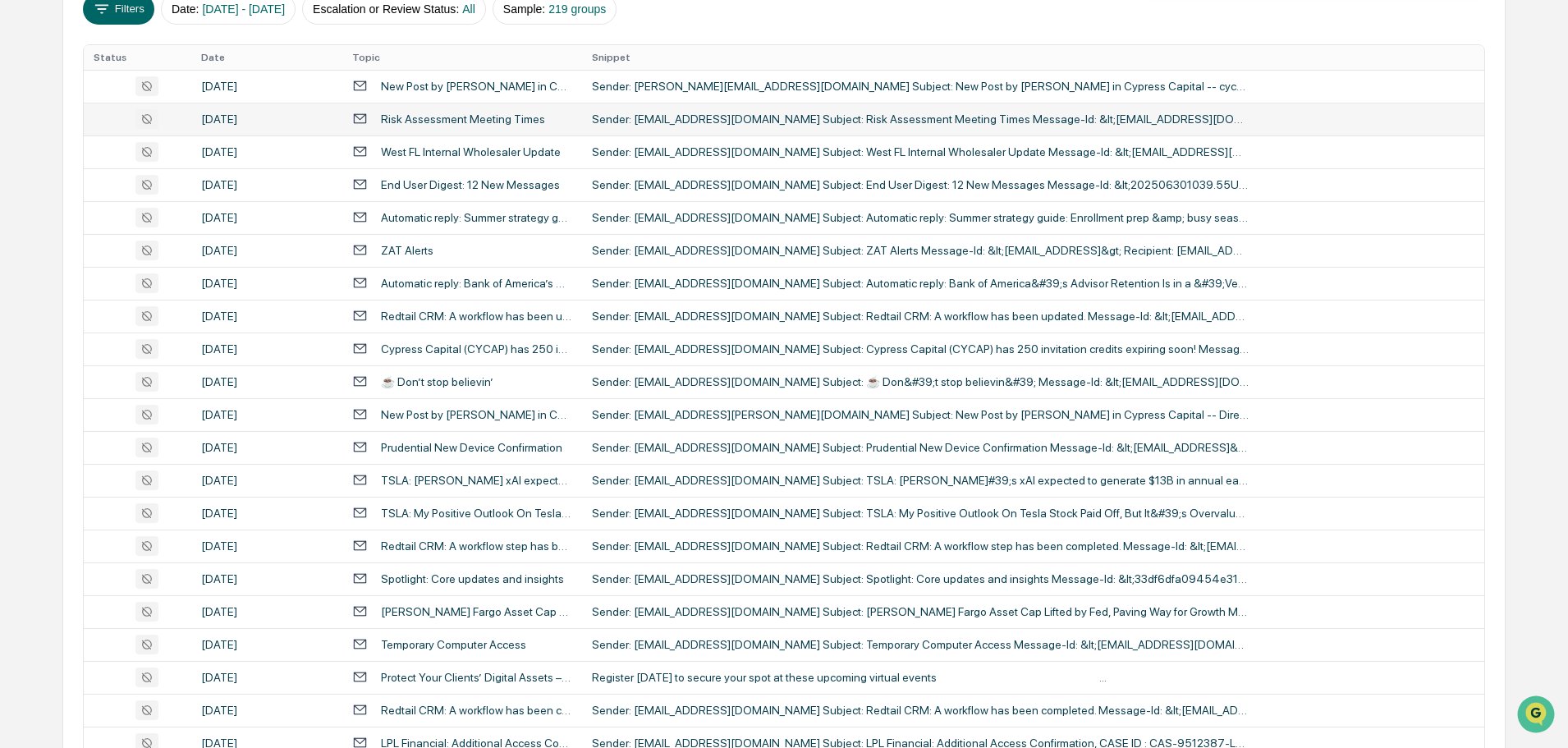
scroll to position [297, 0]
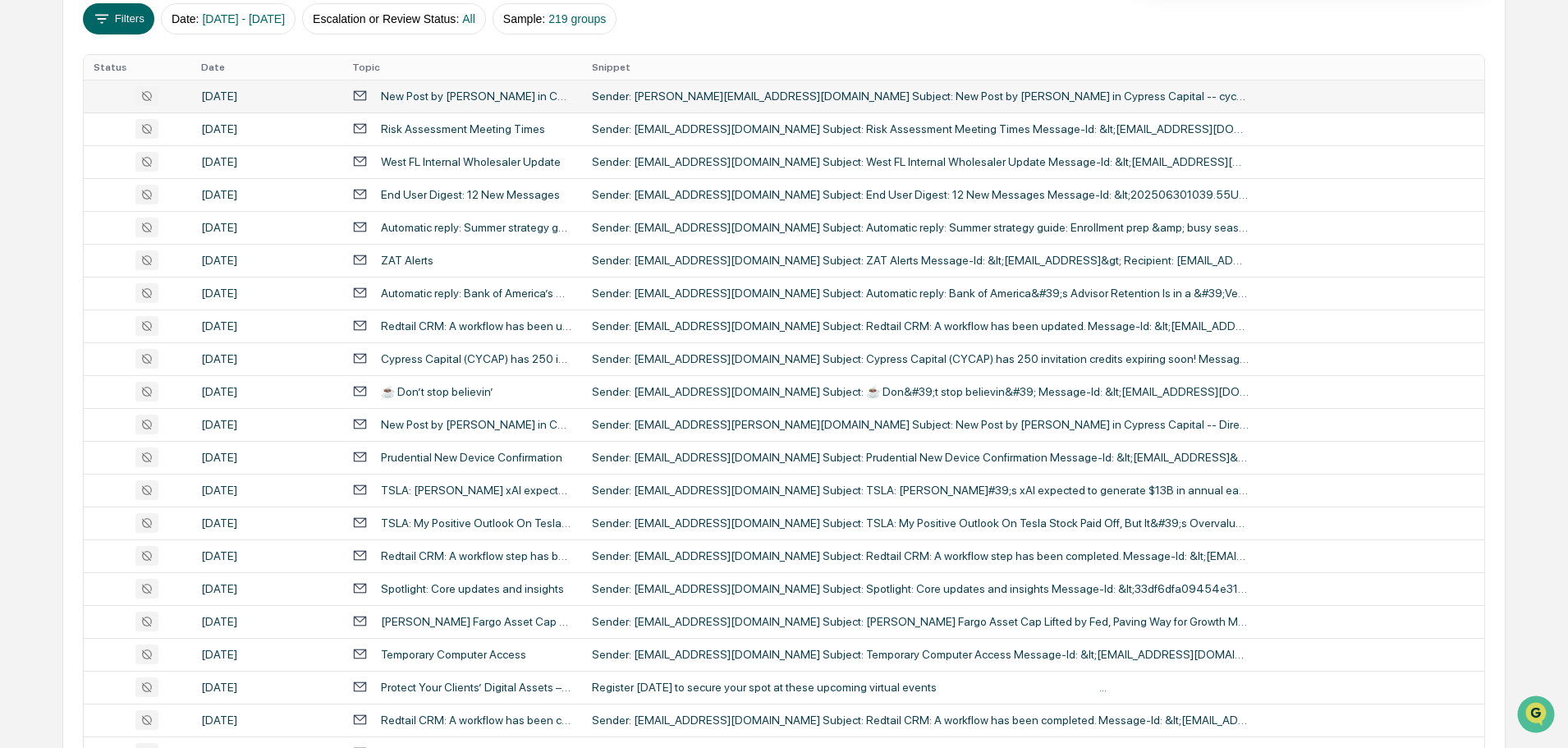
click at [445, 91] on div "New Post by [PERSON_NAME] in Cypress Capital -- cycap-office : General Office A…" at bounding box center [476, 96] width 192 height 13
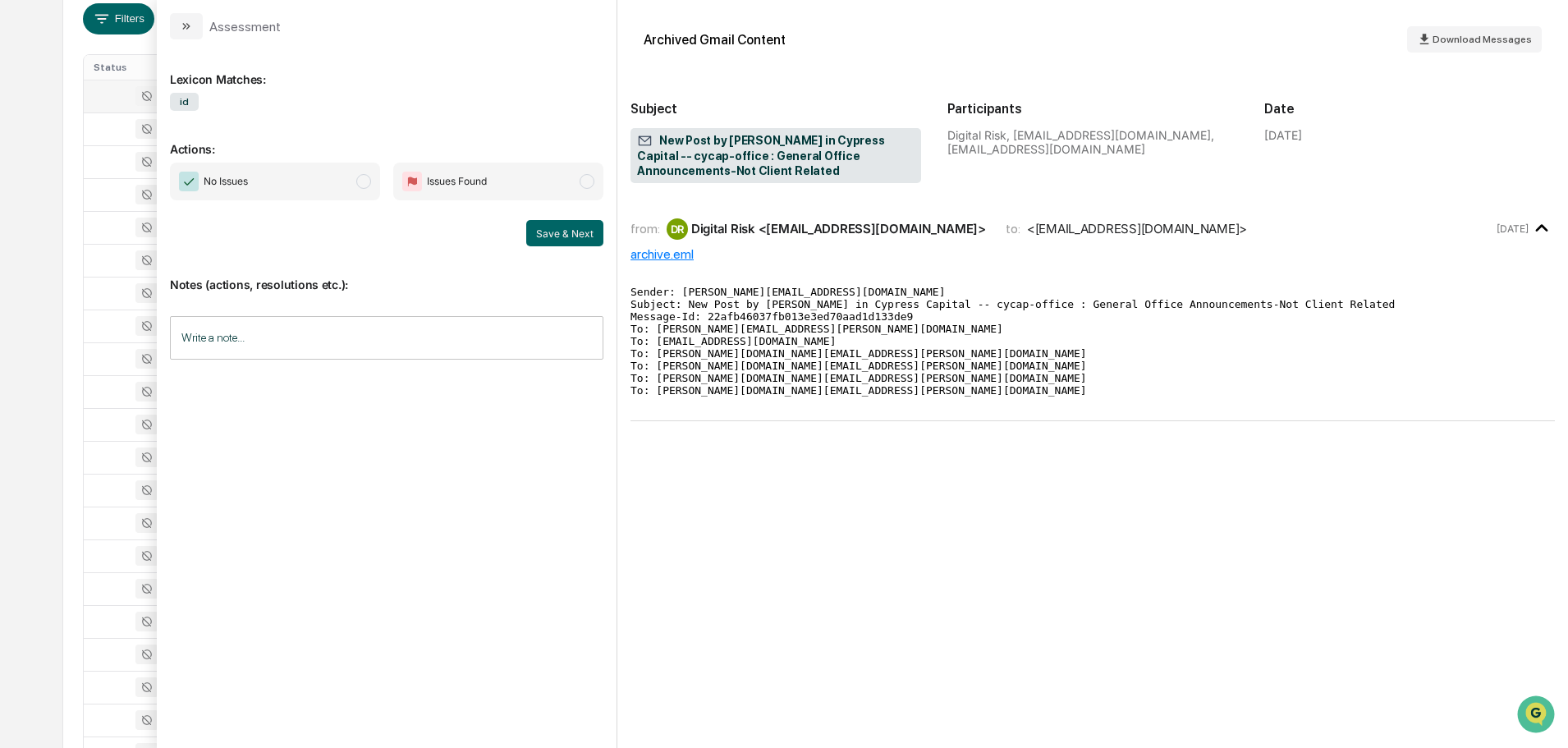
click at [311, 172] on span "No Issues" at bounding box center [275, 181] width 210 height 38
click at [568, 231] on button "Save & Next" at bounding box center [564, 233] width 77 height 26
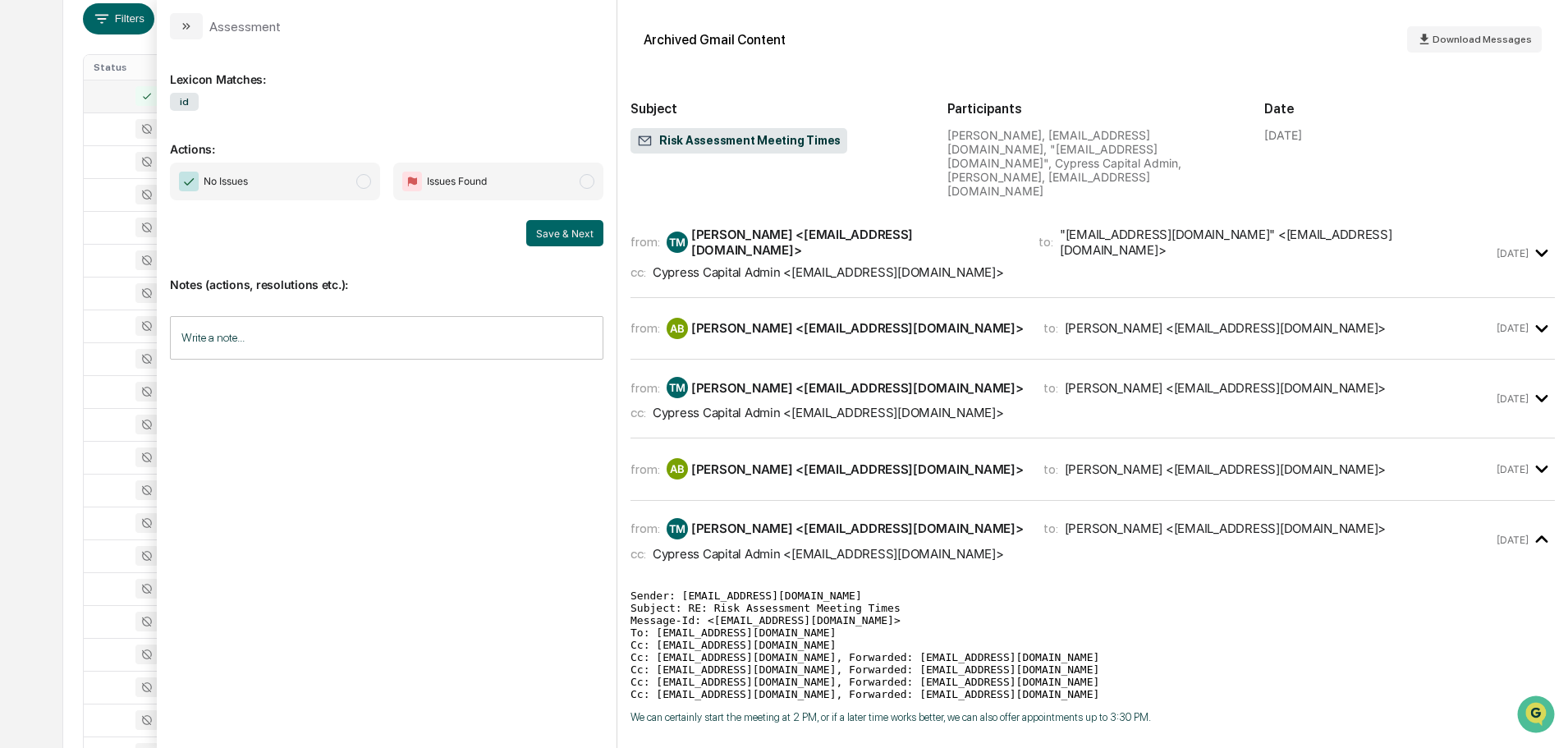
click at [282, 183] on span "No Issues" at bounding box center [275, 181] width 210 height 38
click at [565, 231] on button "Save & Next" at bounding box center [564, 233] width 77 height 26
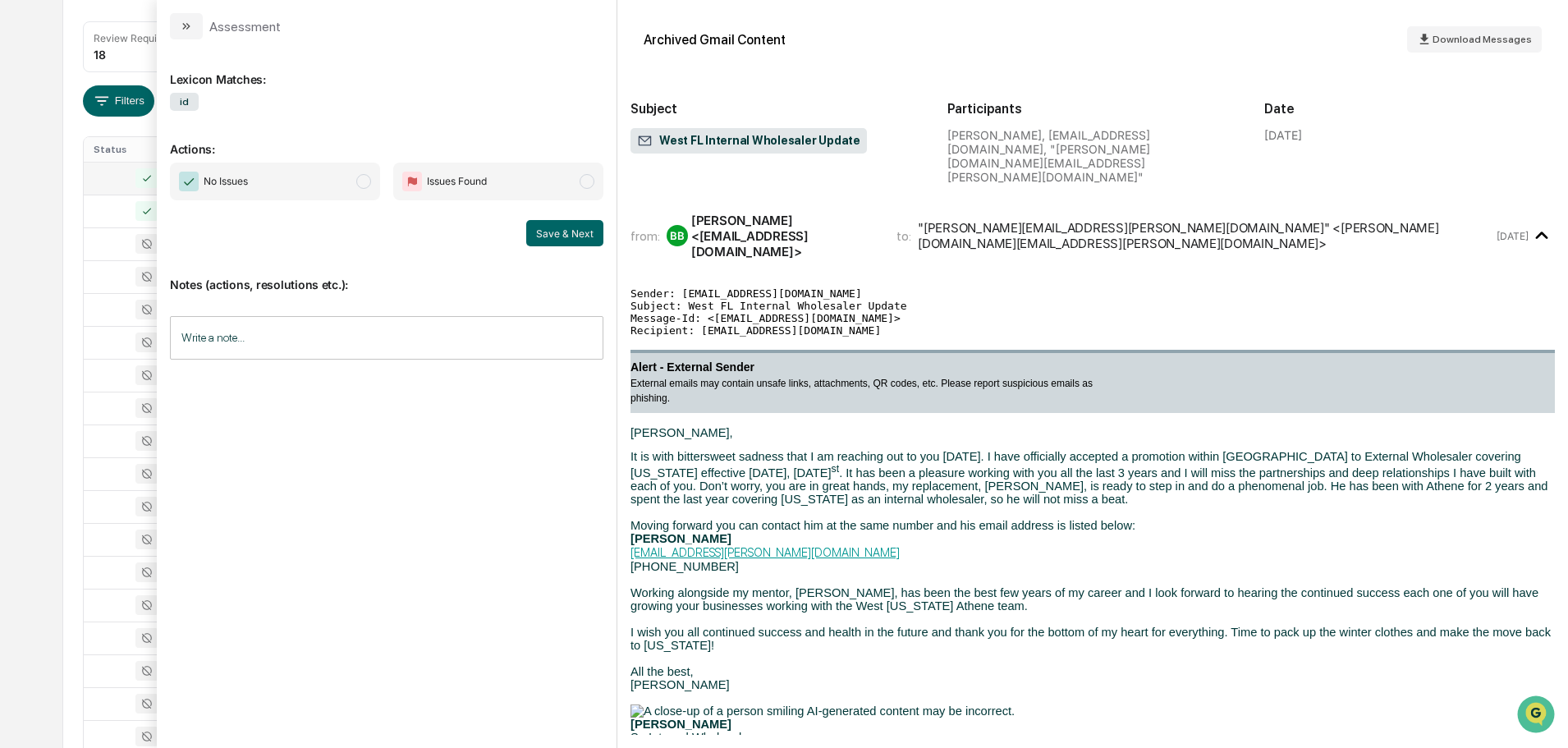
click at [318, 173] on span "No Issues" at bounding box center [275, 181] width 210 height 38
click at [561, 230] on button "Save & Next" at bounding box center [564, 233] width 77 height 26
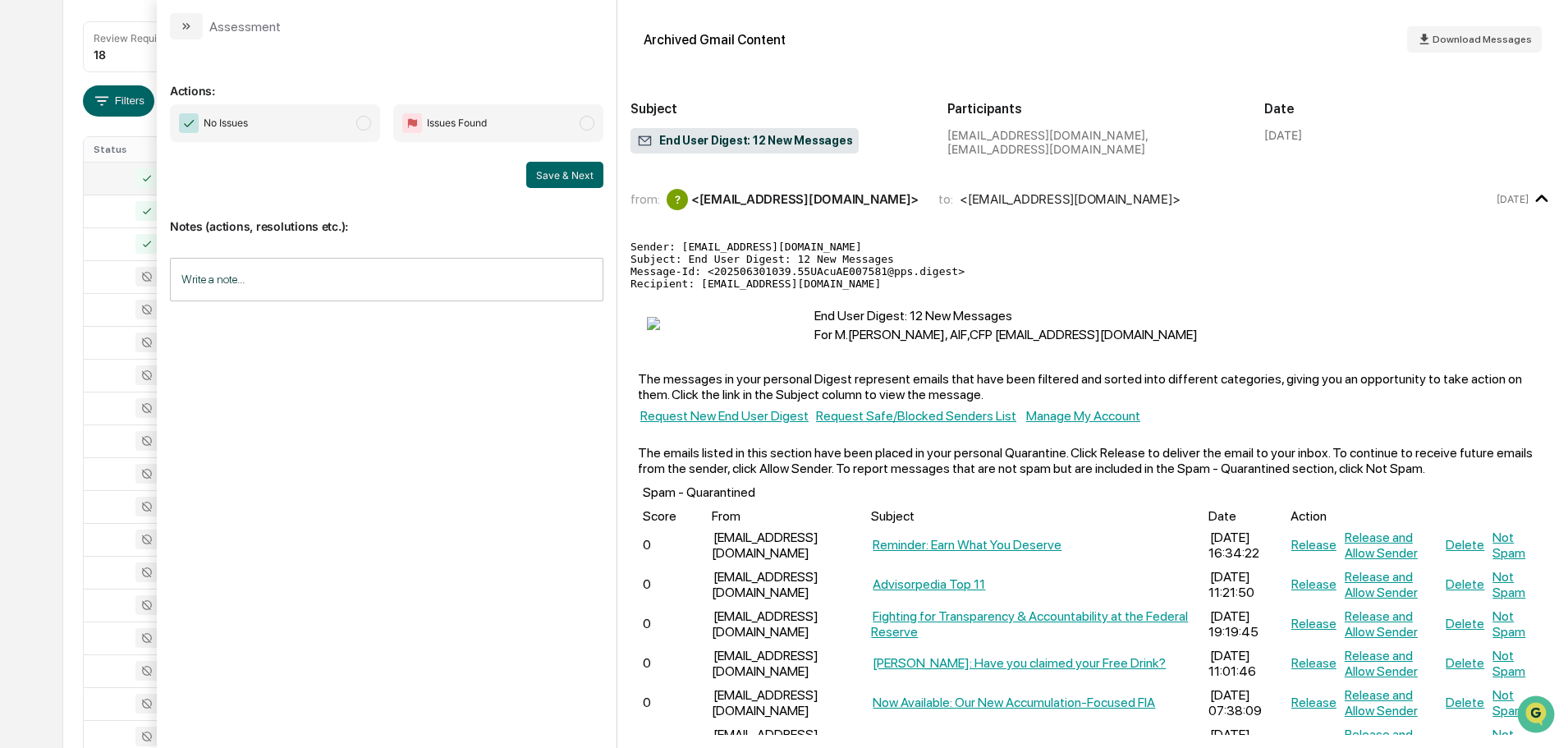
click at [316, 119] on span "No Issues" at bounding box center [275, 123] width 210 height 38
click at [571, 181] on button "Save & Next" at bounding box center [564, 175] width 77 height 26
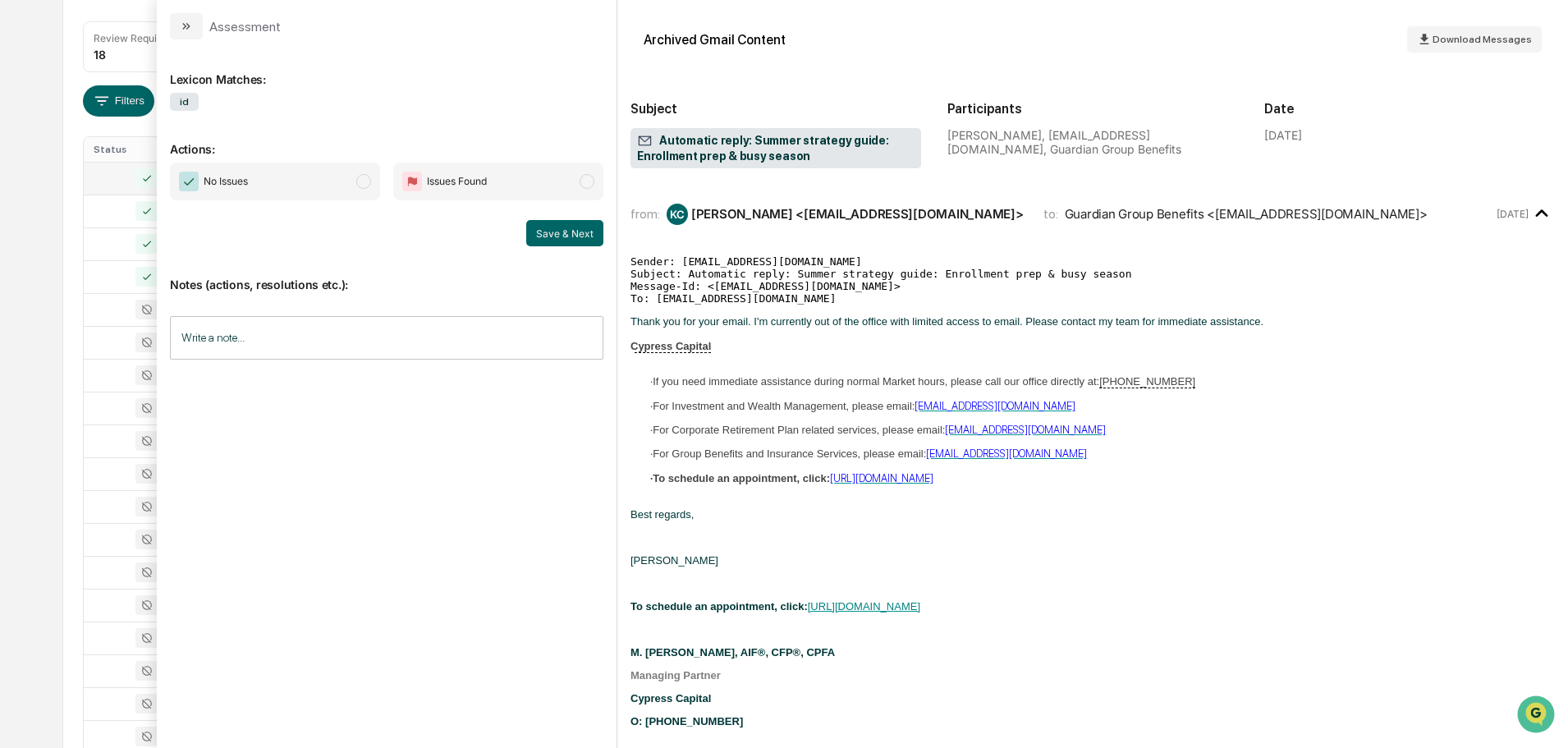
click at [319, 170] on span "No Issues" at bounding box center [275, 181] width 210 height 38
click at [541, 224] on button "Save & Next" at bounding box center [564, 233] width 77 height 26
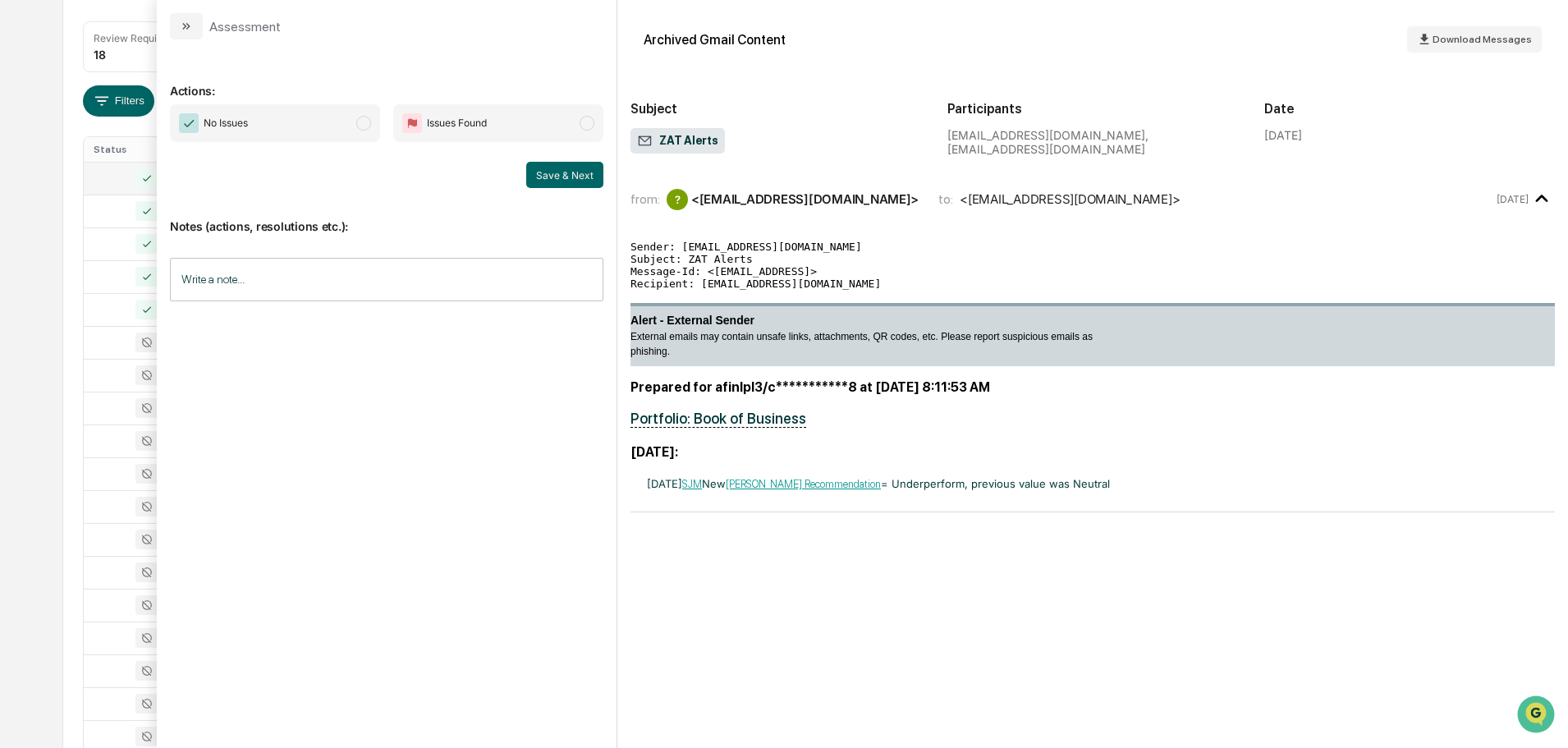
click at [326, 114] on span "No Issues" at bounding box center [275, 123] width 210 height 38
click at [581, 173] on button "Save & Next" at bounding box center [564, 175] width 77 height 26
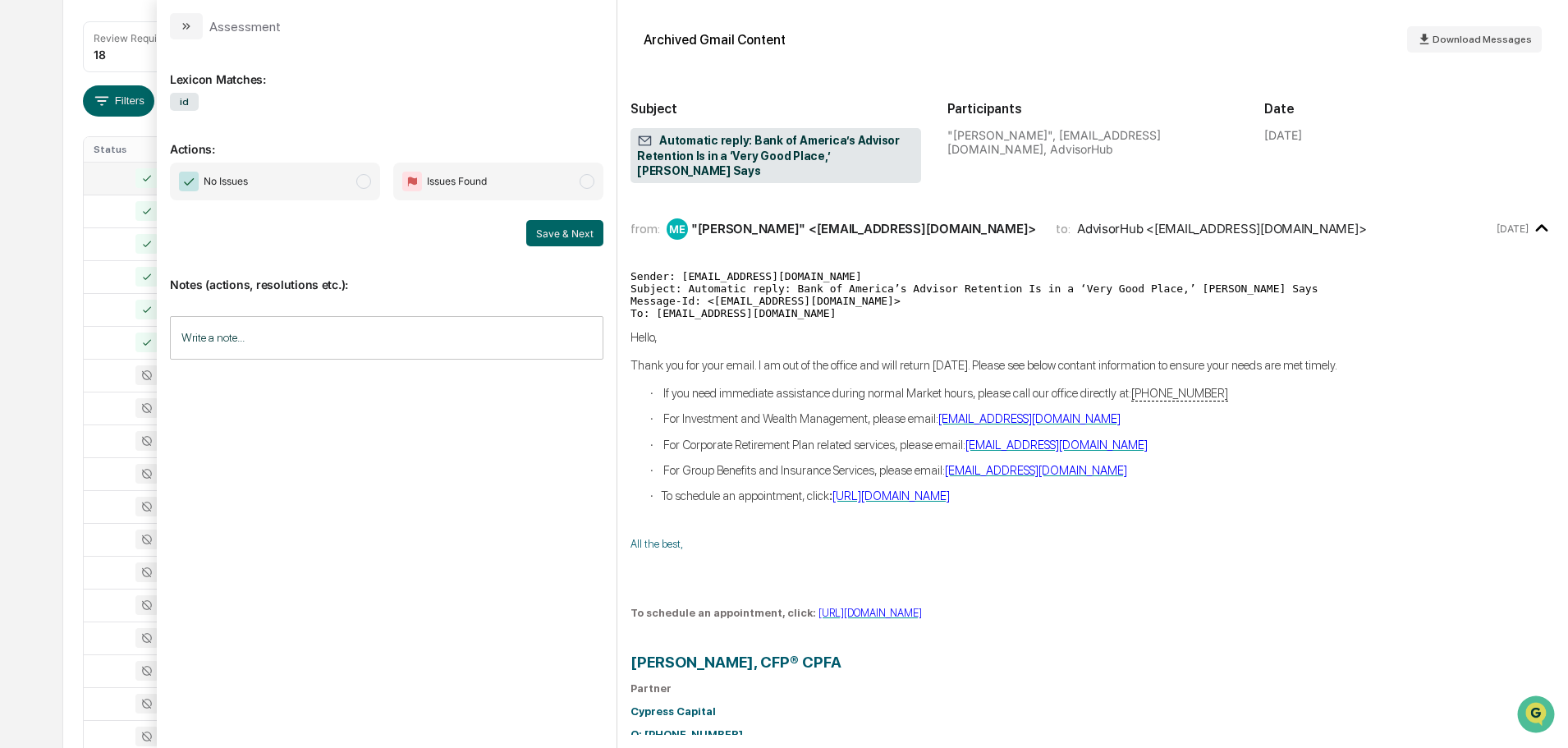
drag, startPoint x: 257, startPoint y: 174, endPoint x: 315, endPoint y: 182, distance: 58.5
click at [257, 175] on span "No Issues" at bounding box center [275, 181] width 210 height 38
click at [540, 236] on button "Save & Next" at bounding box center [564, 233] width 77 height 26
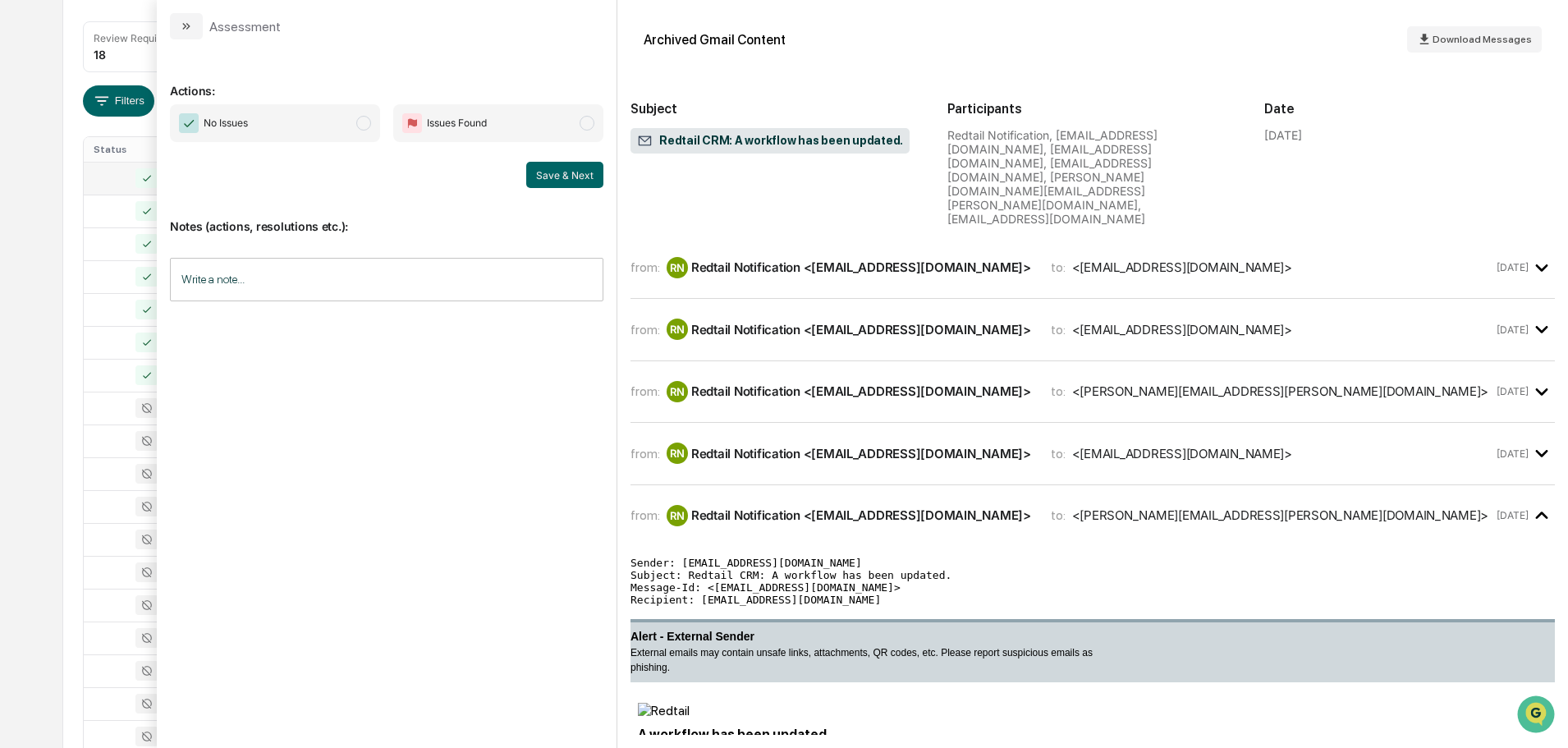
click at [358, 122] on span "modal" at bounding box center [364, 123] width 15 height 15
click at [585, 177] on button "Save & Next" at bounding box center [564, 175] width 77 height 26
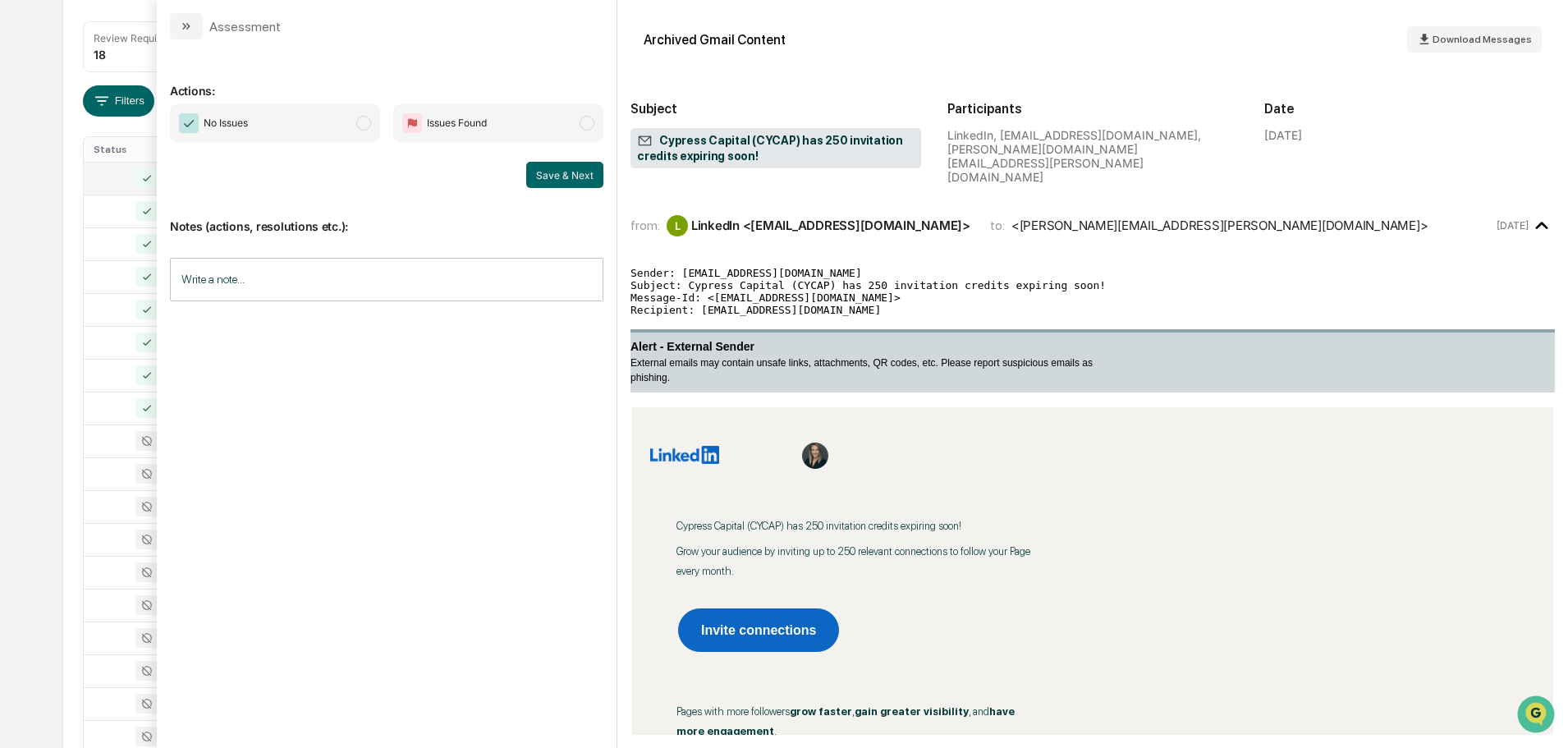
click at [333, 131] on span "No Issues" at bounding box center [275, 123] width 210 height 38
click at [573, 170] on button "Save & Next" at bounding box center [564, 175] width 77 height 26
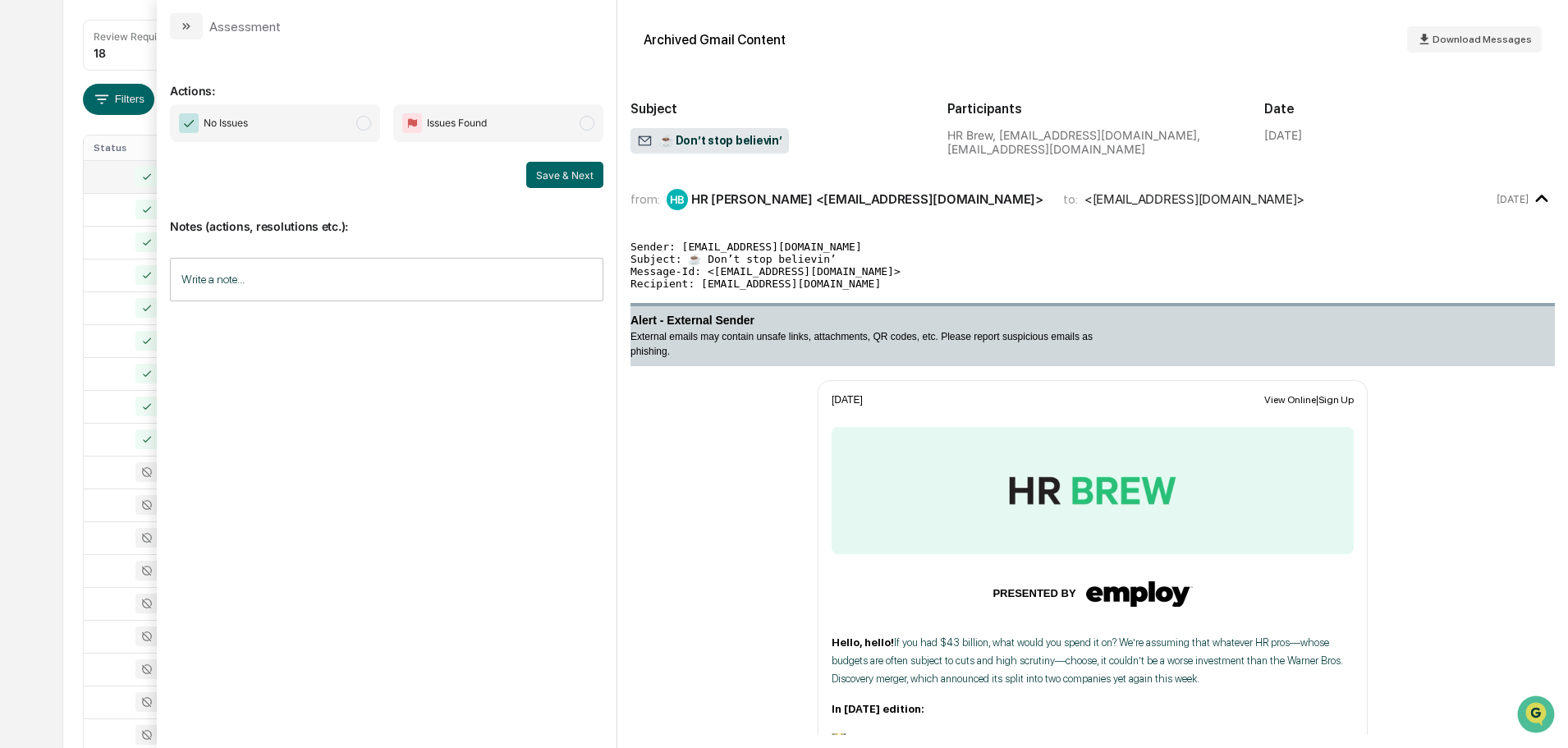
scroll to position [215, 0]
drag, startPoint x: 307, startPoint y: 129, endPoint x: 402, endPoint y: 133, distance: 95.1
click at [308, 129] on span "No Issues" at bounding box center [275, 123] width 210 height 38
click at [558, 174] on button "Save & Next" at bounding box center [564, 175] width 77 height 26
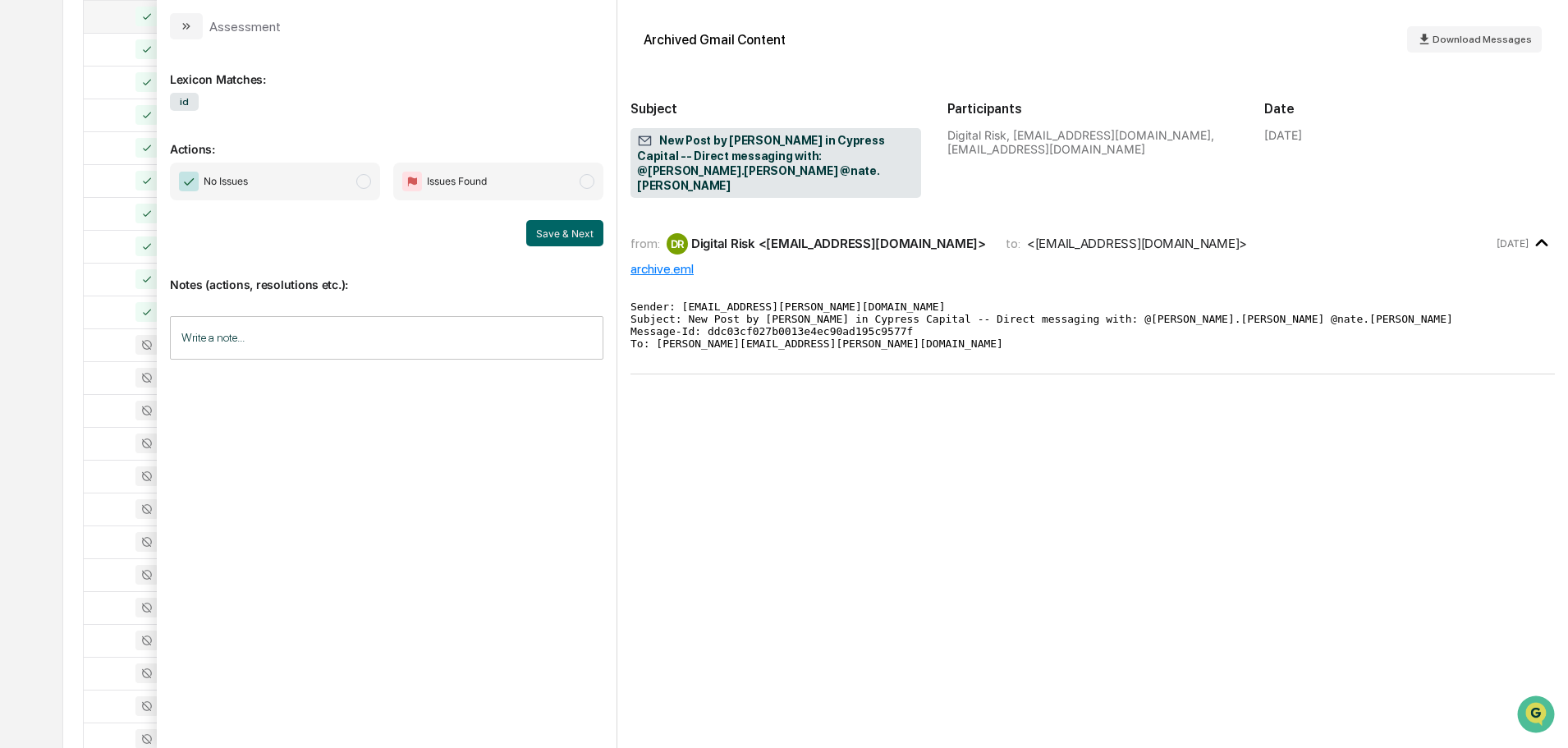
scroll to position [215, 0]
click at [366, 173] on span "No Issues" at bounding box center [275, 181] width 210 height 38
click at [548, 228] on button "Save & Next" at bounding box center [564, 233] width 77 height 26
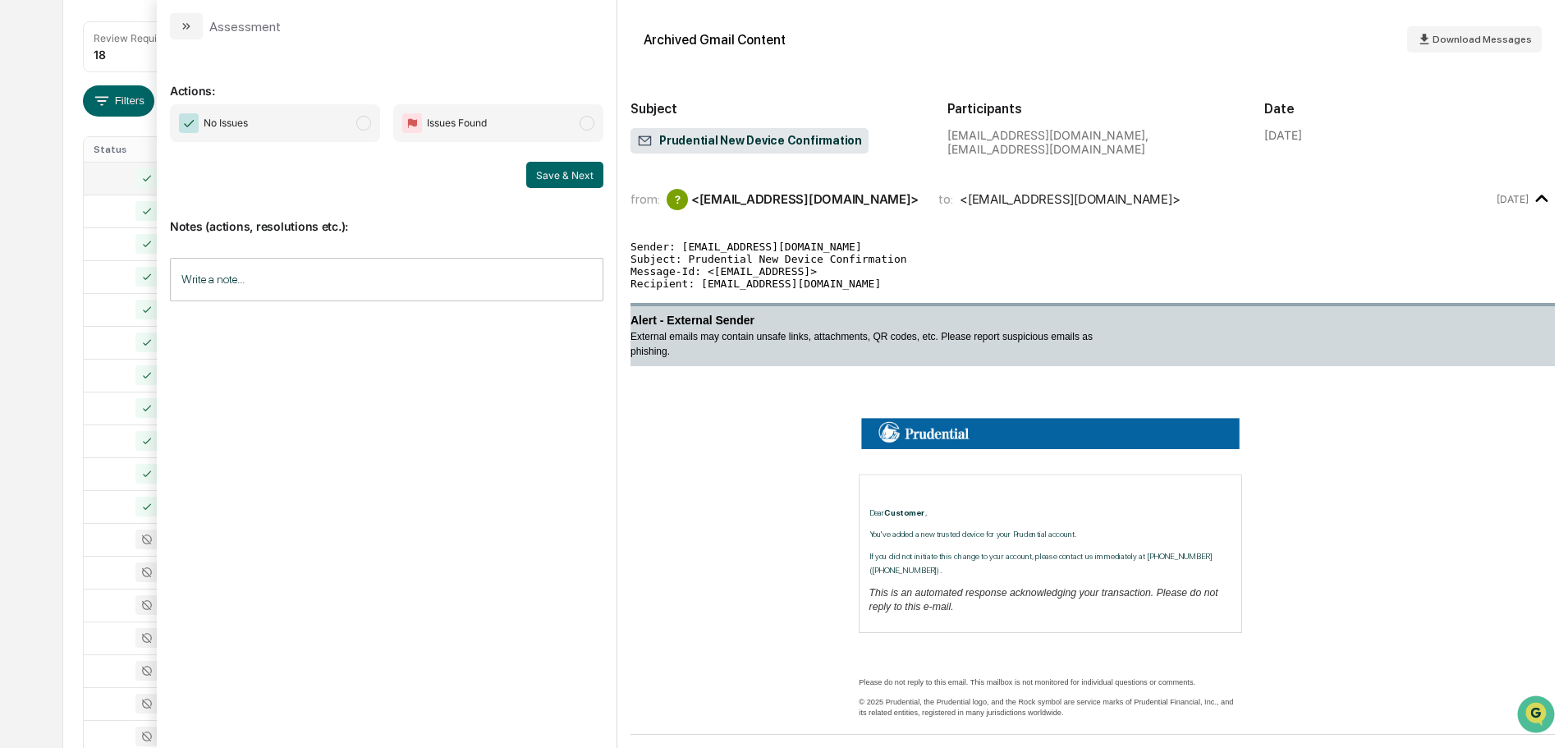
click at [314, 124] on span "No Issues" at bounding box center [275, 123] width 210 height 38
click at [538, 171] on button "Save & Next" at bounding box center [564, 175] width 77 height 26
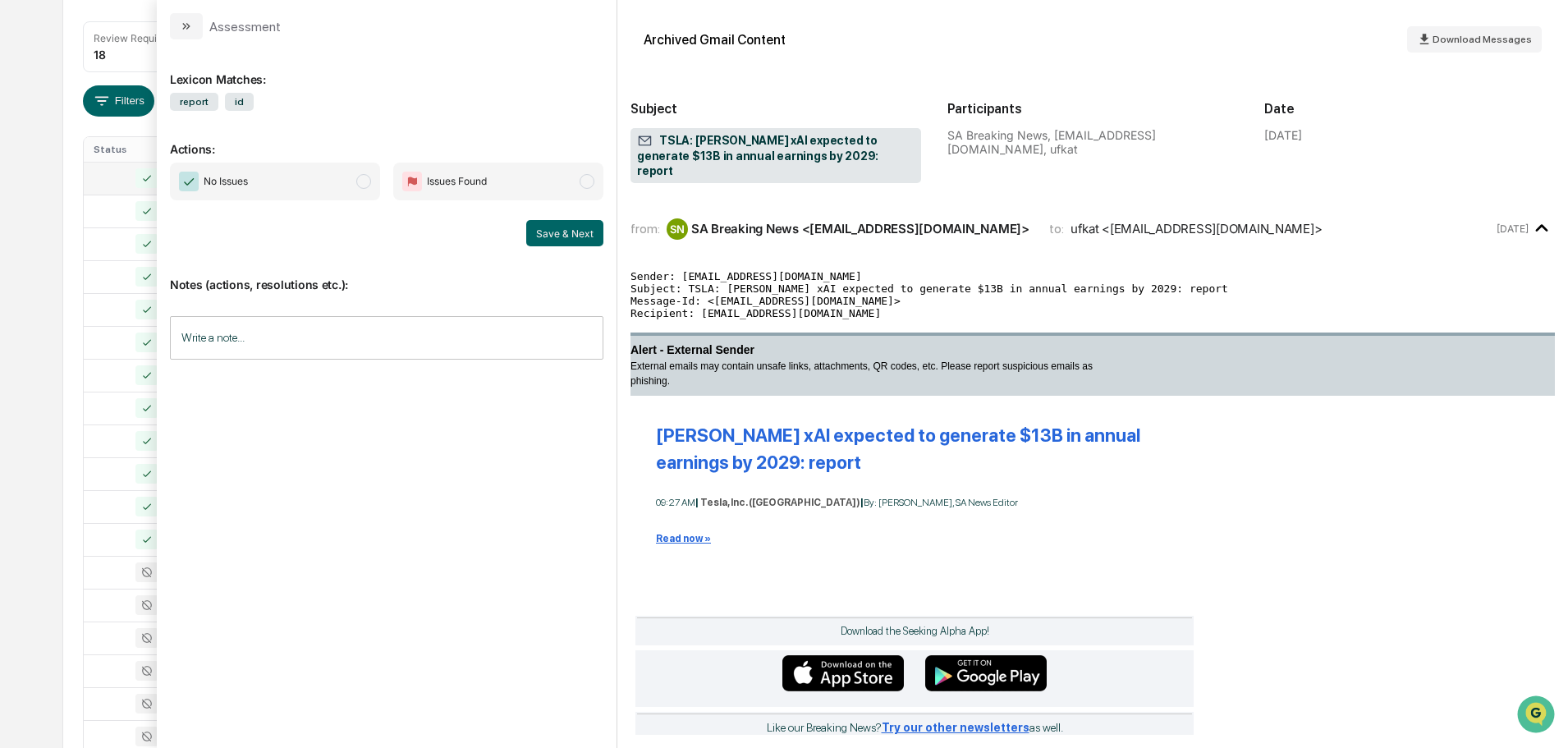
click at [328, 179] on span "No Issues" at bounding box center [275, 181] width 210 height 38
click at [551, 233] on button "Save & Next" at bounding box center [564, 233] width 77 height 26
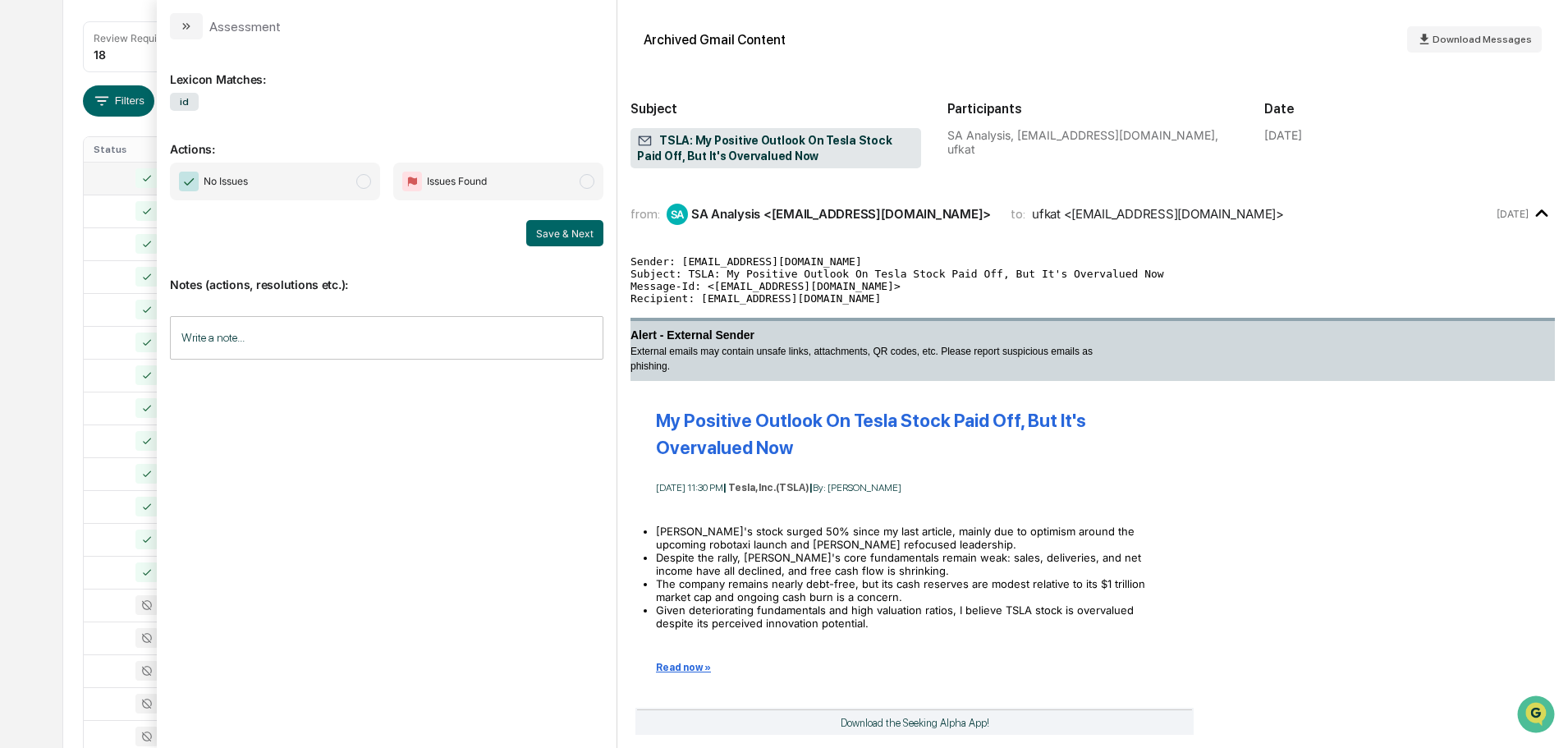
click at [311, 183] on span "No Issues" at bounding box center [275, 181] width 210 height 38
click at [549, 234] on button "Save & Next" at bounding box center [564, 233] width 77 height 26
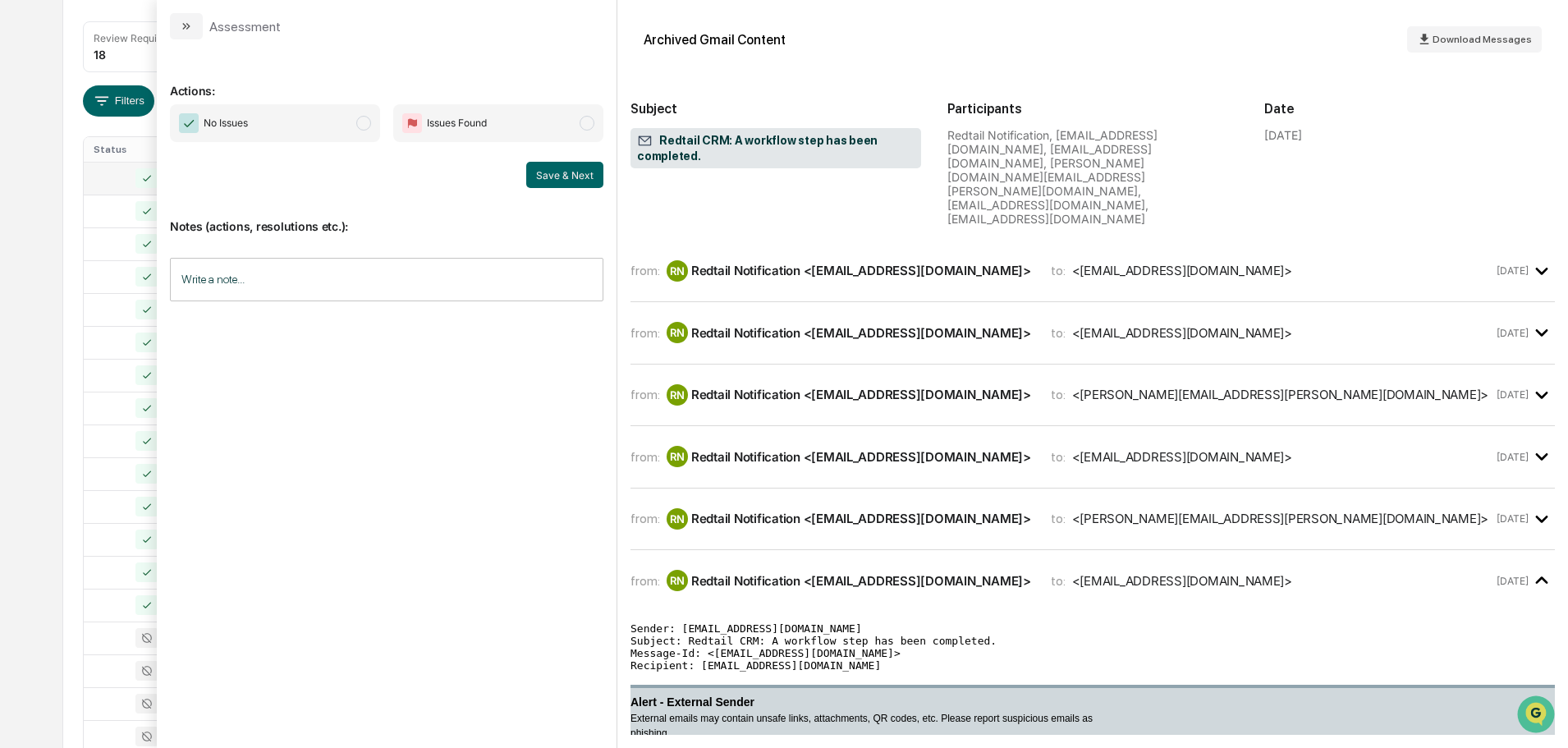
scroll to position [767, 0]
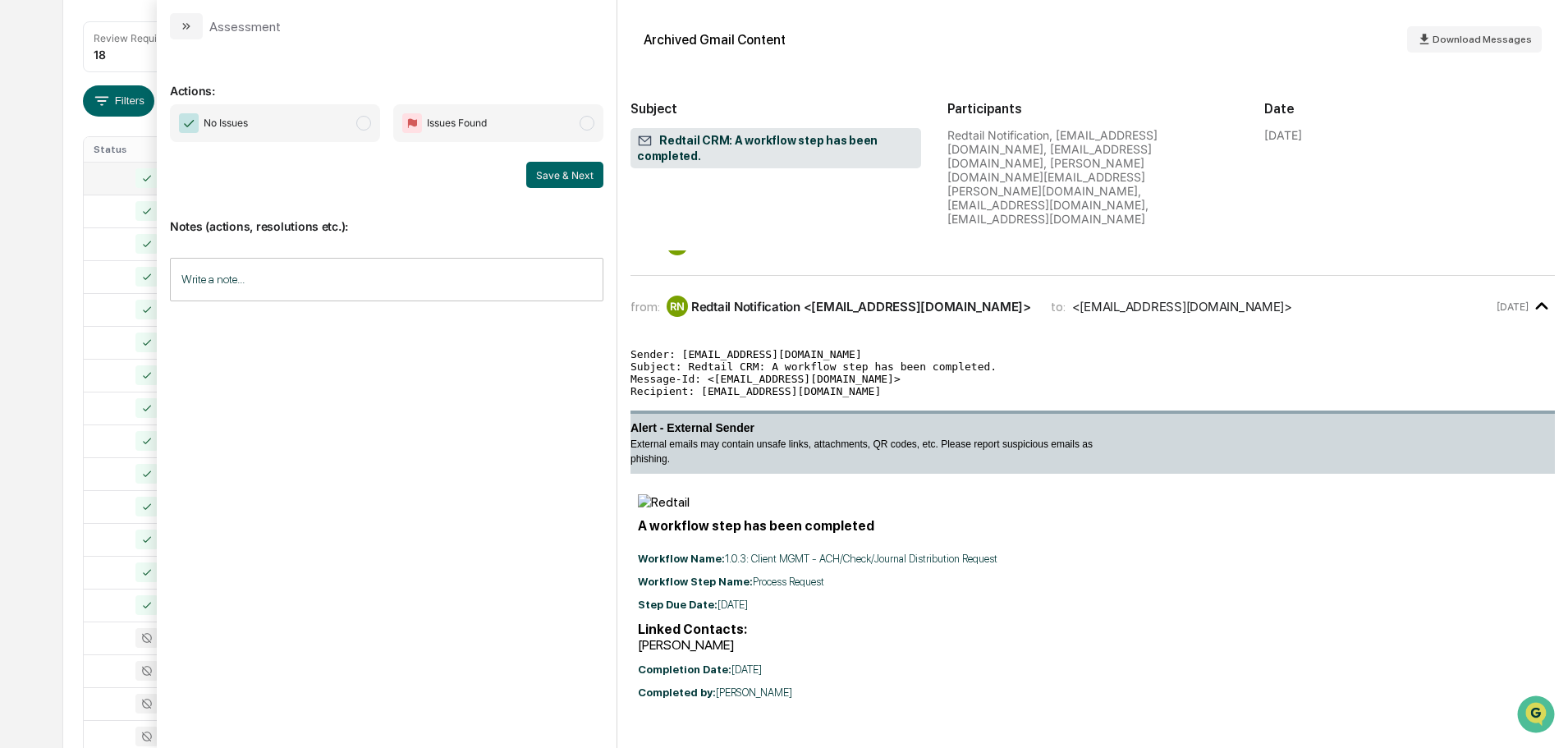
click at [344, 126] on span "No Issues" at bounding box center [275, 123] width 210 height 38
click at [557, 181] on button "Save & Next" at bounding box center [564, 175] width 77 height 26
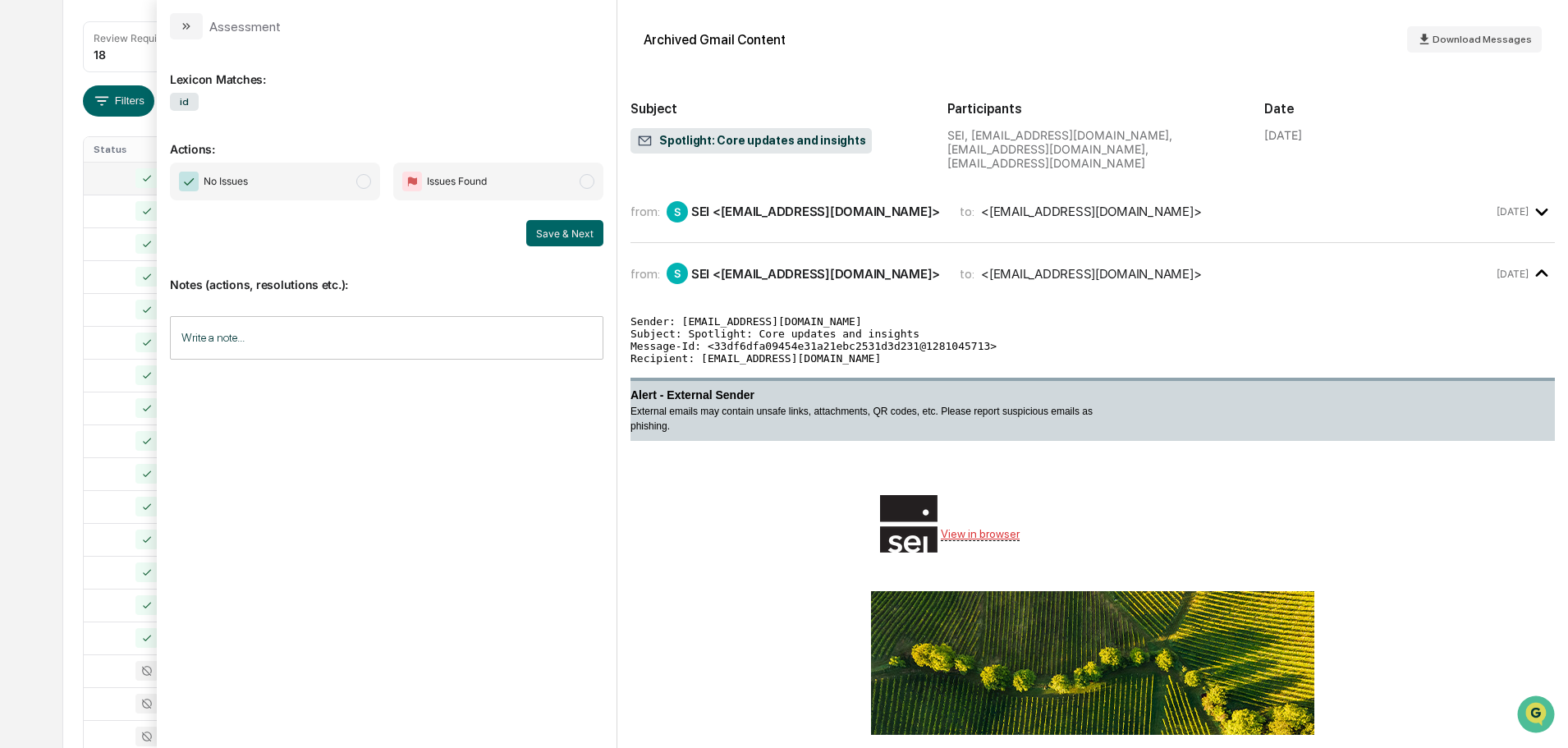
click at [324, 172] on span "No Issues" at bounding box center [275, 181] width 210 height 38
click at [575, 241] on button "Save & Next" at bounding box center [564, 233] width 77 height 26
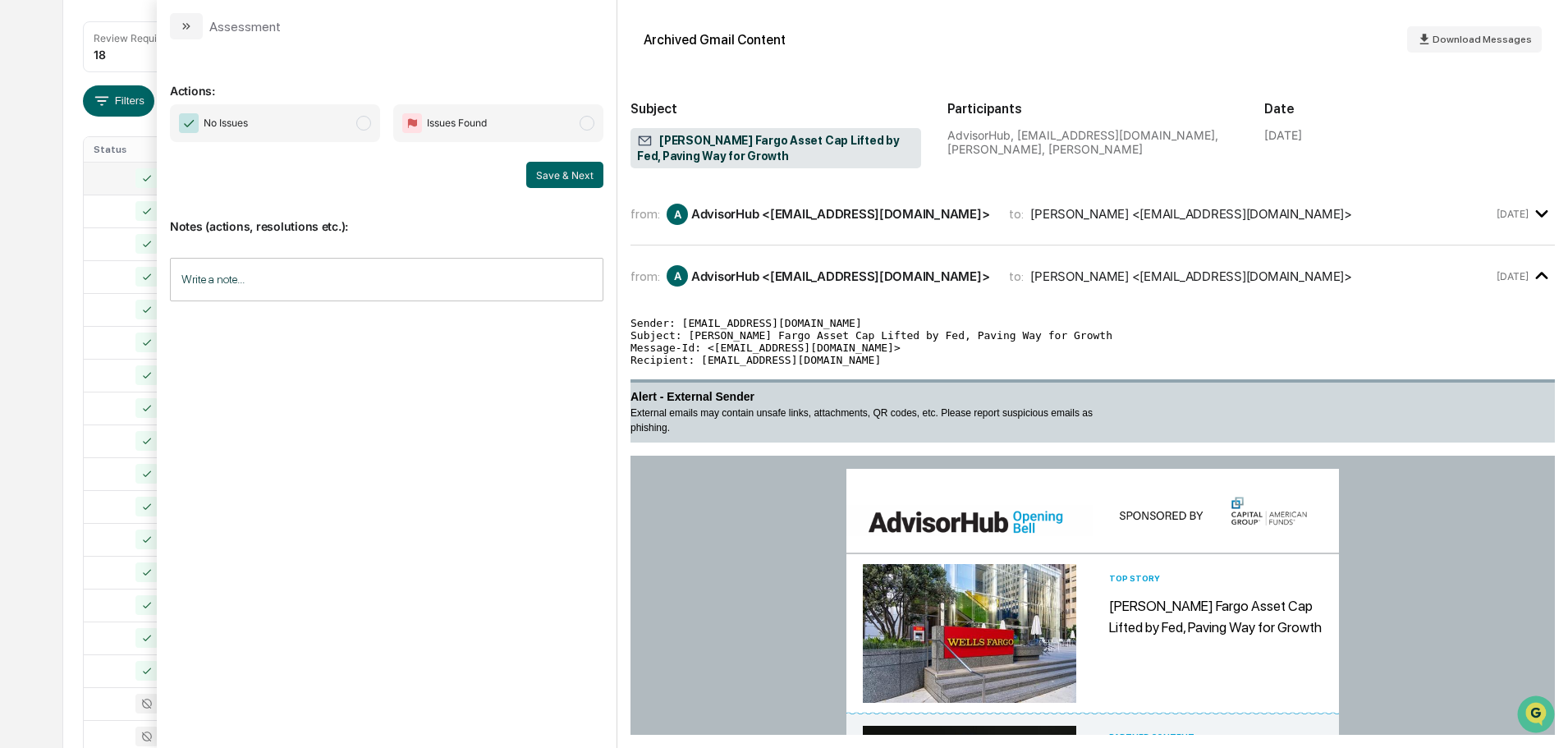
click at [320, 124] on span "No Issues" at bounding box center [275, 123] width 210 height 38
click at [546, 183] on button "Save & Next" at bounding box center [564, 175] width 77 height 26
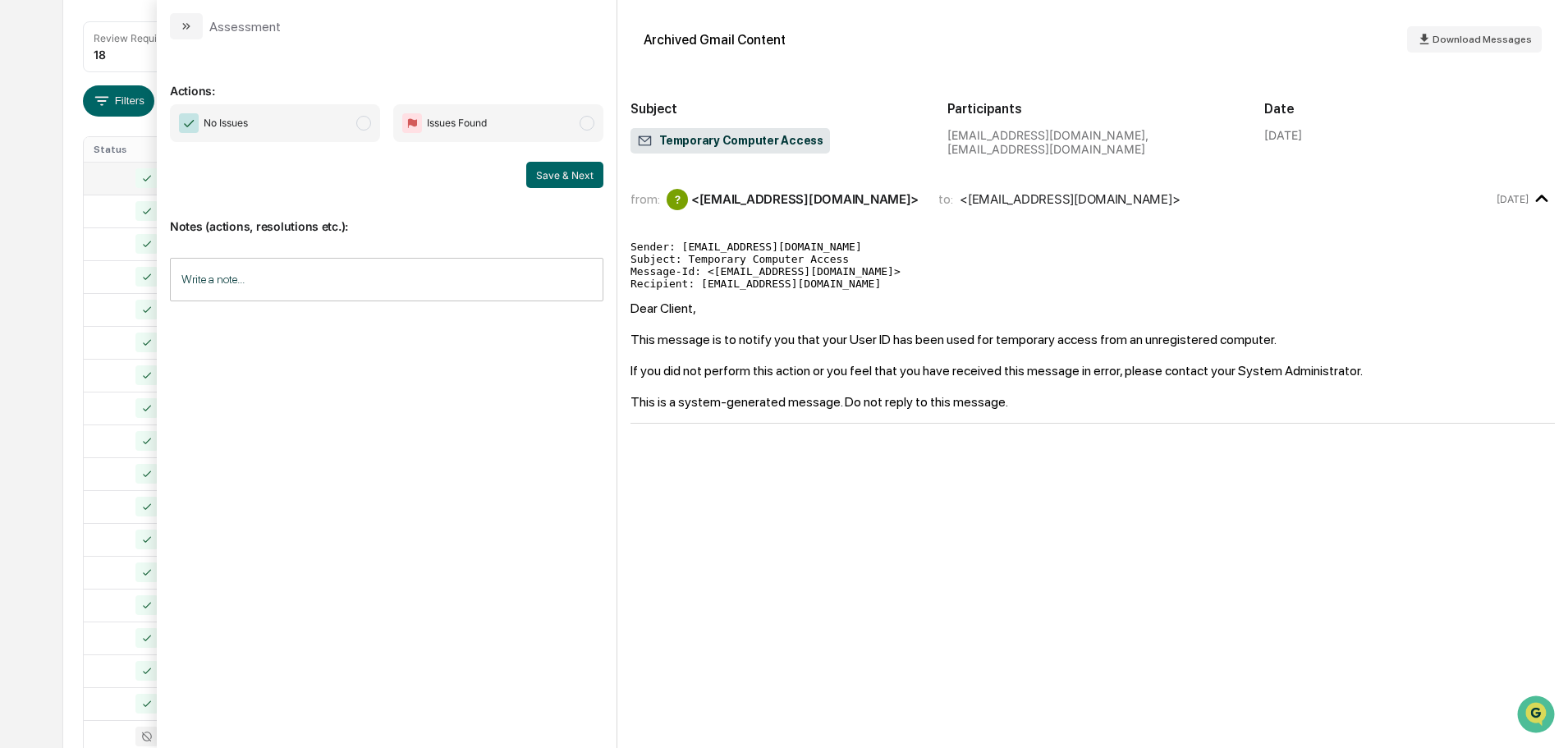
click at [327, 122] on span "No Issues" at bounding box center [275, 123] width 210 height 38
click at [565, 170] on button "Save & Next" at bounding box center [564, 175] width 77 height 26
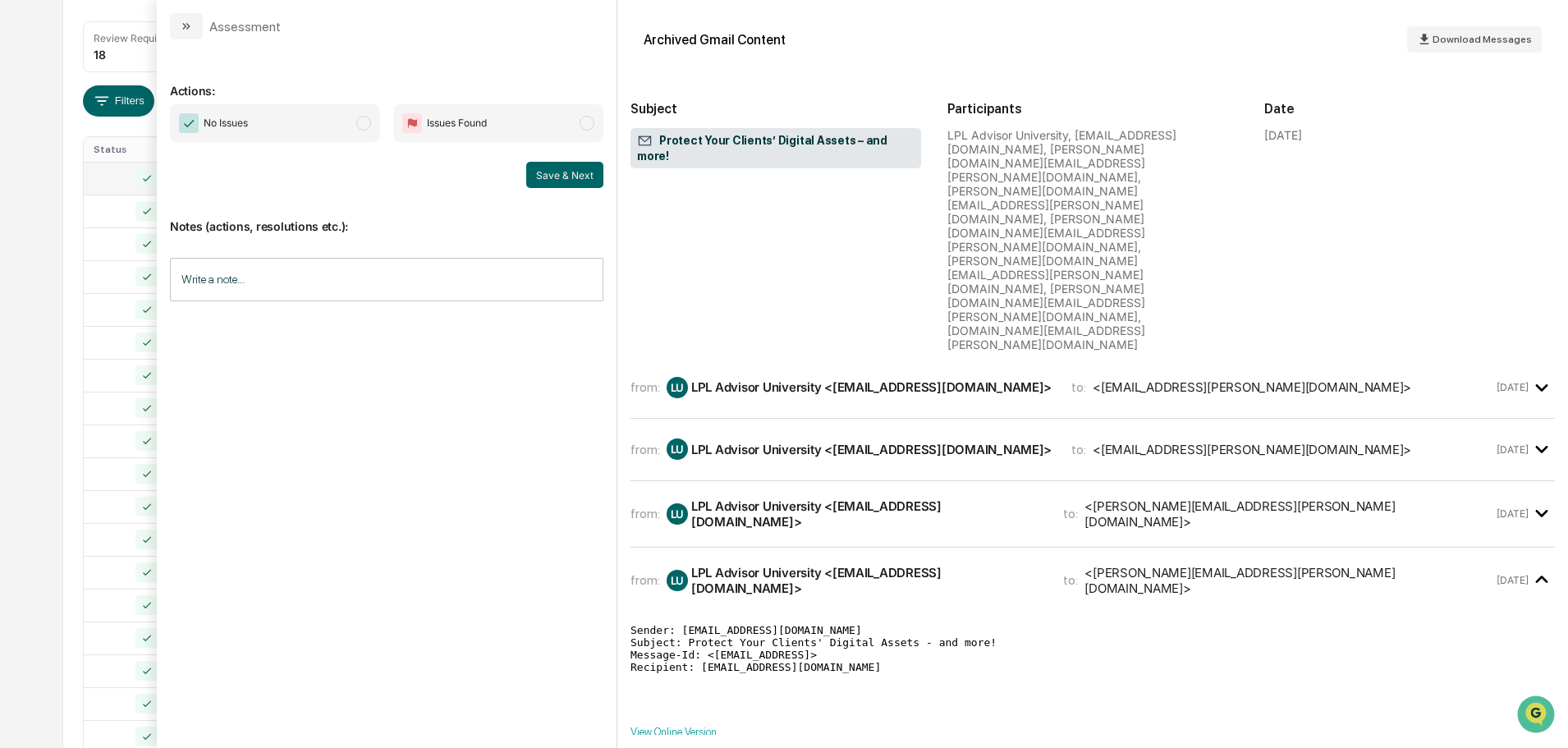
scroll to position [246, 0]
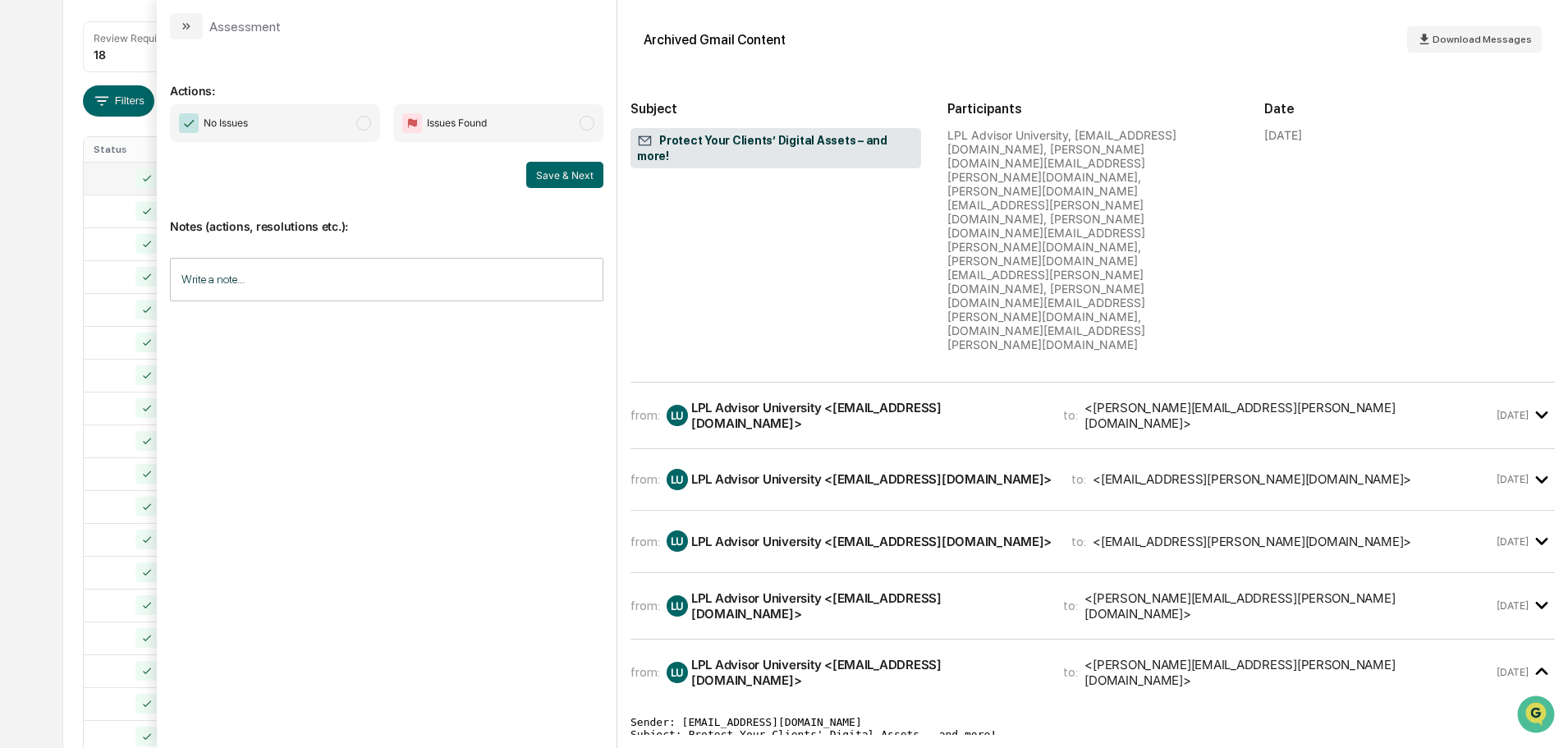
click at [345, 118] on span "No Issues" at bounding box center [275, 123] width 210 height 38
click at [574, 186] on button "Save & Next" at bounding box center [564, 175] width 77 height 26
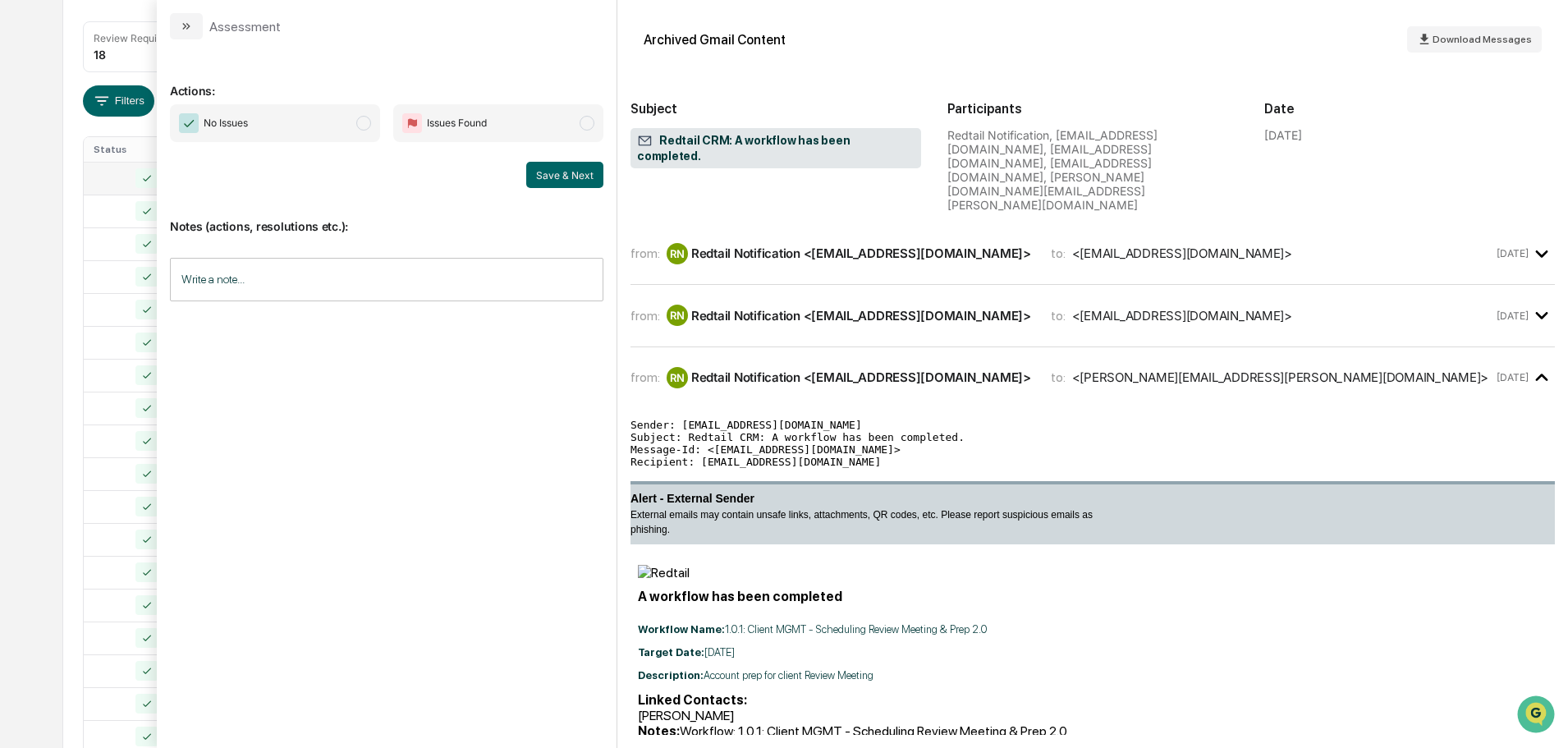
click at [352, 131] on span "No Issues" at bounding box center [275, 123] width 210 height 38
click at [578, 184] on button "Save & Next" at bounding box center [564, 175] width 77 height 26
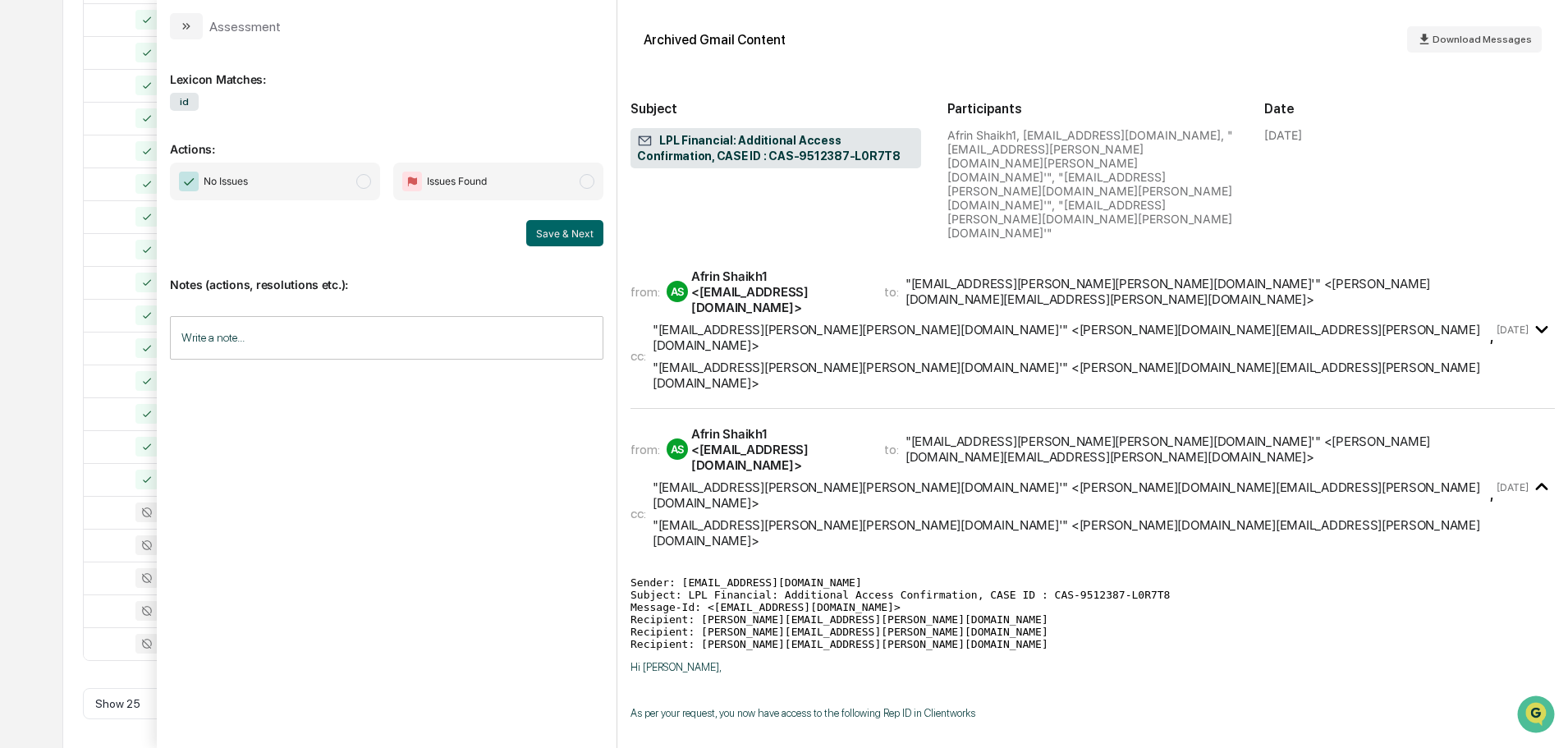
scroll to position [543, 0]
click at [357, 181] on span "modal" at bounding box center [364, 181] width 15 height 15
click at [564, 232] on button "Save & Next" at bounding box center [564, 233] width 77 height 26
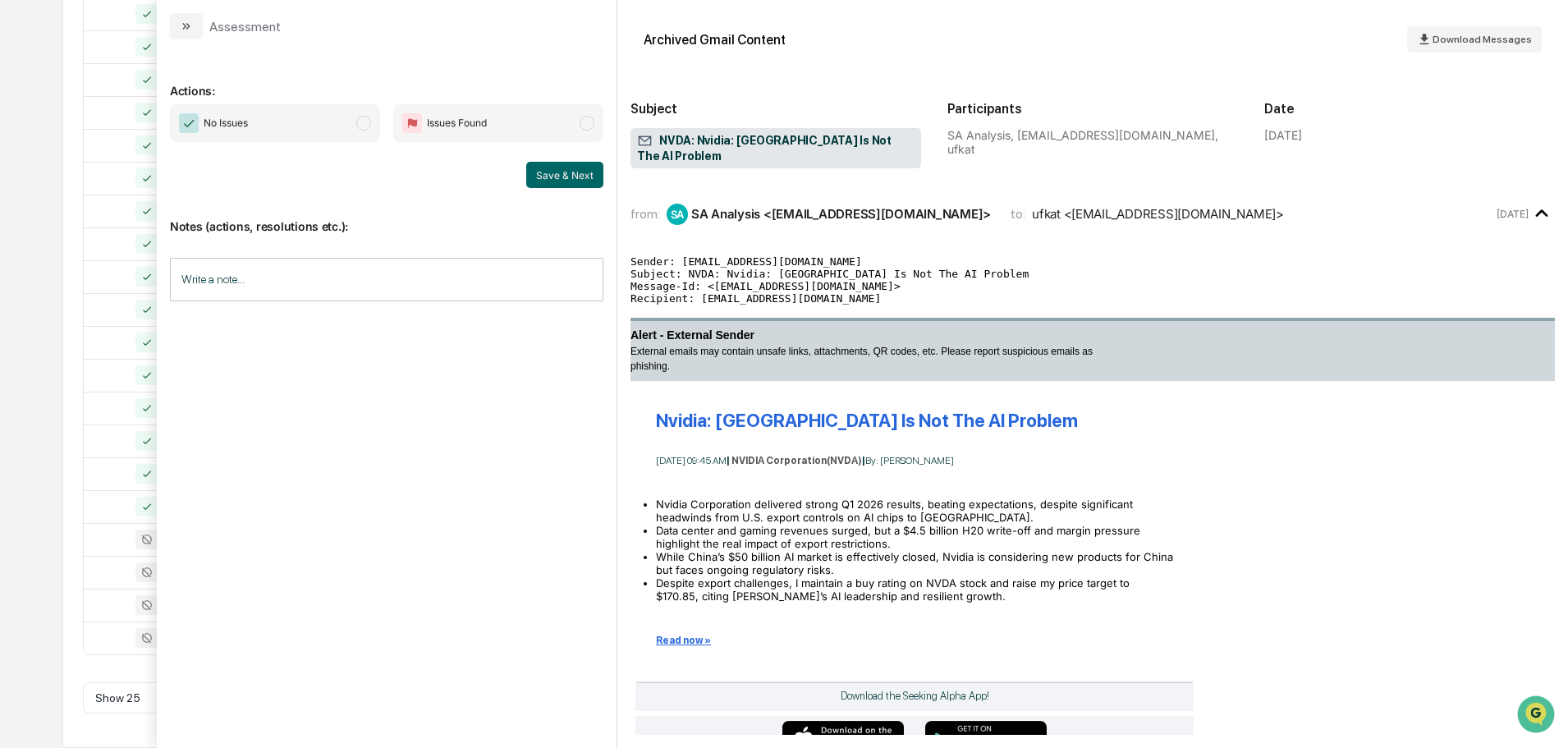
click at [272, 125] on span "No Issues" at bounding box center [275, 123] width 210 height 38
click at [585, 184] on button "Save & Next" at bounding box center [564, 175] width 77 height 26
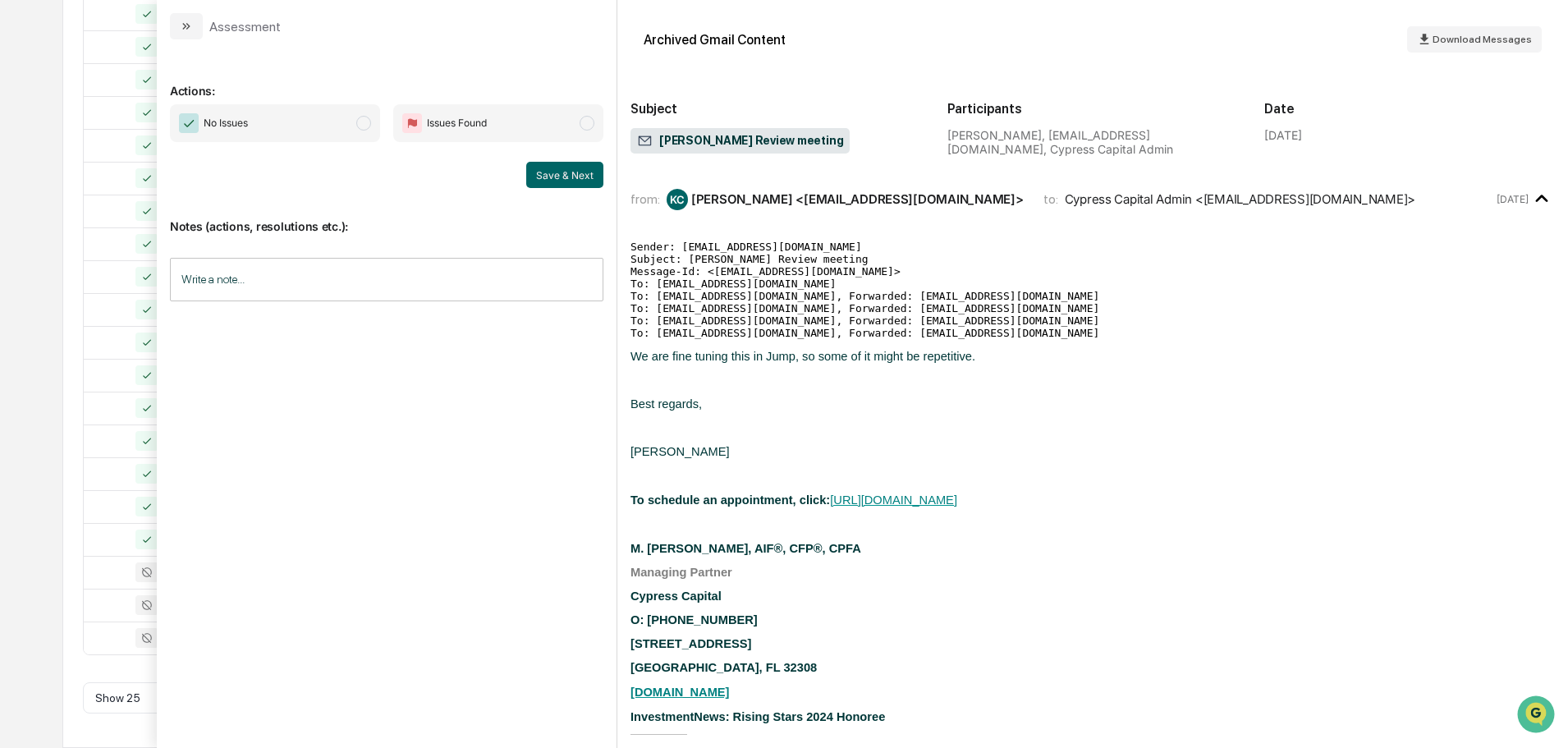
click at [278, 118] on span "No Issues" at bounding box center [275, 123] width 210 height 38
click at [558, 183] on button "Save & Next" at bounding box center [564, 175] width 77 height 26
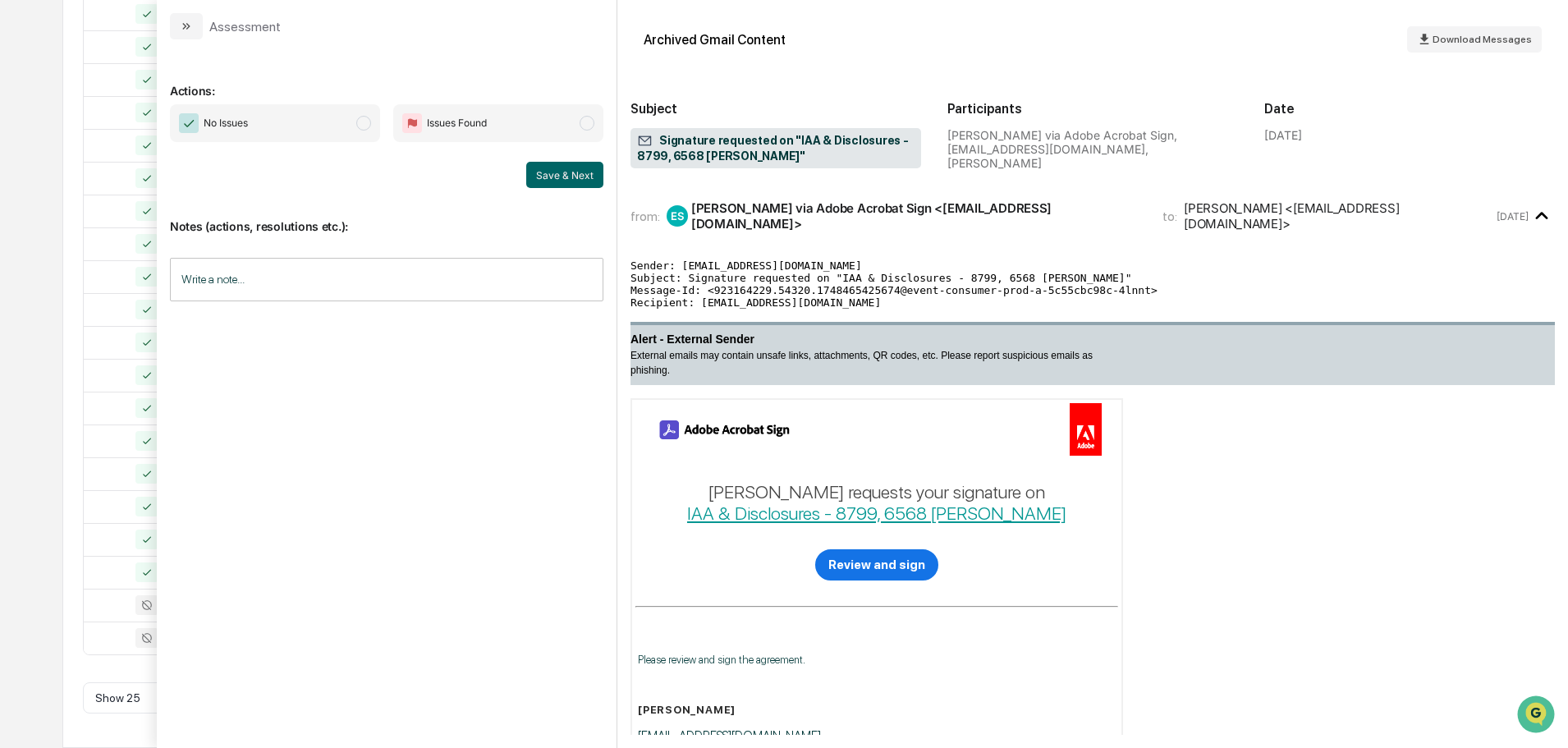
click at [251, 119] on span "No Issues" at bounding box center [275, 123] width 210 height 38
click at [548, 181] on button "Save & Next" at bounding box center [564, 175] width 77 height 26
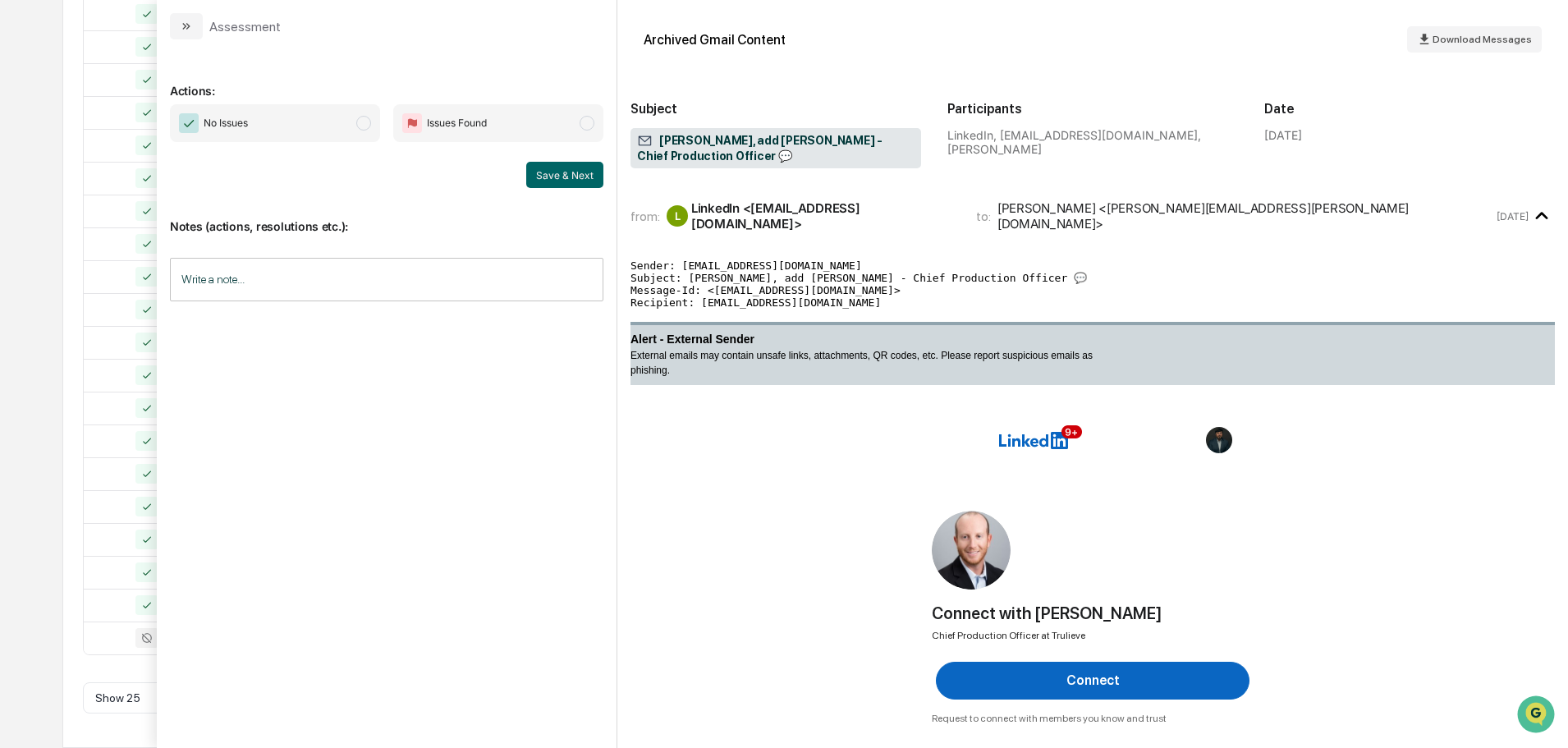
drag, startPoint x: 301, startPoint y: 120, endPoint x: 326, endPoint y: 119, distance: 25.0
click at [302, 120] on span "No Issues" at bounding box center [275, 123] width 210 height 38
click at [583, 182] on button "Save & Next" at bounding box center [564, 175] width 77 height 26
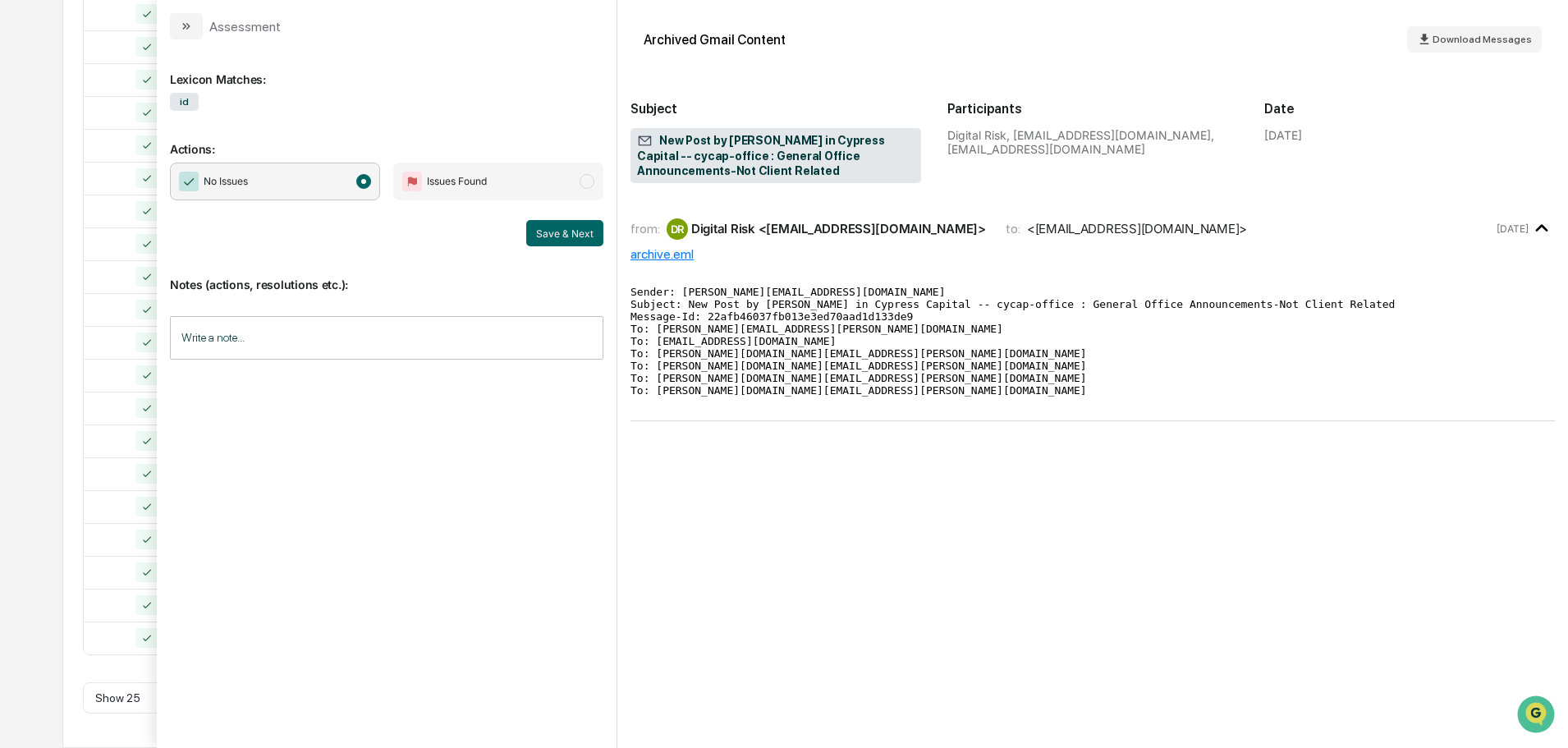
click at [57, 238] on div "Calendar Manage Tasks Reviews Approval Management Company People, Data, Setting…" at bounding box center [784, 102] width 1568 height 1291
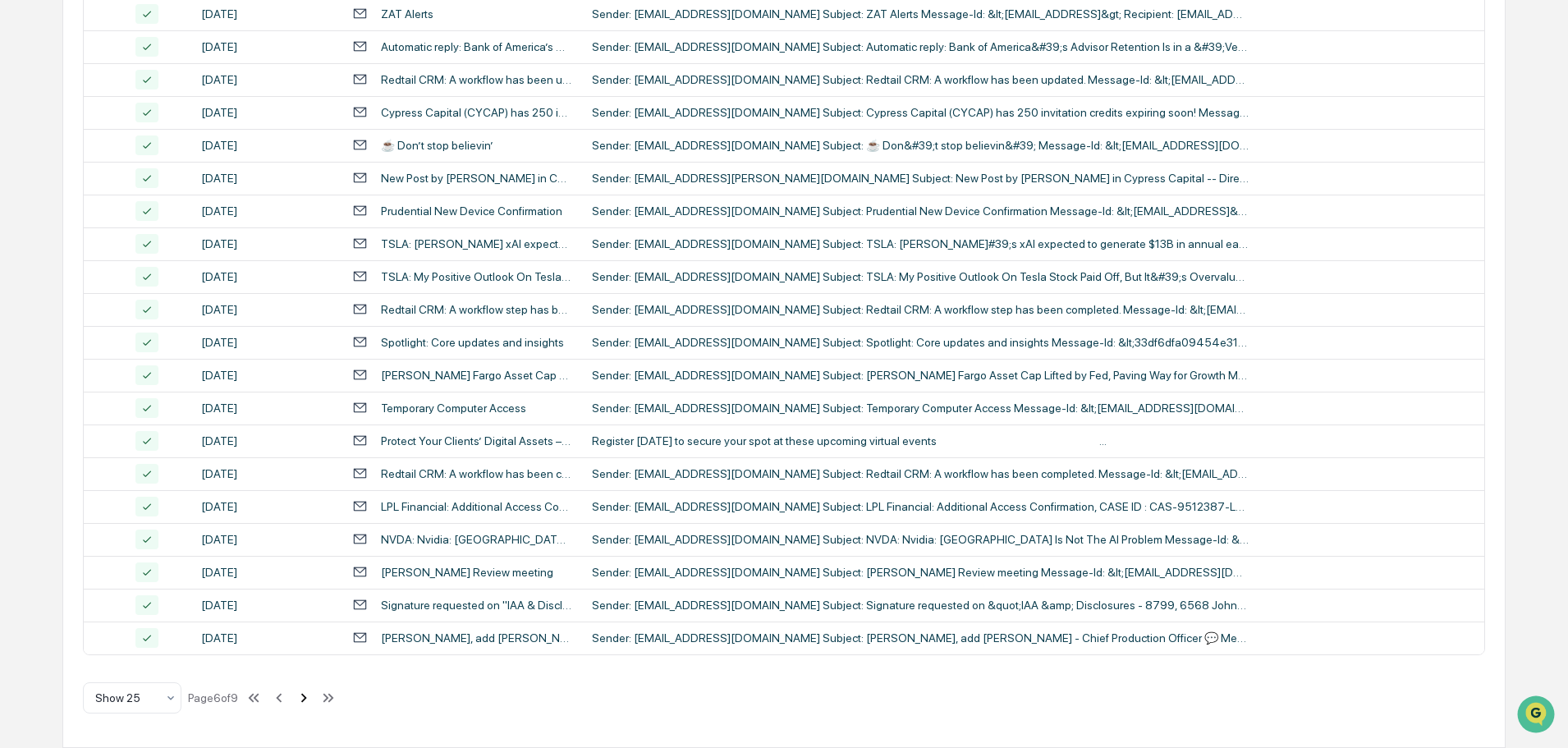
drag, startPoint x: 307, startPoint y: 701, endPoint x: 309, endPoint y: 709, distance: 8.2
click at [309, 709] on button at bounding box center [304, 697] width 19 height 32
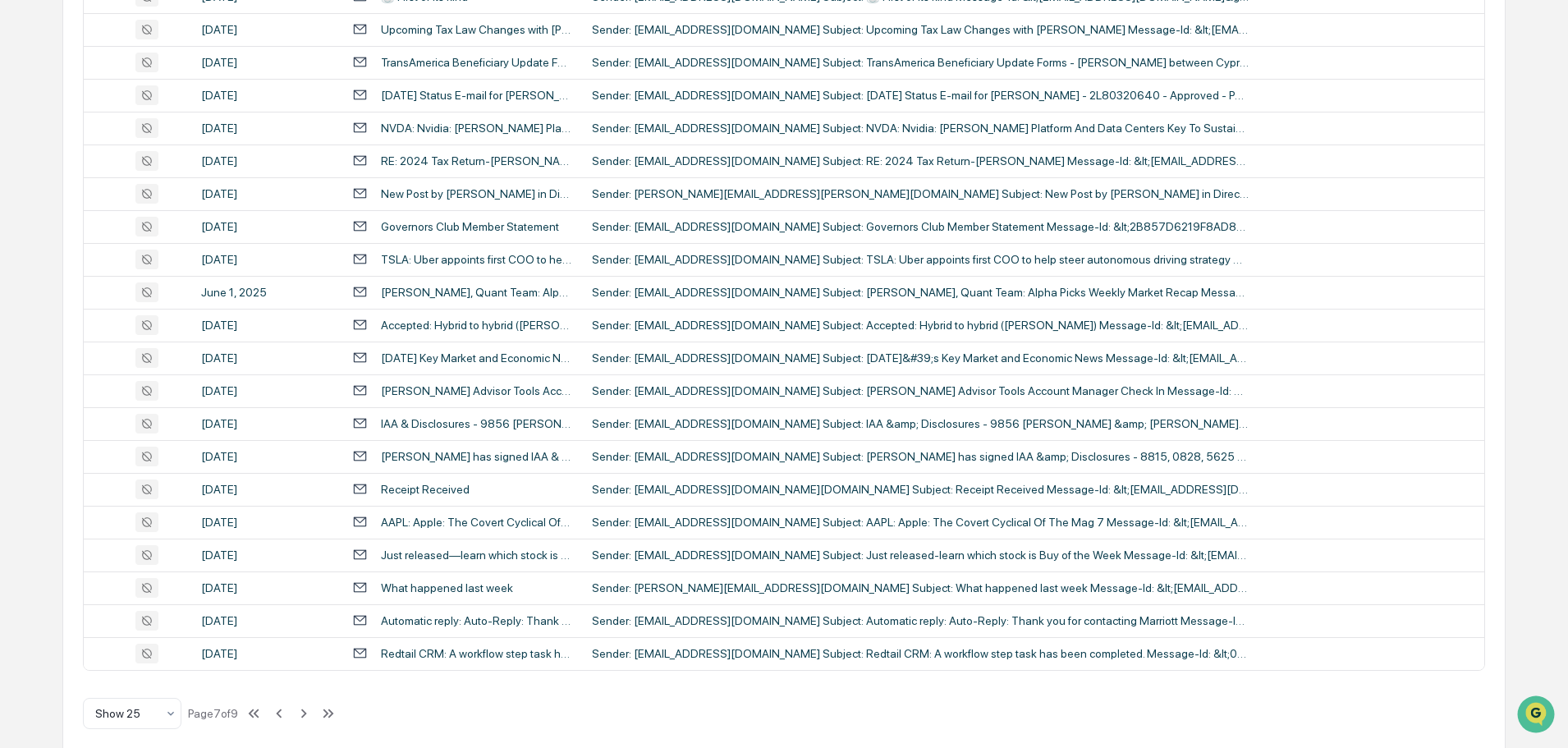
scroll to position [133, 0]
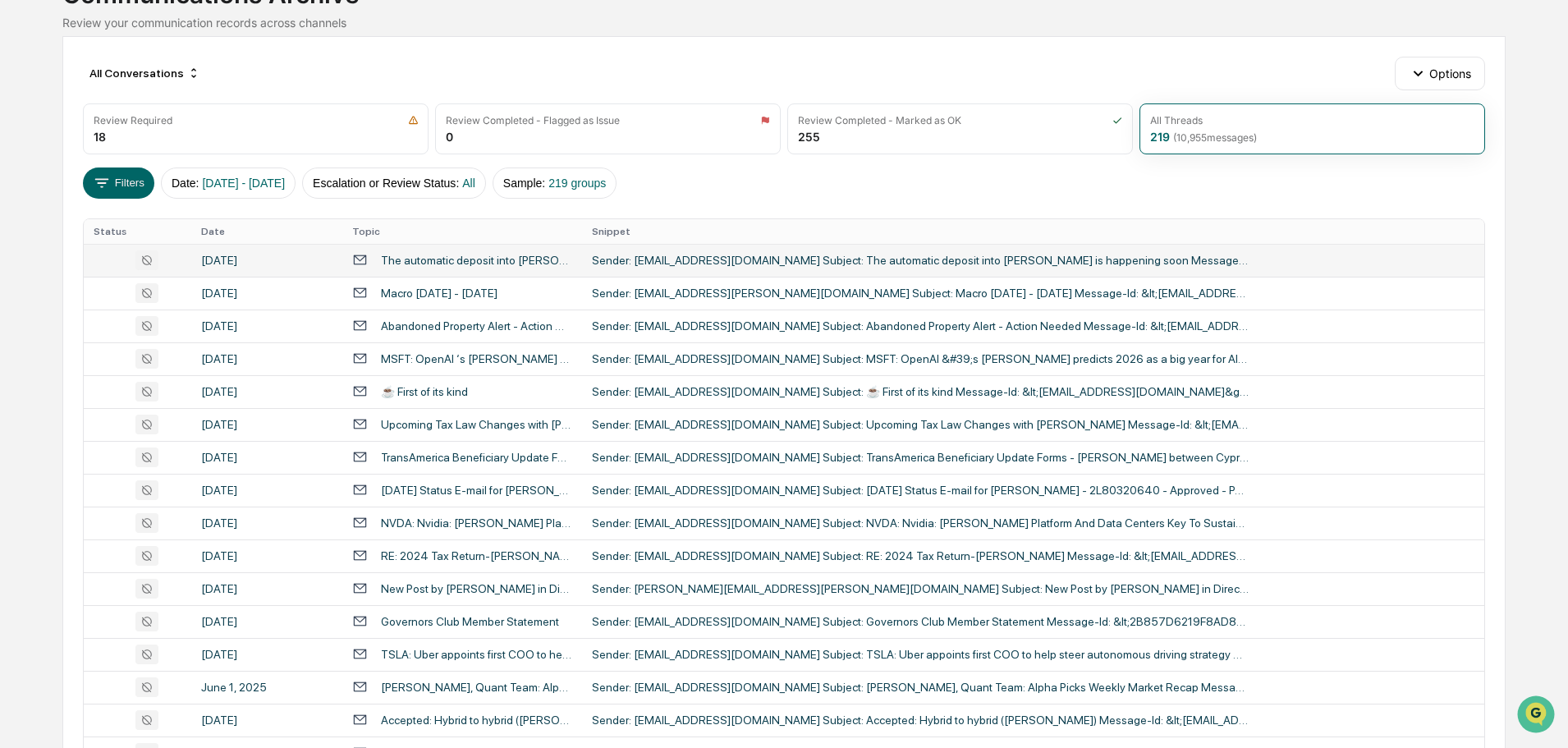
click at [432, 261] on div "The automatic deposit into [PERSON_NAME] is happening soon" at bounding box center [476, 260] width 192 height 13
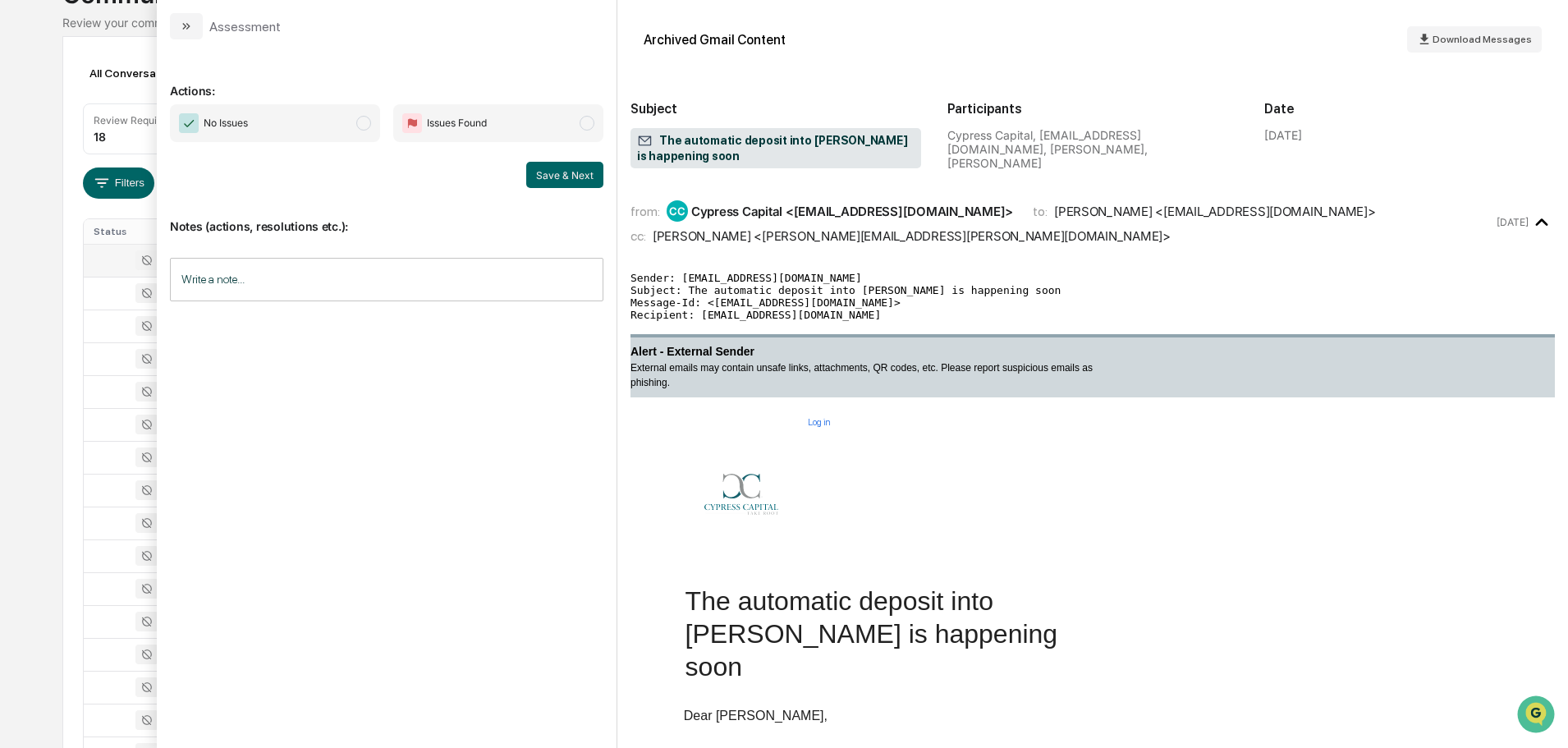
click at [318, 100] on div "Actions: No Issues Issues Found Save & Next Notes (actions, resolutions etc.): …" at bounding box center [387, 387] width 433 height 668
click at [327, 118] on span "No Issues" at bounding box center [275, 123] width 210 height 38
click at [563, 175] on button "Save & Next" at bounding box center [564, 175] width 77 height 26
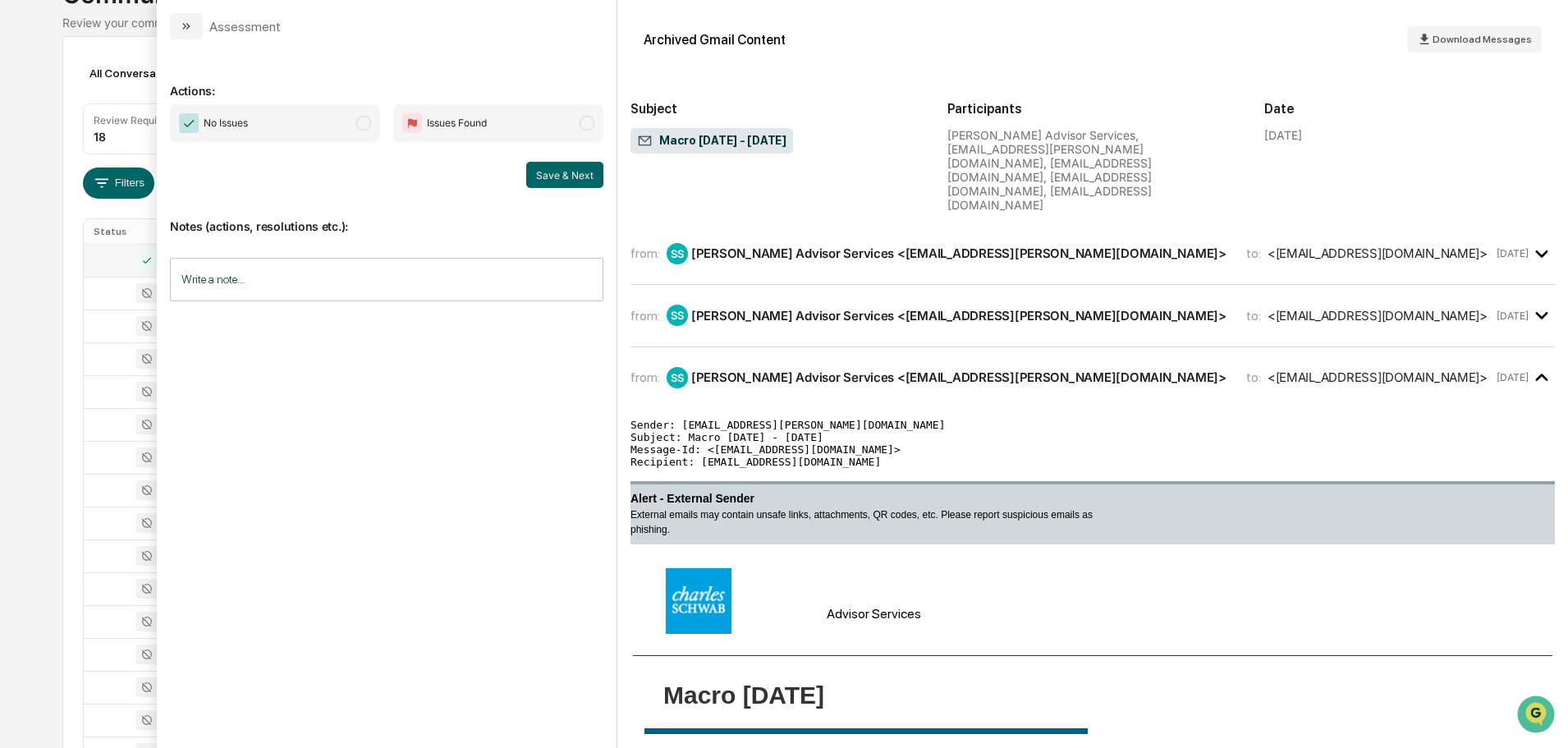
click at [257, 130] on span "No Issues" at bounding box center [275, 123] width 210 height 38
click at [561, 171] on button "Save & Next" at bounding box center [564, 175] width 77 height 26
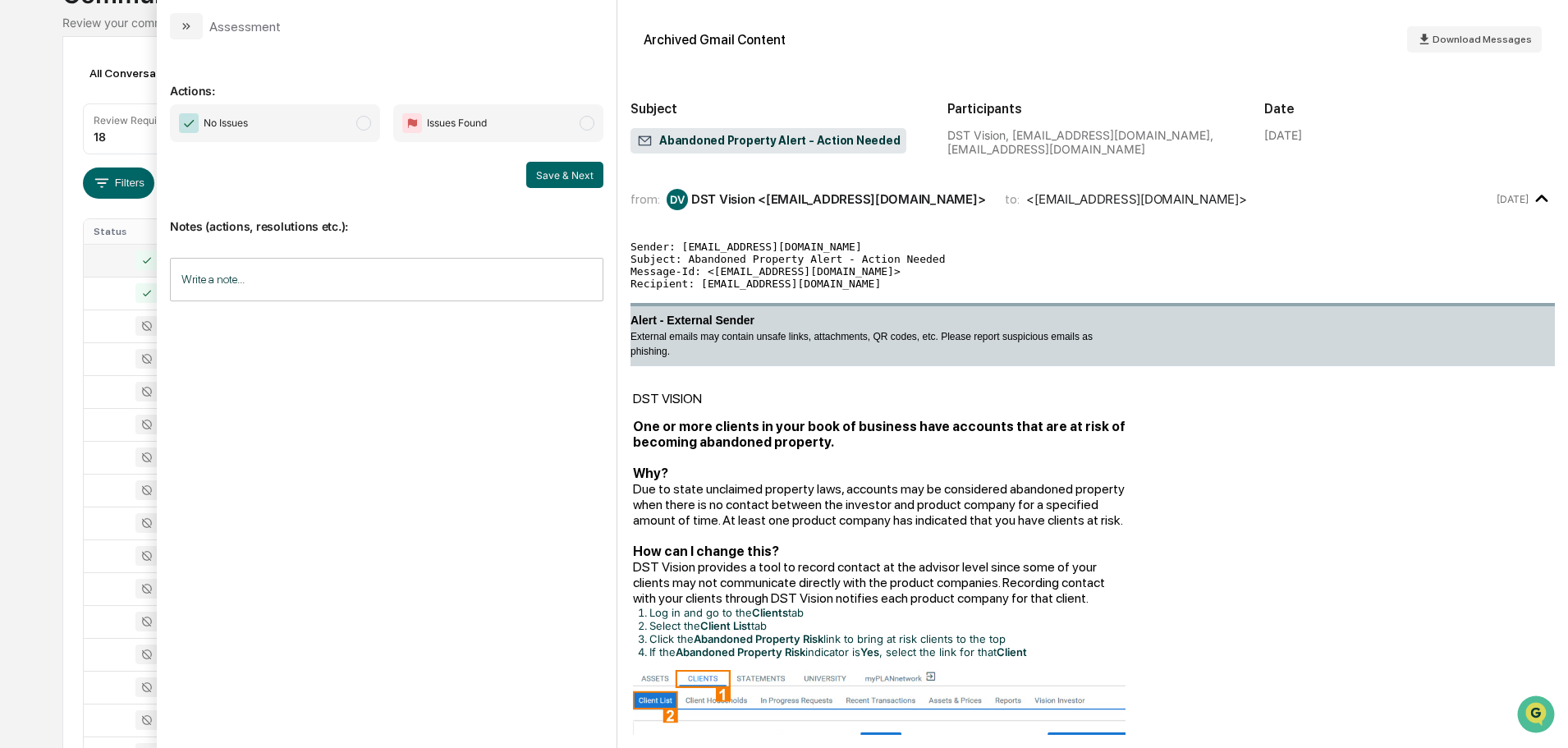
drag, startPoint x: 271, startPoint y: 130, endPoint x: 307, endPoint y: 137, distance: 36.7
click at [271, 129] on span "No Issues" at bounding box center [275, 123] width 210 height 38
click at [565, 187] on button "Save & Next" at bounding box center [564, 175] width 77 height 26
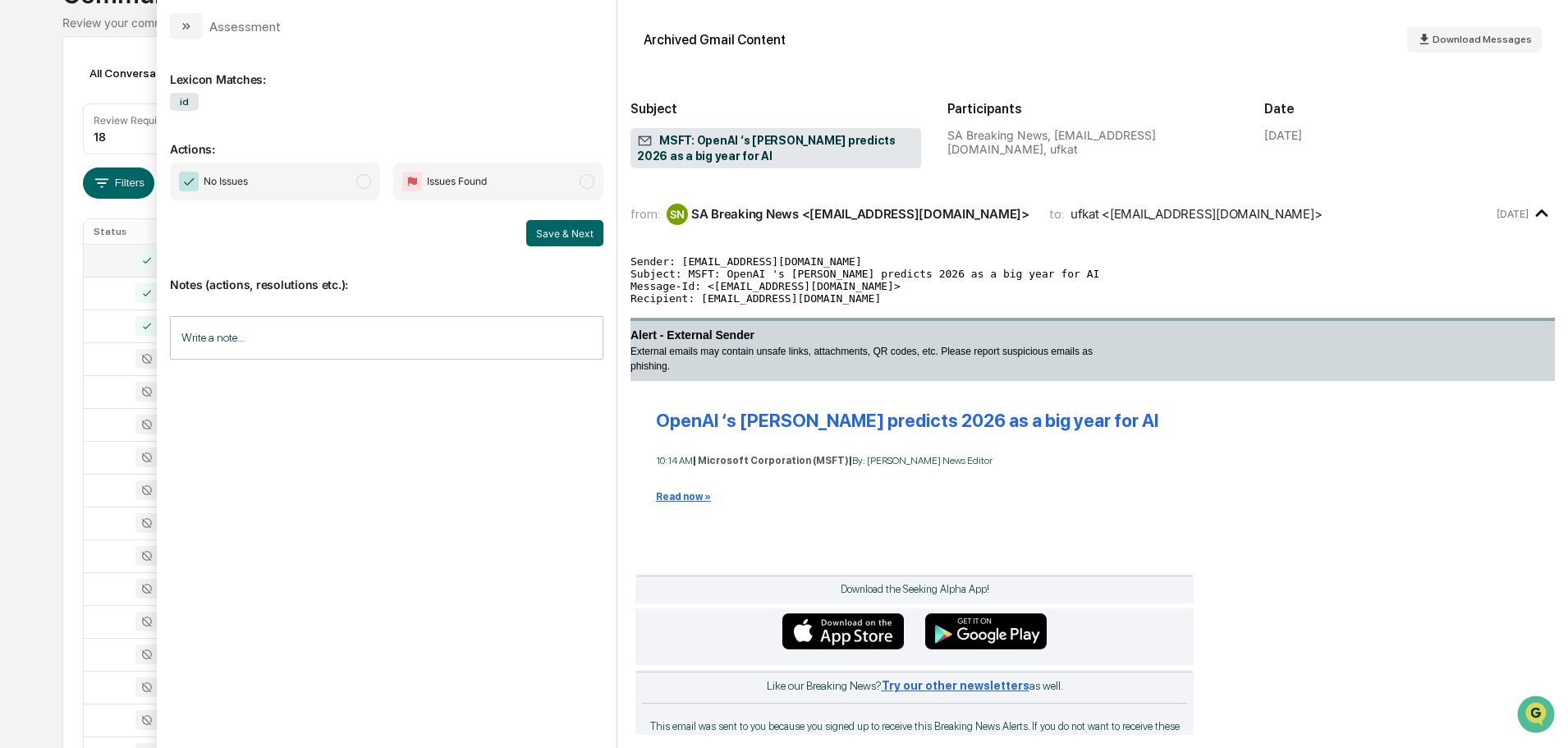
click at [309, 180] on span "No Issues" at bounding box center [275, 181] width 210 height 38
click at [591, 236] on button "Save & Next" at bounding box center [564, 233] width 77 height 26
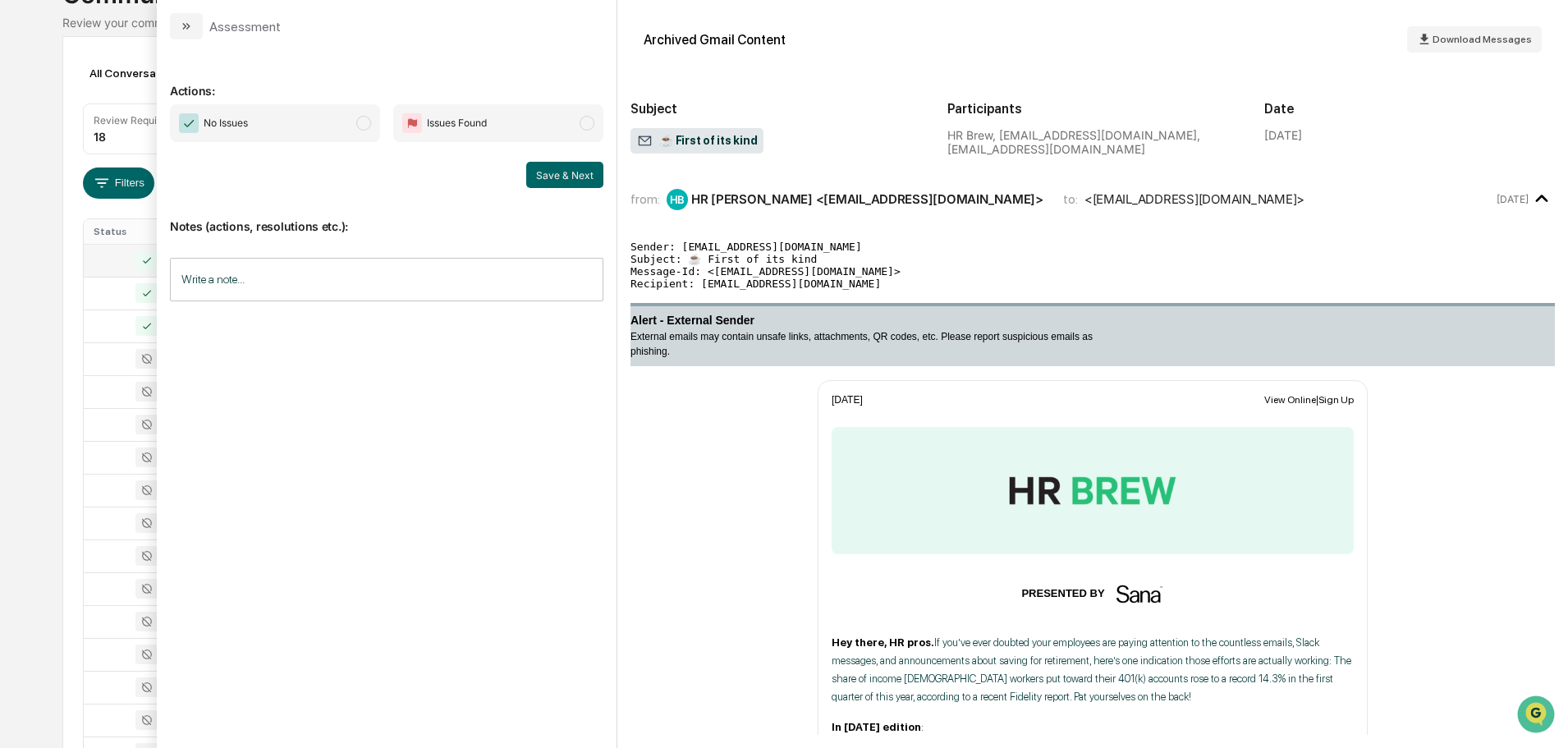
click at [320, 131] on span "No Issues" at bounding box center [275, 123] width 210 height 38
click at [586, 175] on button "Save & Next" at bounding box center [564, 175] width 77 height 26
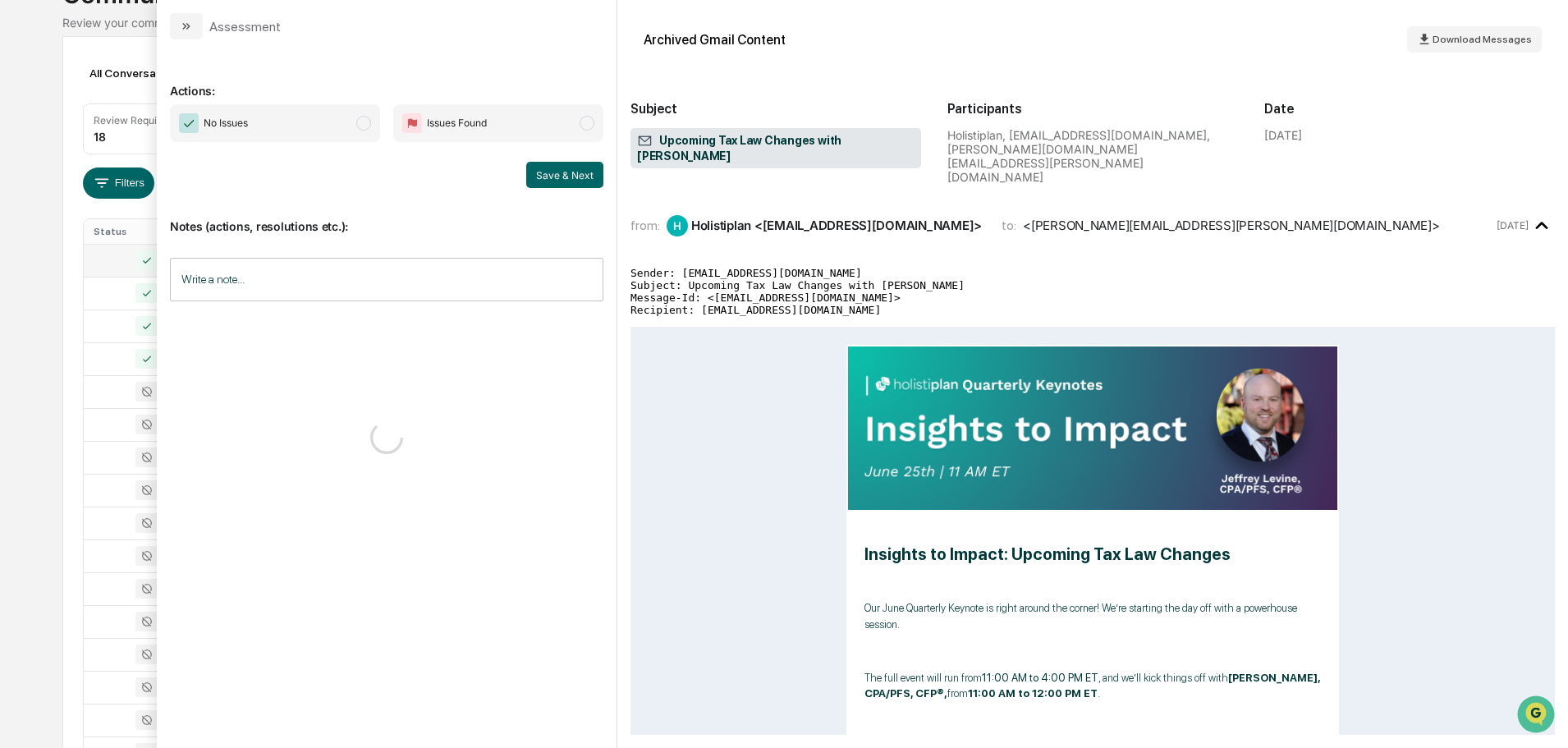
click at [340, 119] on span "No Issues" at bounding box center [275, 123] width 210 height 38
click at [543, 180] on button "Save & Next" at bounding box center [564, 175] width 77 height 26
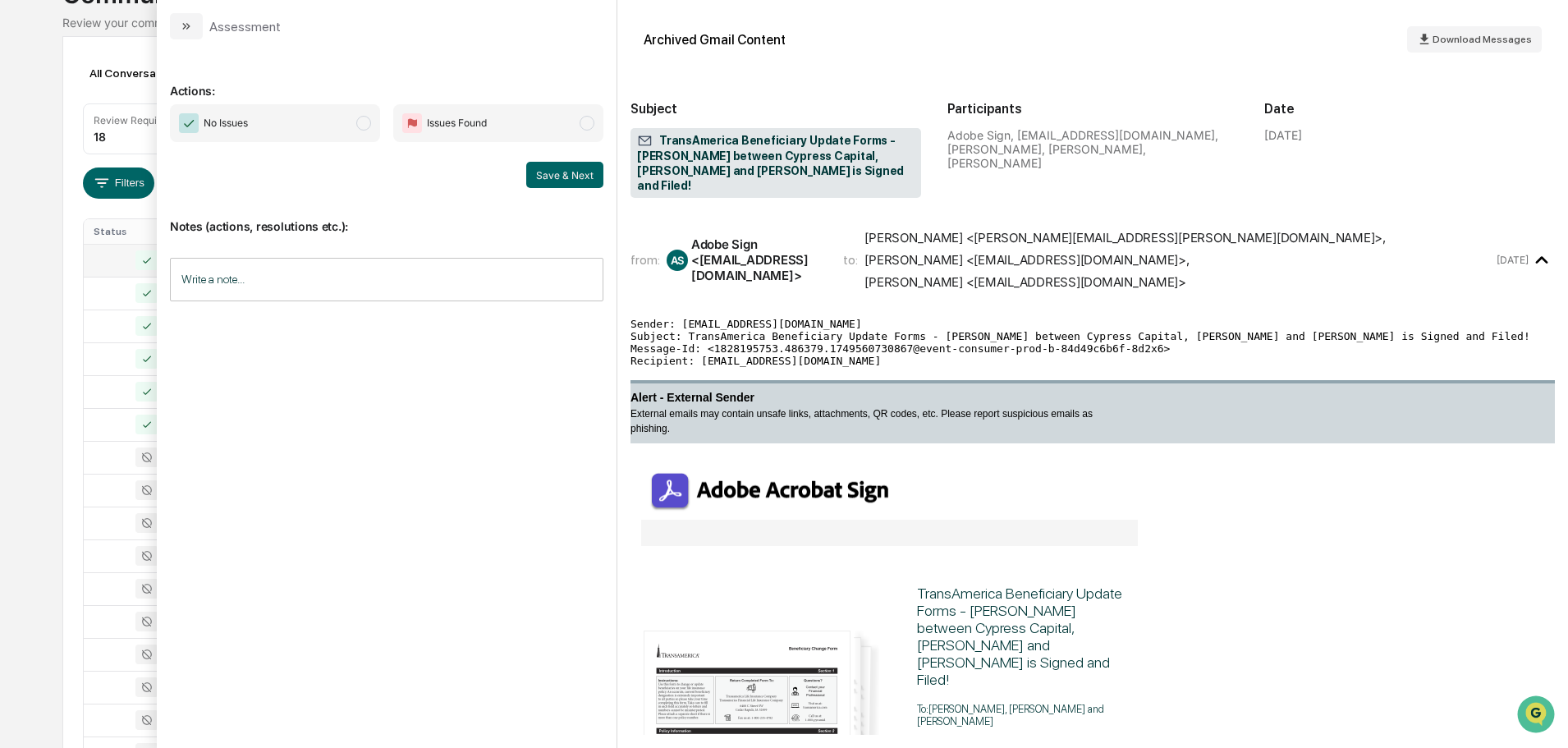
click at [341, 127] on span "No Issues" at bounding box center [275, 123] width 210 height 38
click at [568, 175] on button "Save & Next" at bounding box center [564, 175] width 77 height 26
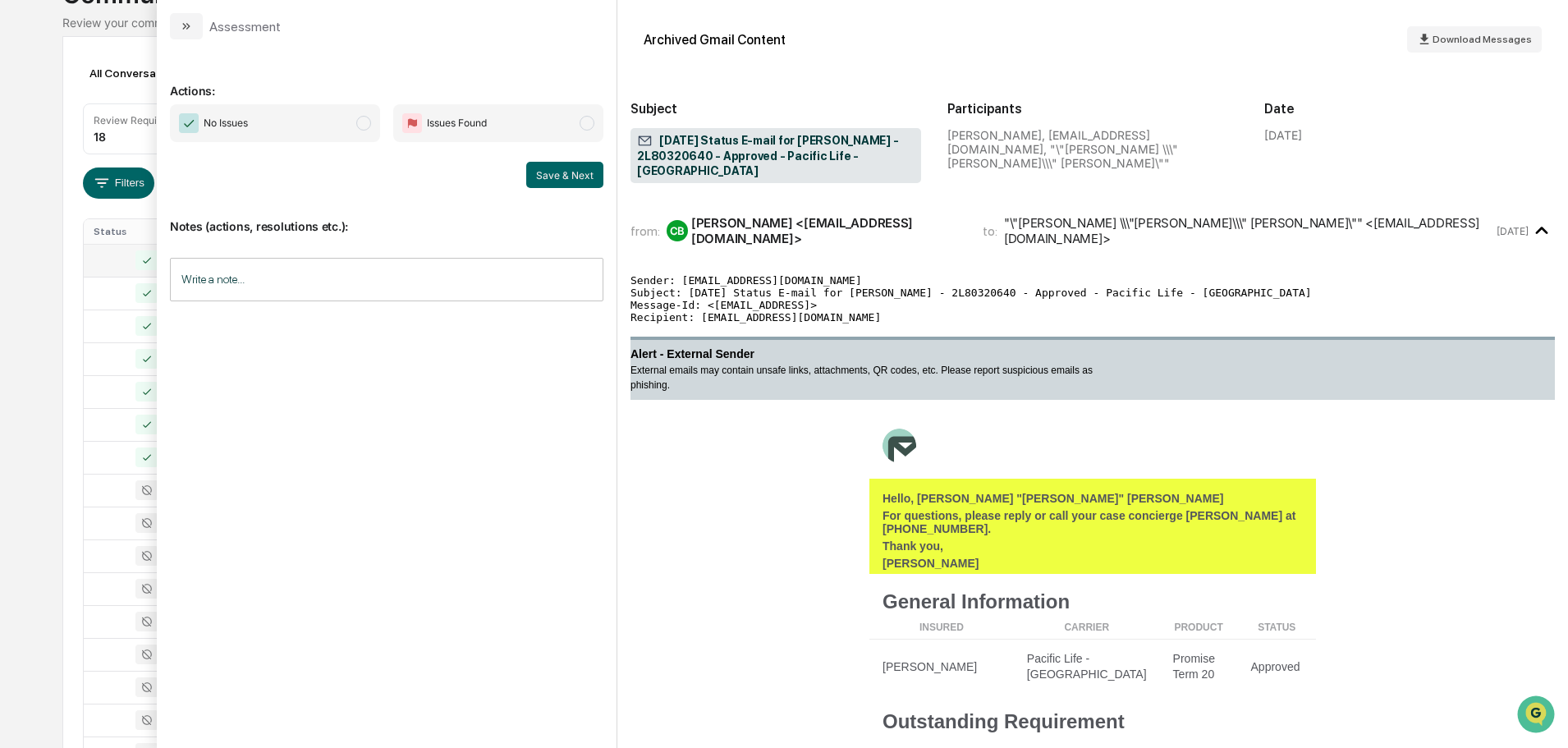
click at [332, 123] on span "No Issues" at bounding box center [275, 123] width 210 height 38
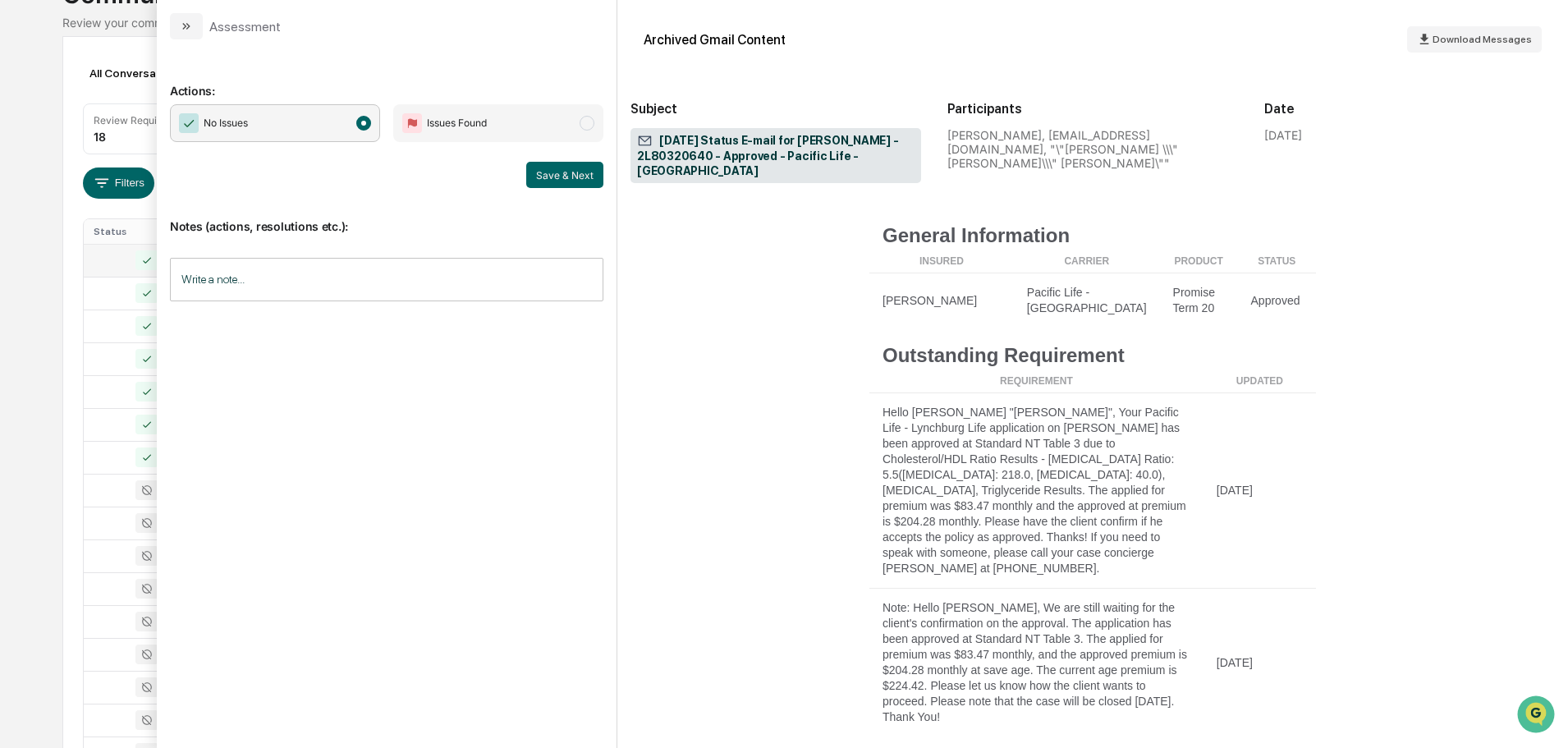
scroll to position [410, 0]
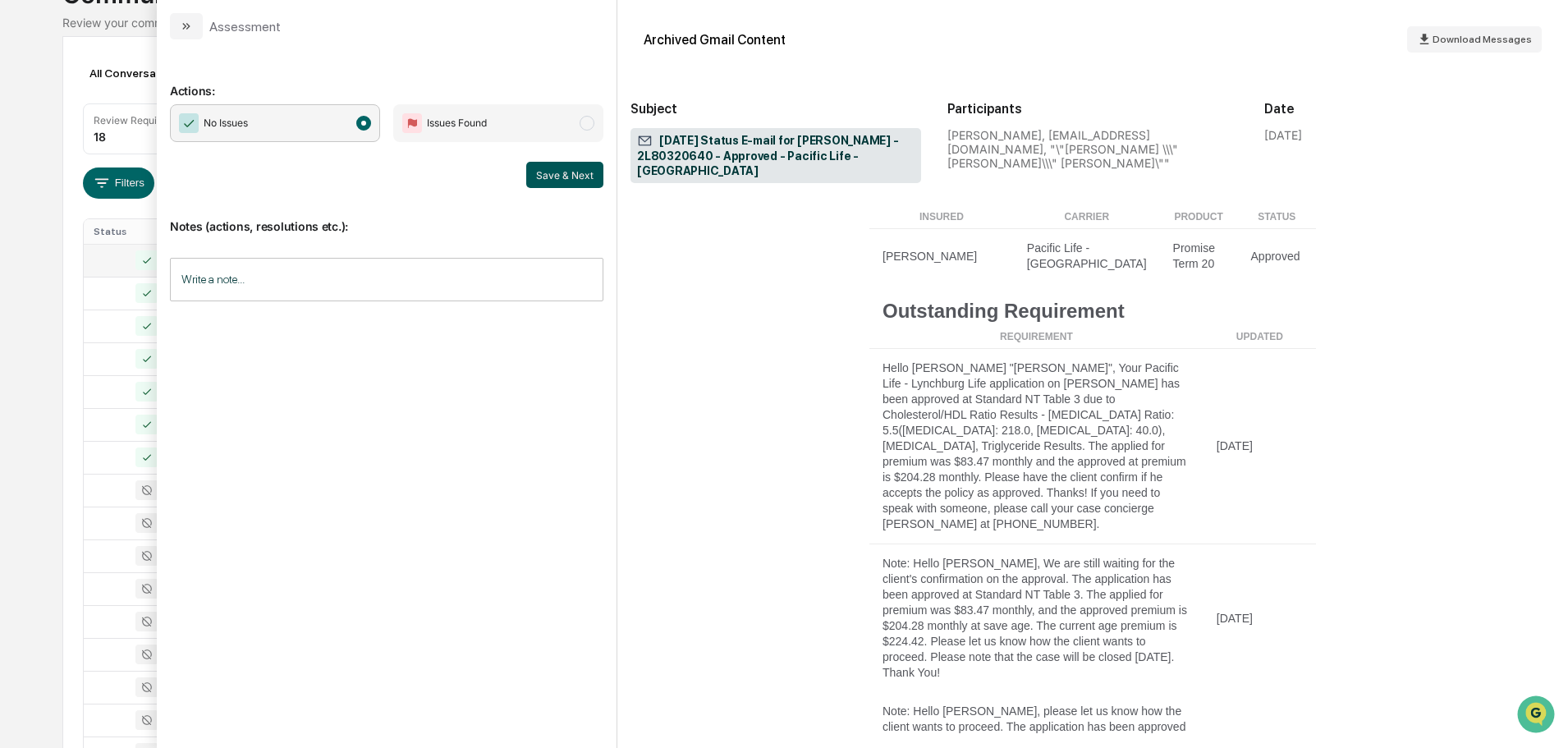
click at [591, 176] on button "Save & Next" at bounding box center [564, 175] width 77 height 26
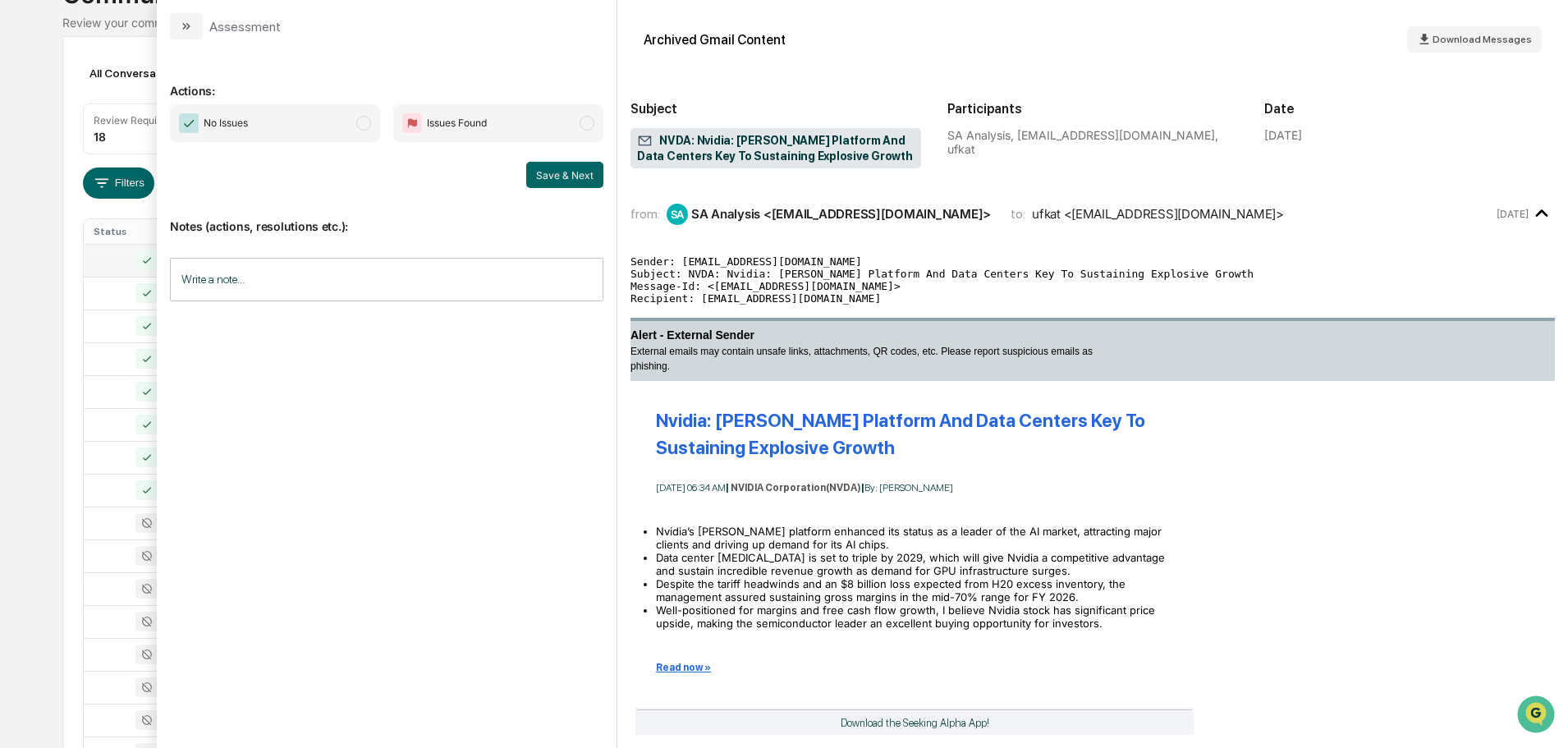
drag, startPoint x: 343, startPoint y: 112, endPoint x: 417, endPoint y: 147, distance: 81.9
click at [345, 115] on span "No Issues" at bounding box center [275, 123] width 210 height 38
click at [566, 177] on button "Save & Next" at bounding box center [564, 175] width 77 height 26
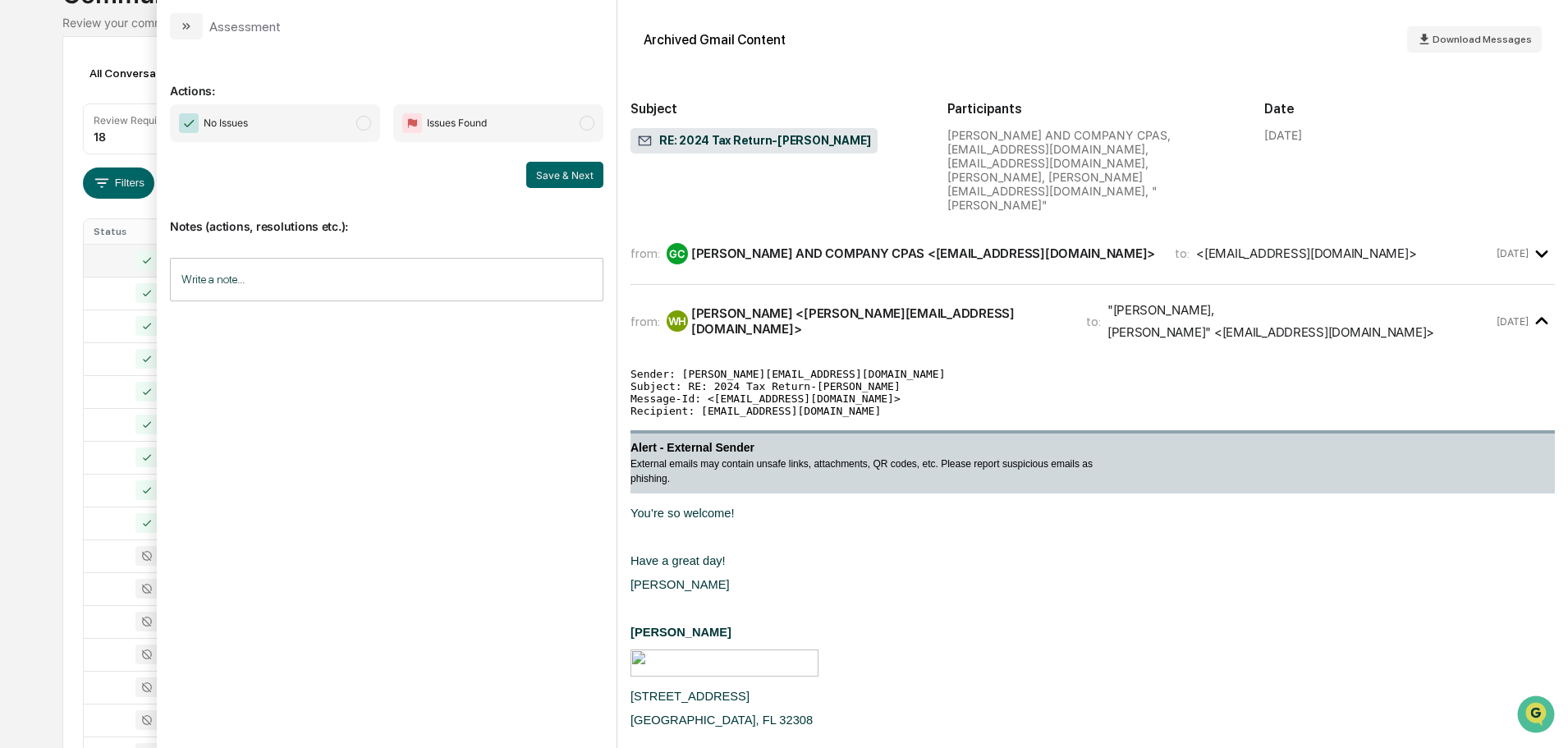
click at [320, 112] on span "No Issues" at bounding box center [275, 123] width 210 height 38
click at [571, 170] on button "Save & Next" at bounding box center [564, 175] width 77 height 26
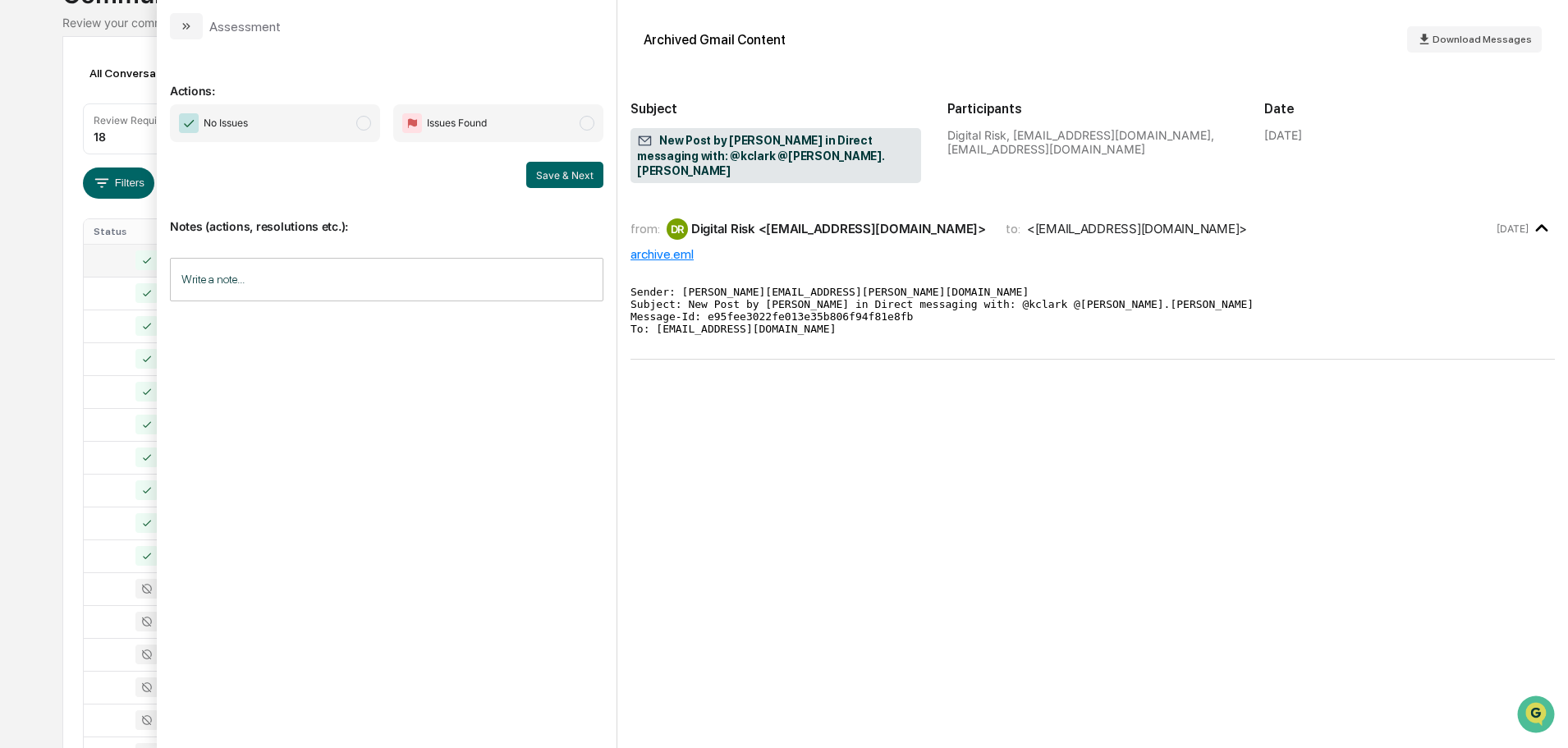
click at [347, 122] on span "No Issues" at bounding box center [275, 123] width 210 height 38
click at [545, 179] on button "Save & Next" at bounding box center [564, 175] width 77 height 26
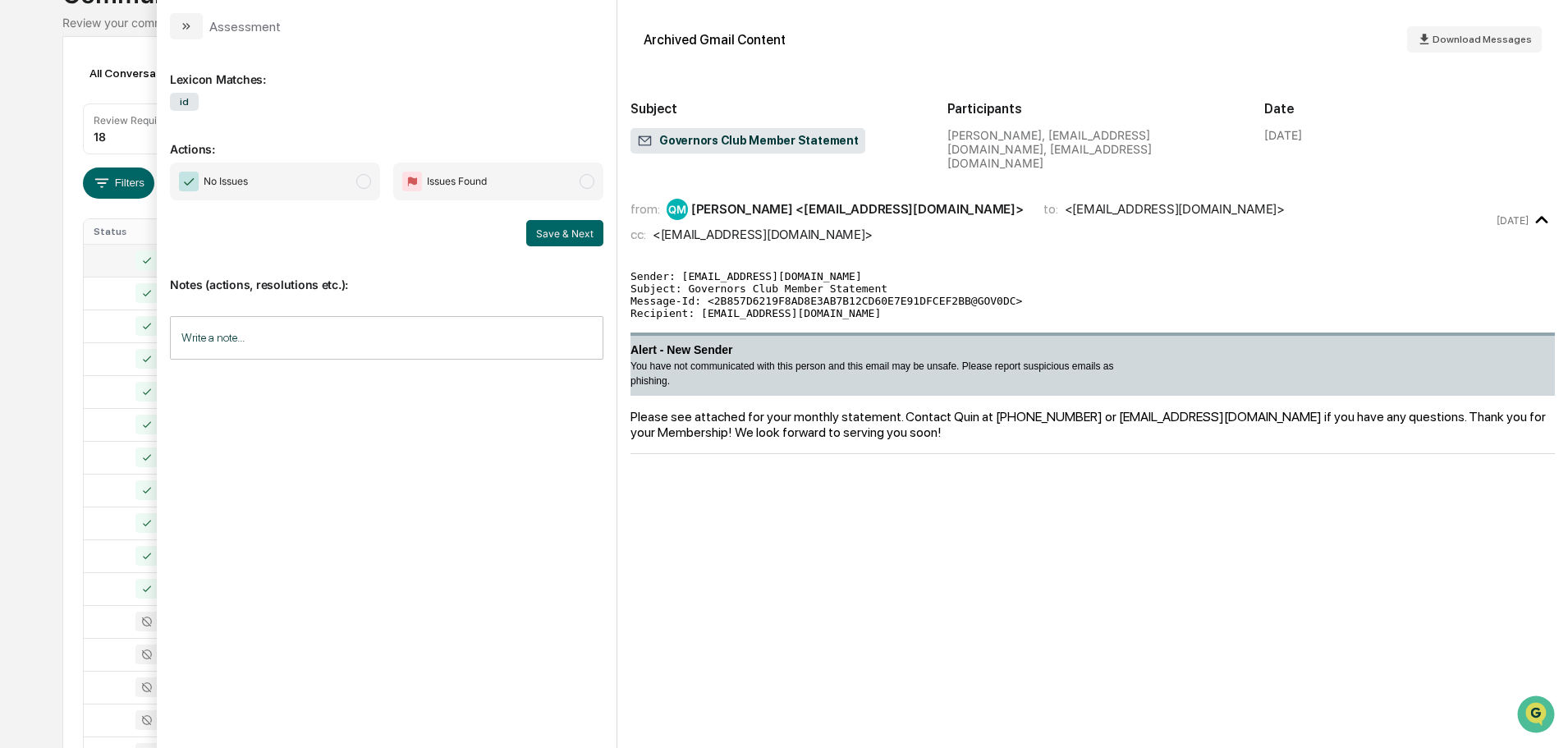
click at [319, 180] on span "No Issues" at bounding box center [275, 181] width 210 height 38
click at [562, 235] on button "Save & Next" at bounding box center [564, 233] width 77 height 26
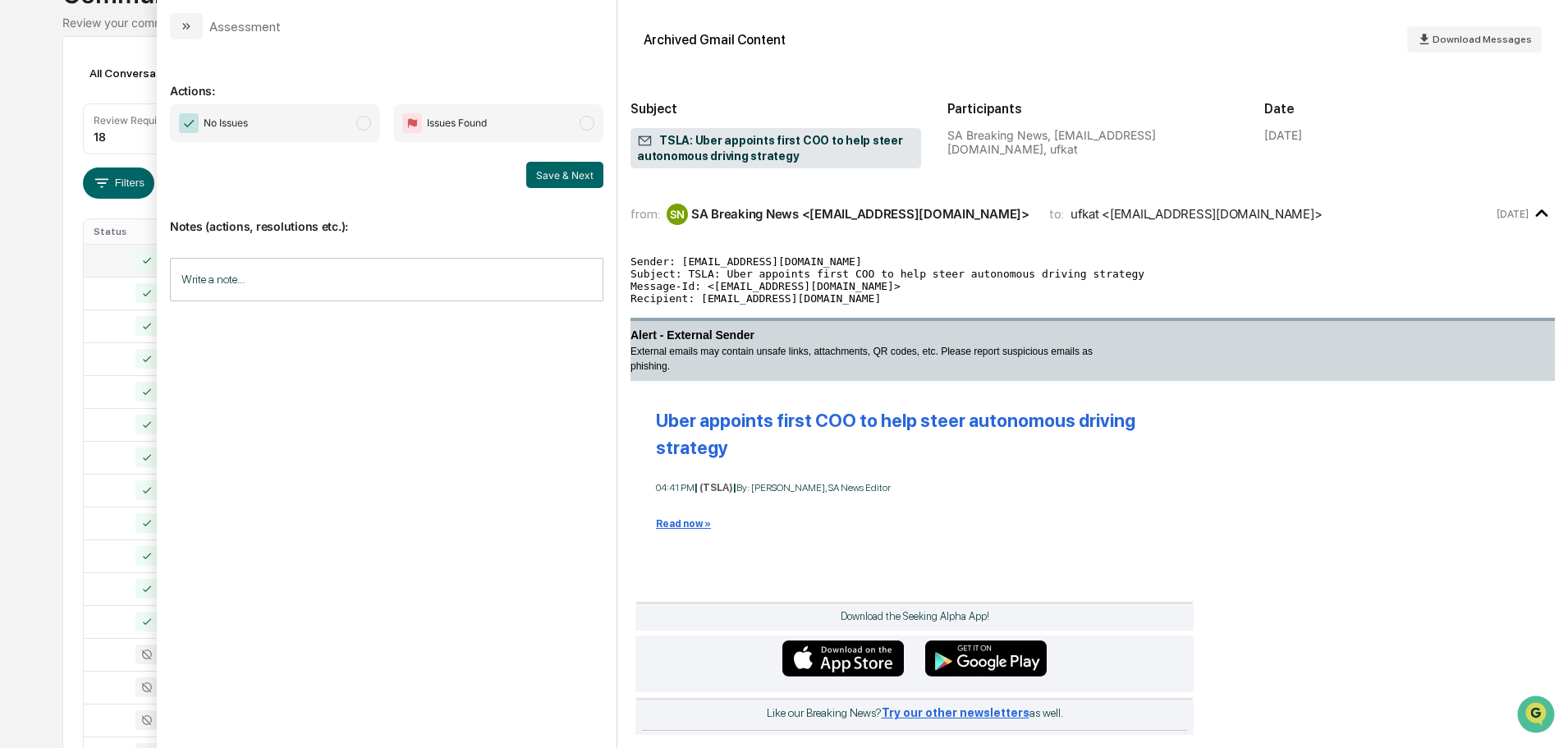
click at [327, 134] on span "No Issues" at bounding box center [275, 123] width 210 height 38
click at [576, 183] on button "Save & Next" at bounding box center [564, 175] width 77 height 26
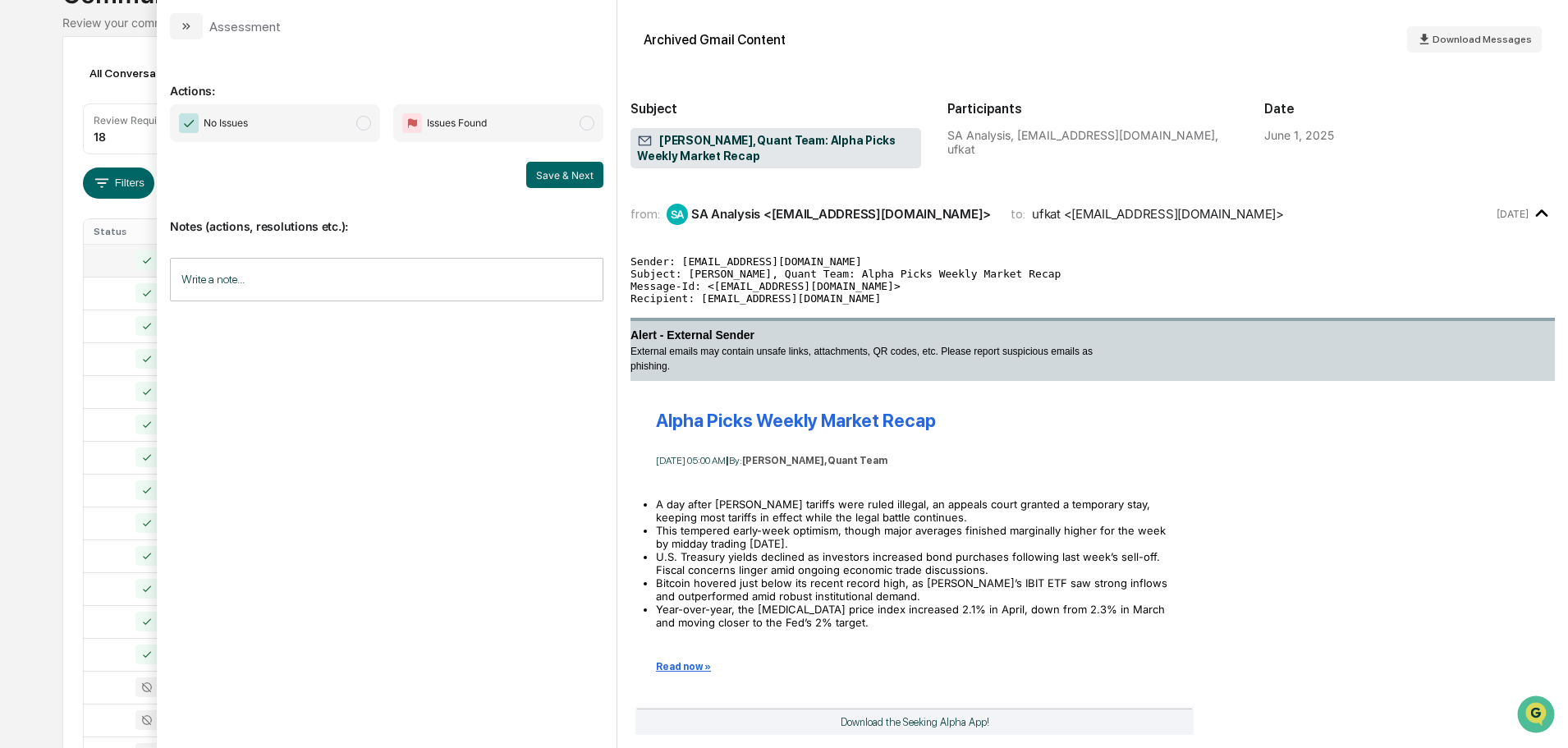
click at [346, 120] on span "No Issues" at bounding box center [275, 123] width 210 height 38
click at [552, 184] on button "Save & Next" at bounding box center [564, 175] width 77 height 26
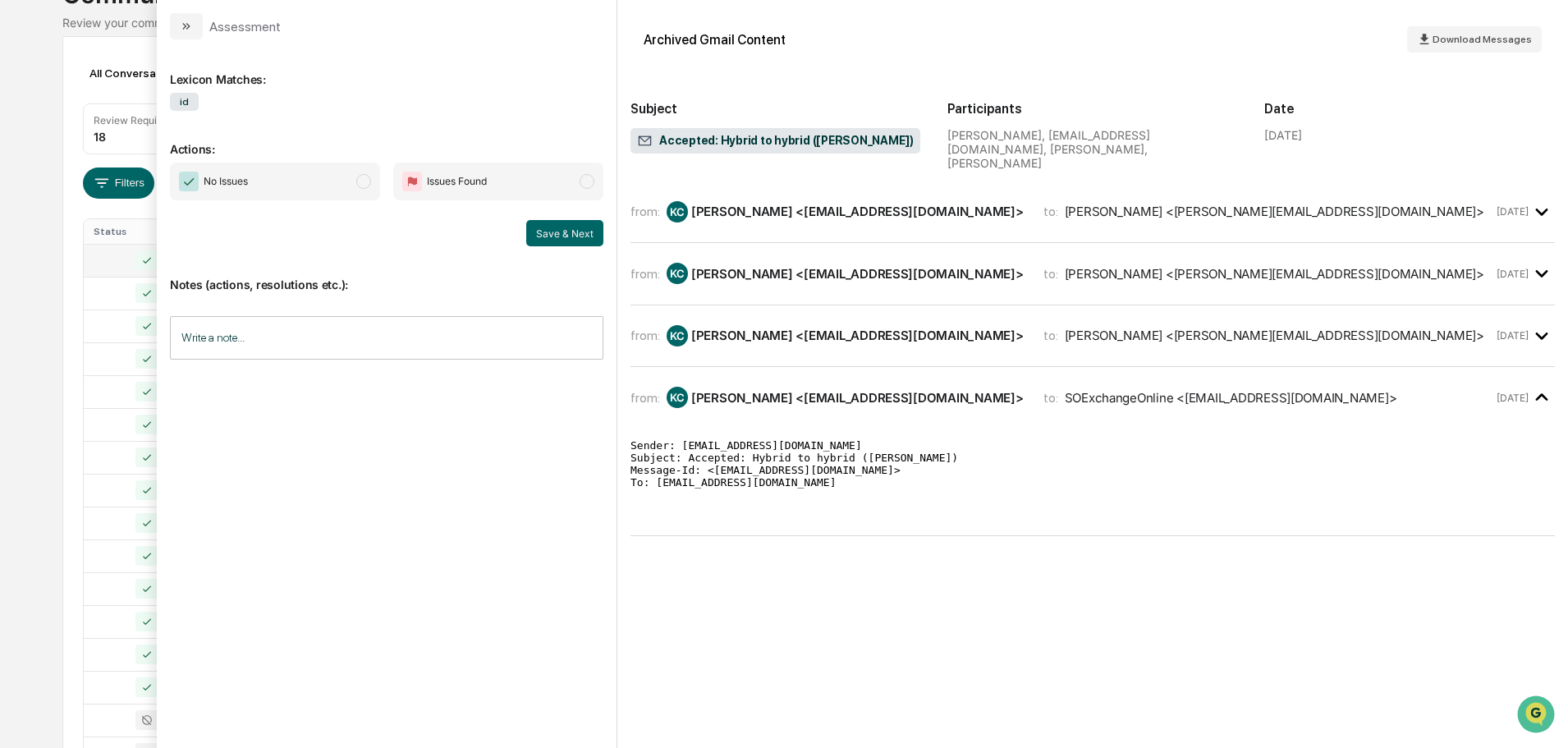
click at [312, 173] on span "No Issues" at bounding box center [275, 181] width 210 height 38
click at [553, 234] on button "Save & Next" at bounding box center [564, 233] width 77 height 26
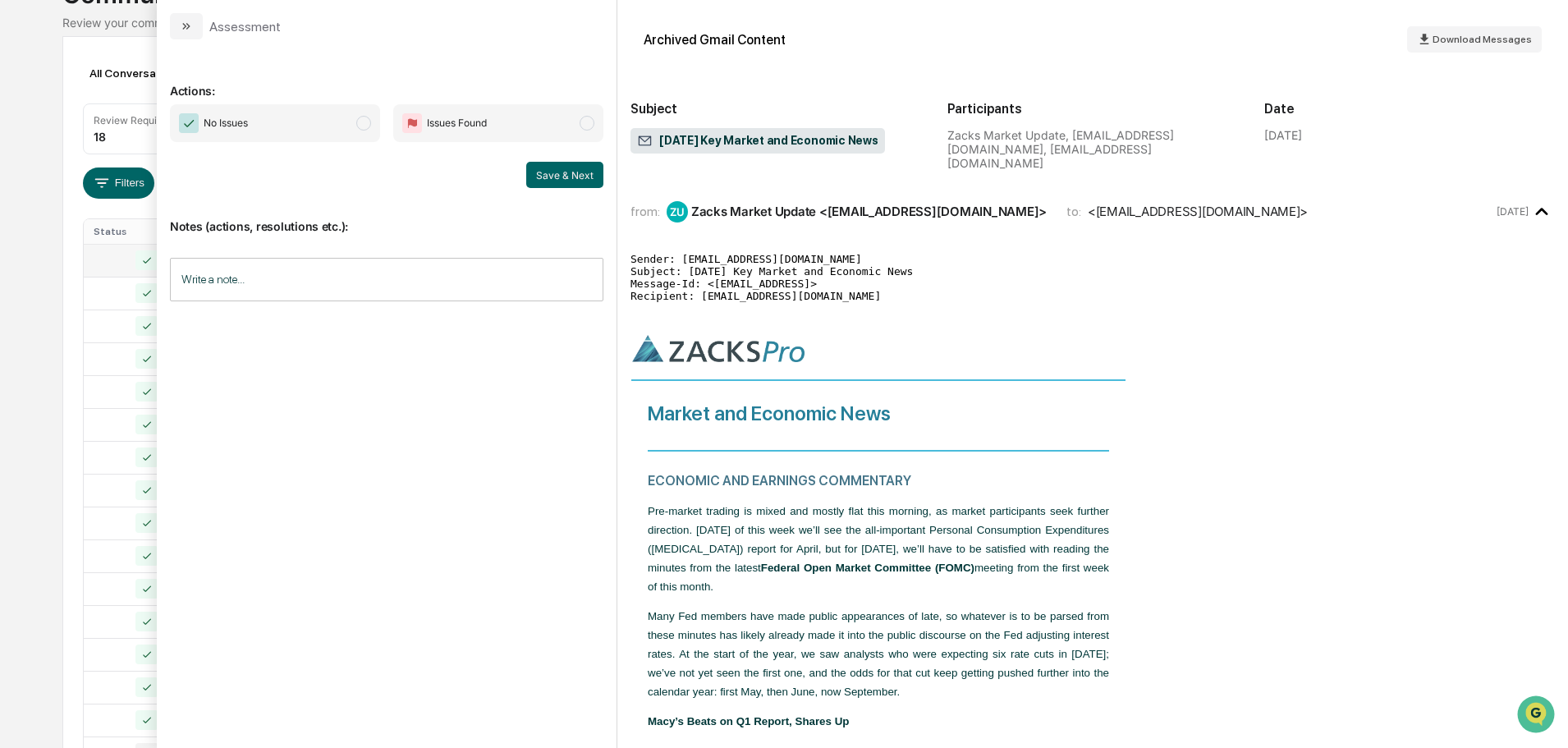
drag, startPoint x: 336, startPoint y: 126, endPoint x: 459, endPoint y: 145, distance: 124.5
click at [338, 124] on span "No Issues" at bounding box center [275, 123] width 210 height 38
click at [577, 167] on button "Save & Next" at bounding box center [564, 175] width 77 height 26
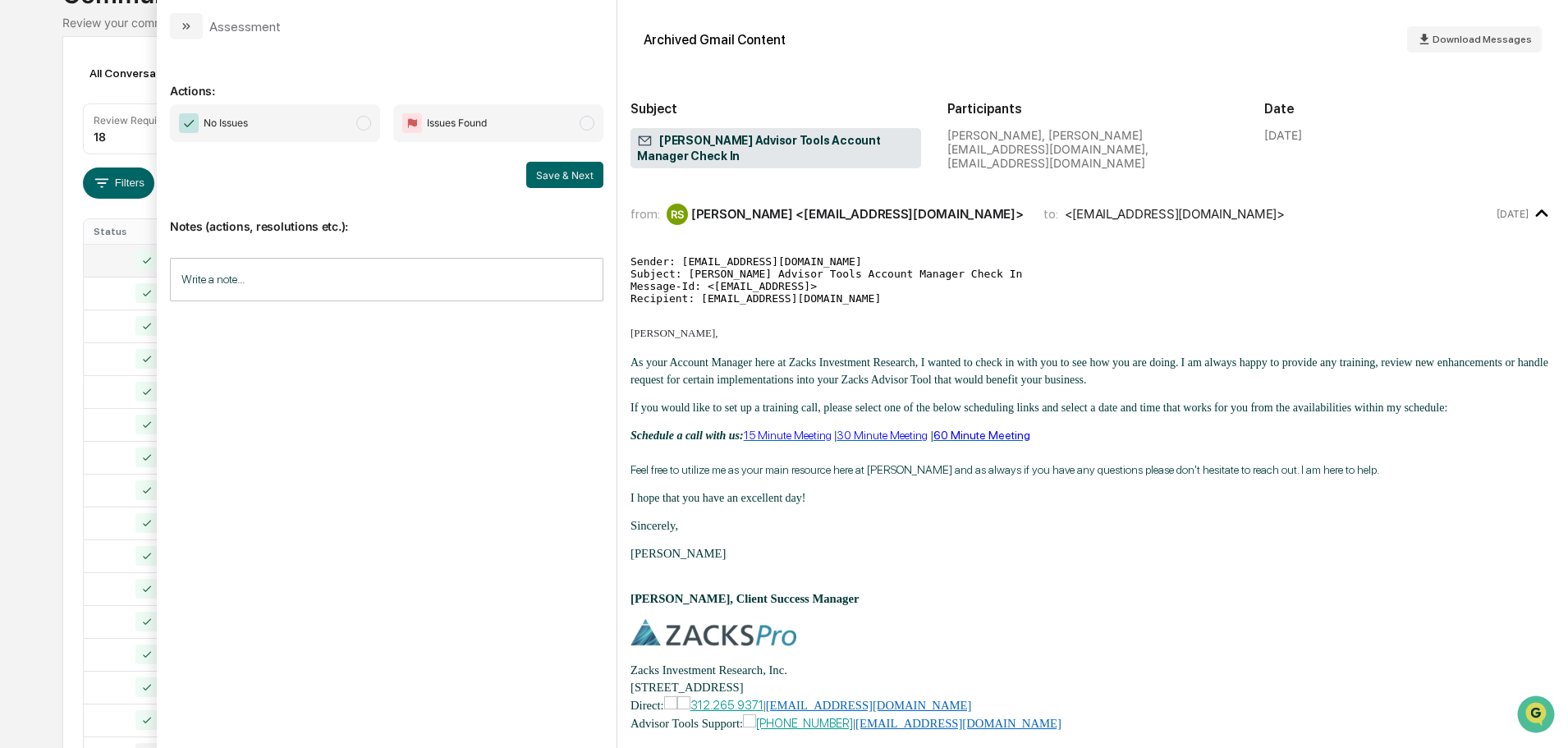
click at [318, 118] on span "No Issues" at bounding box center [275, 123] width 210 height 38
click at [558, 178] on button "Save & Next" at bounding box center [564, 175] width 77 height 26
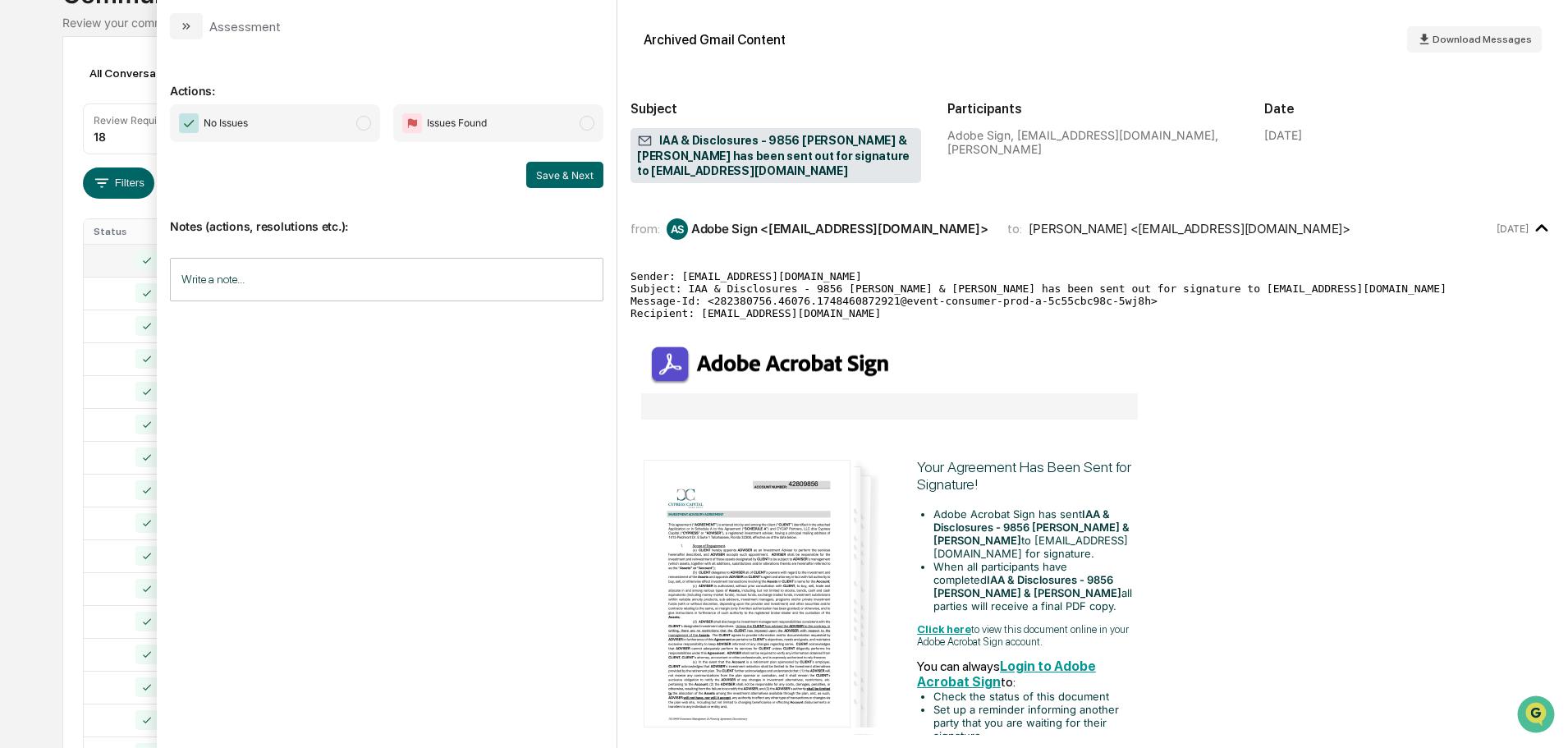
click at [329, 119] on span "No Issues" at bounding box center [275, 123] width 210 height 38
click at [581, 184] on button "Save & Next" at bounding box center [564, 175] width 77 height 26
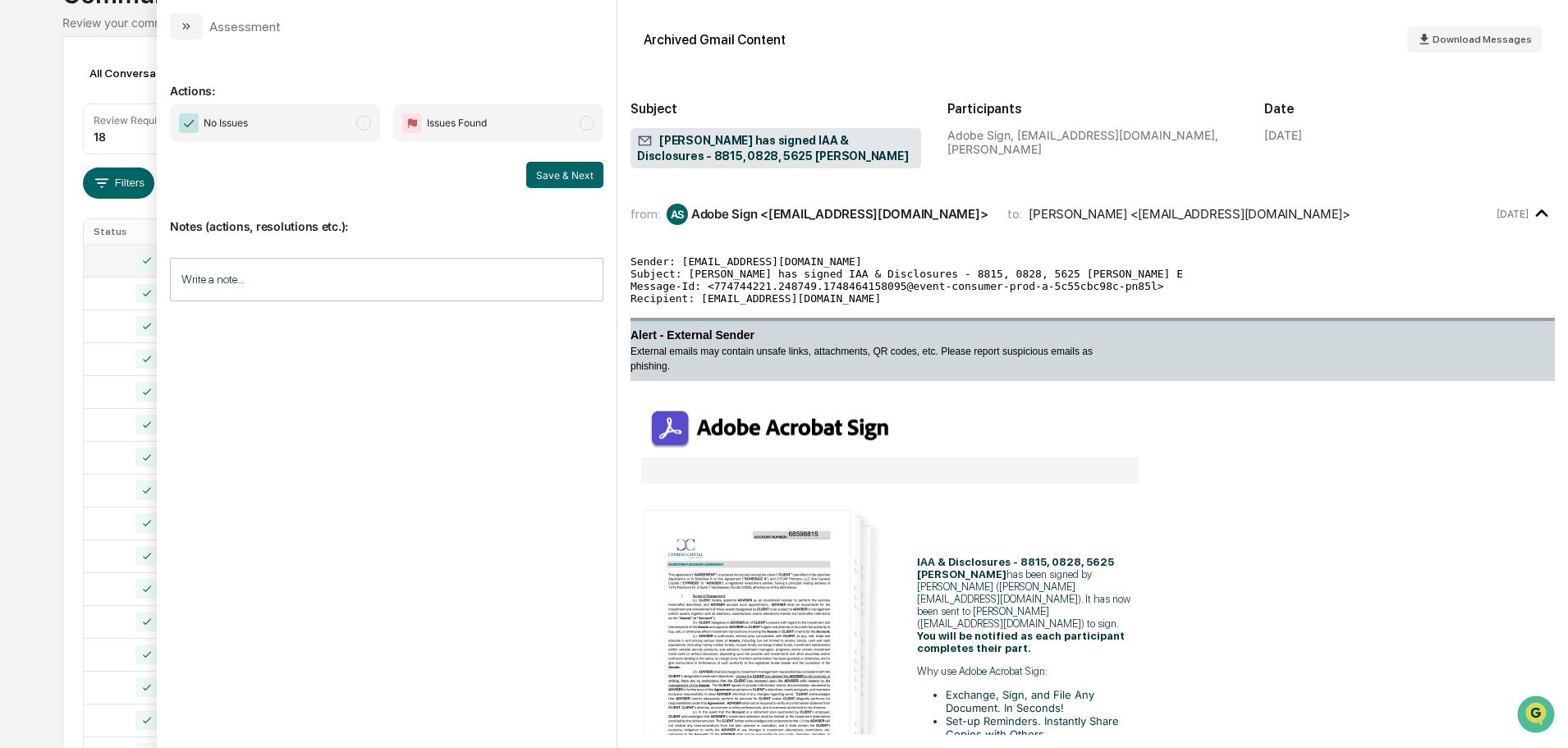
click at [315, 121] on span "No Issues" at bounding box center [275, 123] width 210 height 38
click at [556, 177] on button "Save & Next" at bounding box center [564, 175] width 77 height 26
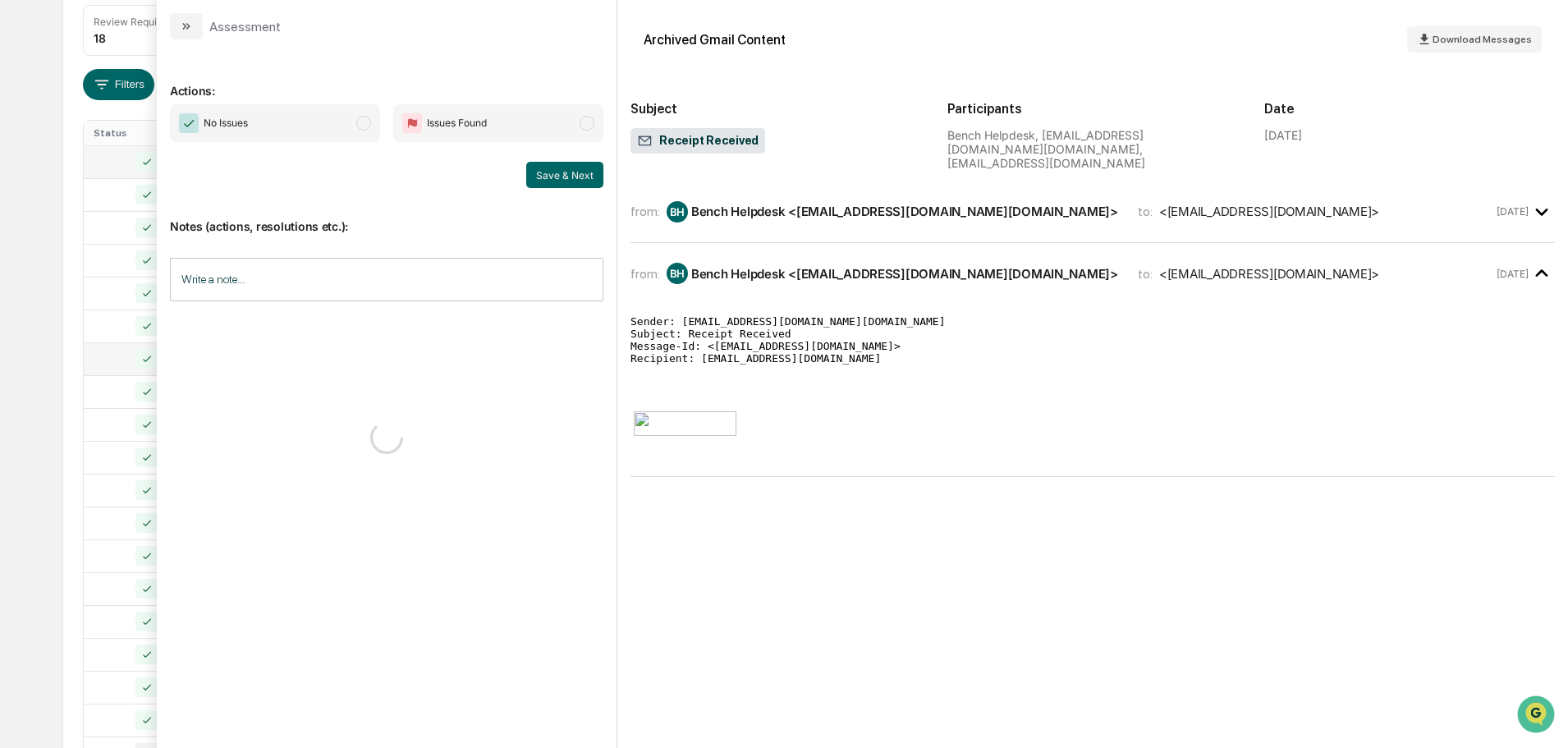
scroll to position [543, 0]
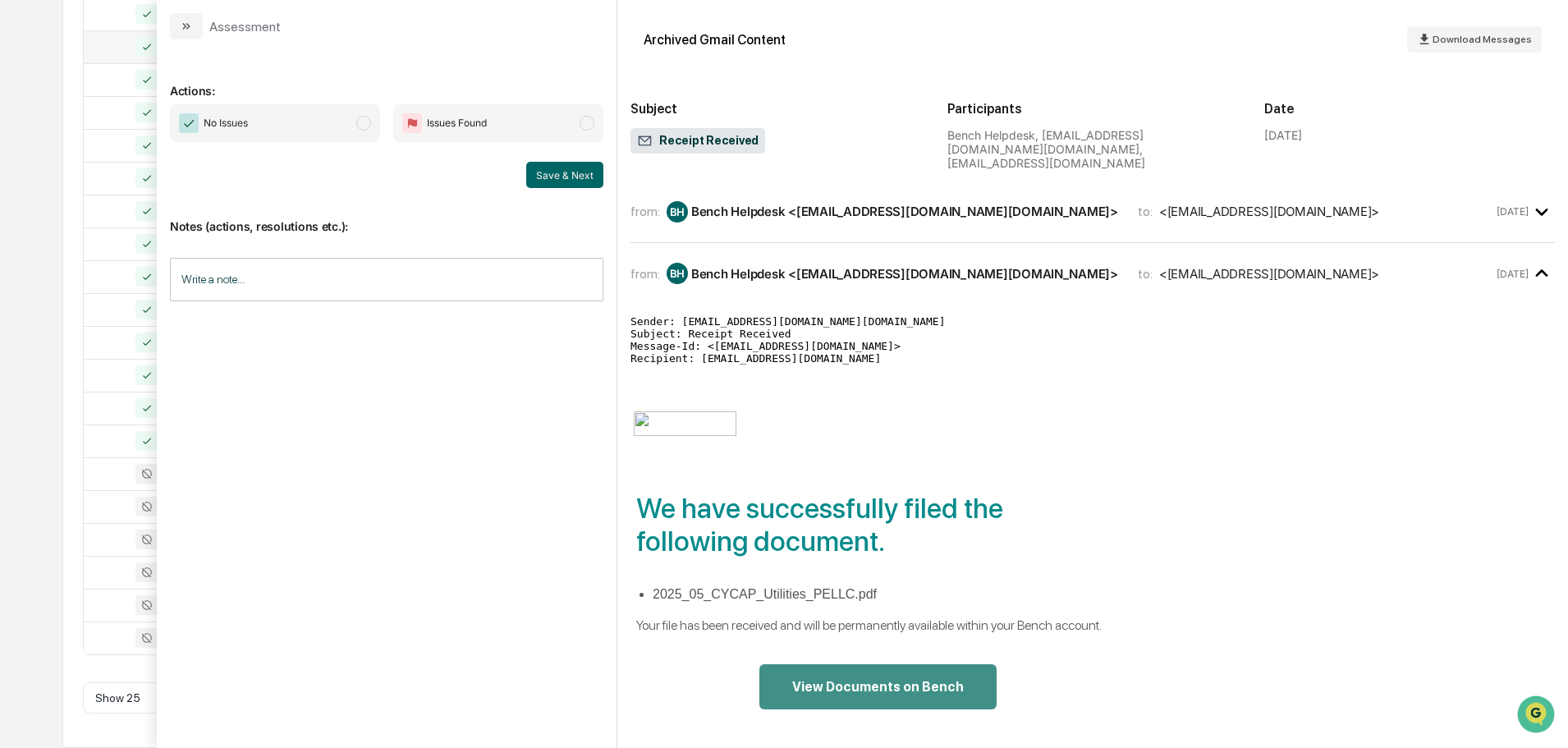
click at [347, 124] on span "No Issues" at bounding box center [275, 123] width 210 height 38
click at [570, 178] on button "Save & Next" at bounding box center [564, 175] width 77 height 26
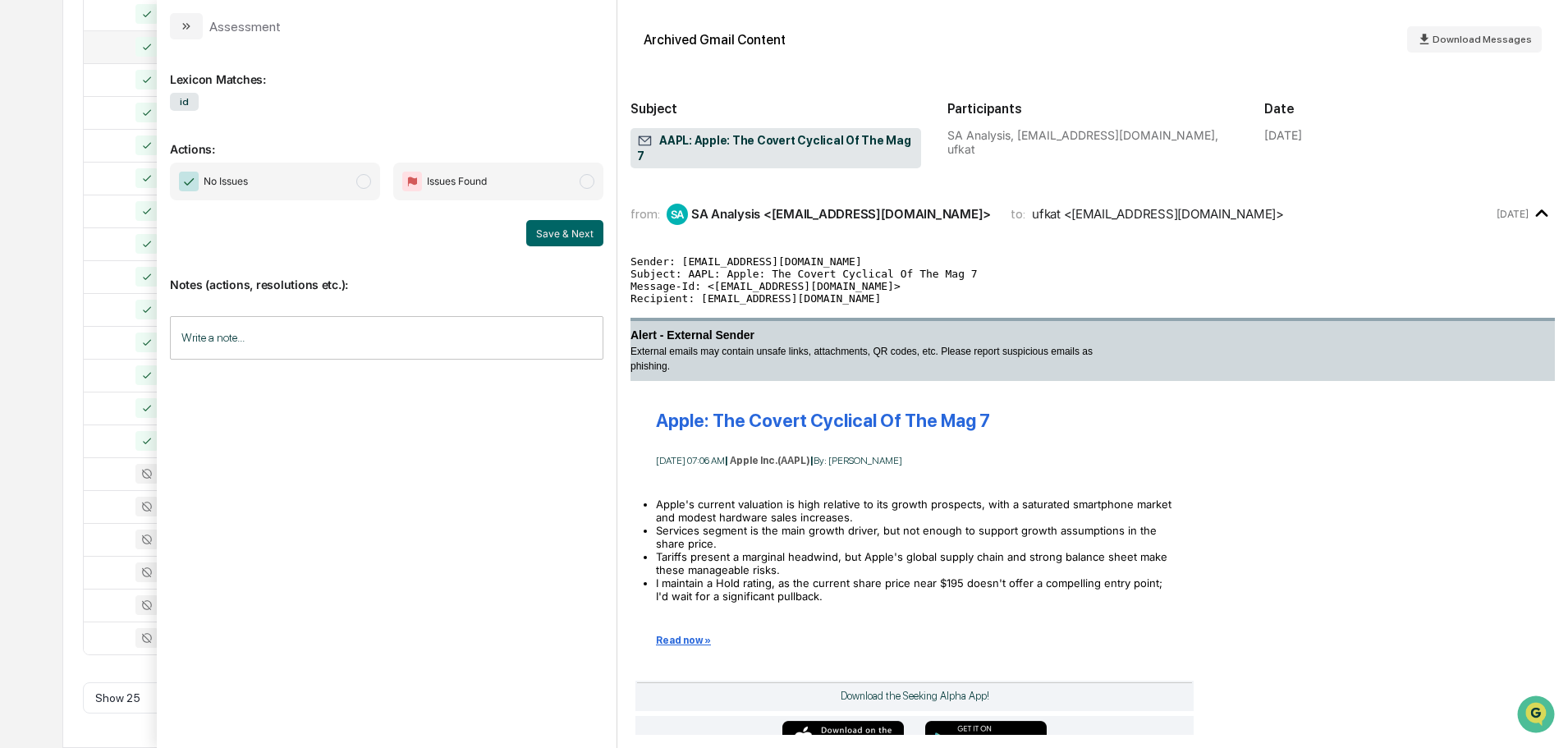
click at [279, 177] on span "No Issues" at bounding box center [275, 181] width 210 height 38
click at [558, 233] on button "Save & Next" at bounding box center [564, 233] width 77 height 26
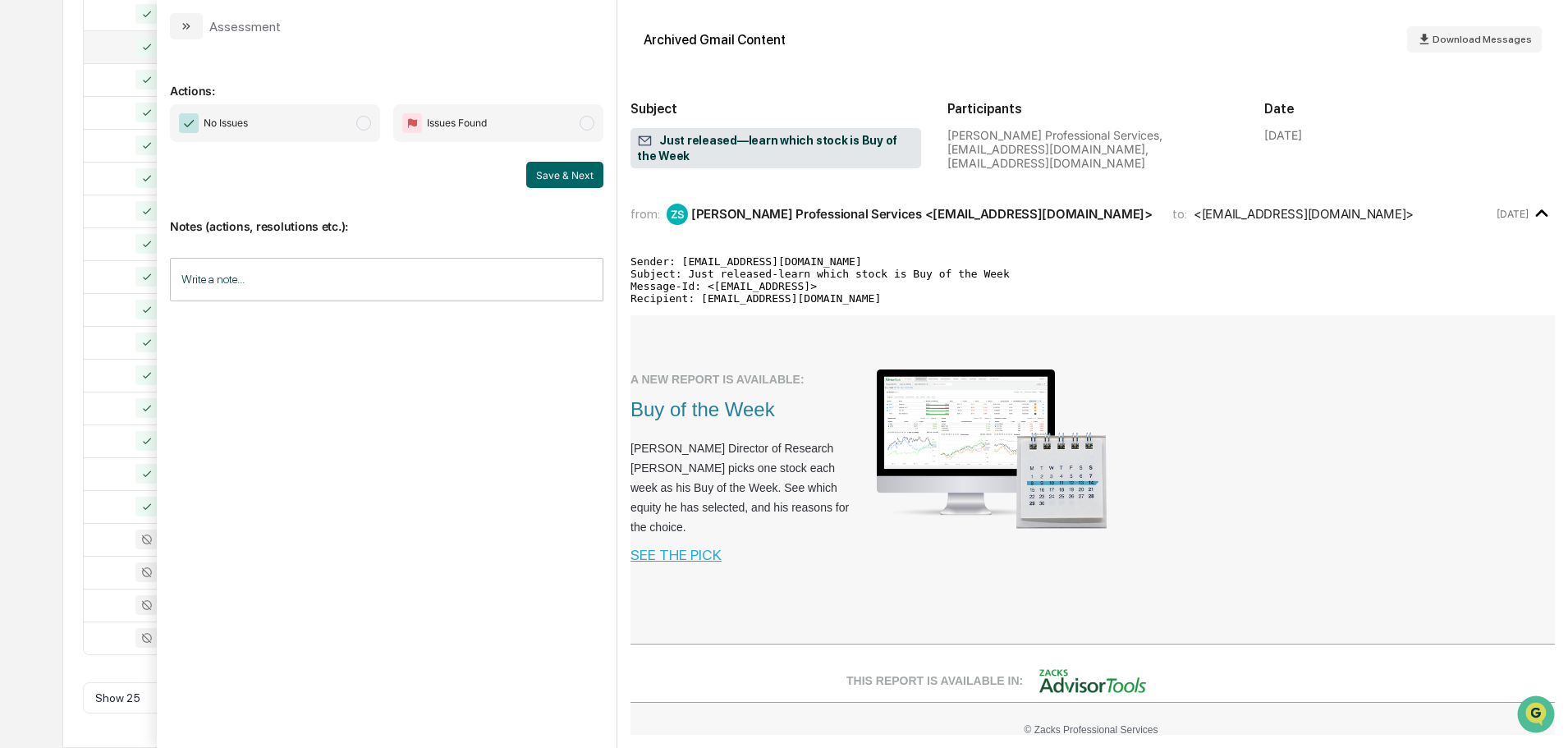
click at [307, 128] on span "No Issues" at bounding box center [275, 123] width 210 height 38
click at [543, 170] on button "Save & Next" at bounding box center [564, 175] width 77 height 26
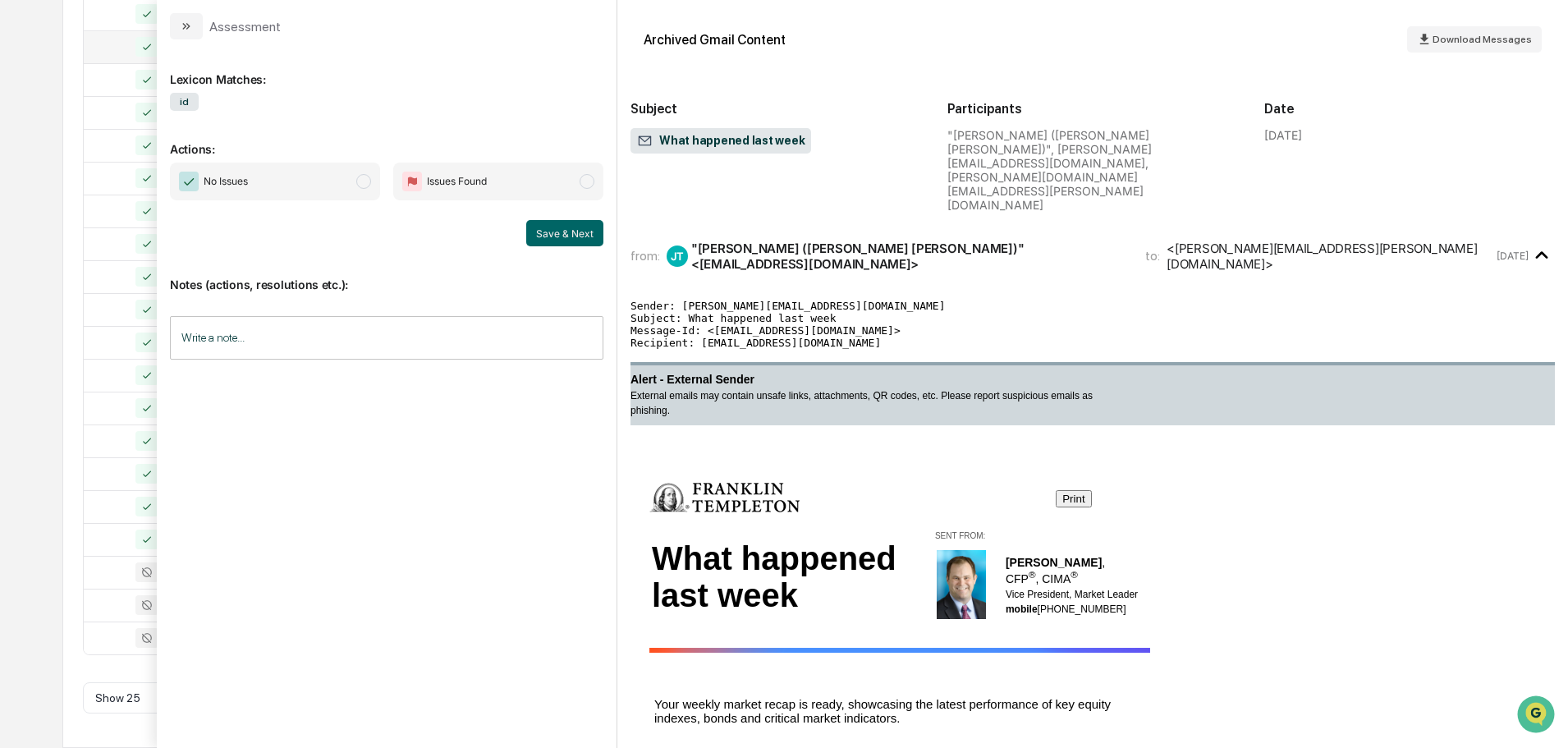
click at [296, 177] on span "No Issues" at bounding box center [275, 181] width 210 height 38
click at [558, 239] on button "Save & Next" at bounding box center [564, 233] width 77 height 26
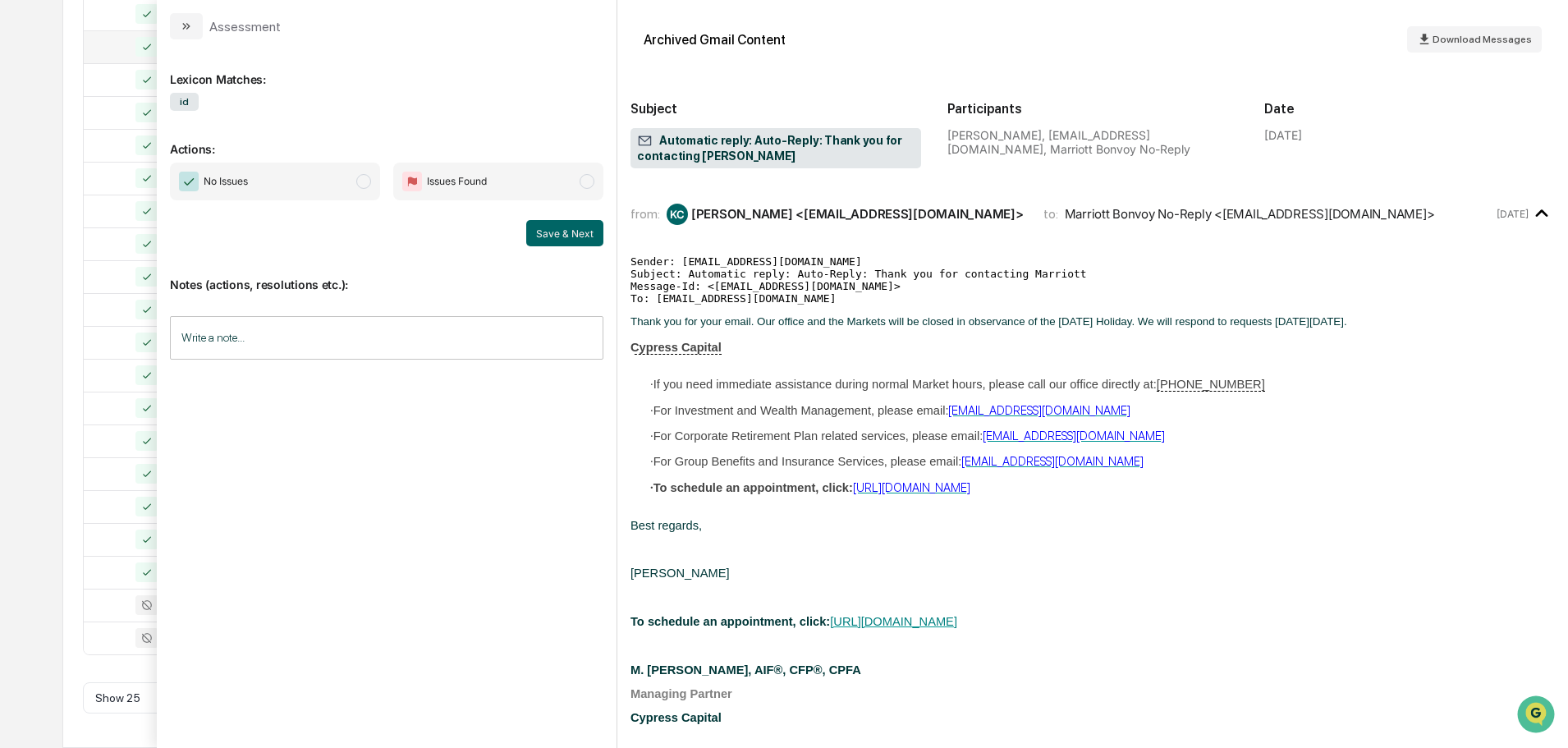
click at [304, 183] on span "No Issues" at bounding box center [275, 181] width 210 height 38
click at [558, 236] on button "Save & Next" at bounding box center [564, 233] width 77 height 26
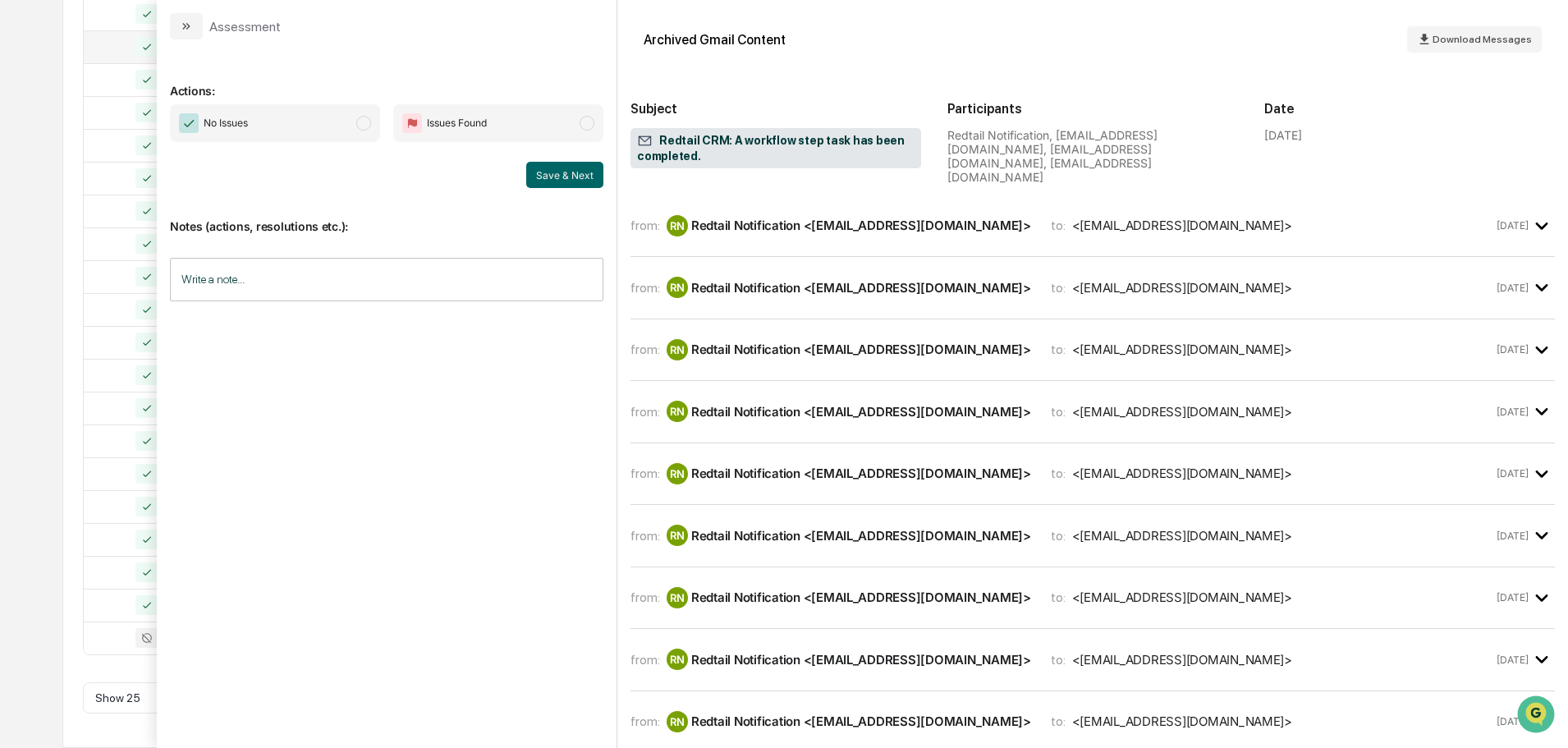
drag, startPoint x: 336, startPoint y: 131, endPoint x: 384, endPoint y: 139, distance: 48.7
click at [336, 132] on span "No Issues" at bounding box center [275, 123] width 210 height 38
click at [579, 179] on button "Save & Next" at bounding box center [564, 175] width 77 height 26
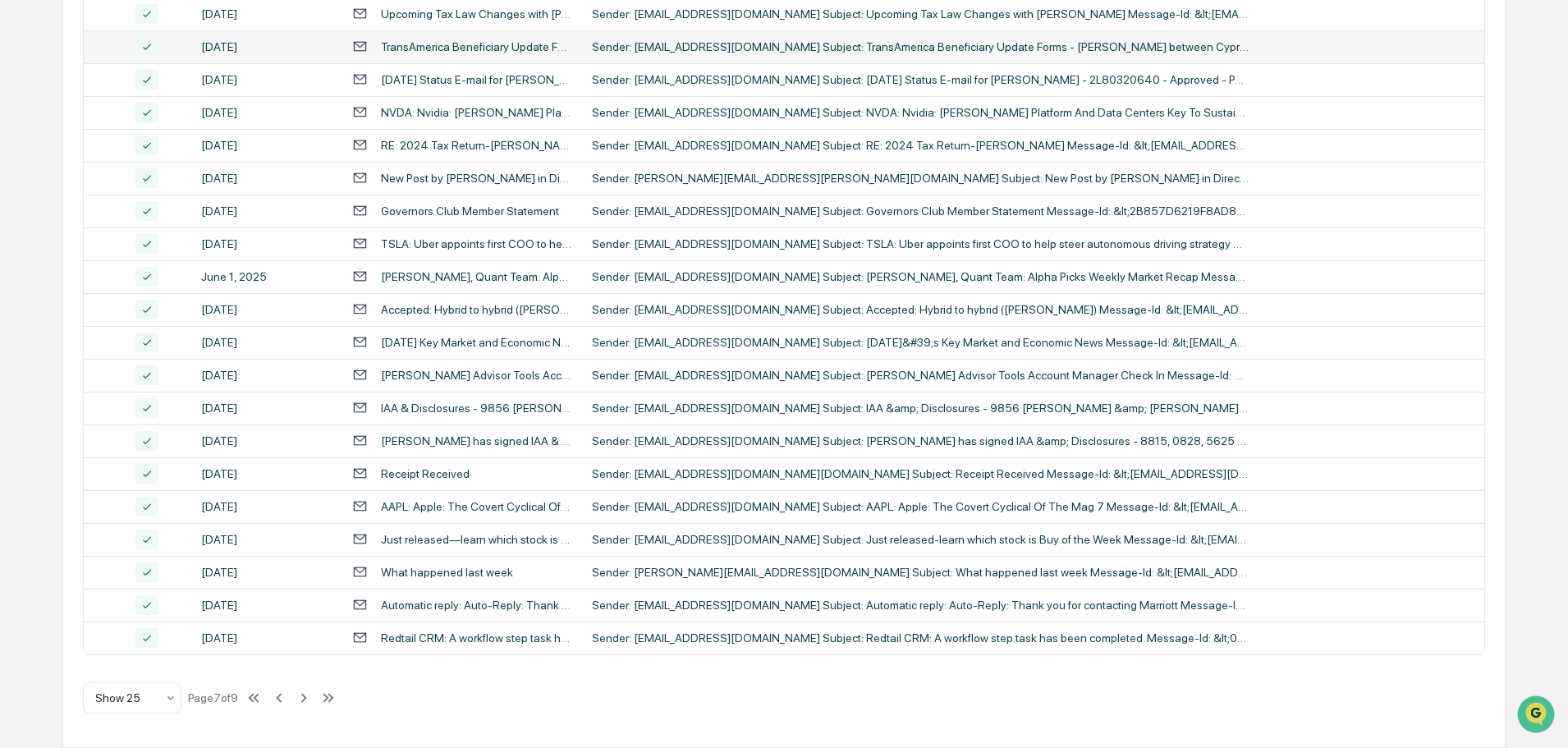
click at [48, 446] on div "Calendar Manage Tasks Reviews Approval Management Company People, Data, Setting…" at bounding box center [784, 102] width 1568 height 1291
click at [307, 696] on icon at bounding box center [304, 697] width 6 height 9
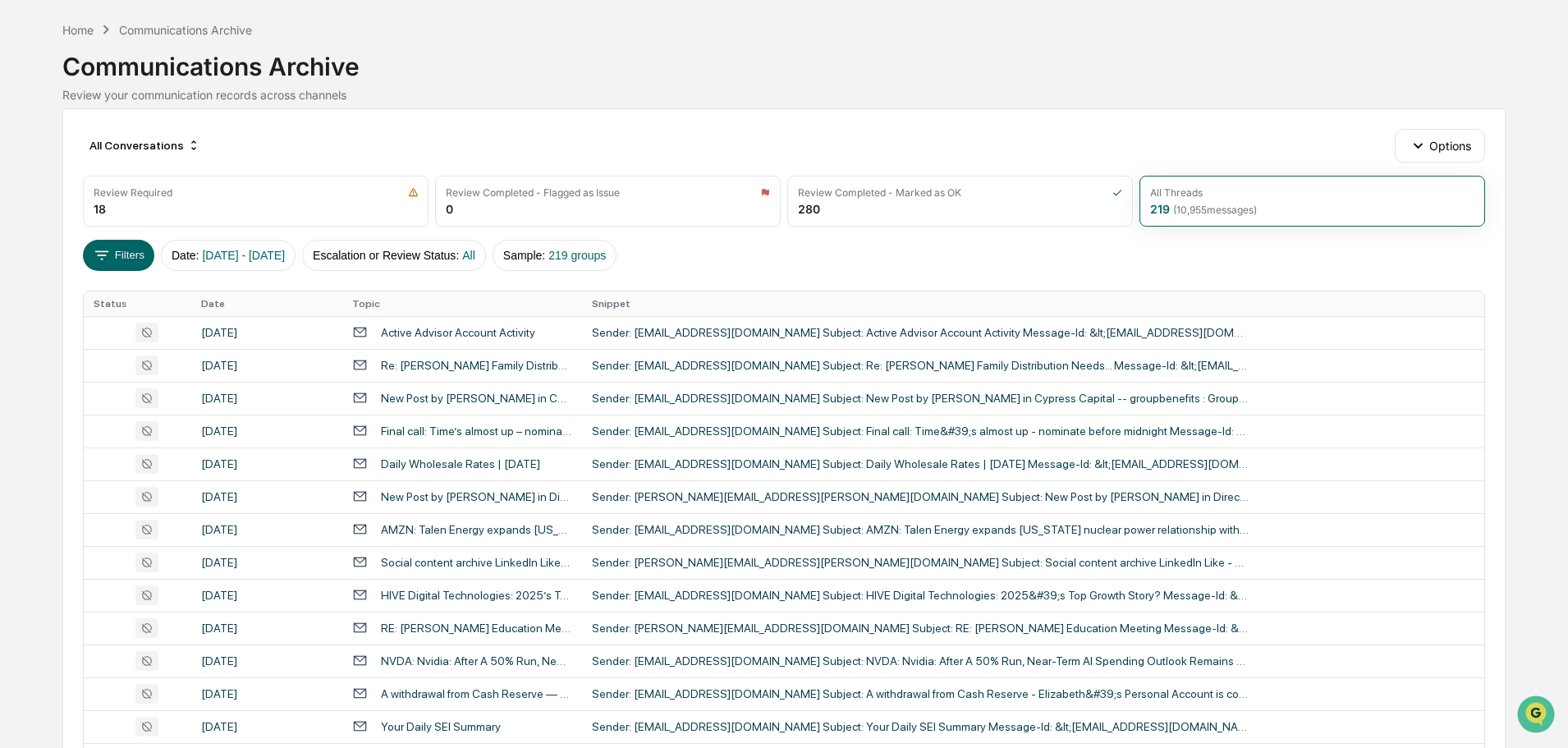
scroll to position [51, 0]
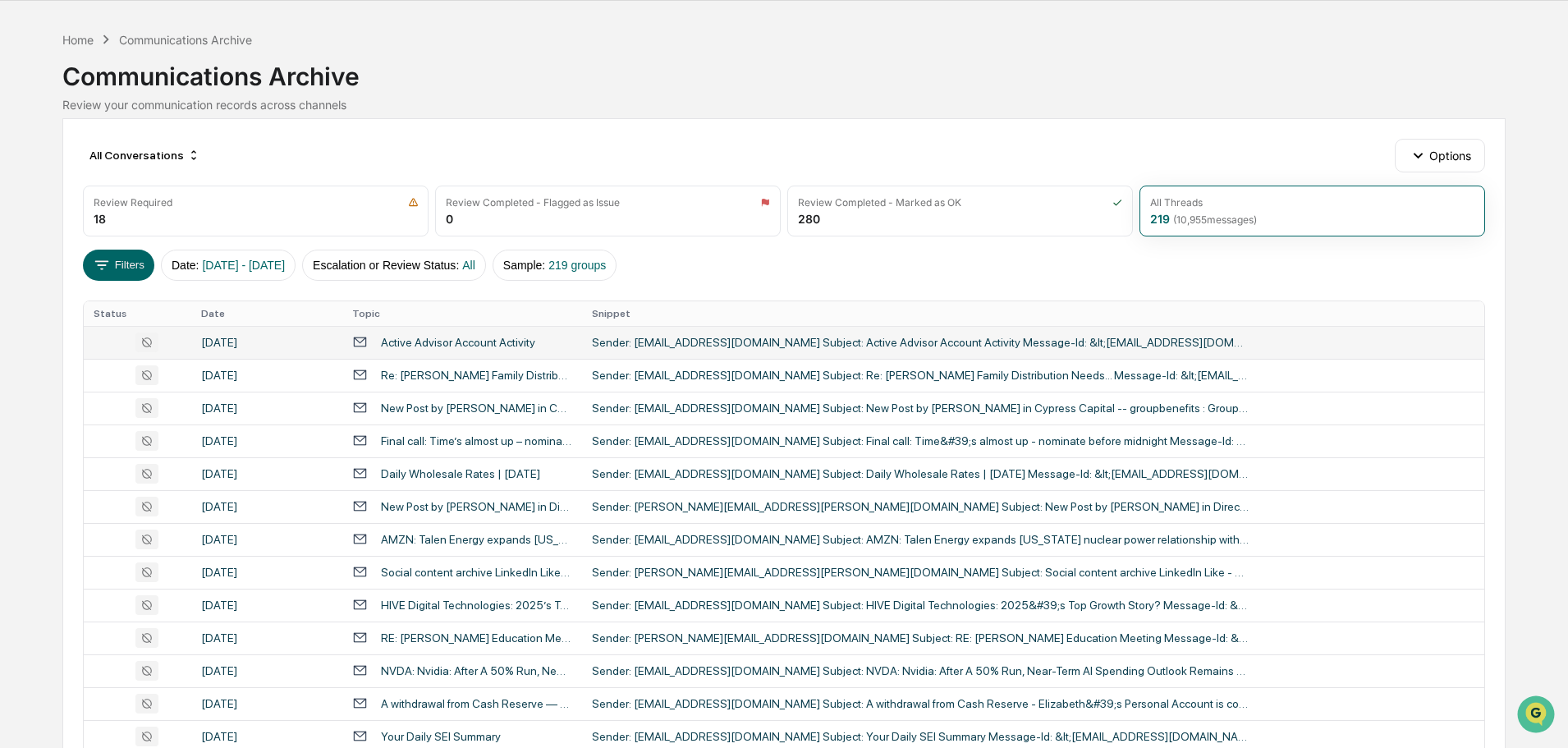
click at [289, 343] on div "[DATE]" at bounding box center [267, 343] width 132 height 13
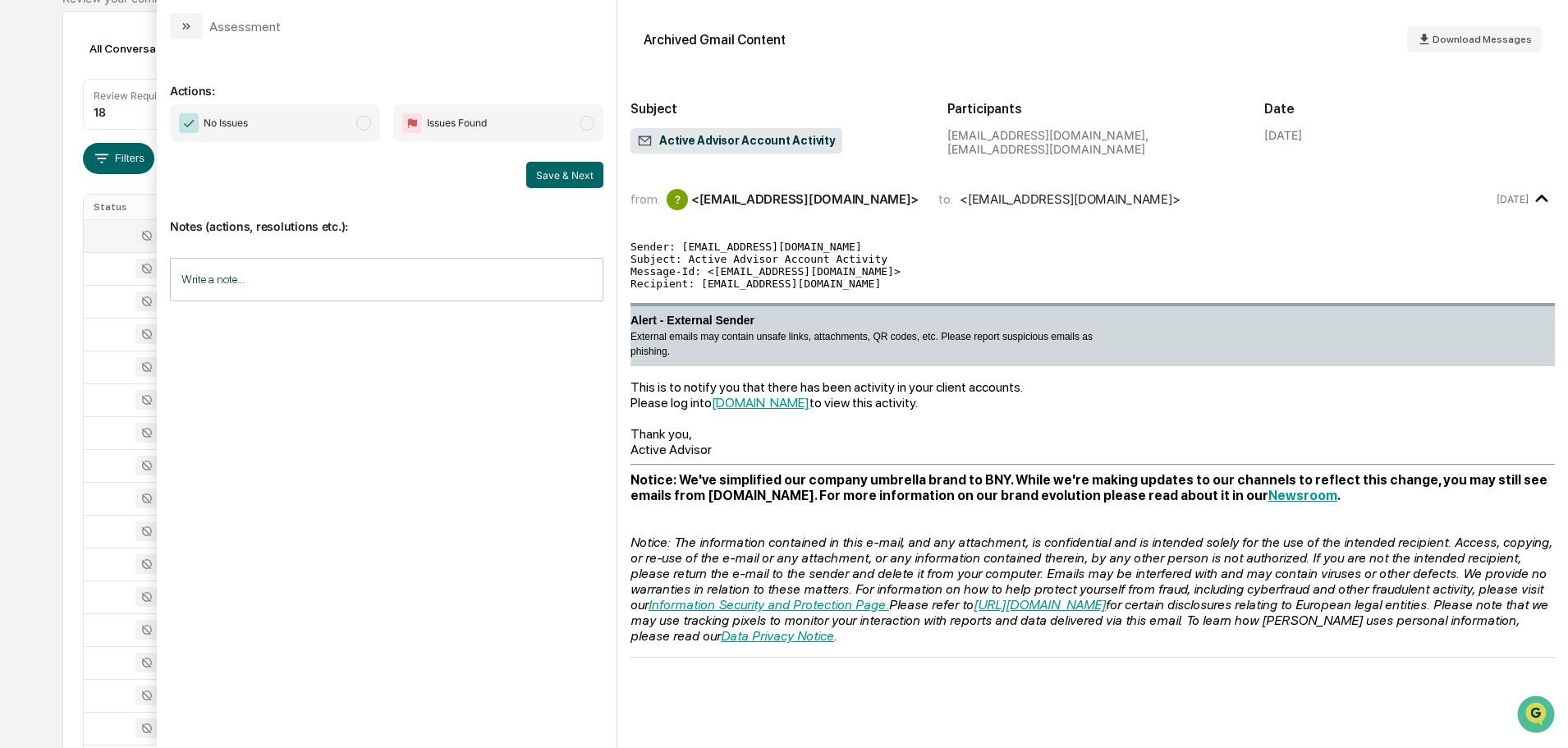
scroll to position [133, 0]
click at [315, 128] on span "No Issues" at bounding box center [275, 123] width 210 height 38
click at [580, 169] on button "Save & Next" at bounding box center [564, 175] width 77 height 26
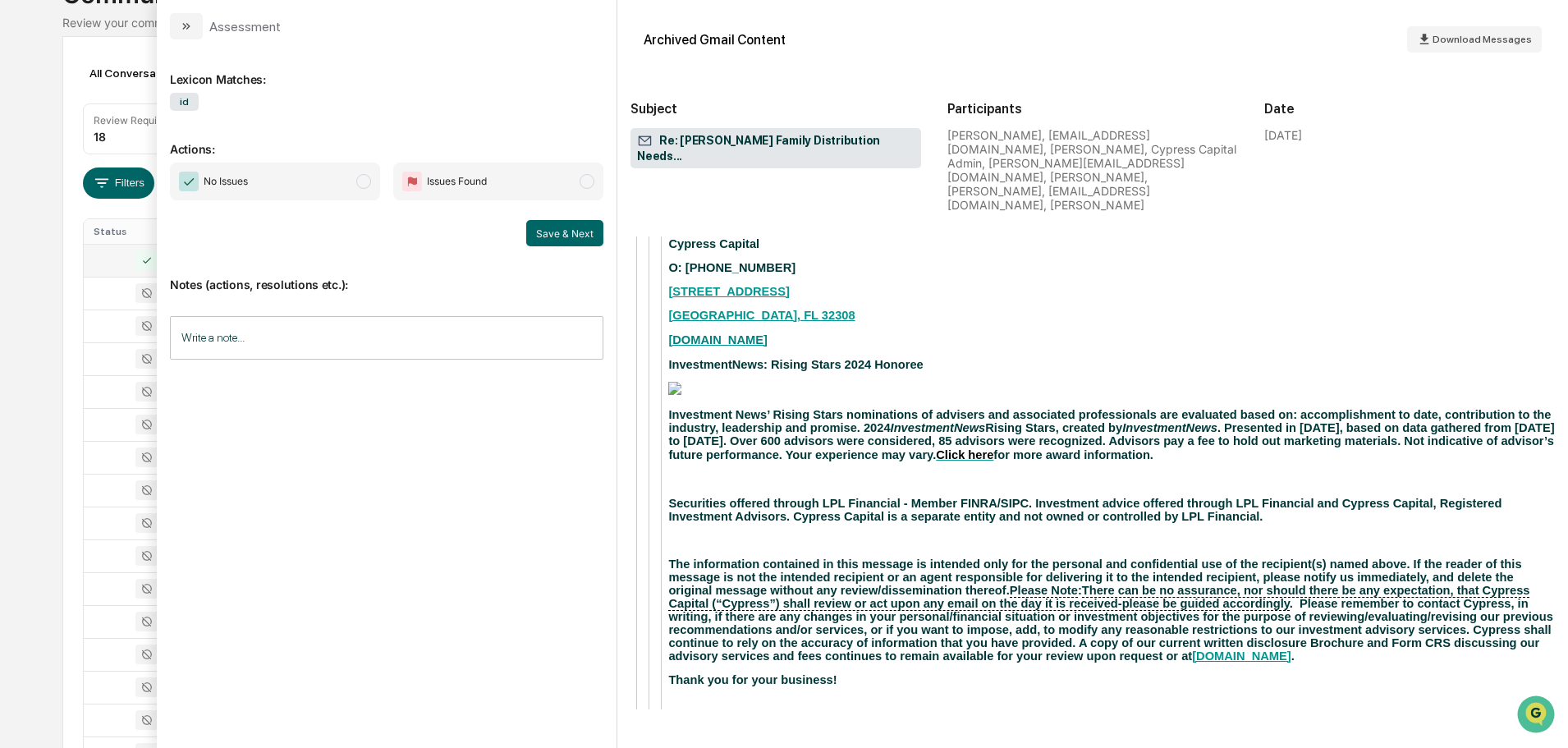
scroll to position [5398, 0]
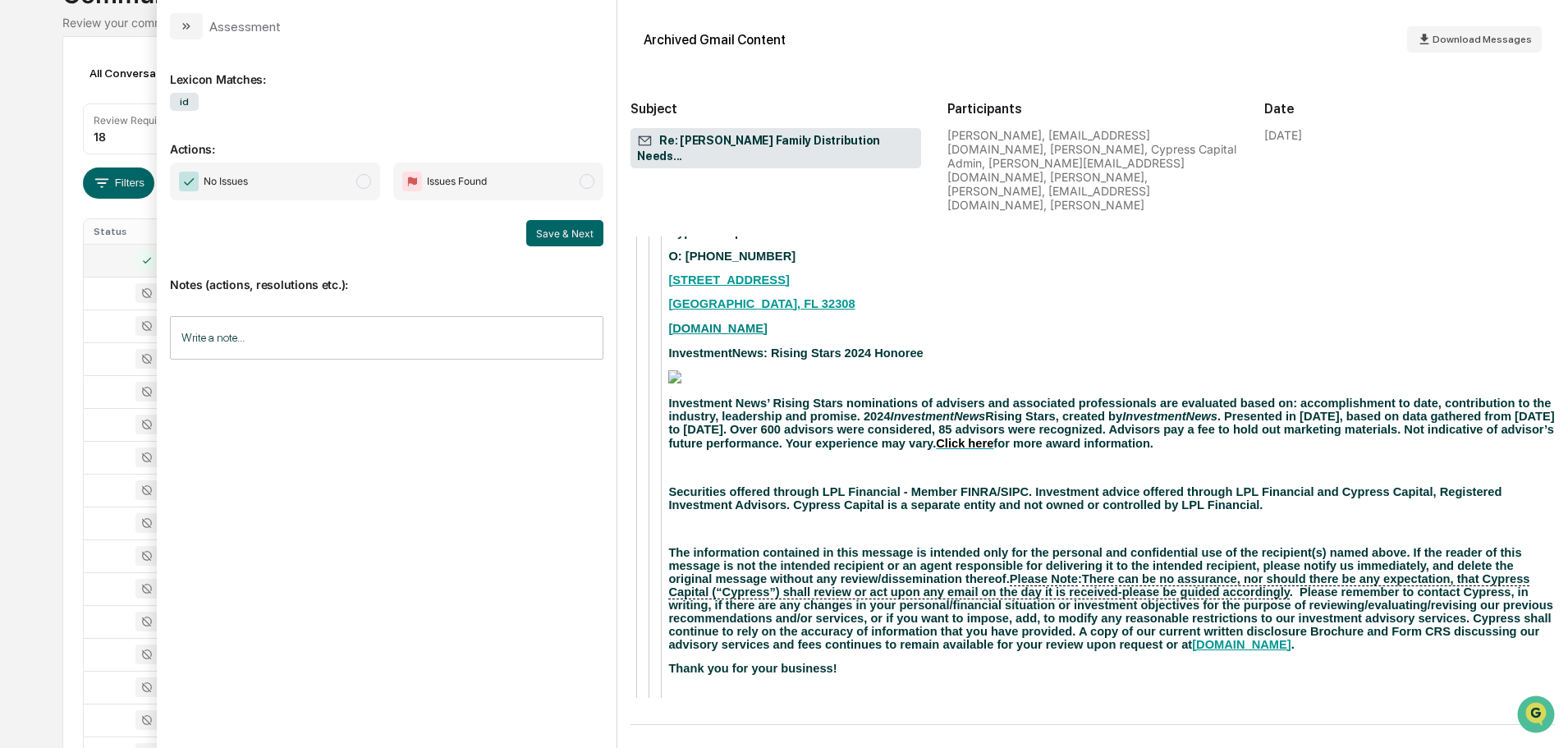
click at [288, 181] on span "No Issues" at bounding box center [275, 181] width 210 height 38
click at [562, 240] on button "Save & Next" at bounding box center [564, 233] width 77 height 26
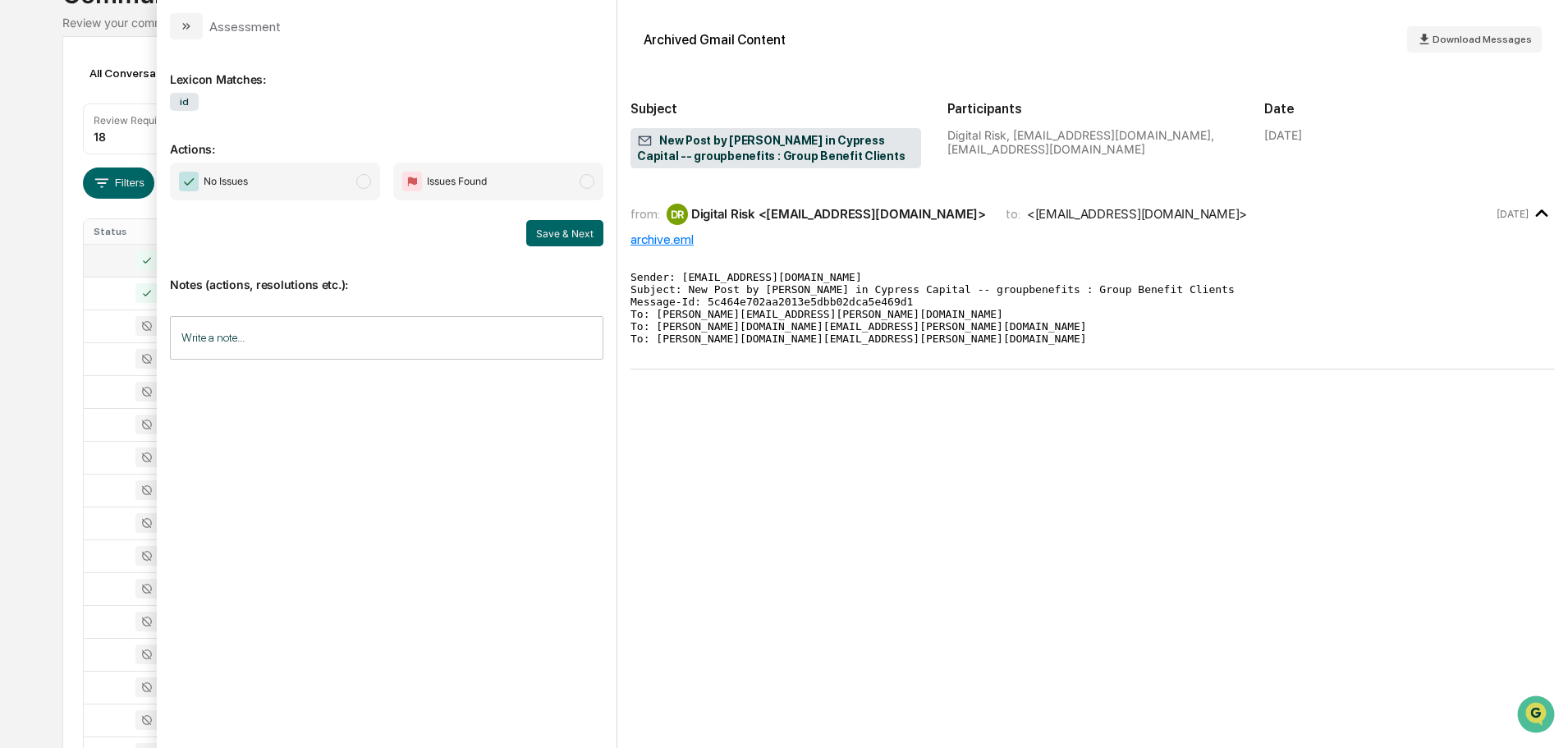
click at [324, 176] on span "No Issues" at bounding box center [275, 181] width 210 height 38
click at [574, 225] on button "Save & Next" at bounding box center [564, 233] width 77 height 26
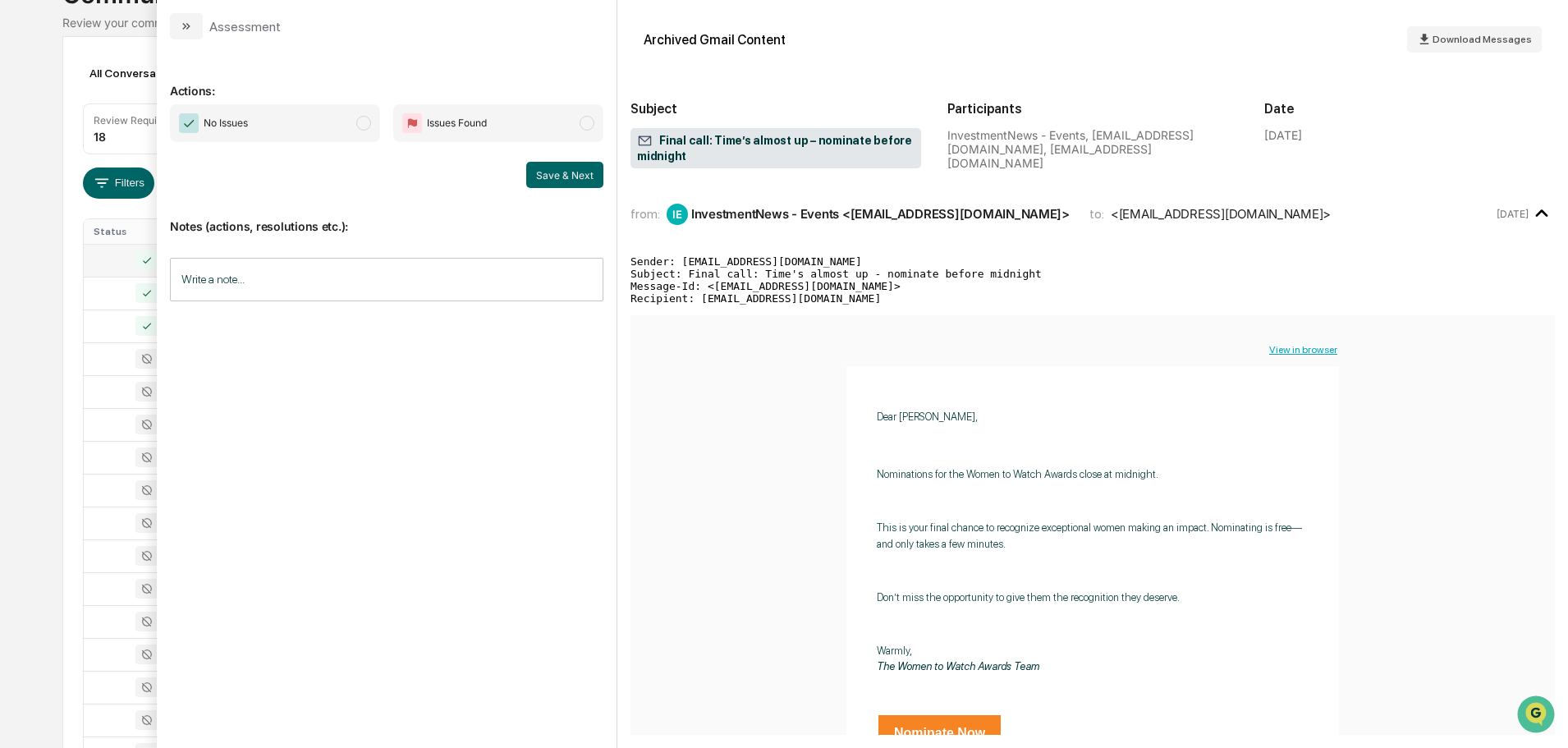
drag, startPoint x: 317, startPoint y: 148, endPoint x: 320, endPoint y: 135, distance: 13.3
click at [317, 148] on div "No Issues Issues Found Save & Next" at bounding box center [387, 146] width 433 height 83
click at [327, 123] on span "No Issues" at bounding box center [275, 123] width 210 height 38
click at [561, 176] on button "Save & Next" at bounding box center [564, 175] width 77 height 26
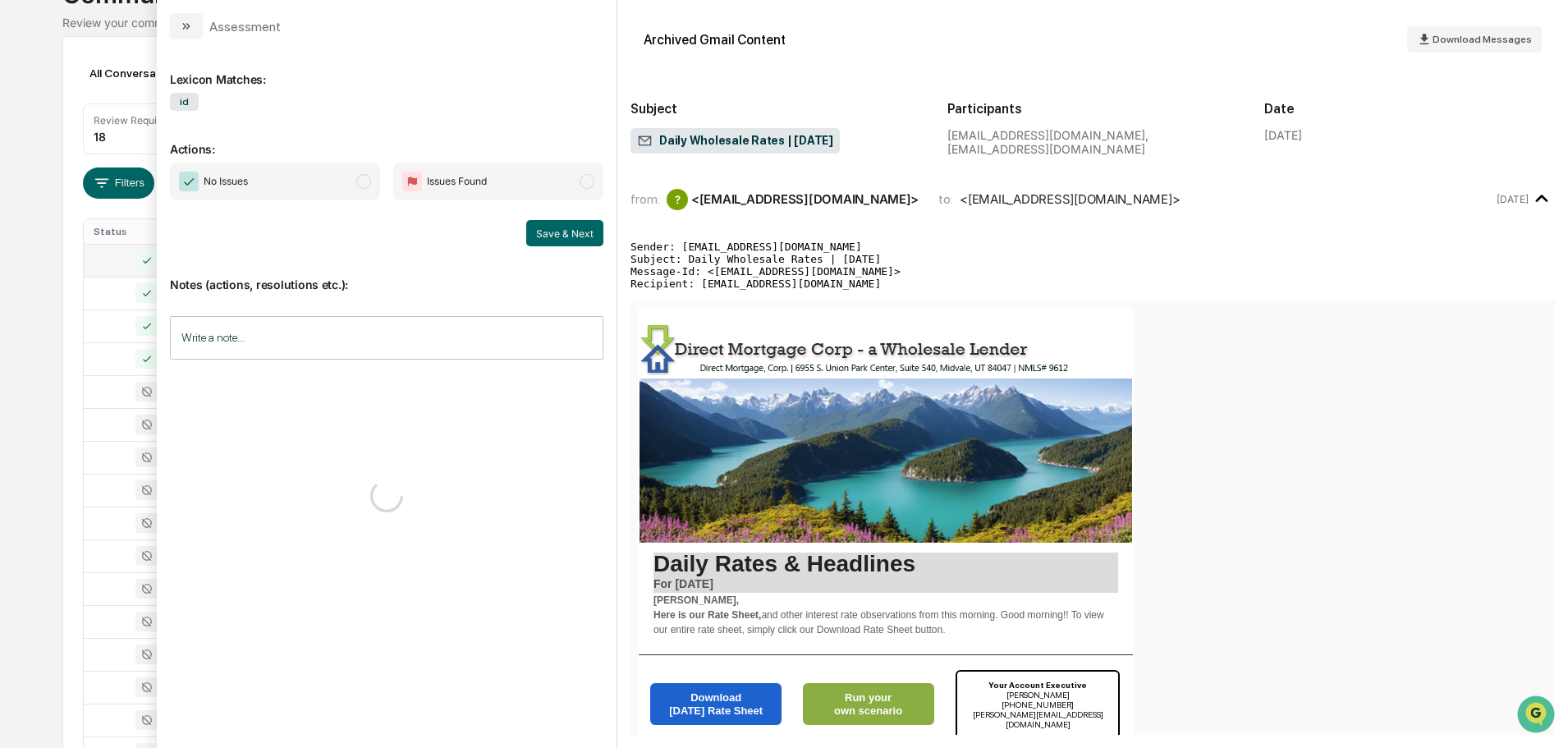
click at [354, 192] on span "No Issues" at bounding box center [275, 181] width 210 height 38
click at [566, 243] on button "Save & Next" at bounding box center [564, 233] width 77 height 26
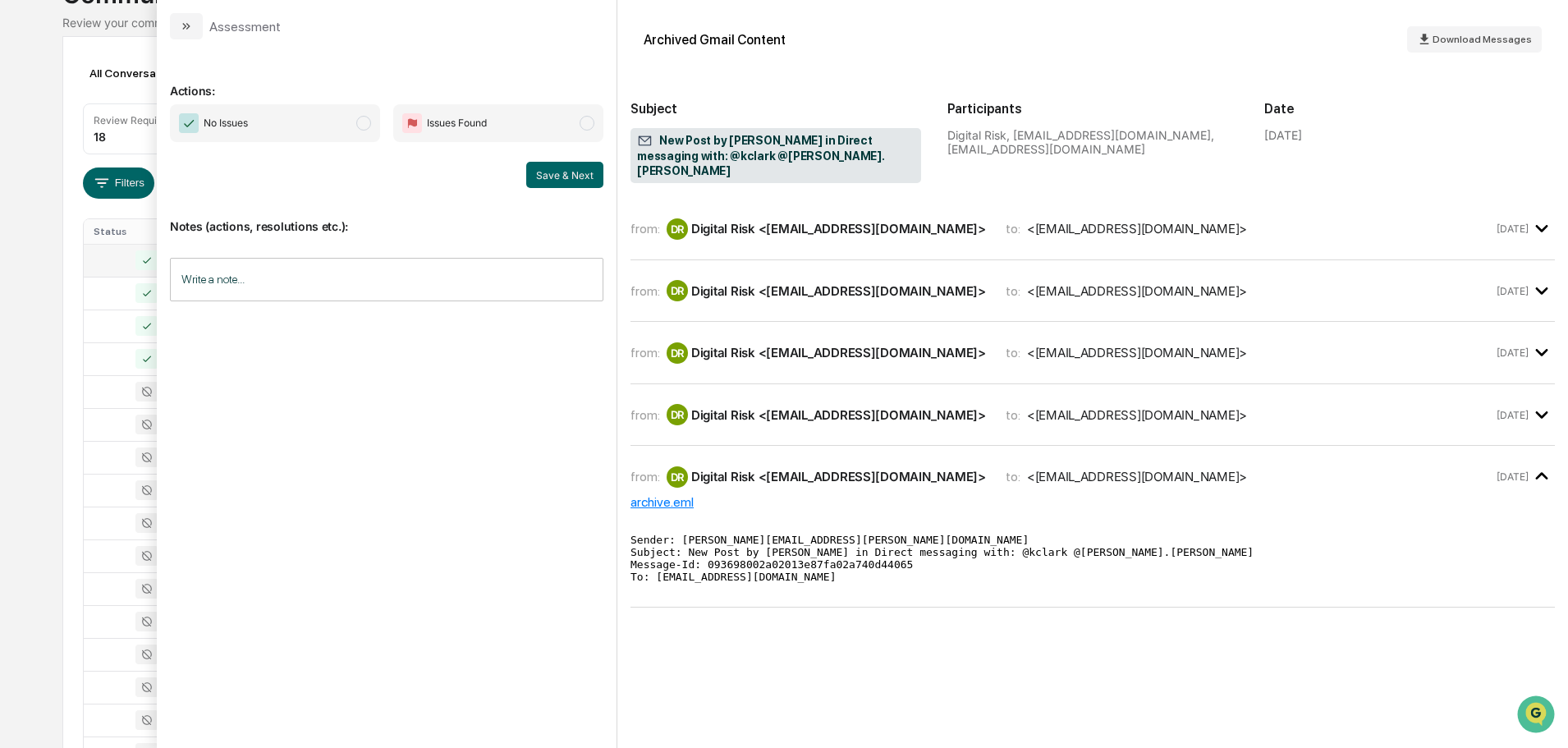
click at [308, 123] on span "No Issues" at bounding box center [275, 123] width 210 height 38
click at [570, 172] on button "Save & Next" at bounding box center [564, 175] width 77 height 26
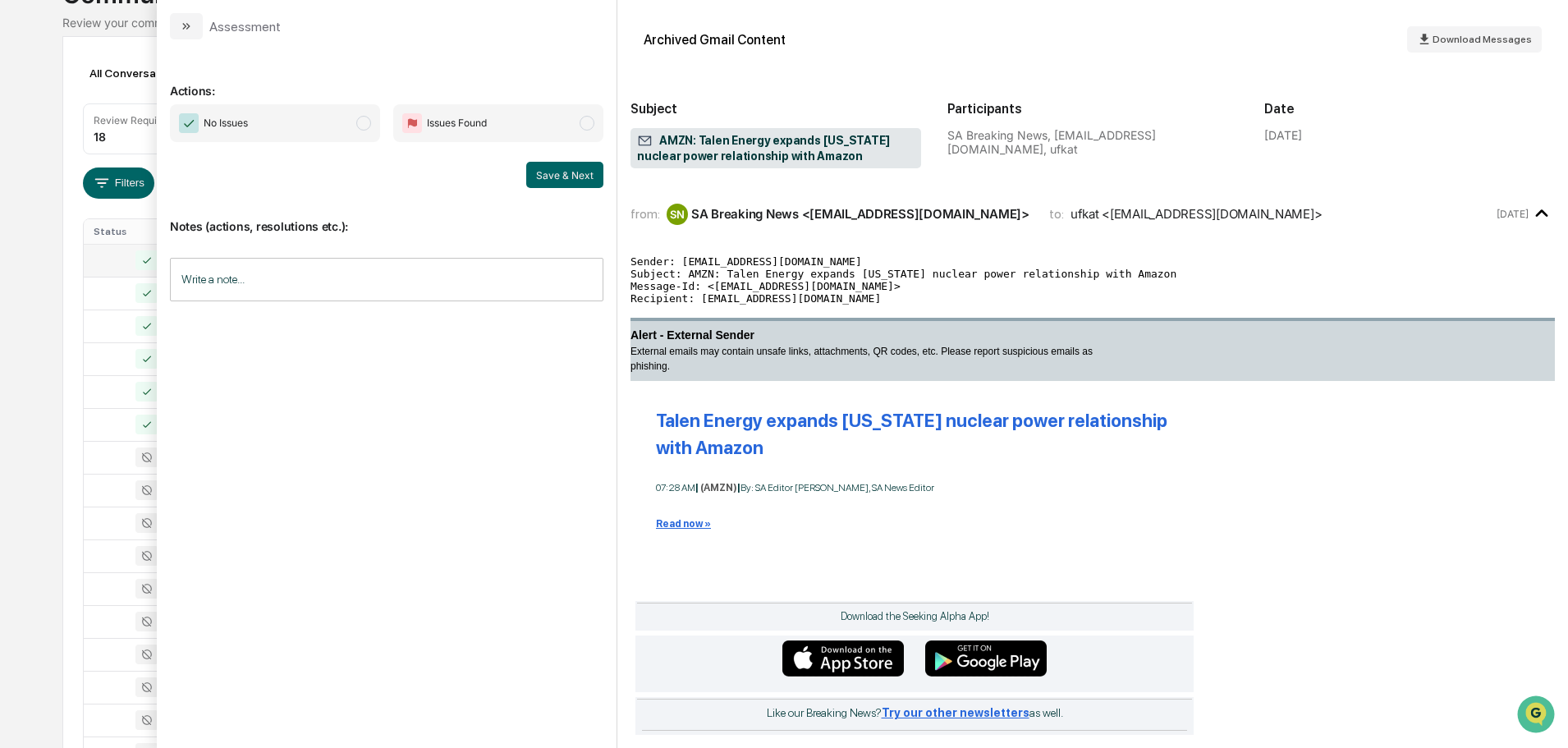
click at [299, 123] on span "No Issues" at bounding box center [275, 123] width 210 height 38
click at [550, 169] on button "Save & Next" at bounding box center [564, 175] width 77 height 26
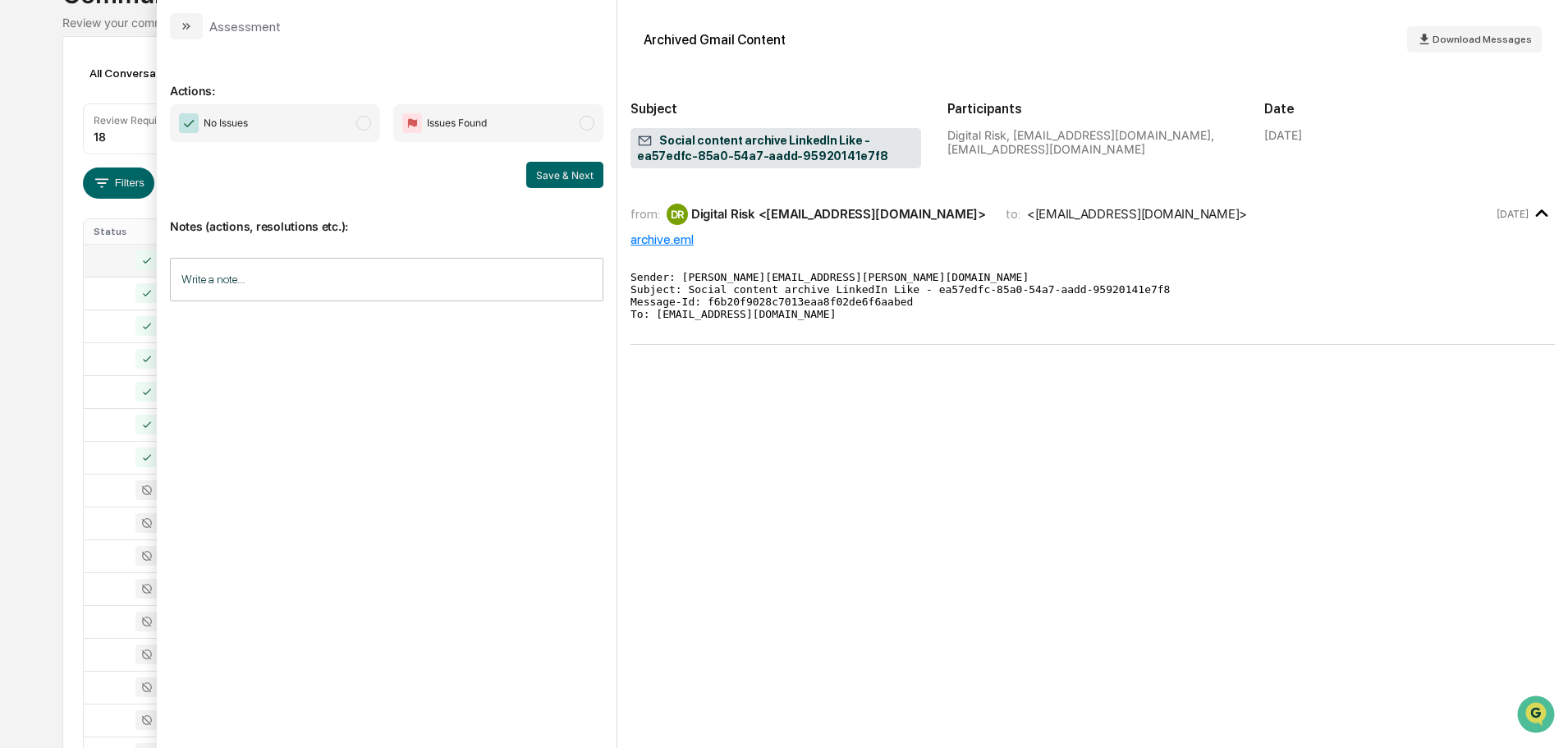
click at [333, 121] on span "No Issues" at bounding box center [275, 123] width 210 height 38
click at [544, 169] on button "Save & Next" at bounding box center [564, 175] width 77 height 26
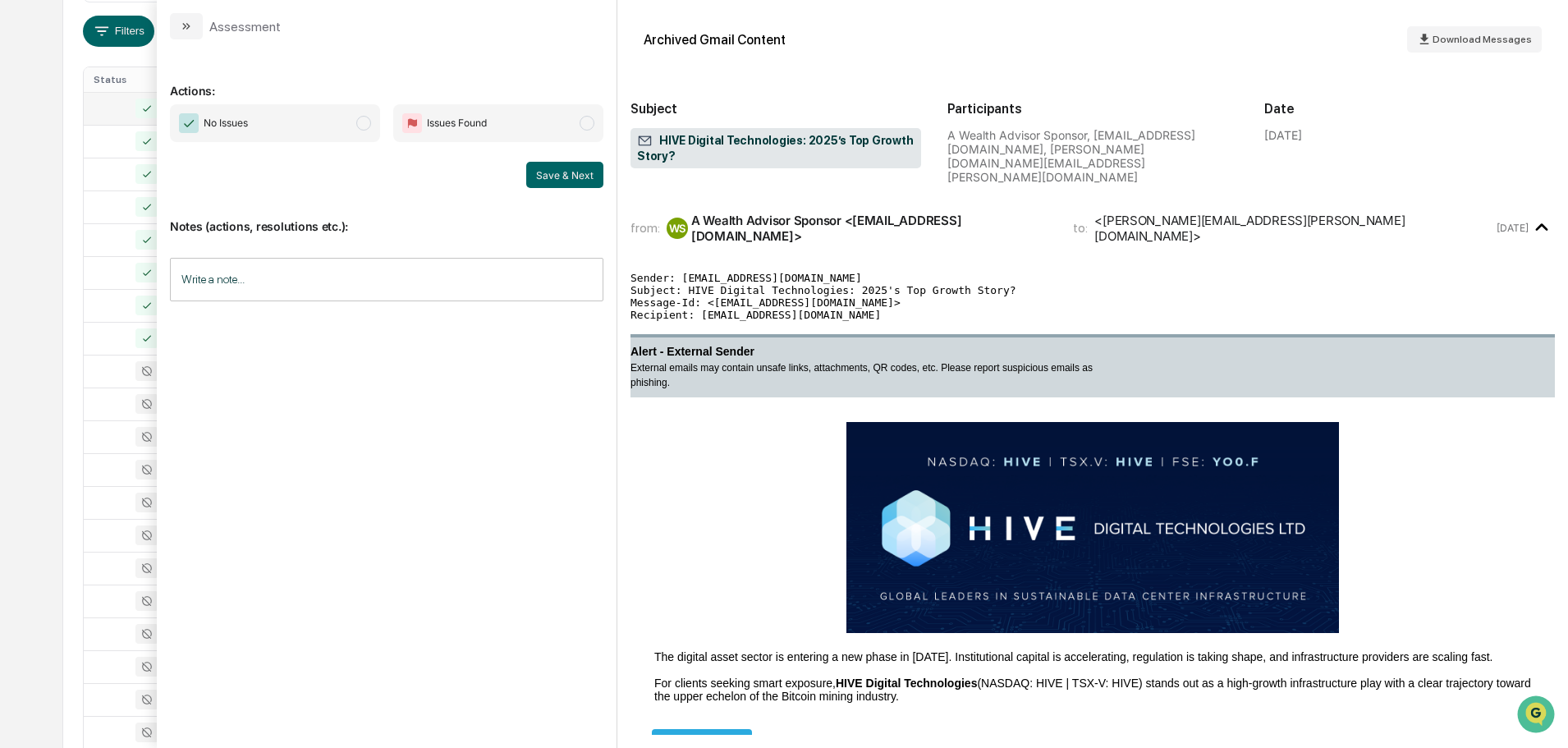
scroll to position [297, 0]
click at [330, 122] on span "No Issues" at bounding box center [275, 123] width 210 height 38
click at [583, 175] on button "Save & Next" at bounding box center [564, 175] width 77 height 26
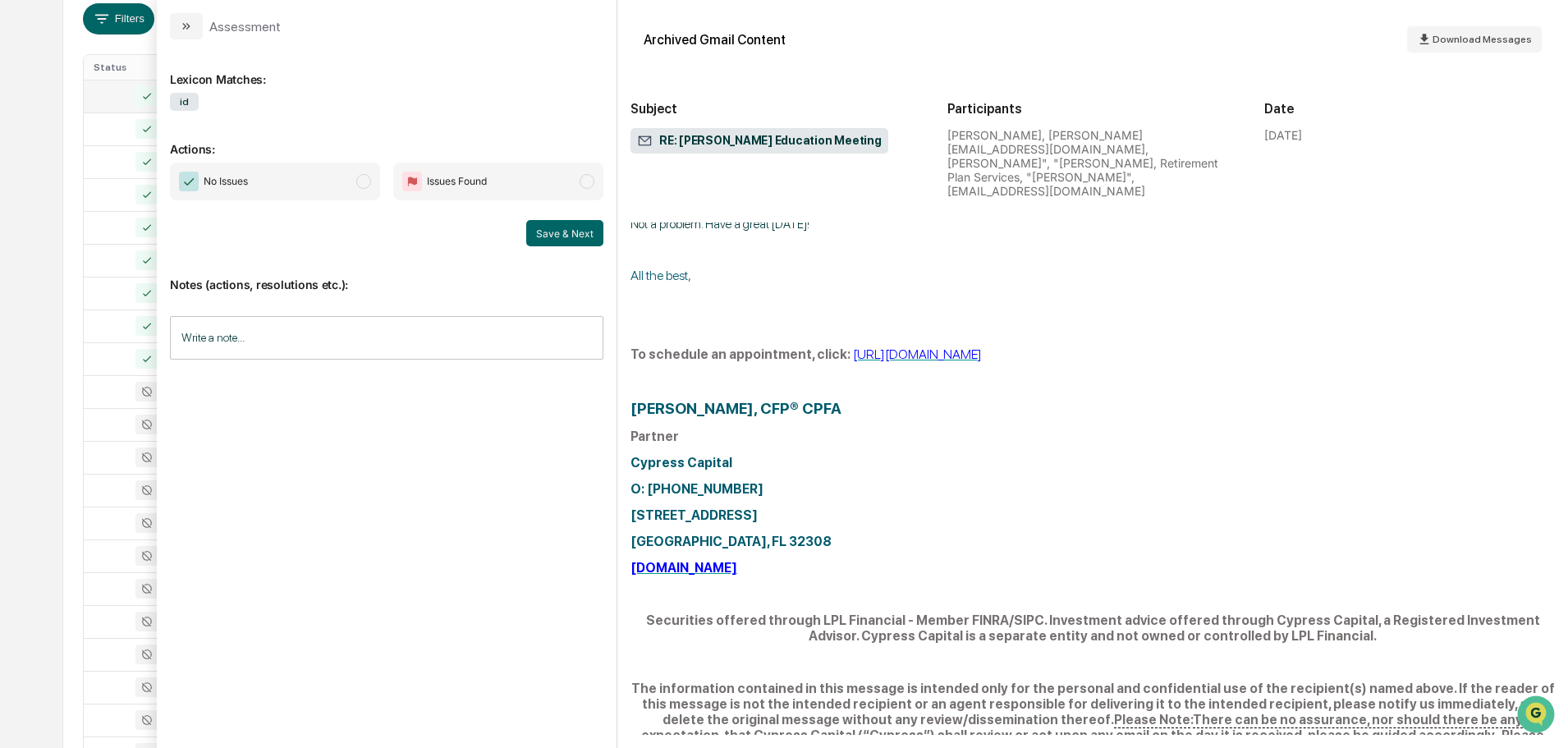
scroll to position [216, 0]
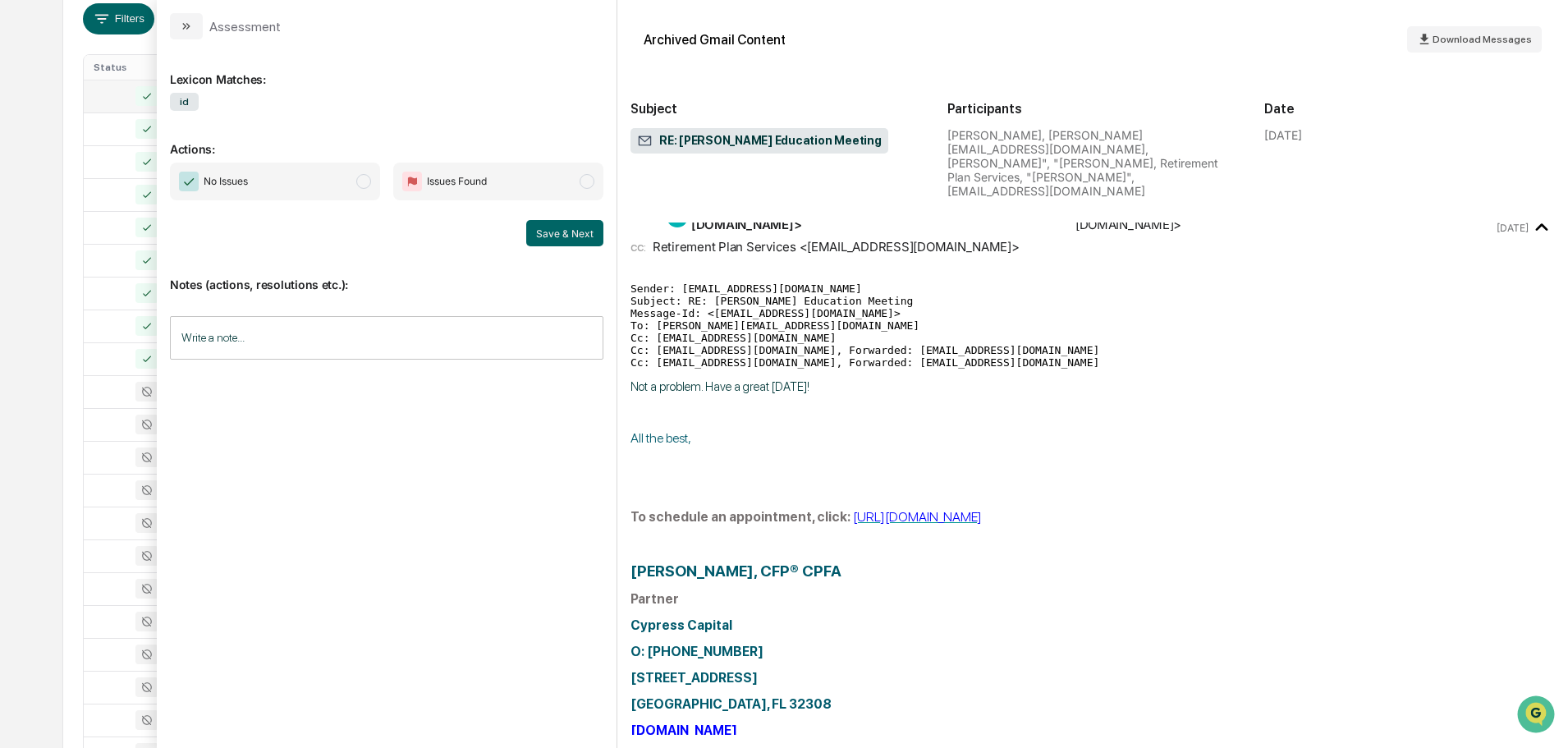
click at [245, 163] on span "No Issues" at bounding box center [275, 181] width 210 height 38
click at [532, 214] on div "No Issues Issues Found Save & Next" at bounding box center [387, 205] width 433 height 83
click at [554, 227] on button "Save & Next" at bounding box center [564, 233] width 77 height 26
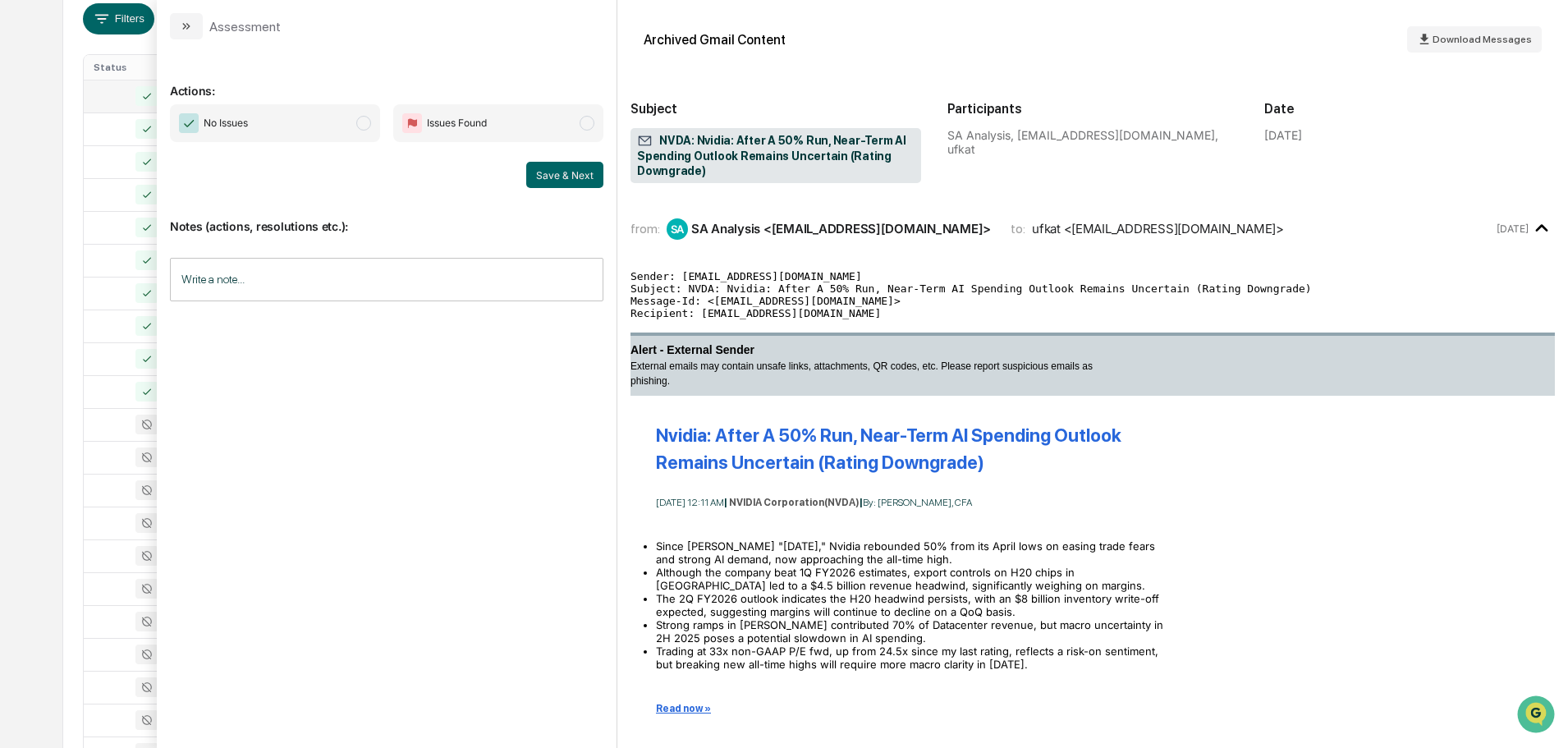
click at [351, 108] on span "No Issues" at bounding box center [275, 123] width 210 height 38
click at [556, 170] on button "Save & Next" at bounding box center [564, 175] width 77 height 26
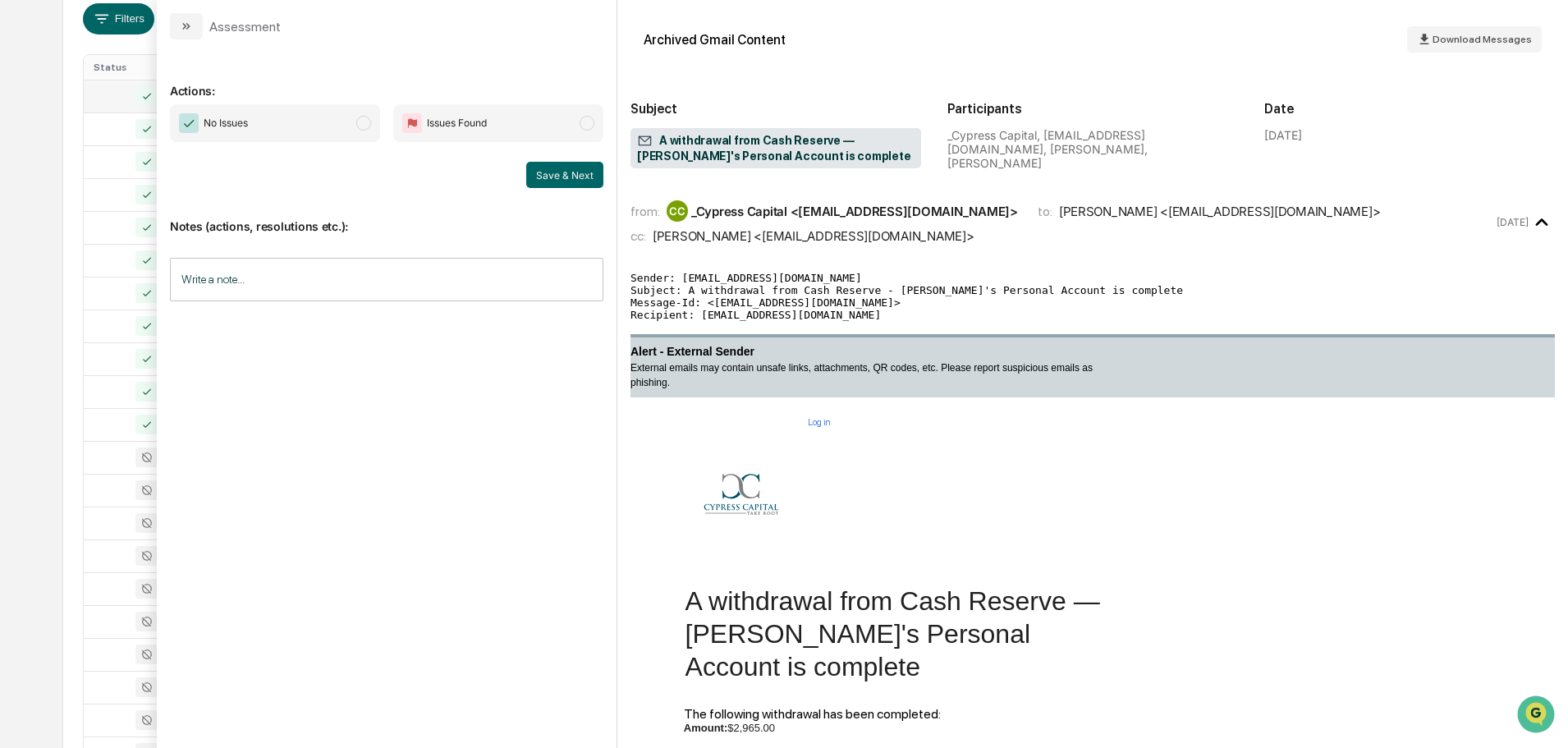
click at [340, 129] on span "No Issues" at bounding box center [275, 123] width 210 height 38
click at [563, 179] on button "Save & Next" at bounding box center [564, 175] width 77 height 26
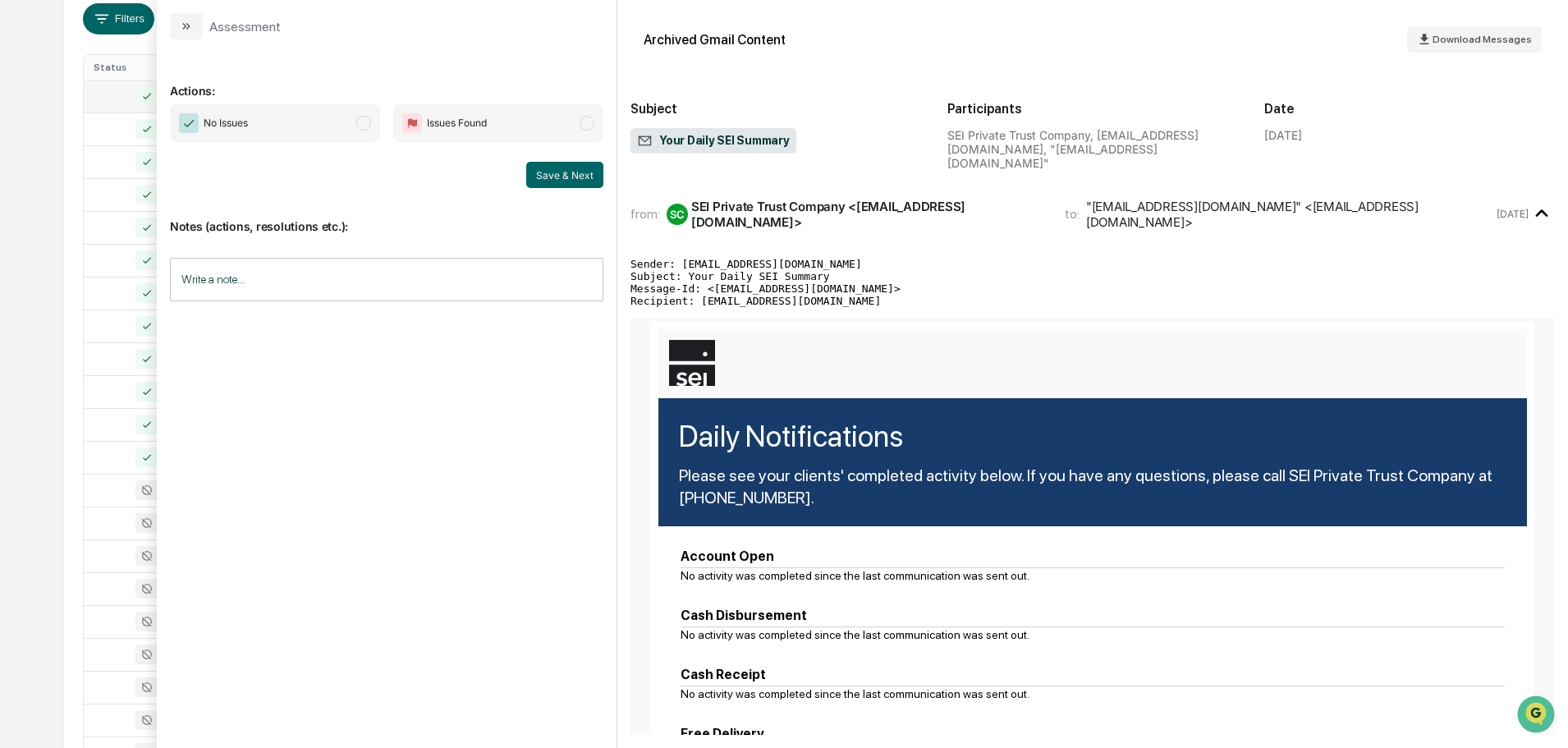
click at [330, 113] on span "No Issues" at bounding box center [275, 123] width 210 height 38
click at [555, 182] on button "Save & Next" at bounding box center [564, 175] width 77 height 26
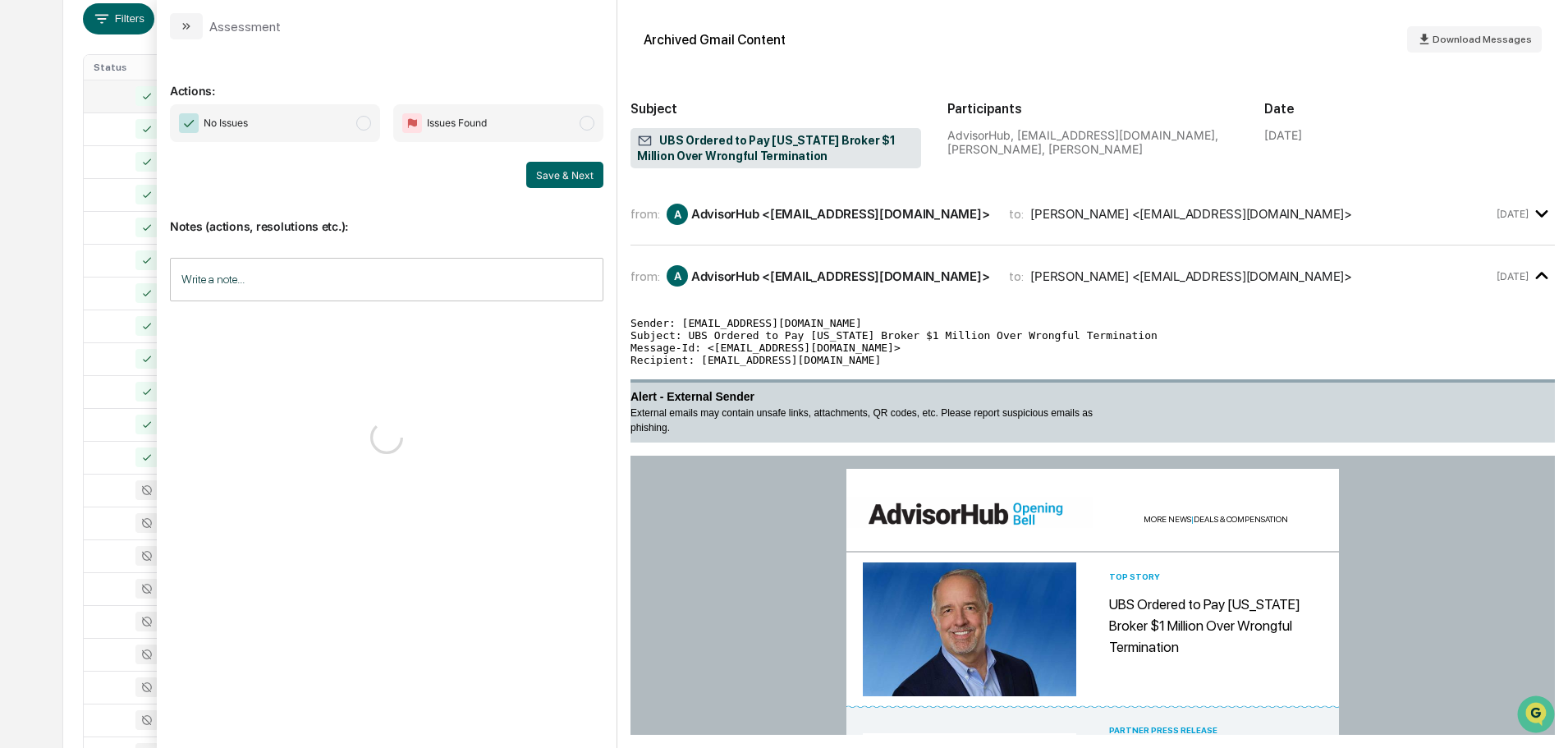
drag, startPoint x: 285, startPoint y: 120, endPoint x: 307, endPoint y: 129, distance: 23.8
click at [290, 123] on span "No Issues" at bounding box center [275, 123] width 210 height 38
click at [549, 175] on button "Save & Next" at bounding box center [564, 175] width 77 height 26
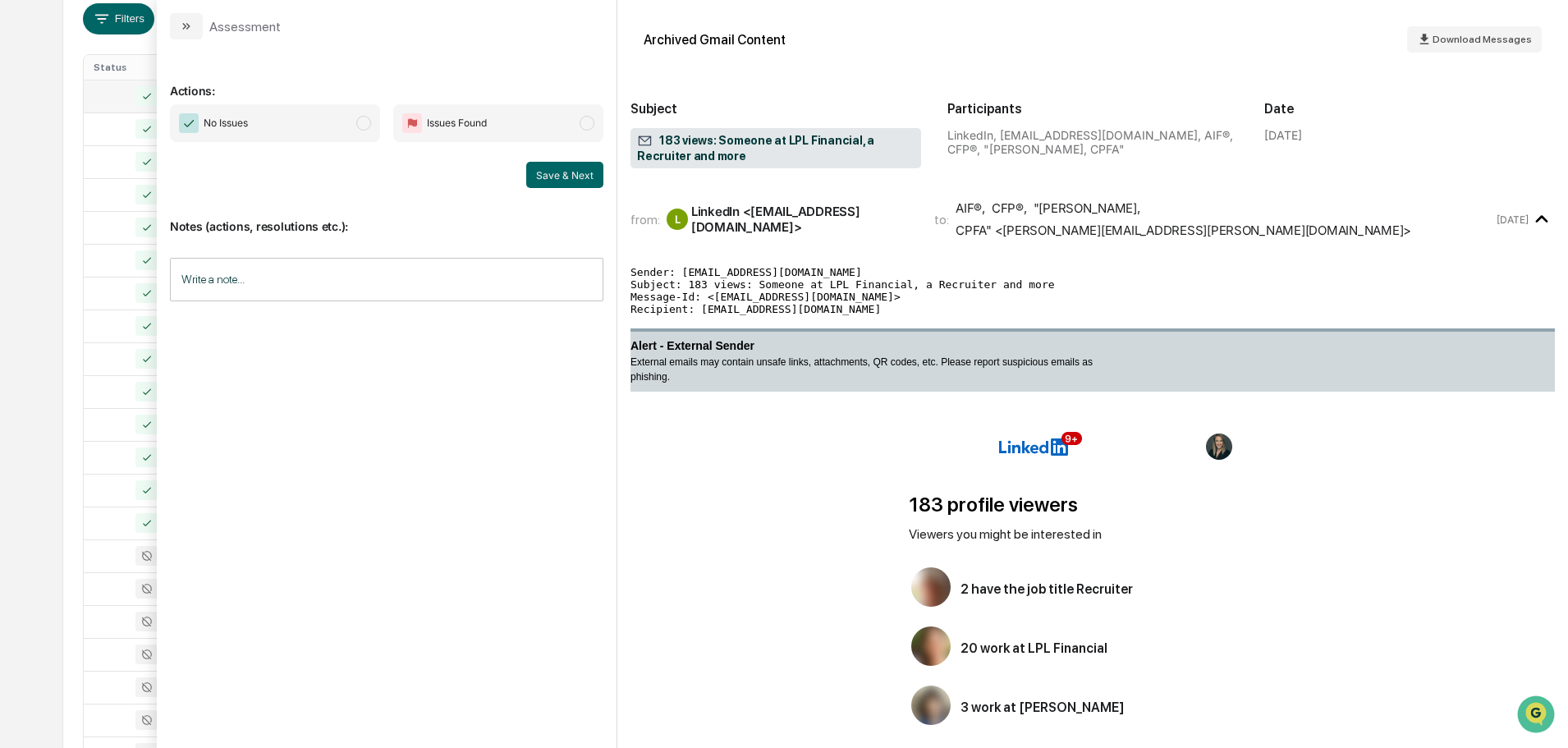
click at [300, 119] on span "No Issues" at bounding box center [275, 123] width 210 height 38
click at [561, 177] on button "Save & Next" at bounding box center [564, 175] width 77 height 26
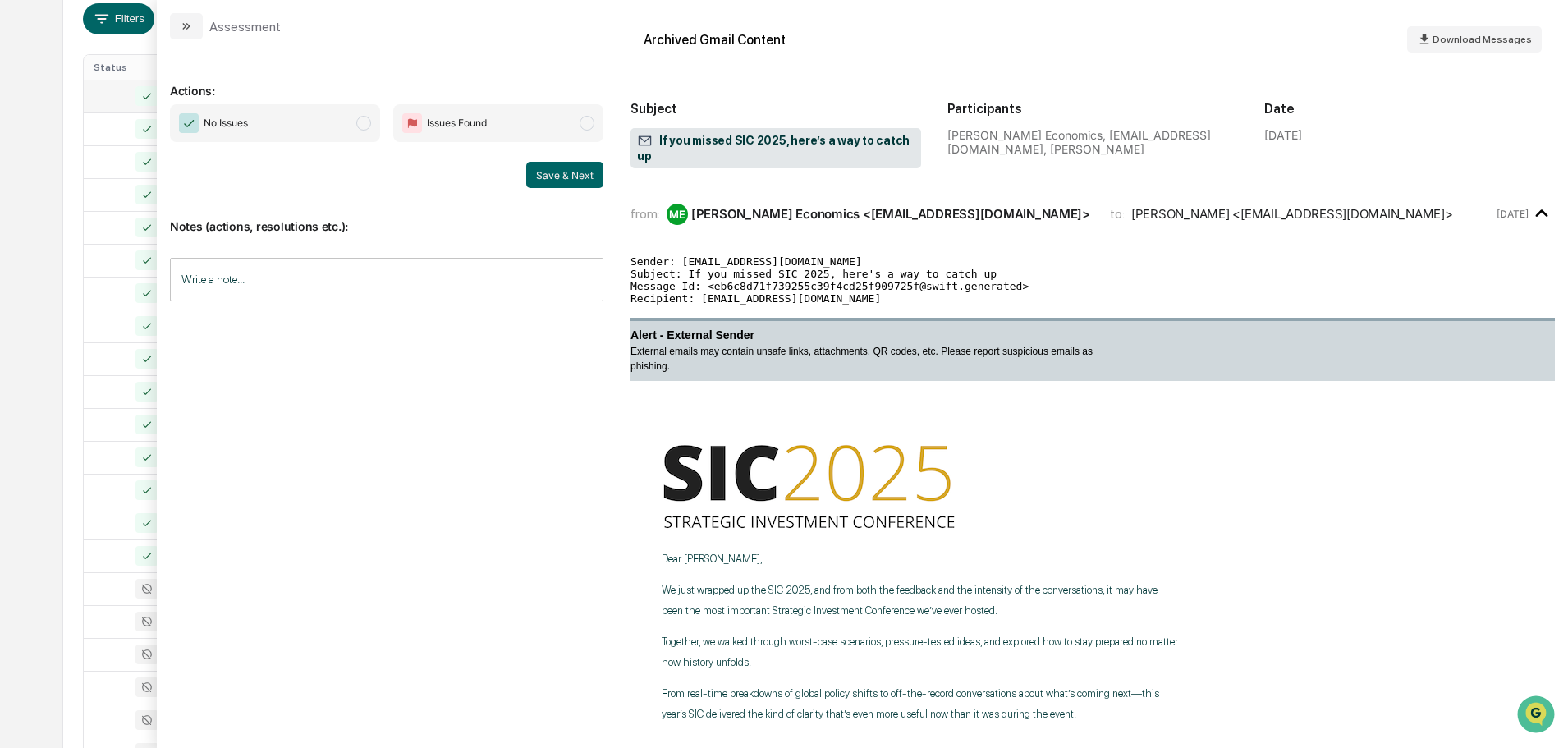
click at [345, 129] on span "No Issues" at bounding box center [275, 123] width 210 height 38
click at [580, 177] on button "Save & Next" at bounding box center [564, 175] width 77 height 26
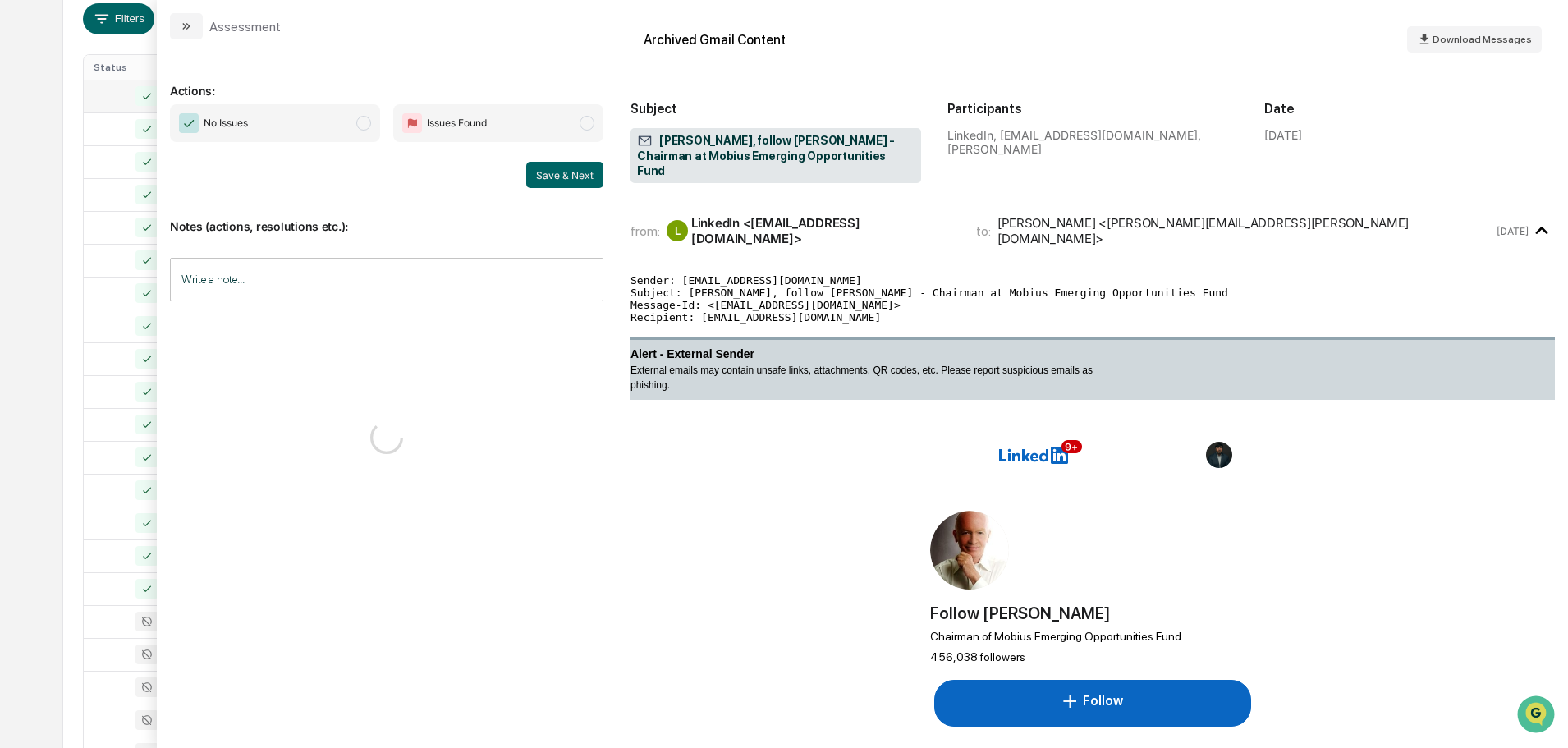
click at [307, 127] on span "No Issues" at bounding box center [275, 123] width 210 height 38
click at [557, 181] on button "Save & Next" at bounding box center [564, 175] width 77 height 26
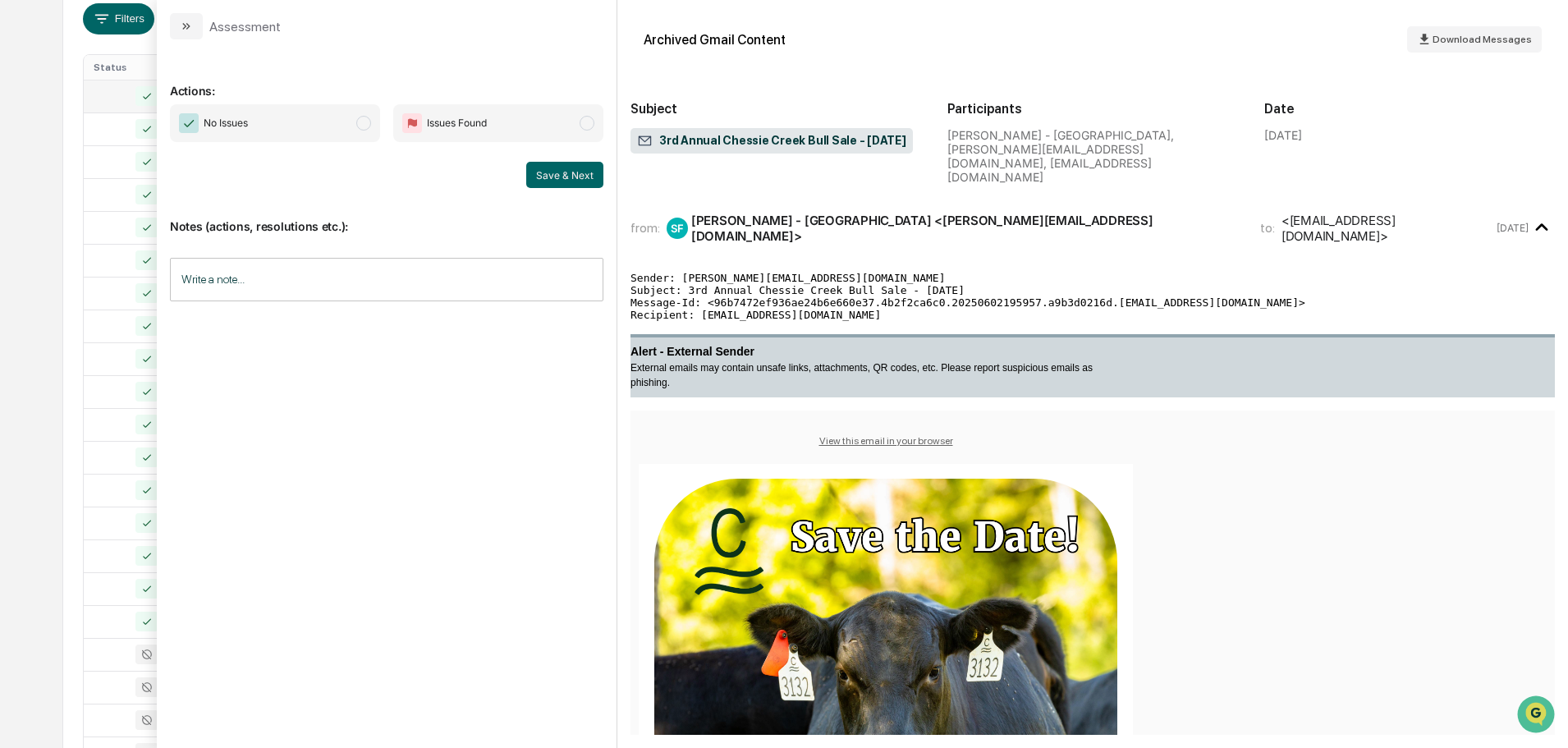
click at [339, 127] on span "No Issues" at bounding box center [275, 123] width 210 height 38
click at [556, 173] on button "Save & Next" at bounding box center [564, 175] width 77 height 26
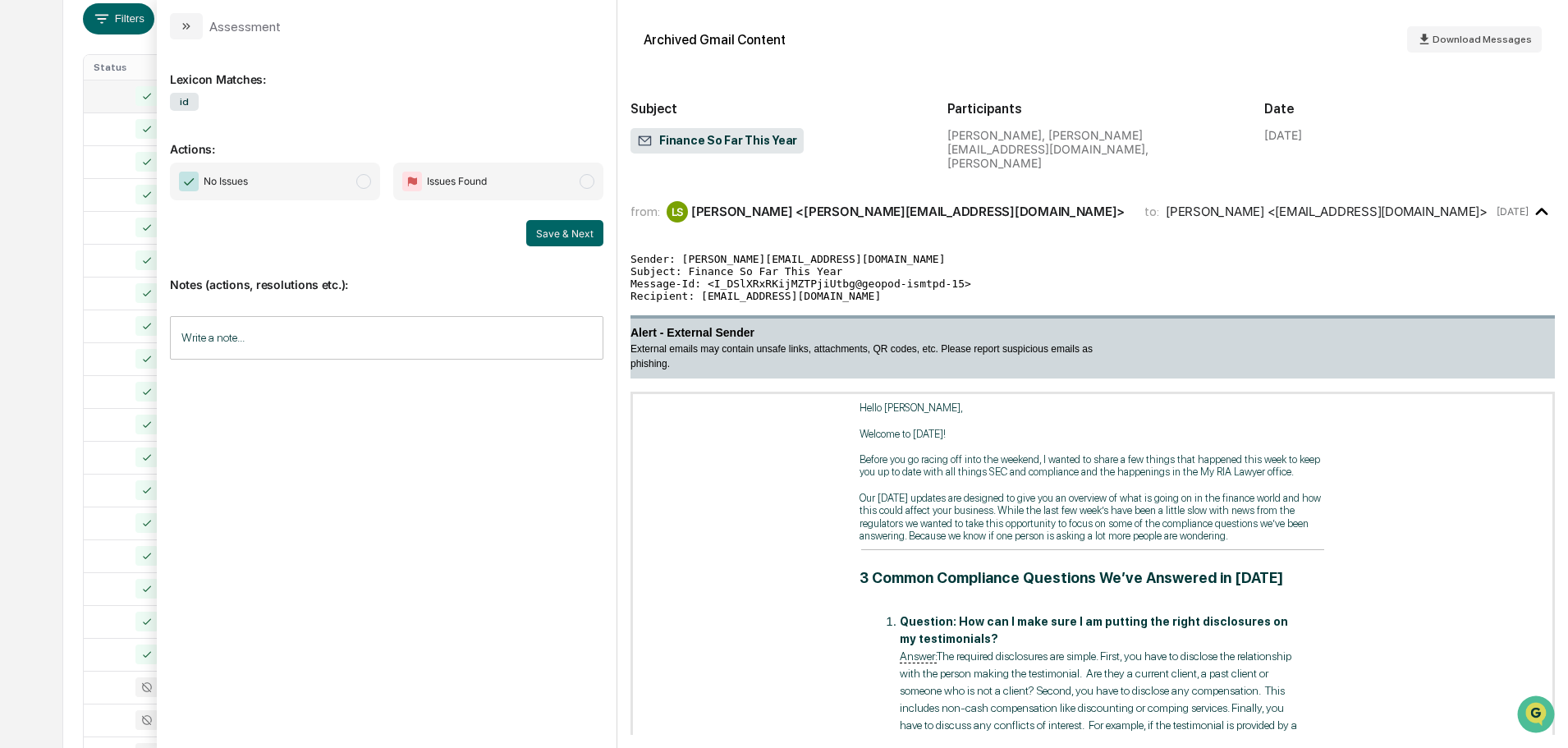
drag, startPoint x: 286, startPoint y: 177, endPoint x: 310, endPoint y: 169, distance: 25.3
click at [287, 177] on span "No Issues" at bounding box center [275, 181] width 210 height 38
click at [554, 242] on button "Save & Next" at bounding box center [564, 233] width 77 height 26
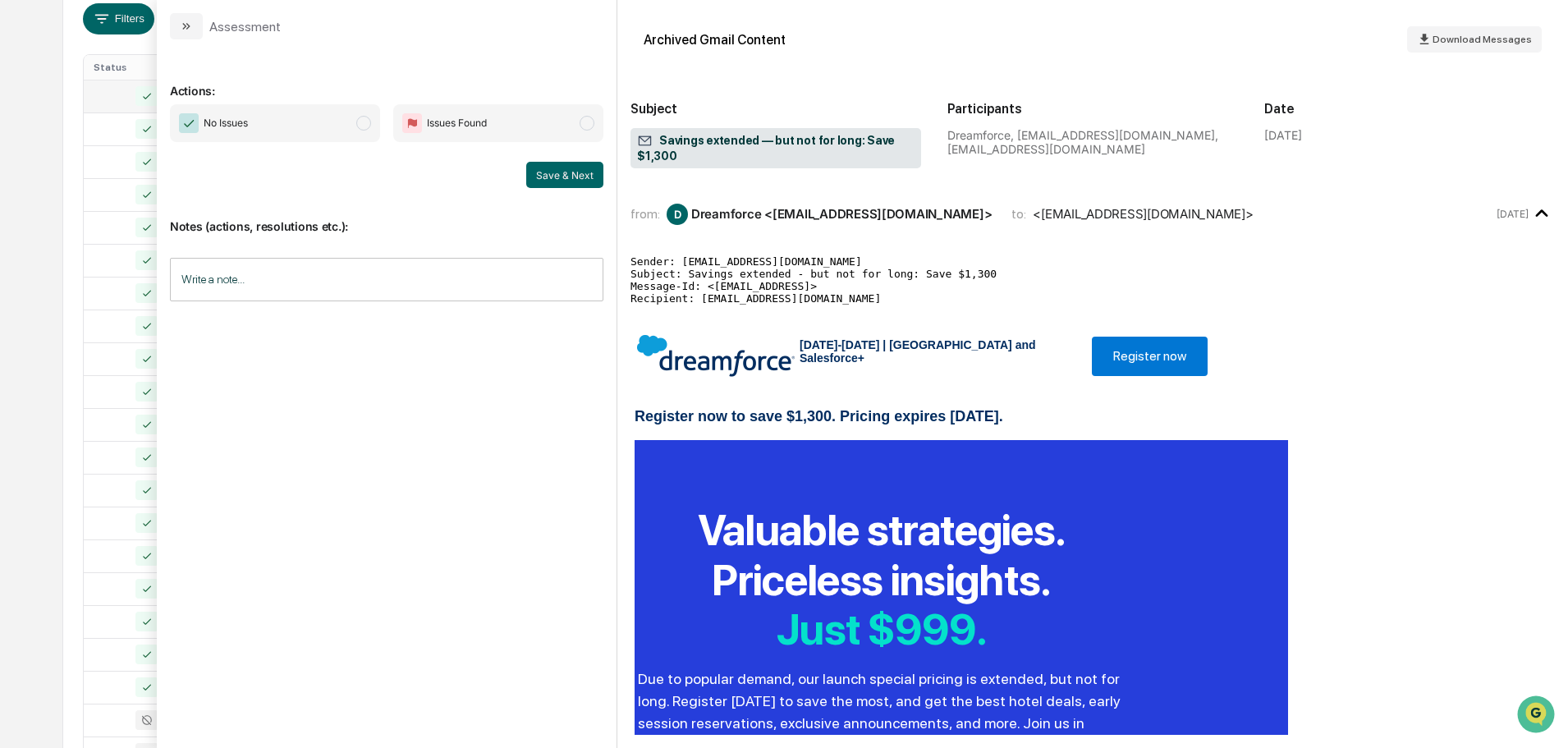
click at [285, 132] on span "No Issues" at bounding box center [275, 123] width 210 height 38
click at [567, 166] on button "Save & Next" at bounding box center [564, 175] width 77 height 26
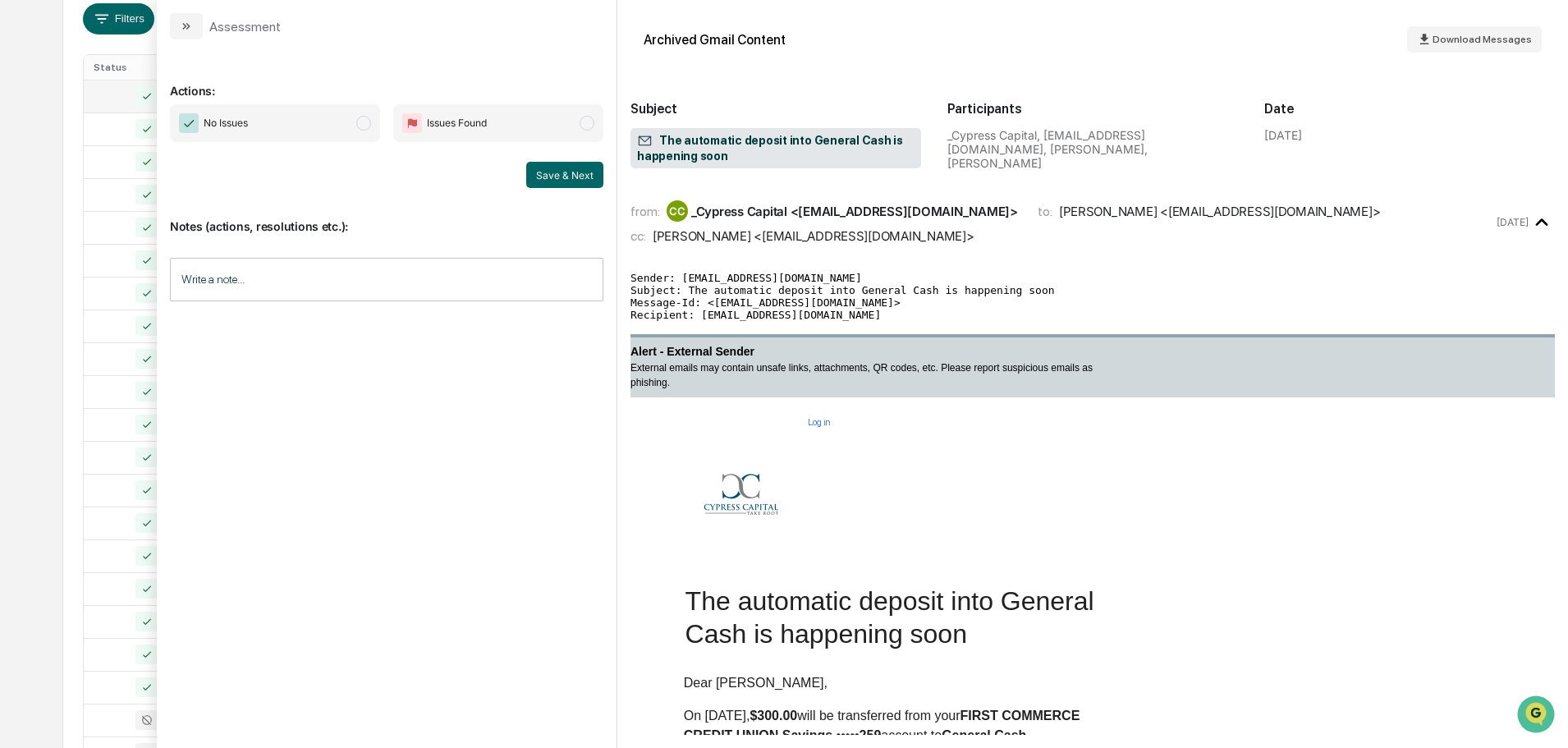
click at [323, 106] on span "No Issues" at bounding box center [275, 123] width 210 height 38
click at [573, 191] on div "Notes (actions, resolutions etc.): Write a note... Write a note..." at bounding box center [387, 255] width 433 height 133
click at [571, 180] on button "Save & Next" at bounding box center [564, 175] width 77 height 26
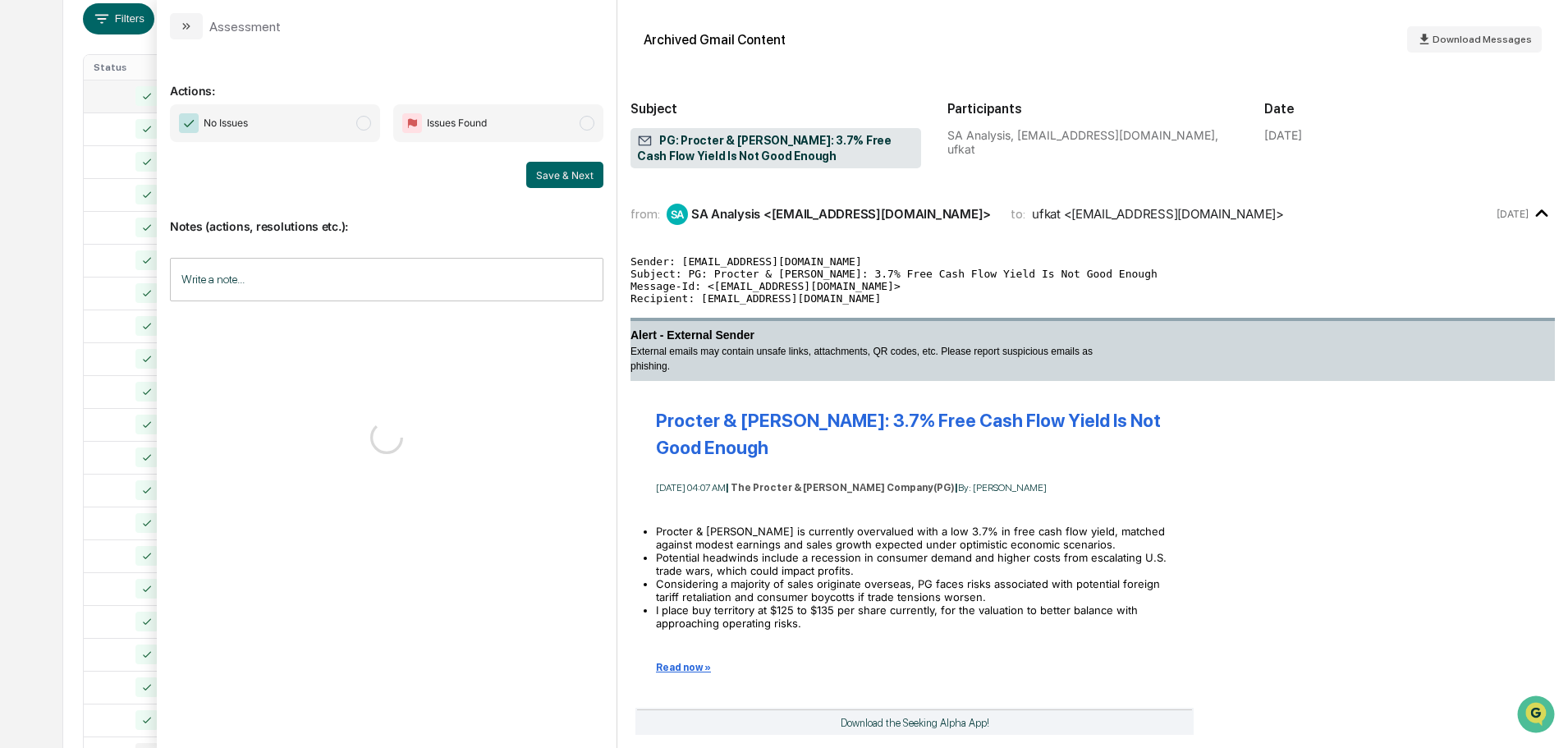
click at [300, 131] on span "No Issues" at bounding box center [275, 123] width 210 height 38
click at [569, 184] on button "Save & Next" at bounding box center [564, 175] width 77 height 26
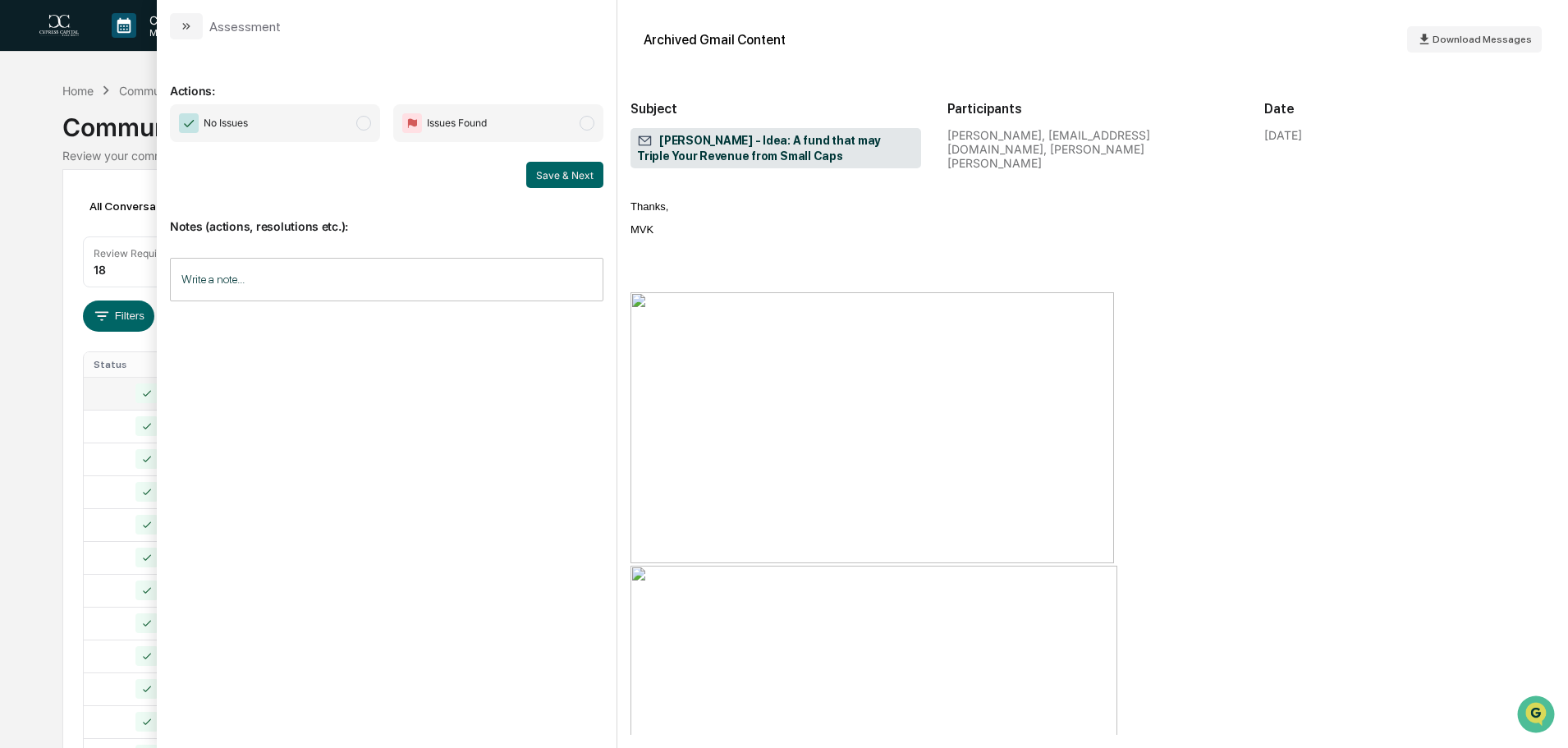
drag, startPoint x: 354, startPoint y: 119, endPoint x: 539, endPoint y: 180, distance: 194.8
click at [357, 120] on span "No Issues" at bounding box center [275, 123] width 210 height 38
click at [565, 175] on button "Save & Next" at bounding box center [564, 175] width 77 height 26
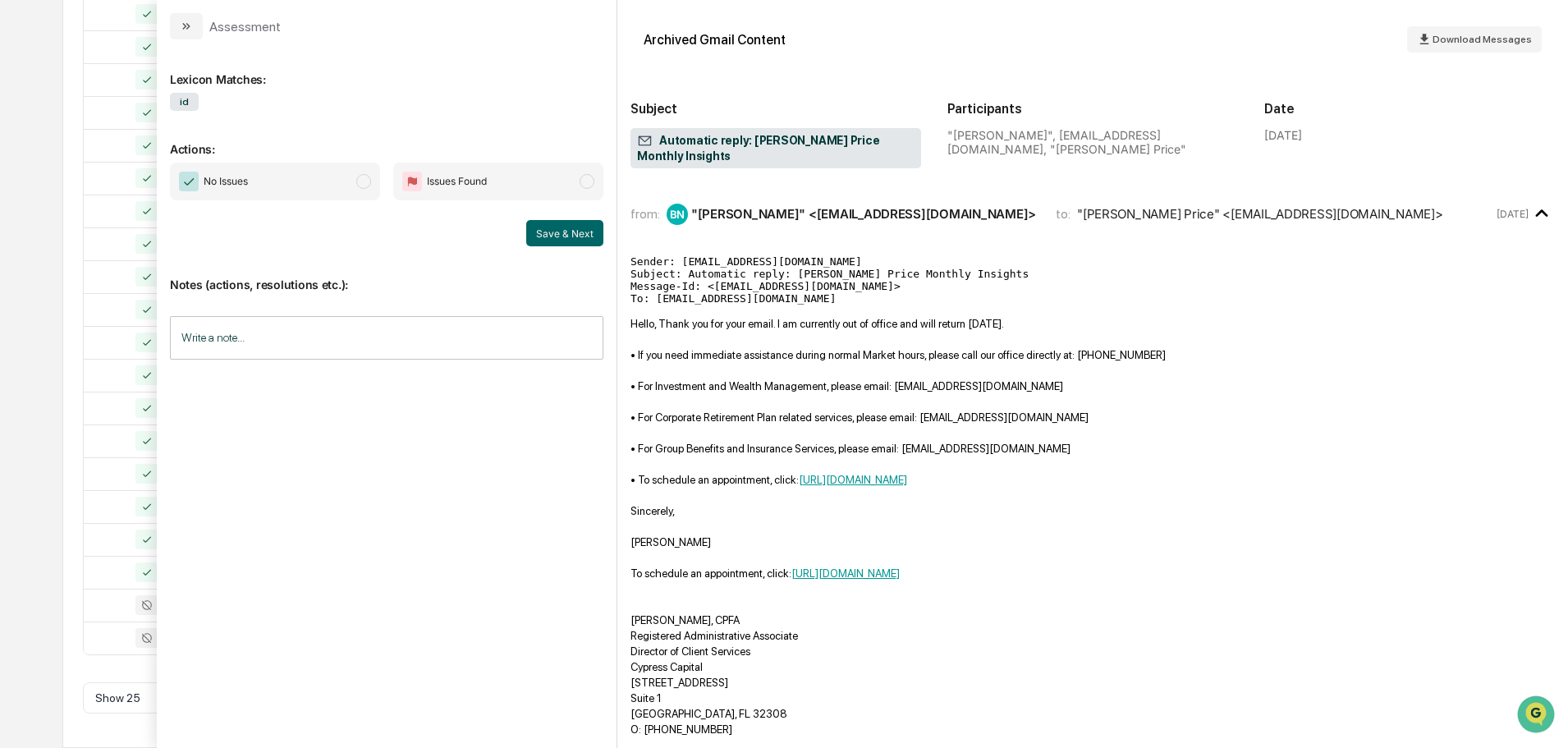
click at [354, 188] on span "No Issues" at bounding box center [275, 181] width 210 height 38
click at [569, 231] on button "Save & Next" at bounding box center [564, 233] width 77 height 26
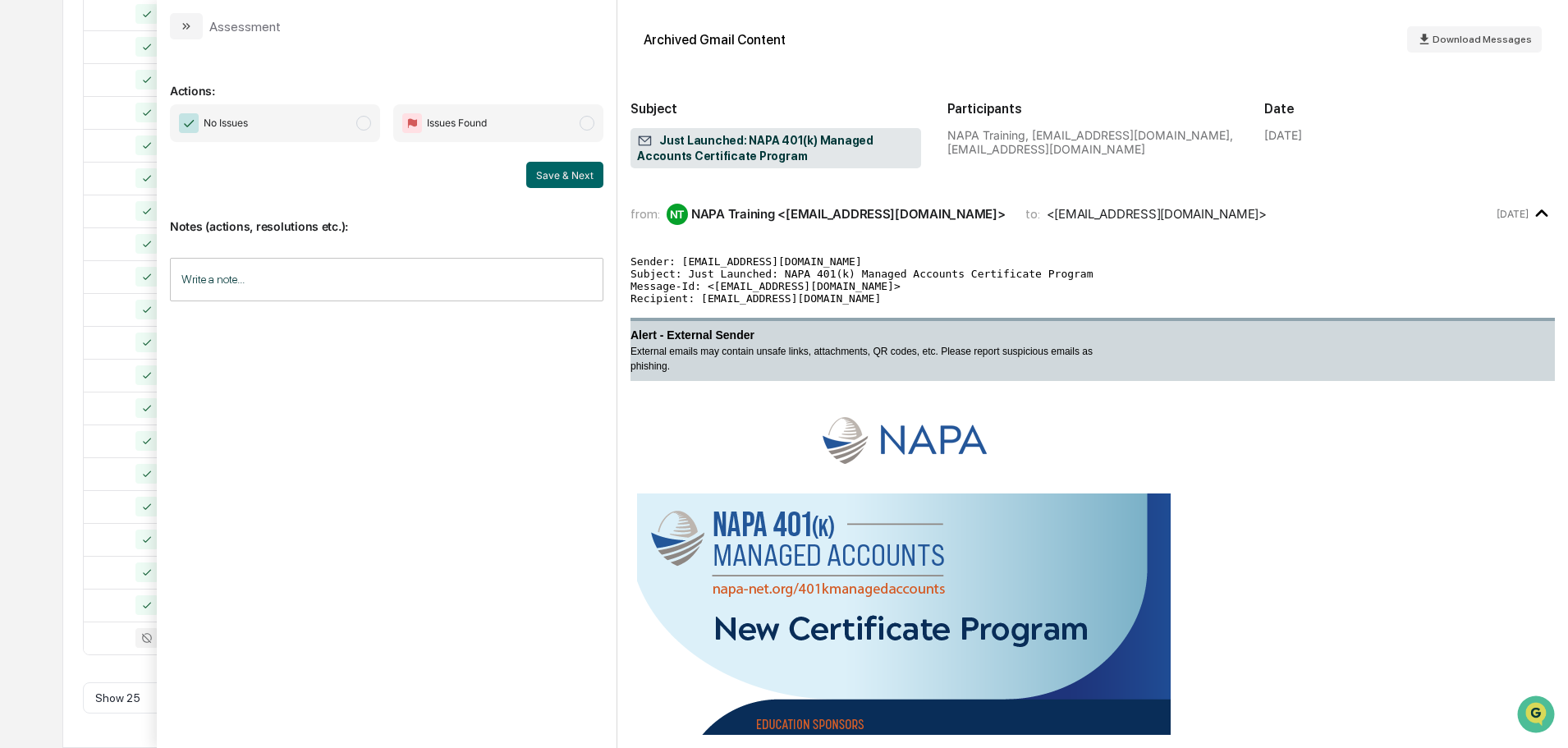
click at [317, 126] on span "No Issues" at bounding box center [275, 123] width 210 height 38
click at [547, 179] on button "Save & Next" at bounding box center [564, 175] width 77 height 26
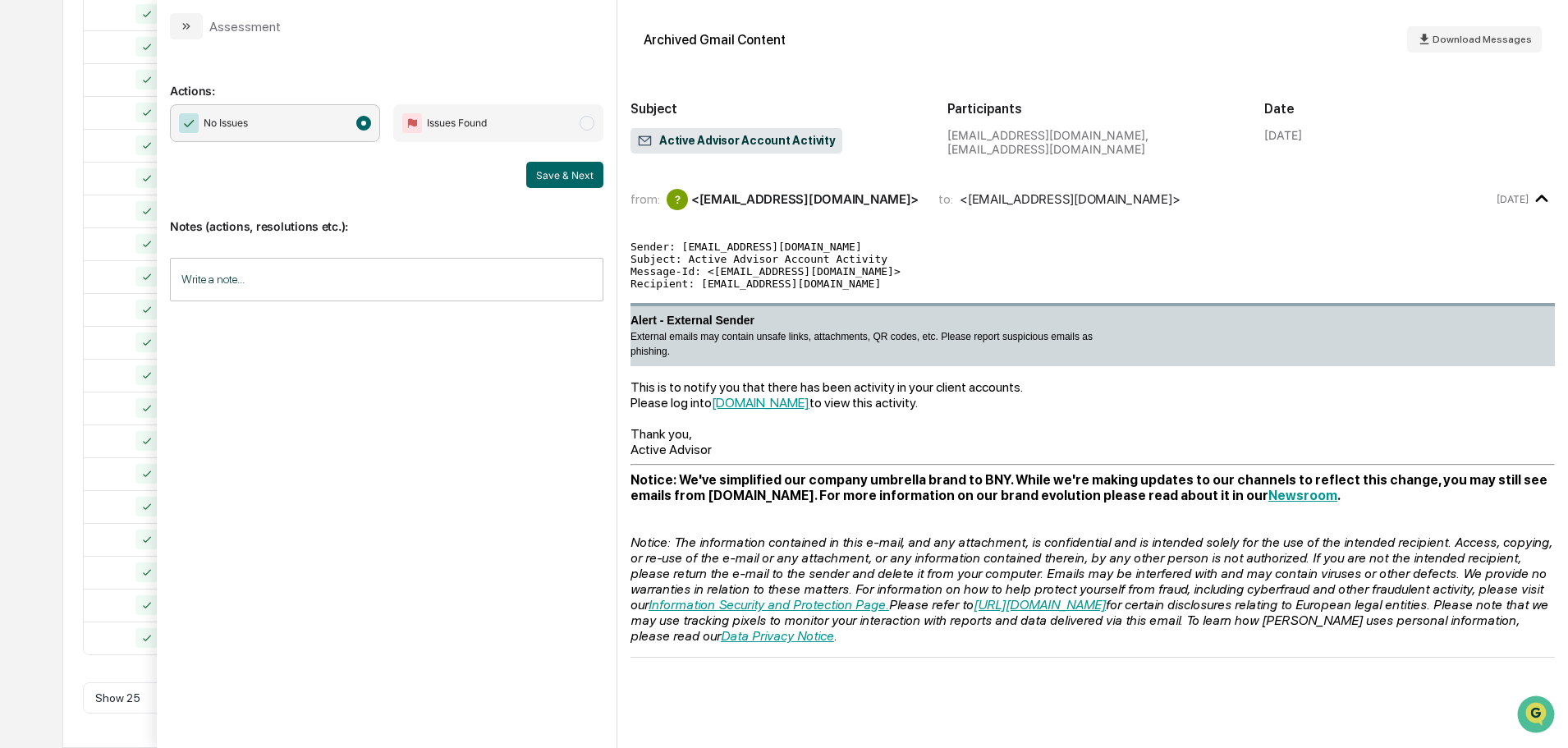
click at [46, 602] on div "Calendar Manage Tasks Reviews Approval Management Company People, Data, Setting…" at bounding box center [784, 102] width 1568 height 1291
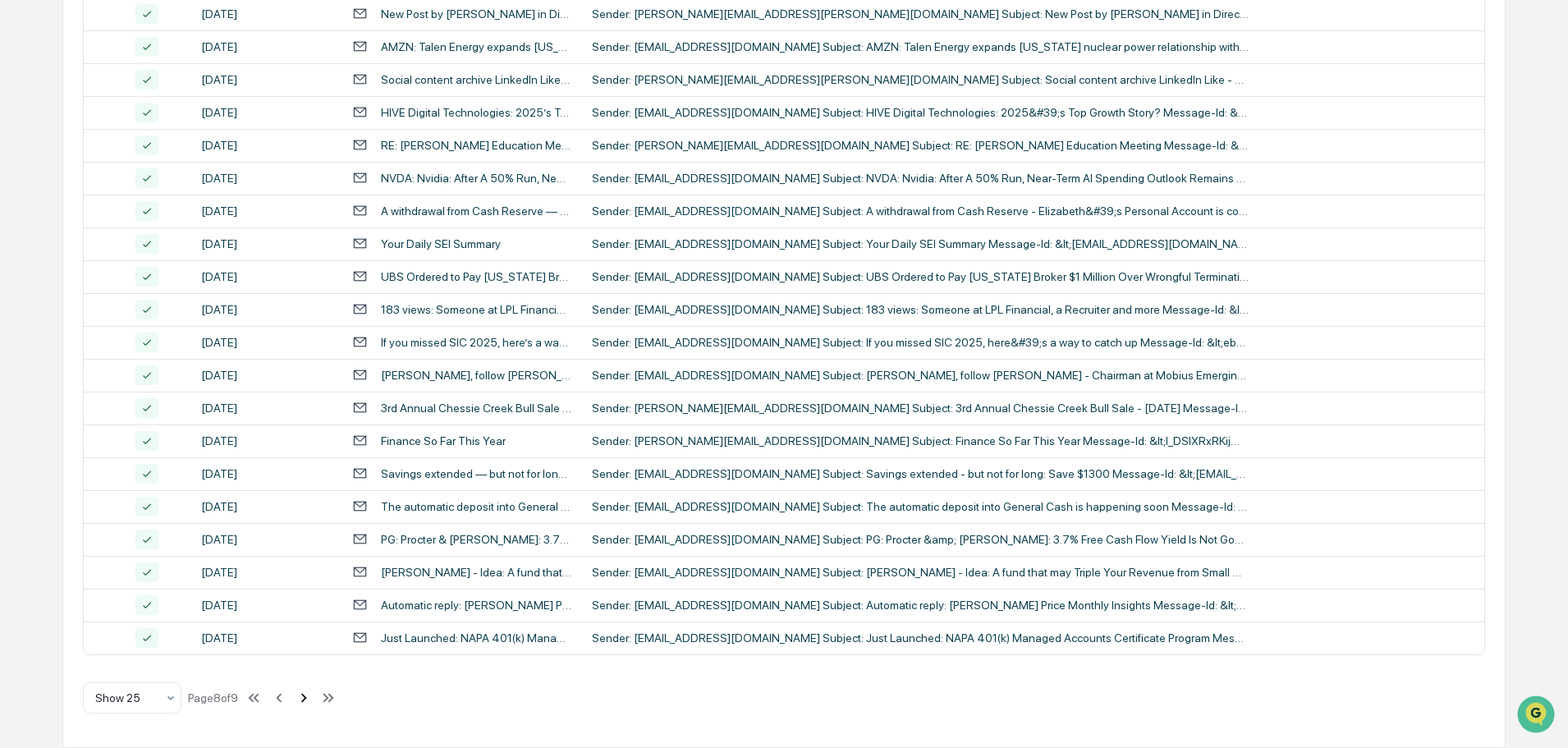
click at [307, 696] on icon at bounding box center [304, 698] width 19 height 19
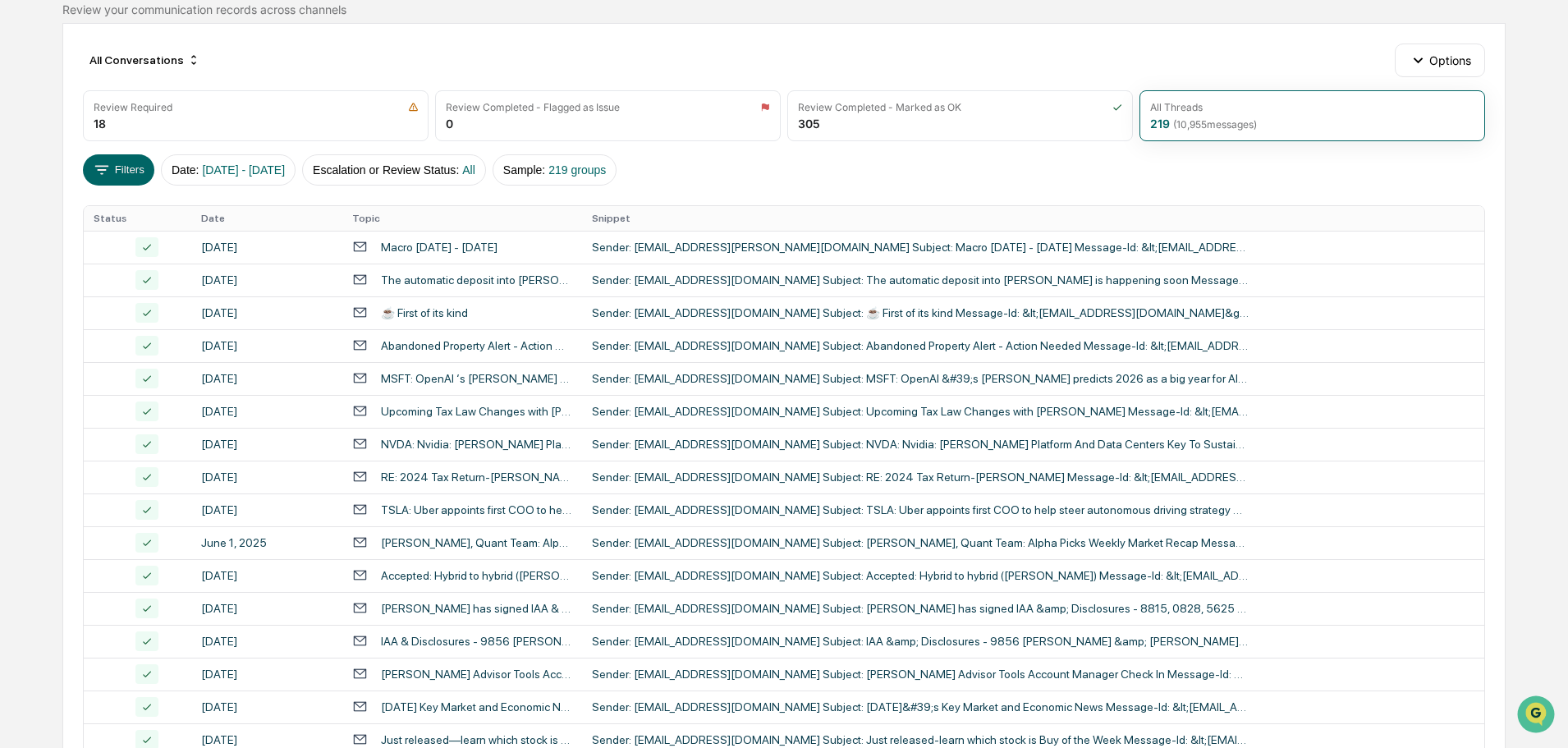
scroll to position [346, 0]
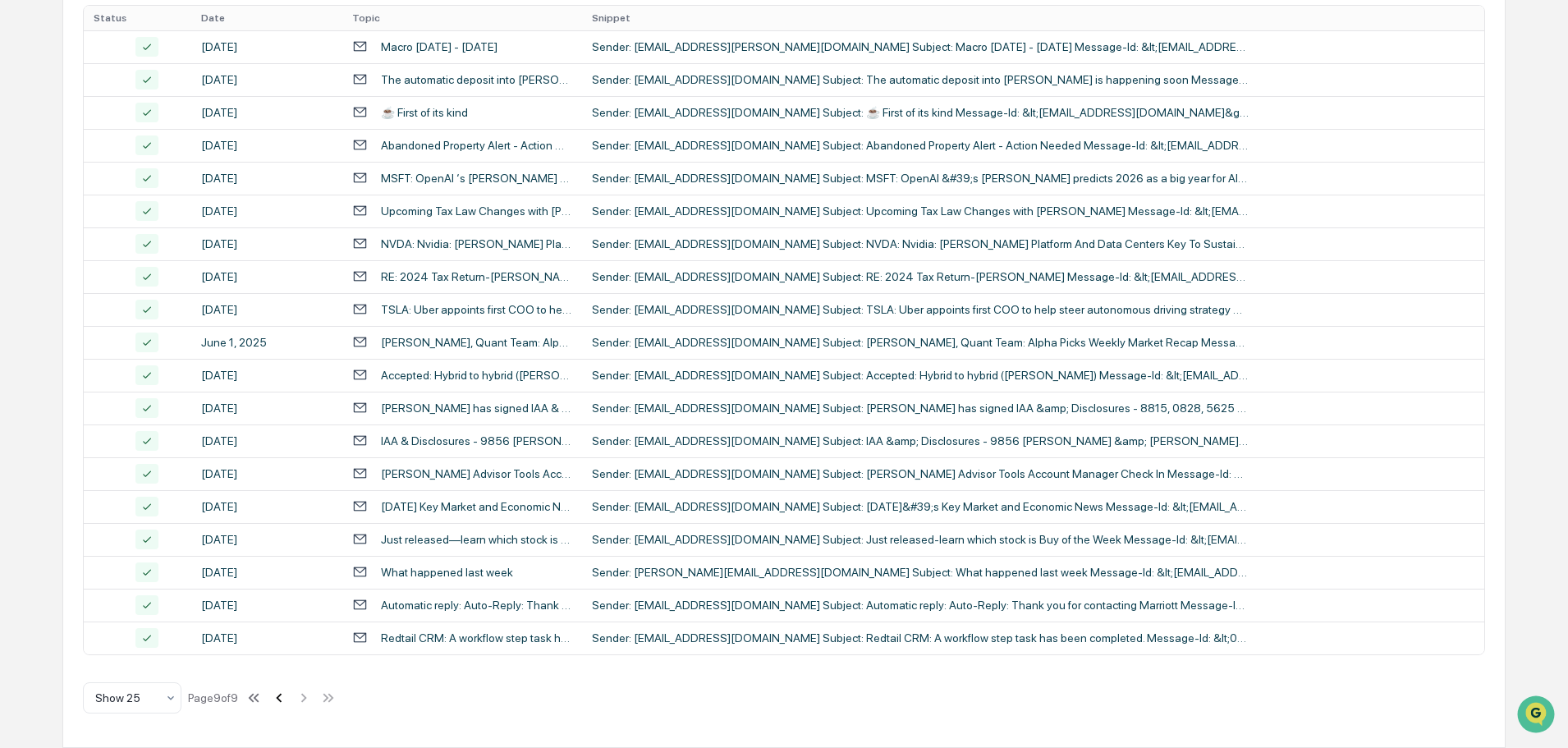
click at [288, 693] on icon at bounding box center [280, 698] width 19 height 19
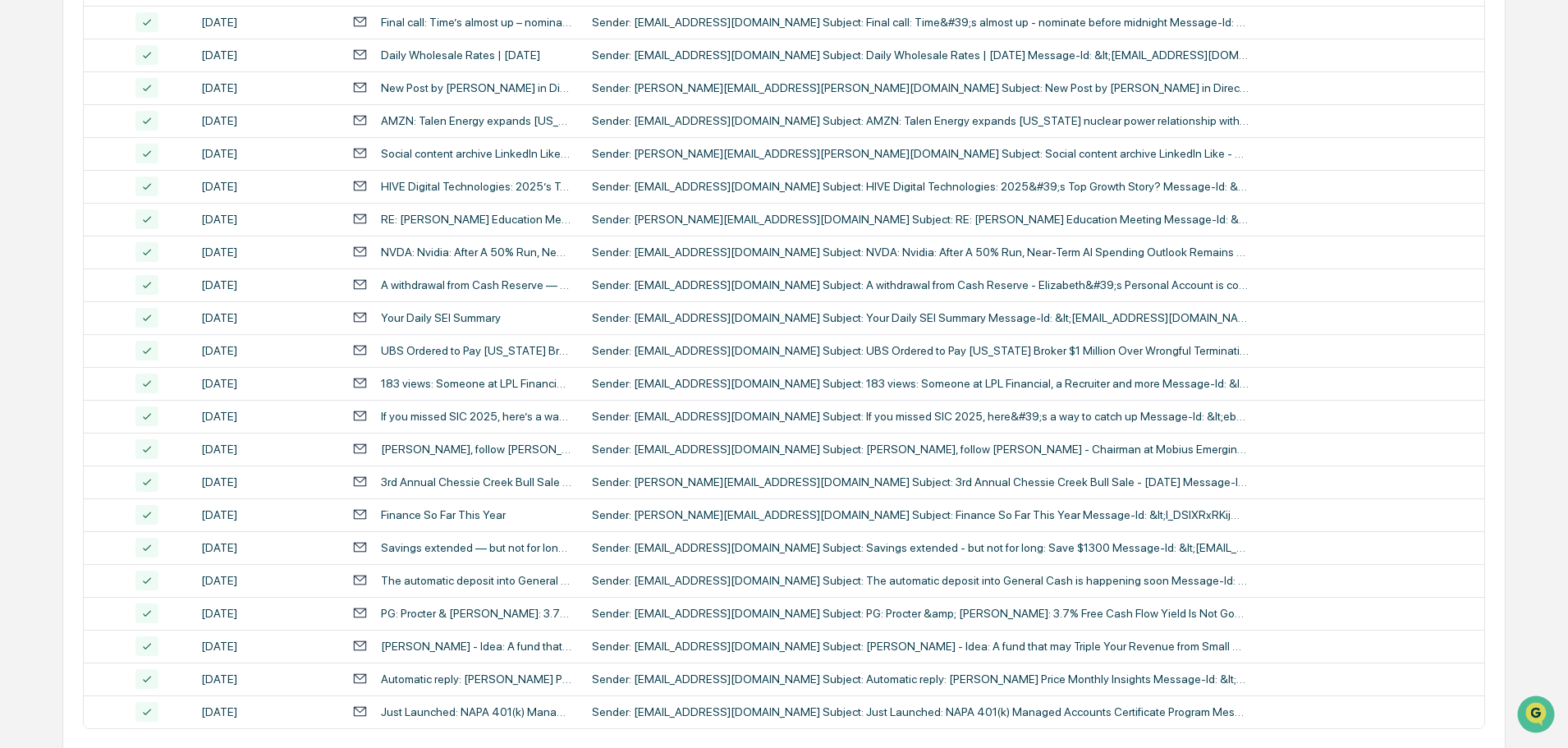
scroll to position [543, 0]
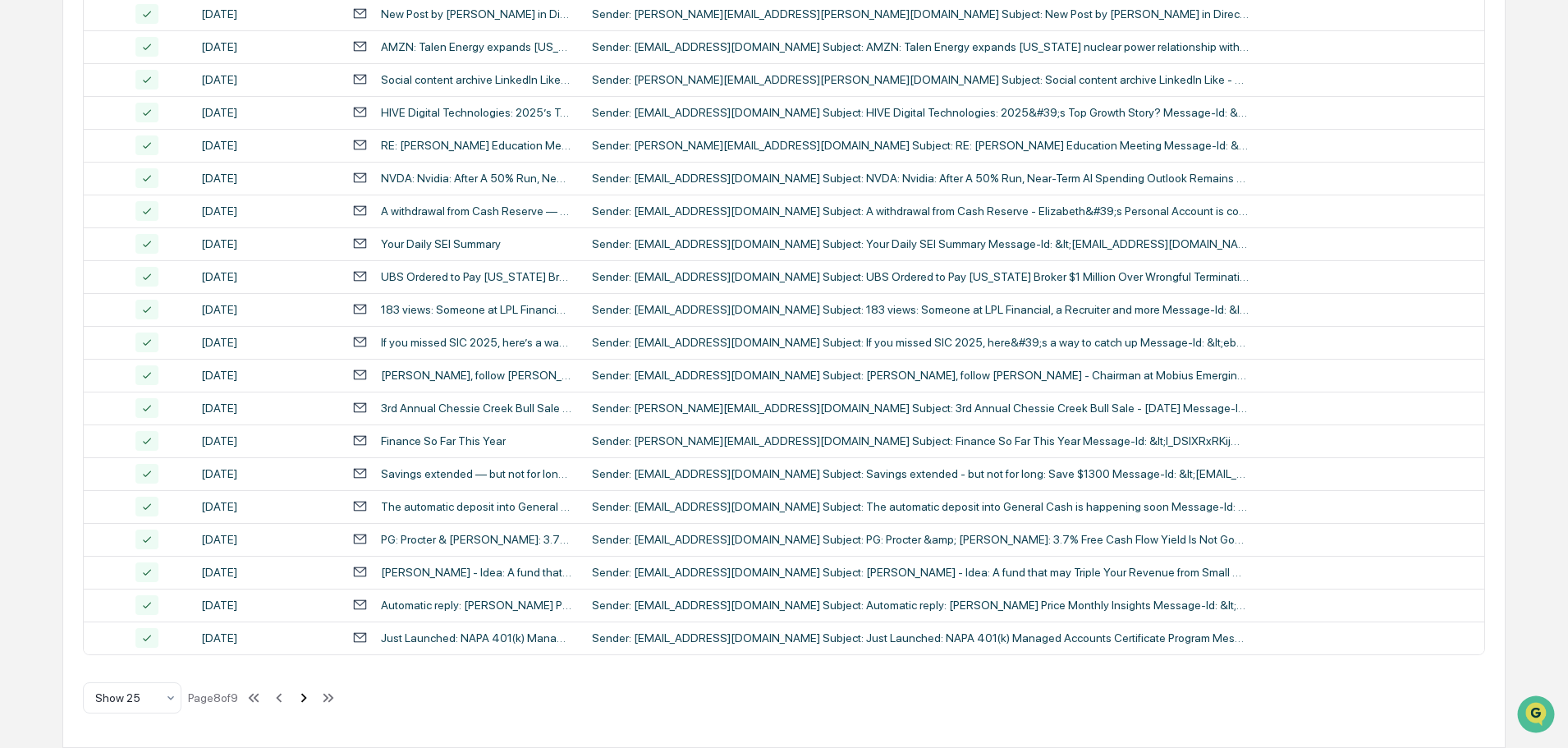
click at [307, 696] on icon at bounding box center [304, 697] width 6 height 9
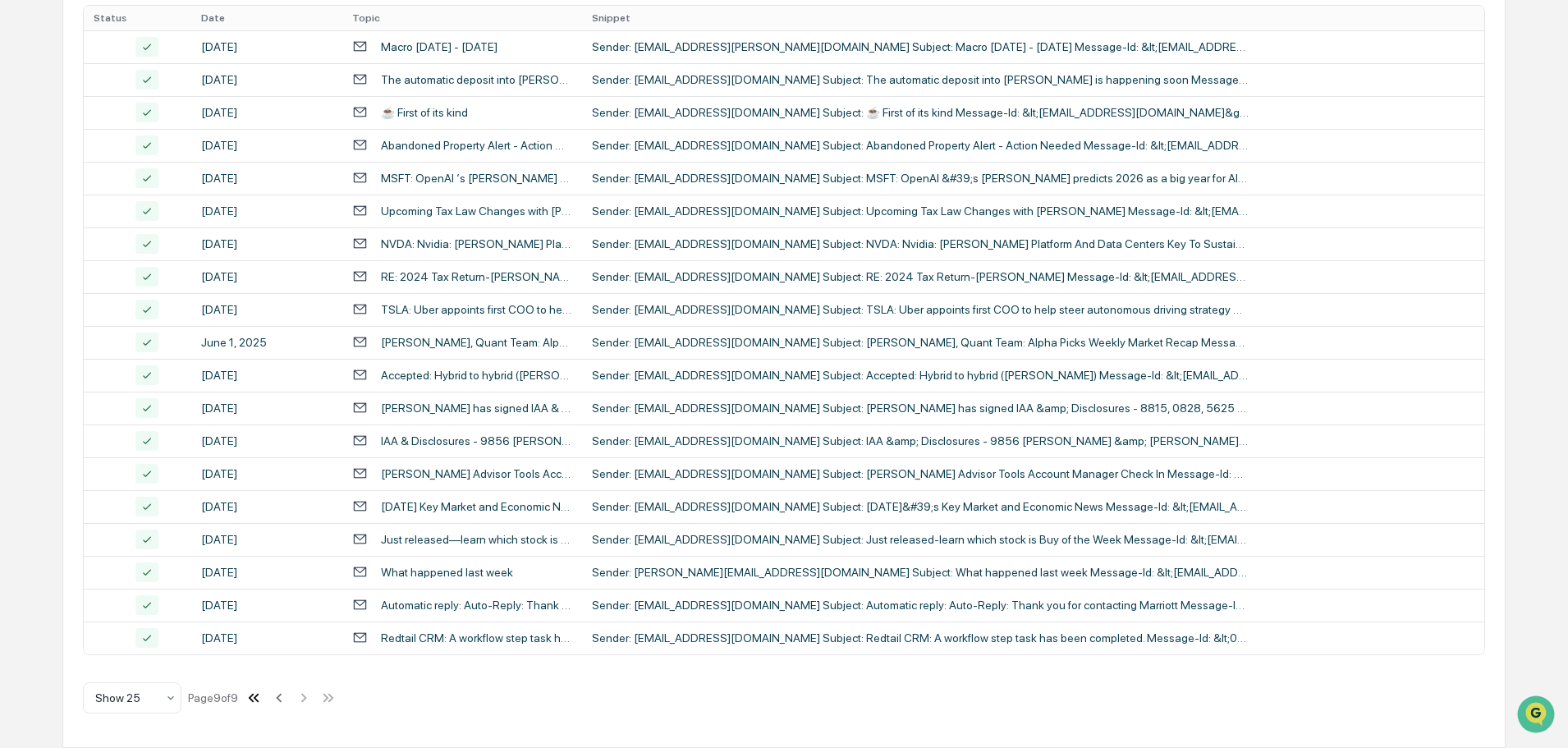
click at [263, 696] on icon at bounding box center [254, 698] width 19 height 19
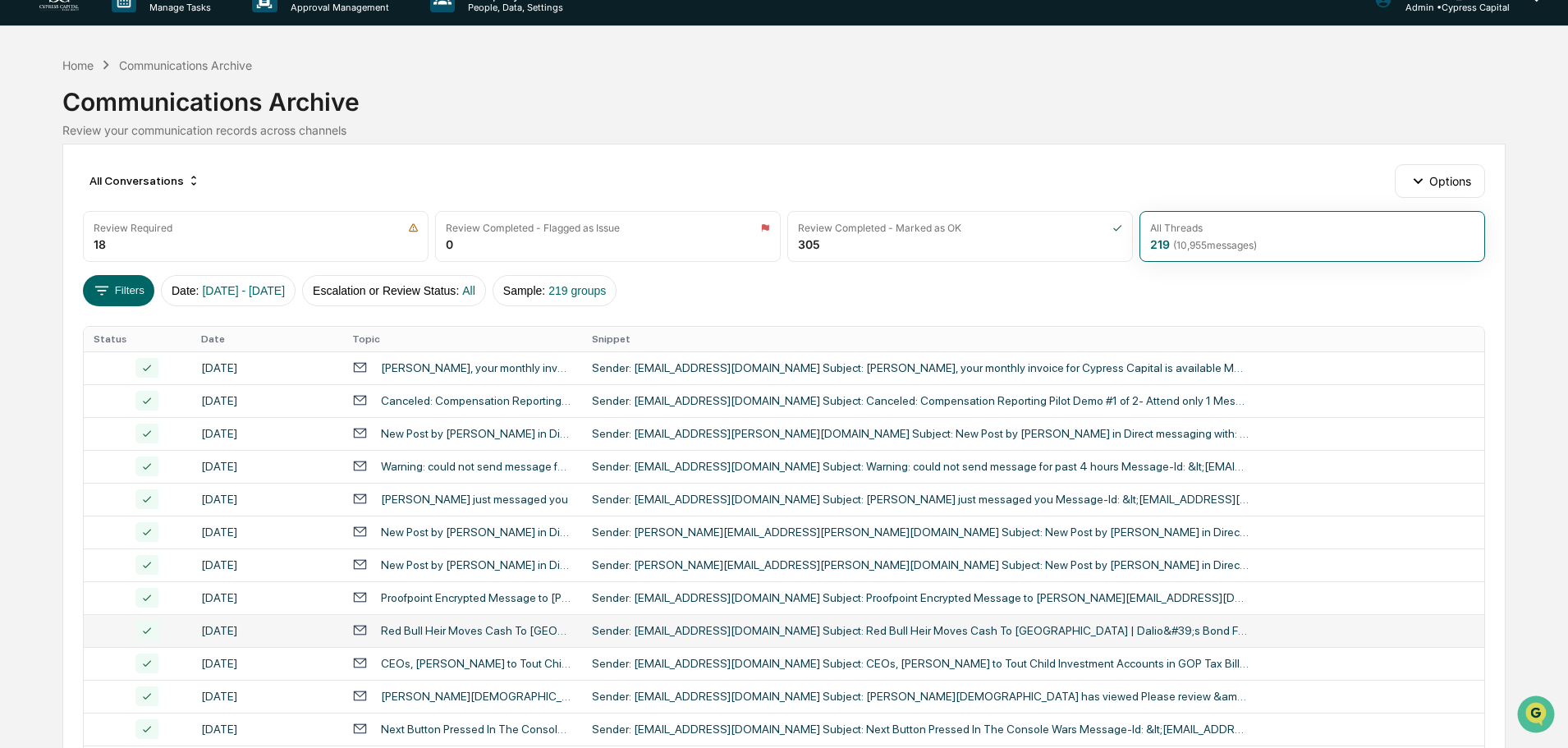
scroll to position [0, 0]
